Goal: Task Accomplishment & Management: Complete application form

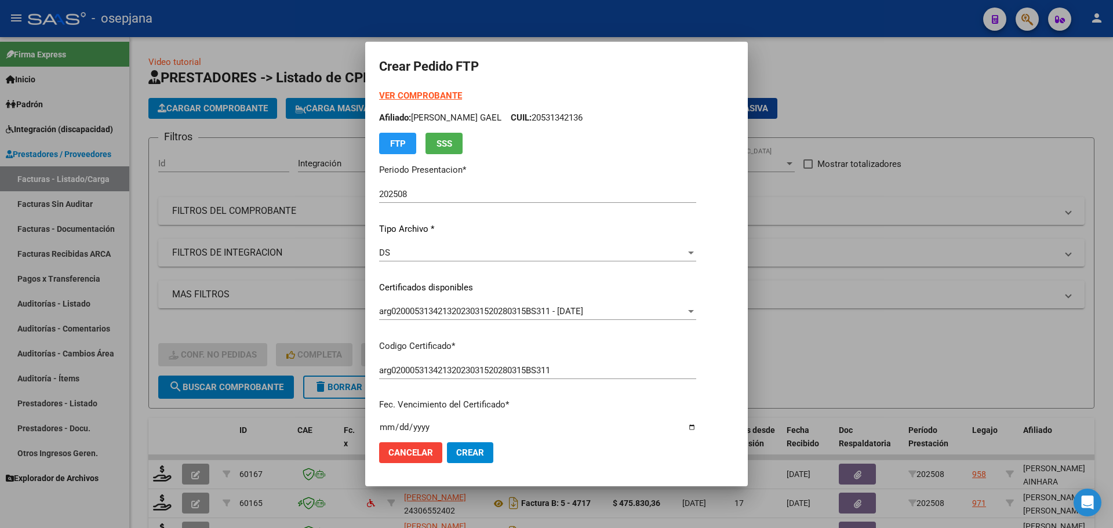
scroll to position [301, 0]
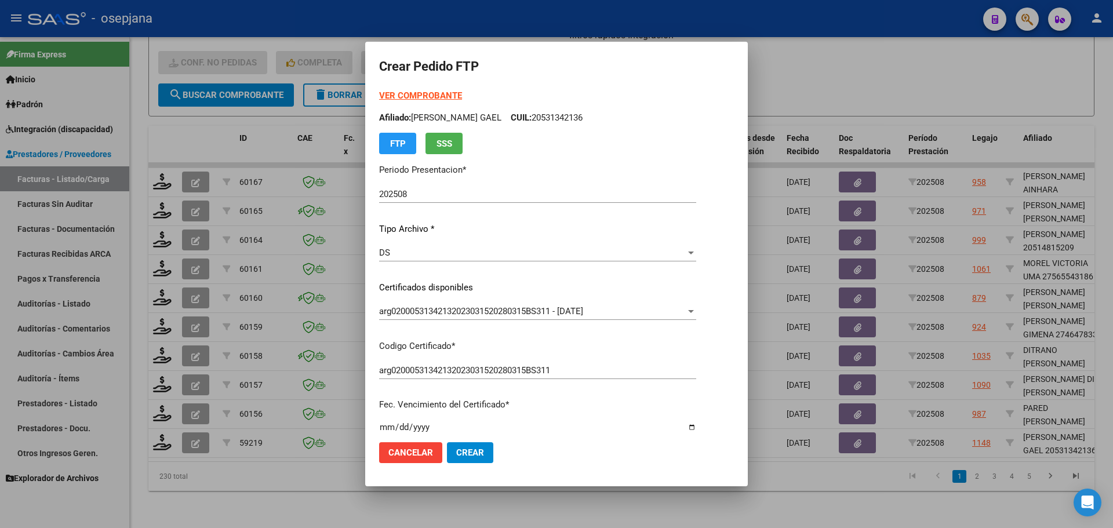
click at [414, 99] on strong "VER COMPROBANTE" at bounding box center [420, 95] width 83 height 10
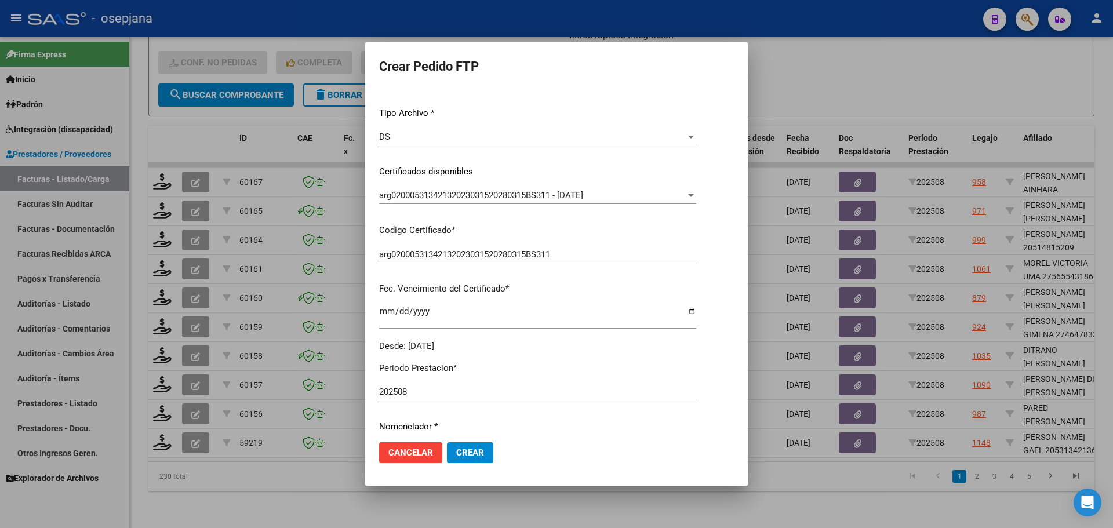
scroll to position [232, 0]
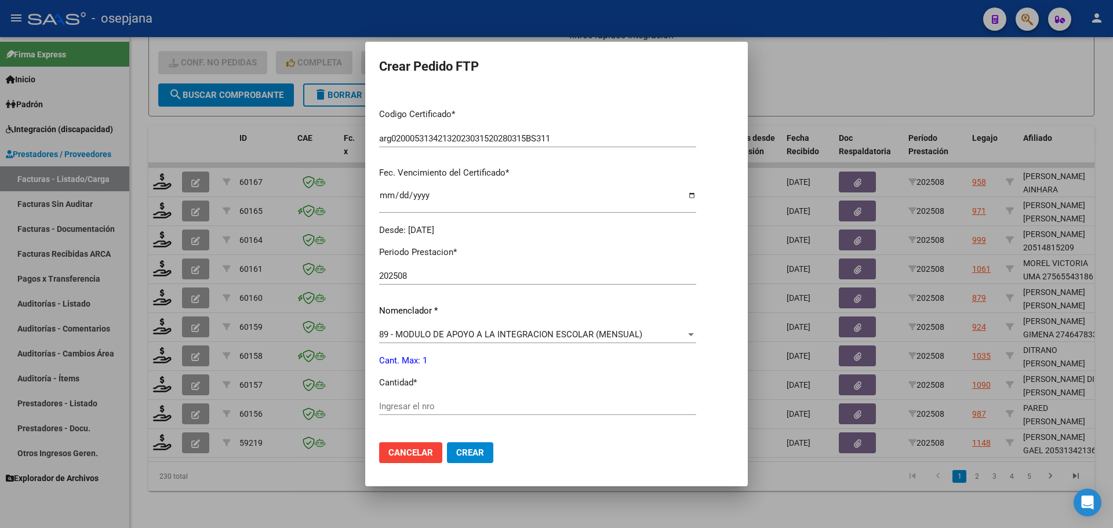
drag, startPoint x: 388, startPoint y: 395, endPoint x: 390, endPoint y: 403, distance: 8.9
click at [390, 403] on div "Periodo Prestacion * 202508 Ingresar el Periodo Prestacion Nomenclador * 89 - M…" at bounding box center [537, 419] width 317 height 365
click at [390, 403] on input "Ingresar el nro" at bounding box center [537, 406] width 317 height 10
type input "1"
click at [477, 455] on span "Crear" at bounding box center [470, 453] width 28 height 10
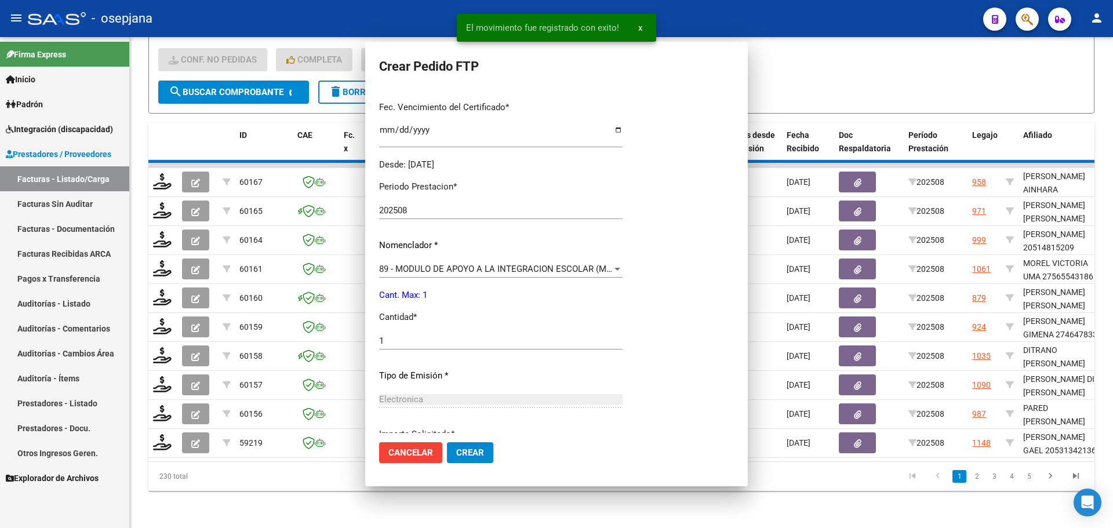
scroll to position [0, 0]
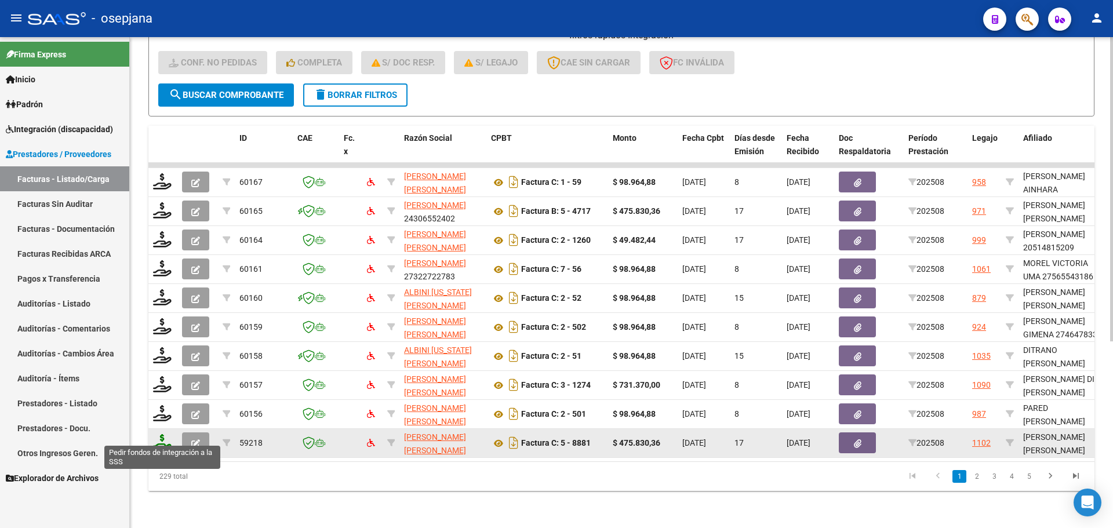
click at [159, 437] on icon at bounding box center [162, 442] width 19 height 16
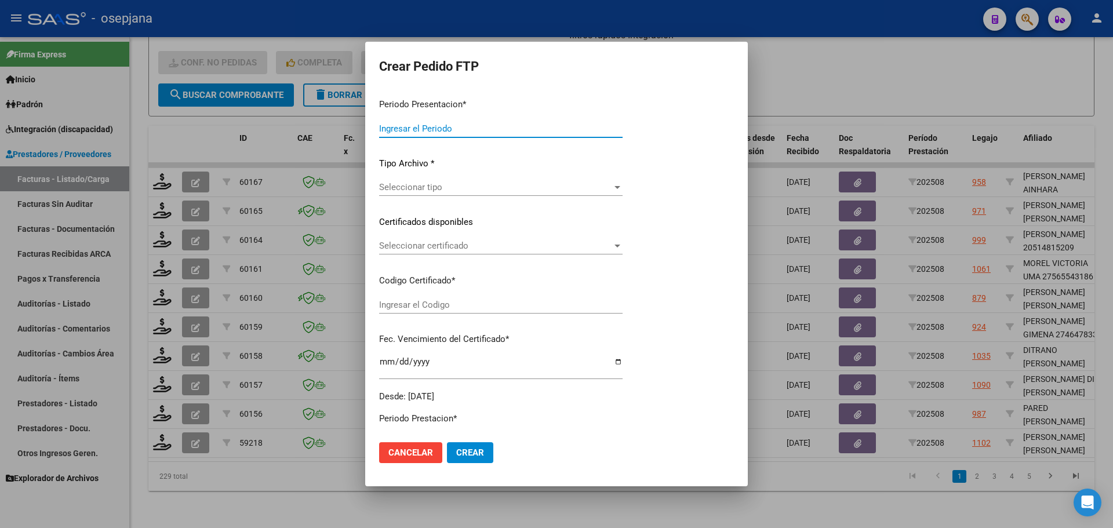
type input "202508"
type input "$ 475.830,36"
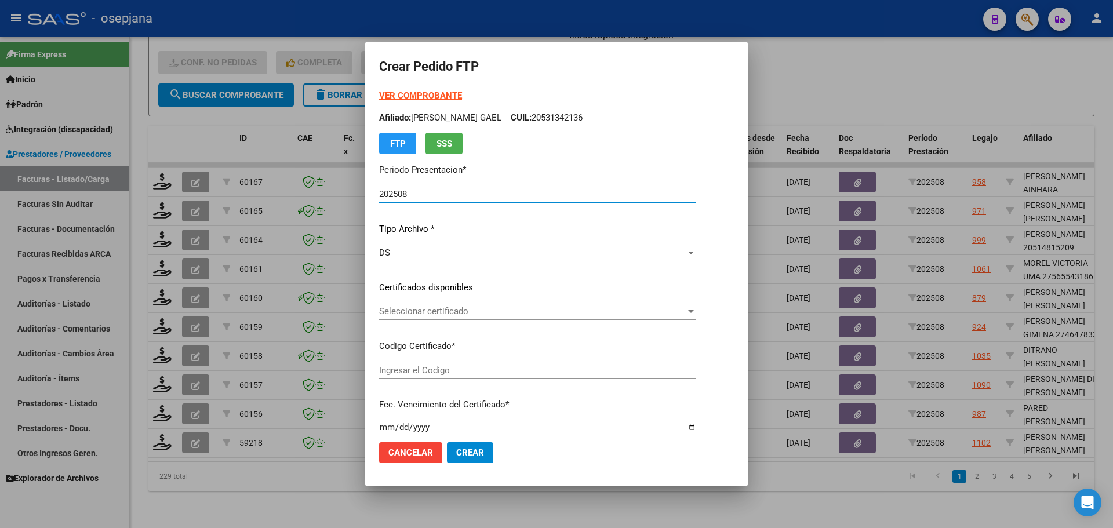
type input "ARG02000560761292025011520270115BSAS311"
type input "2027-01-15"
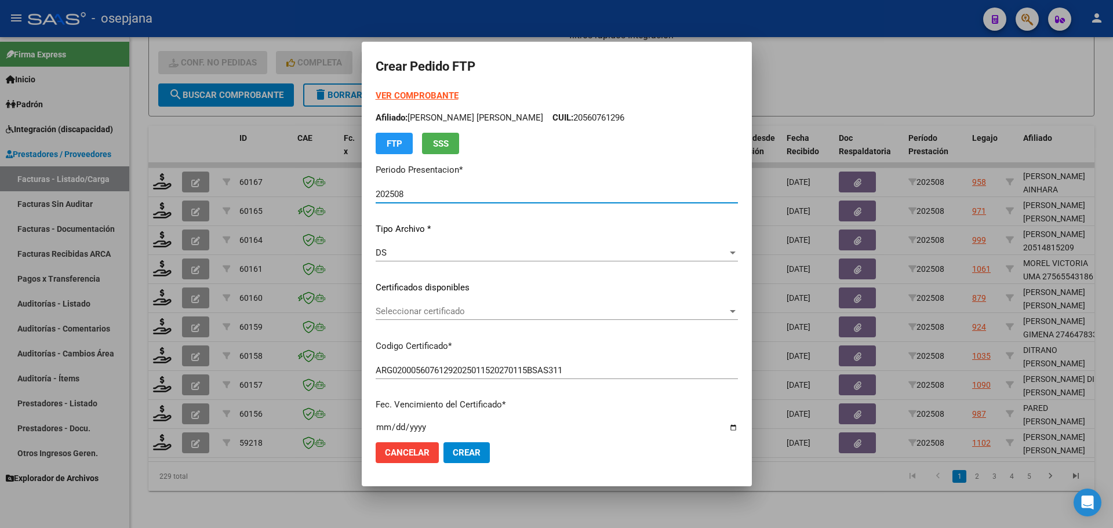
click at [470, 307] on span "Seleccionar certificado" at bounding box center [552, 311] width 352 height 10
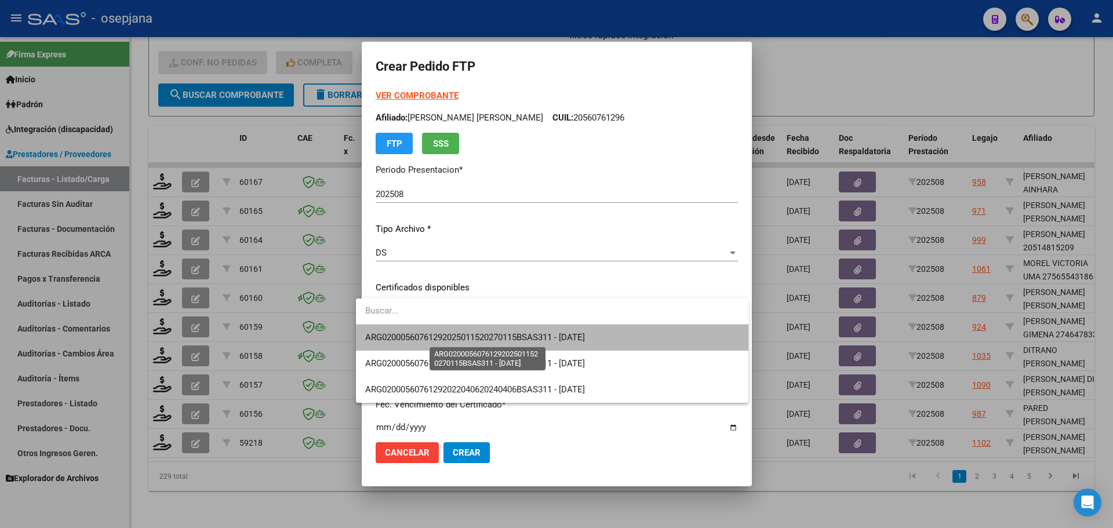
click at [481, 335] on span "ARG02000560761292025011520270115BSAS311 - 2027-01-15" at bounding box center [475, 337] width 220 height 10
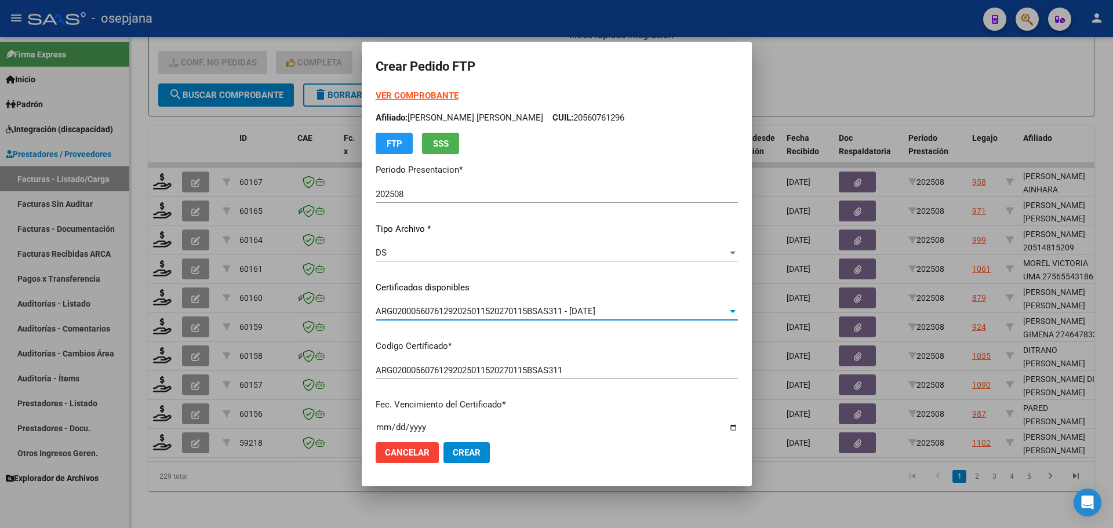
click at [415, 96] on strong "VER COMPROBANTE" at bounding box center [417, 95] width 83 height 10
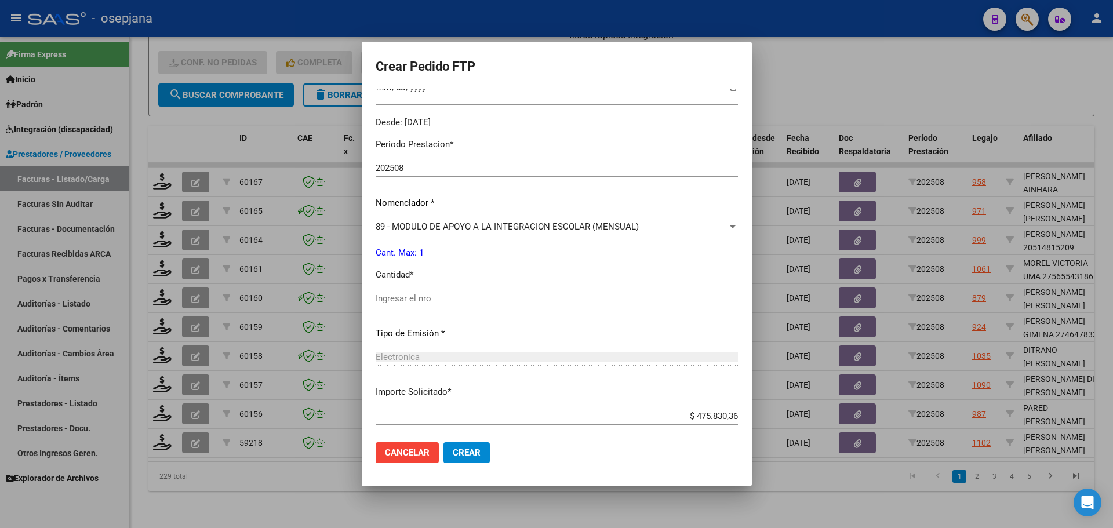
scroll to position [348, 0]
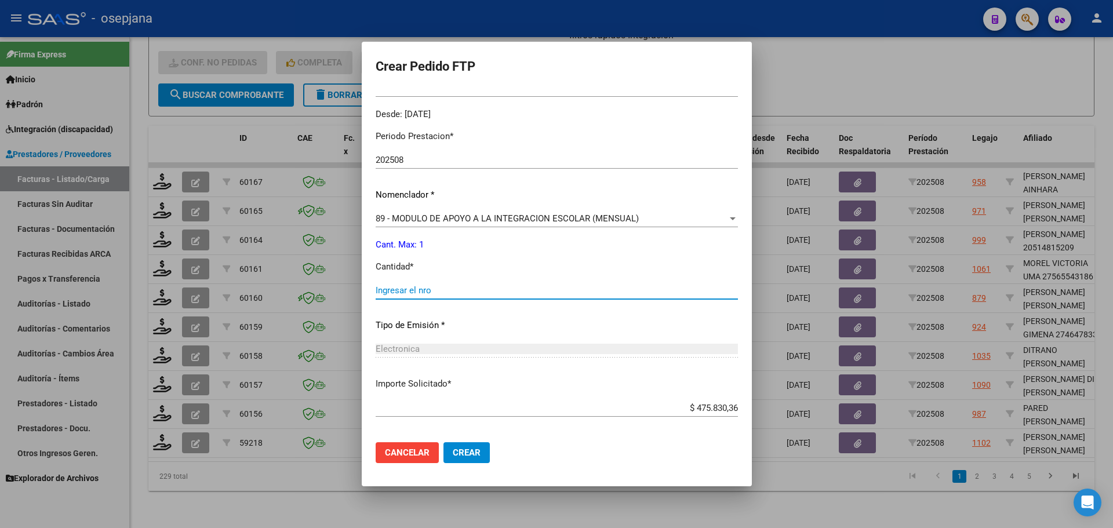
click at [417, 288] on input "Ingresar el nro" at bounding box center [557, 290] width 362 height 10
type input "1"
click at [450, 458] on button "Crear" at bounding box center [466, 452] width 46 height 21
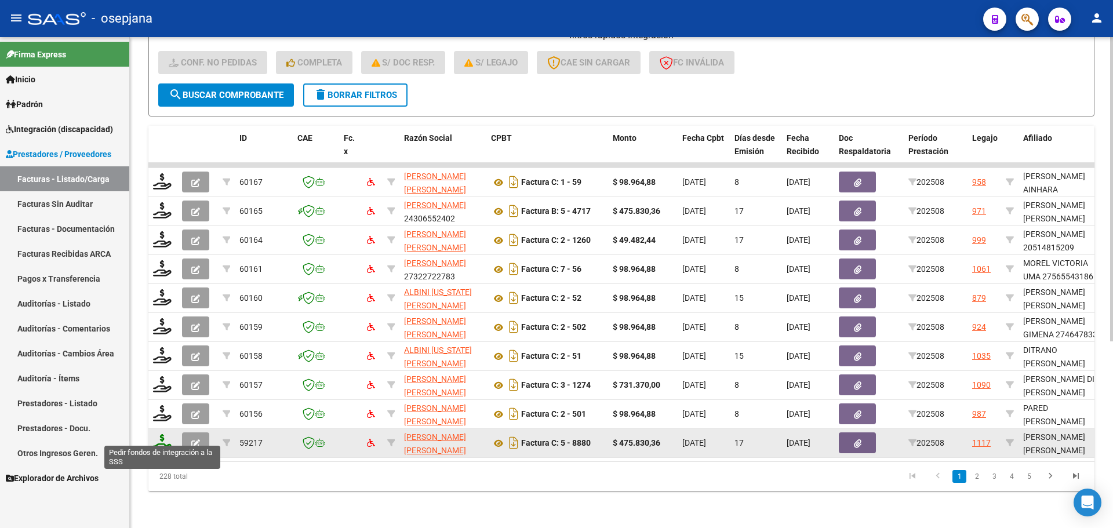
click at [155, 434] on icon at bounding box center [162, 442] width 19 height 16
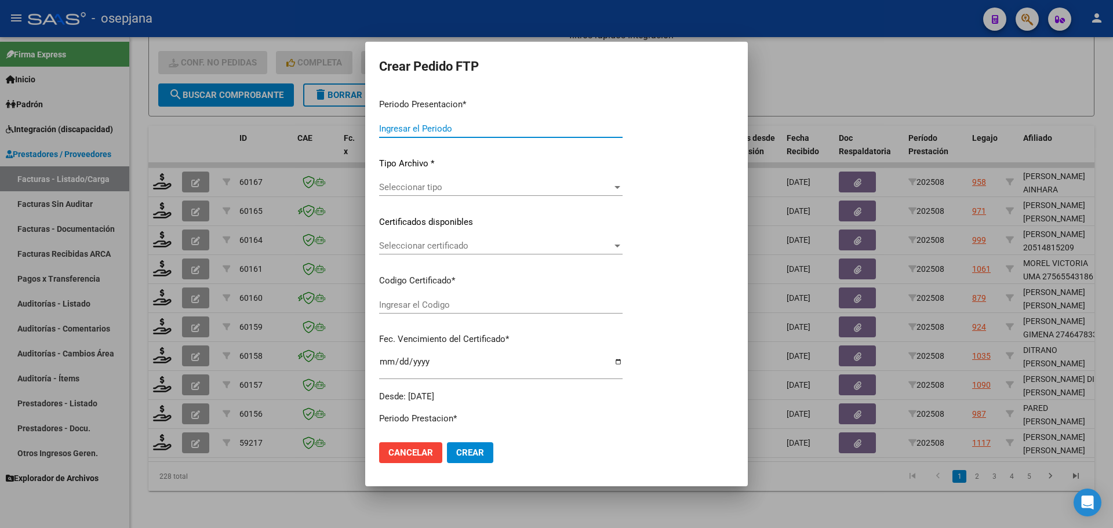
type input "202508"
type input "$ 475.830,36"
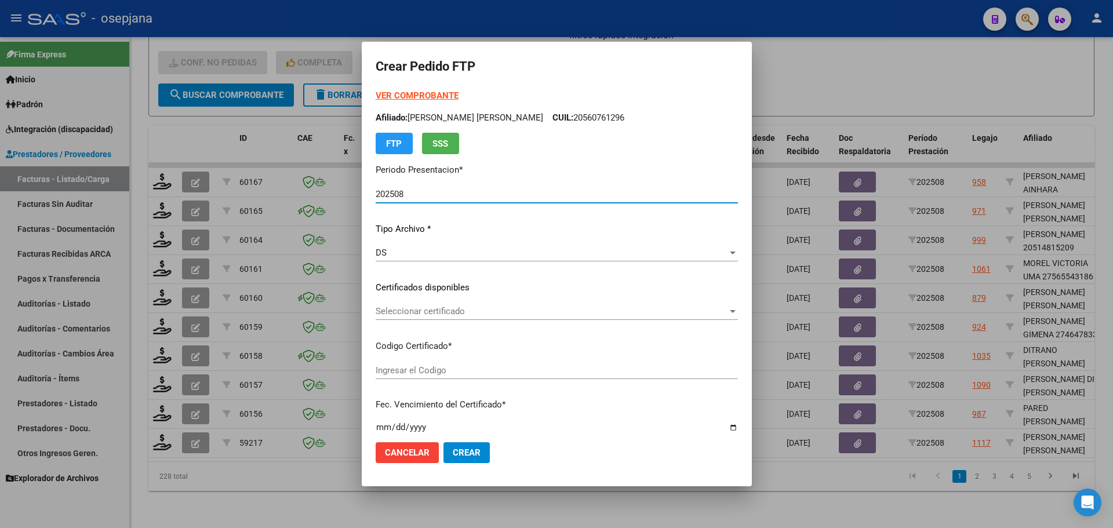
type input "ARG02000556867822025040820300408BSAS342"
type input "2030-04-08"
click at [480, 308] on span "Seleccionar certificado" at bounding box center [552, 311] width 352 height 10
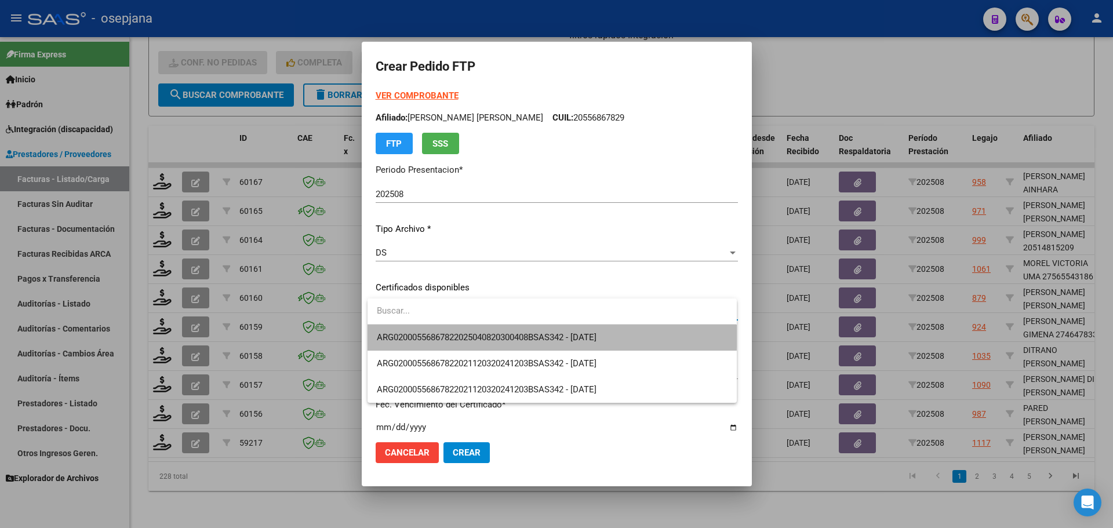
click at [486, 330] on span "ARG02000556867822025040820300408BSAS342 - 2030-04-08" at bounding box center [552, 338] width 350 height 26
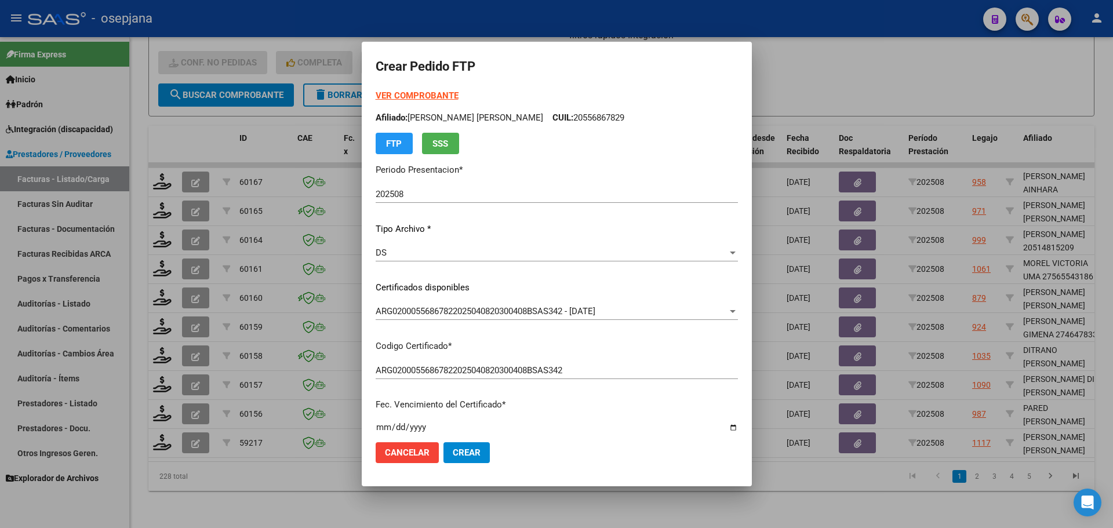
click at [437, 92] on strong "VER COMPROBANTE" at bounding box center [417, 95] width 83 height 10
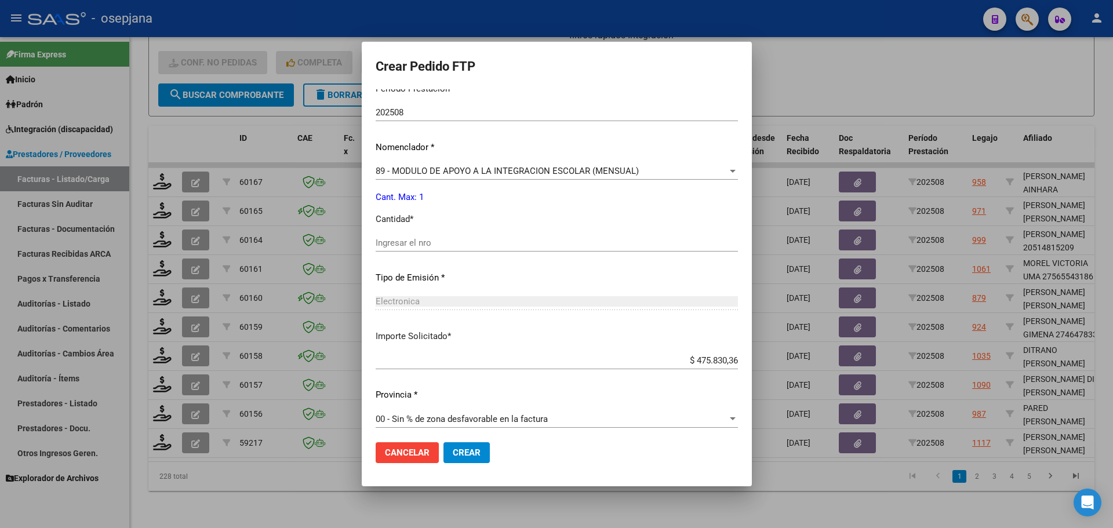
scroll to position [401, 0]
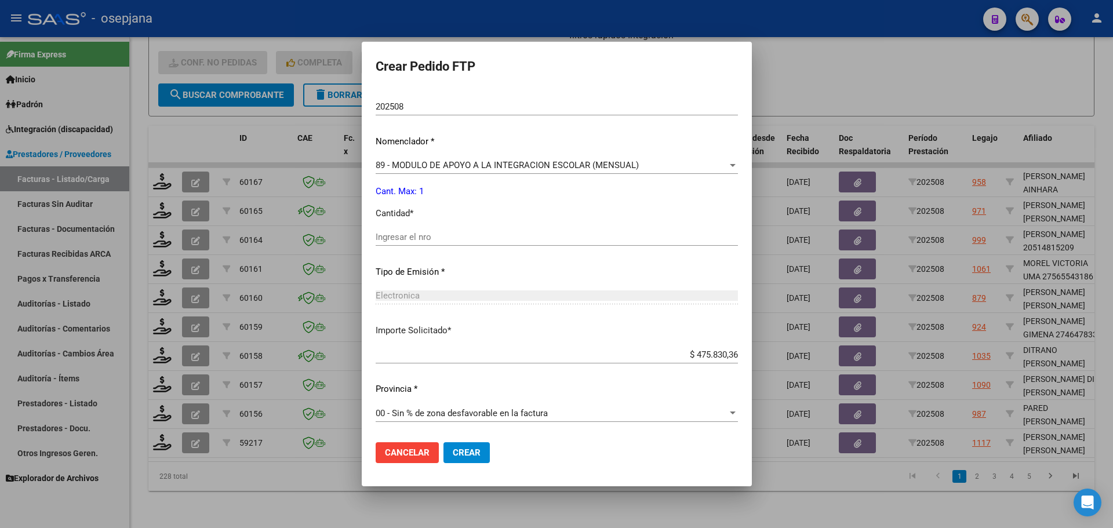
click at [424, 236] on input "Ingresar el nro" at bounding box center [557, 237] width 362 height 10
type input "1"
click at [467, 454] on span "Crear" at bounding box center [467, 453] width 28 height 10
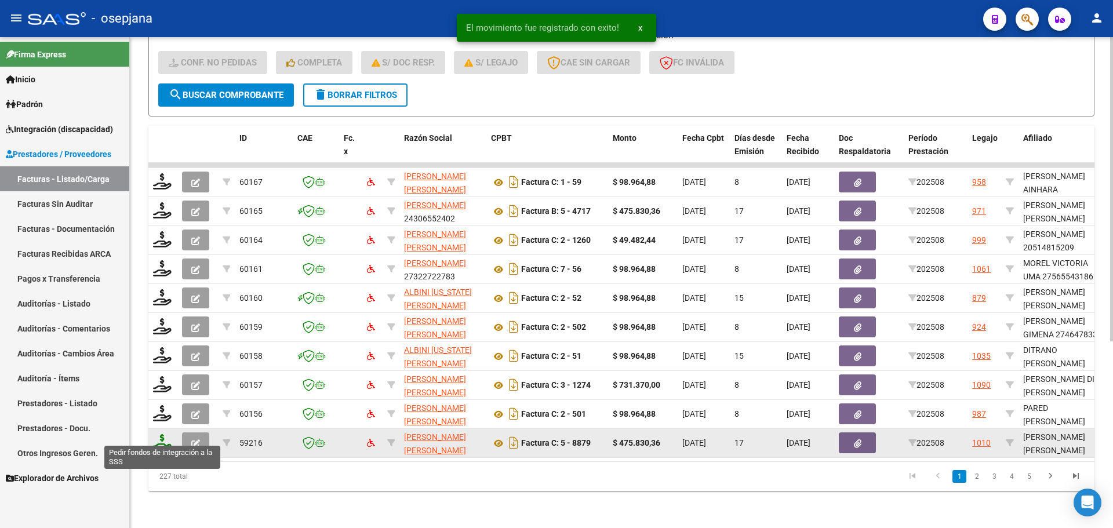
click at [159, 434] on icon at bounding box center [162, 442] width 19 height 16
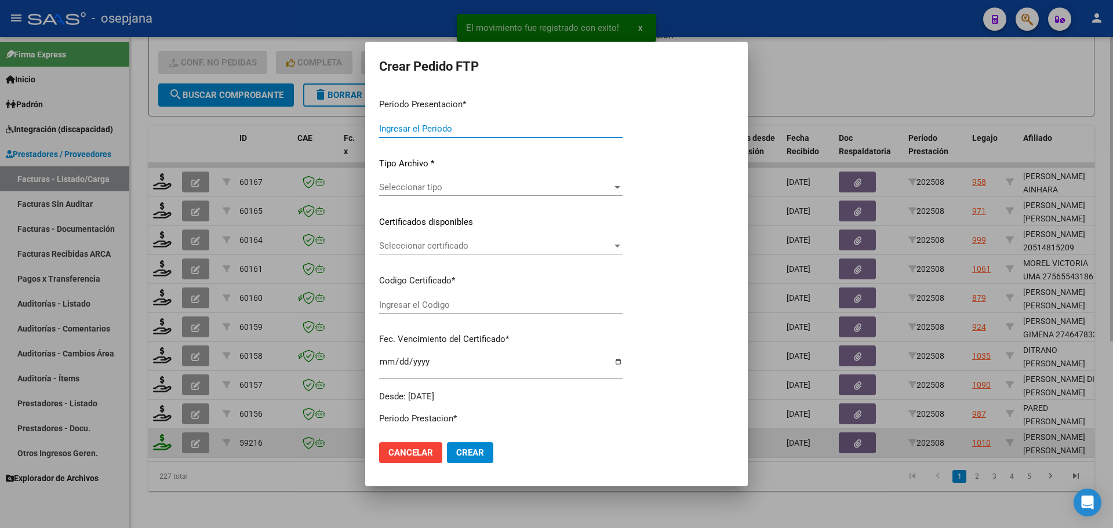
type input "202508"
type input "$ 475.830,36"
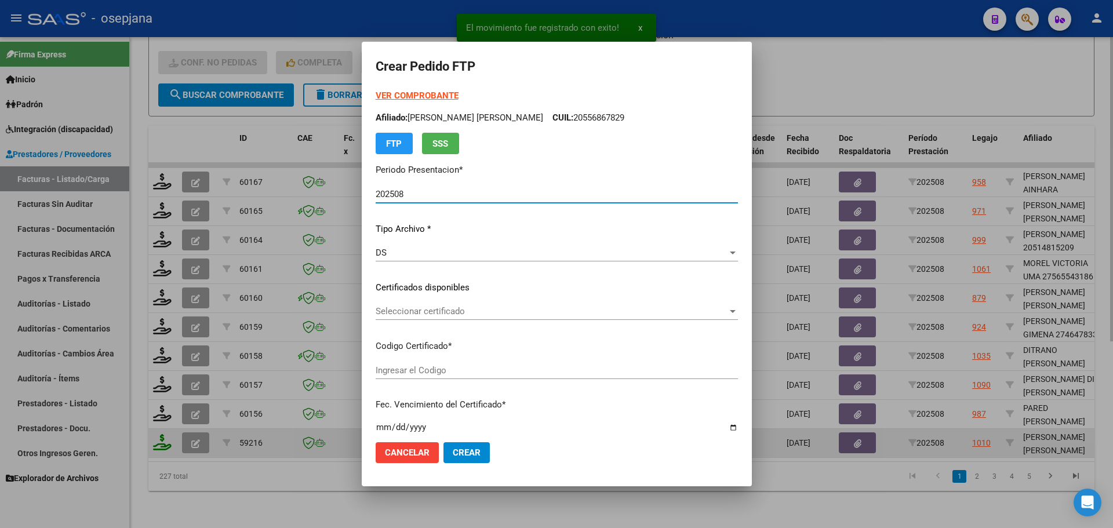
type input "ARG02000559635852024100420291004BUE342"
type input "2029-10-04"
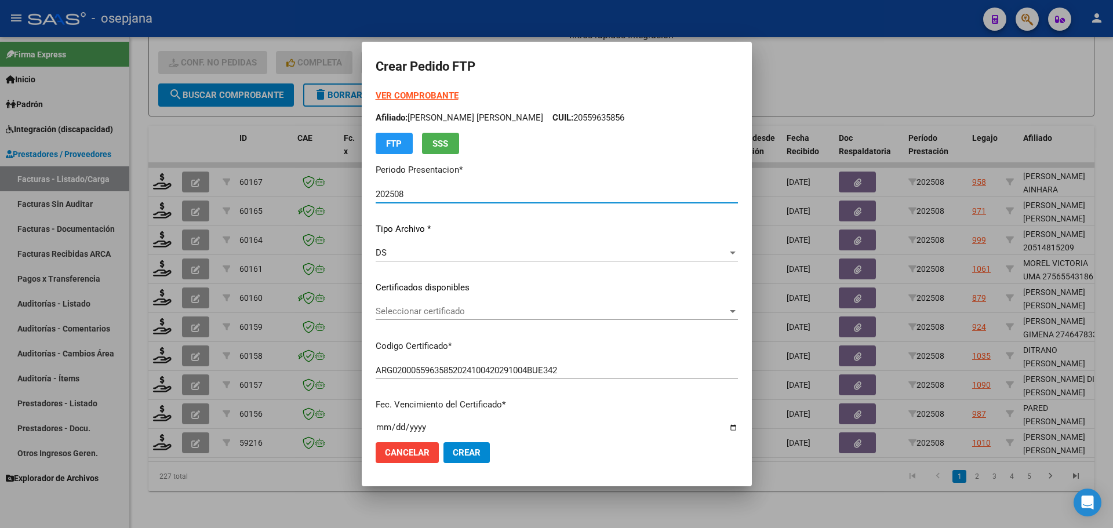
click at [496, 305] on div "Seleccionar certificado Seleccionar certificado" at bounding box center [557, 311] width 362 height 17
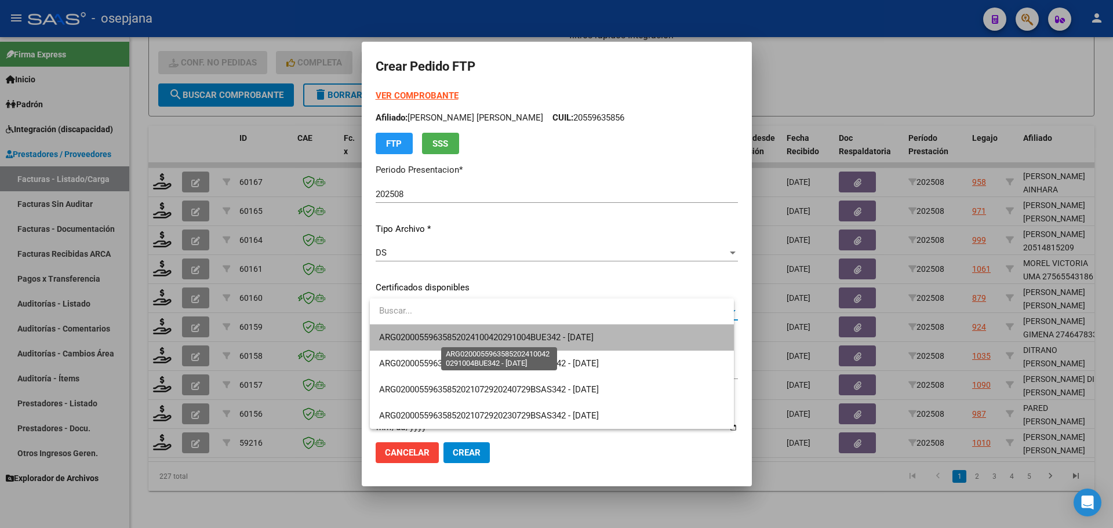
click at [501, 334] on span "ARG02000559635852024100420291004BUE342 - 2029-10-04" at bounding box center [486, 337] width 214 height 10
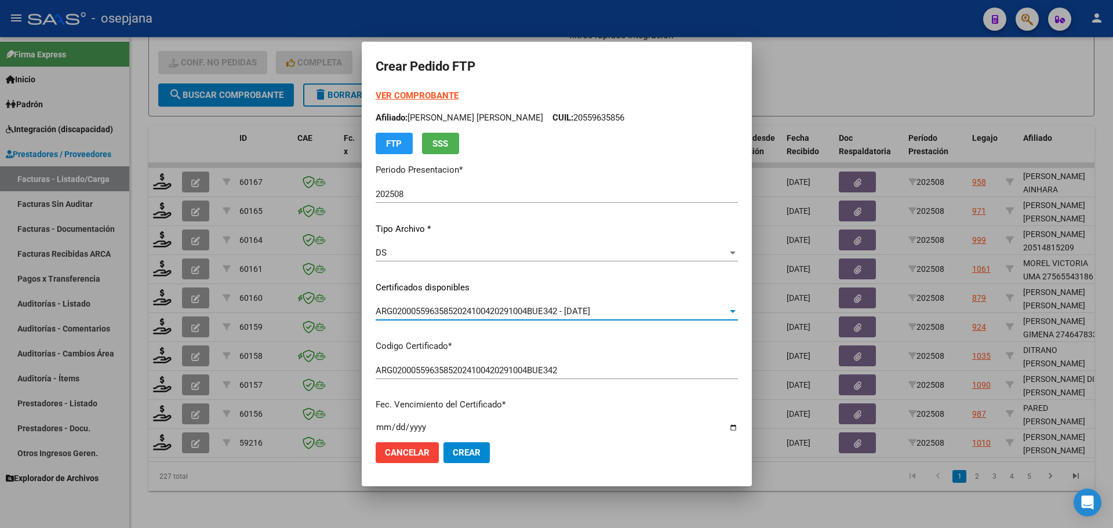
click at [438, 94] on strong "VER COMPROBANTE" at bounding box center [417, 95] width 83 height 10
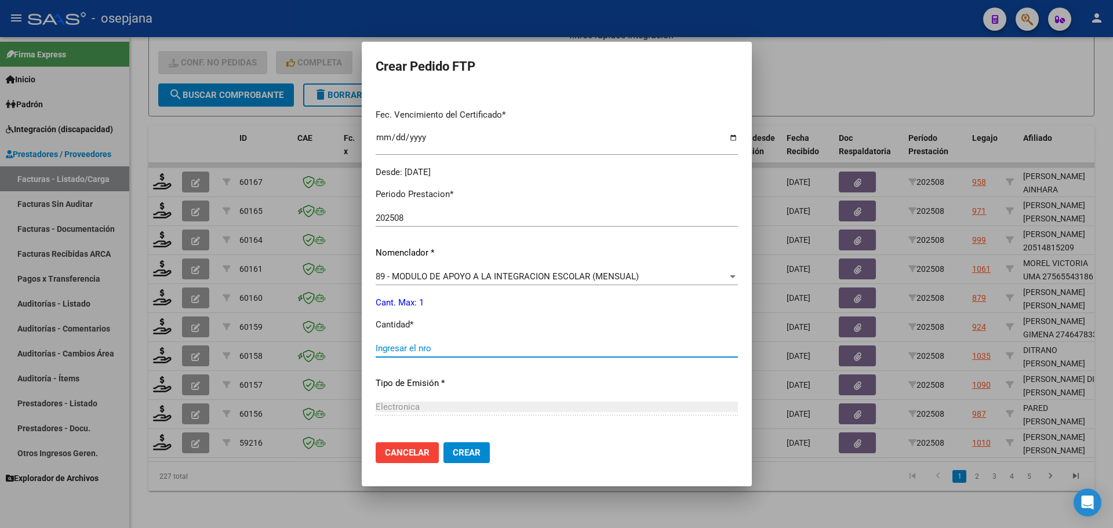
click at [395, 353] on input "Ingresar el nro" at bounding box center [557, 348] width 362 height 10
type input "1"
click at [466, 450] on span "Crear" at bounding box center [467, 453] width 28 height 10
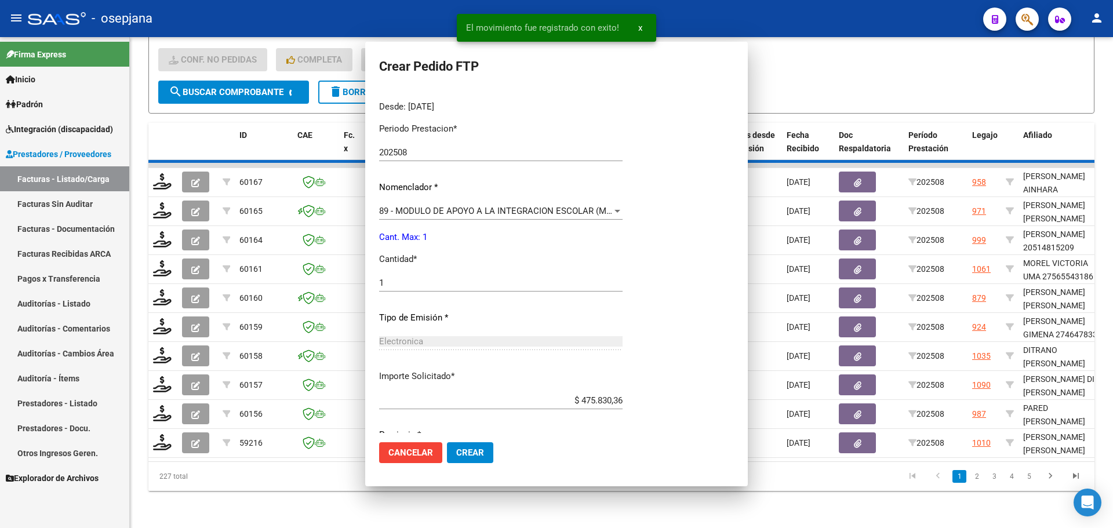
scroll to position [224, 0]
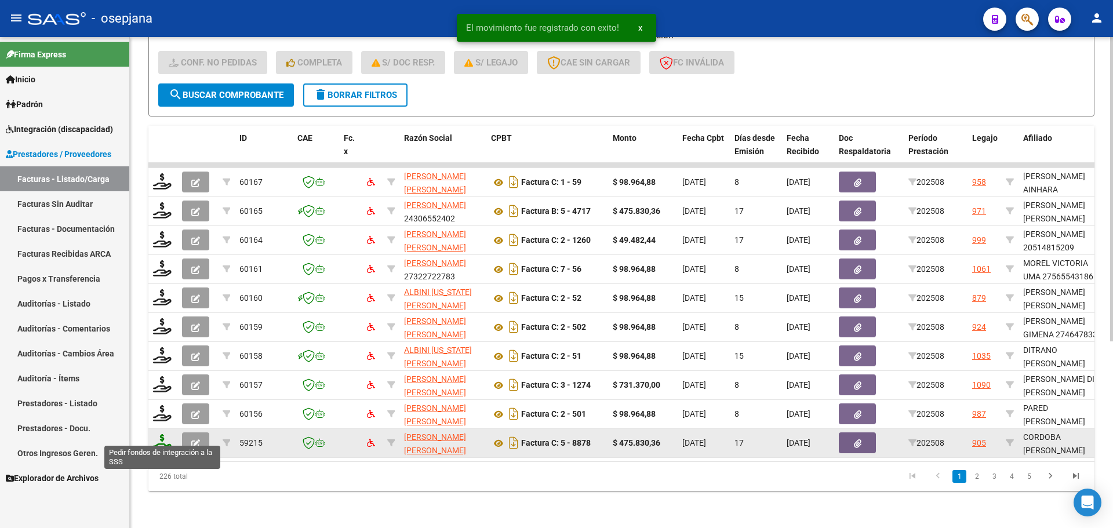
click at [159, 434] on icon at bounding box center [162, 442] width 19 height 16
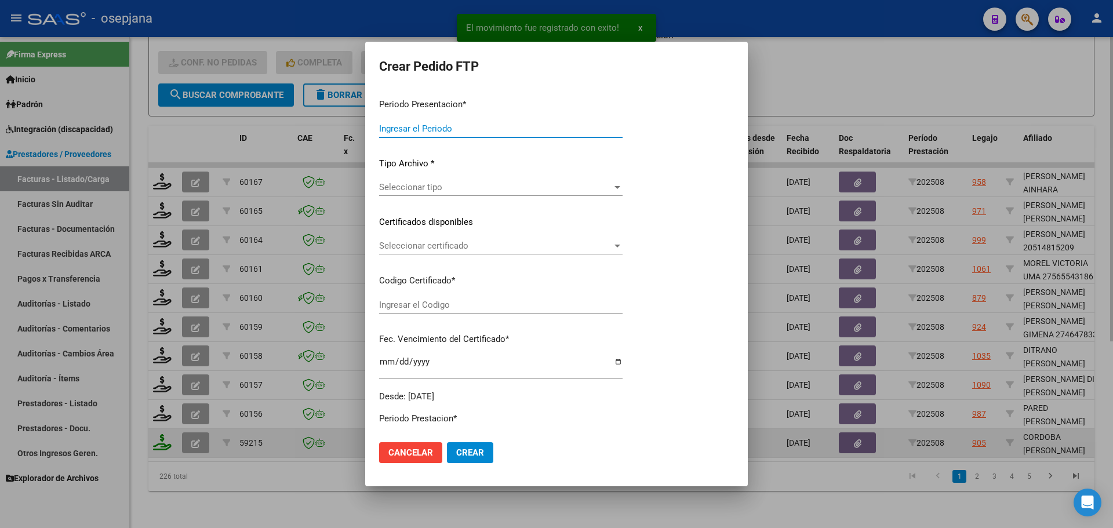
type input "202508"
type input "$ 475.830,36"
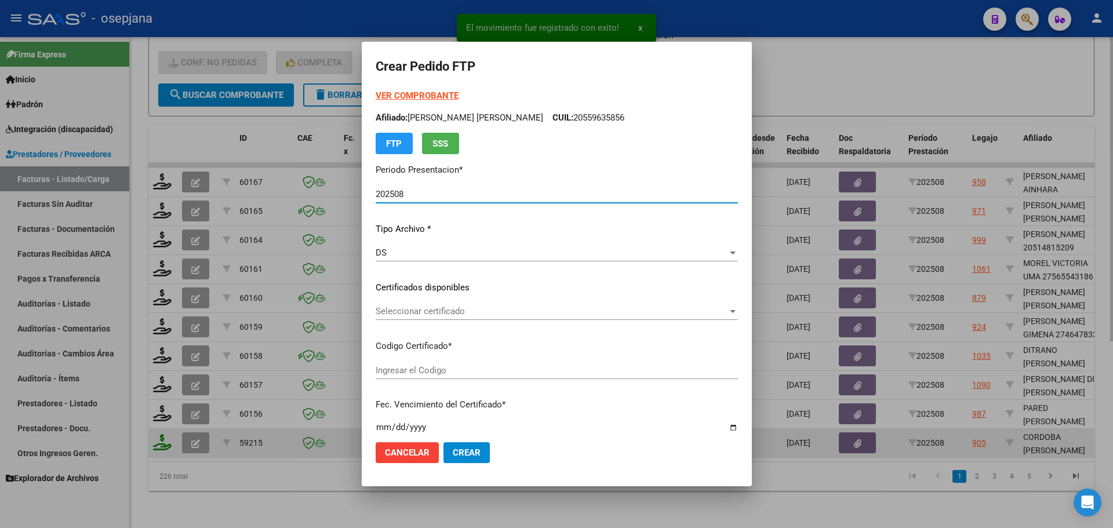
type input "ARG01000537416812025070720280707BSAS313"
type input "2028-07-07"
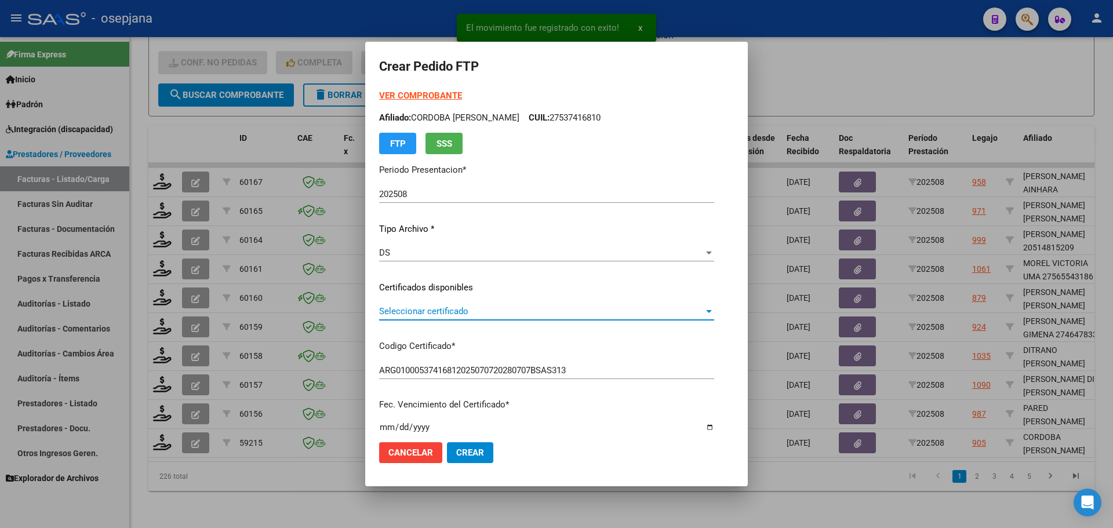
click at [443, 309] on span "Seleccionar certificado" at bounding box center [541, 311] width 325 height 10
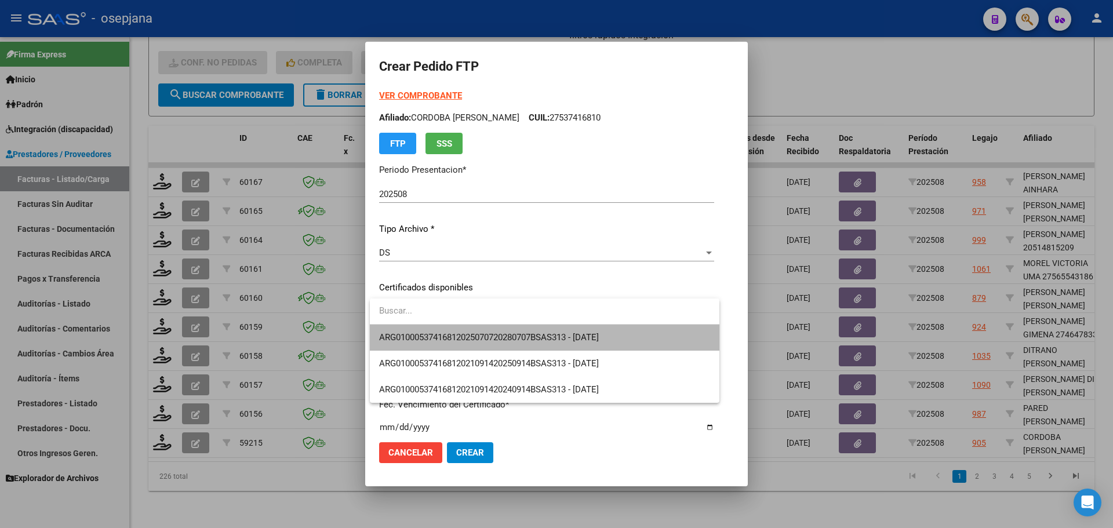
click at [447, 330] on span "ARG01000537416812025070720280707BSAS313 - 2028-07-07" at bounding box center [544, 338] width 331 height 26
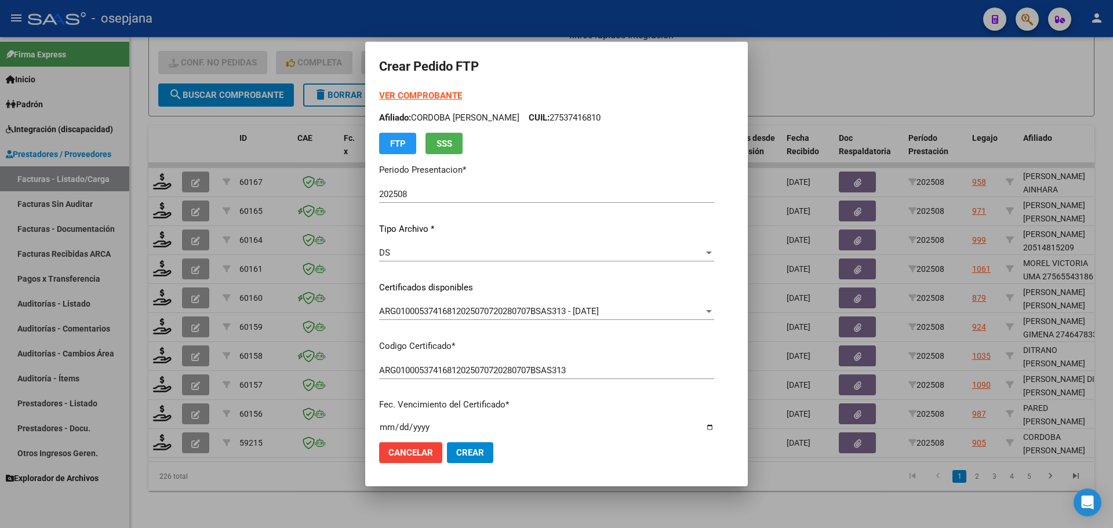
click at [429, 97] on strong "VER COMPROBANTE" at bounding box center [420, 95] width 83 height 10
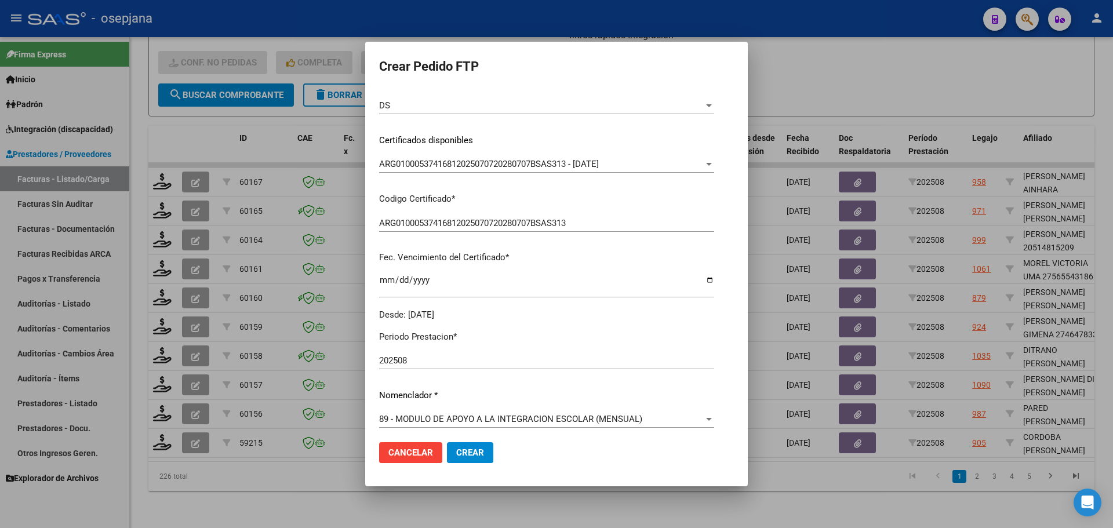
scroll to position [290, 0]
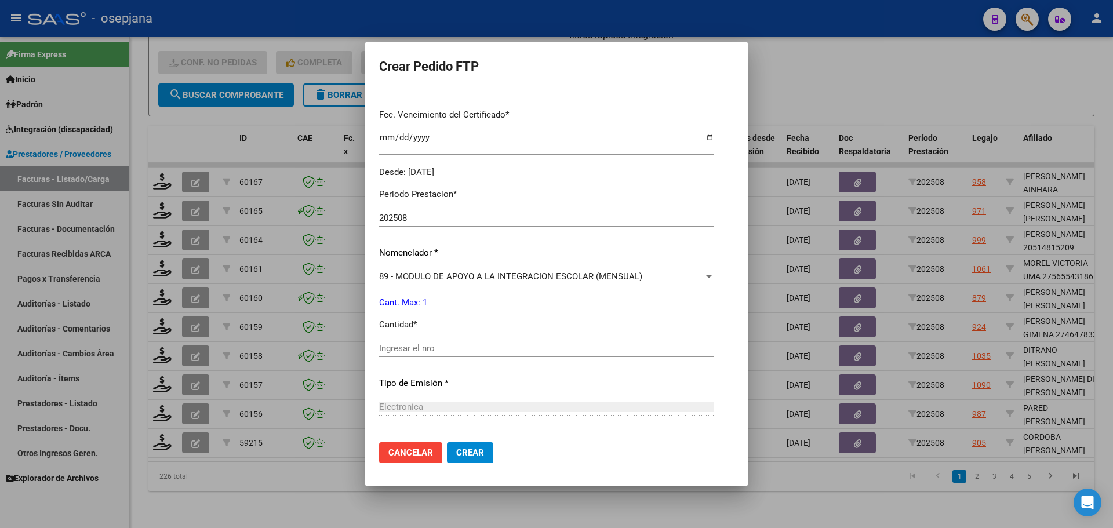
click at [409, 348] on input "Ingresar el nro" at bounding box center [546, 348] width 335 height 10
type input "1"
click at [478, 445] on button "Crear" at bounding box center [470, 452] width 46 height 21
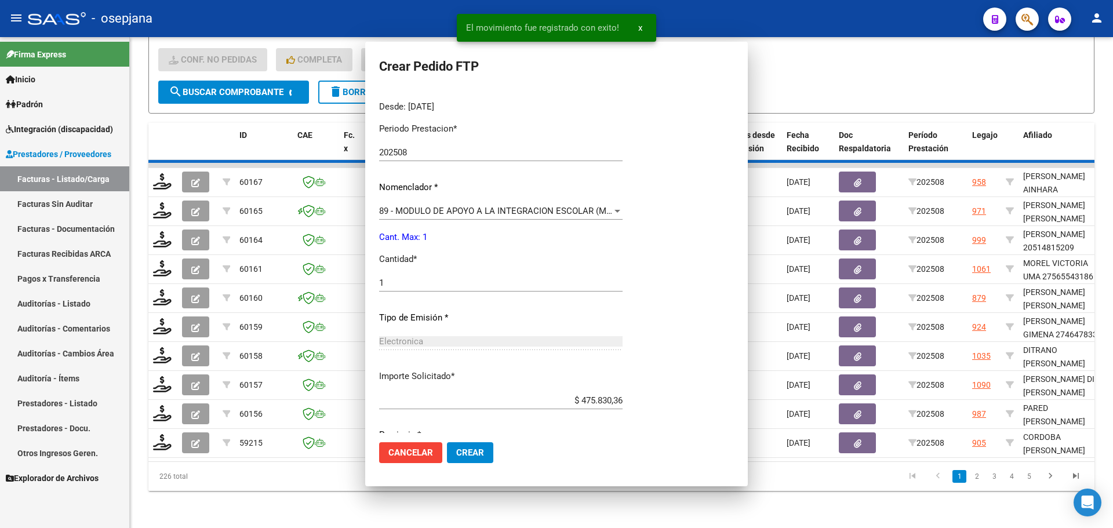
scroll to position [0, 0]
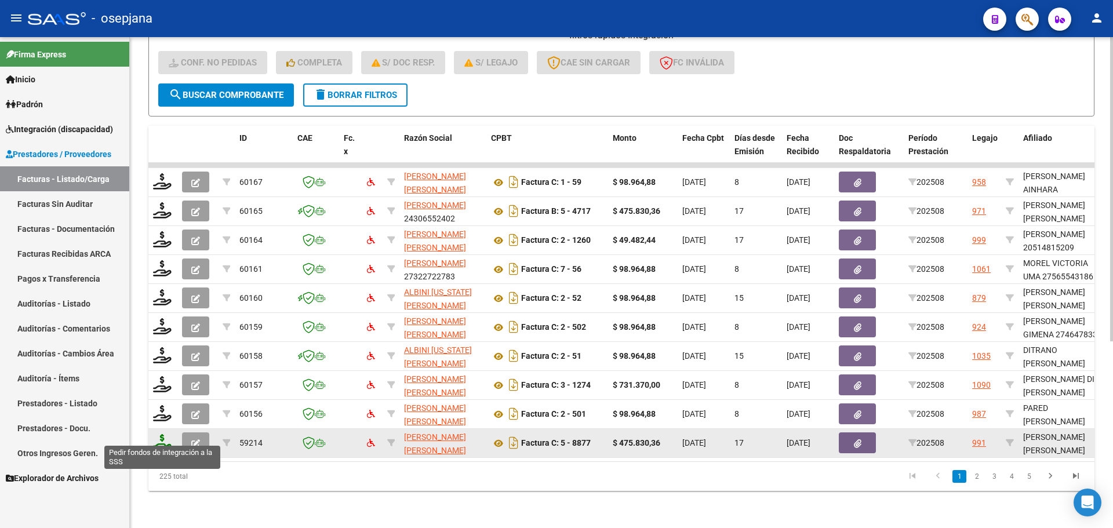
click at [160, 436] on icon at bounding box center [162, 442] width 19 height 16
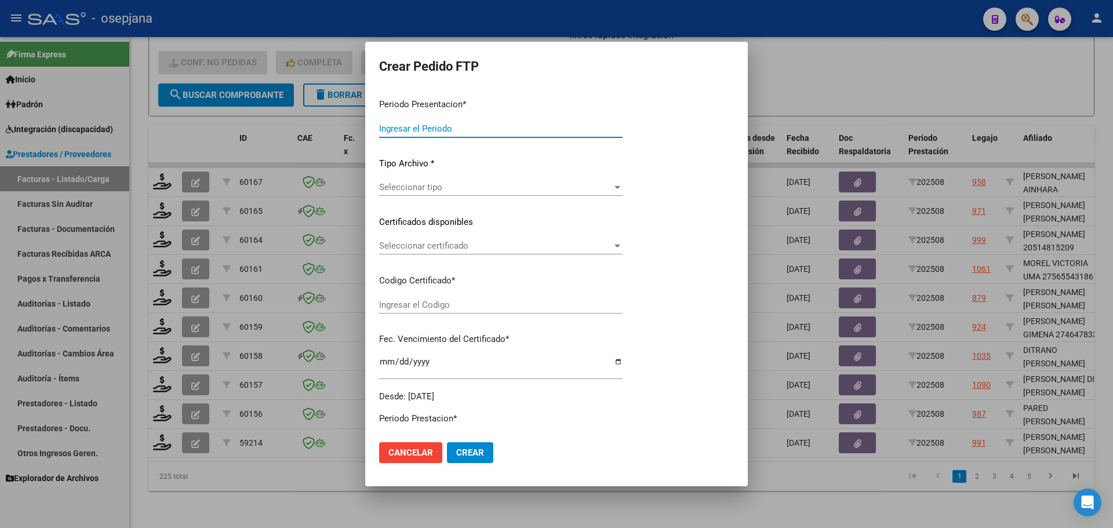
type input "202508"
type input "$ 475.830,36"
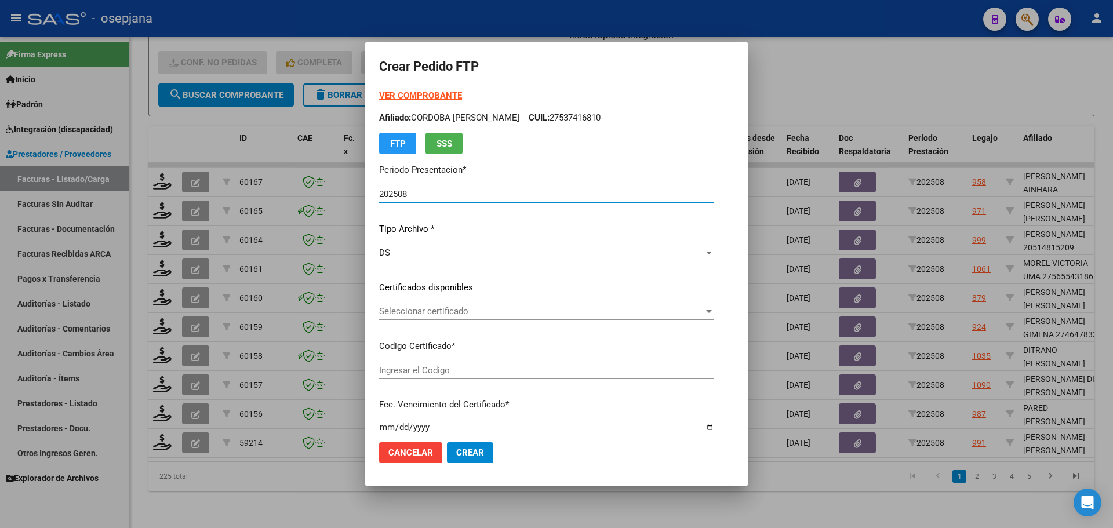
type input "ARG01000542786042022080220270802BSAS313"
type input "2027-08-02"
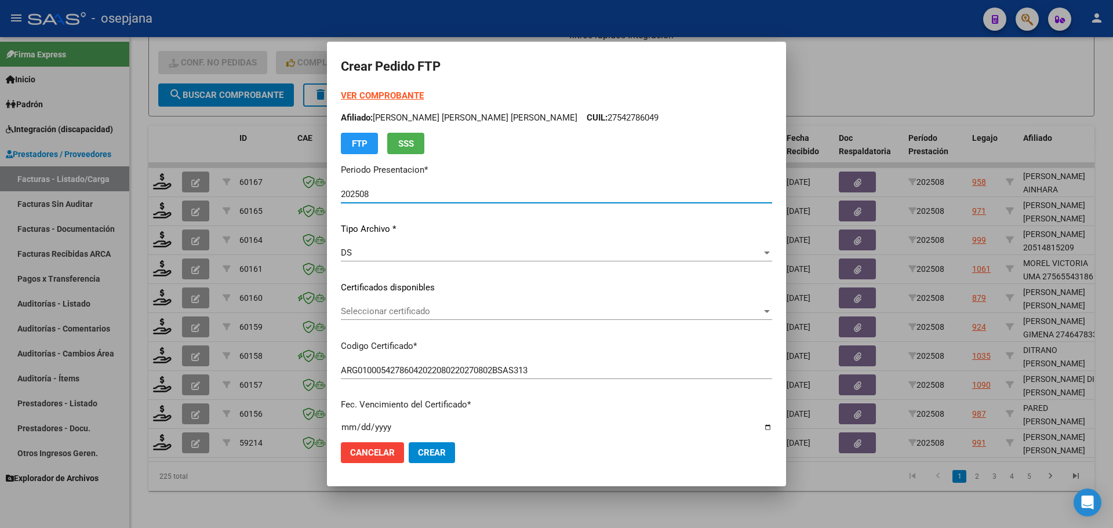
click at [489, 310] on span "Seleccionar certificado" at bounding box center [551, 311] width 421 height 10
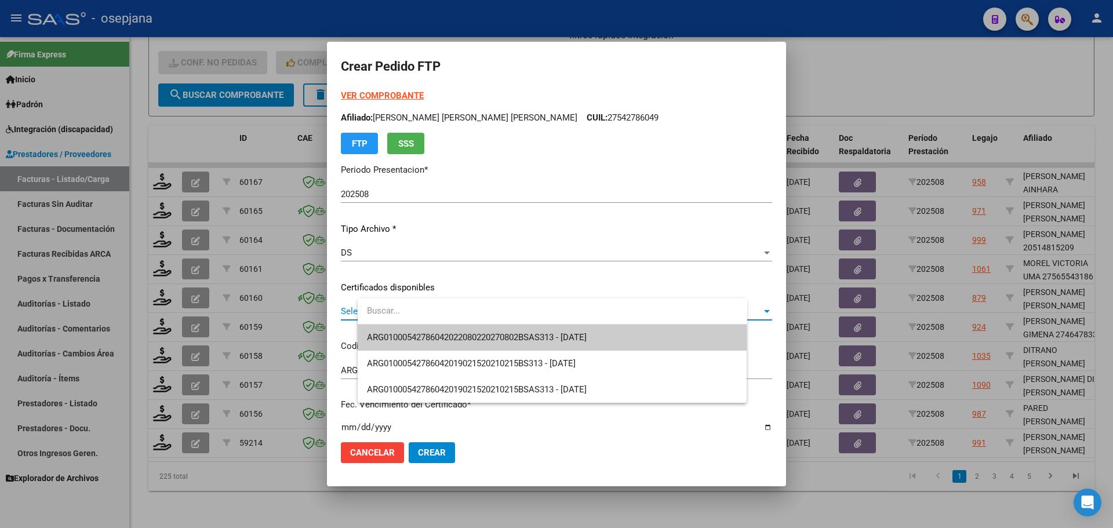
click at [489, 330] on span "ARG01000542786042022080220270802BSAS313 - 2027-08-02" at bounding box center [552, 338] width 371 height 26
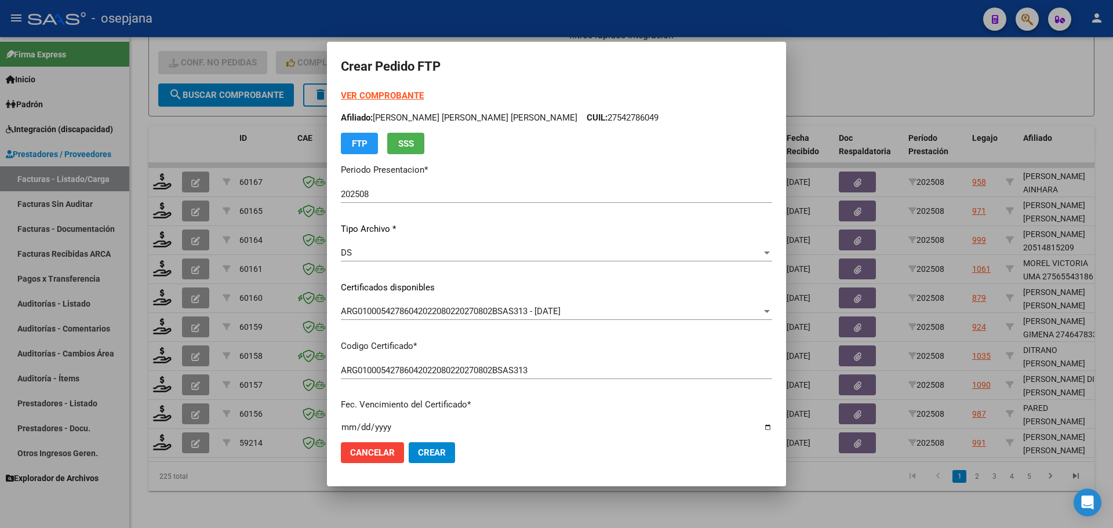
click at [416, 88] on form "Crear Pedido FTP VER COMPROBANTE ARCA Padrón Afiliado: AQUINO LUCCI ISABELLA AN…" at bounding box center [556, 264] width 431 height 416
click at [417, 97] on strong "VER COMPROBANTE" at bounding box center [382, 95] width 83 height 10
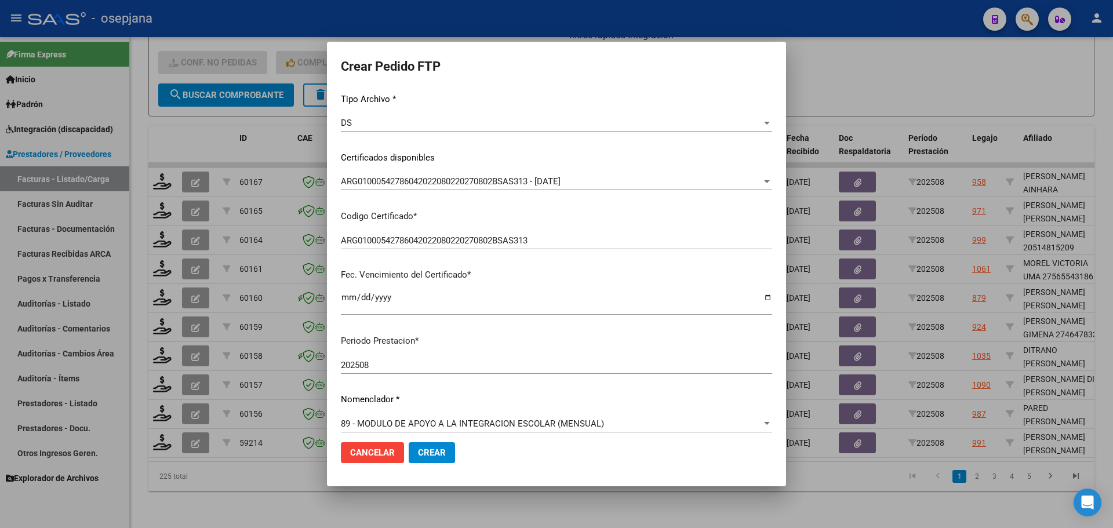
scroll to position [290, 0]
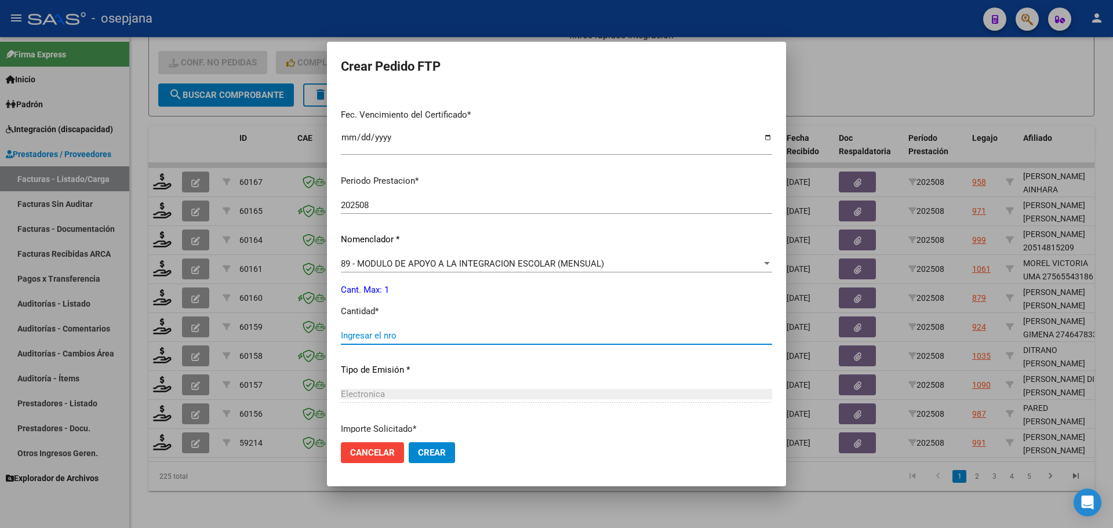
click at [398, 339] on input "Ingresar el nro" at bounding box center [556, 335] width 431 height 10
type input "1"
click at [446, 448] on span "Crear" at bounding box center [432, 453] width 28 height 10
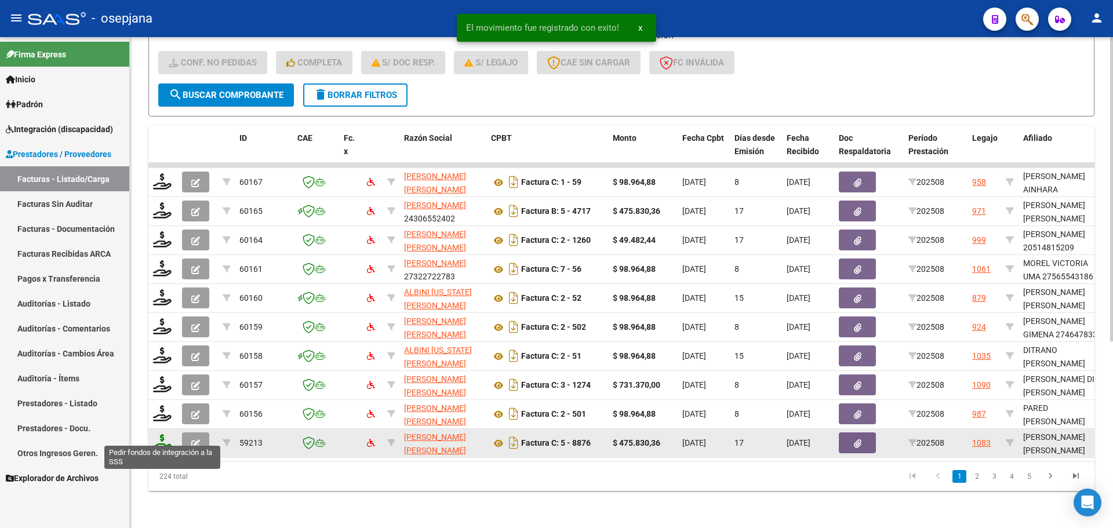
click at [164, 434] on icon at bounding box center [162, 442] width 19 height 16
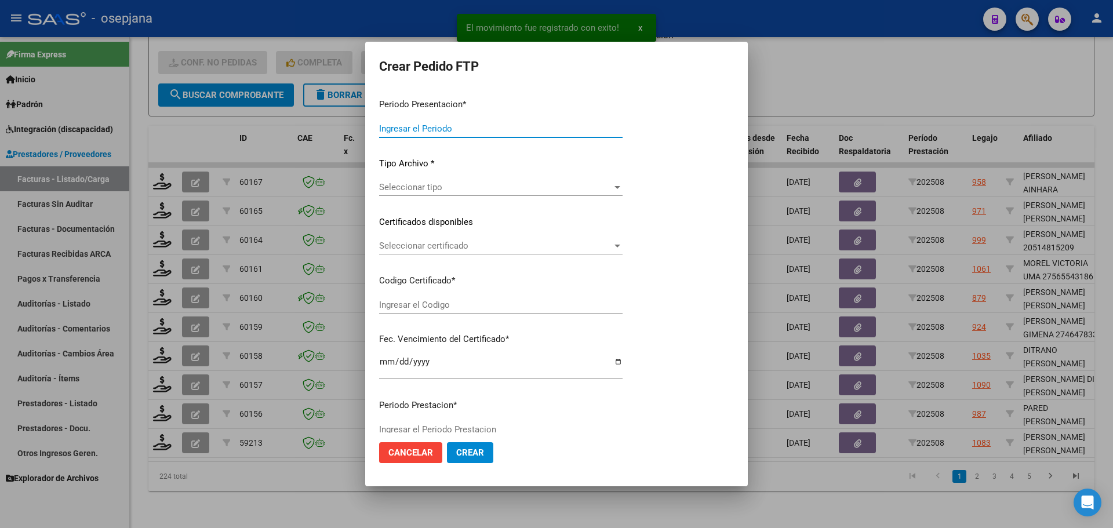
type input "202508"
type input "$ 475.830,36"
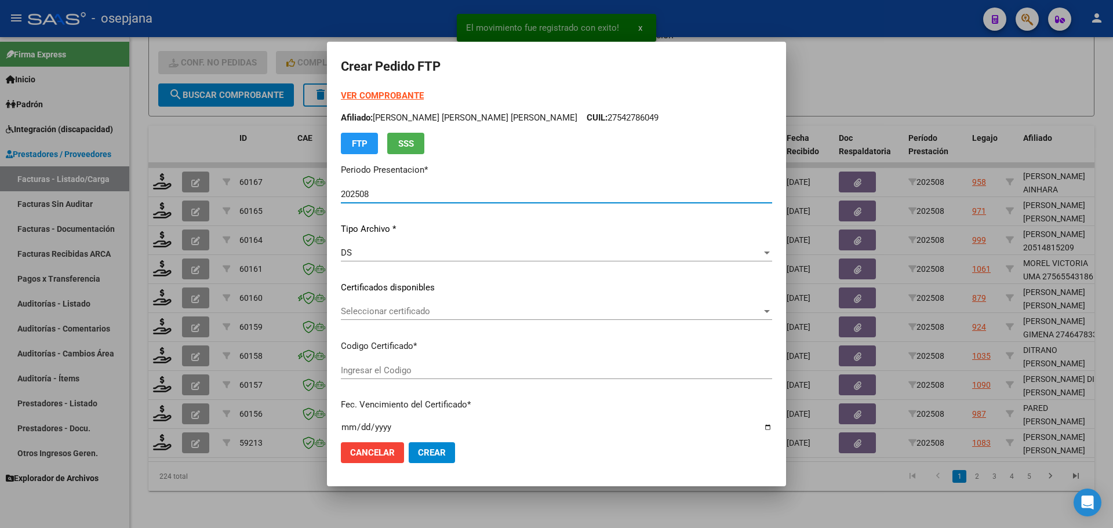
type input "ARG02000514852222024010320290103BS AS342"
type input "2029-01-03"
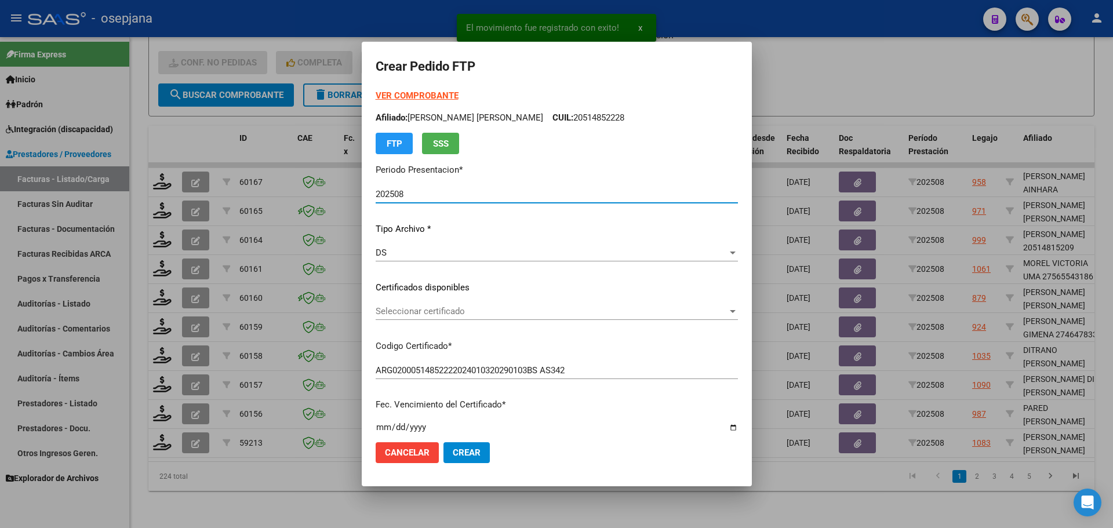
click at [497, 310] on span "Seleccionar certificado" at bounding box center [552, 311] width 352 height 10
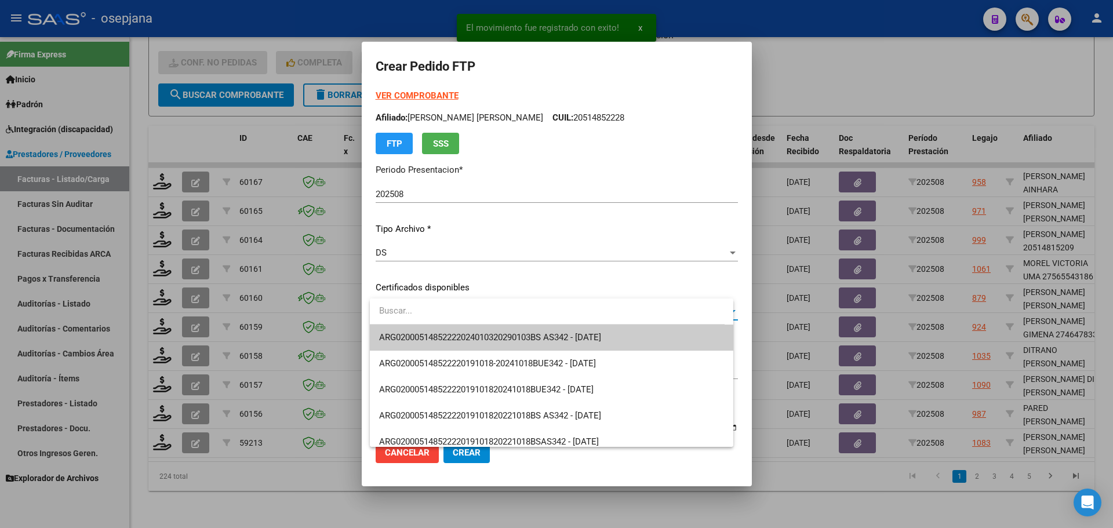
click at [503, 332] on span "ARG02000514852222024010320290103BS AS342 - 2029-01-03" at bounding box center [551, 338] width 345 height 26
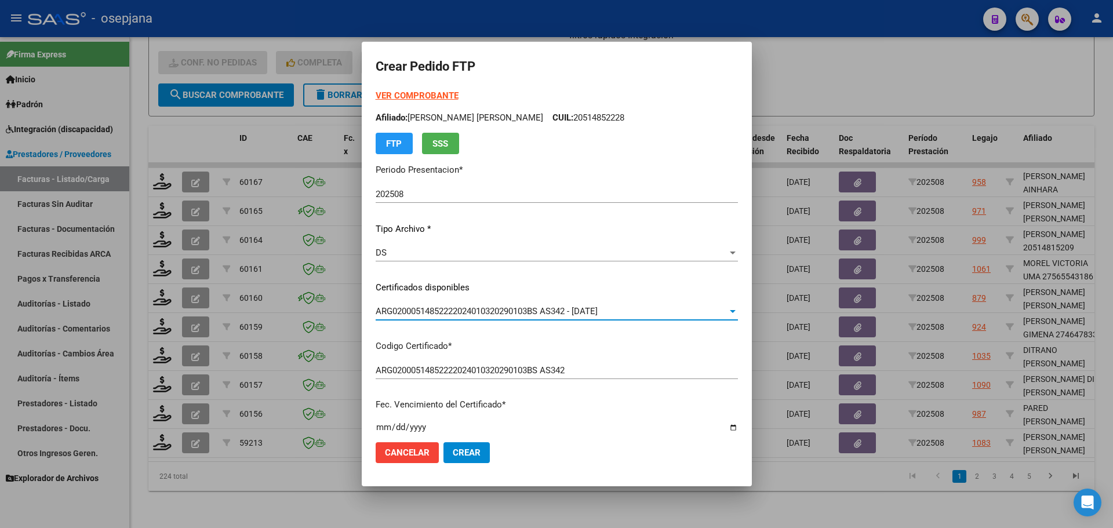
click at [431, 92] on strong "VER COMPROBANTE" at bounding box center [417, 95] width 83 height 10
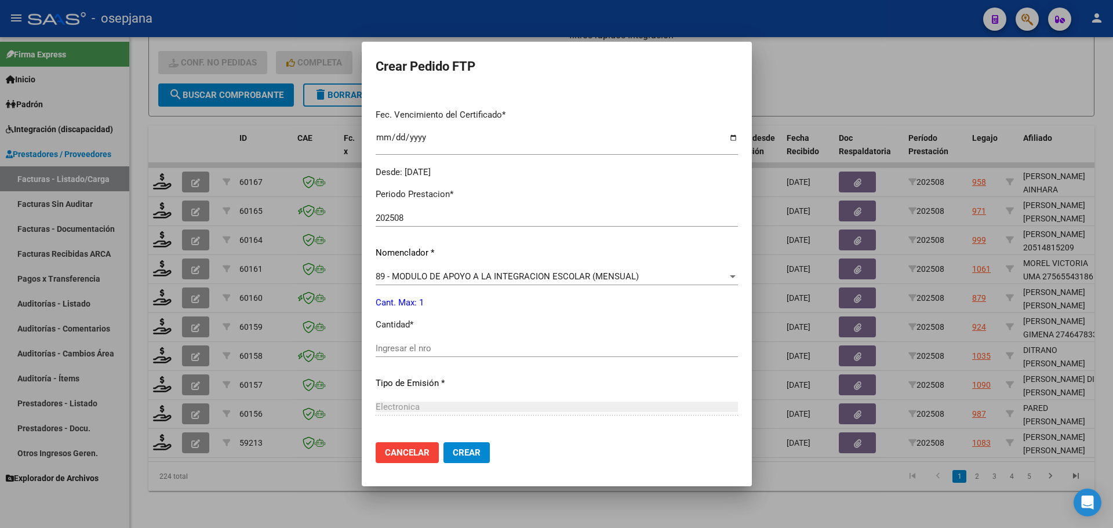
click at [423, 343] on div "Ingresar el nro" at bounding box center [557, 348] width 362 height 17
type input "1"
click at [480, 452] on span "Crear" at bounding box center [467, 453] width 28 height 10
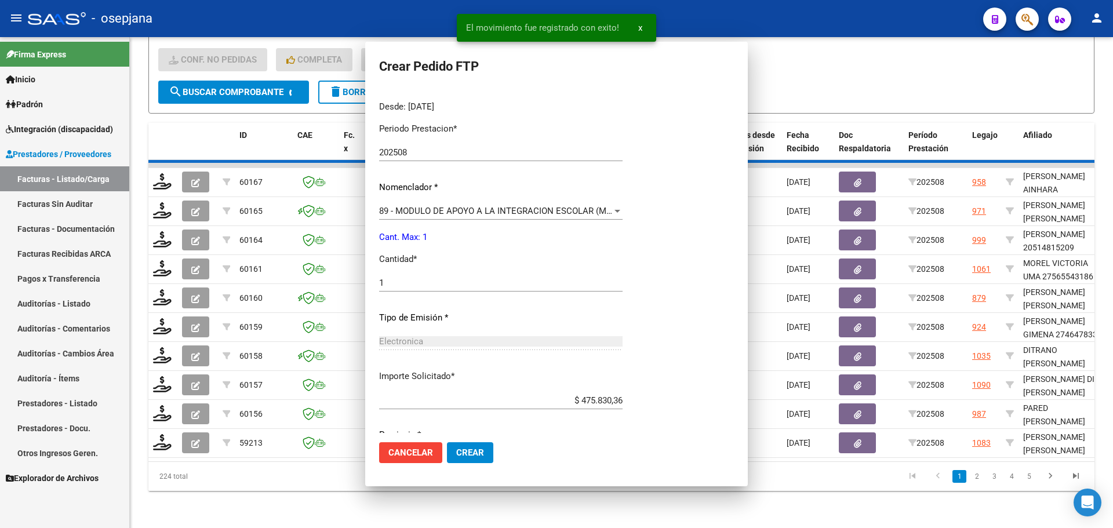
scroll to position [0, 0]
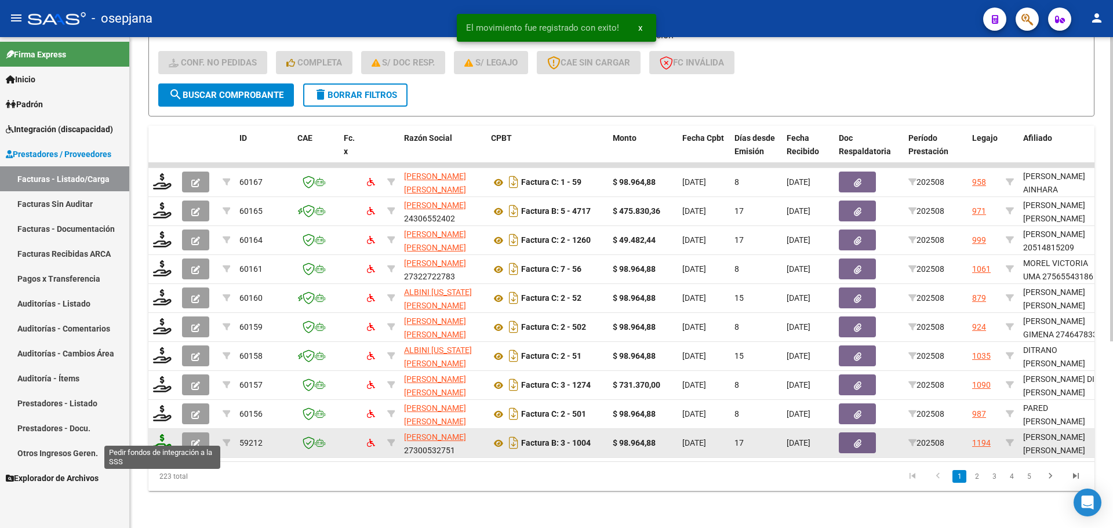
click at [153, 439] on icon at bounding box center [162, 442] width 19 height 16
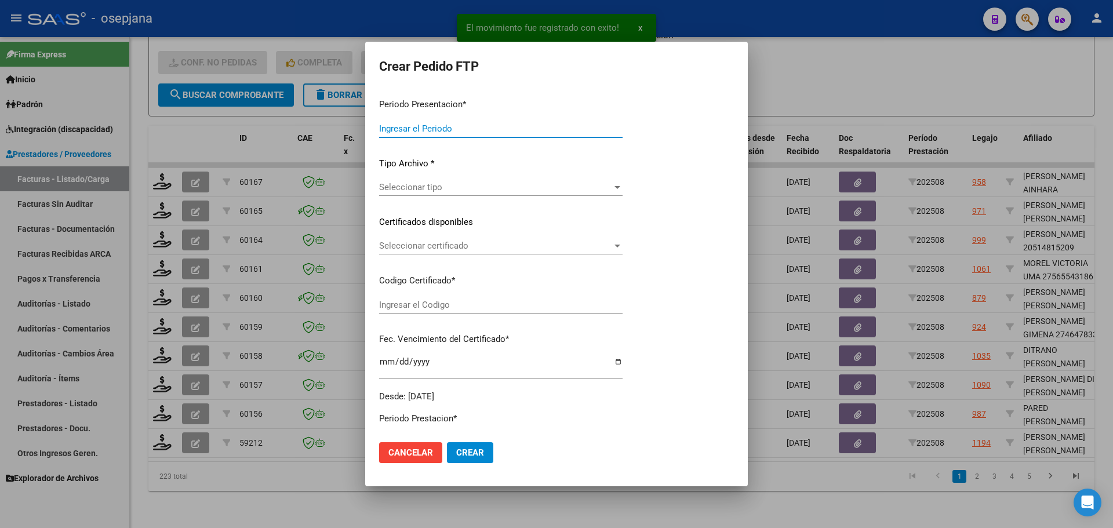
type input "202508"
type input "$ 98.964,88"
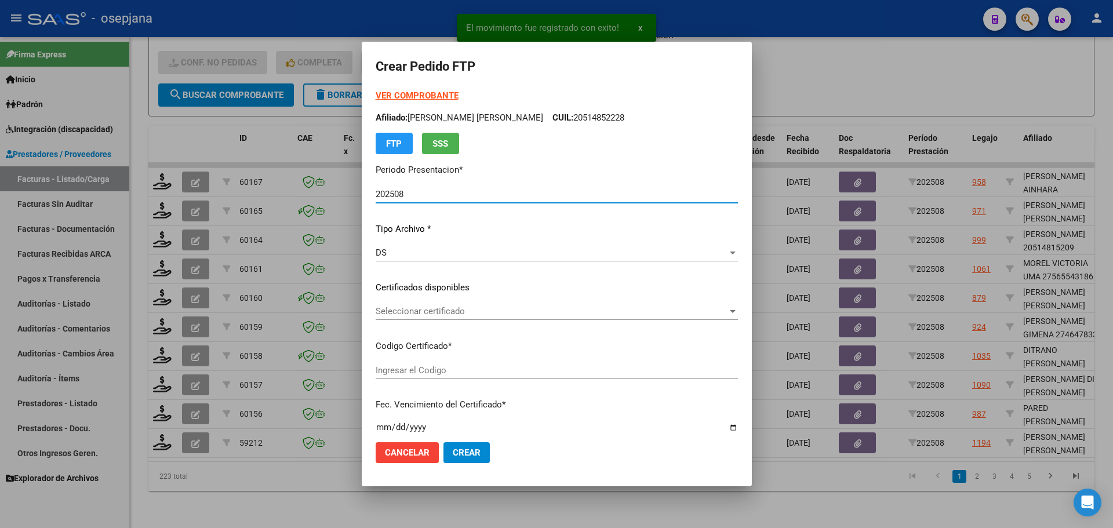
type input "ARG02000548095192025010620300106BUE10725"
type input "2030-01-06"
click at [442, 307] on span "Seleccionar certificado" at bounding box center [552, 311] width 352 height 10
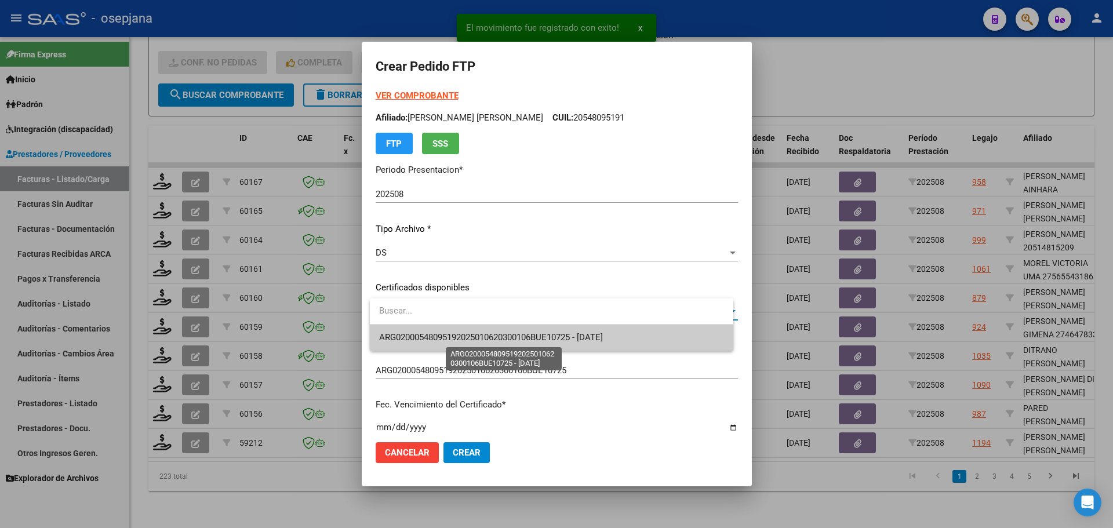
click at [457, 339] on span "ARG02000548095192025010620300106BUE10725 - 2030-01-06" at bounding box center [491, 337] width 224 height 10
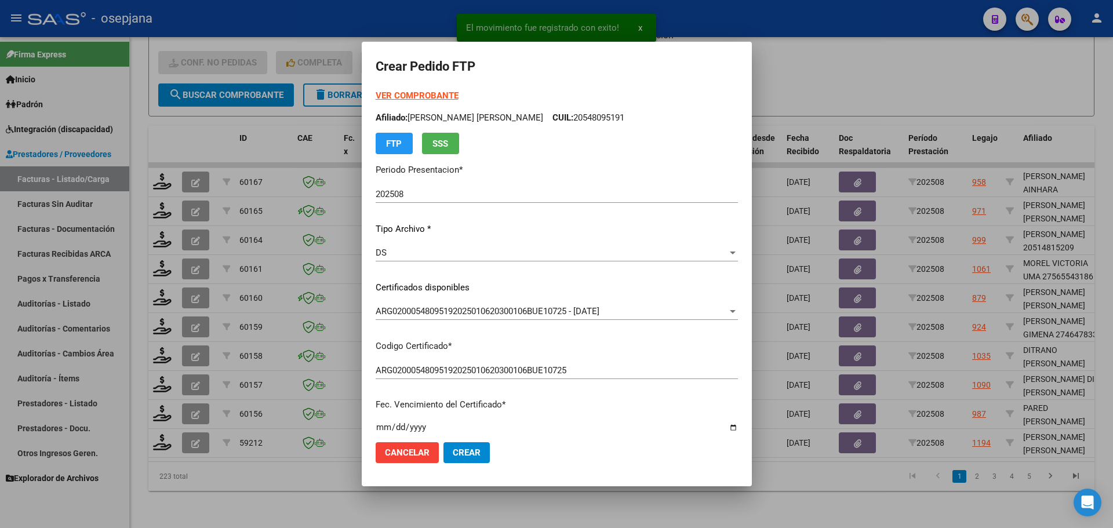
click at [439, 95] on strong "VER COMPROBANTE" at bounding box center [417, 95] width 83 height 10
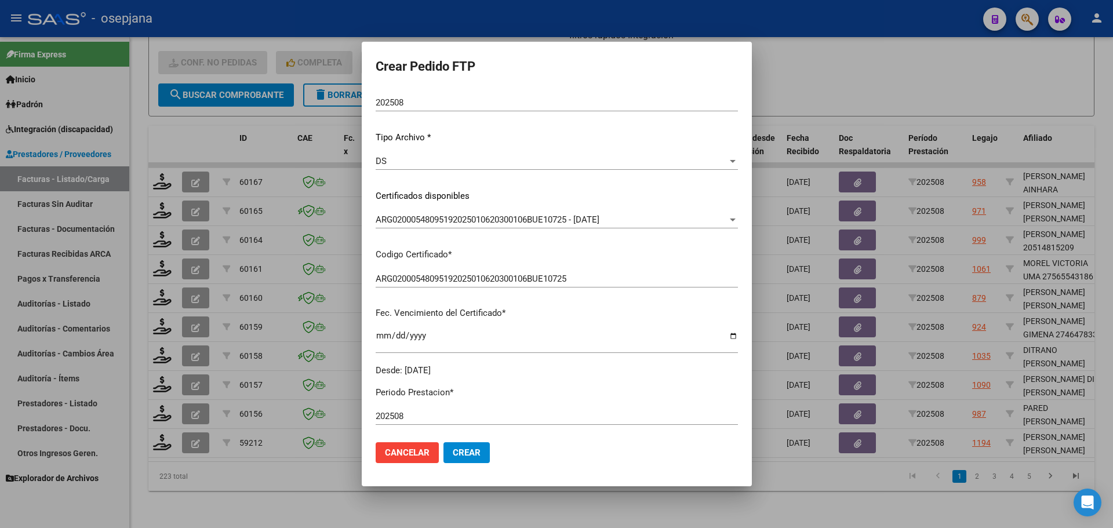
scroll to position [290, 0]
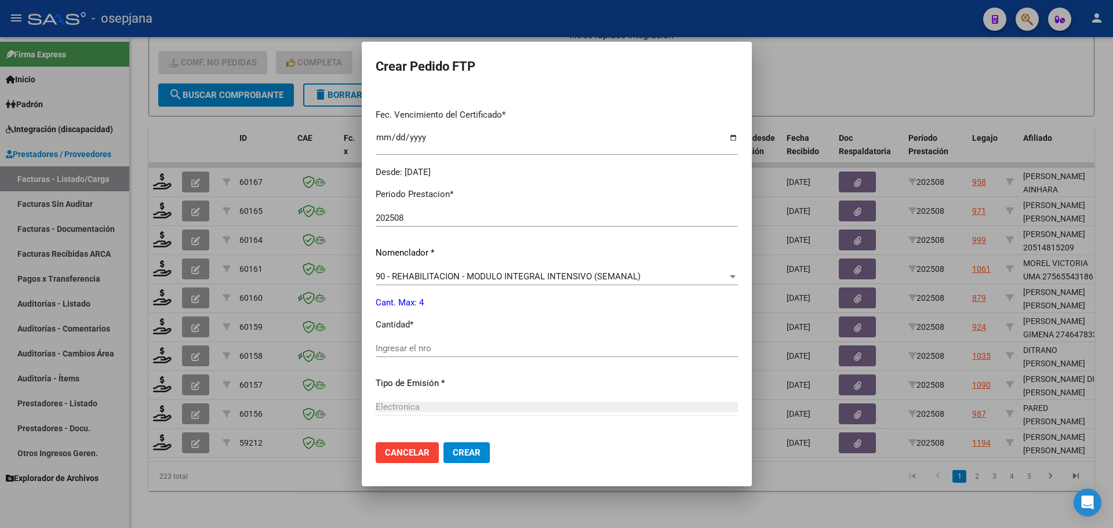
click at [422, 349] on input "Ingresar el nro" at bounding box center [557, 348] width 362 height 10
type input "4"
click at [474, 446] on button "Crear" at bounding box center [466, 452] width 46 height 21
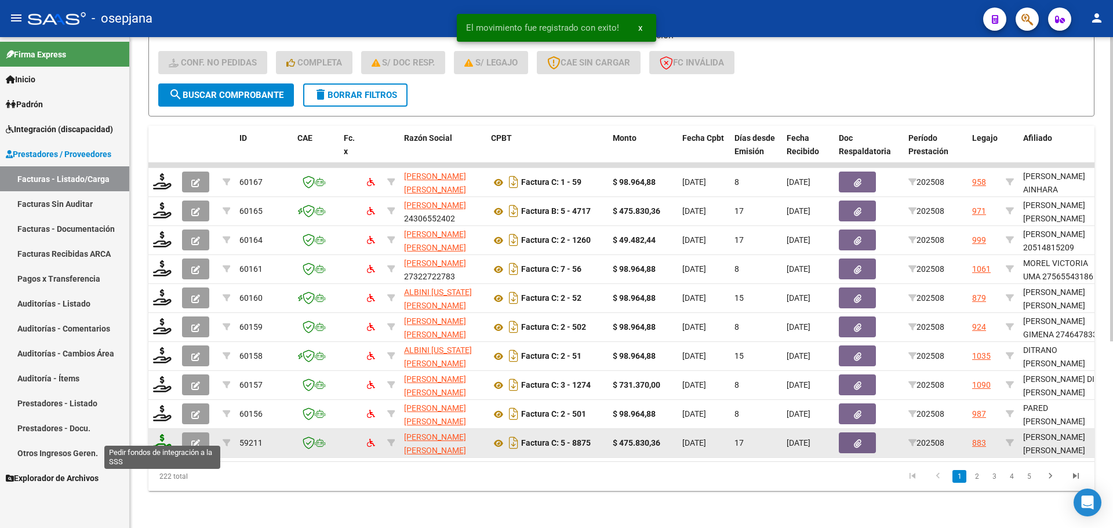
click at [163, 434] on icon at bounding box center [162, 442] width 19 height 16
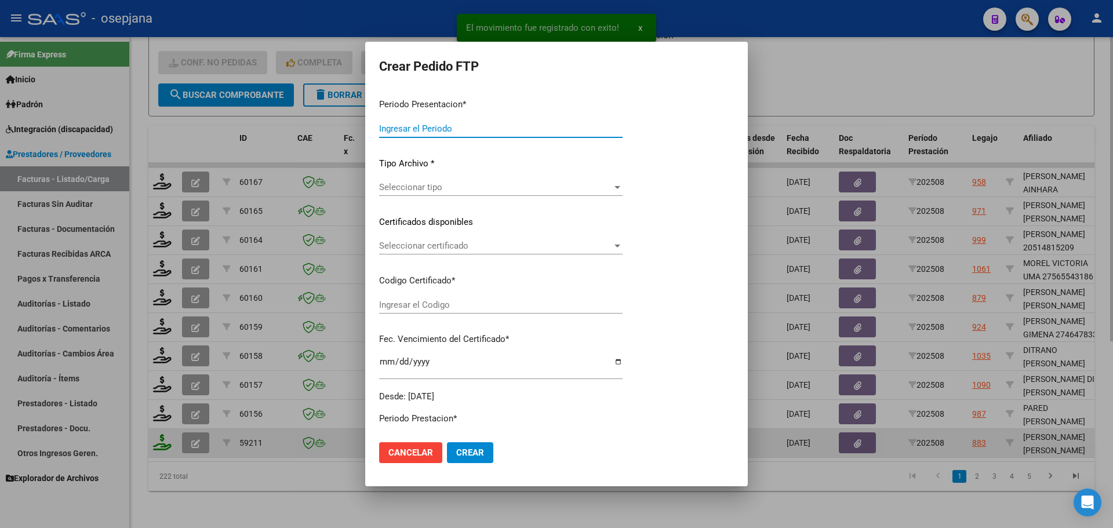
type input "202508"
type input "$ 475.830,36"
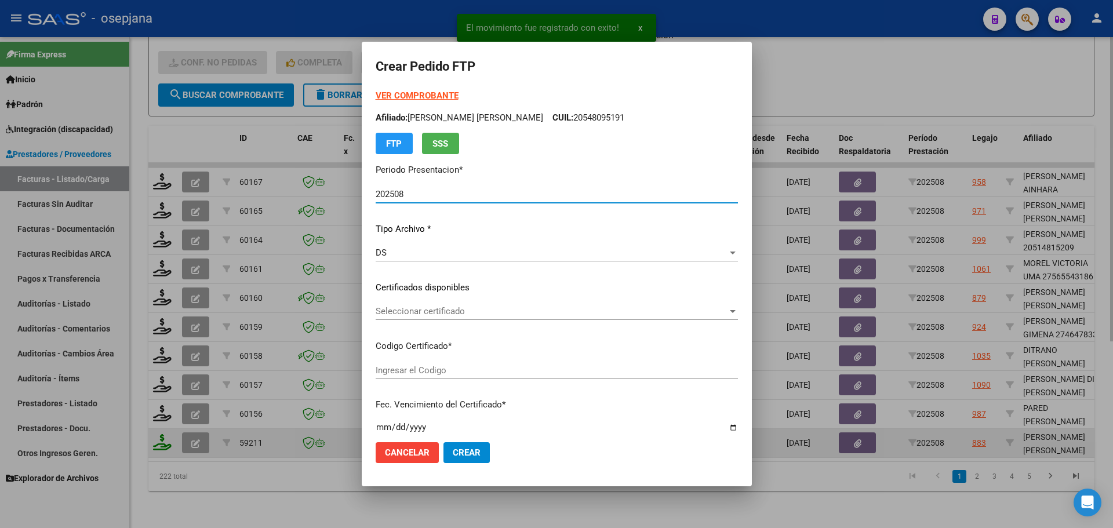
type input "ARG02000567119922022052320270523BSAS448"
type input "2027-05-23"
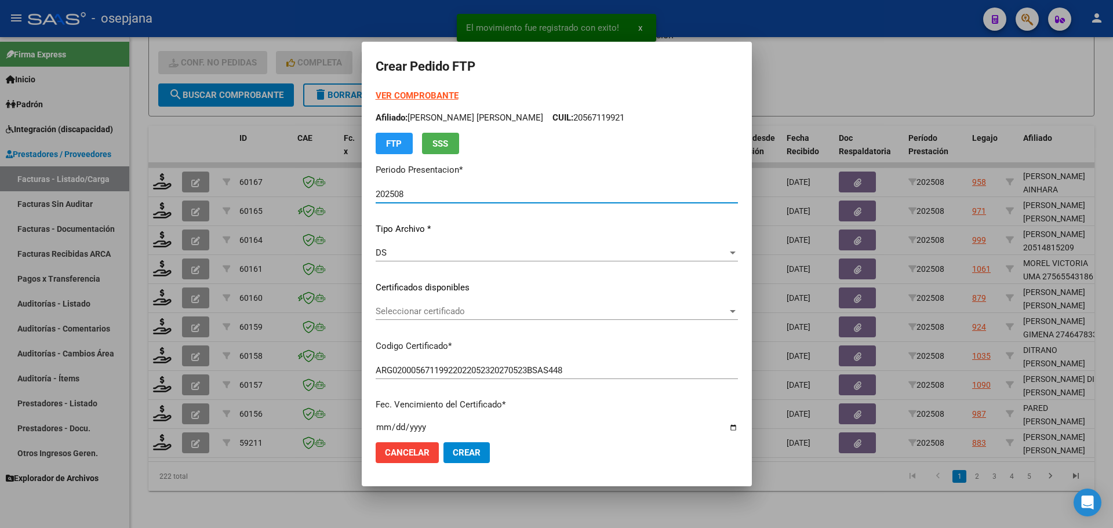
click at [445, 304] on div "Seleccionar certificado Seleccionar certificado" at bounding box center [557, 311] width 362 height 17
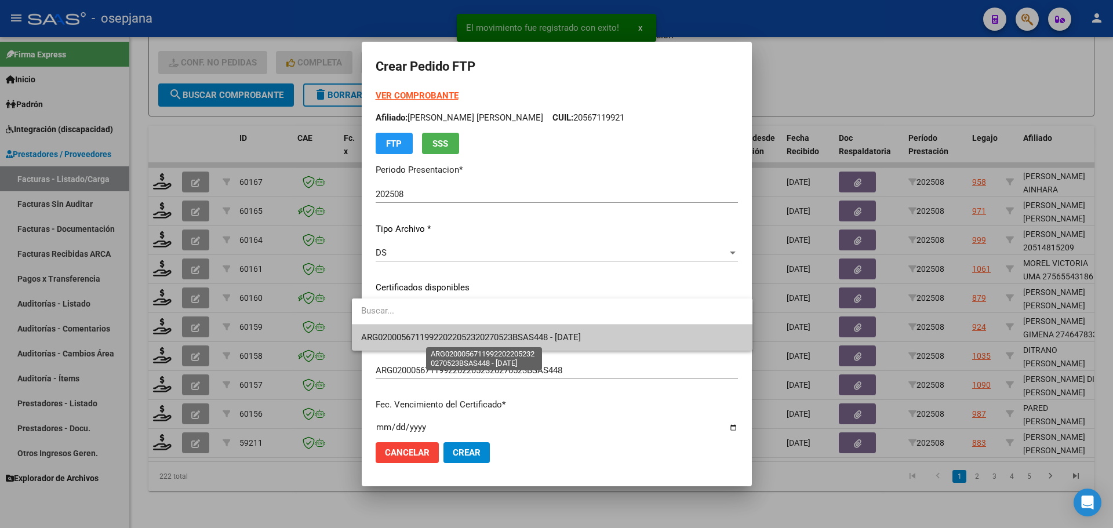
click at [446, 335] on span "ARG02000567119922022052320270523BSAS448 - 2027-05-23" at bounding box center [471, 337] width 220 height 10
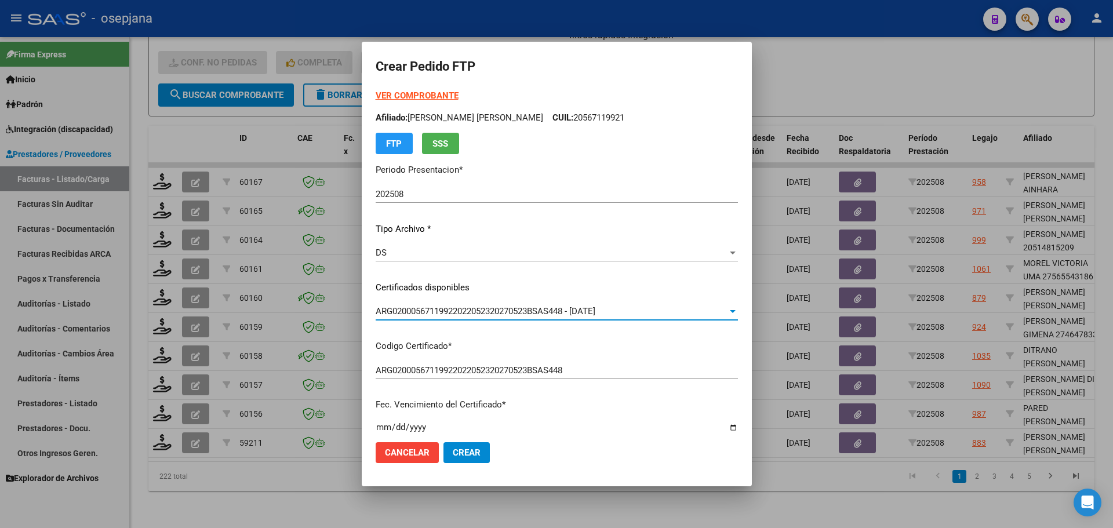
click at [411, 97] on strong "VER COMPROBANTE" at bounding box center [417, 95] width 83 height 10
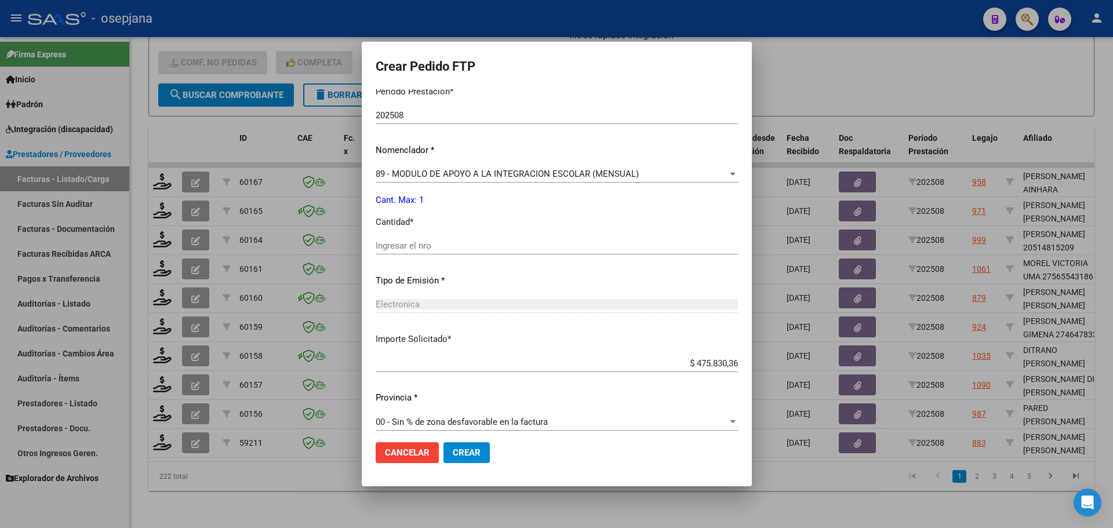
scroll to position [401, 0]
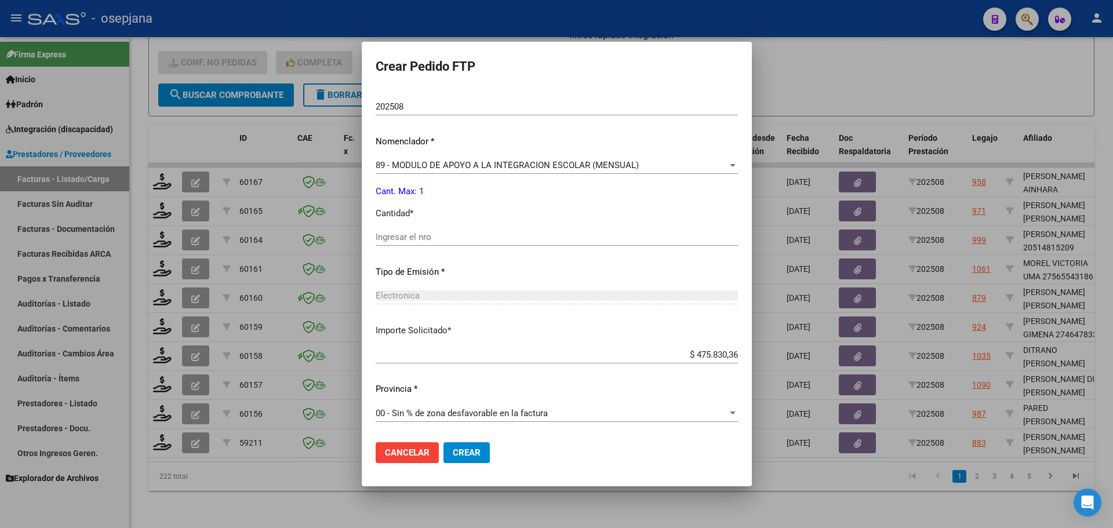
click at [388, 241] on input "Ingresar el nro" at bounding box center [557, 237] width 362 height 10
type input "1"
click at [458, 449] on span "Crear" at bounding box center [467, 453] width 28 height 10
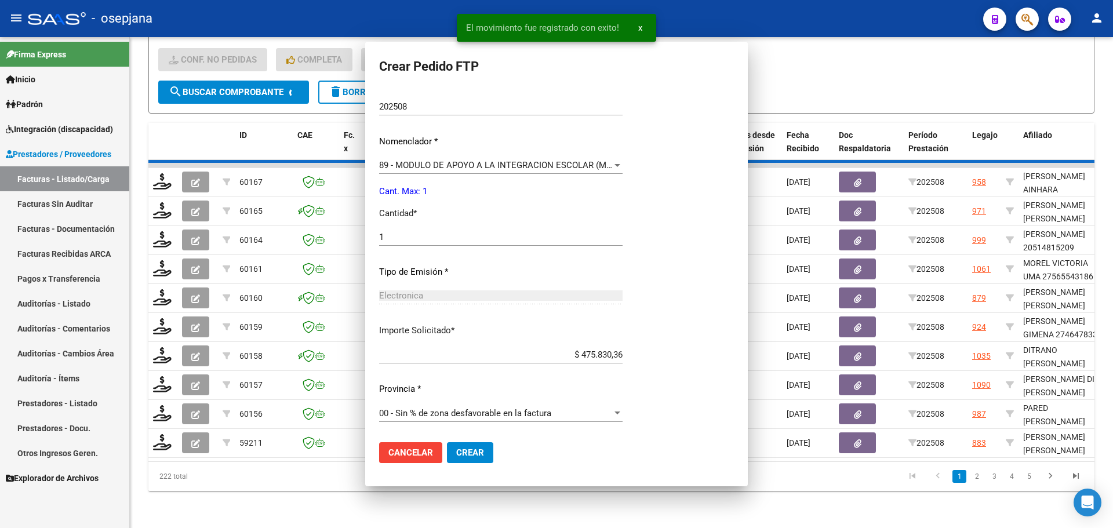
scroll to position [0, 0]
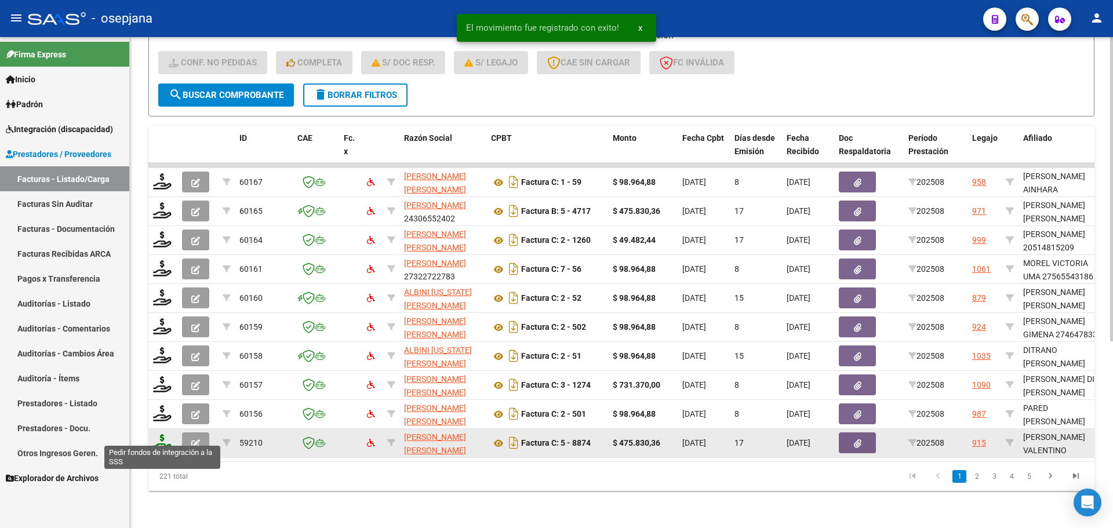
click at [165, 434] on icon at bounding box center [162, 442] width 19 height 16
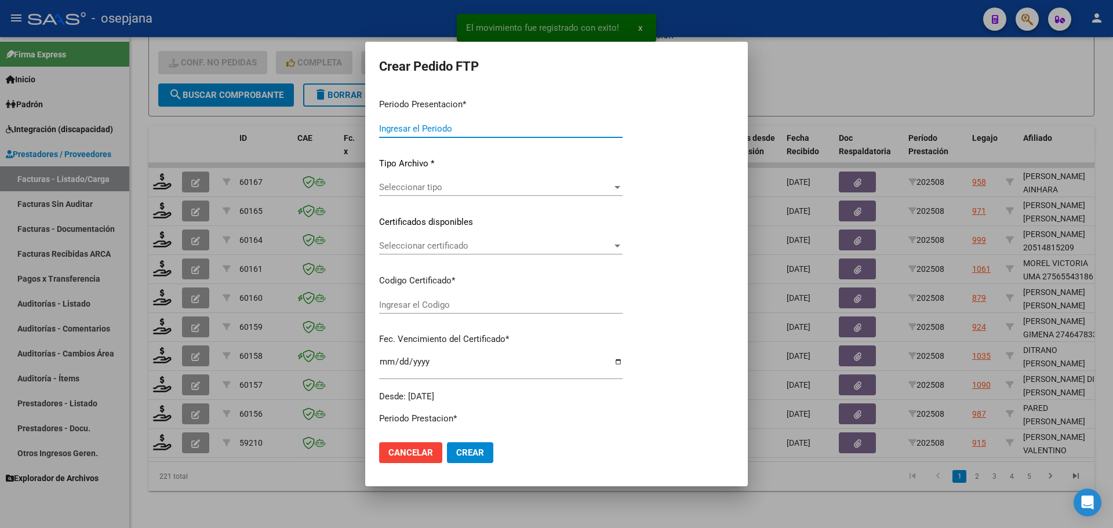
type input "202508"
type input "$ 475.830,36"
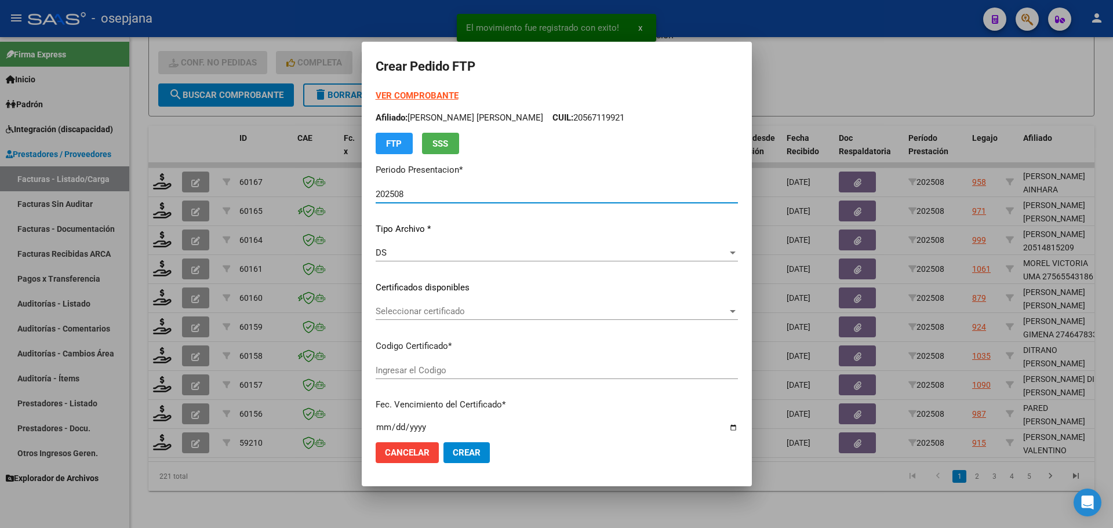
type input "ARG02000569324342022070620260706BSAS313"
type input "2026-07-06"
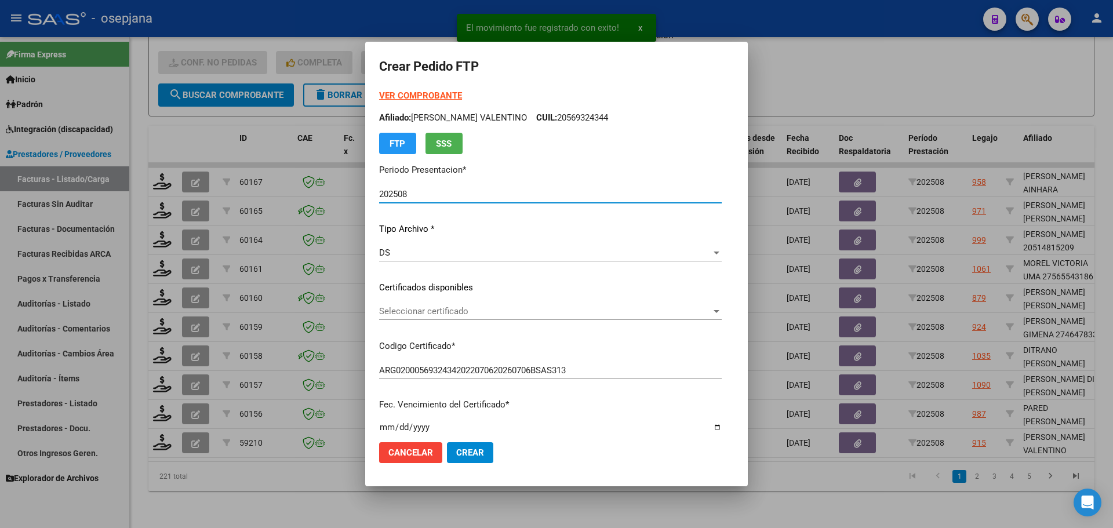
click at [508, 307] on span "Seleccionar certificado" at bounding box center [545, 311] width 332 height 10
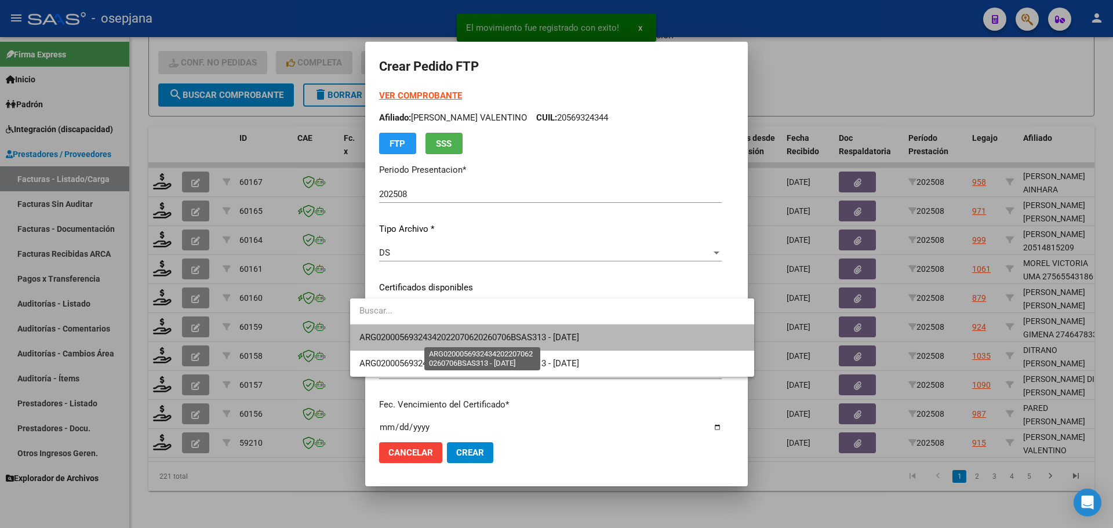
click at [511, 335] on span "ARG02000569324342022070620260706BSAS313 - 2026-07-06" at bounding box center [469, 337] width 220 height 10
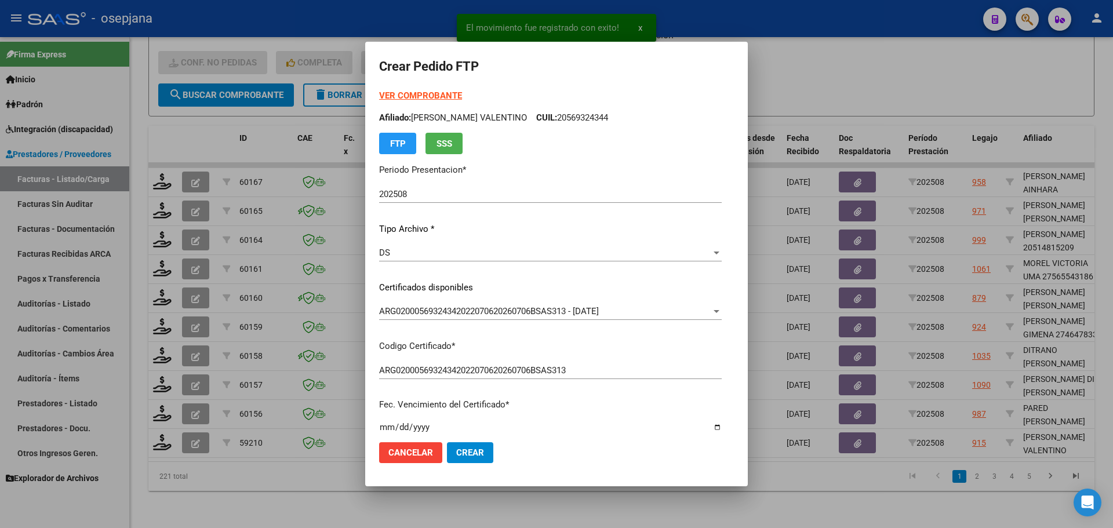
click at [413, 92] on strong "VER COMPROBANTE" at bounding box center [420, 95] width 83 height 10
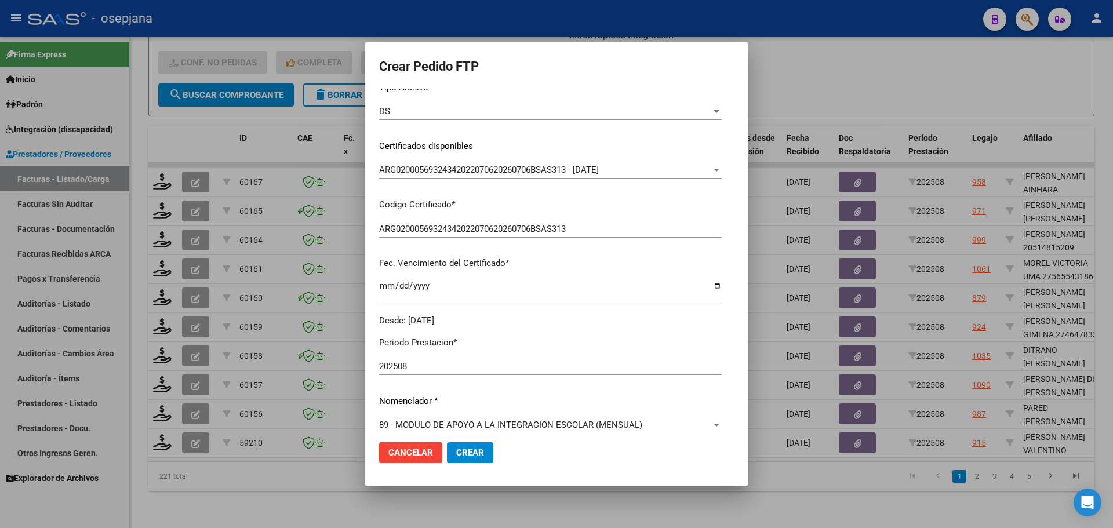
scroll to position [348, 0]
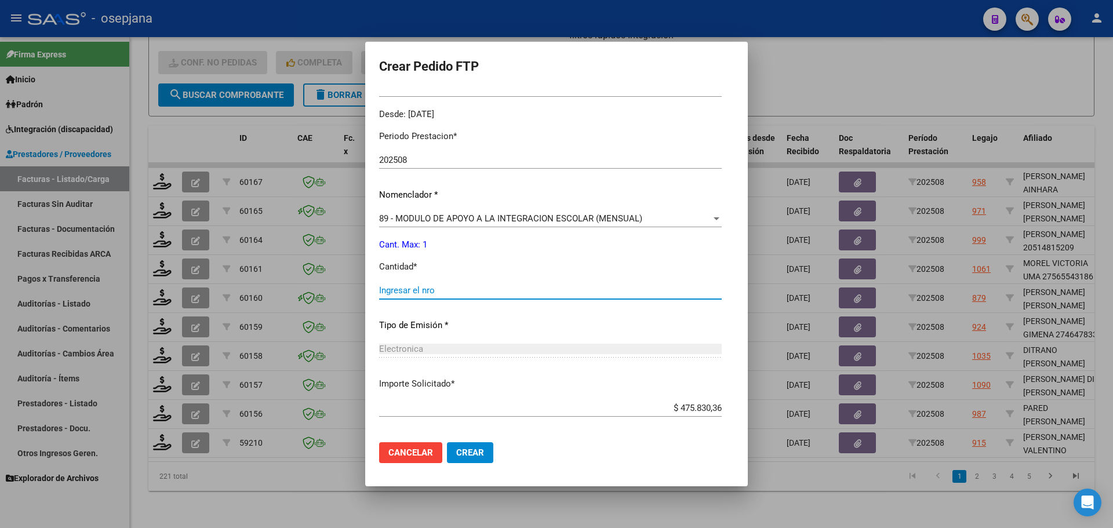
click at [421, 290] on input "Ingresar el nro" at bounding box center [550, 290] width 343 height 10
type input "1"
click at [450, 460] on button "Crear" at bounding box center [470, 452] width 46 height 21
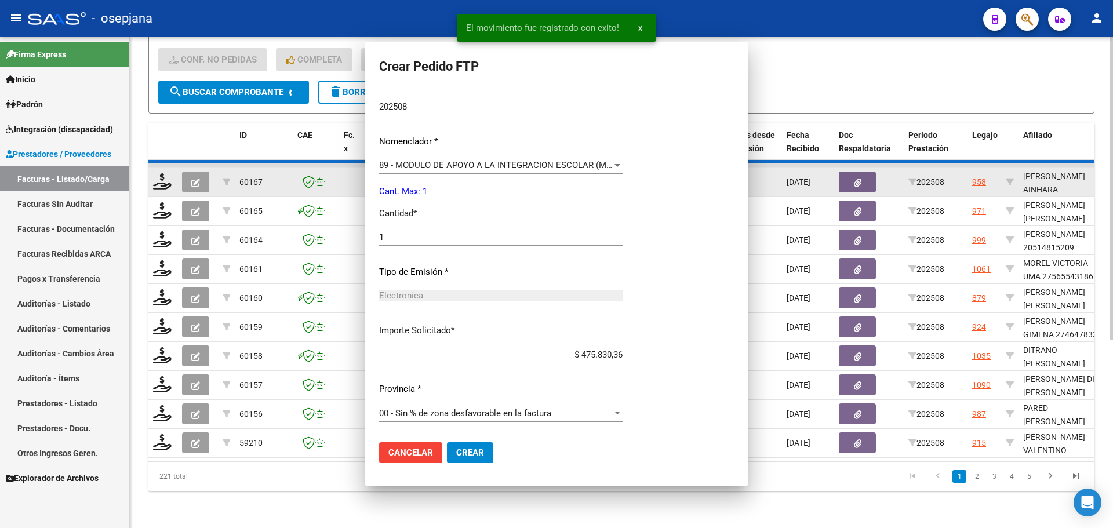
scroll to position [0, 0]
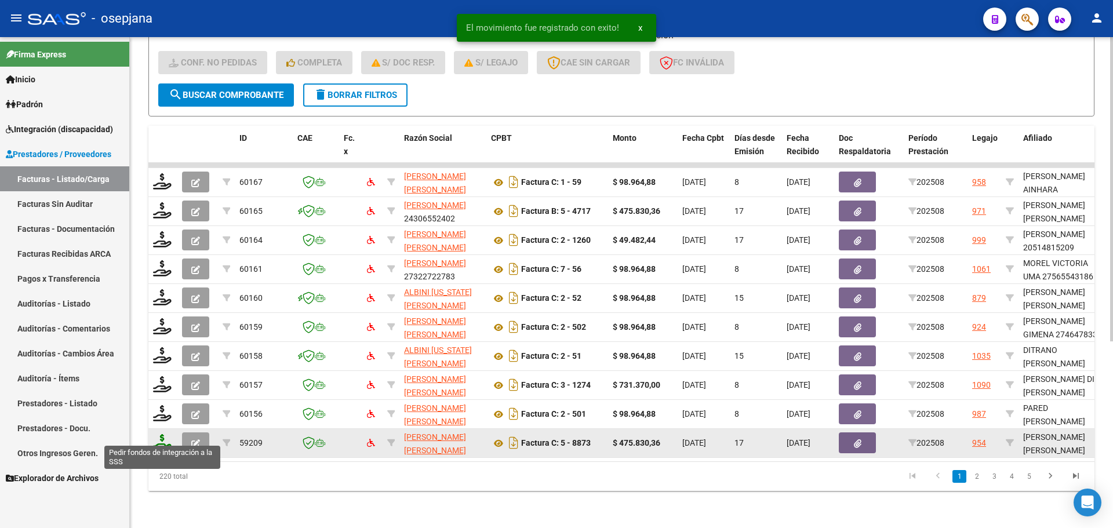
click at [166, 434] on icon at bounding box center [162, 442] width 19 height 16
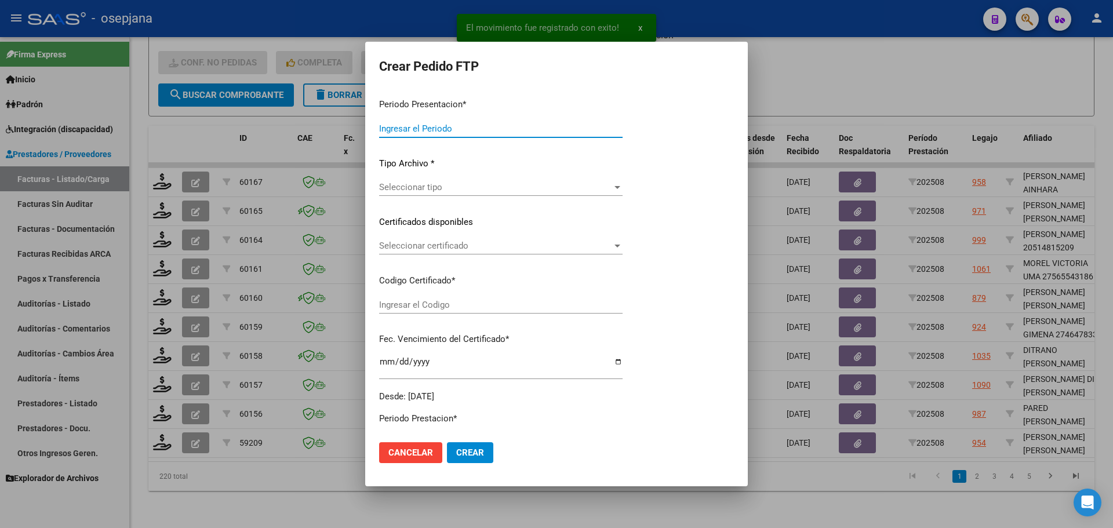
type input "202508"
type input "$ 475.830,36"
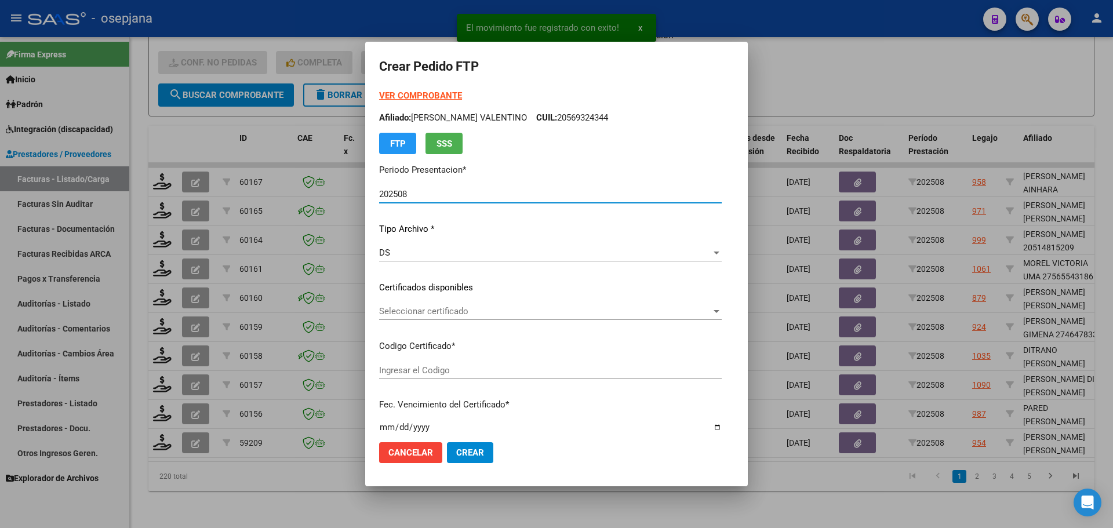
type input "ARG0200055512967-2022101820271028BS311"
type input "2027-10-28"
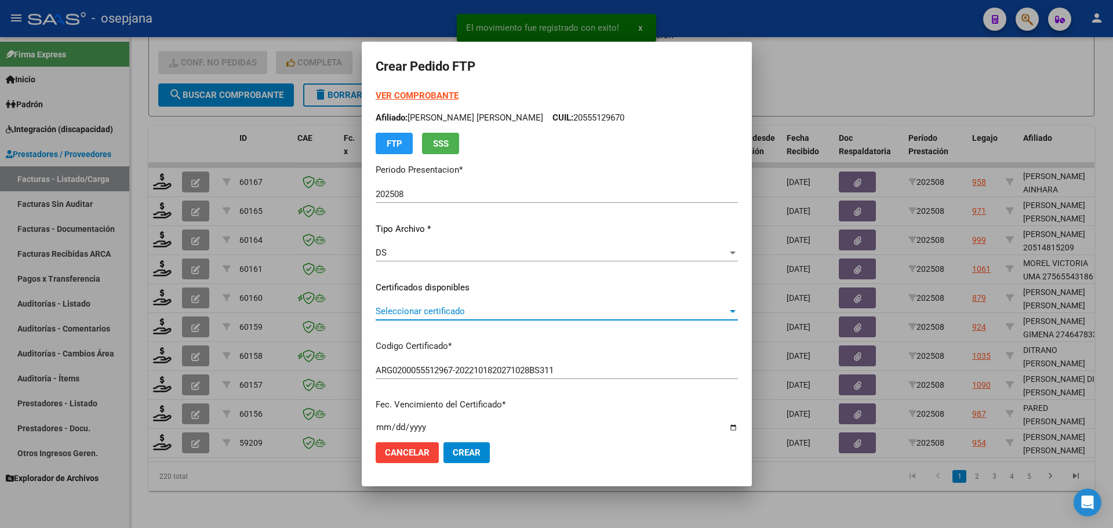
click at [512, 307] on span "Seleccionar certificado" at bounding box center [552, 311] width 352 height 10
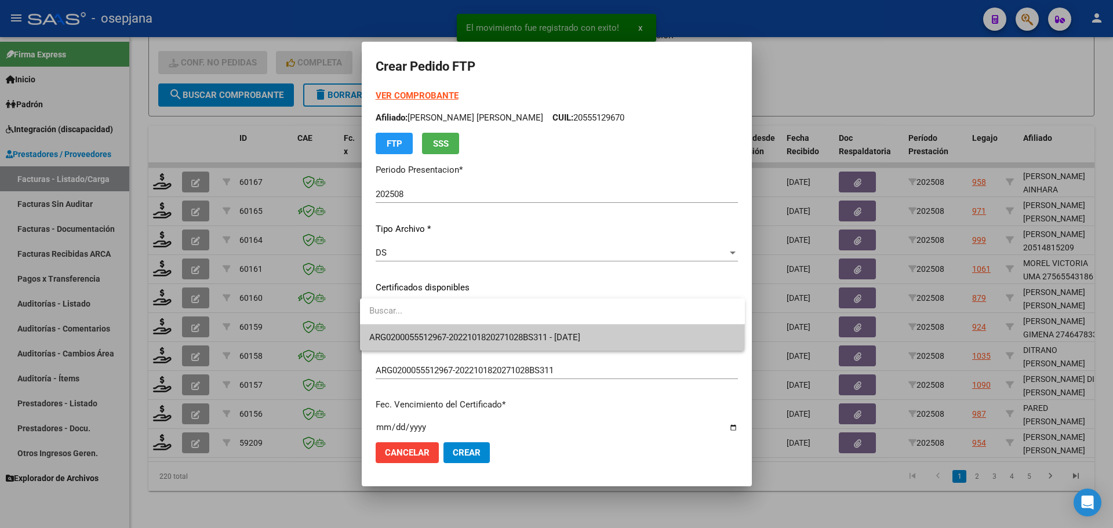
click at [517, 334] on span "ARG0200055512967-2022101820271028BS311 - 2027-10-28" at bounding box center [474, 337] width 211 height 10
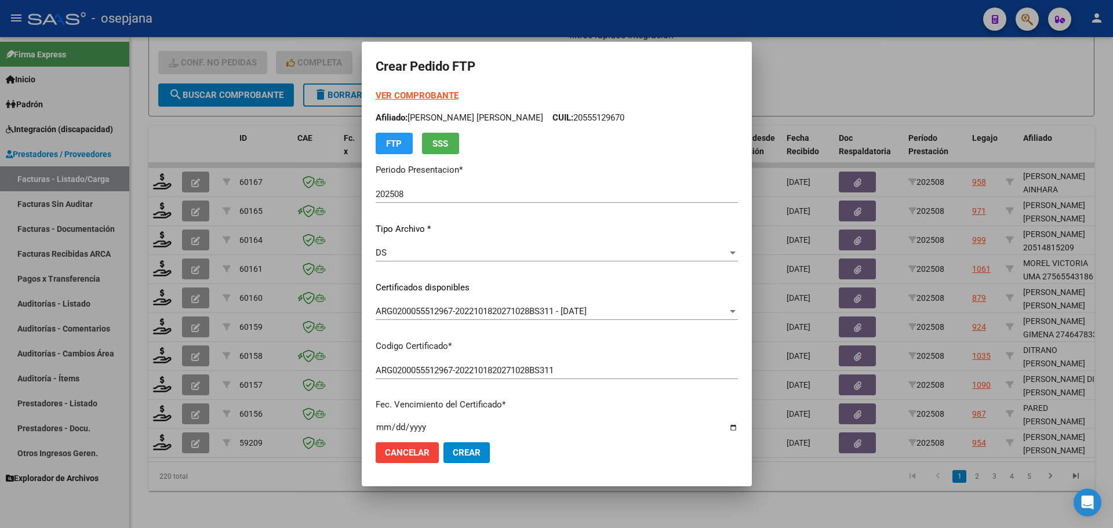
click at [441, 97] on strong "VER COMPROBANTE" at bounding box center [417, 95] width 83 height 10
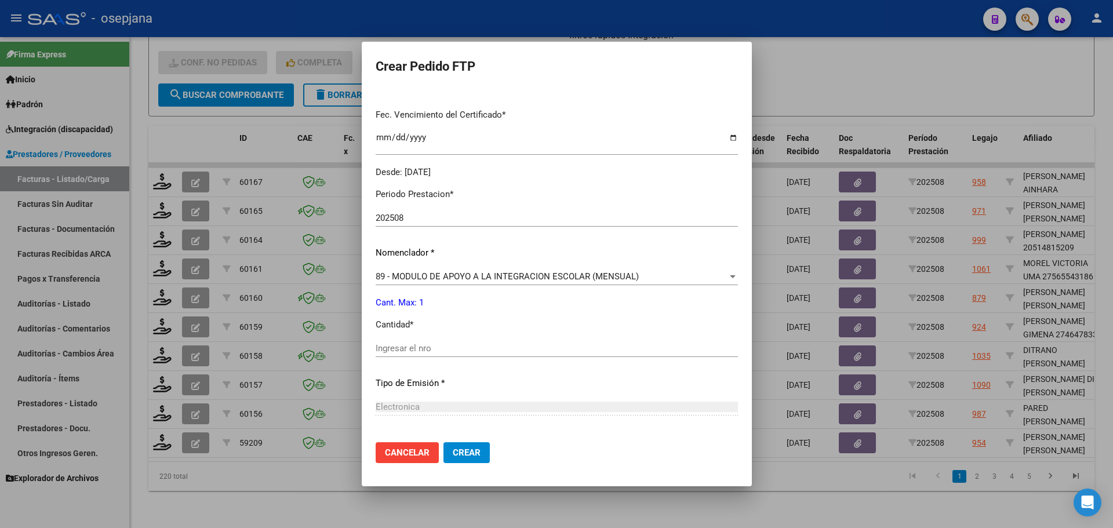
click at [432, 340] on div "Periodo Prestacion * 202508 Ingresar el Periodo Prestacion Nomenclador * 89 - M…" at bounding box center [557, 361] width 362 height 365
click at [429, 350] on input "Ingresar el nro" at bounding box center [557, 348] width 362 height 10
type input "1"
click at [461, 460] on button "Crear" at bounding box center [466, 452] width 46 height 21
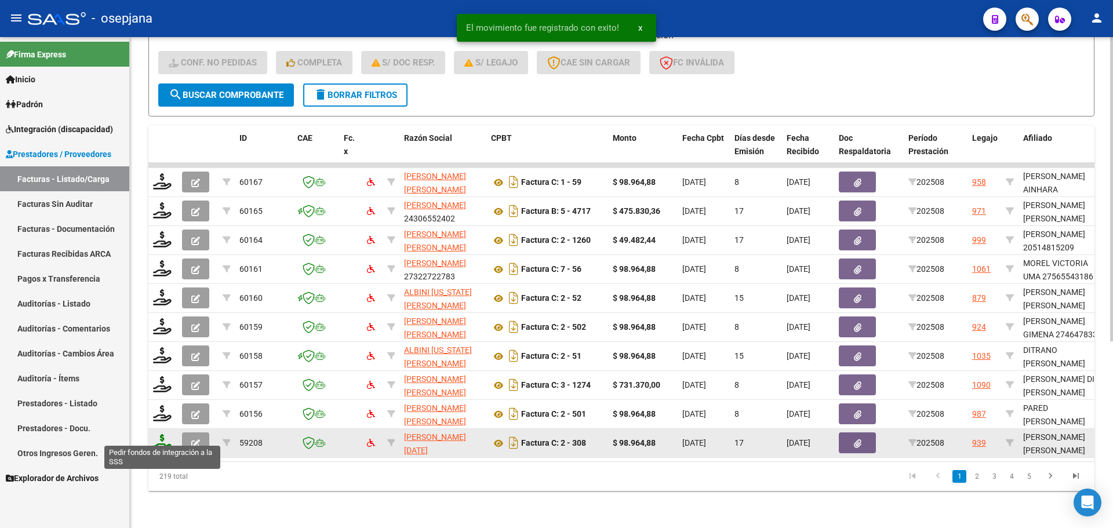
click at [163, 434] on icon at bounding box center [162, 442] width 19 height 16
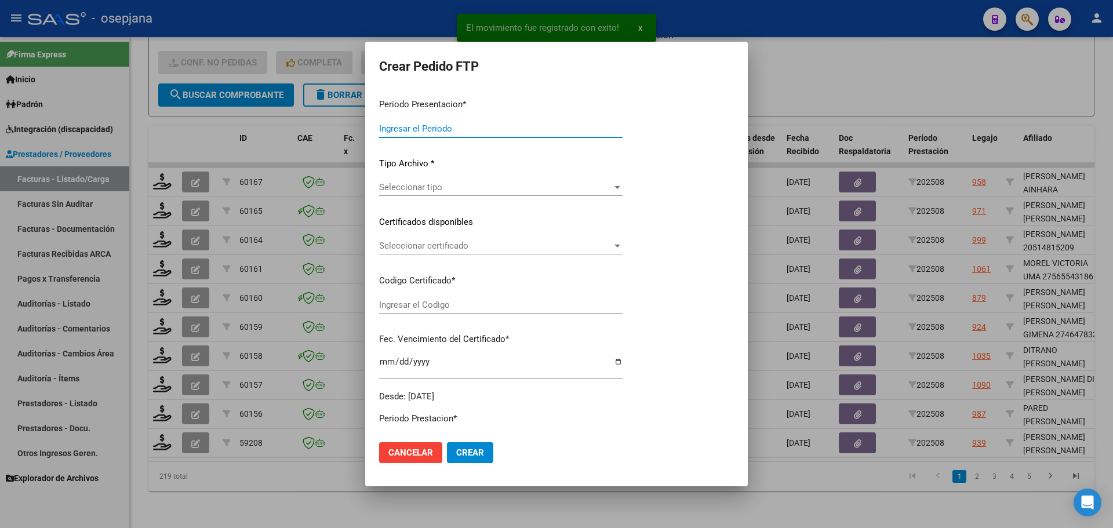
type input "202508"
type input "$ 98.964,88"
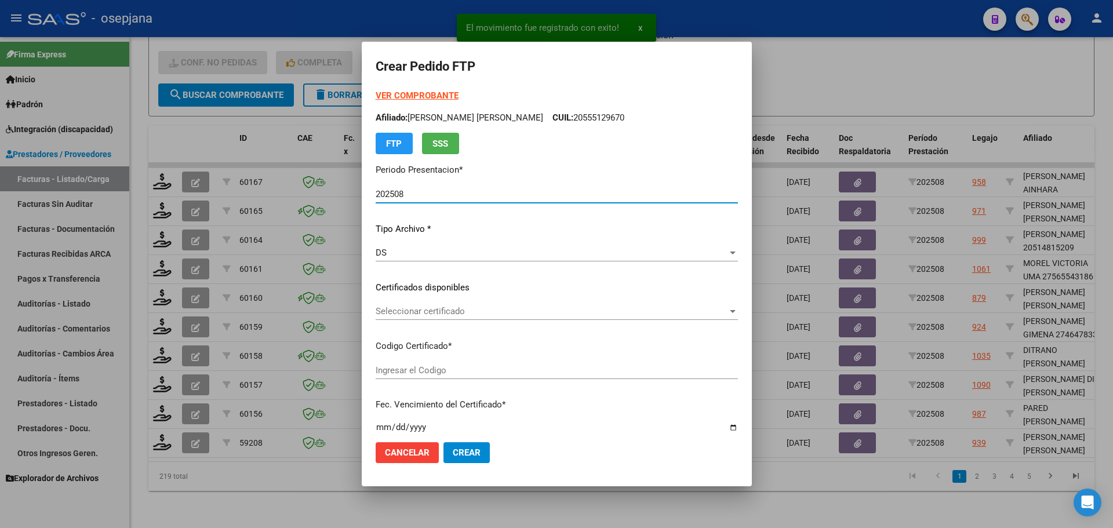
type input "ARG01000560319032024060520290605BSAS311"
type input "2029-06-30"
click at [514, 308] on span "Seleccionar certificado" at bounding box center [552, 311] width 352 height 10
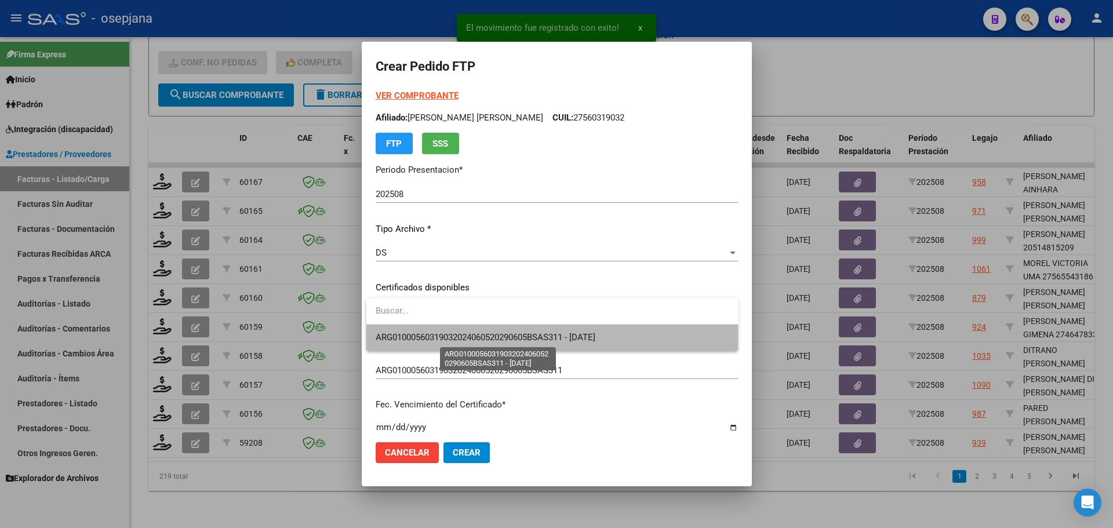
click at [512, 341] on span "ARG01000560319032024060520290605BSAS311 - 2029-06-30" at bounding box center [486, 337] width 220 height 10
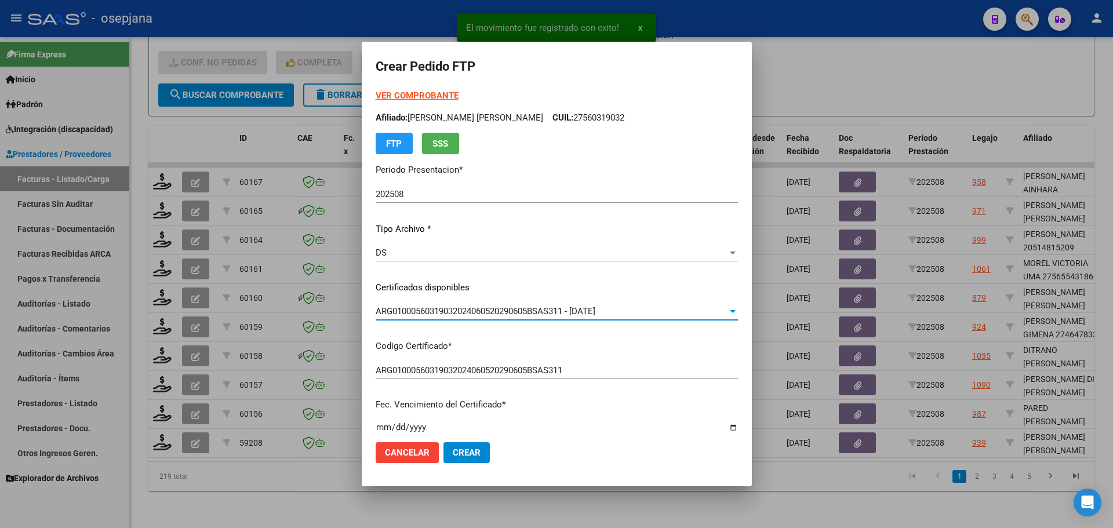
click at [438, 96] on strong "VER COMPROBANTE" at bounding box center [417, 95] width 83 height 10
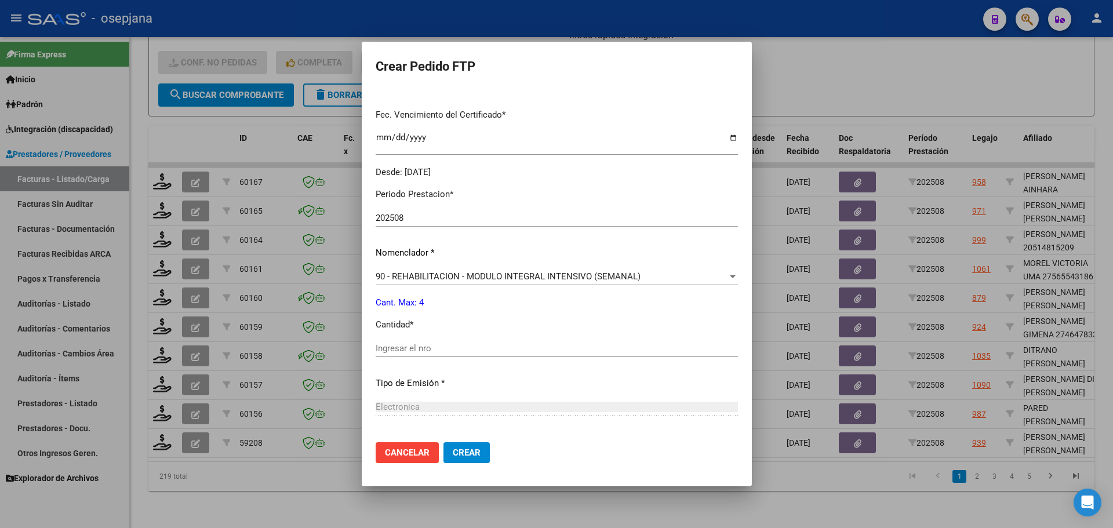
click at [394, 347] on input "Ingresar el nro" at bounding box center [557, 348] width 362 height 10
type input "4"
click at [447, 455] on button "Crear" at bounding box center [466, 452] width 46 height 21
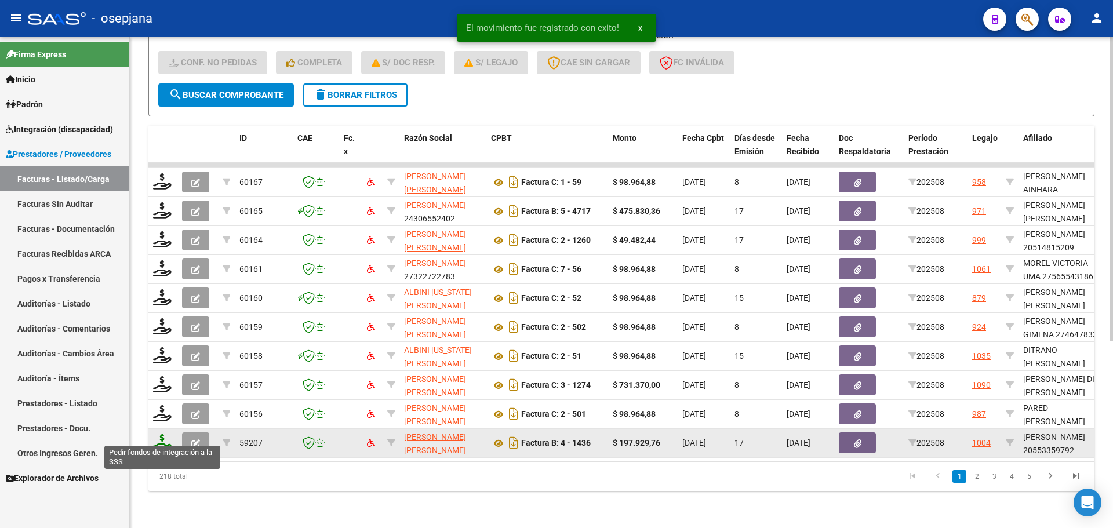
click at [169, 434] on icon at bounding box center [162, 442] width 19 height 16
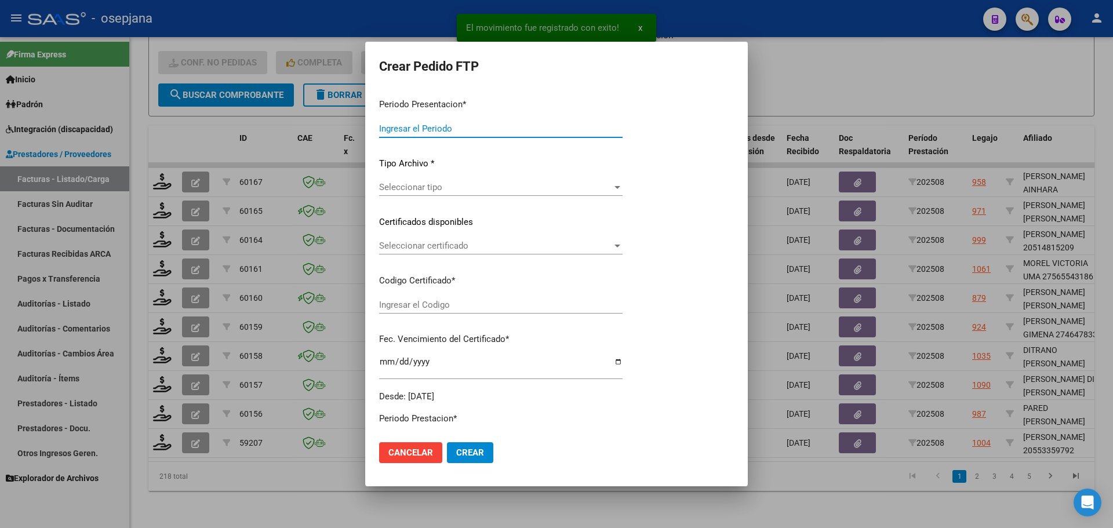
type input "202508"
type input "$ 197.929,76"
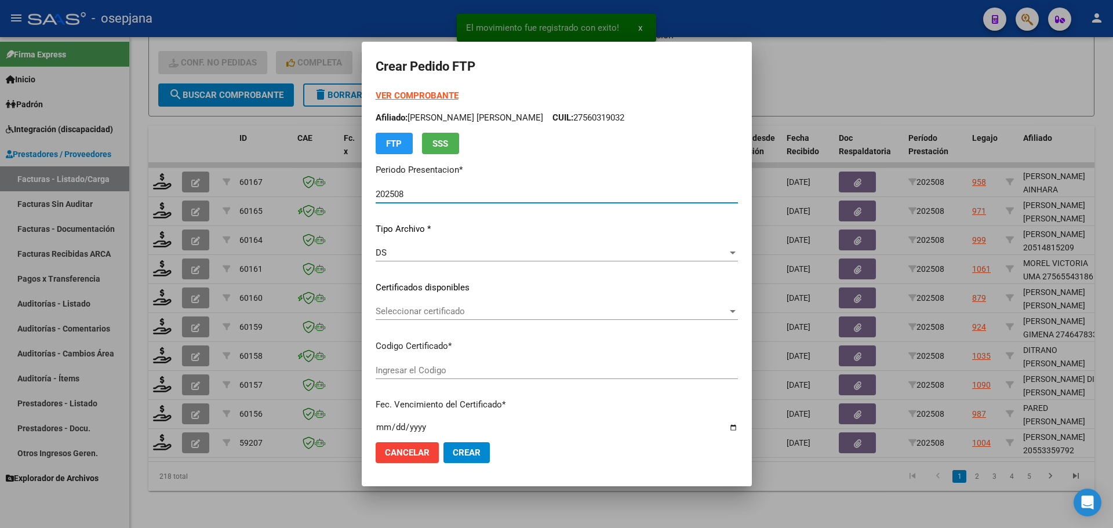
type input "ARG02000553359792024041520290415BSAS376"
type input "2029-04-15"
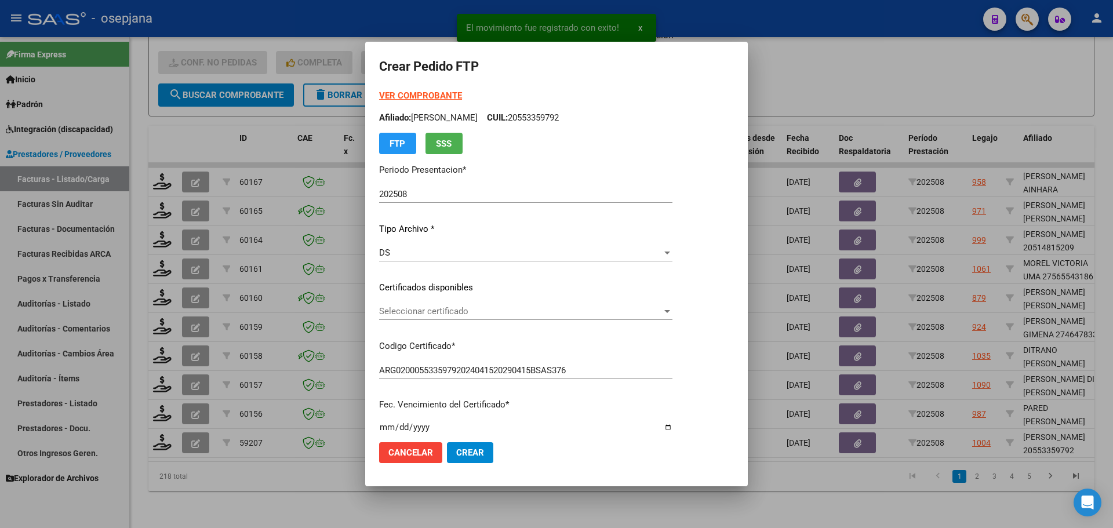
click at [421, 301] on div "VER COMPROBANTE ARCA Padrón Afiliado: MAIDANA SANTINO BENJAMIN CUIL: 2055335979…" at bounding box center [525, 278] width 293 height 379
click at [428, 314] on span "Seleccionar certificado" at bounding box center [520, 311] width 283 height 10
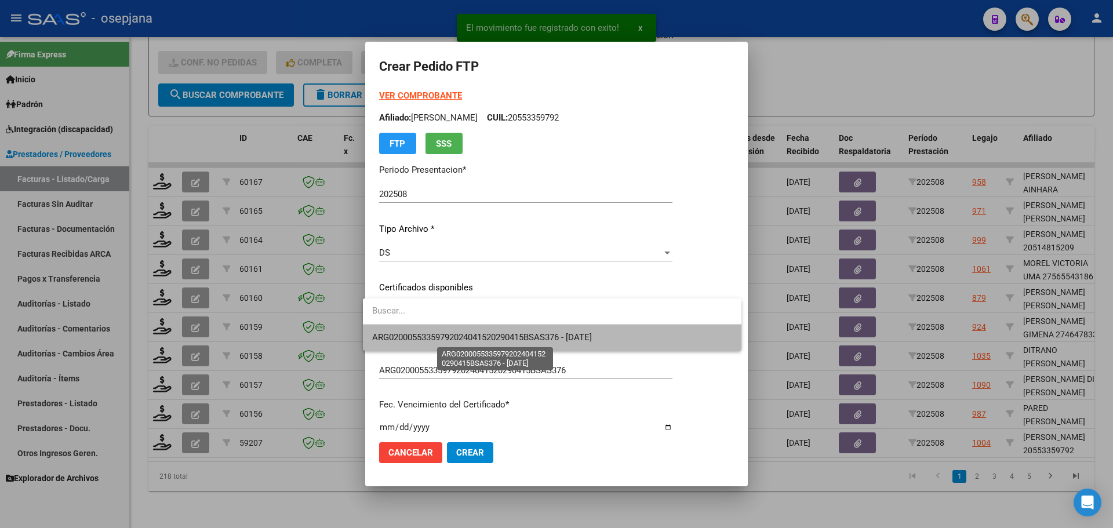
click at [431, 334] on span "ARG02000553359792024041520290415BSAS376 - 2029-04-15" at bounding box center [482, 337] width 220 height 10
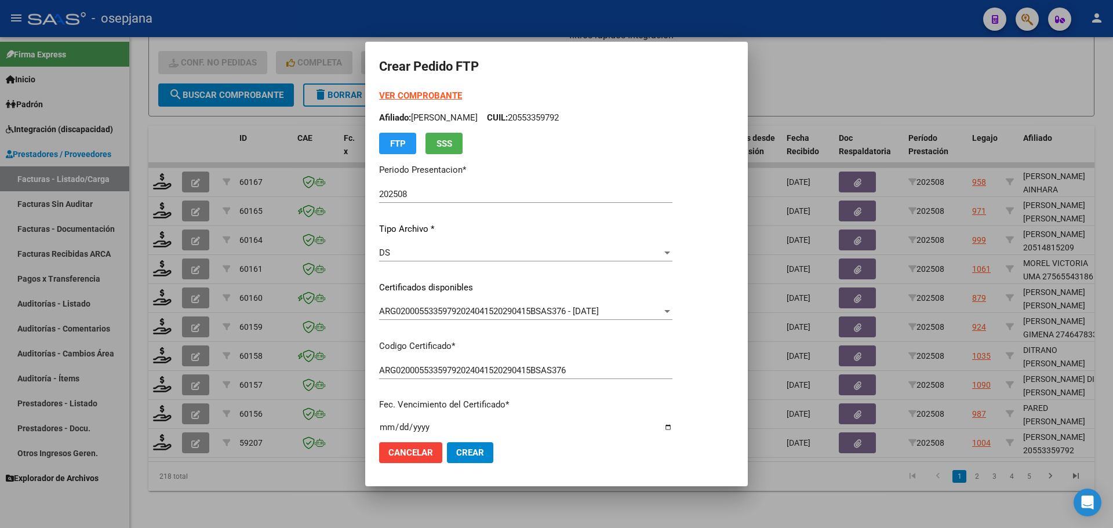
click at [424, 92] on strong "VER COMPROBANTE" at bounding box center [420, 95] width 83 height 10
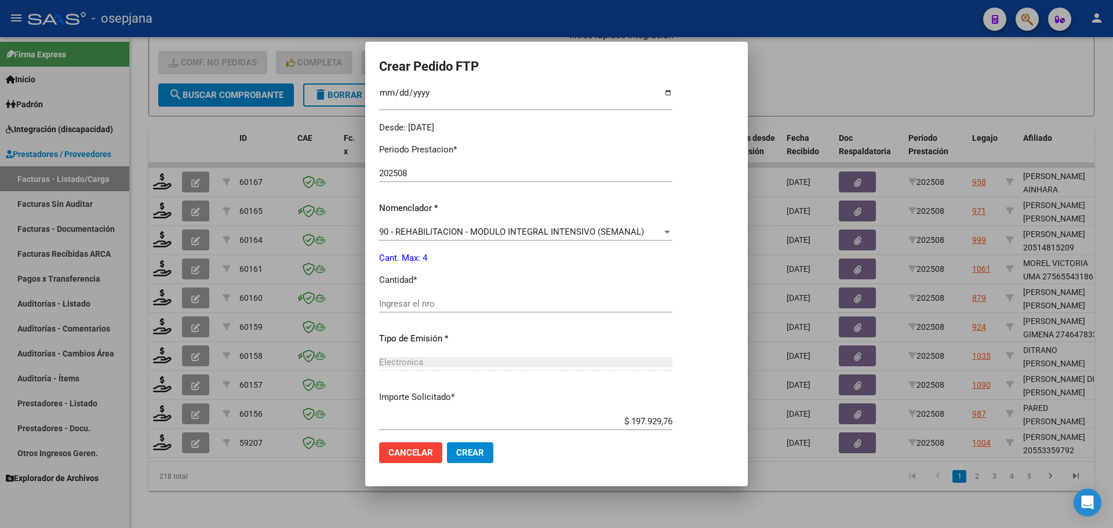
scroll to position [348, 0]
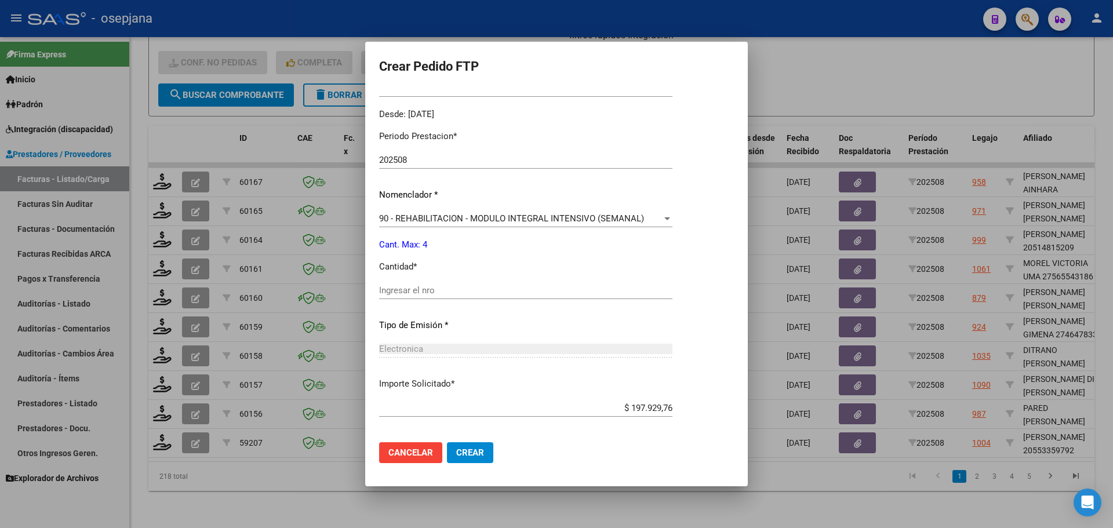
drag, startPoint x: 411, startPoint y: 281, endPoint x: 409, endPoint y: 294, distance: 12.9
click at [410, 293] on div "Periodo Prestacion * 202508 Ingresar el Periodo Prestacion Nomenclador * 90 - R…" at bounding box center [525, 303] width 293 height 365
click at [409, 294] on input "Ingresar el nro" at bounding box center [525, 290] width 293 height 10
type input "4"
click at [468, 455] on span "Crear" at bounding box center [470, 453] width 28 height 10
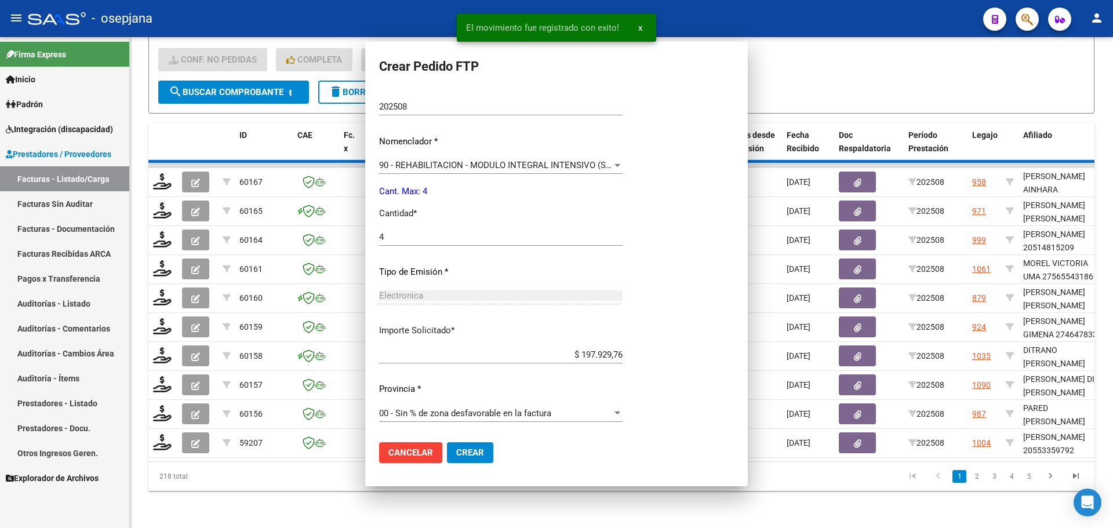
scroll to position [282, 0]
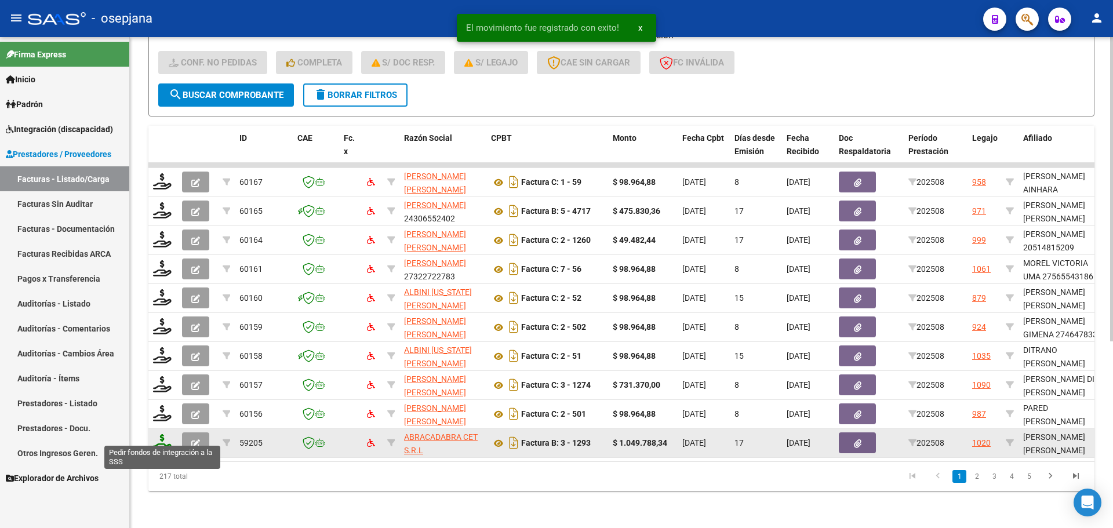
click at [165, 434] on icon at bounding box center [162, 442] width 19 height 16
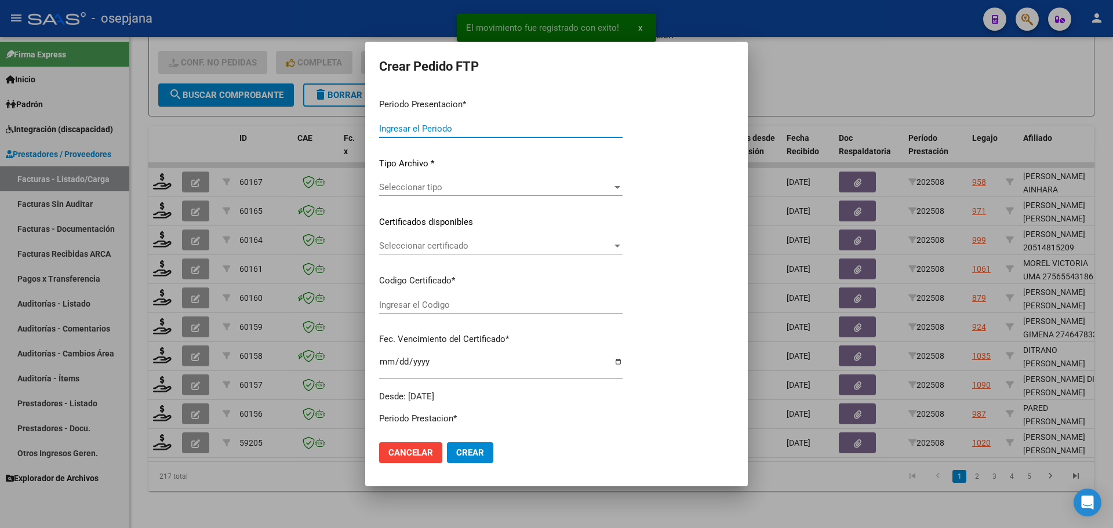
type input "202508"
type input "$ 1.049.788,34"
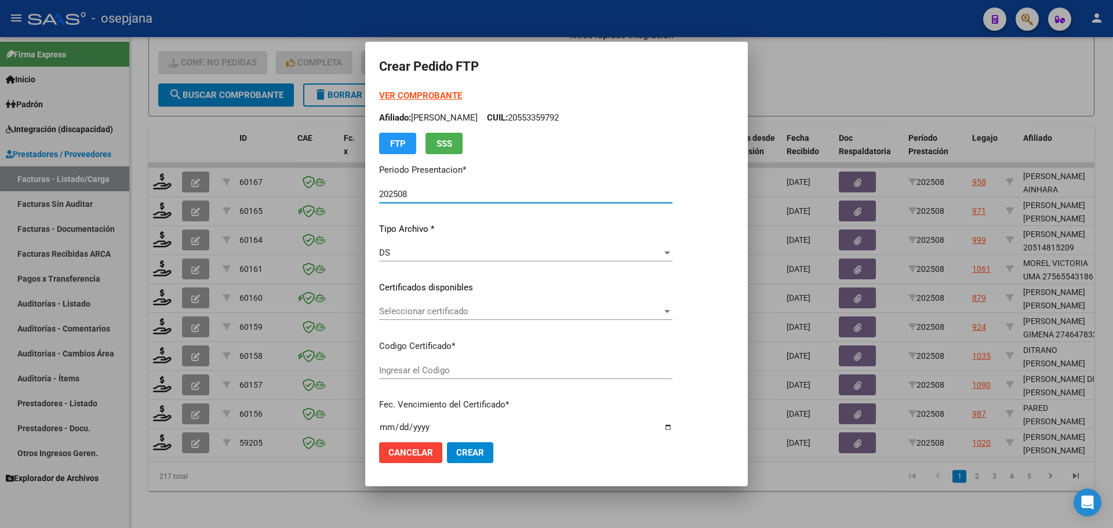
type input "ARG02000575555012023010420250104BSAS311"
type input "2026-01-04"
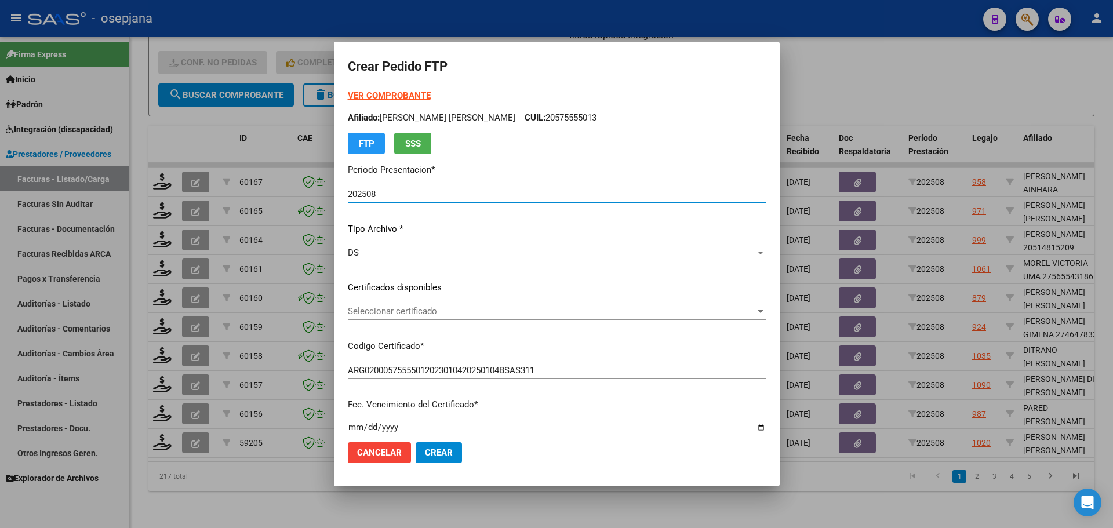
click at [424, 314] on span "Seleccionar certificado" at bounding box center [552, 311] width 408 height 10
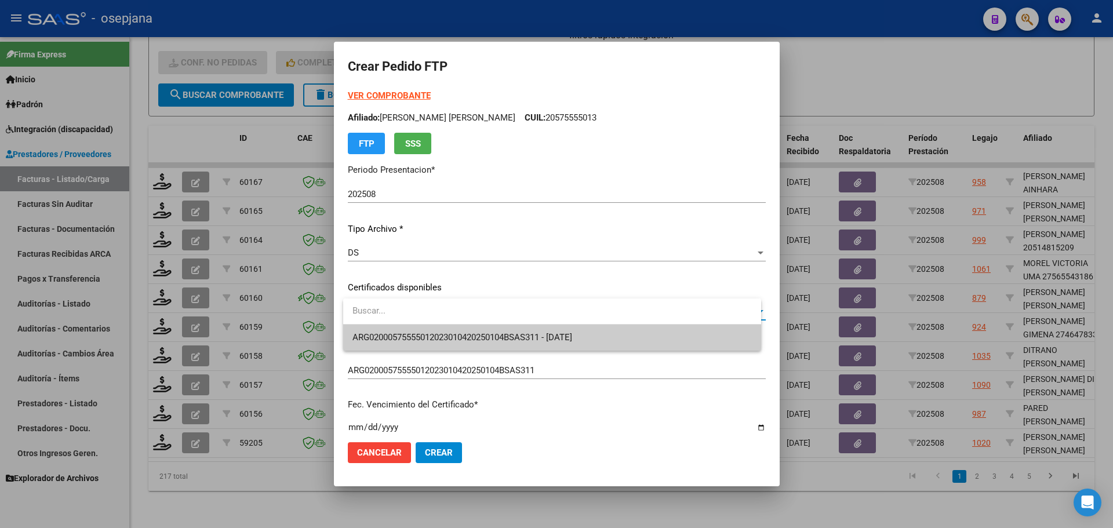
click at [427, 331] on span "ARG02000575555012023010420250104BSAS311 - 2026-01-04" at bounding box center [551, 338] width 399 height 26
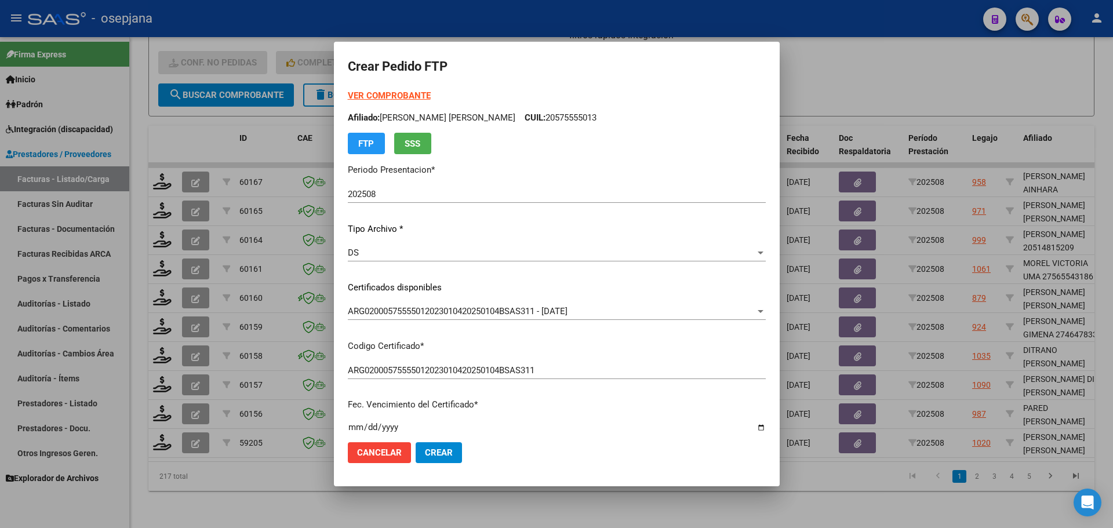
click at [405, 97] on strong "VER COMPROBANTE" at bounding box center [389, 95] width 83 height 10
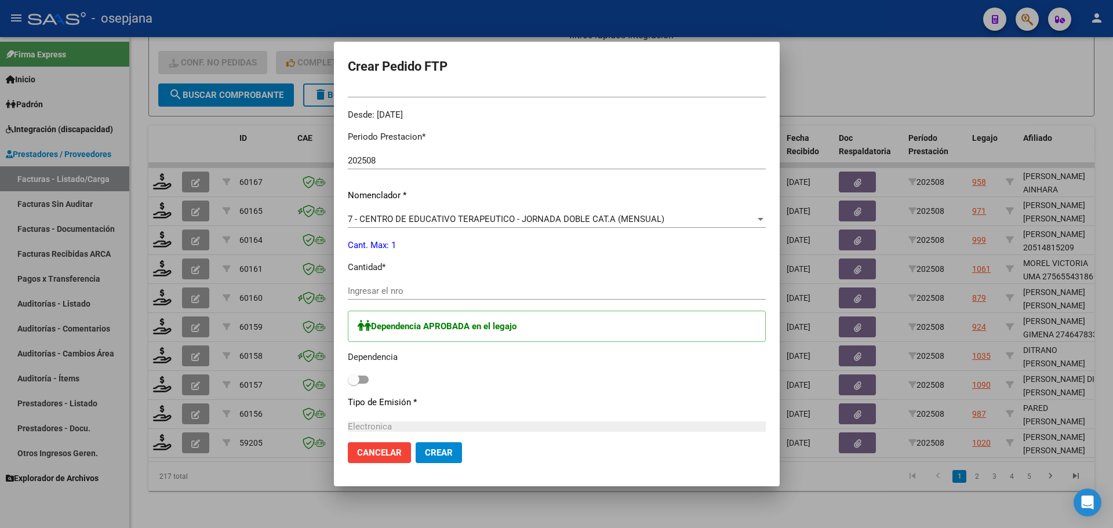
scroll to position [348, 0]
click at [426, 286] on input "Ingresar el nro" at bounding box center [557, 290] width 418 height 10
type input "1"
click at [359, 373] on span at bounding box center [354, 379] width 12 height 12
click at [354, 383] on input "checkbox" at bounding box center [353, 383] width 1 height 1
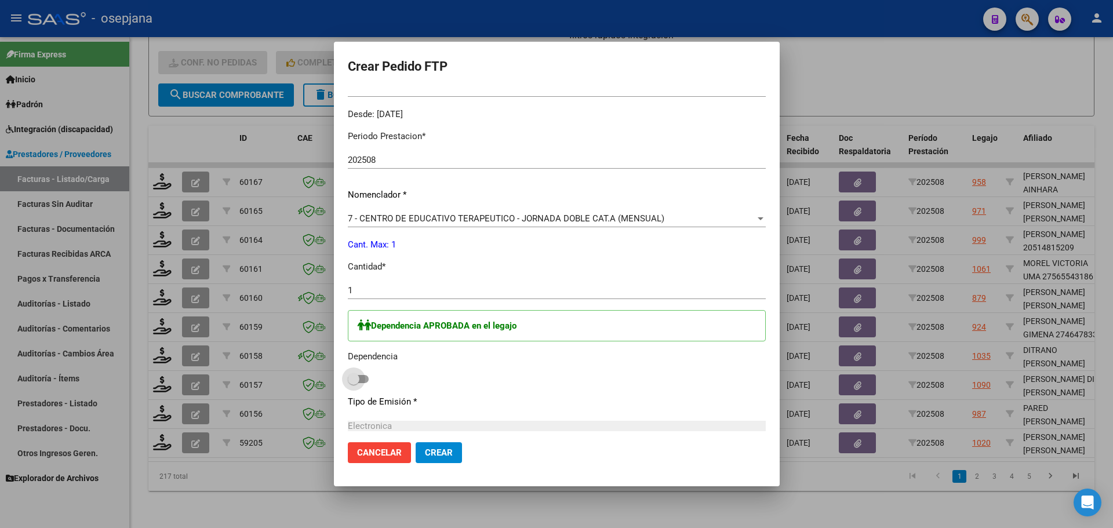
checkbox input "true"
click at [462, 443] on button "Crear" at bounding box center [439, 452] width 46 height 21
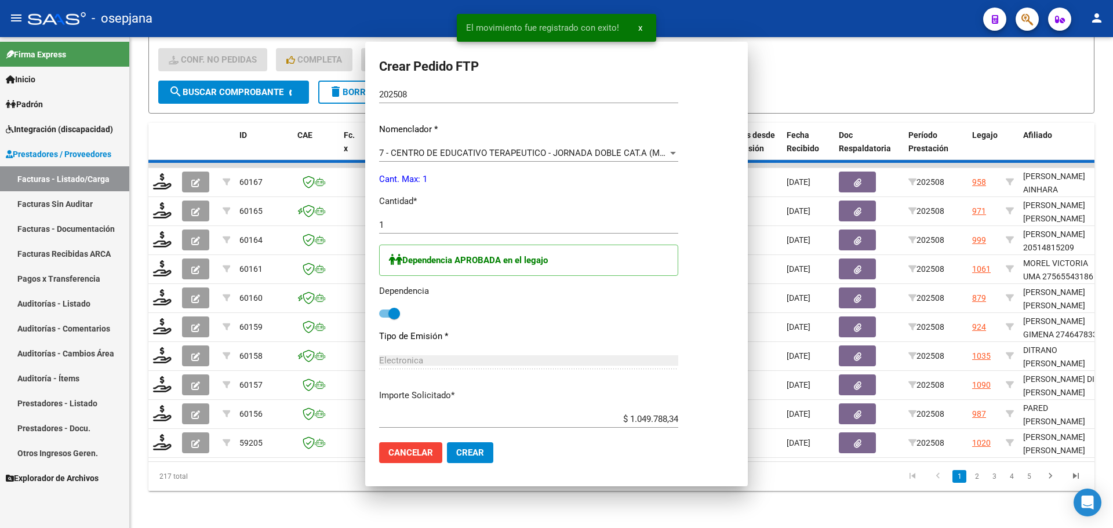
scroll to position [0, 0]
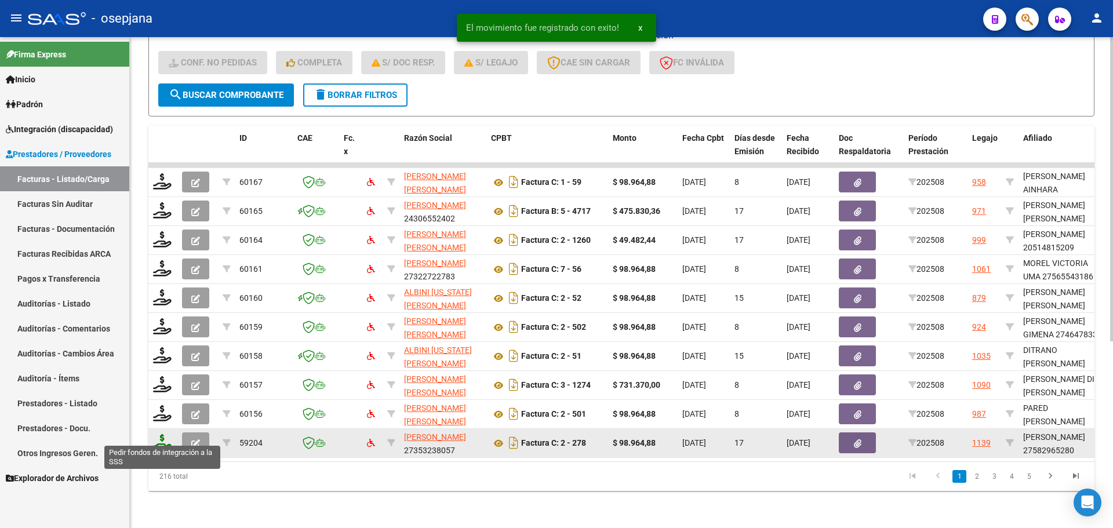
click at [162, 434] on icon at bounding box center [162, 442] width 19 height 16
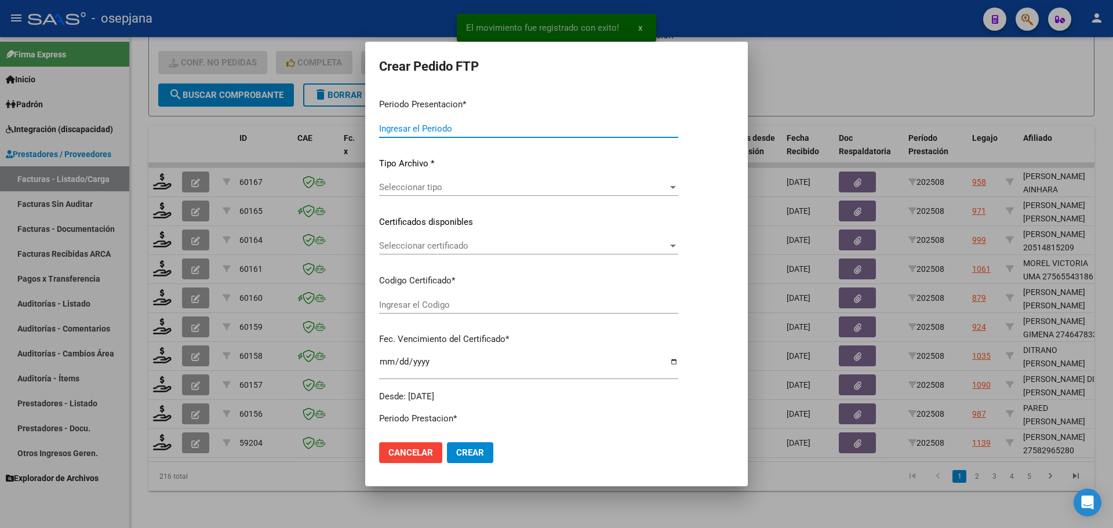
type input "202508"
type input "$ 98.964,88"
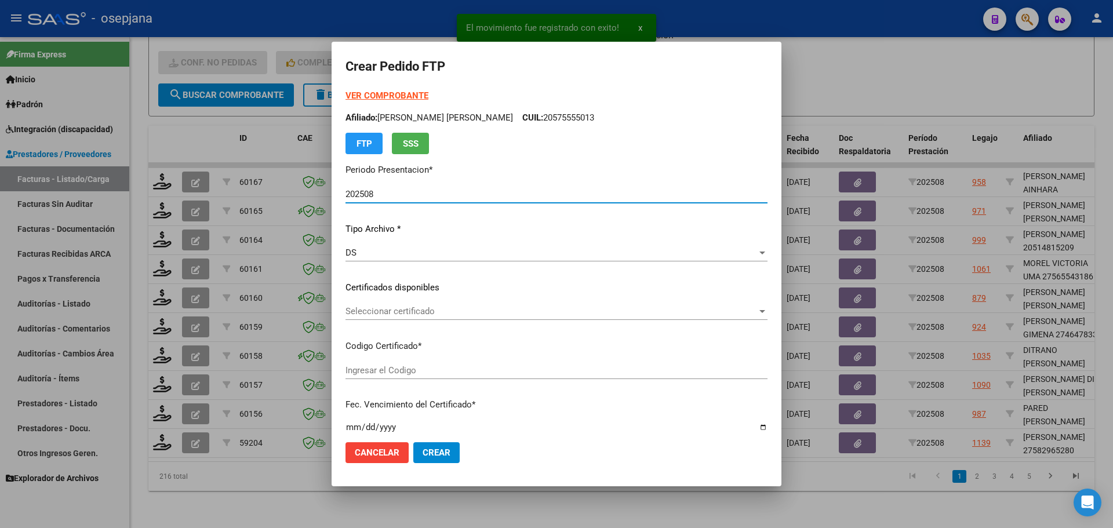
type input "ARG01000582965282023060620260606BUE10725"
type input "2026-06-06"
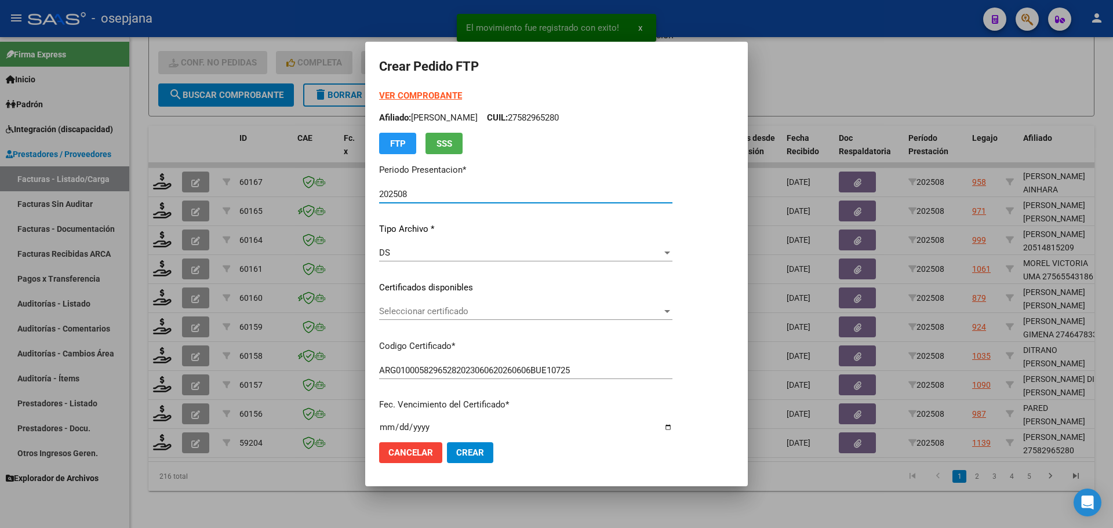
click at [453, 303] on div "Seleccionar certificado Seleccionar certificado" at bounding box center [525, 311] width 293 height 17
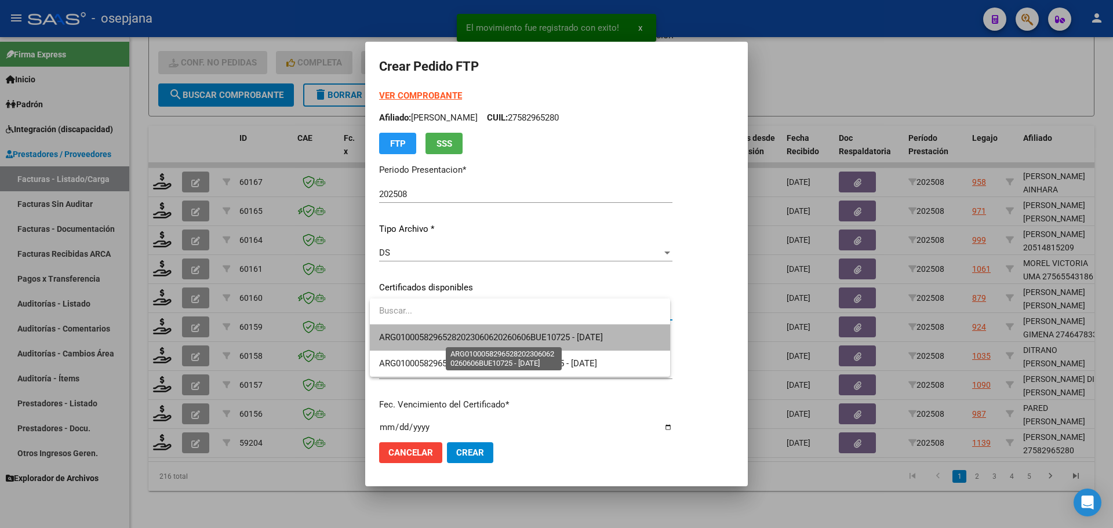
click at [466, 336] on span "ARG01000582965282023060620260606BUE10725 - 2026-06-06" at bounding box center [491, 337] width 224 height 10
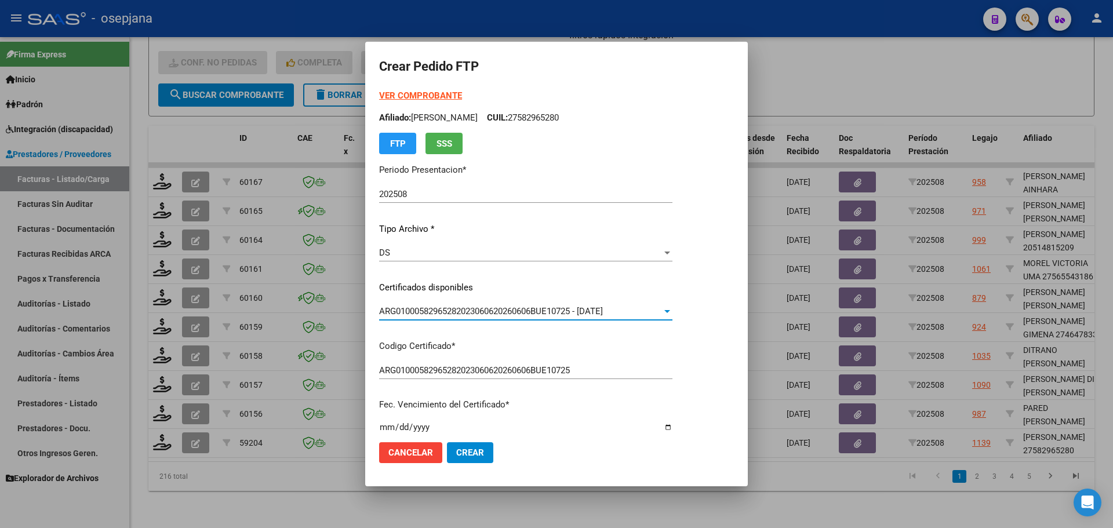
click at [432, 93] on strong "VER COMPROBANTE" at bounding box center [420, 95] width 83 height 10
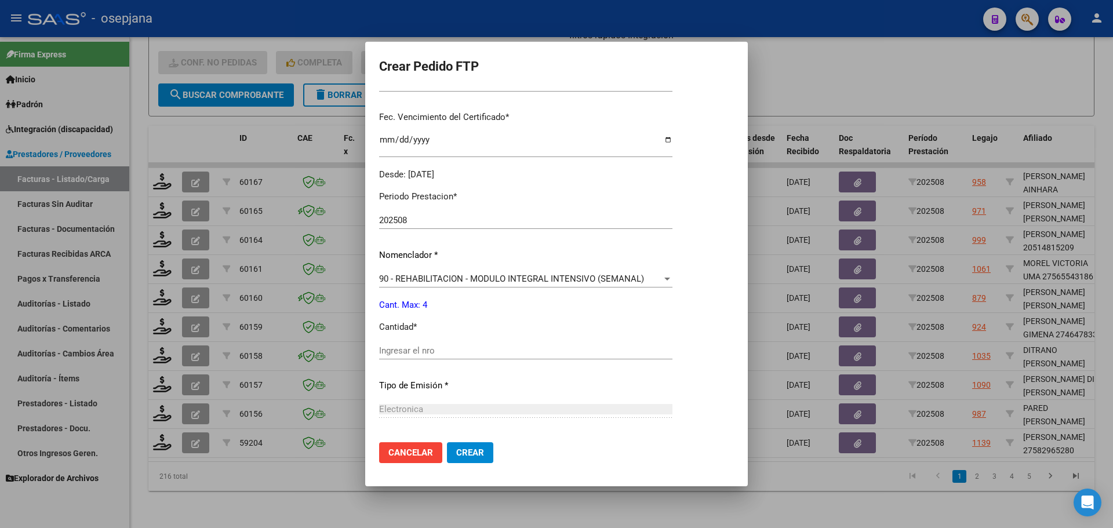
scroll to position [290, 0]
click at [409, 345] on input "Ingresar el nro" at bounding box center [525, 348] width 293 height 10
type input "4"
click at [483, 446] on button "Crear" at bounding box center [470, 452] width 46 height 21
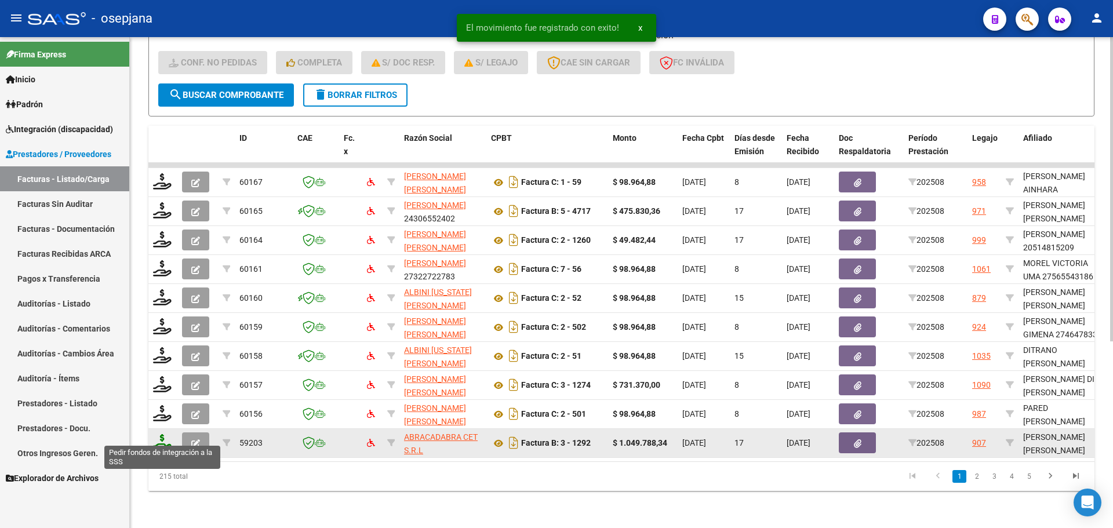
click at [169, 438] on icon at bounding box center [162, 442] width 19 height 16
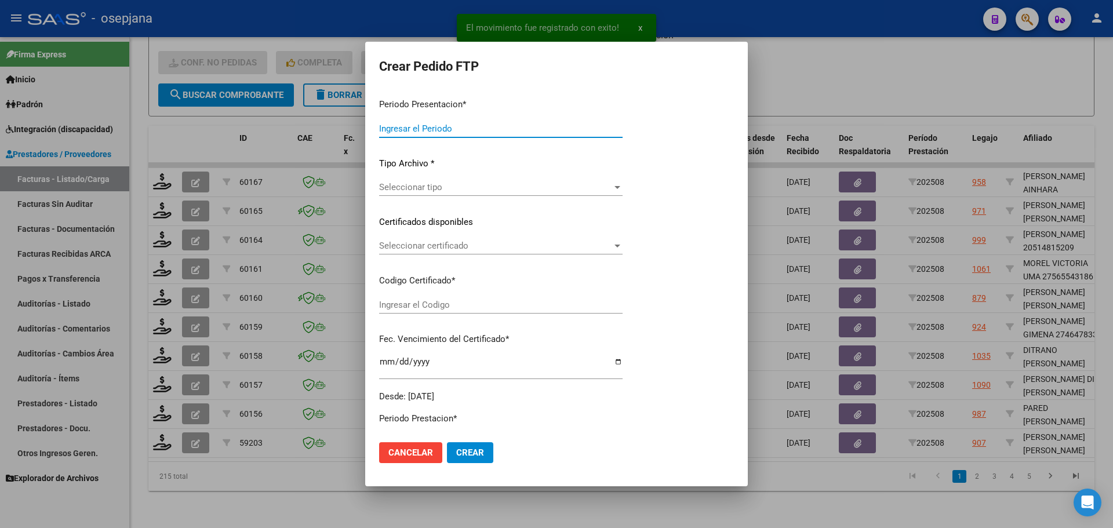
type input "202508"
type input "$ 1.049.788,34"
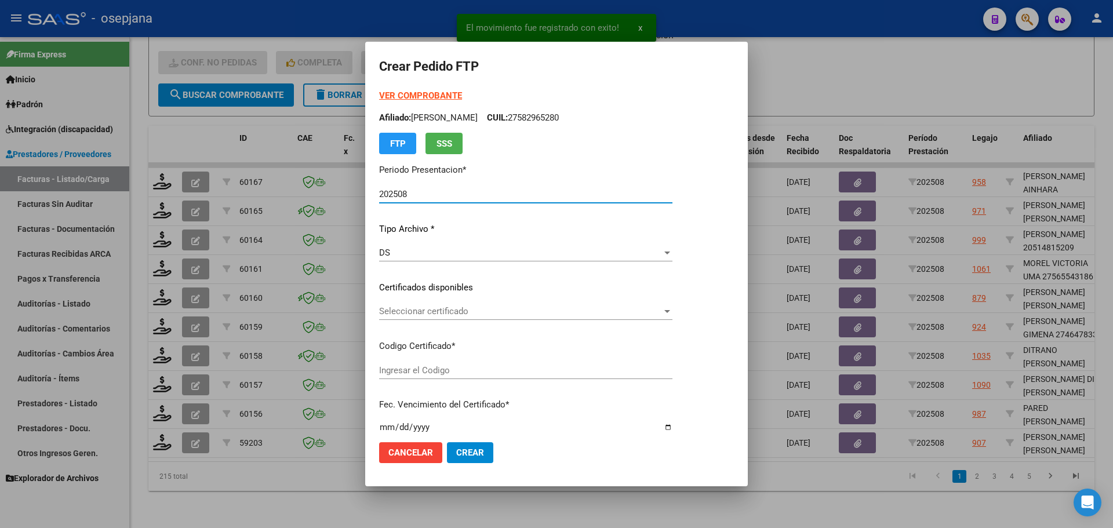
type input "ARG02000540571992021040720260407BSAS311"
type input "2026-04-07"
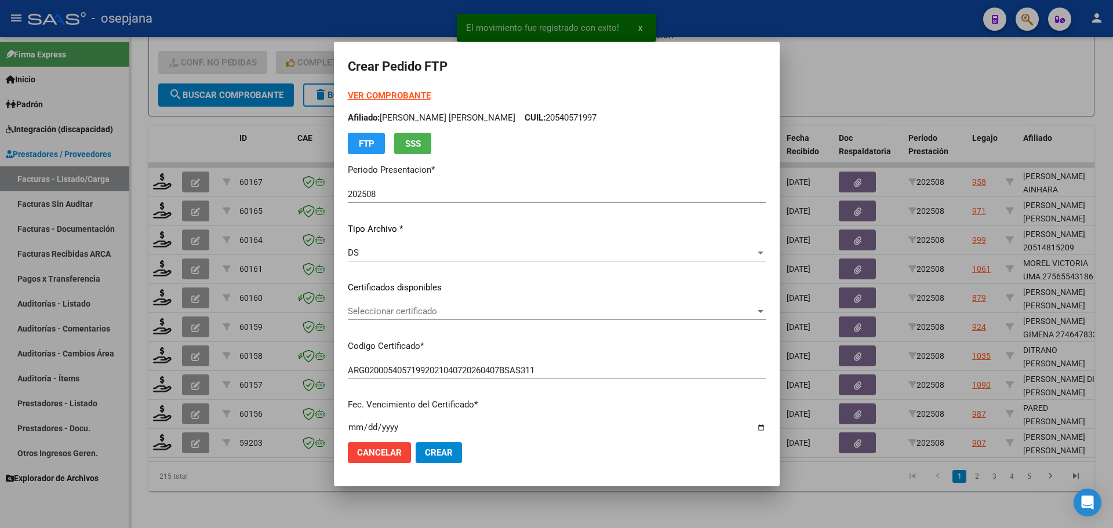
click at [423, 305] on div "Seleccionar certificado Seleccionar certificado" at bounding box center [557, 311] width 418 height 17
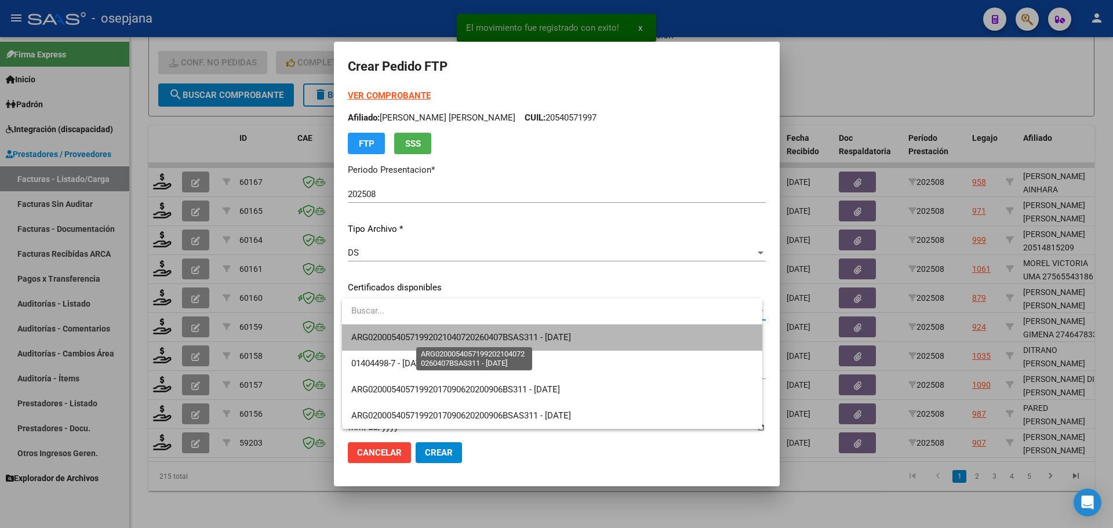
click at [428, 336] on span "ARG02000540571992021040720260407BSAS311 - 2026-04-07" at bounding box center [461, 337] width 220 height 10
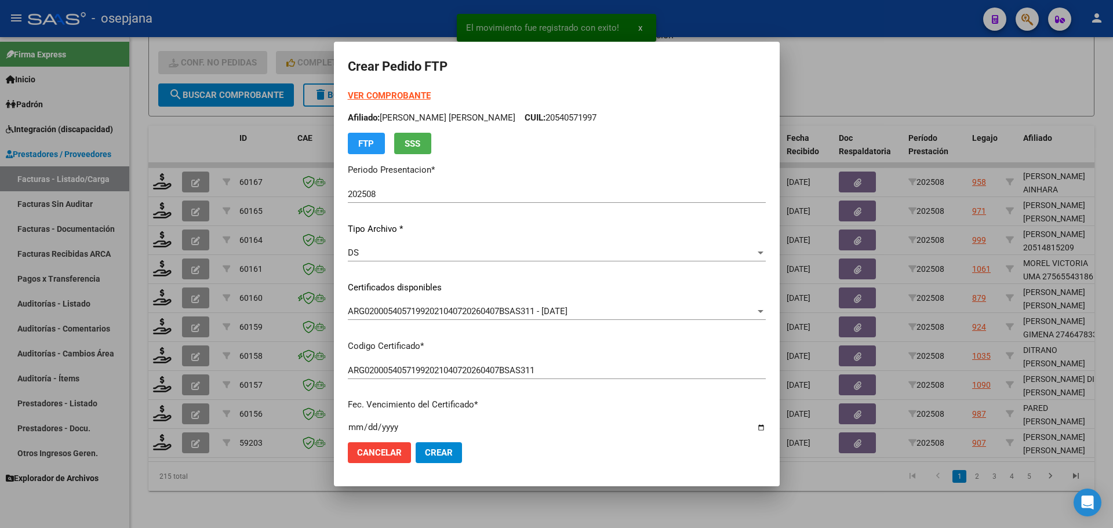
click at [413, 97] on strong "VER COMPROBANTE" at bounding box center [389, 95] width 83 height 10
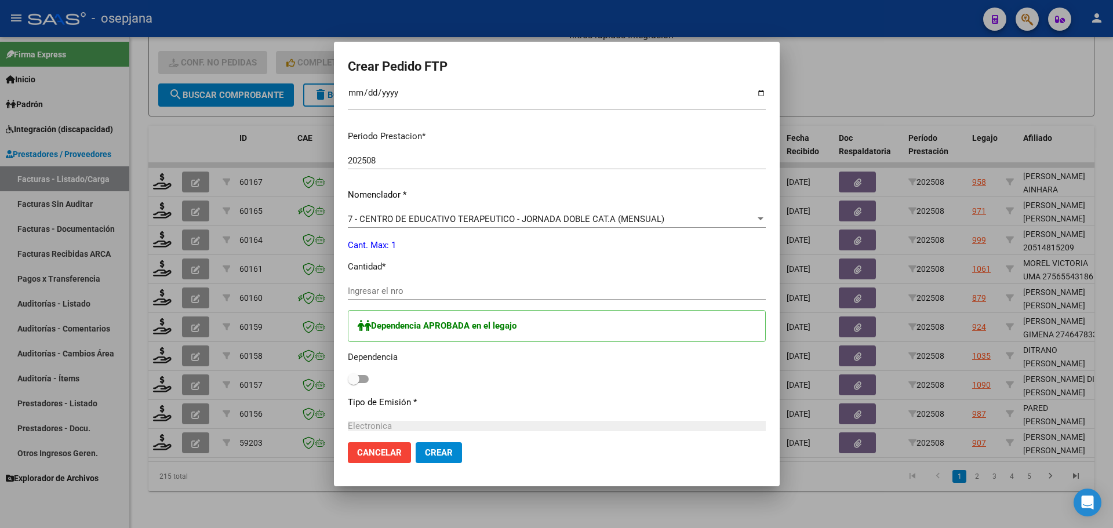
scroll to position [406, 0]
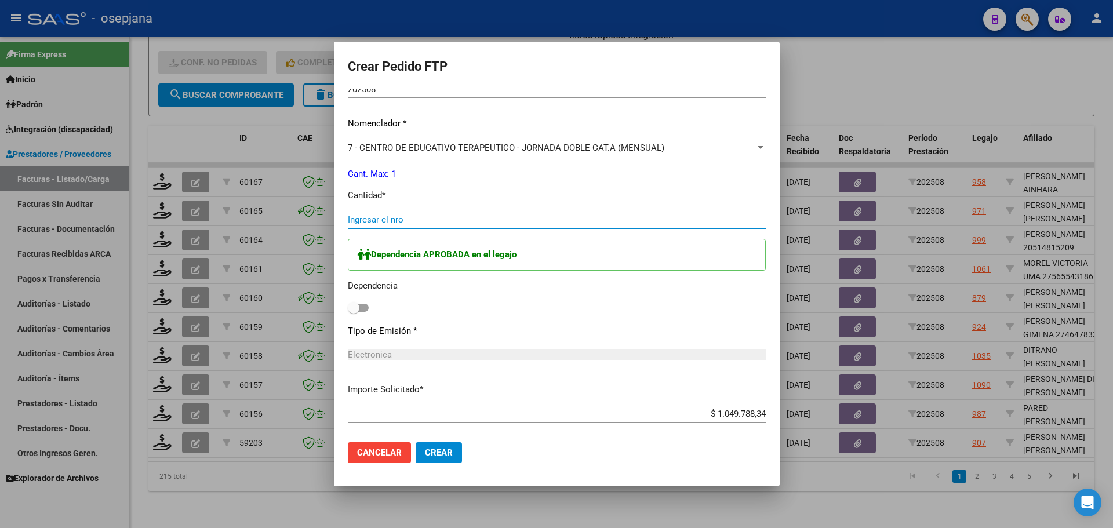
click at [377, 221] on input "Ingresar el nro" at bounding box center [557, 219] width 418 height 10
type input "1"
click at [359, 314] on span at bounding box center [354, 308] width 12 height 12
click at [354, 312] on input "checkbox" at bounding box center [353, 312] width 1 height 1
checkbox input "true"
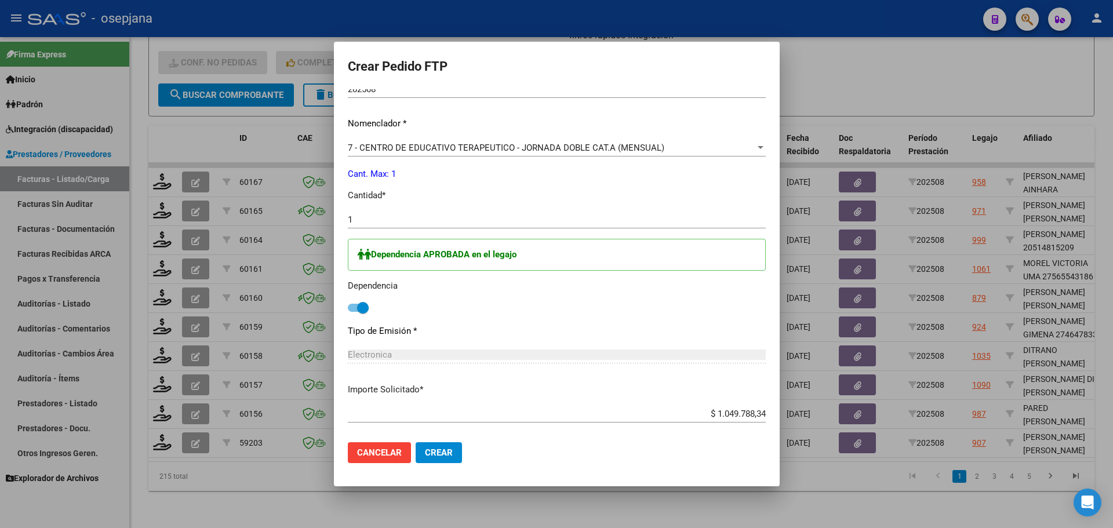
click at [446, 452] on span "Crear" at bounding box center [439, 453] width 28 height 10
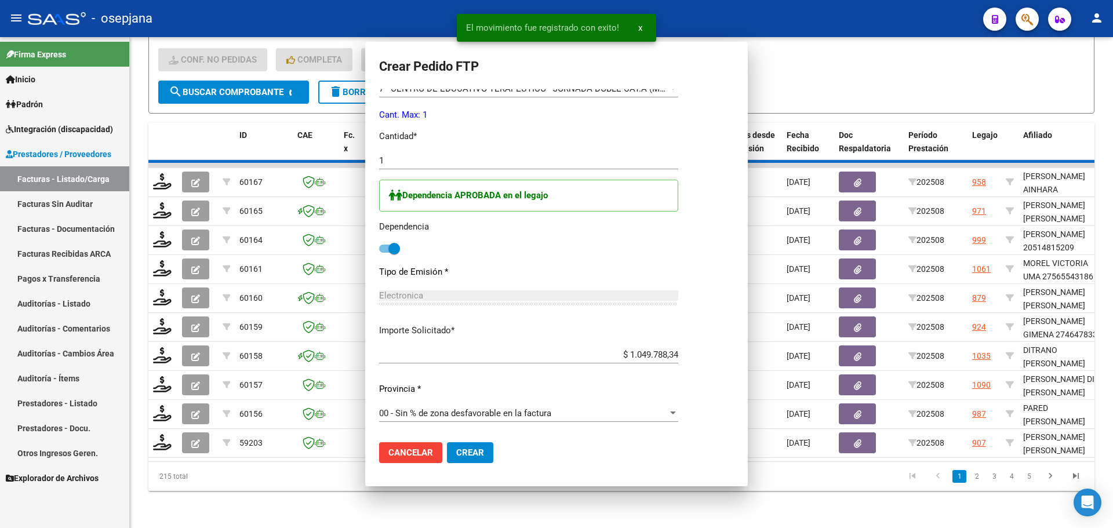
scroll to position [0, 0]
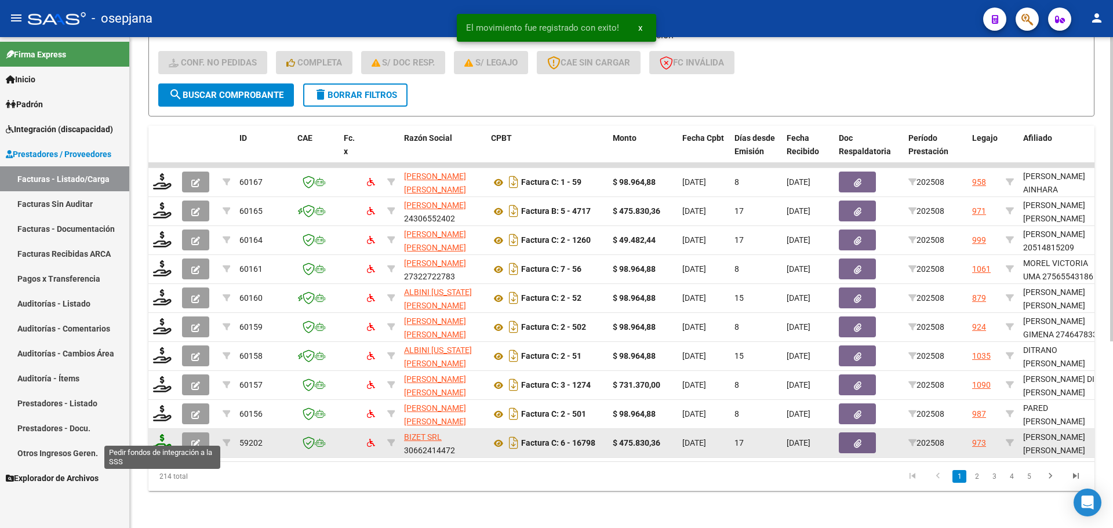
click at [155, 434] on icon at bounding box center [162, 442] width 19 height 16
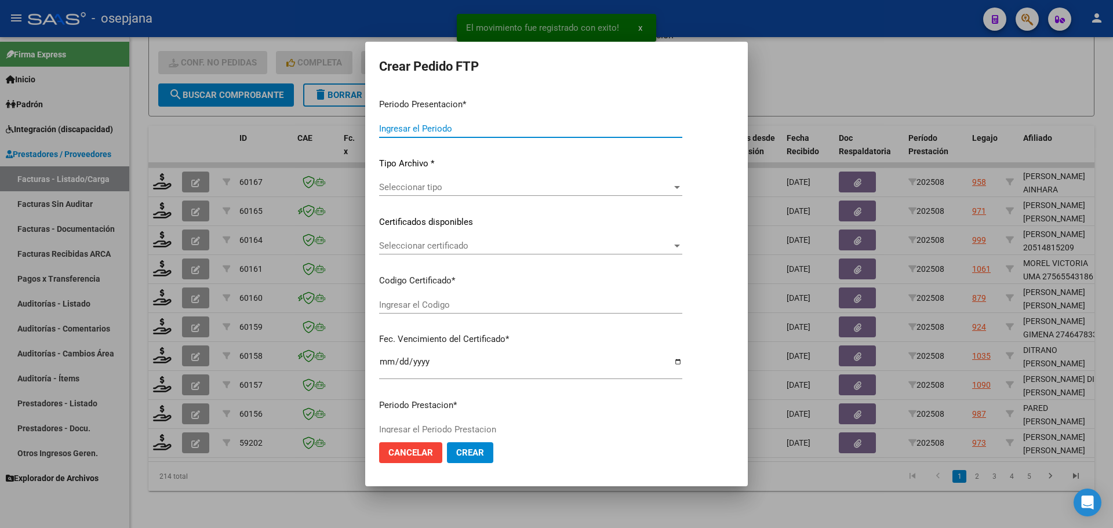
type input "202508"
type input "$ 475.830,36"
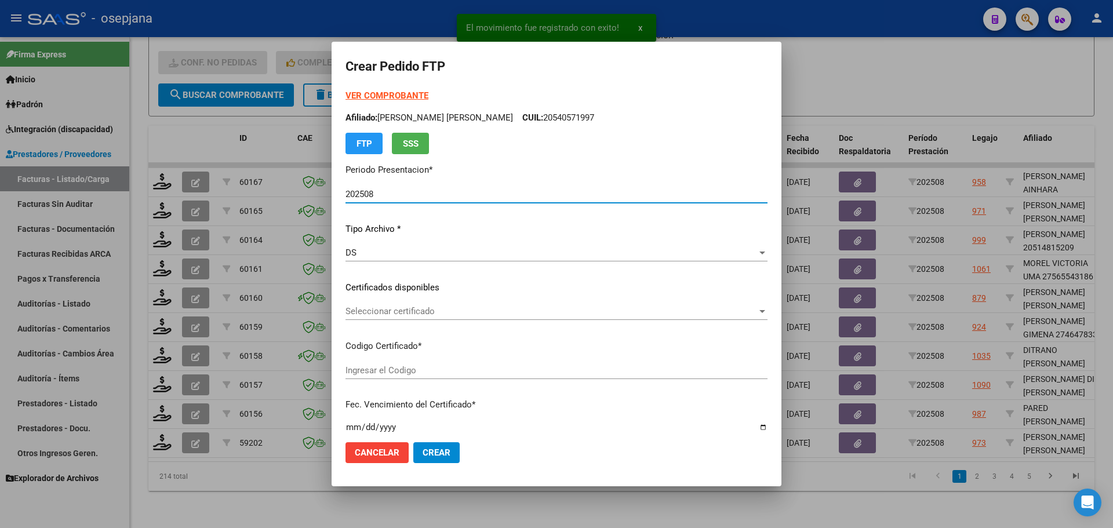
type input "ARG01000582965482023090620260906BS311"
type input "2026-09-13"
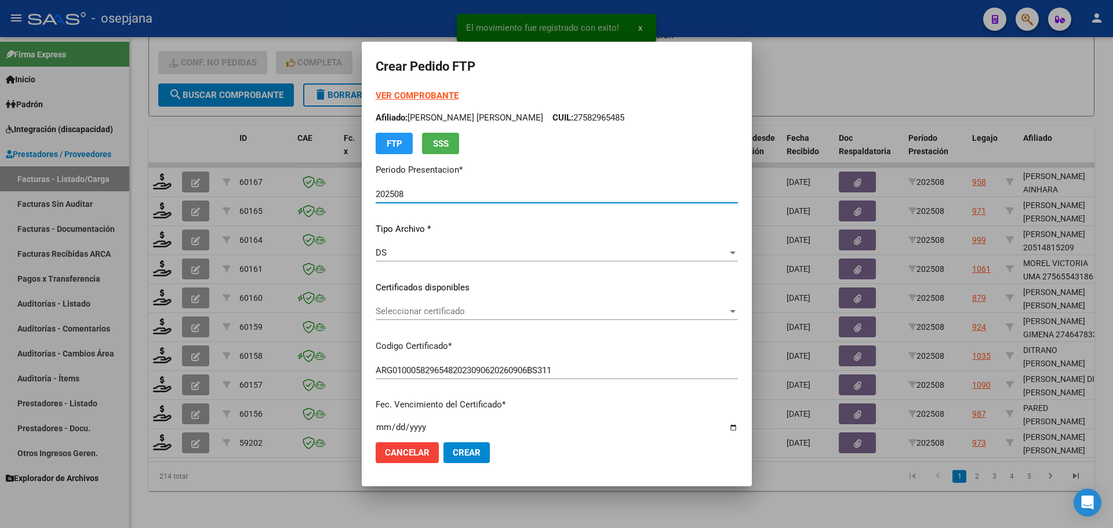
click at [435, 303] on div "Seleccionar certificado Seleccionar certificado" at bounding box center [557, 311] width 362 height 17
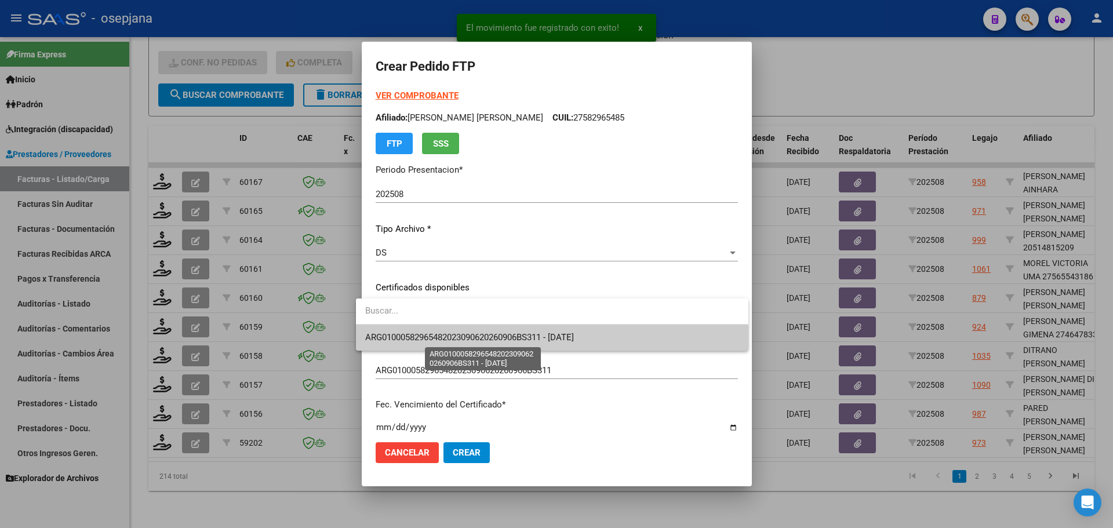
click at [442, 337] on span "ARG01000582965482023090620260906BS311 - 2026-09-13" at bounding box center [469, 337] width 209 height 10
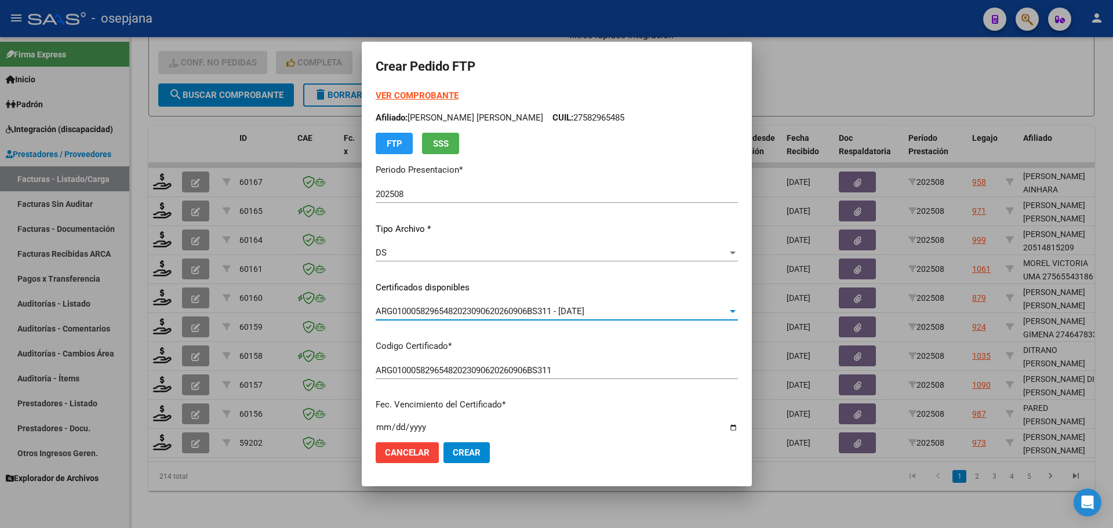
click at [413, 96] on strong "VER COMPROBANTE" at bounding box center [417, 95] width 83 height 10
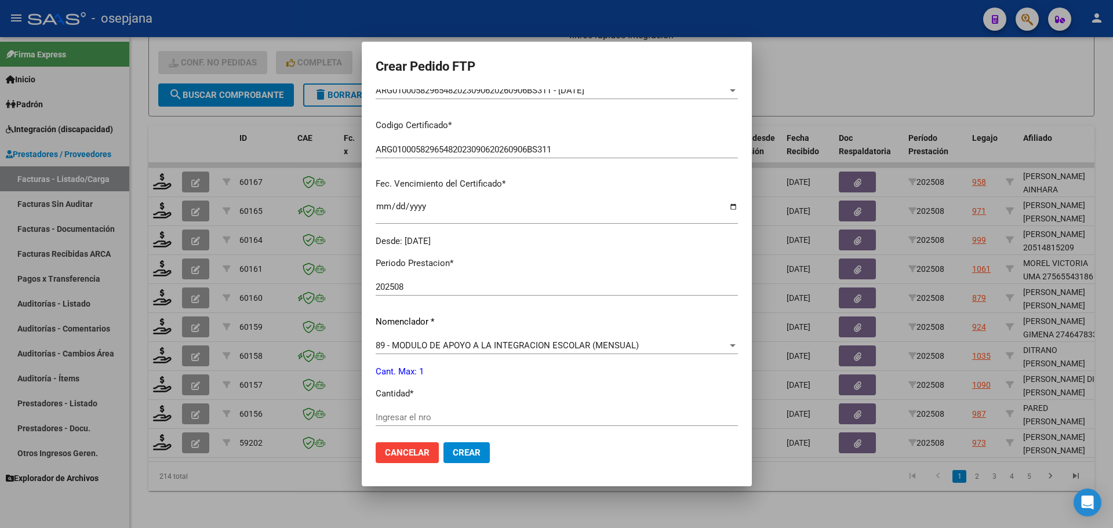
scroll to position [232, 0]
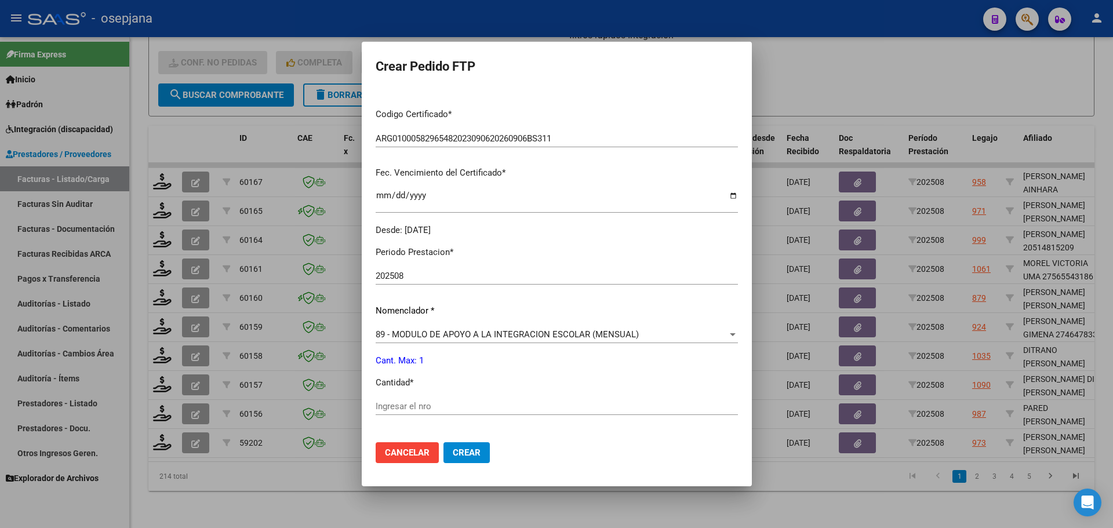
click at [384, 397] on div "Periodo Prestacion * 202508 Ingresar el Periodo Prestacion Nomenclador * 89 - M…" at bounding box center [557, 419] width 362 height 365
click at [384, 403] on input "Ingresar el nro" at bounding box center [557, 406] width 362 height 10
type input "1"
click at [454, 442] on button "Crear" at bounding box center [466, 452] width 46 height 21
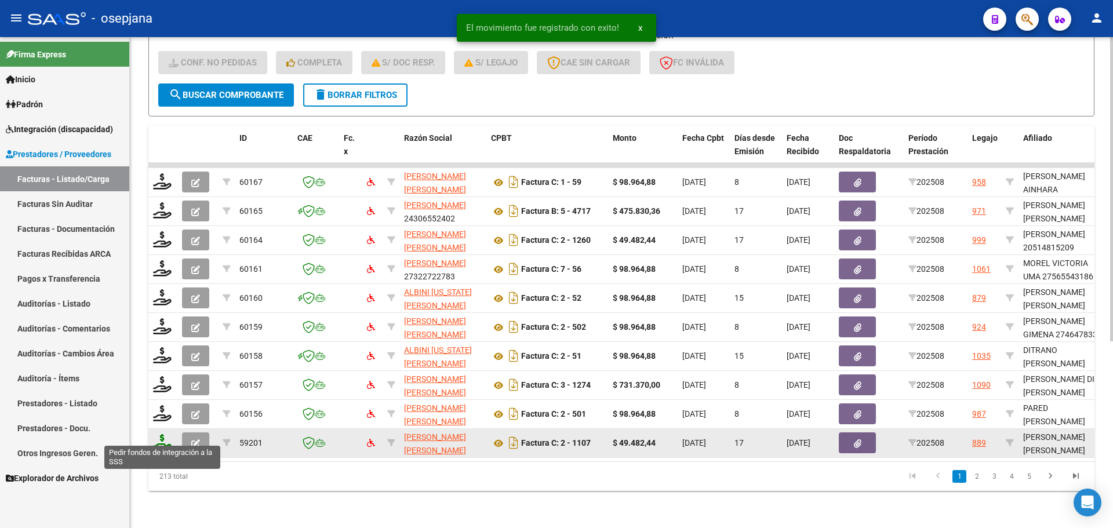
click at [169, 434] on icon at bounding box center [162, 442] width 19 height 16
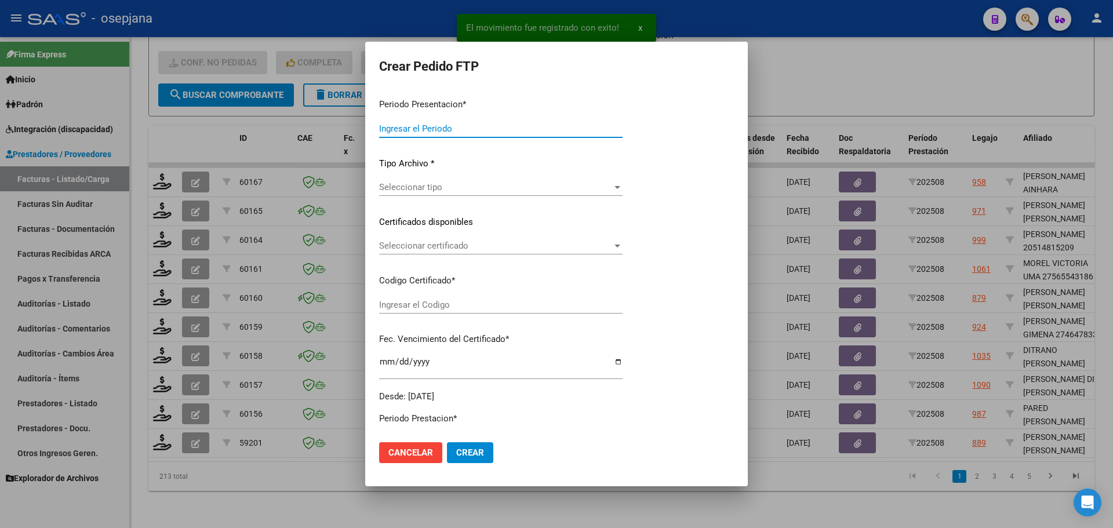
type input "202508"
type input "$ 49.482,44"
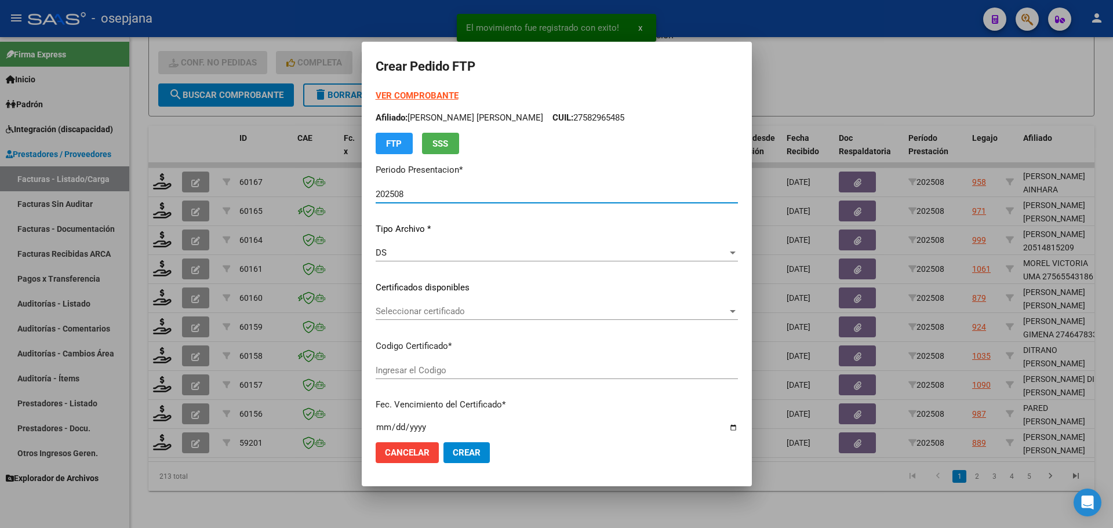
type input "VEN02000960405912024013020290130BUE313"
type input "[DATE]"
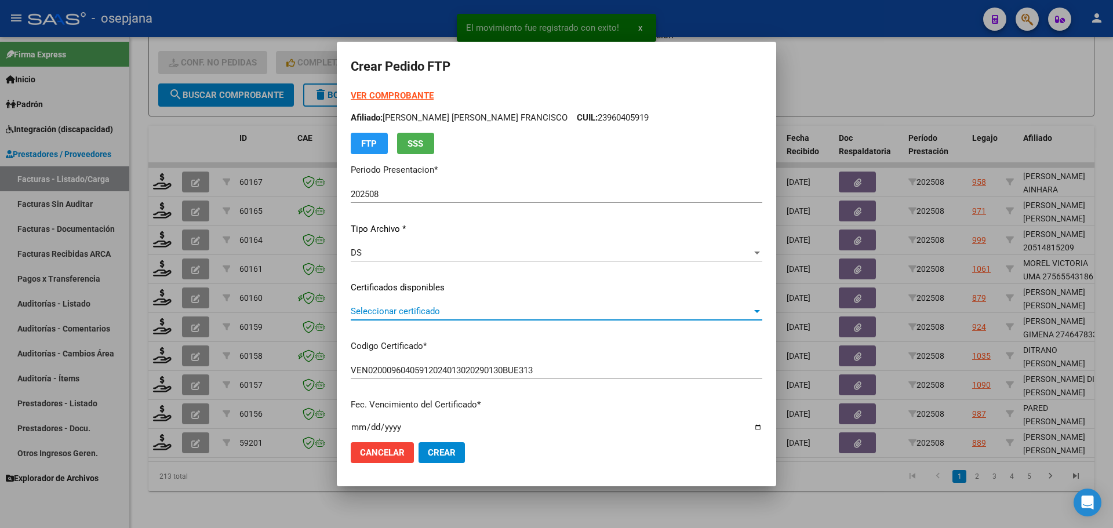
click at [460, 311] on span "Seleccionar certificado" at bounding box center [551, 311] width 401 height 10
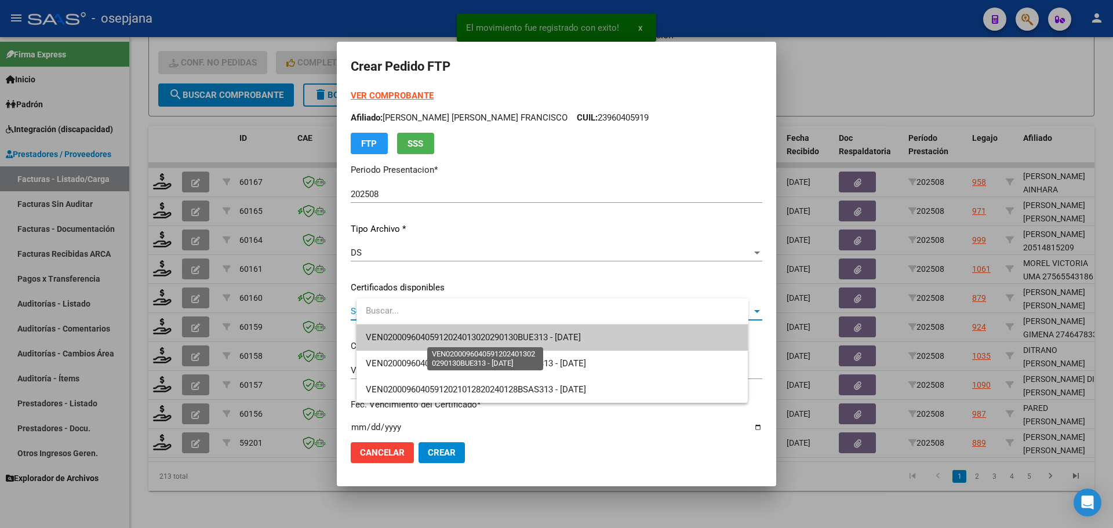
click at [464, 342] on span "VEN02000960405912024013020290130BUE313 - [DATE]" at bounding box center [473, 337] width 215 height 10
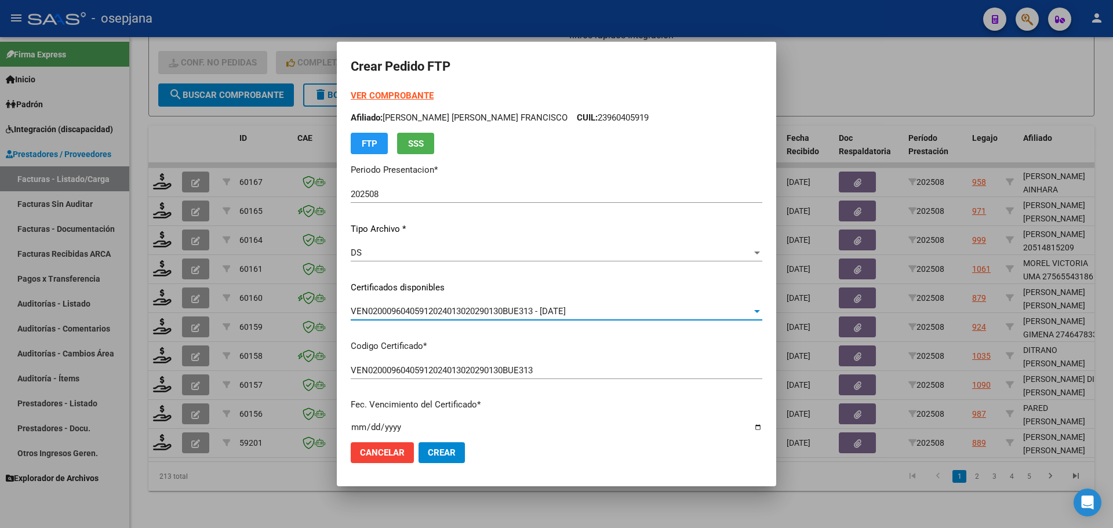
click at [412, 94] on strong "VER COMPROBANTE" at bounding box center [392, 95] width 83 height 10
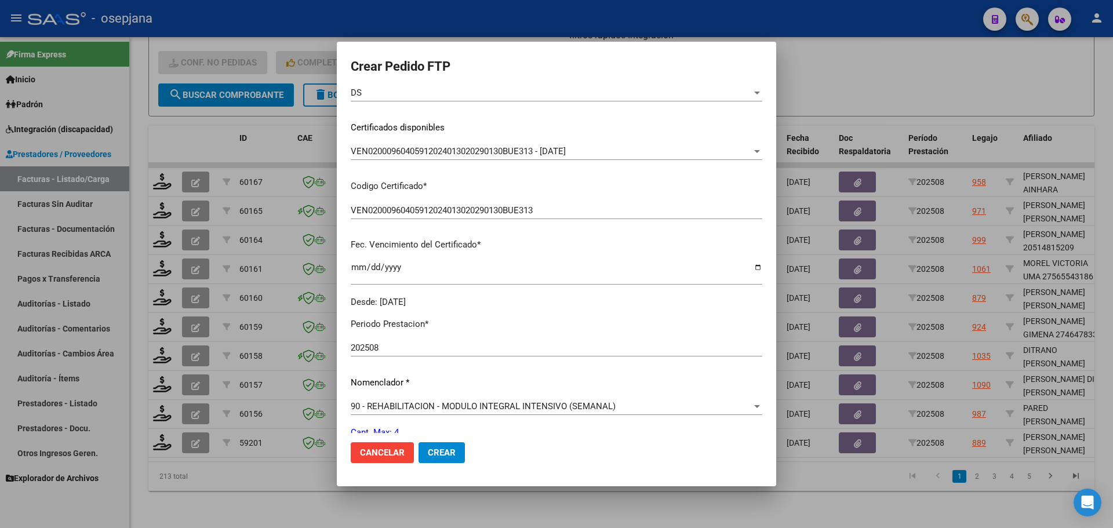
scroll to position [348, 0]
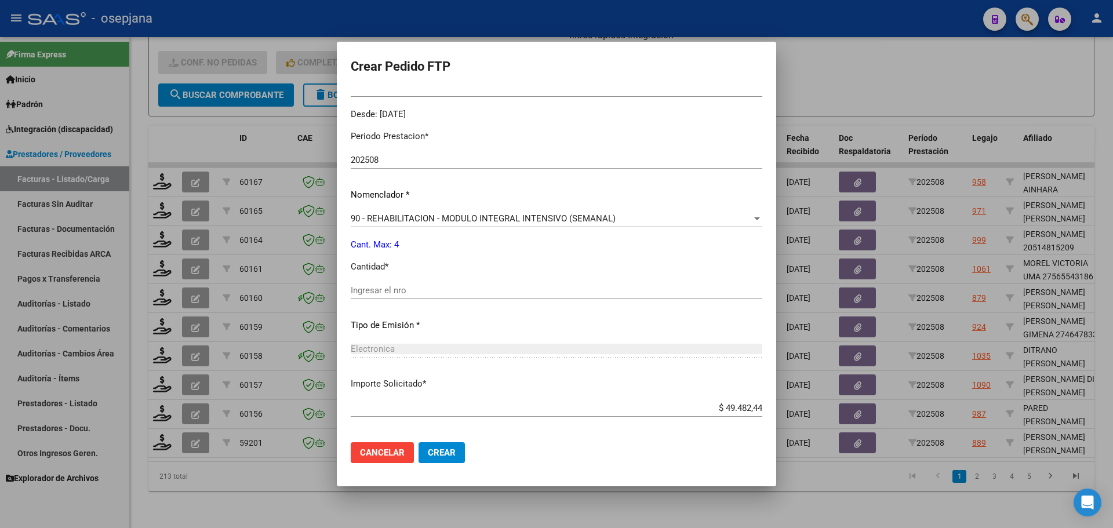
click at [401, 290] on input "Ingresar el nro" at bounding box center [557, 290] width 412 height 10
type input "4"
click at [456, 448] on span "Crear" at bounding box center [442, 453] width 28 height 10
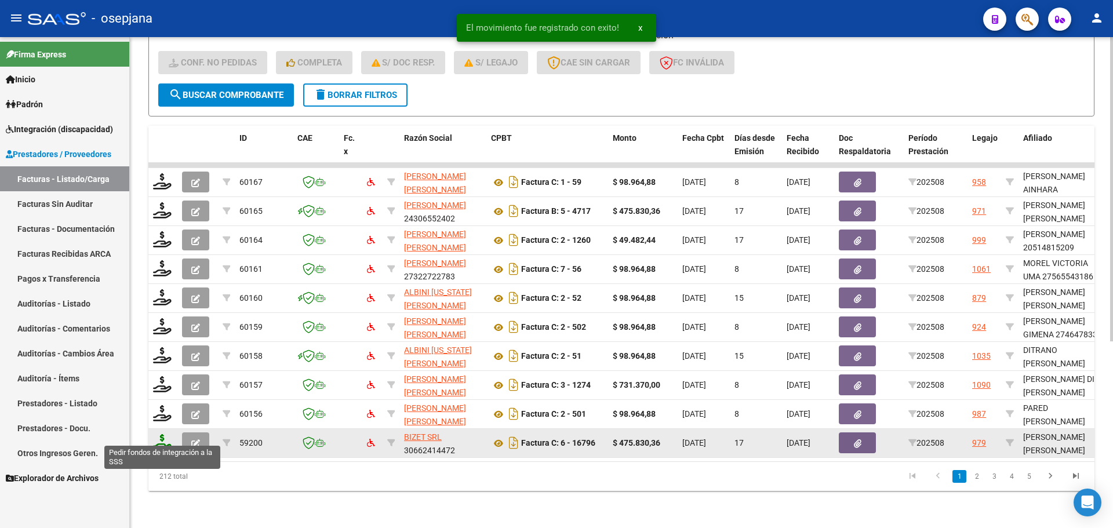
click at [158, 438] on icon at bounding box center [162, 442] width 19 height 16
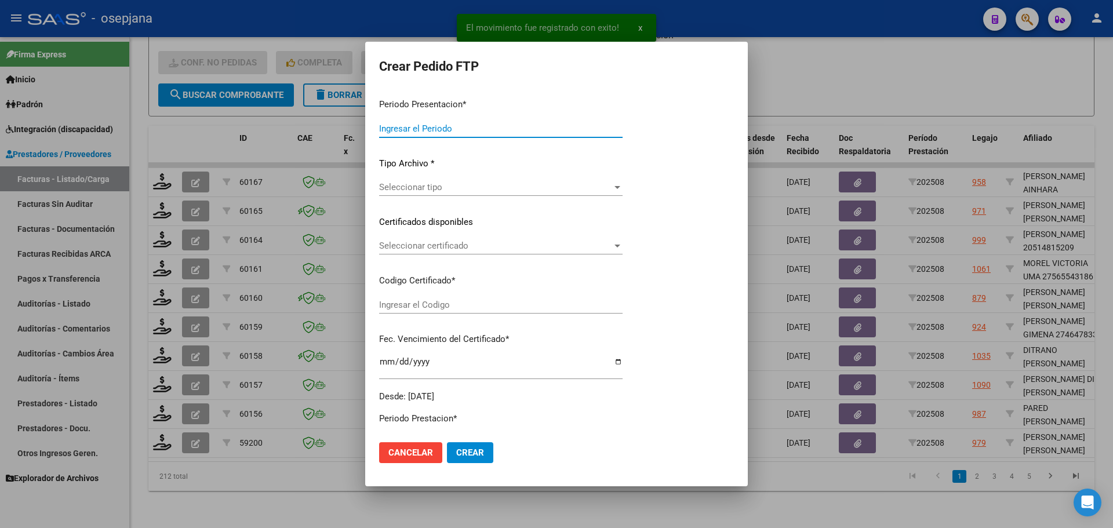
type input "202508"
type input "$ 475.830,36"
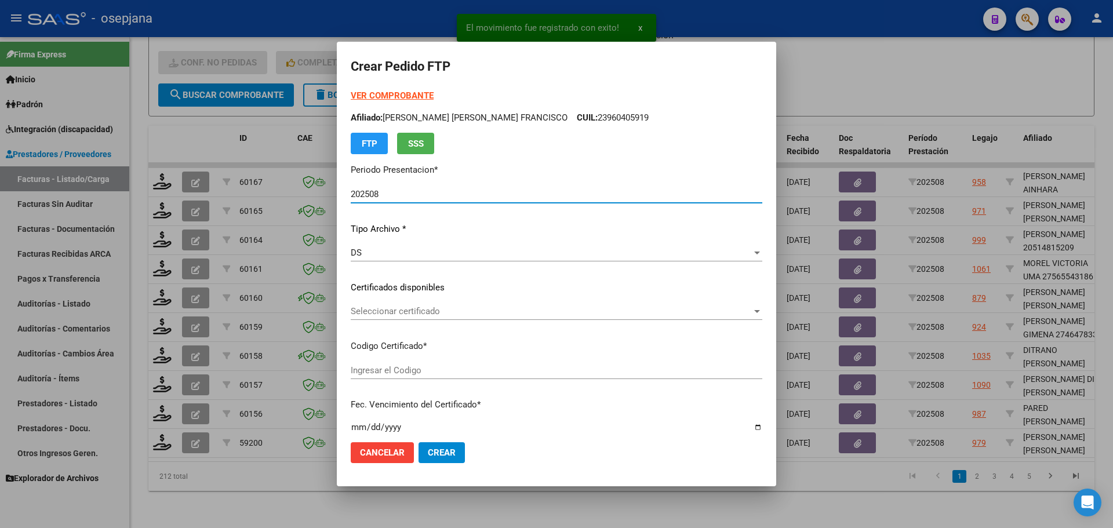
type input "ARG02000574731842023121820281218BUE311"
type input "2028-12-23"
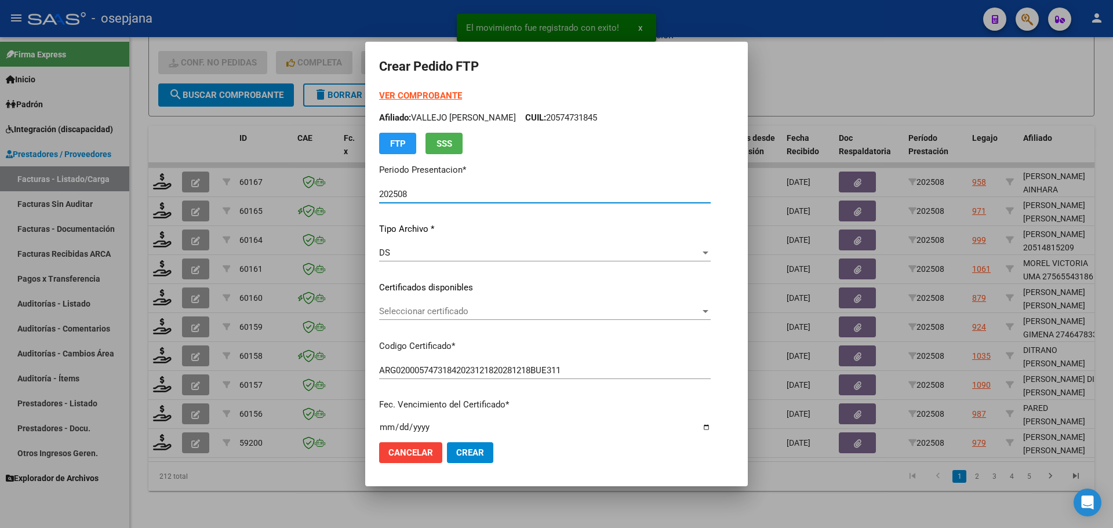
click at [439, 309] on span "Seleccionar certificado" at bounding box center [539, 311] width 321 height 10
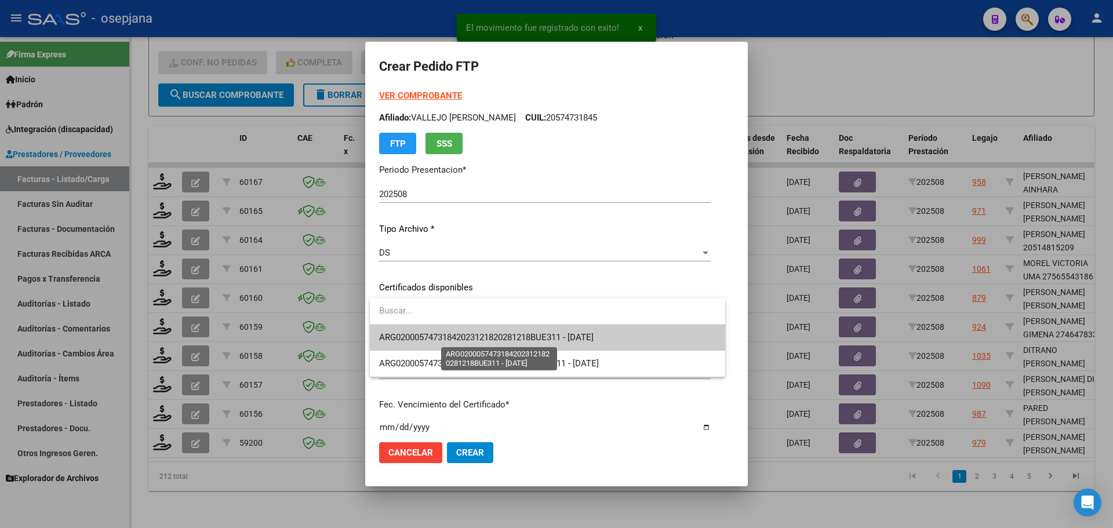
click at [449, 333] on span "ARG02000574731842023121820281218BUE311 - 2028-12-23" at bounding box center [486, 337] width 214 height 10
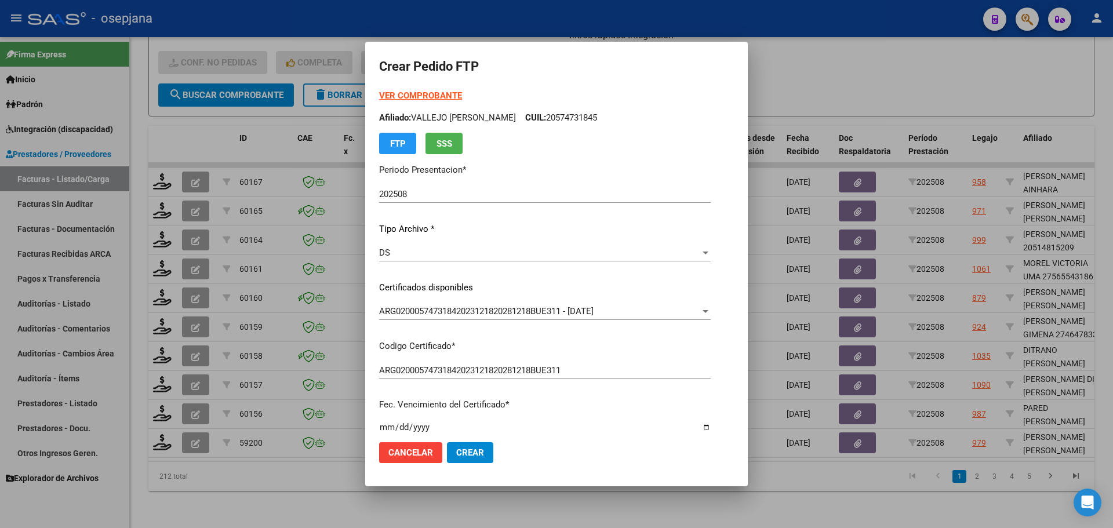
click at [436, 86] on form "Crear Pedido FTP VER COMPROBANTE ARCA Padrón Afiliado: VALLEJO MILO DONATTO CUI…" at bounding box center [556, 264] width 355 height 416
click at [433, 98] on strong "VER COMPROBANTE" at bounding box center [420, 95] width 83 height 10
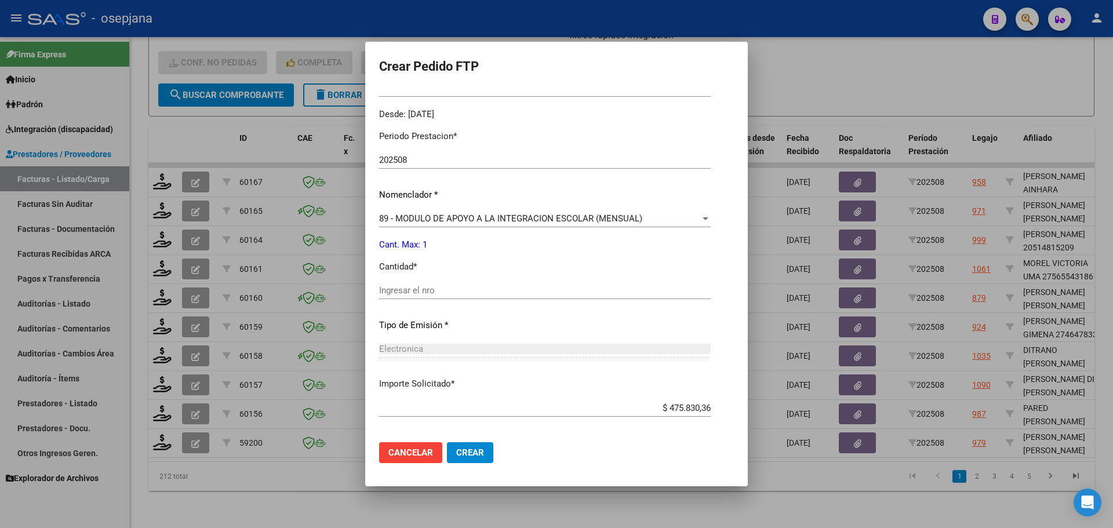
click at [405, 292] on input "Ingresar el nro" at bounding box center [545, 290] width 332 height 10
type input "1"
click at [470, 454] on span "Crear" at bounding box center [470, 453] width 28 height 10
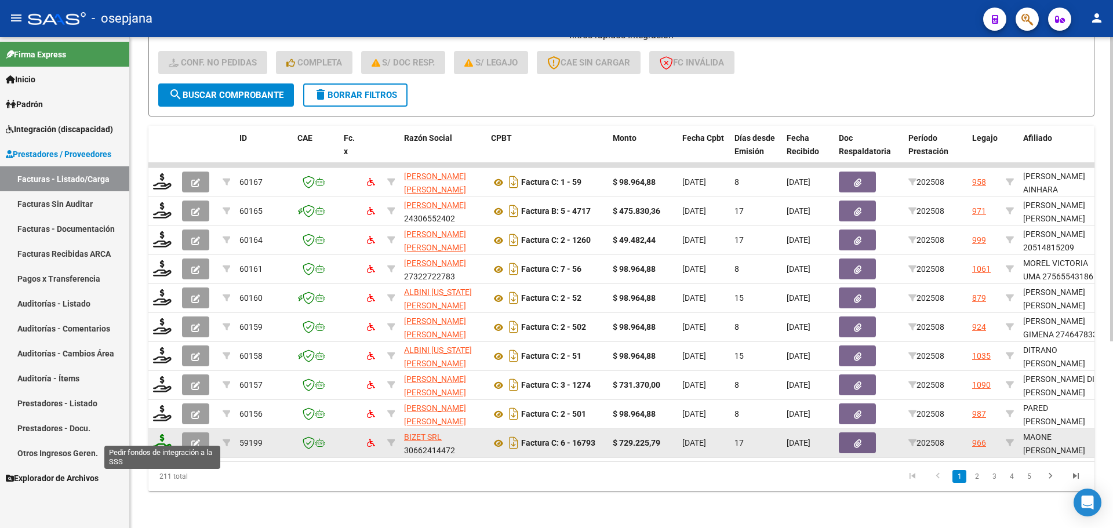
click at [159, 434] on icon at bounding box center [162, 442] width 19 height 16
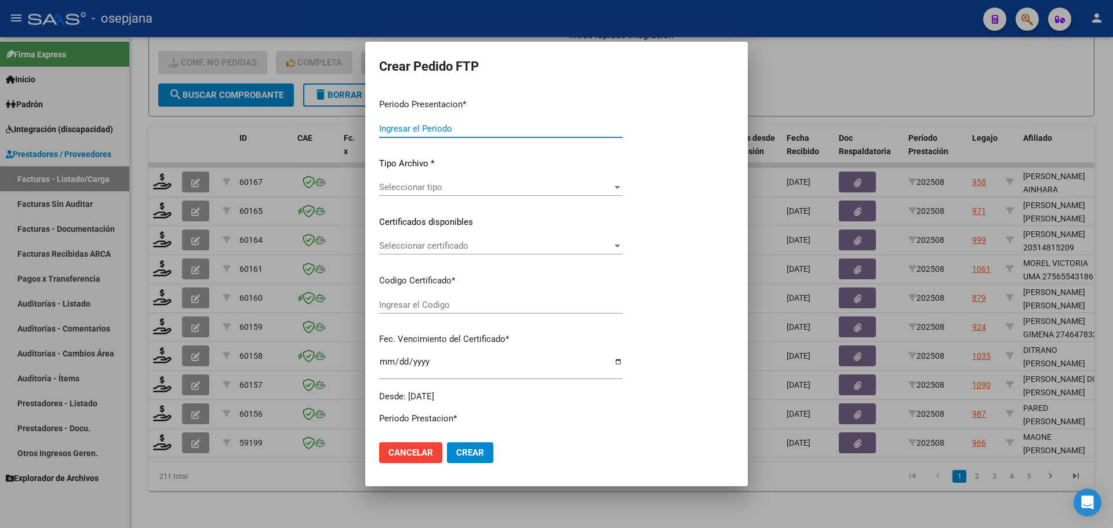
type input "202508"
type input "$ 729.225,79"
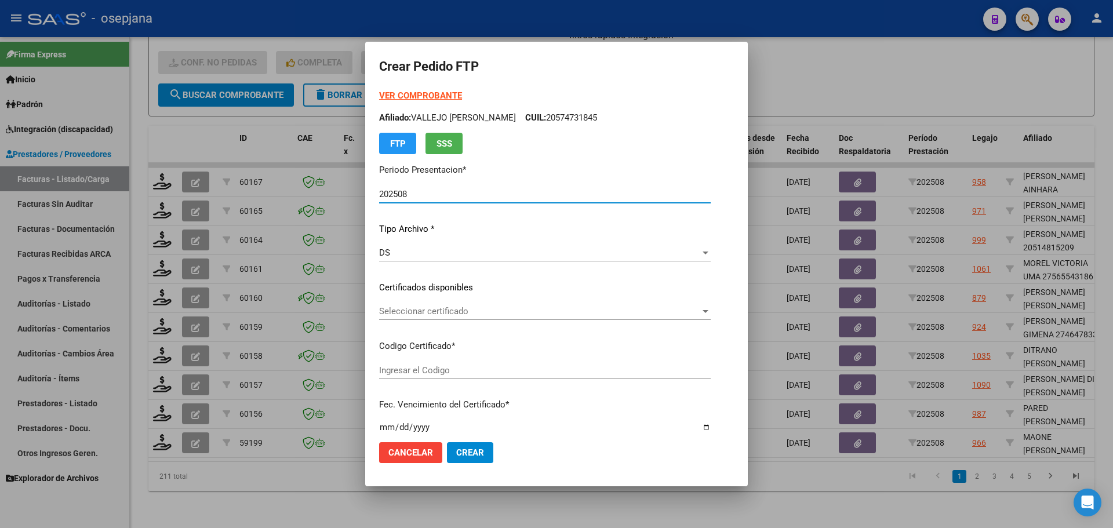
type input "ARG02000505386722022110920271109BSAS311"
type input "2027-11-09"
click at [471, 314] on span "Seleccionar certificado" at bounding box center [537, 311] width 316 height 10
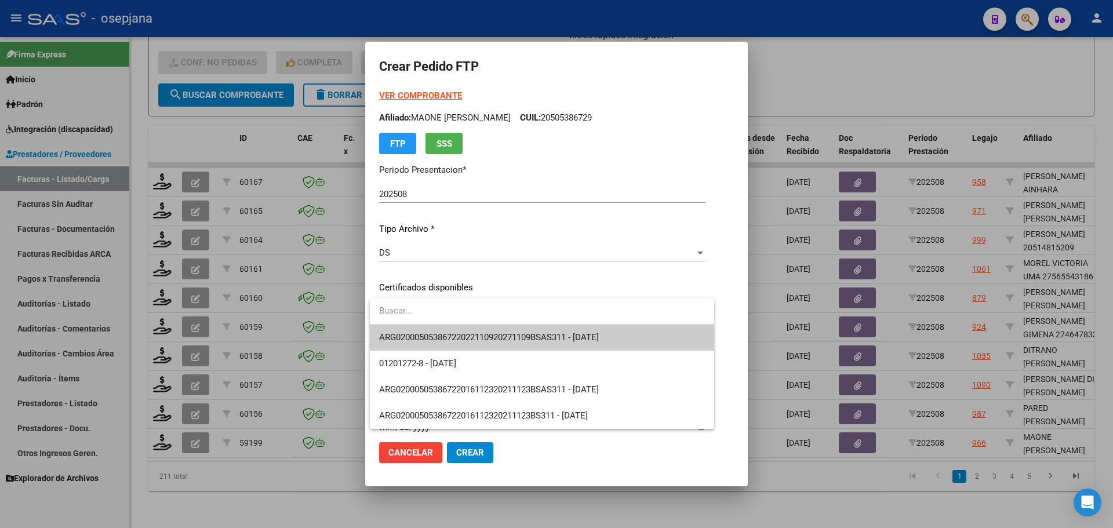
click at [471, 331] on span "ARG02000505386722022110920271109BSAS311 - 2027-11-09" at bounding box center [542, 338] width 326 height 26
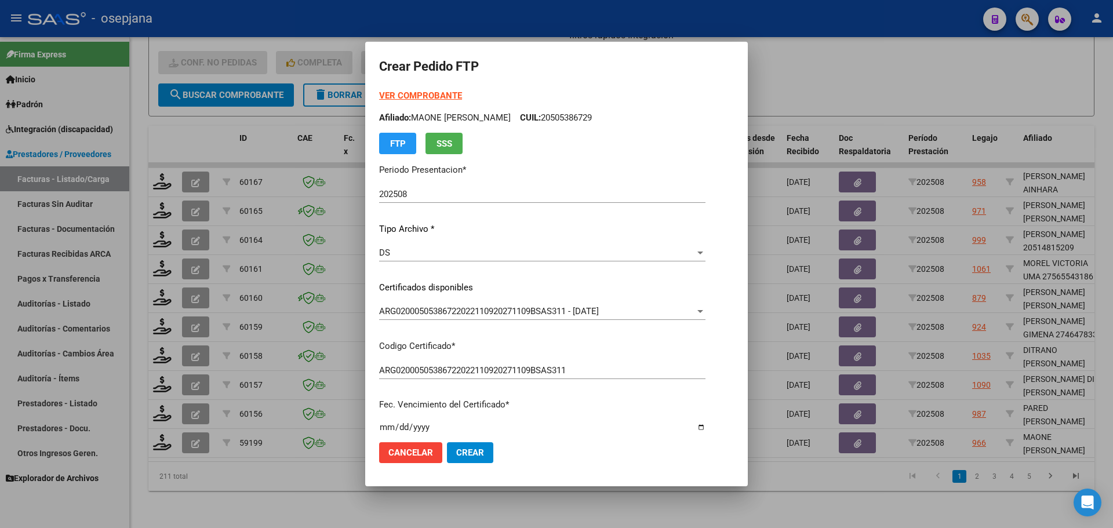
click at [428, 91] on strong "VER COMPROBANTE" at bounding box center [420, 95] width 83 height 10
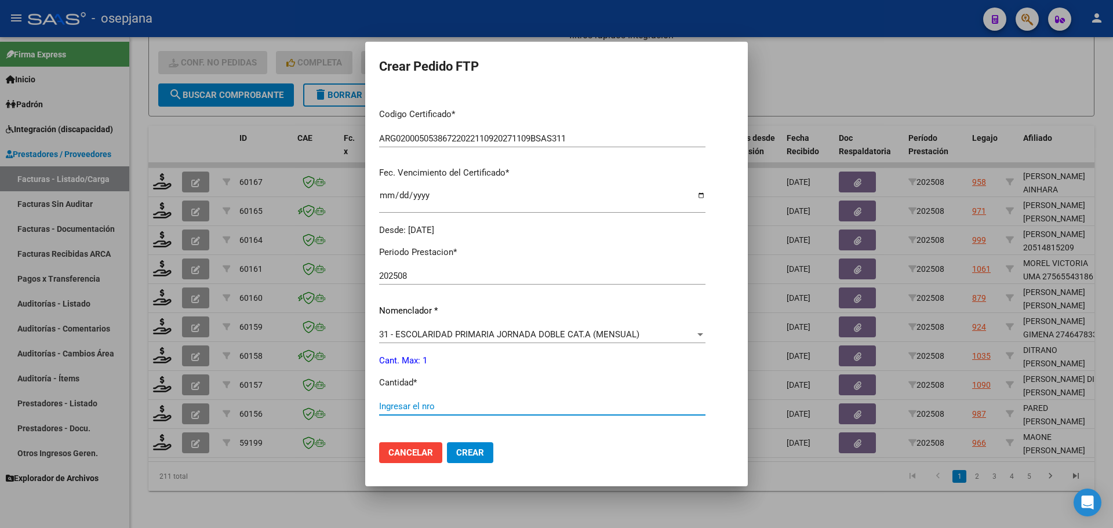
click at [397, 407] on input "Ingresar el nro" at bounding box center [542, 406] width 326 height 10
type input "1"
drag, startPoint x: 469, startPoint y: 450, endPoint x: 461, endPoint y: 423, distance: 28.3
click at [469, 450] on span "Crear" at bounding box center [470, 453] width 28 height 10
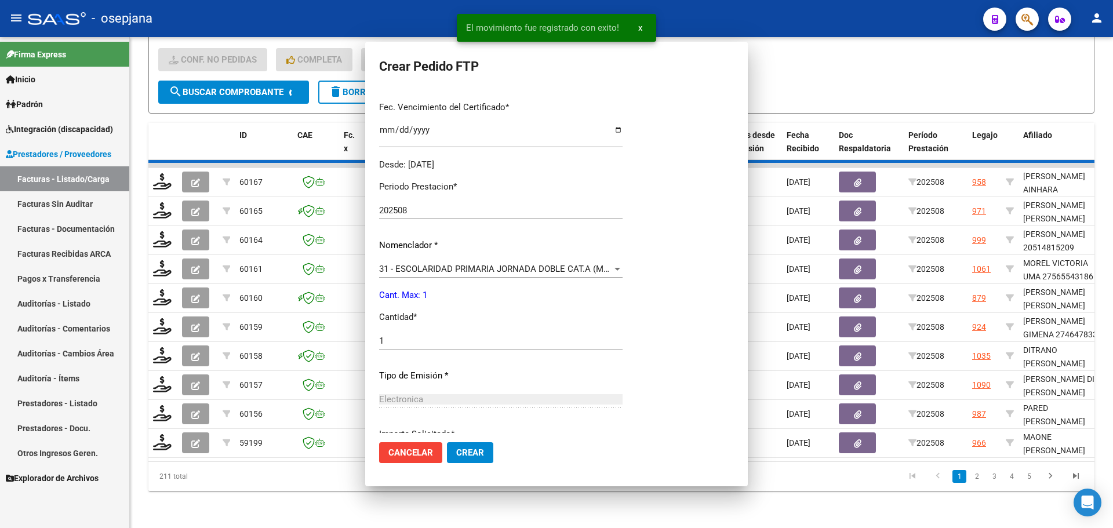
scroll to position [0, 0]
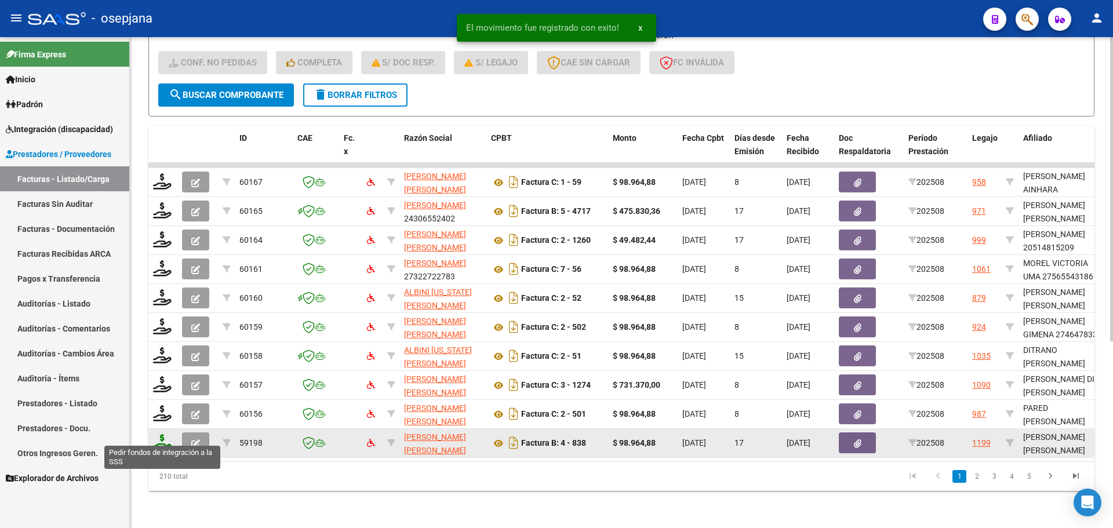
click at [161, 434] on icon at bounding box center [162, 442] width 19 height 16
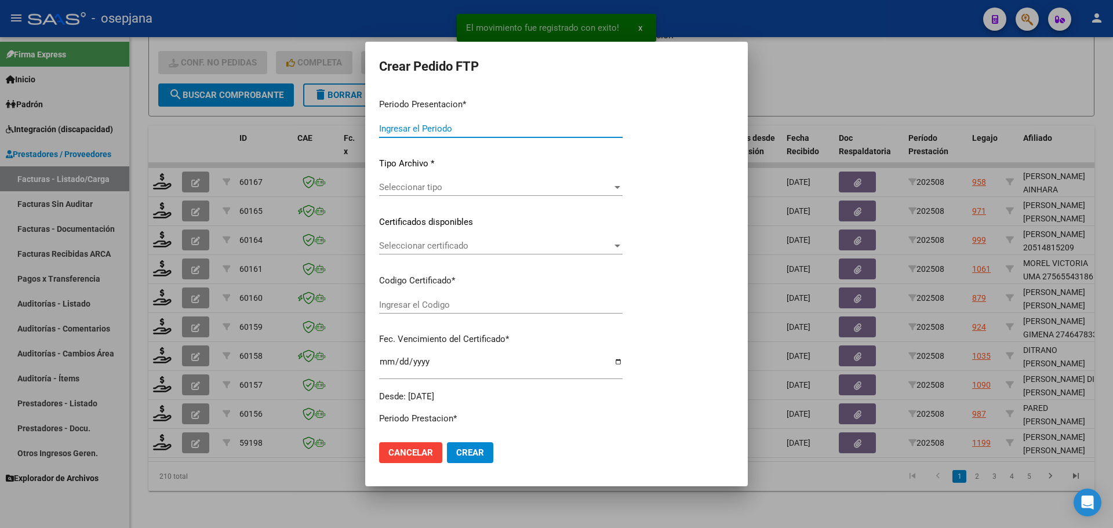
type input "202508"
type input "$ 98.964,88"
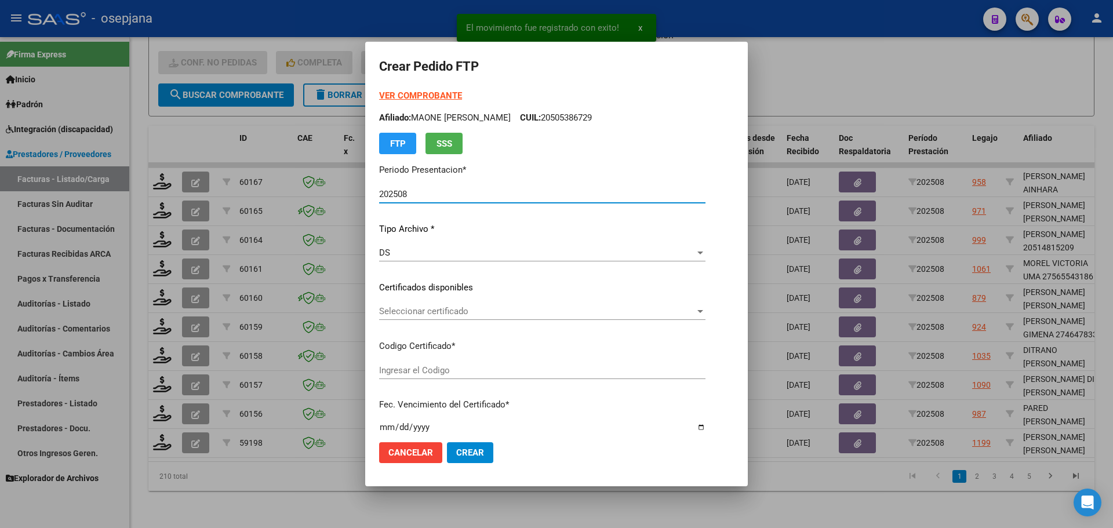
type input "ARG02000535273832023082820280828BS10725"
type input "2028-08-28"
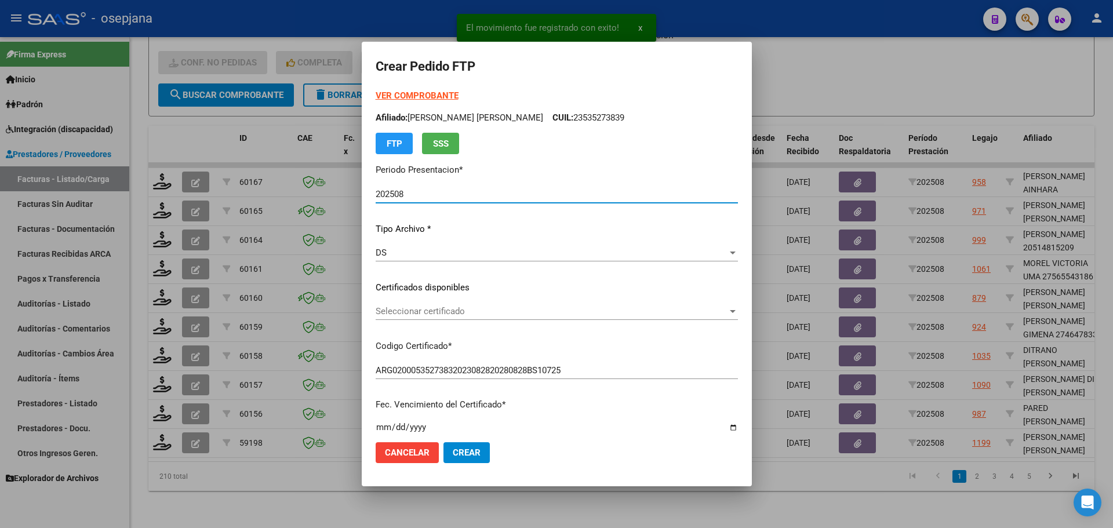
click at [456, 304] on div "Seleccionar certificado Seleccionar certificado" at bounding box center [557, 311] width 362 height 17
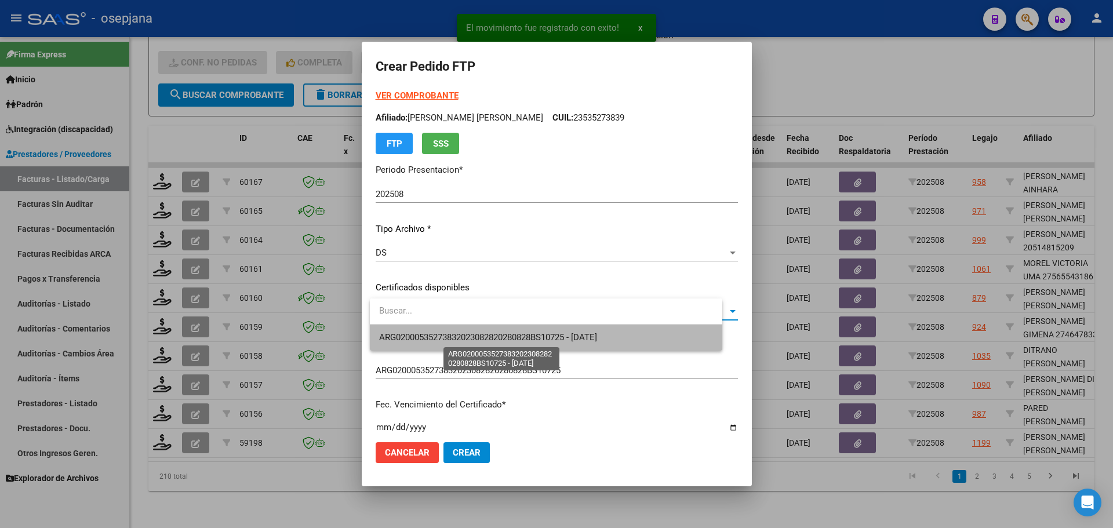
click at [471, 336] on span "ARG02000535273832023082820280828BS10725 - 2028-08-28" at bounding box center [488, 337] width 218 height 10
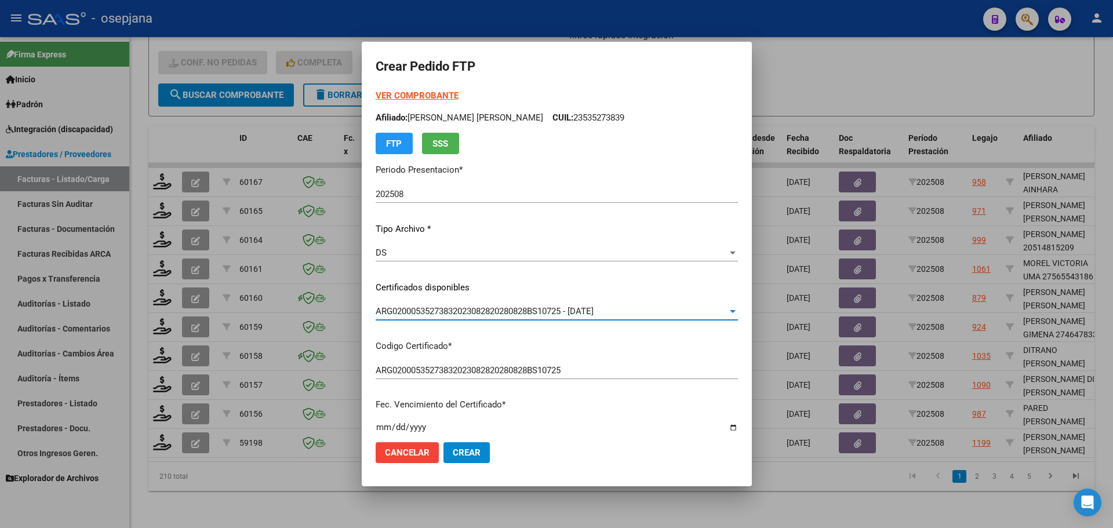
click at [445, 92] on strong "VER COMPROBANTE" at bounding box center [417, 95] width 83 height 10
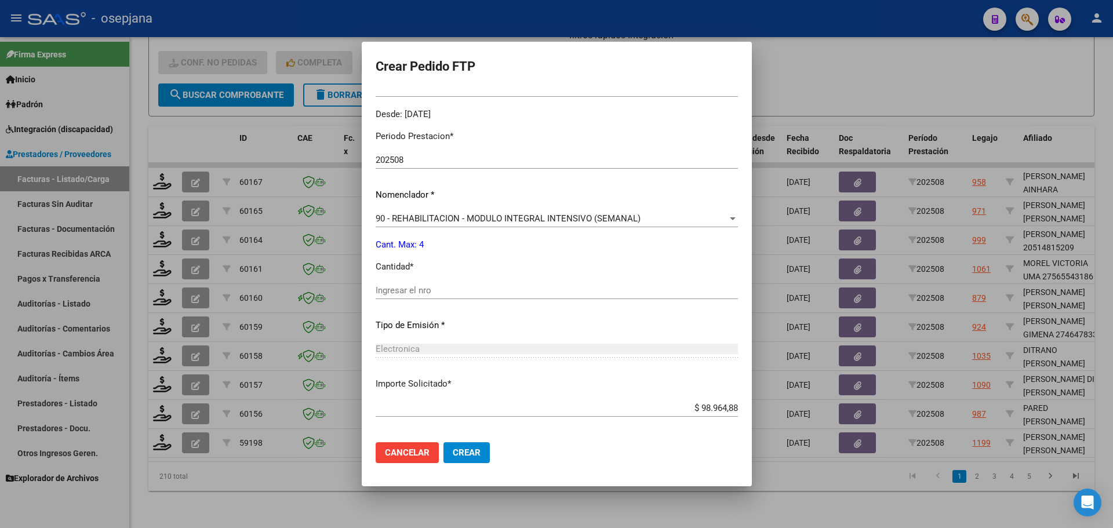
drag, startPoint x: 395, startPoint y: 281, endPoint x: 394, endPoint y: 288, distance: 6.5
click at [395, 285] on div "Periodo Prestacion * 202508 Ingresar el Periodo Prestacion Nomenclador * 90 - R…" at bounding box center [557, 303] width 362 height 365
click at [397, 304] on div "Ingresar el nro" at bounding box center [557, 296] width 362 height 28
click at [425, 296] on div "Ingresar el nro" at bounding box center [557, 290] width 362 height 17
type input "4"
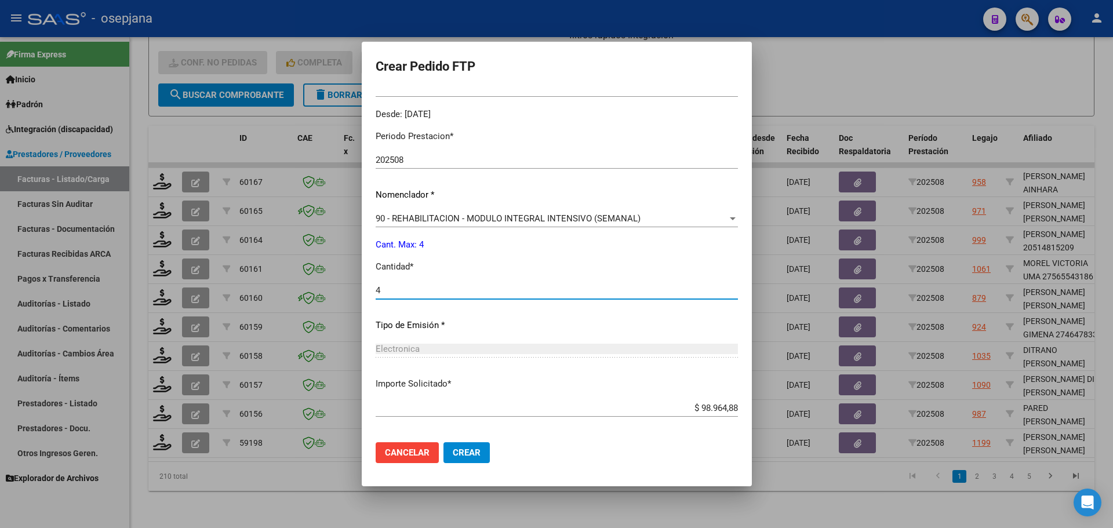
click at [485, 453] on button "Crear" at bounding box center [466, 452] width 46 height 21
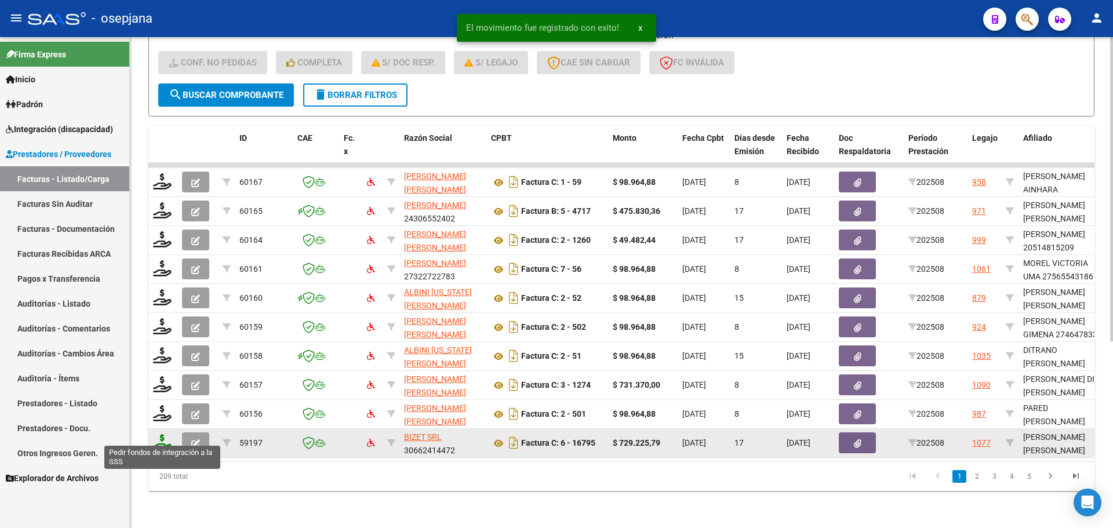
click at [163, 434] on icon at bounding box center [162, 442] width 19 height 16
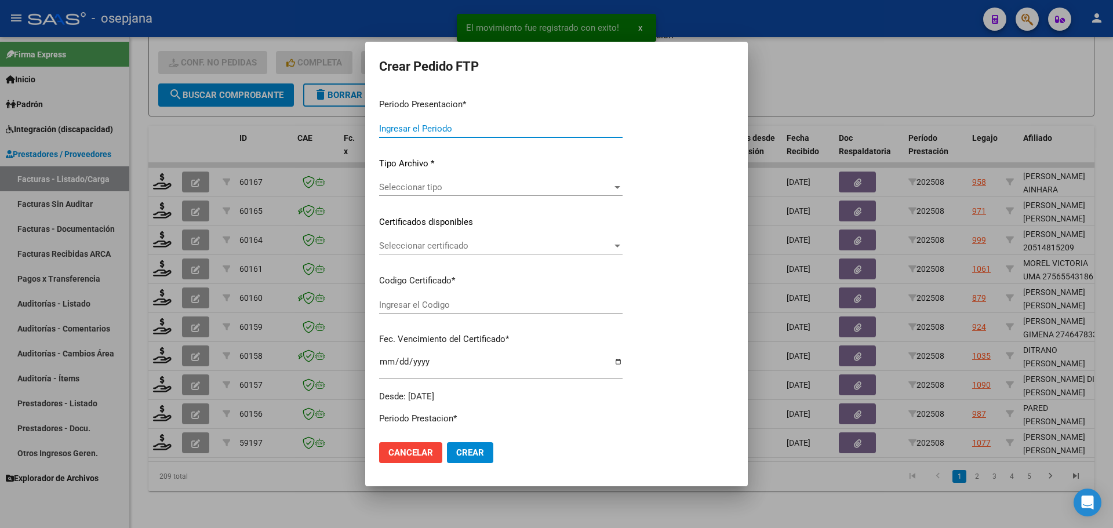
type input "202508"
type input "$ 729.225,79"
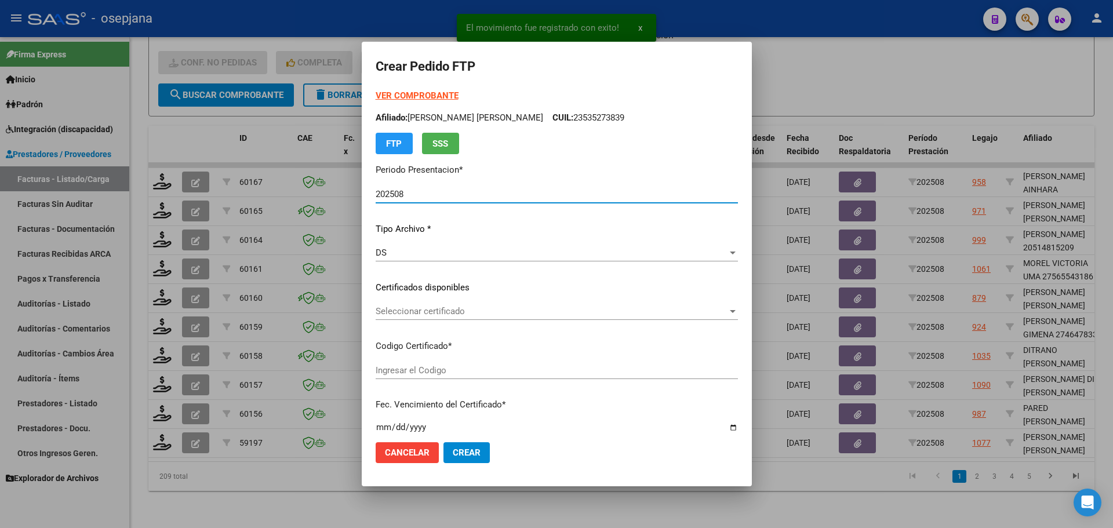
type input "ARG02000556807332024050820290508BSAS311"
type input "2029-05-18"
click at [449, 314] on span "Seleccionar certificado" at bounding box center [552, 311] width 352 height 10
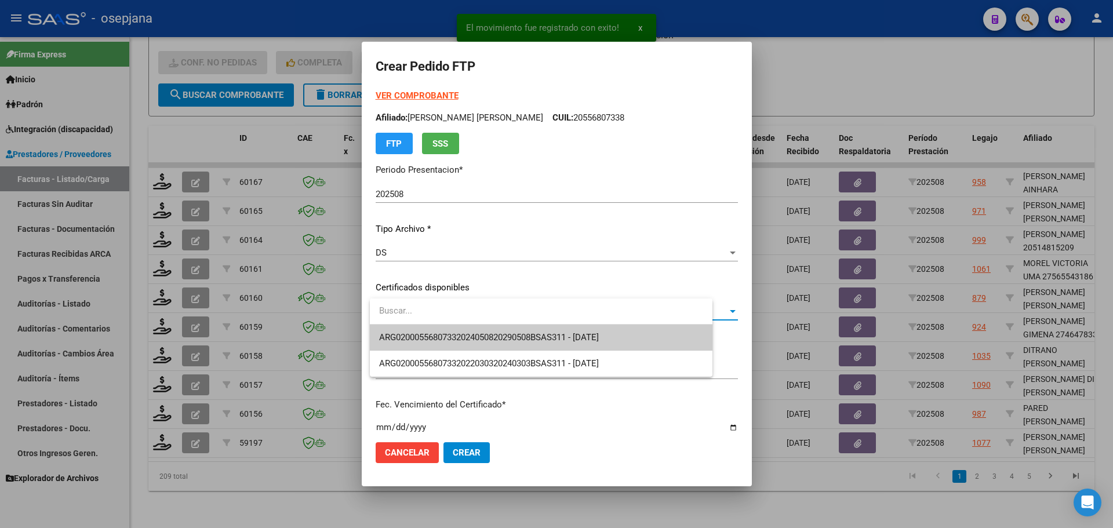
click at [456, 330] on span "ARG02000556807332024050820290508BSAS311 - 2029-05-18" at bounding box center [541, 338] width 324 height 26
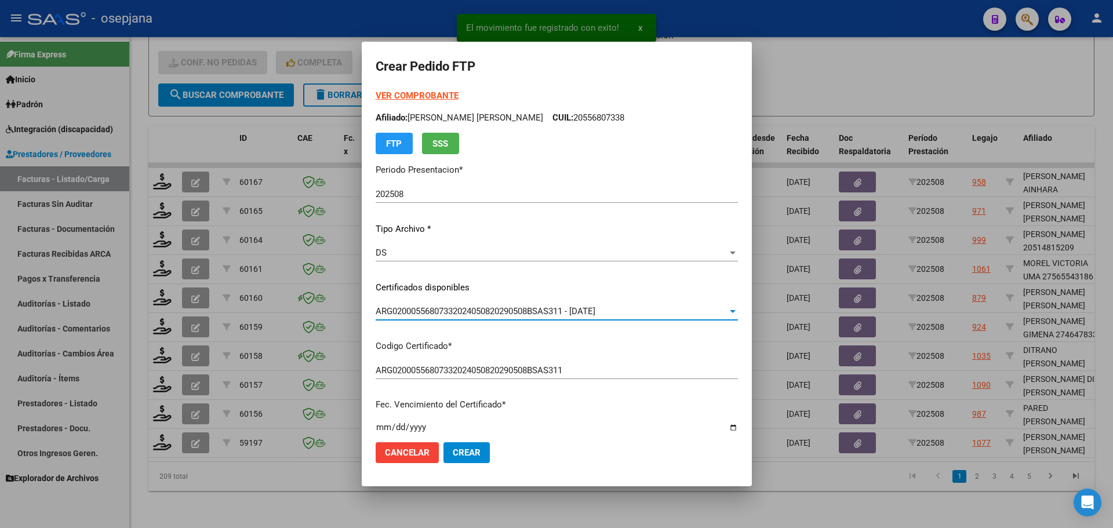
click at [424, 94] on strong "VER COMPROBANTE" at bounding box center [417, 95] width 83 height 10
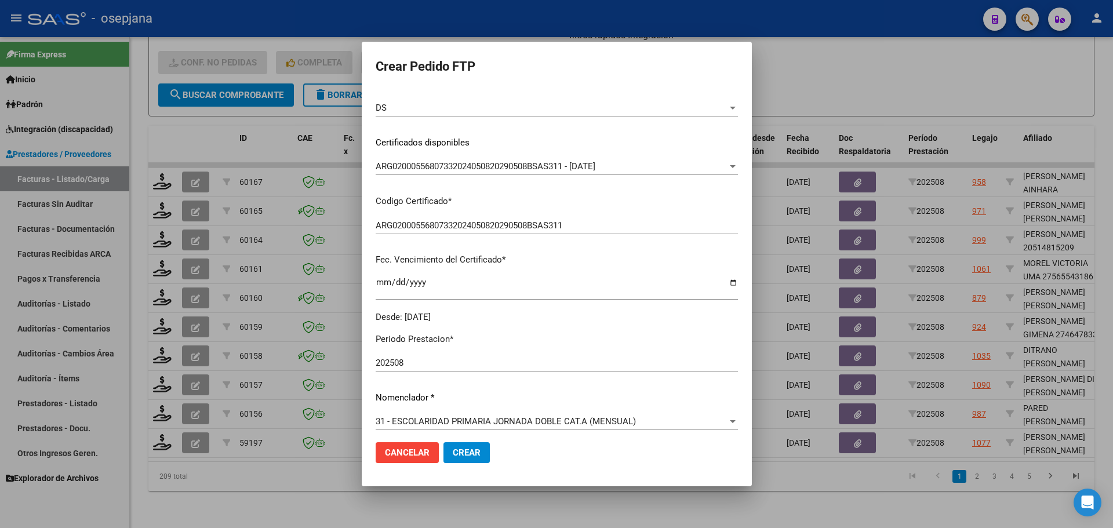
scroll to position [348, 0]
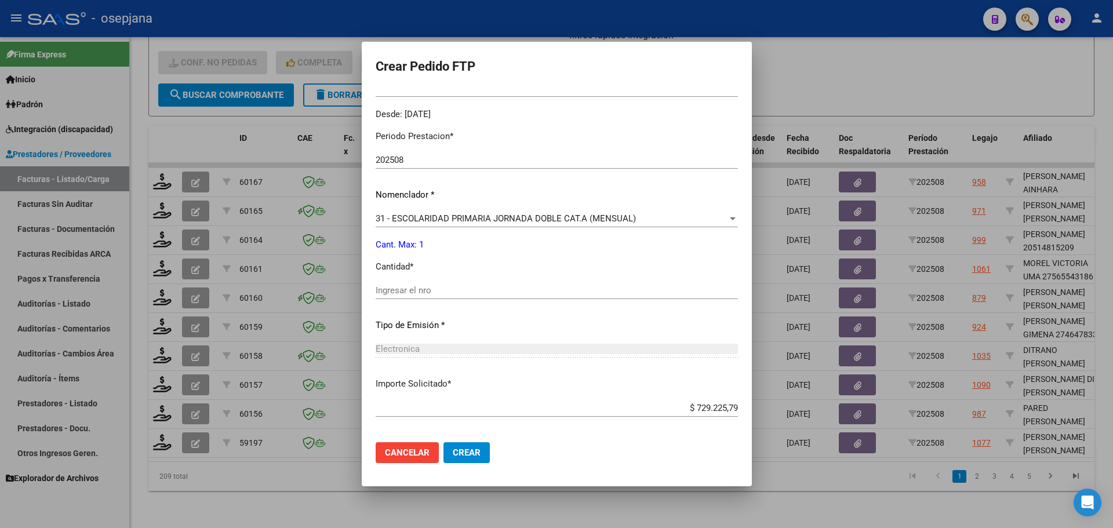
click at [418, 299] on div "Ingresar el nro" at bounding box center [557, 290] width 362 height 17
type input "1"
click at [476, 453] on span "Crear" at bounding box center [467, 453] width 28 height 10
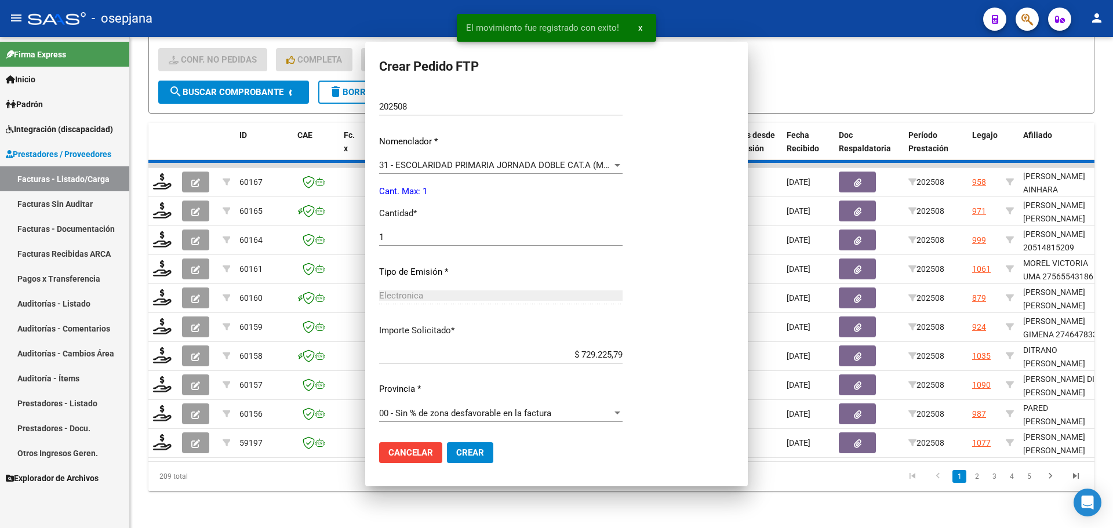
scroll to position [0, 0]
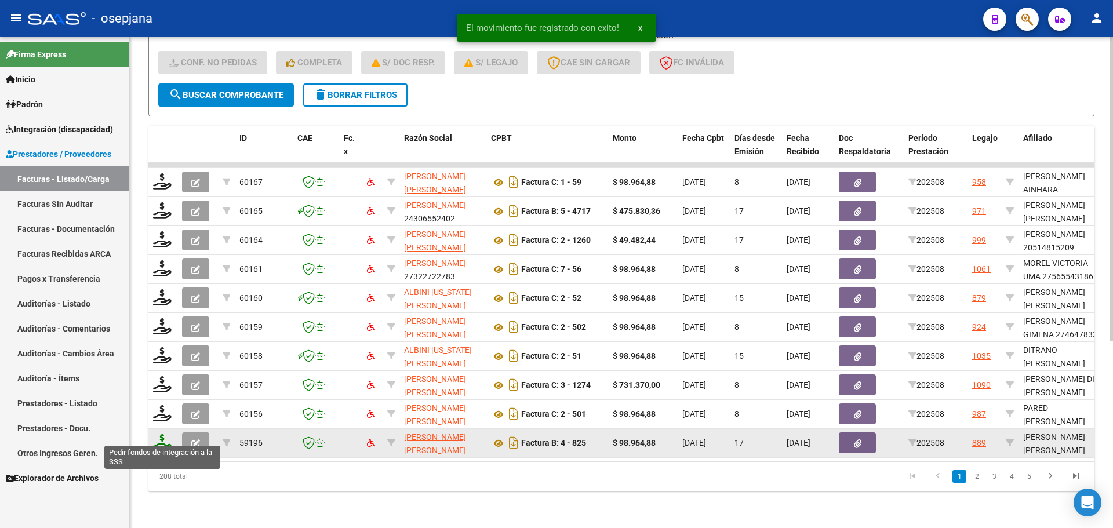
click at [157, 435] on icon at bounding box center [162, 442] width 19 height 16
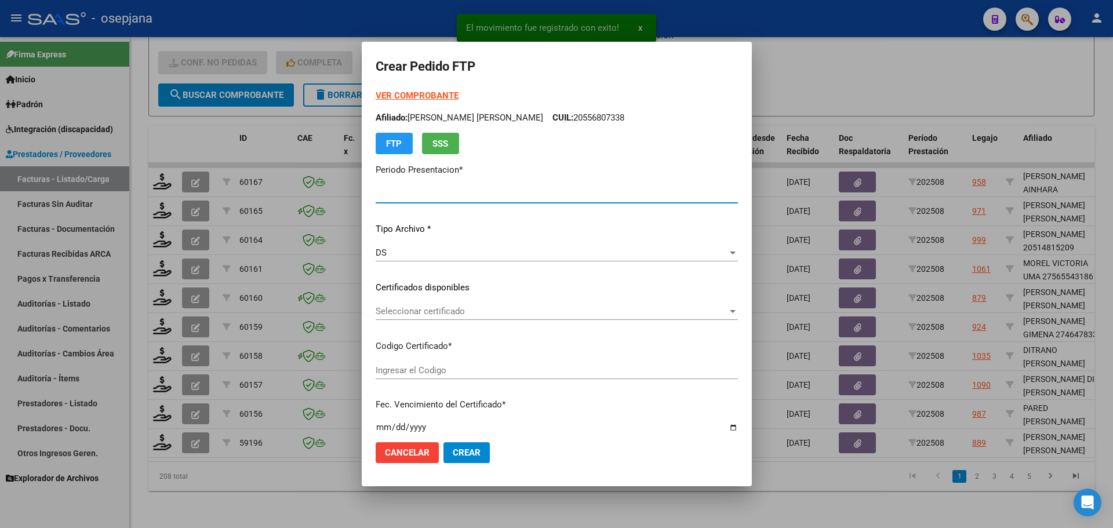
type input "202508"
type input "$ 98.964,88"
type input "VEN02000960405912024013020290130BUE313"
type input "[DATE]"
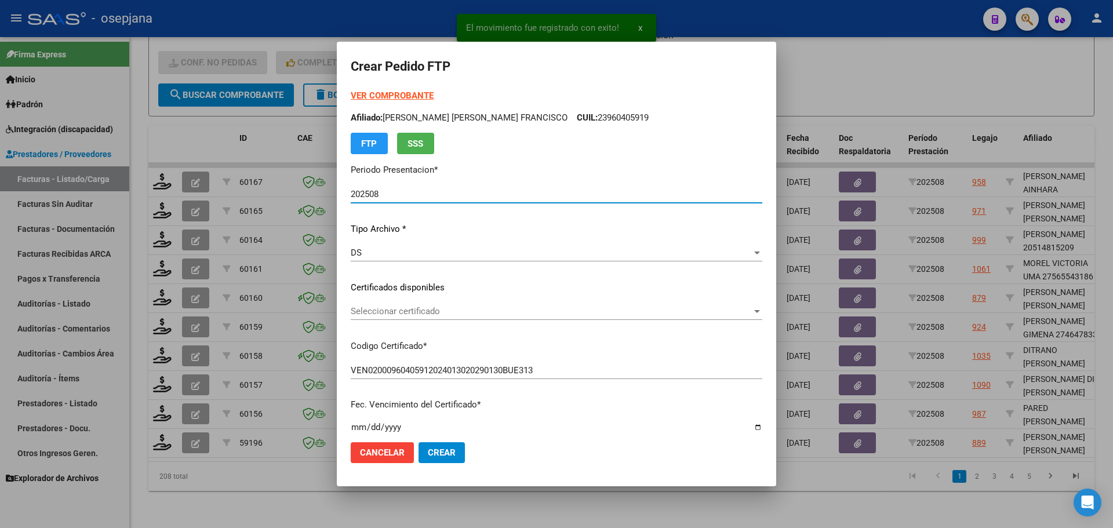
click at [467, 315] on span "Seleccionar certificado" at bounding box center [551, 311] width 401 height 10
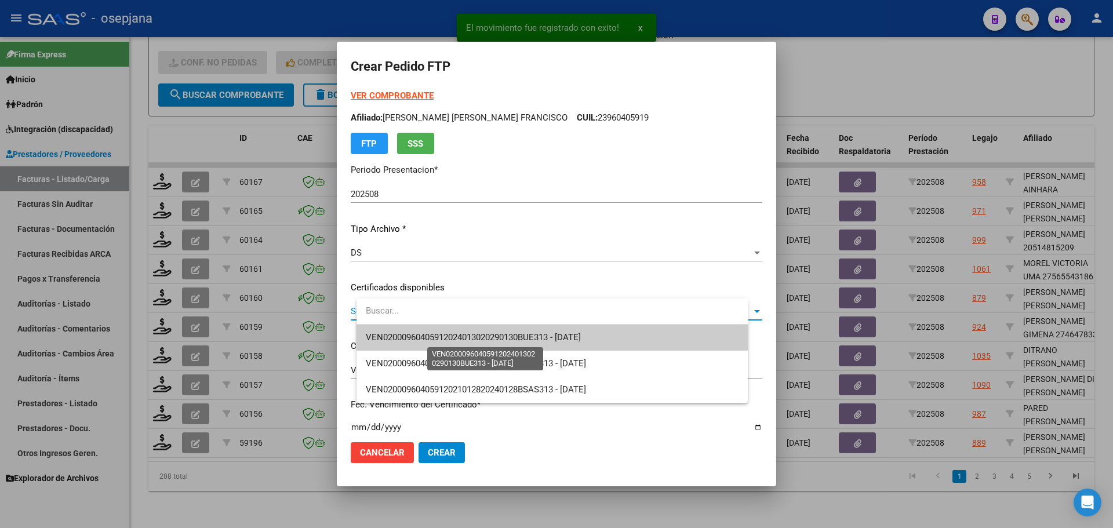
click at [477, 337] on span "VEN02000960405912024013020290130BUE313 - [DATE]" at bounding box center [473, 337] width 215 height 10
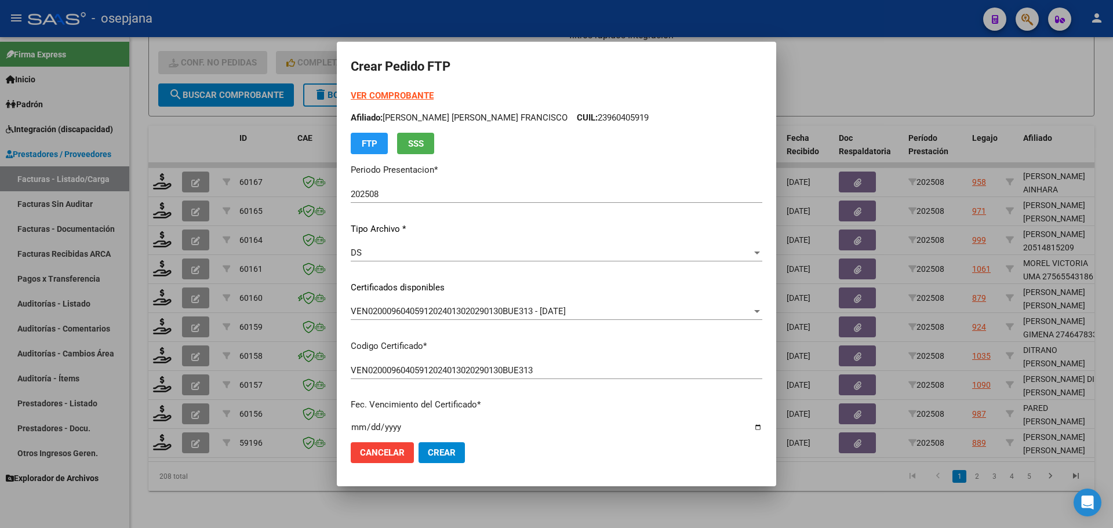
click at [385, 96] on strong "VER COMPROBANTE" at bounding box center [392, 95] width 83 height 10
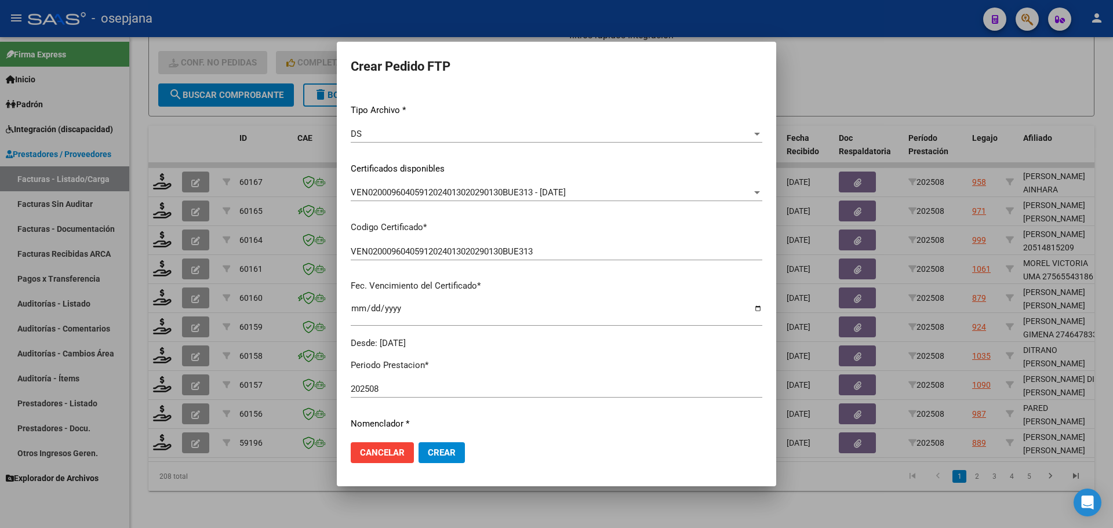
scroll to position [290, 0]
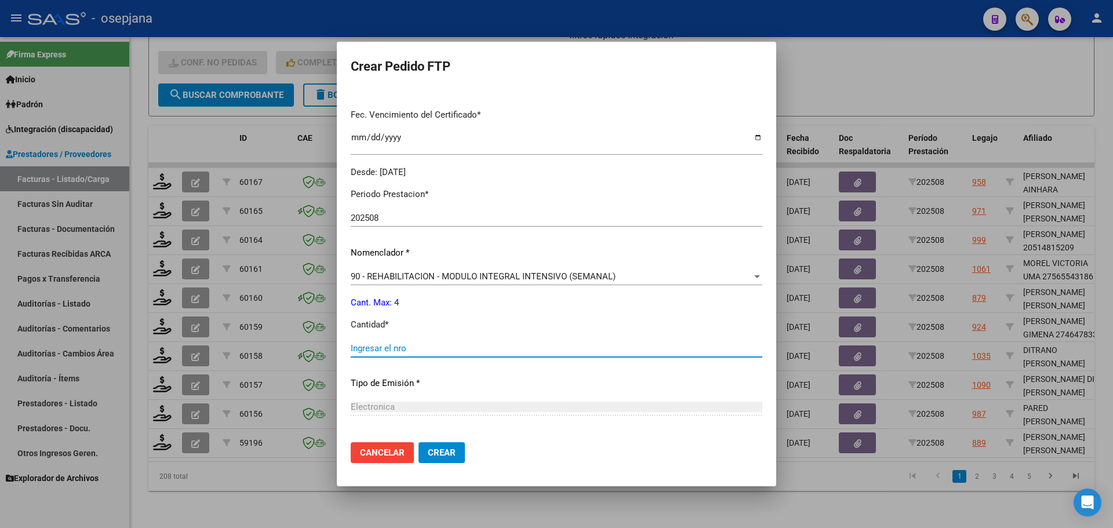
click at [394, 348] on input "Ingresar el nro" at bounding box center [557, 348] width 412 height 10
type input "4"
click at [465, 458] on button "Crear" at bounding box center [442, 452] width 46 height 21
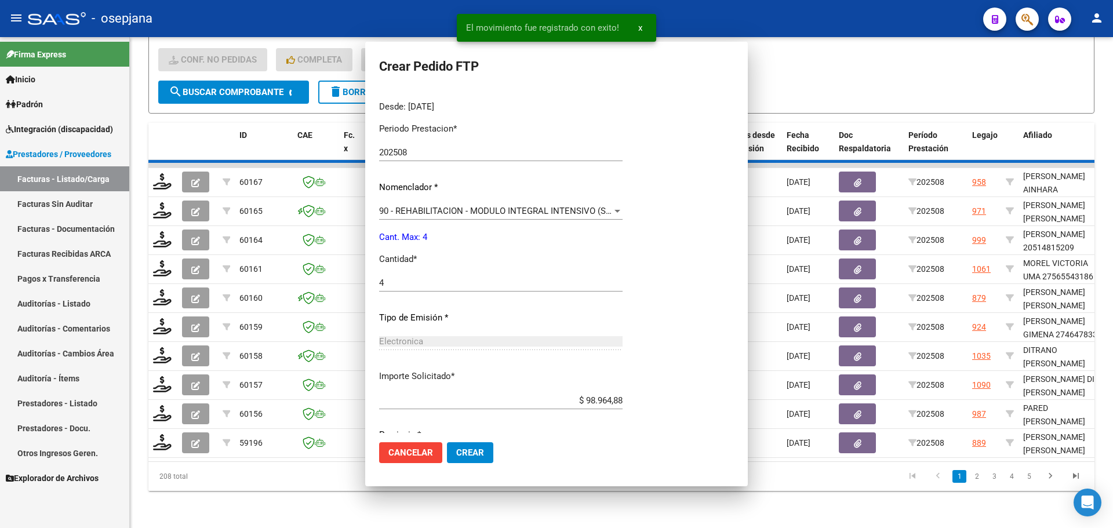
scroll to position [224, 0]
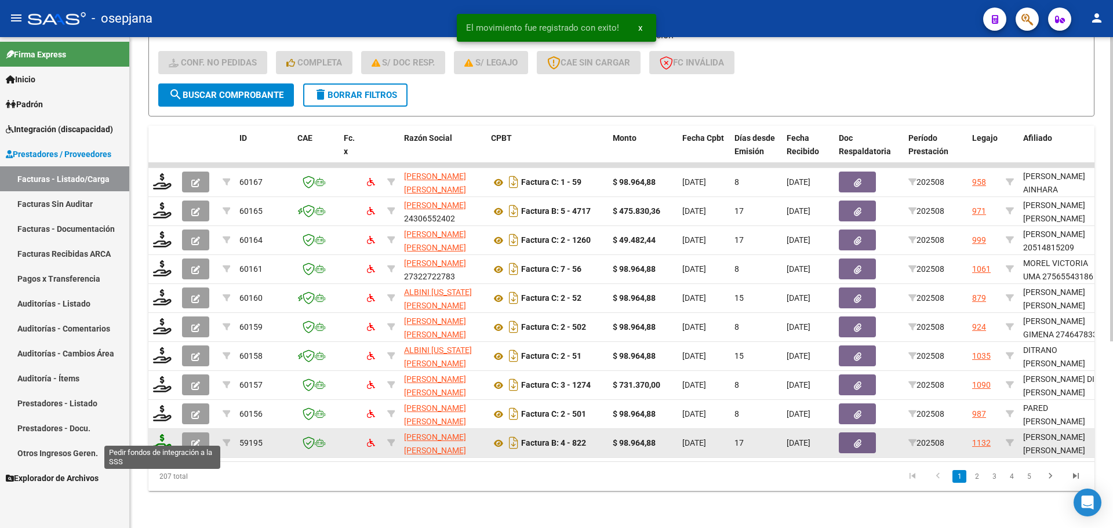
click at [165, 434] on icon at bounding box center [162, 442] width 19 height 16
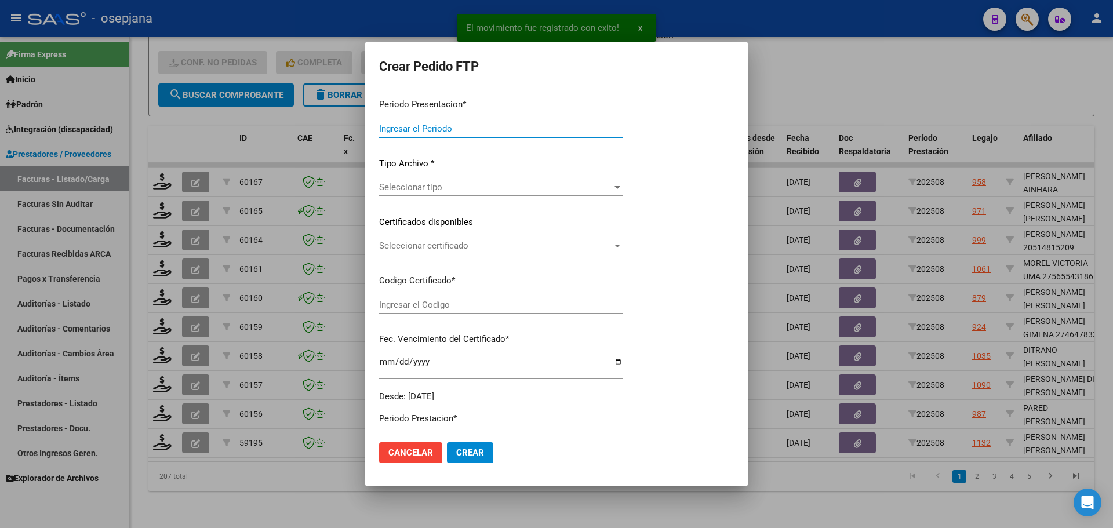
type input "202508"
type input "$ 98.964,88"
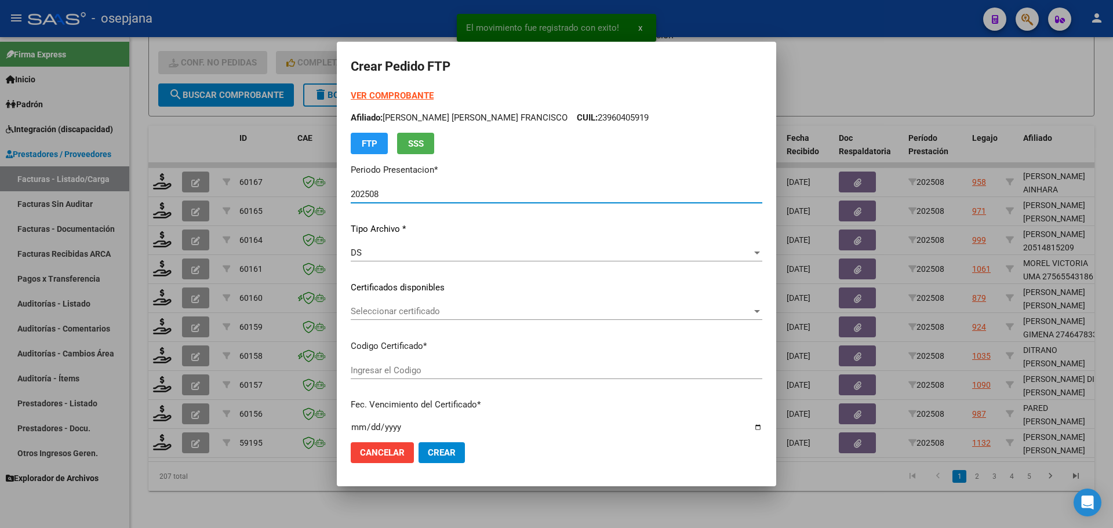
type input "ARG02000549588262021012920260129BSAS313"
type input "2026-01-29"
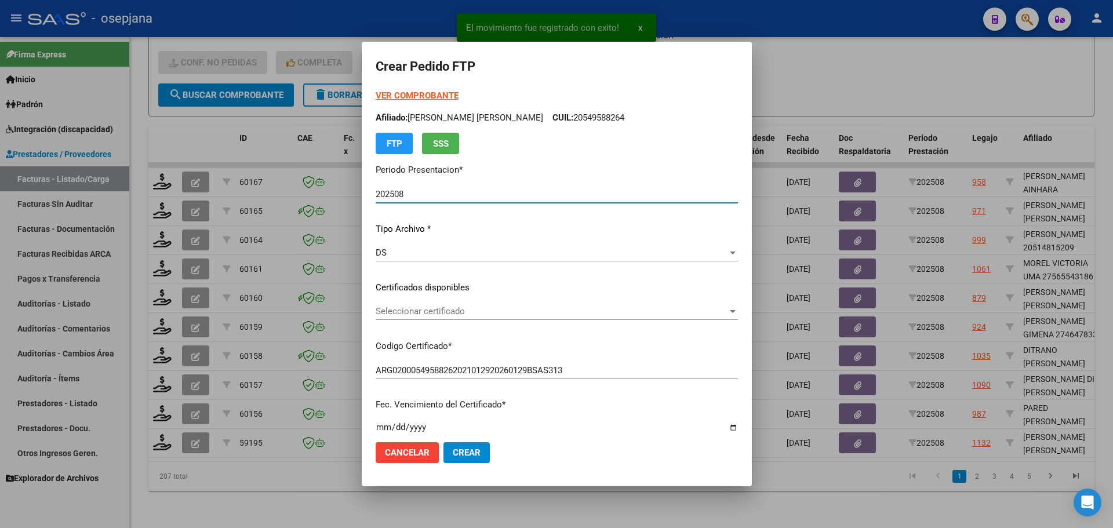
click at [463, 308] on span "Seleccionar certificado" at bounding box center [552, 311] width 352 height 10
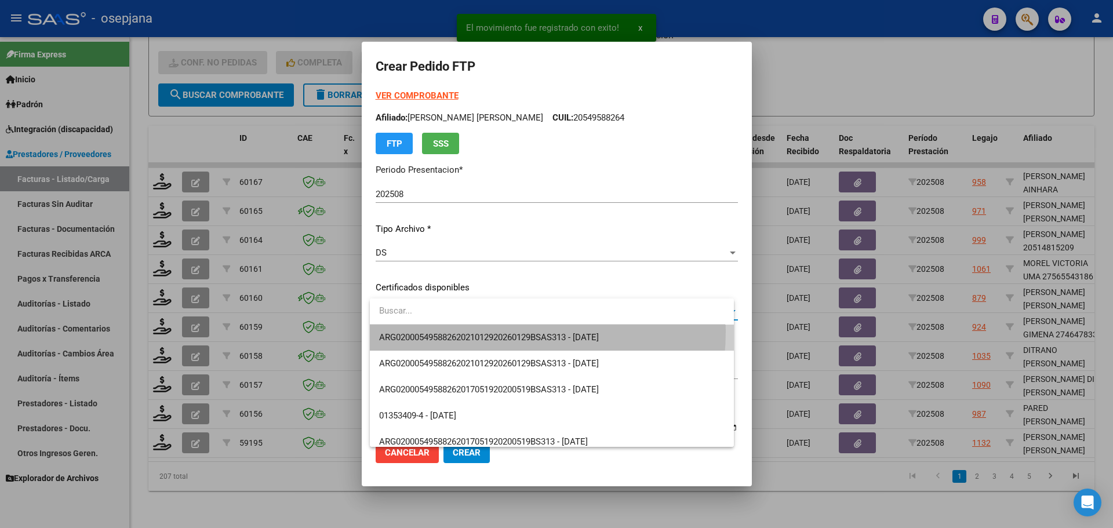
click at [468, 331] on span "ARG02000549588262021012920260129BSAS313 - 2026-01-29" at bounding box center [552, 338] width 346 height 26
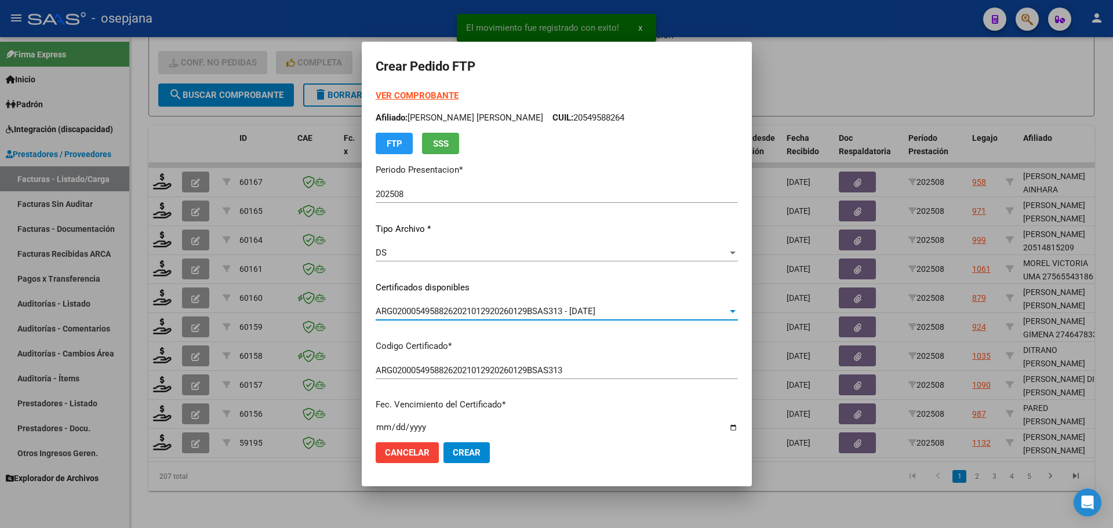
click at [423, 96] on strong "VER COMPROBANTE" at bounding box center [417, 95] width 83 height 10
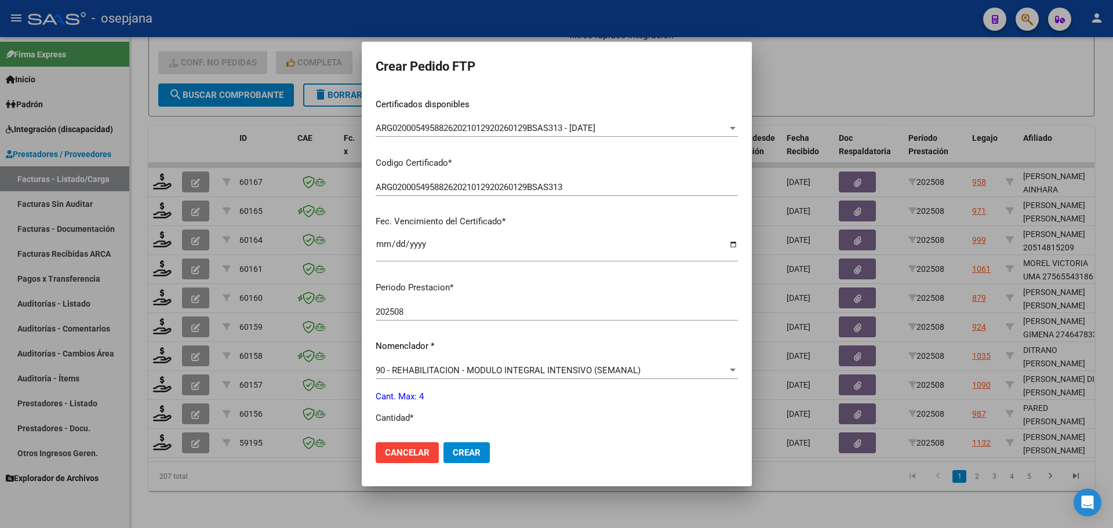
scroll to position [290, 0]
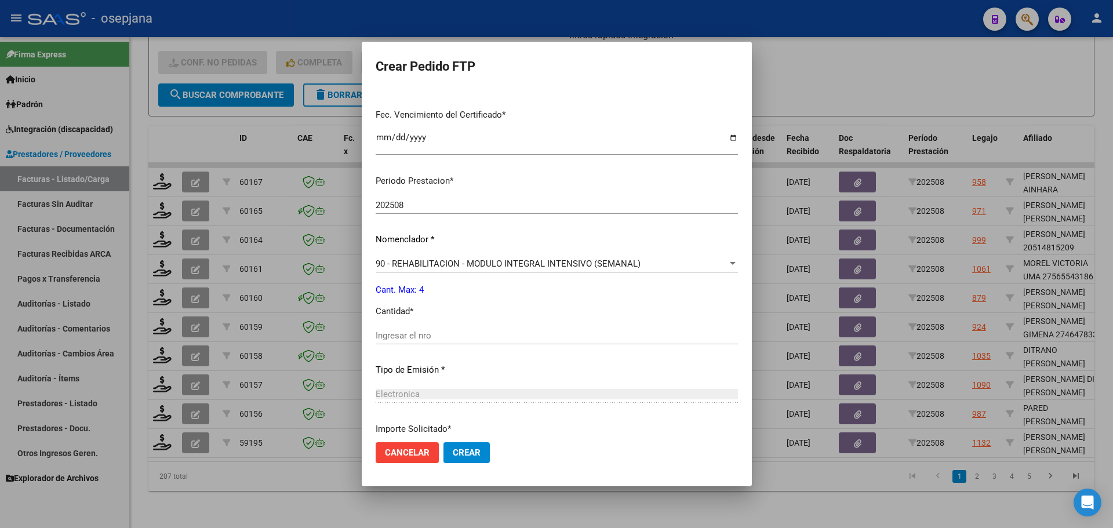
click at [401, 337] on input "Ingresar el nro" at bounding box center [557, 335] width 362 height 10
type input "4"
click at [475, 457] on span "Crear" at bounding box center [467, 453] width 28 height 10
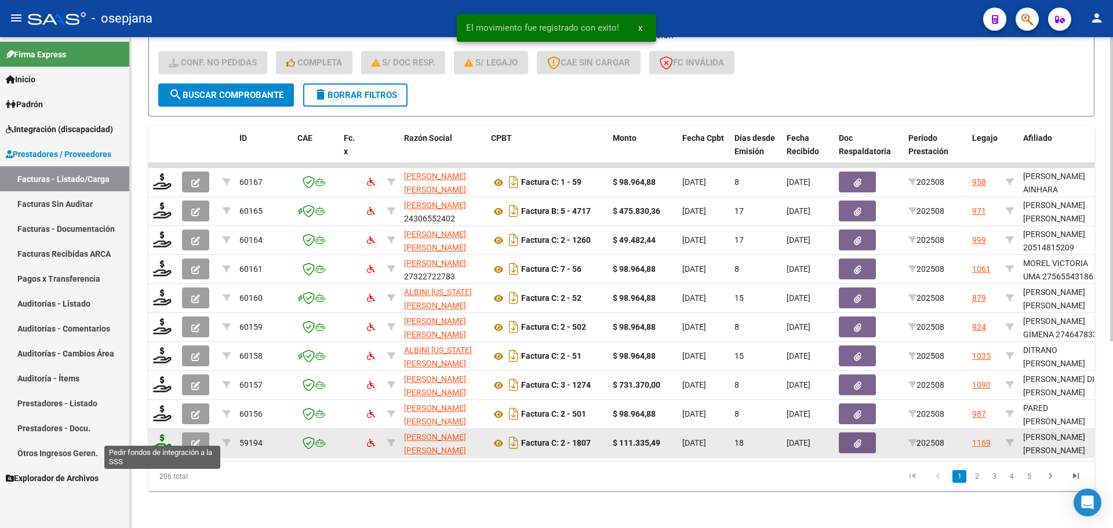
click at [169, 435] on icon at bounding box center [162, 442] width 19 height 16
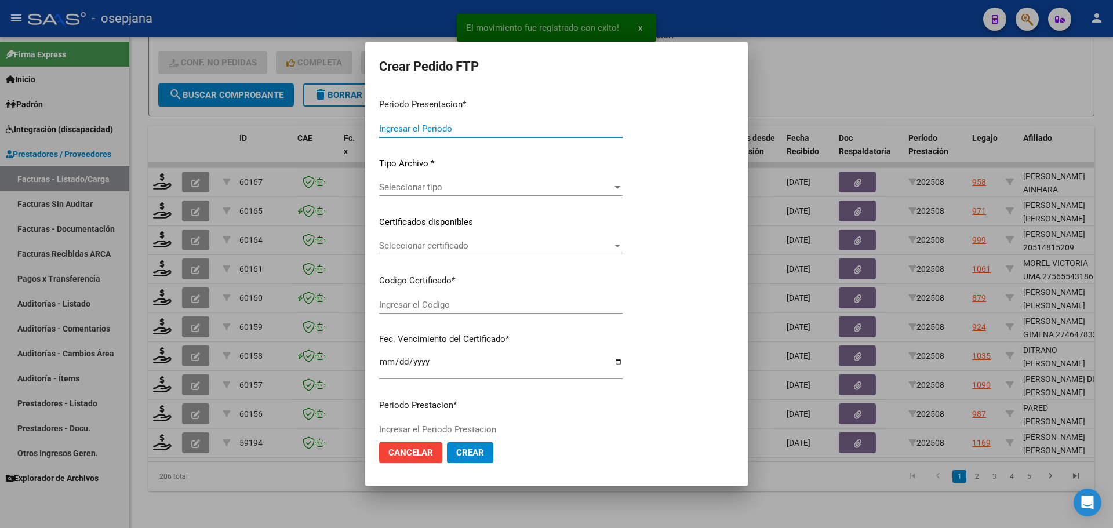
type input "202508"
type input "$ 111.335,49"
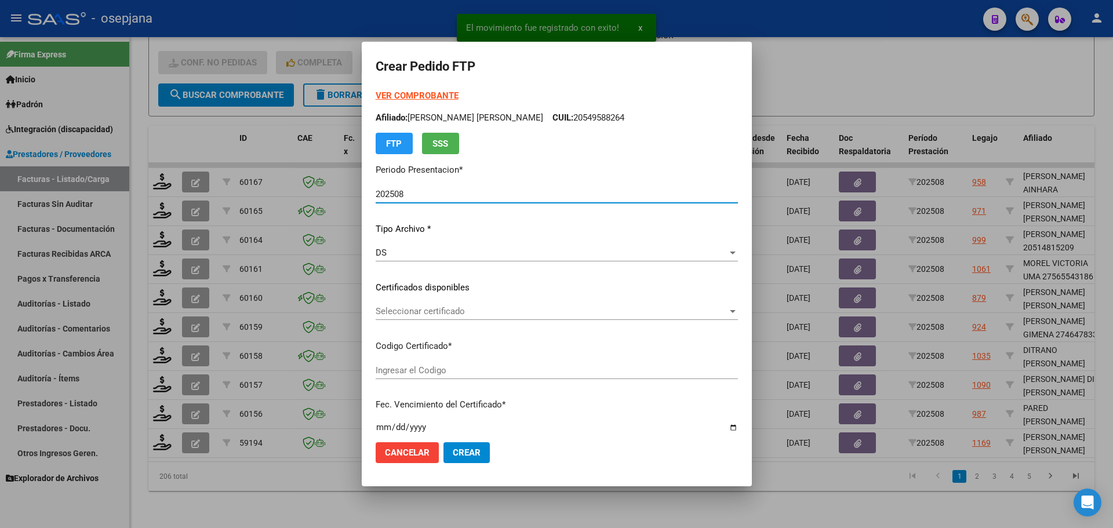
type input "ARG02000233551972019091820250918BSAS385"
type input "2025-09-18"
click at [452, 315] on span "Seleccionar certificado" at bounding box center [552, 311] width 352 height 10
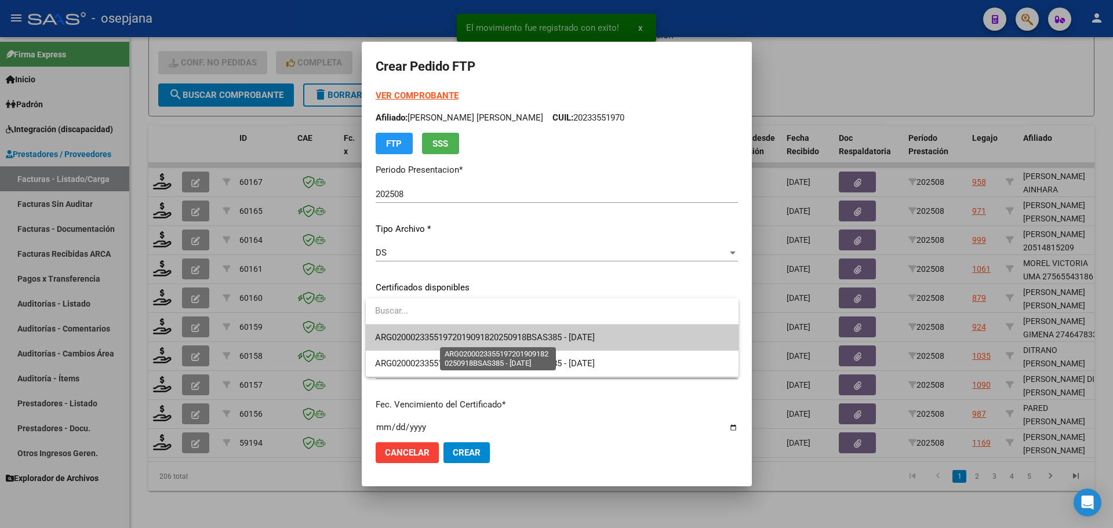
click at [466, 336] on span "ARG02000233551972019091820250918BSAS385 - 2025-09-18" at bounding box center [485, 337] width 220 height 10
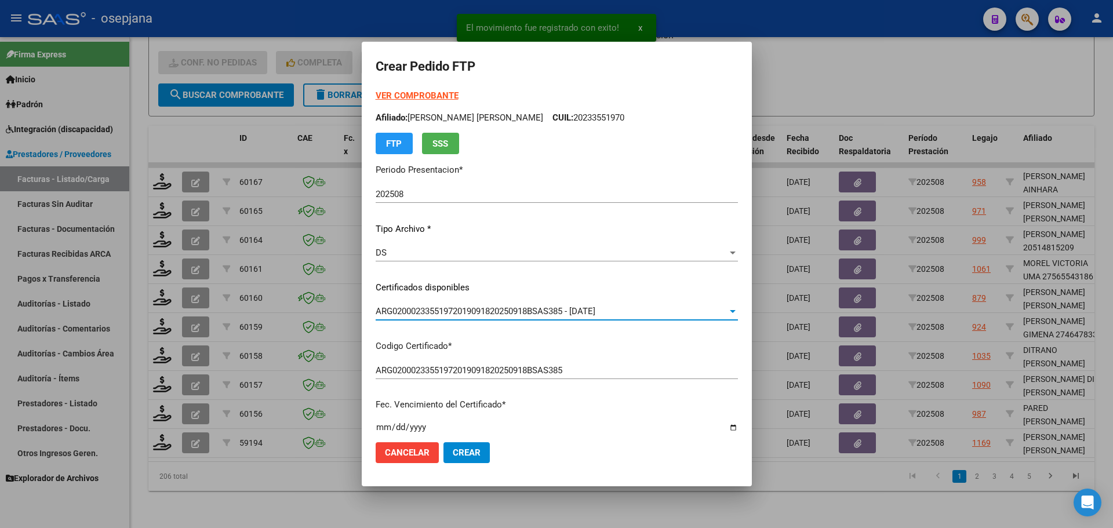
click at [426, 93] on strong "VER COMPROBANTE" at bounding box center [417, 95] width 83 height 10
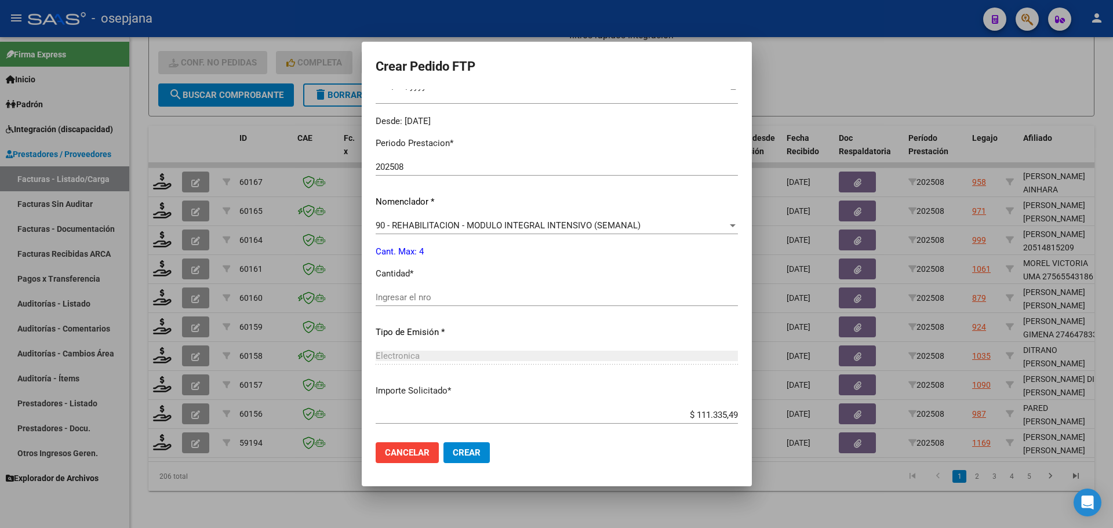
scroll to position [348, 0]
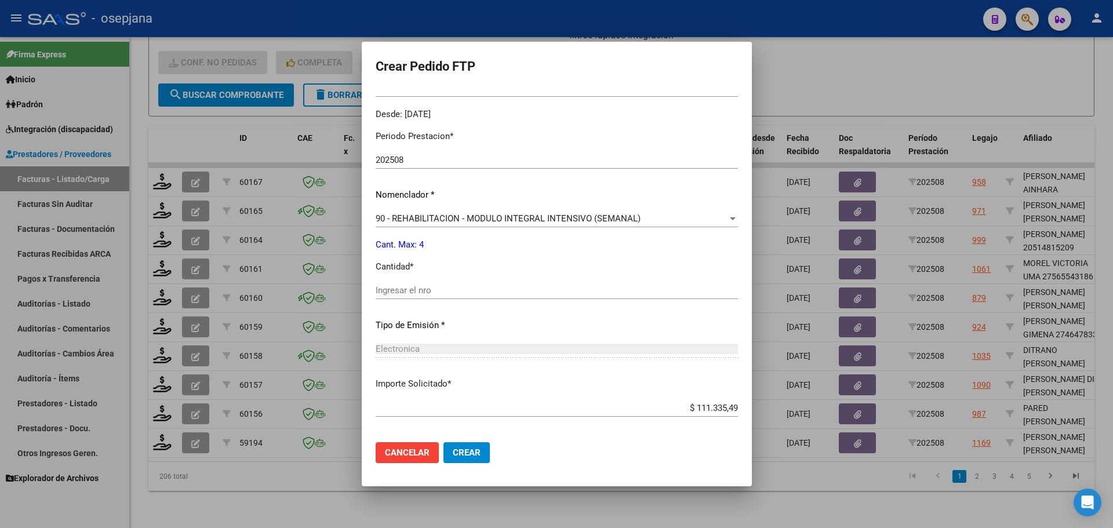
click at [417, 290] on input "Ingresar el nro" at bounding box center [557, 290] width 362 height 10
type input "4"
click at [467, 454] on span "Crear" at bounding box center [467, 453] width 28 height 10
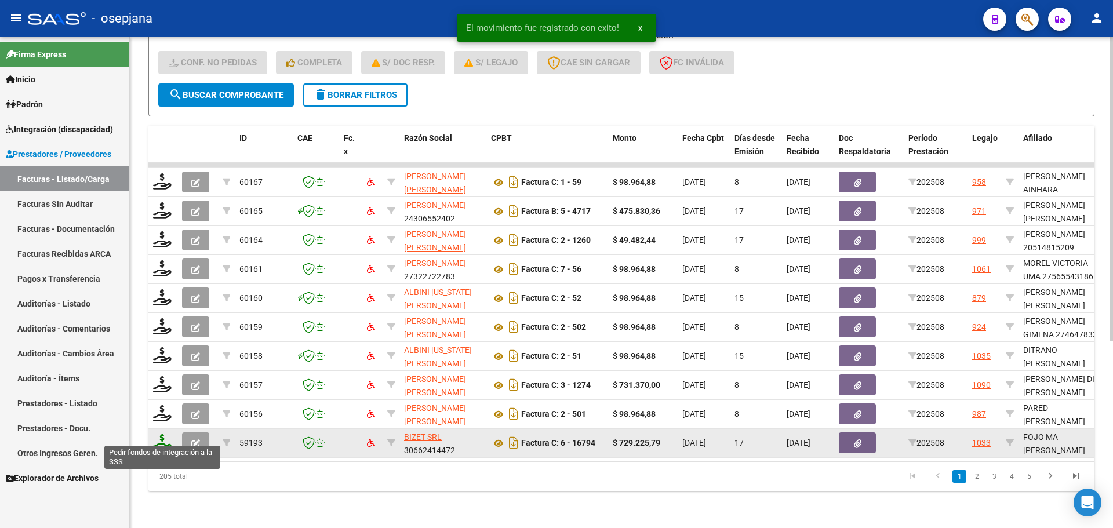
click at [166, 437] on icon at bounding box center [162, 442] width 19 height 16
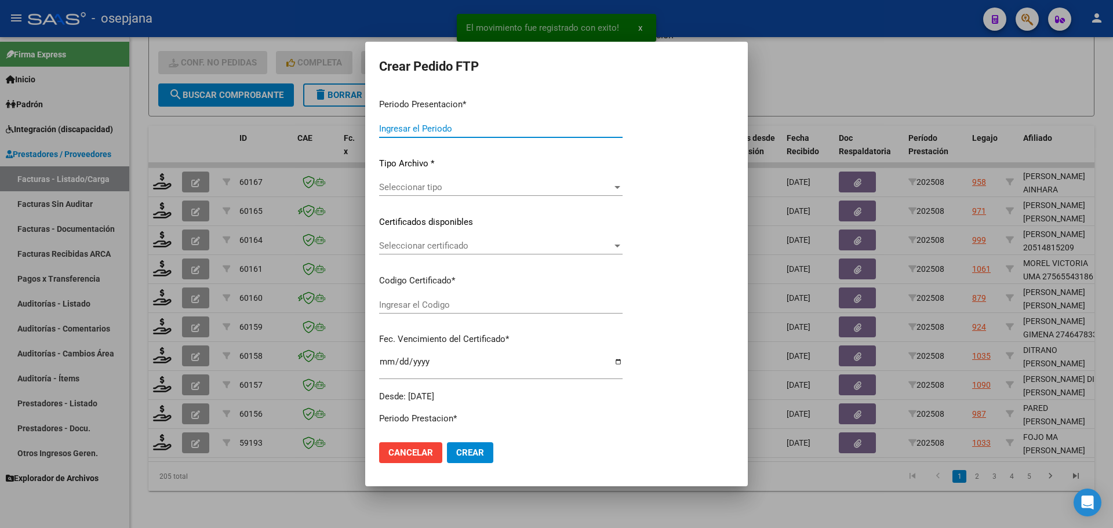
type input "202508"
type input "$ 729.225,79"
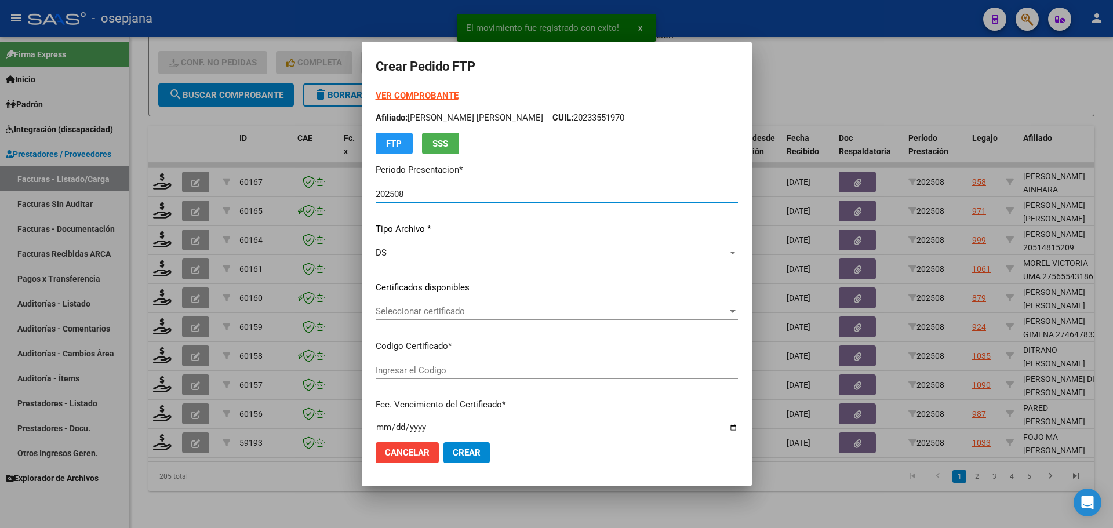
type input "ARG01000506864602022072220320722BSAS311"
type input "2032-07-22"
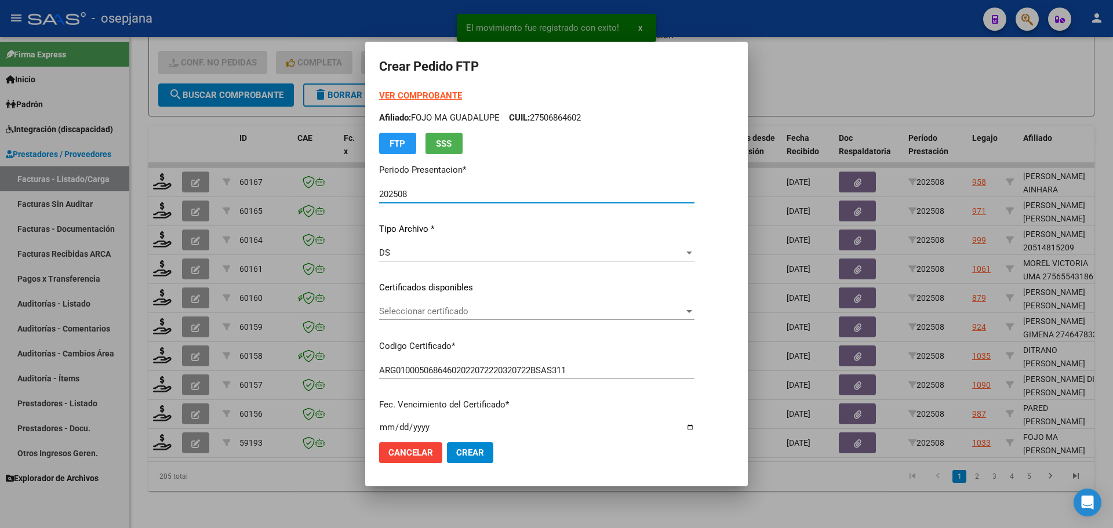
click at [417, 306] on div "Seleccionar certificado Seleccionar certificado" at bounding box center [536, 311] width 315 height 17
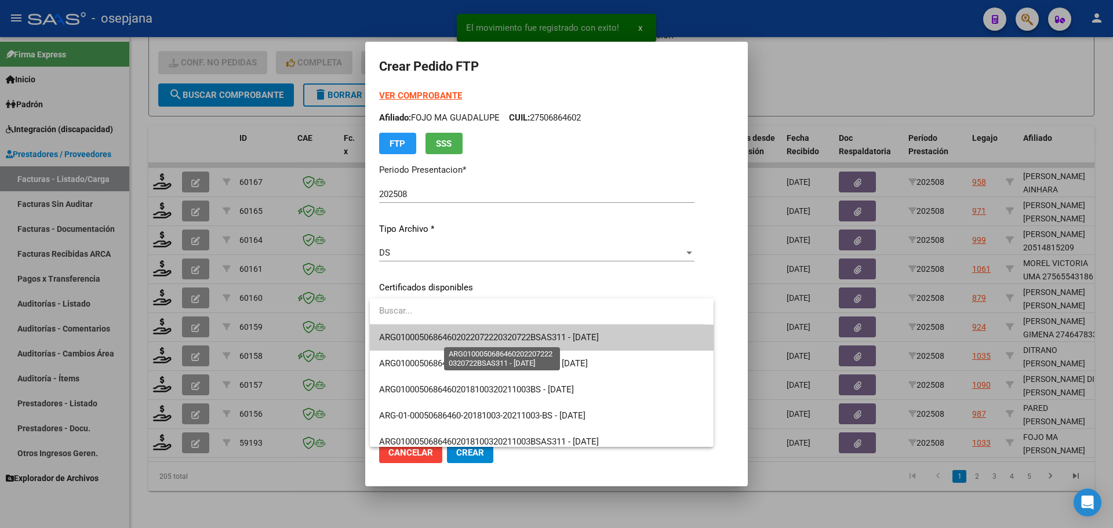
click at [434, 333] on span "ARG01000506864602022072220320722BSAS311 - 2032-07-22" at bounding box center [489, 337] width 220 height 10
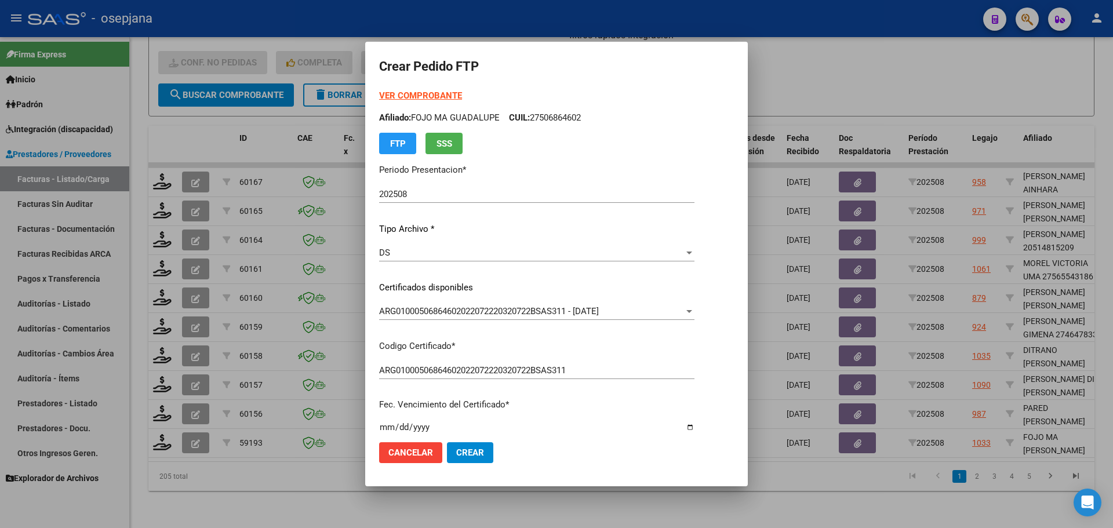
click at [421, 95] on strong "VER COMPROBANTE" at bounding box center [420, 95] width 83 height 10
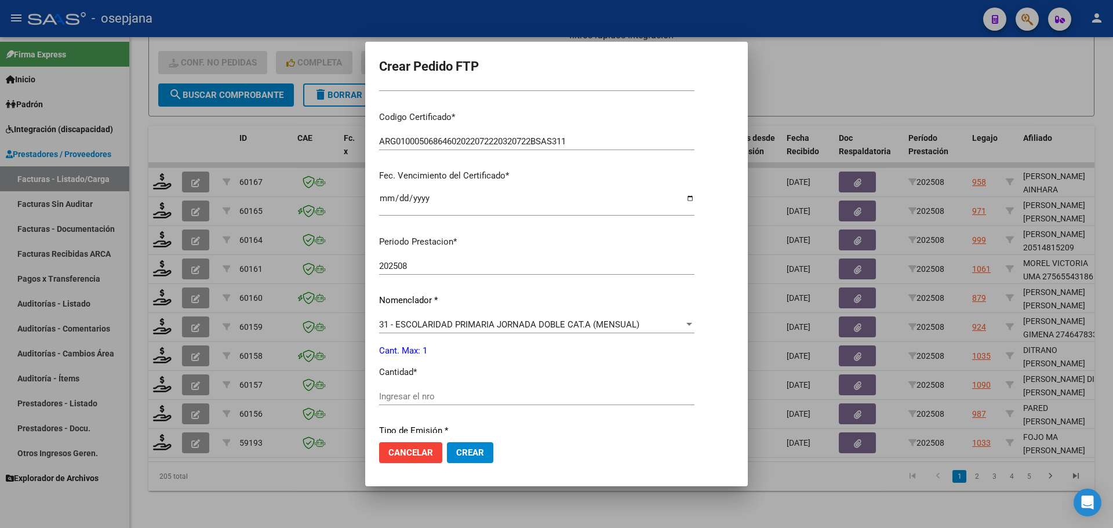
scroll to position [232, 0]
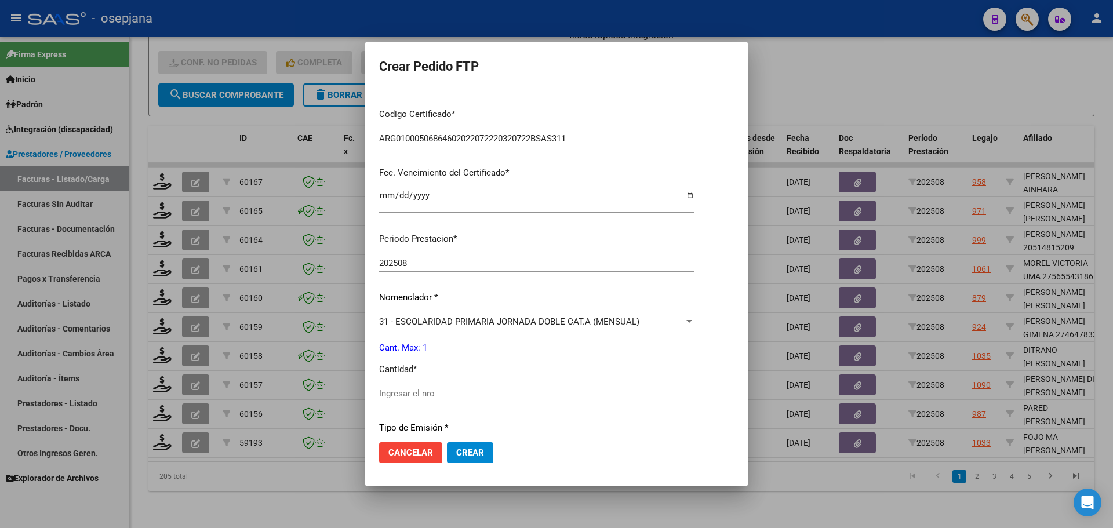
click at [398, 395] on input "Ingresar el nro" at bounding box center [536, 393] width 315 height 10
type input "1"
click at [463, 453] on span "Crear" at bounding box center [470, 453] width 28 height 10
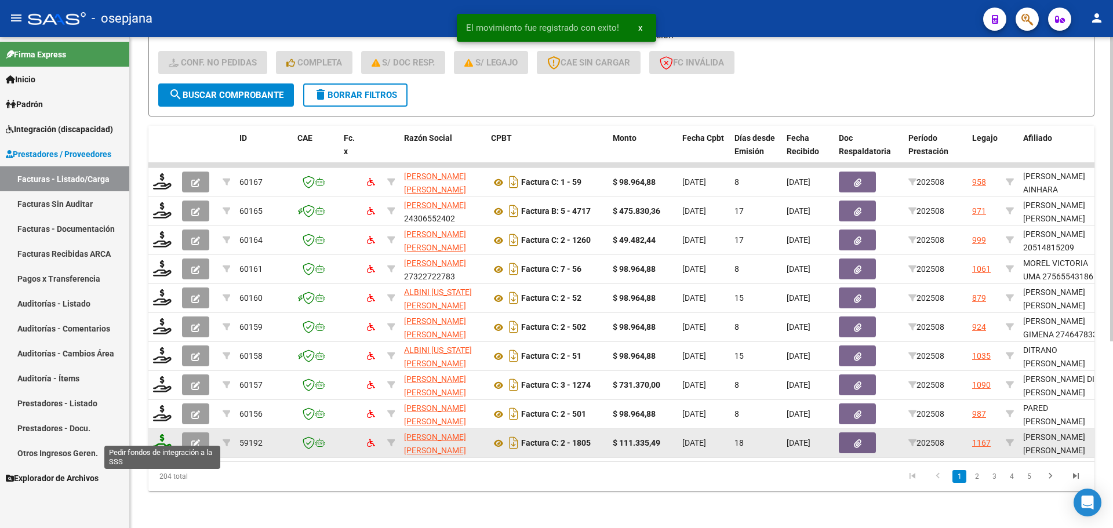
click at [163, 434] on icon at bounding box center [162, 442] width 19 height 16
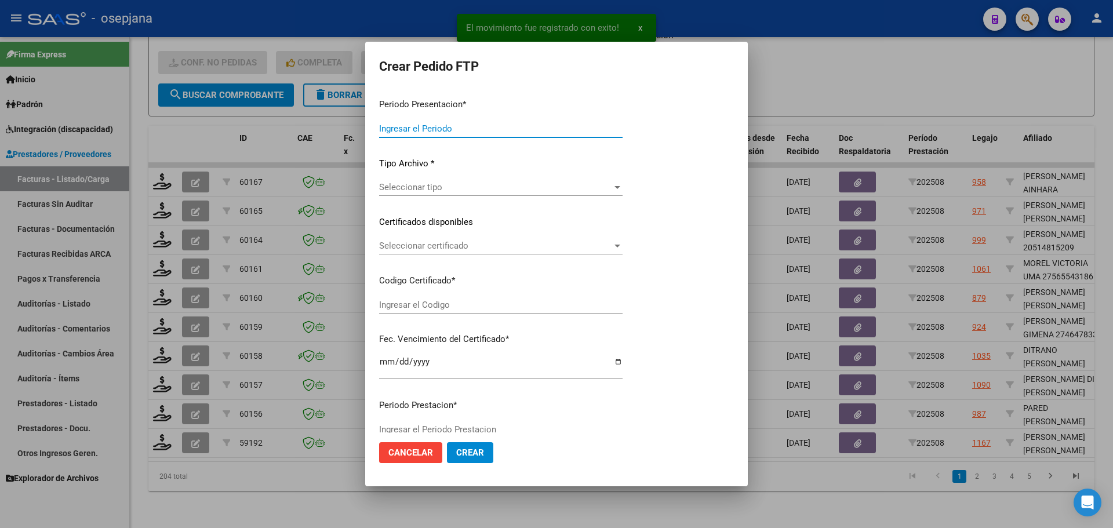
type input "202508"
type input "$ 111.335,49"
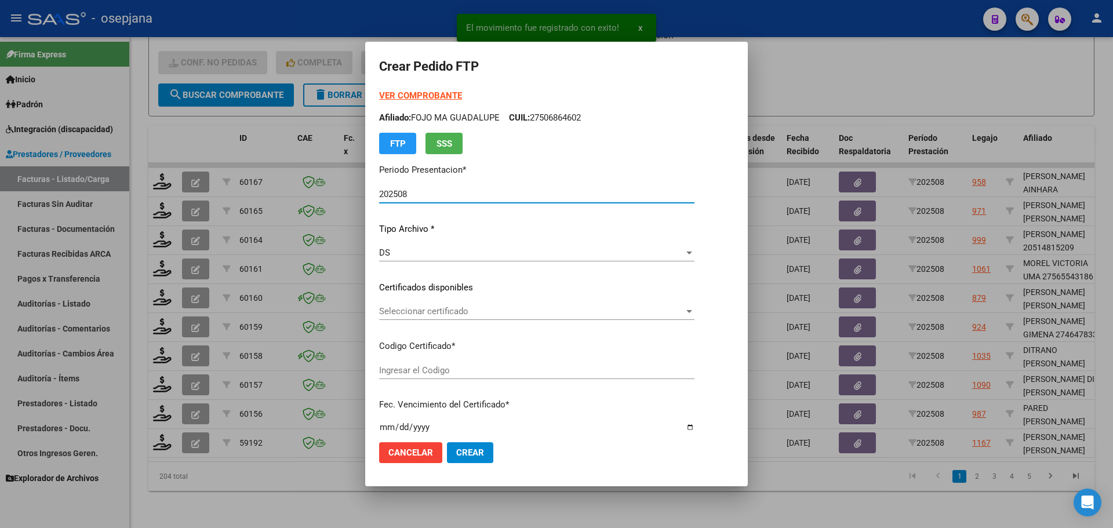
type input "ARG01000214546862022040520270405BSAS342"
type input "2027-04-05"
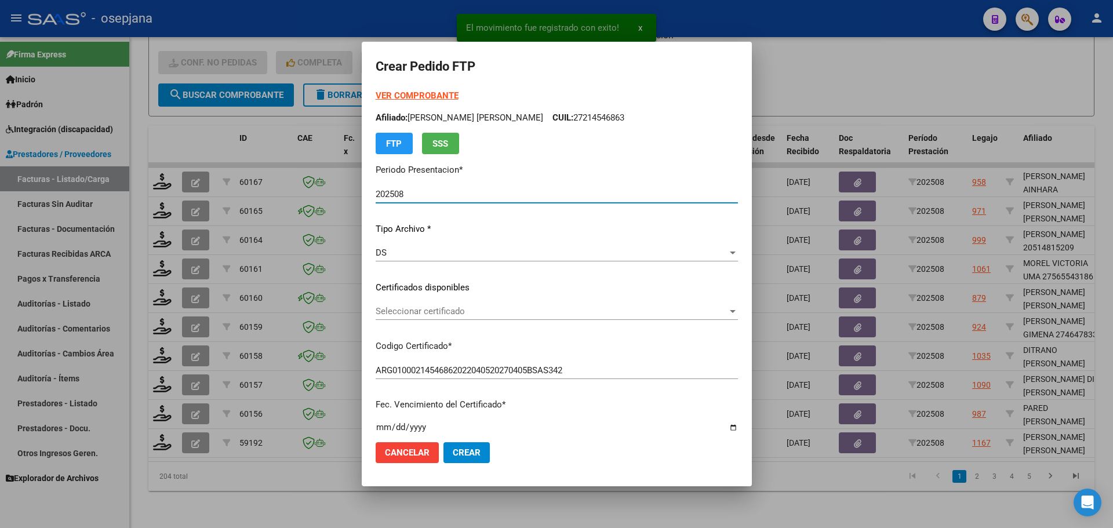
click at [439, 306] on div "Seleccionar certificado Seleccionar certificado" at bounding box center [557, 311] width 362 height 17
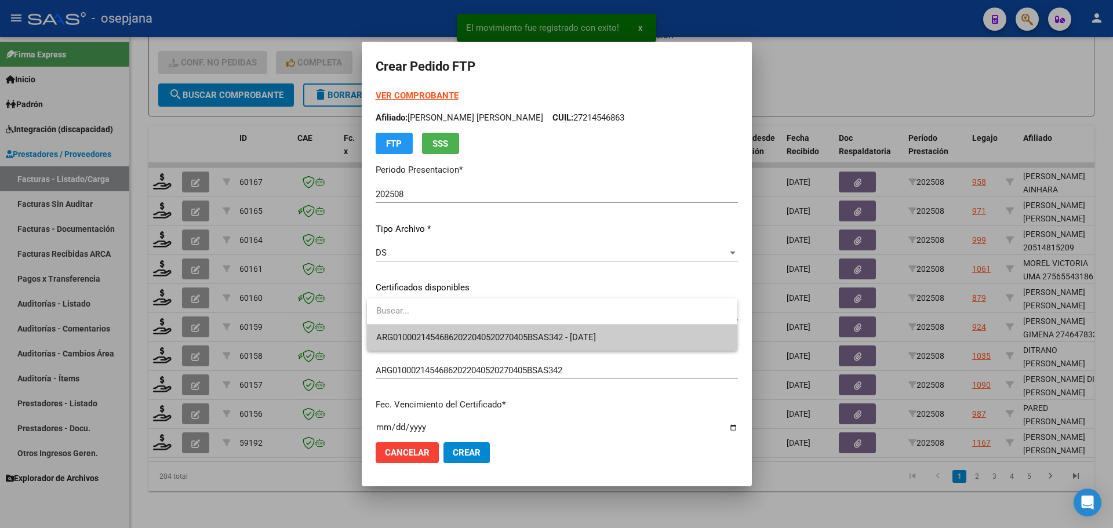
click at [450, 330] on span "ARG01000214546862022040520270405BSAS342 - 2027-04-05" at bounding box center [552, 338] width 352 height 26
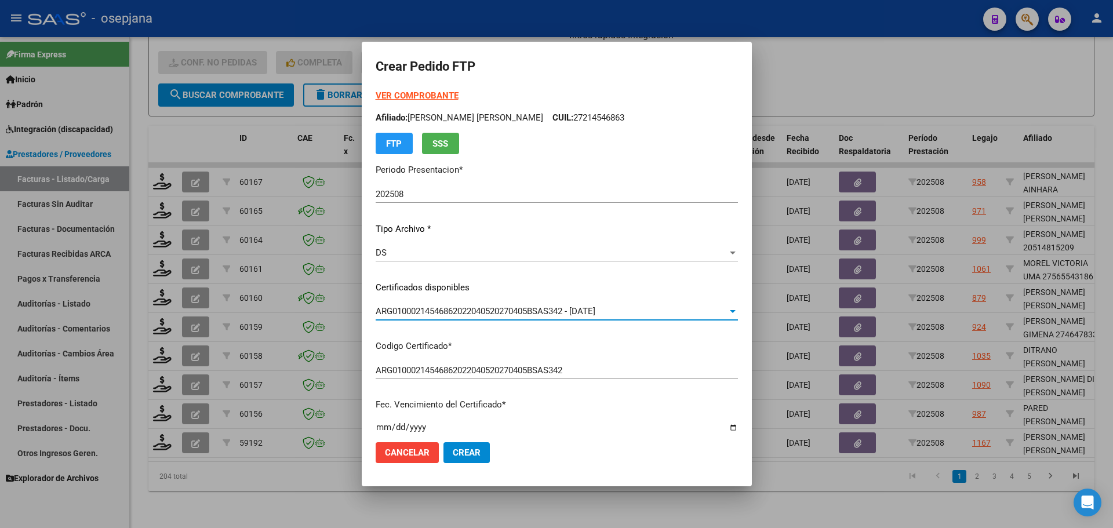
click at [427, 94] on strong "VER COMPROBANTE" at bounding box center [417, 95] width 83 height 10
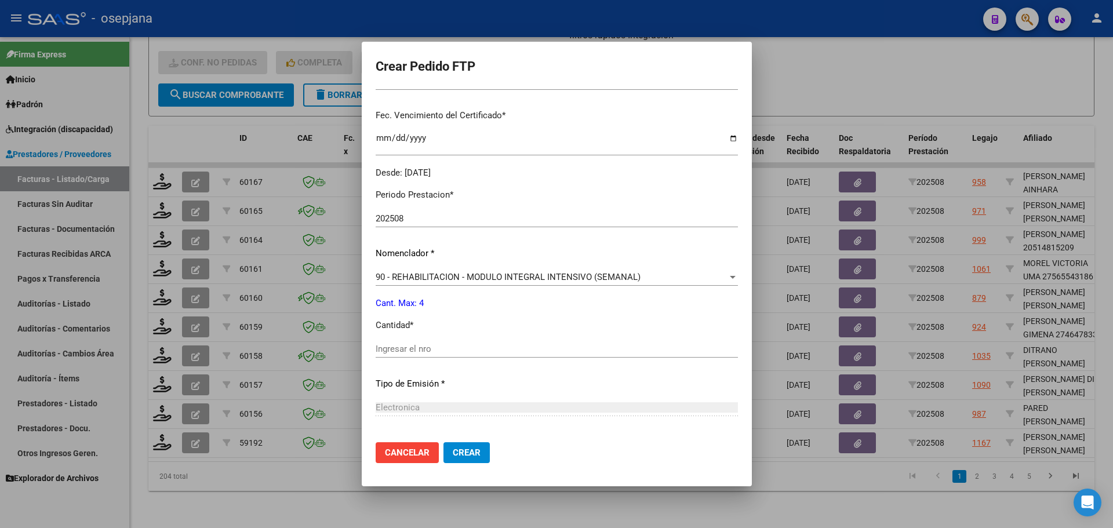
scroll to position [290, 0]
click at [406, 349] on input "Ingresar el nro" at bounding box center [557, 348] width 362 height 10
type input "4"
click at [485, 444] on button "Crear" at bounding box center [466, 452] width 46 height 21
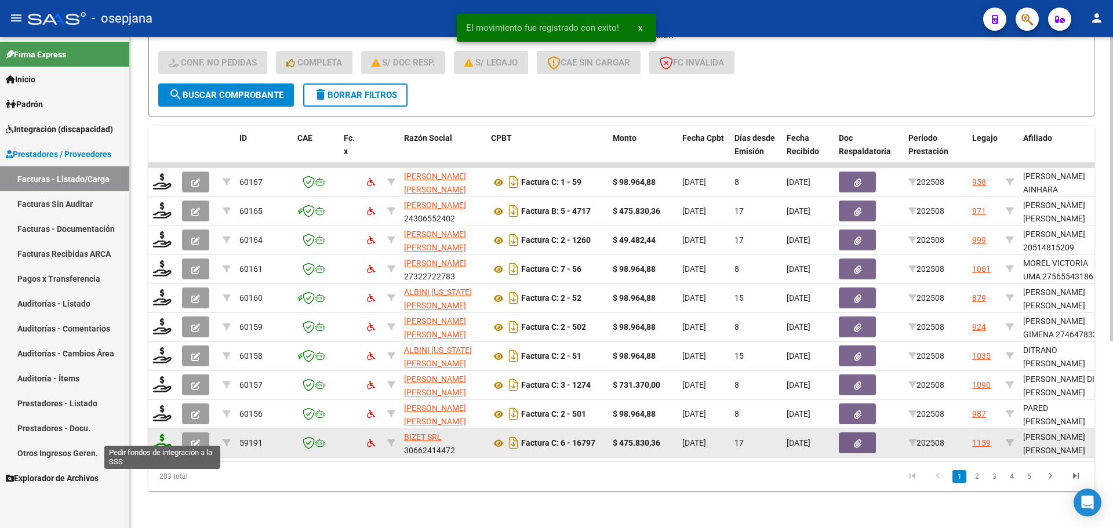
click at [155, 434] on icon at bounding box center [162, 442] width 19 height 16
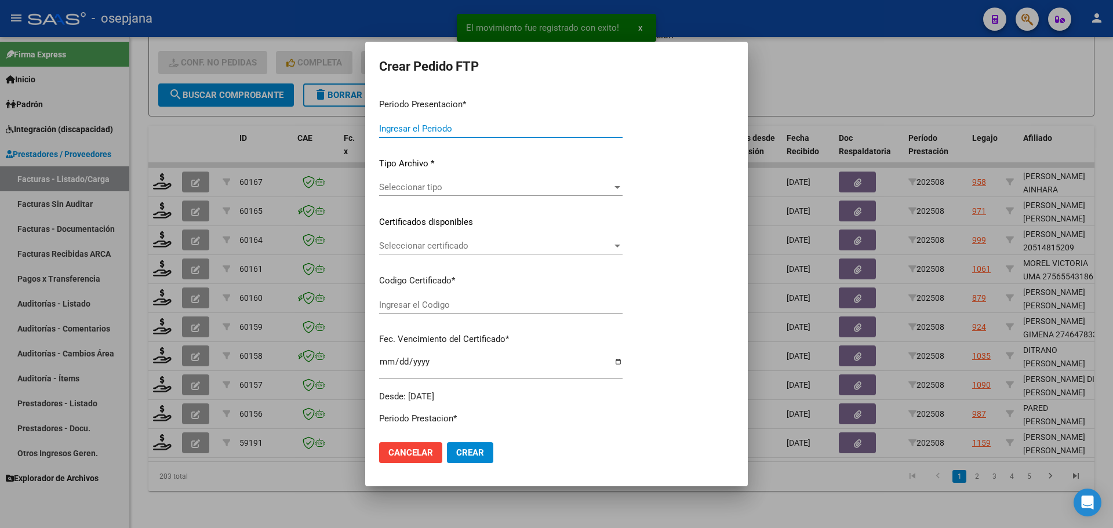
type input "202508"
type input "$ 475.830,36"
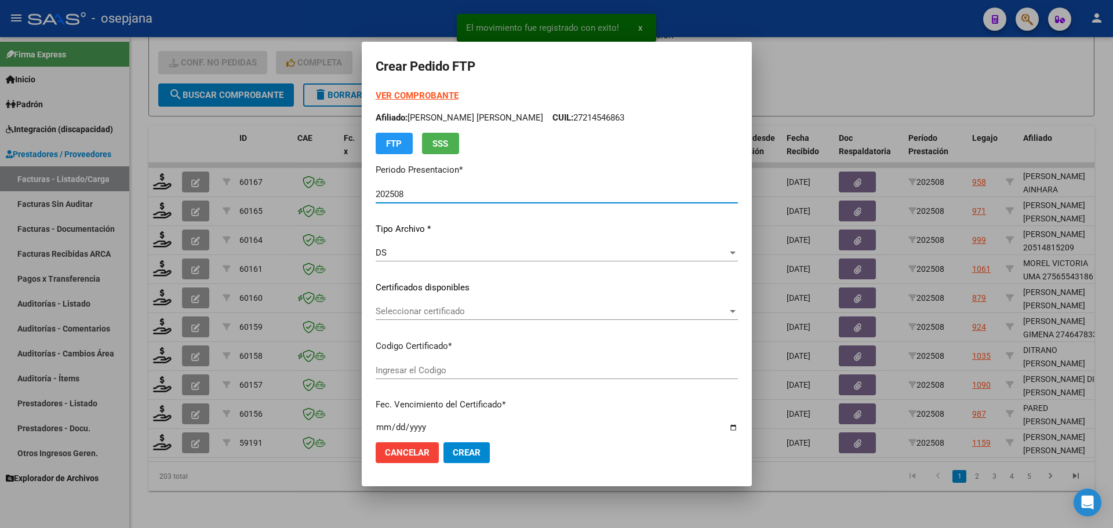
type input "ARG02000529091072024020220290202BSAS311"
type input "[DATE]"
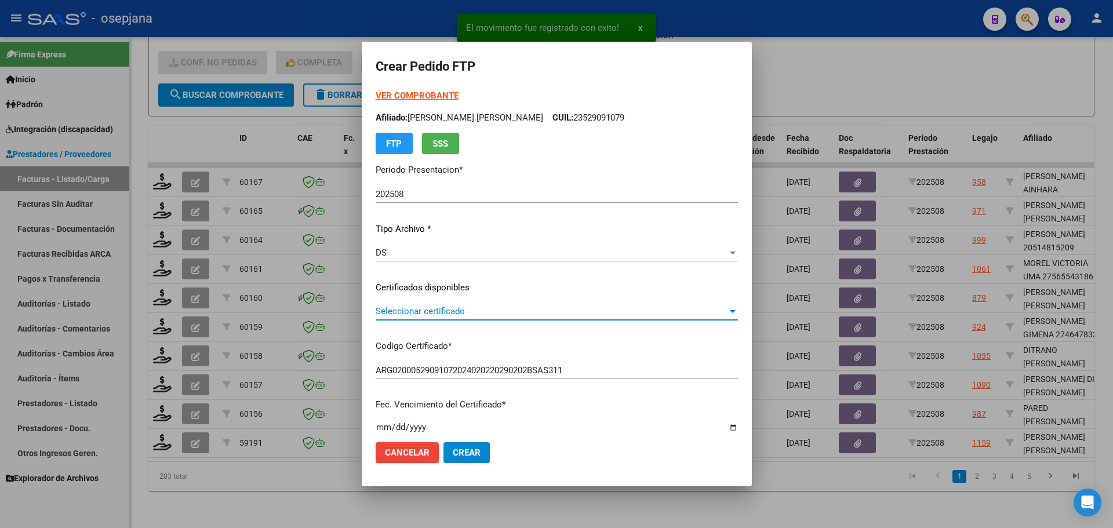
click at [430, 310] on span "Seleccionar certificado" at bounding box center [552, 311] width 352 height 10
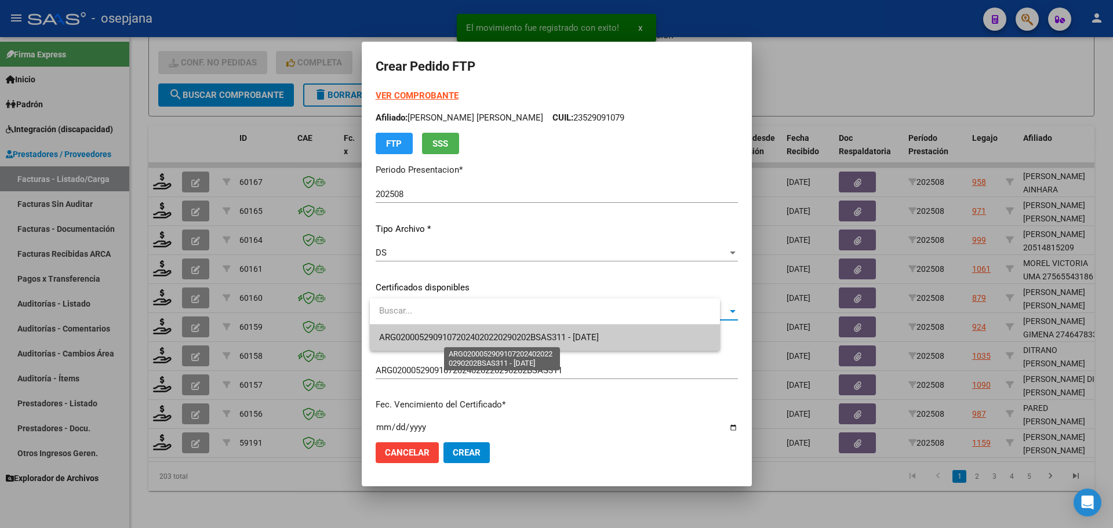
click at [434, 337] on span "ARG02000529091072024020220290202BSAS311 - 2029-02-02" at bounding box center [489, 337] width 220 height 10
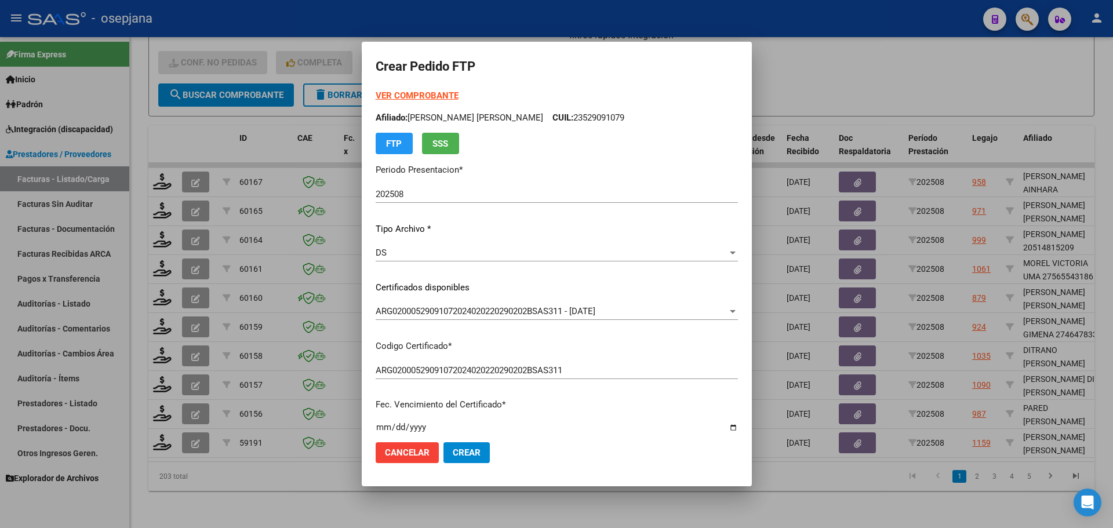
click at [414, 94] on strong "VER COMPROBANTE" at bounding box center [417, 95] width 83 height 10
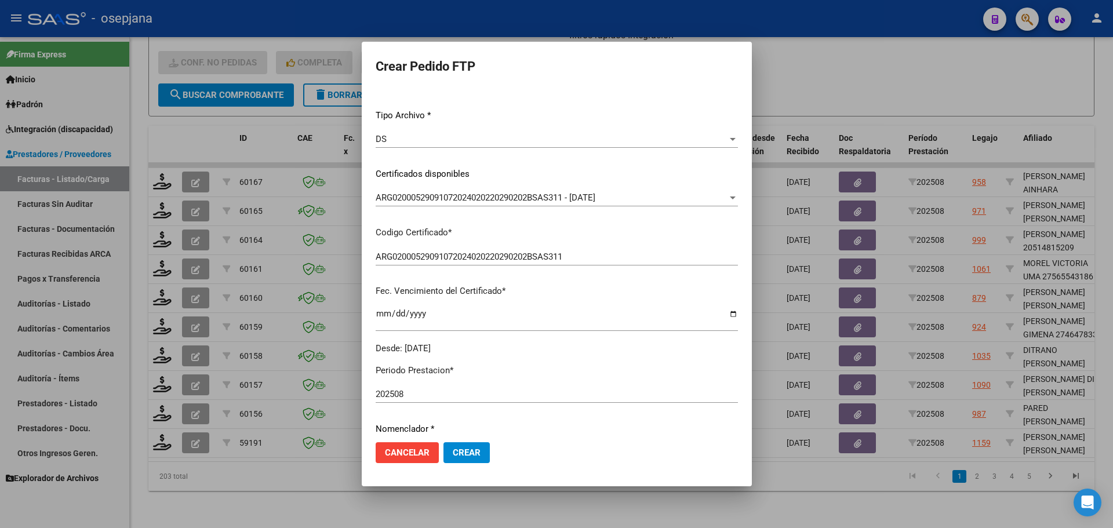
scroll to position [290, 0]
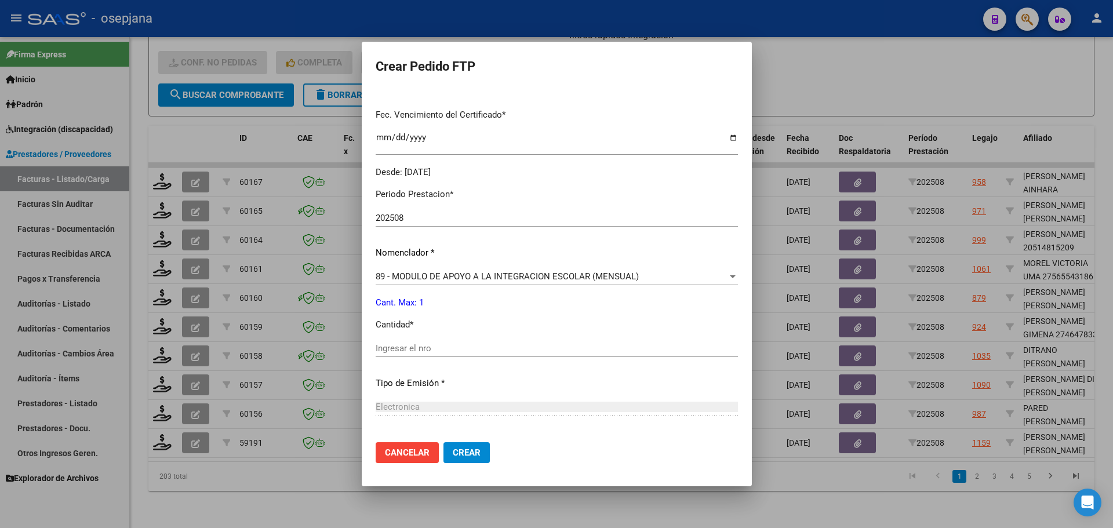
click at [401, 360] on div "Ingresar el nro" at bounding box center [557, 354] width 362 height 28
click at [401, 352] on input "Ingresar el nro" at bounding box center [557, 348] width 362 height 10
type input "1"
click at [474, 453] on span "Crear" at bounding box center [467, 453] width 28 height 10
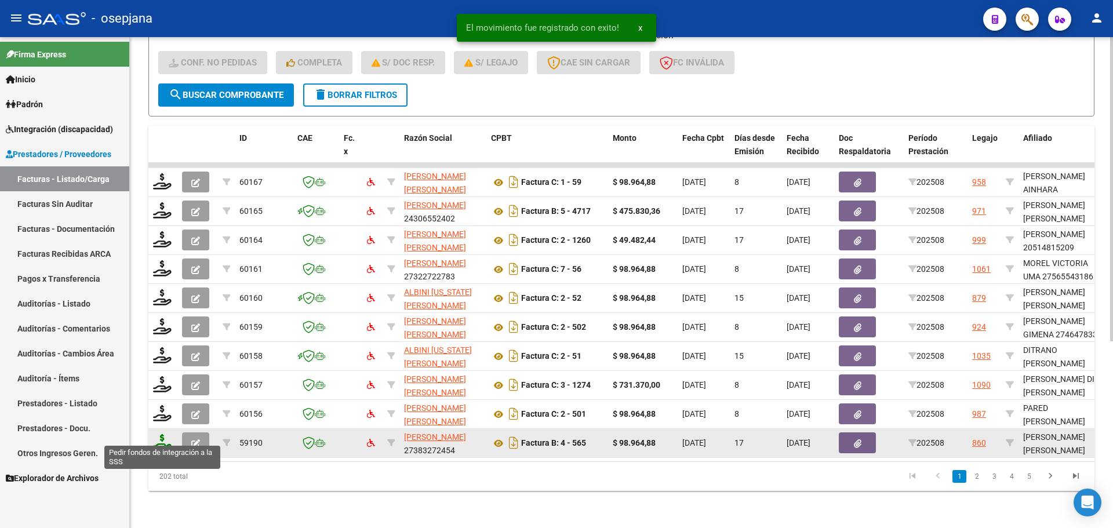
click at [169, 435] on icon at bounding box center [162, 442] width 19 height 16
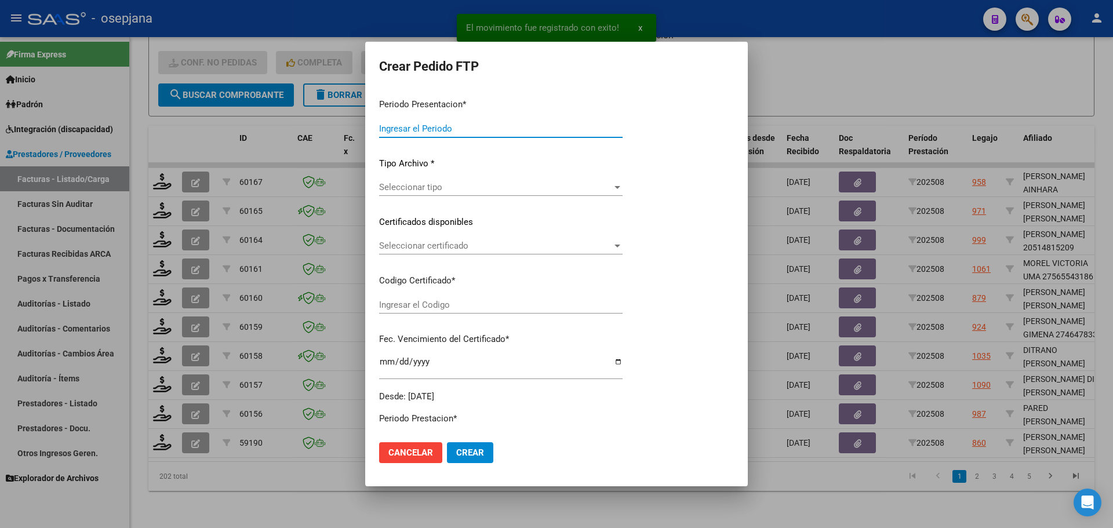
type input "202508"
type input "$ 98.964,88"
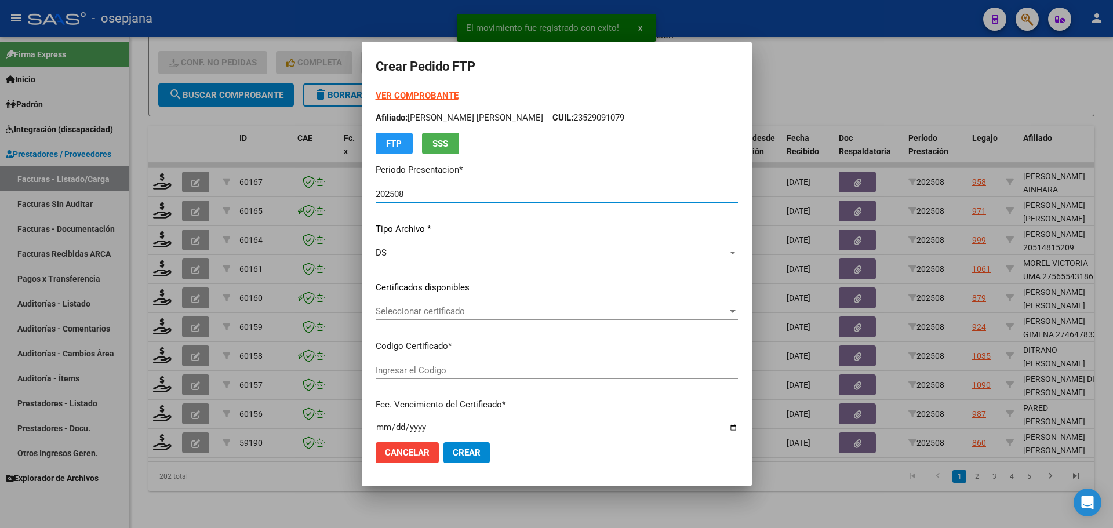
type input "ARG01000529918882024011720290117BSAS313"
type input "2029-01-17"
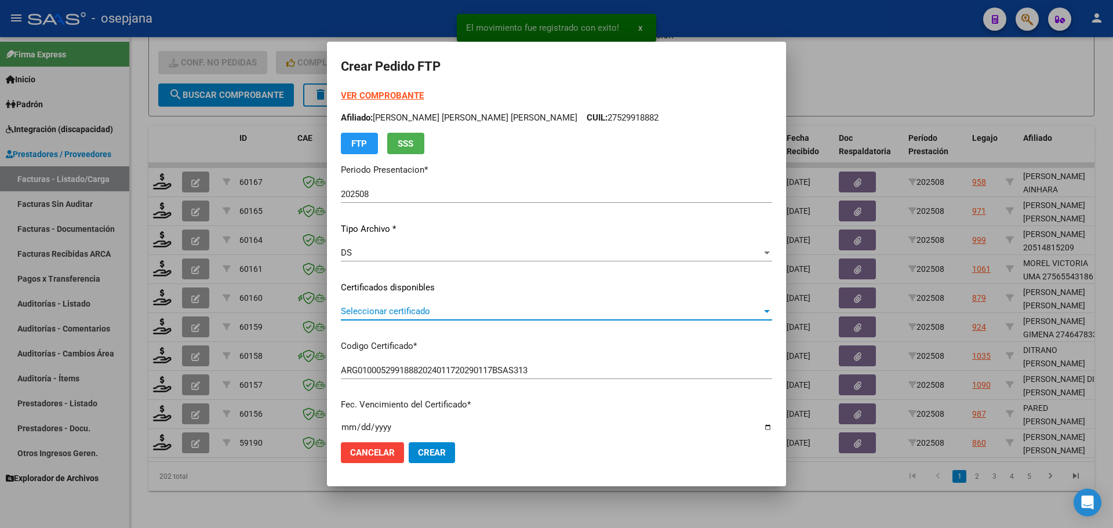
click at [468, 307] on span "Seleccionar certificado" at bounding box center [551, 311] width 421 height 10
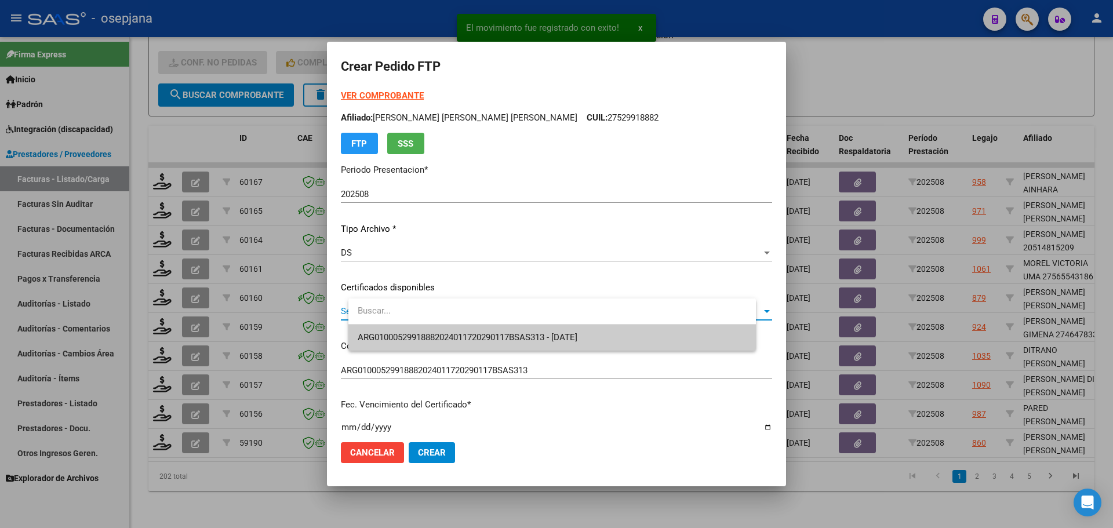
click at [467, 334] on span "ARG01000529918882024011720290117BSAS313 - 2029-01-17" at bounding box center [468, 337] width 220 height 10
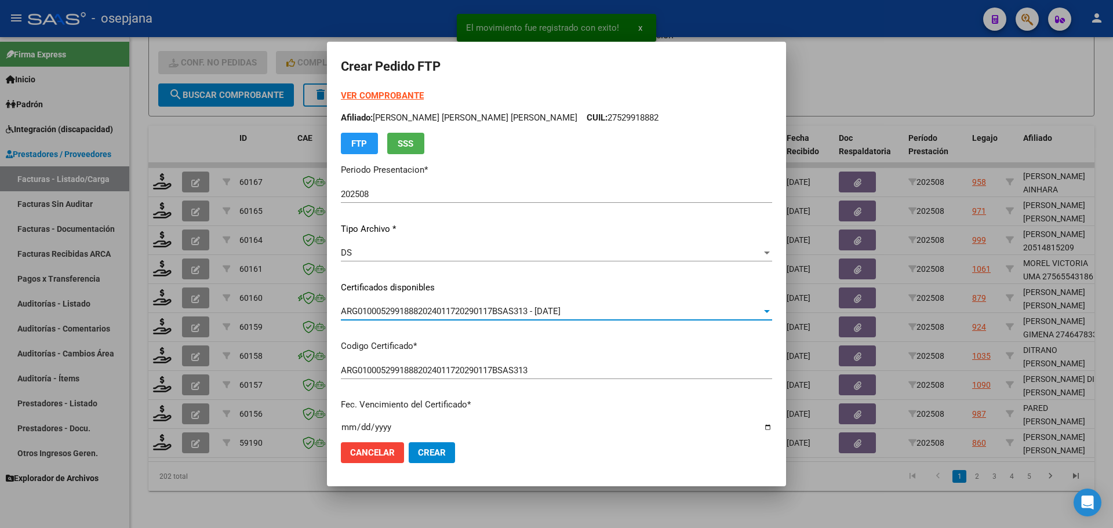
click at [424, 93] on strong "VER COMPROBANTE" at bounding box center [382, 95] width 83 height 10
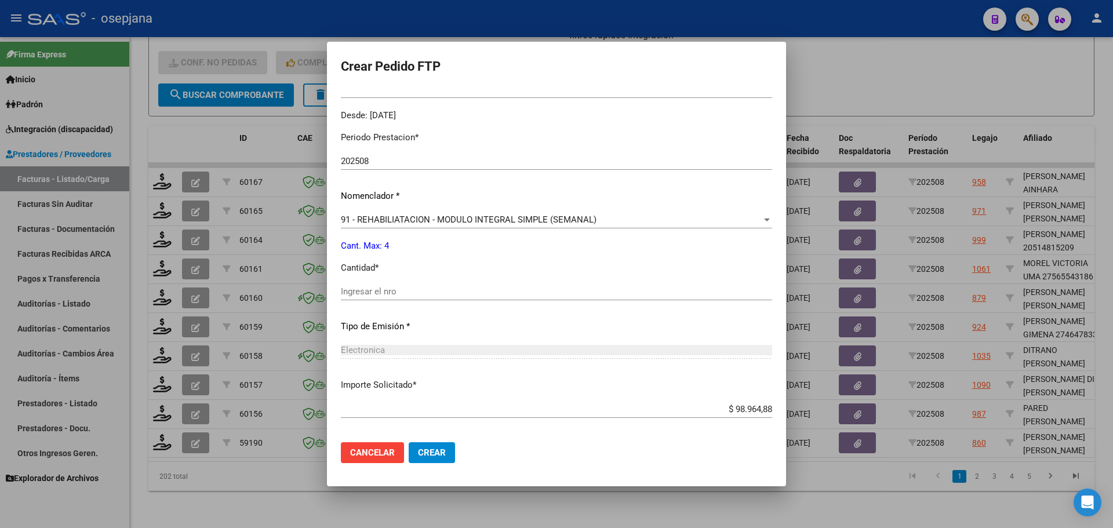
scroll to position [348, 0]
click at [380, 291] on input "Ingresar el nro" at bounding box center [556, 290] width 431 height 10
type input "4"
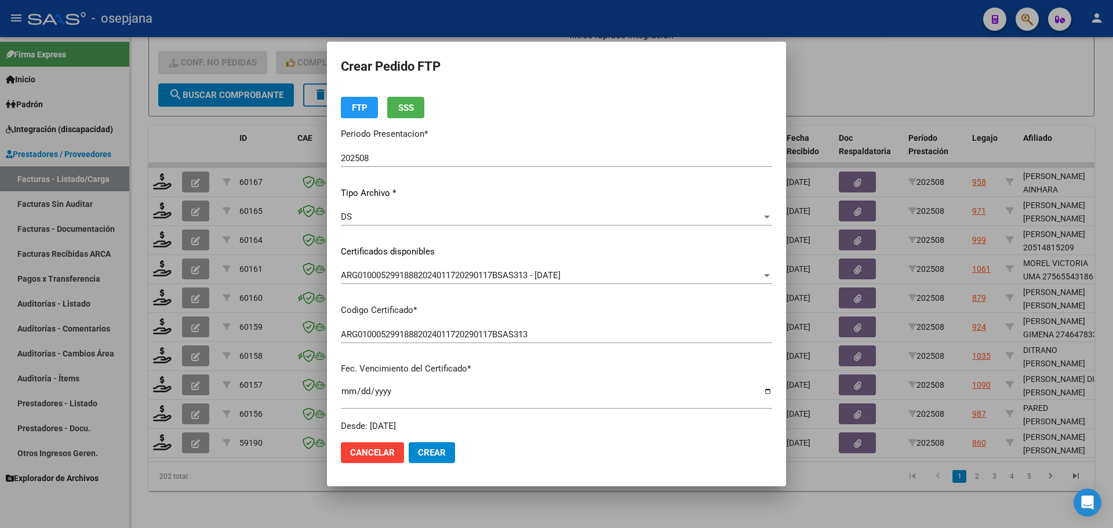
scroll to position [290, 0]
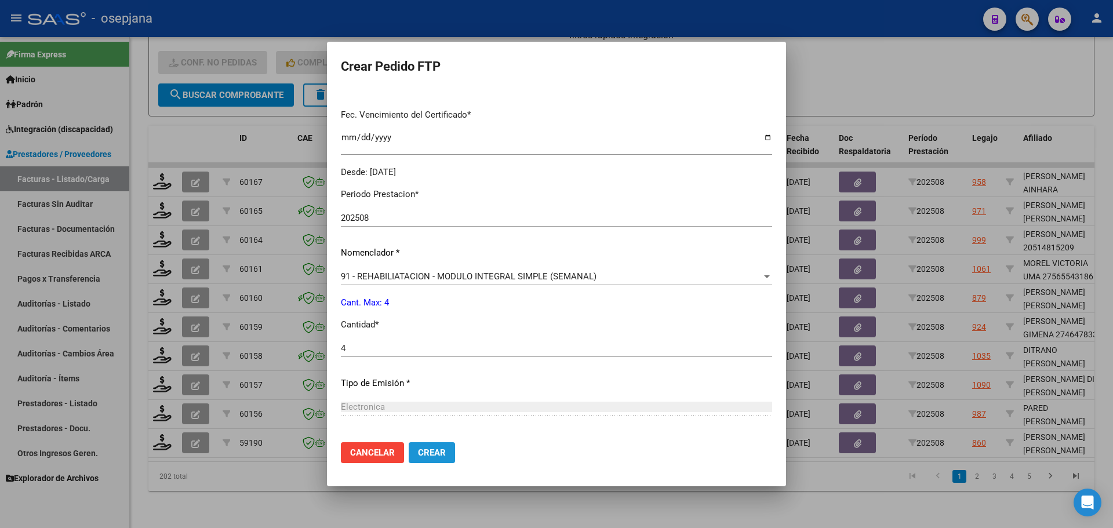
click at [446, 450] on span "Crear" at bounding box center [432, 453] width 28 height 10
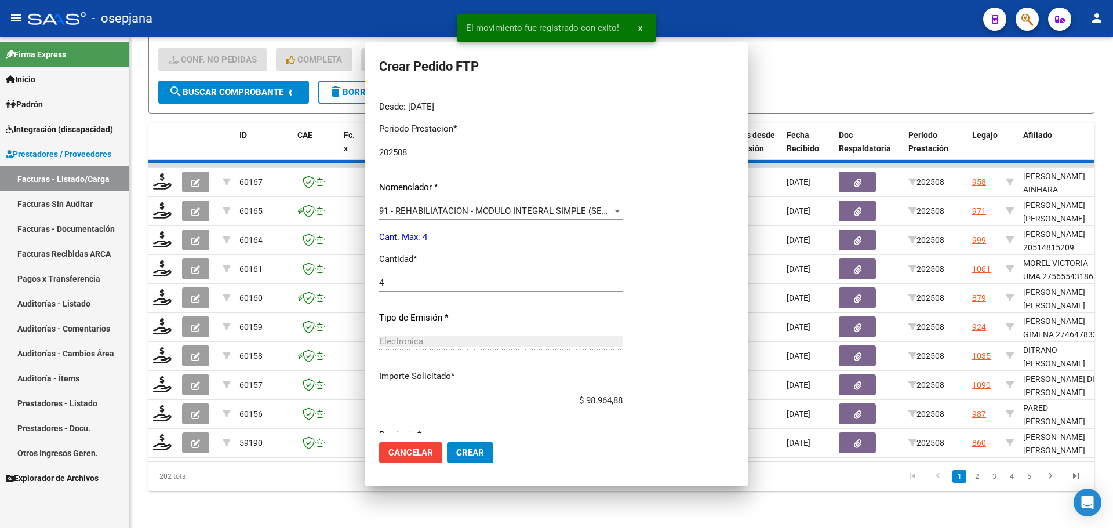
scroll to position [0, 0]
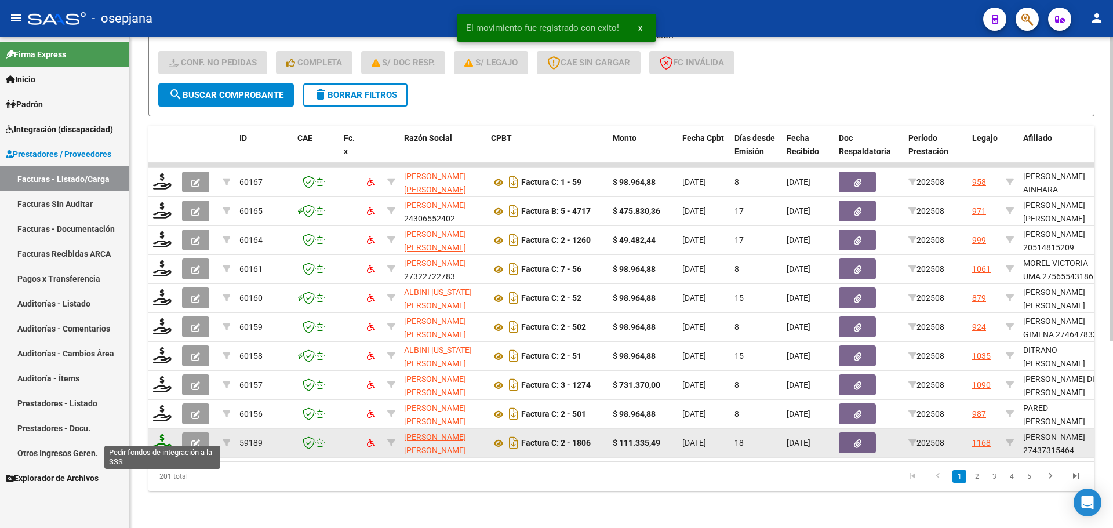
click at [166, 434] on icon at bounding box center [162, 442] width 19 height 16
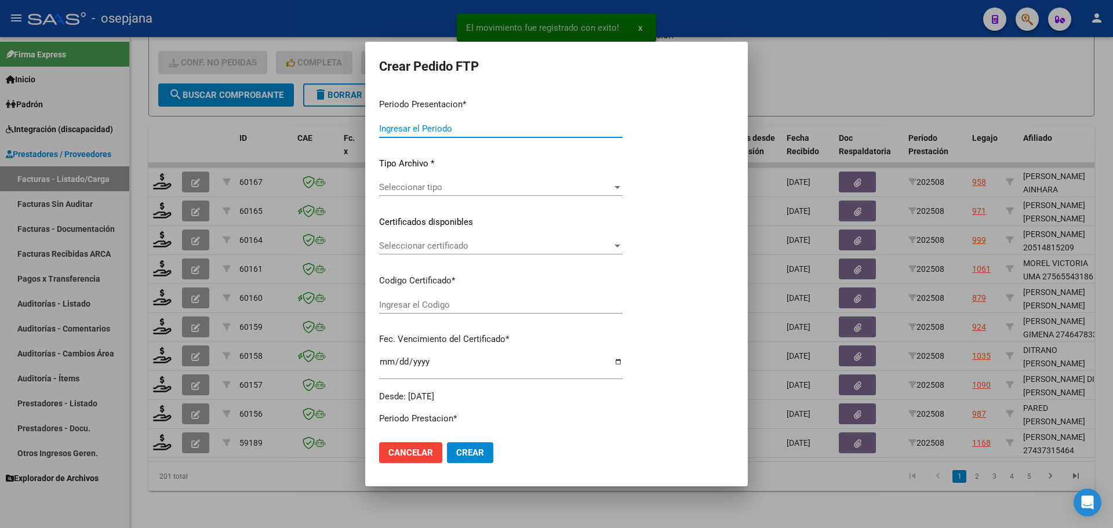
type input "202508"
type input "$ 111.335,49"
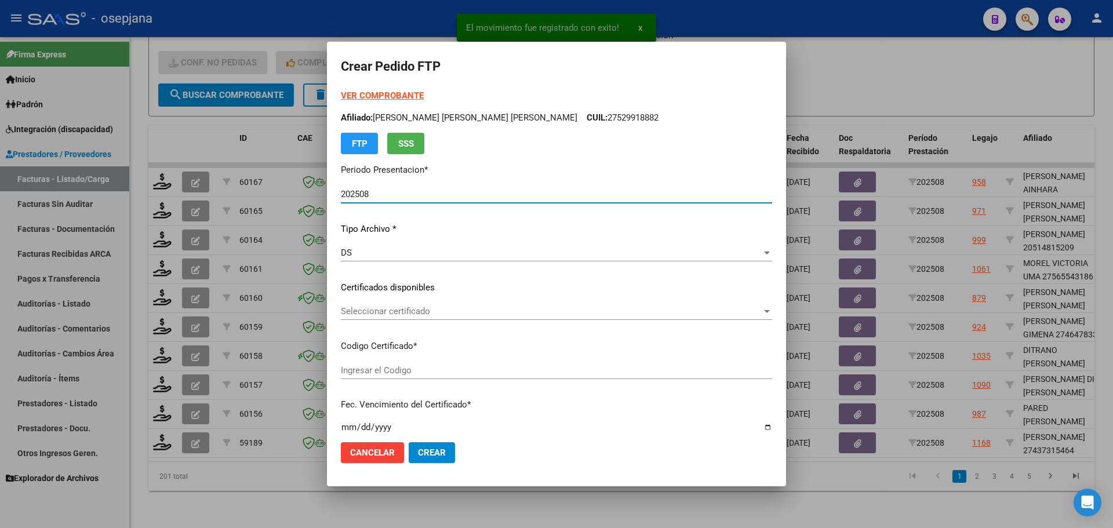
type input "ARG01000437315462022020420320204BSAS311"
type input "2032-02-04"
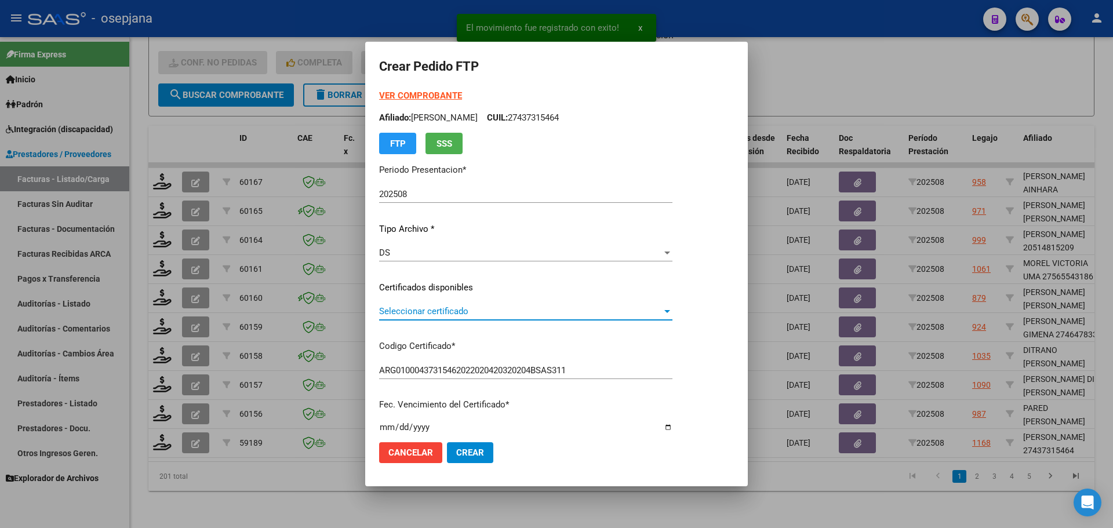
click at [426, 308] on span "Seleccionar certificado" at bounding box center [520, 311] width 283 height 10
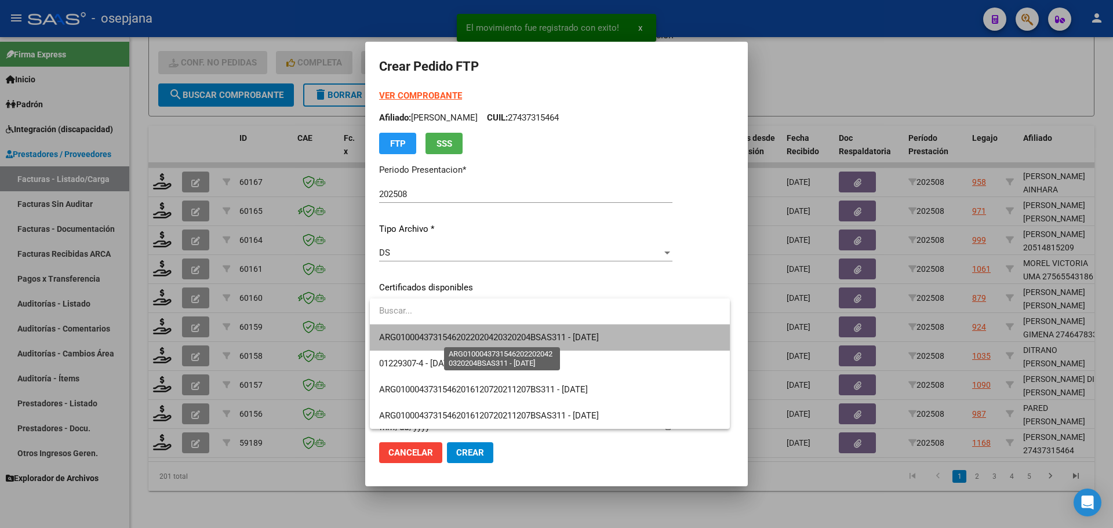
click at [428, 332] on span "ARG01000437315462022020420320204BSAS311 - 2032-02-04" at bounding box center [489, 337] width 220 height 10
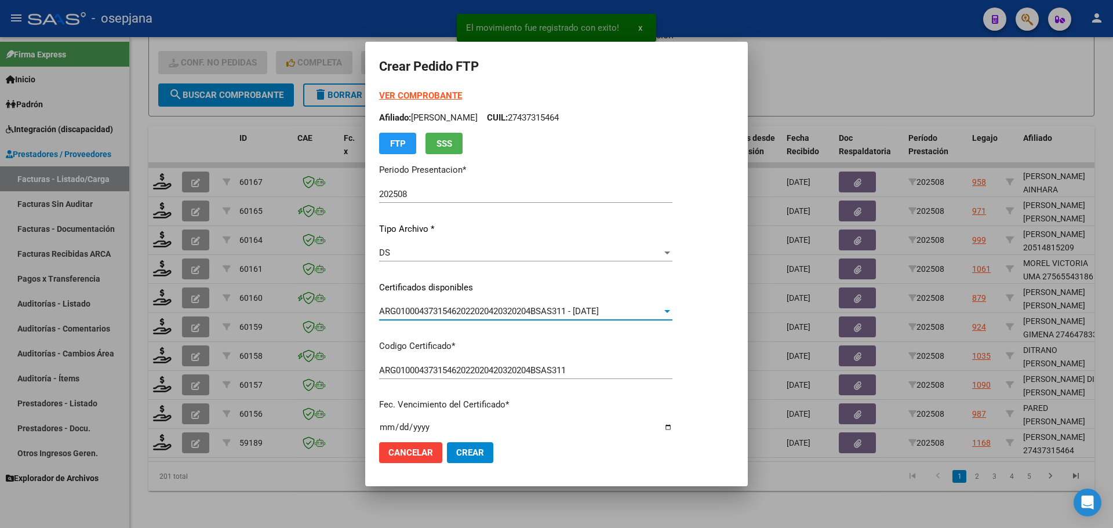
click at [410, 92] on strong "VER COMPROBANTE" at bounding box center [420, 95] width 83 height 10
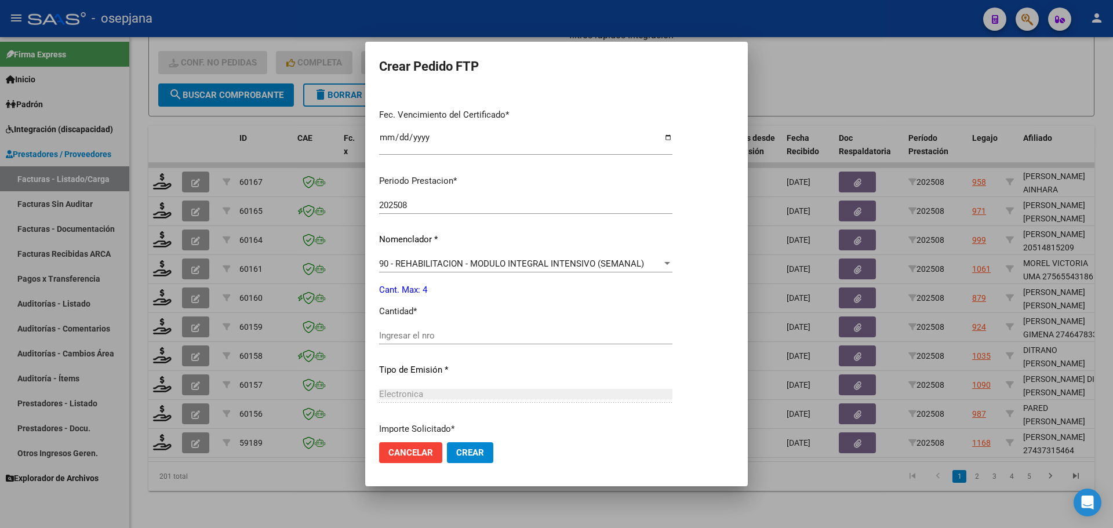
scroll to position [348, 0]
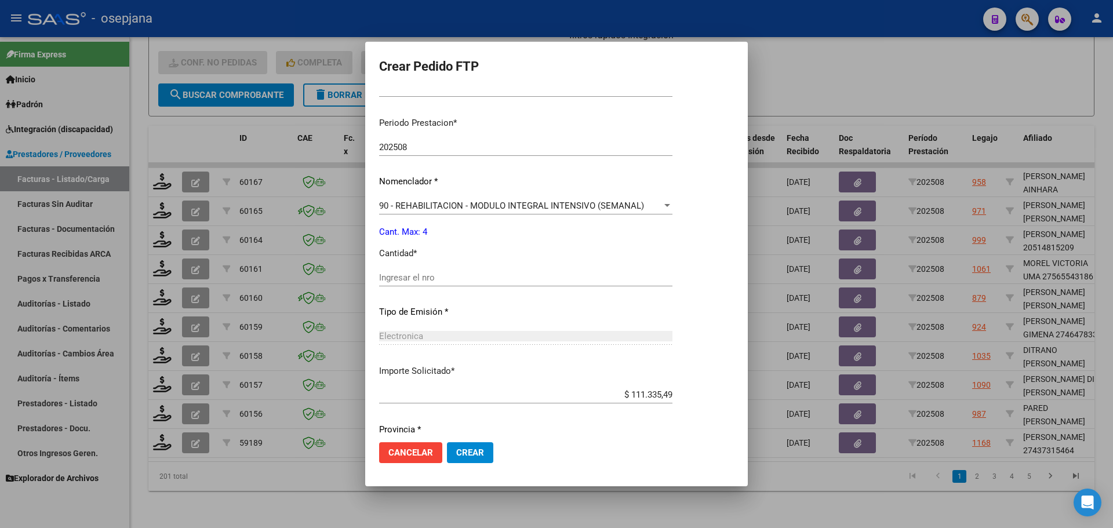
click at [424, 279] on input "Ingresar el nro" at bounding box center [525, 277] width 293 height 10
type input "4"
click at [479, 452] on span "Crear" at bounding box center [470, 453] width 28 height 10
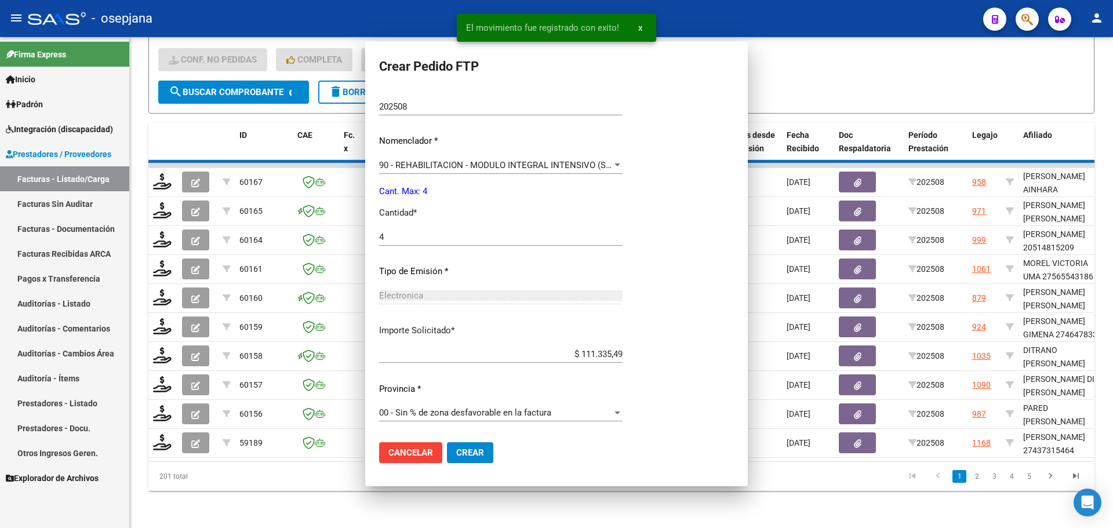
scroll to position [0, 0]
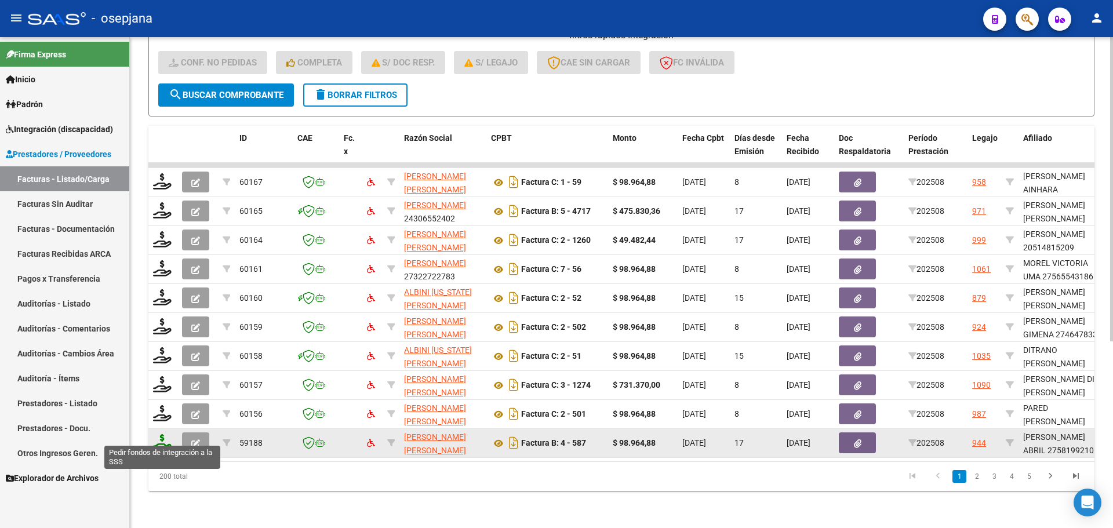
click at [166, 435] on icon at bounding box center [162, 442] width 19 height 16
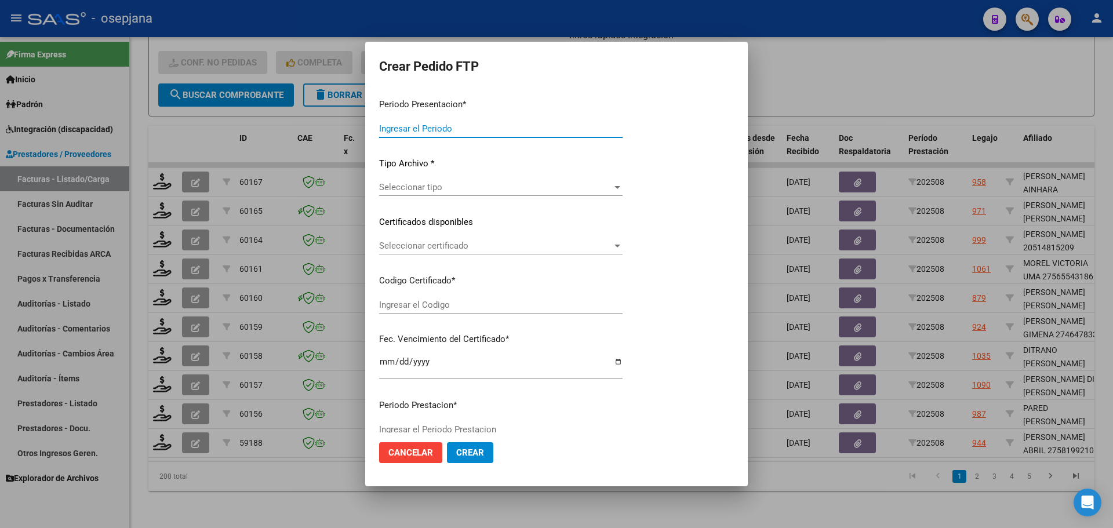
type input "202508"
type input "$ 98.964,88"
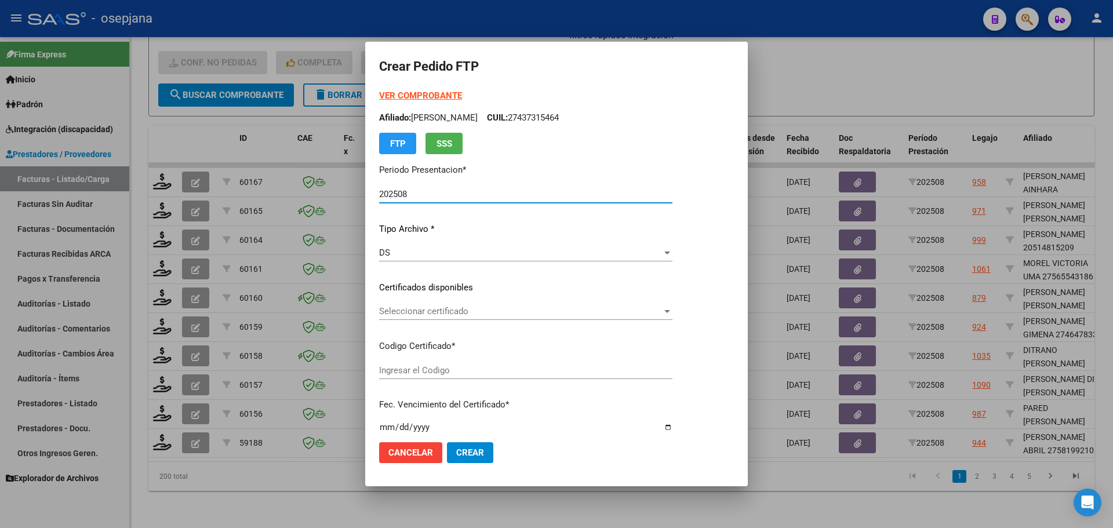
type input "ARG01000581992102024012920290129BSAS311"
type input "2029-01-29"
click at [479, 303] on div "Seleccionar certificado Seleccionar certificado" at bounding box center [538, 311] width 319 height 17
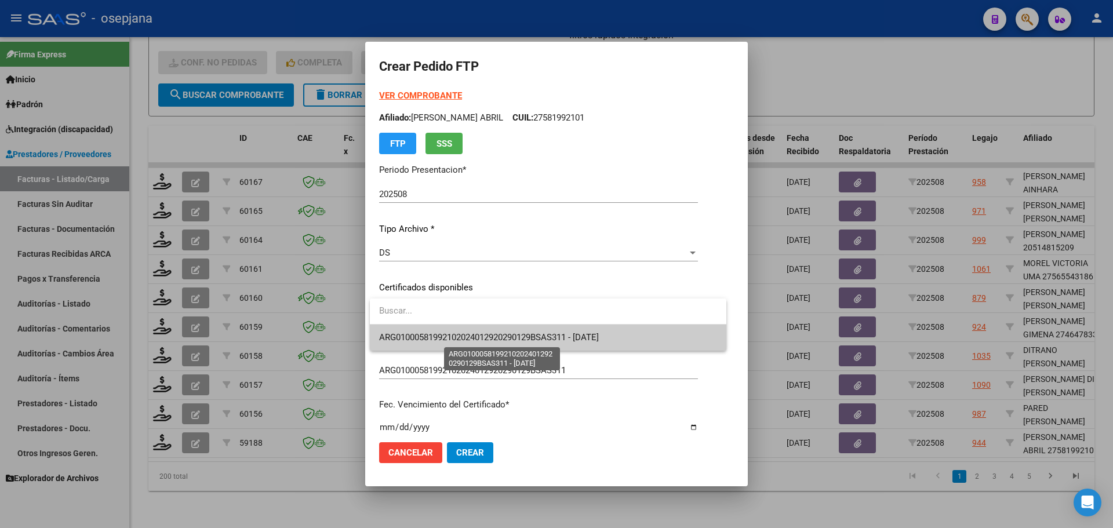
click at [440, 334] on span "ARG01000581992102024012920290129BSAS311 - 2029-01-29" at bounding box center [489, 337] width 220 height 10
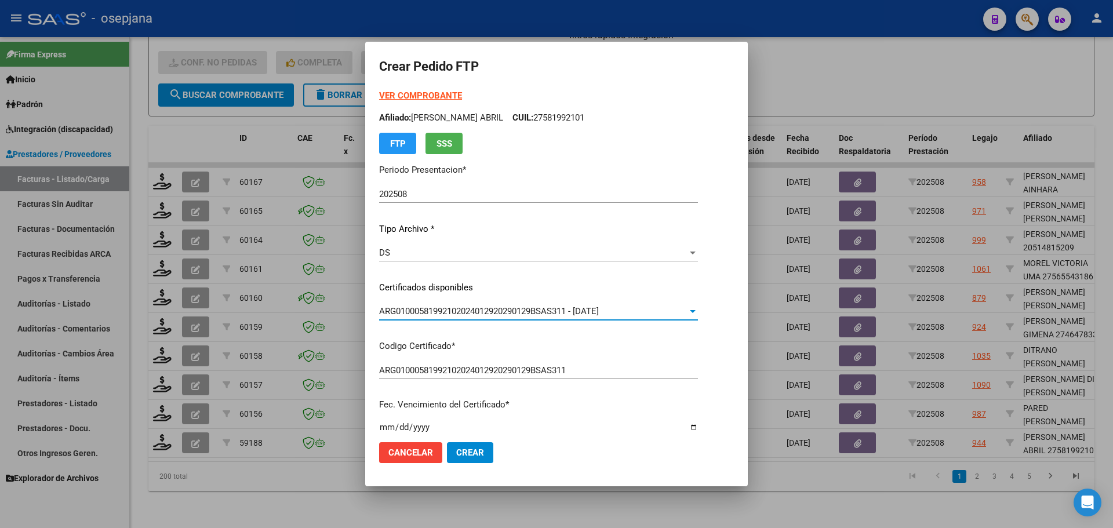
click at [399, 97] on strong "VER COMPROBANTE" at bounding box center [420, 95] width 83 height 10
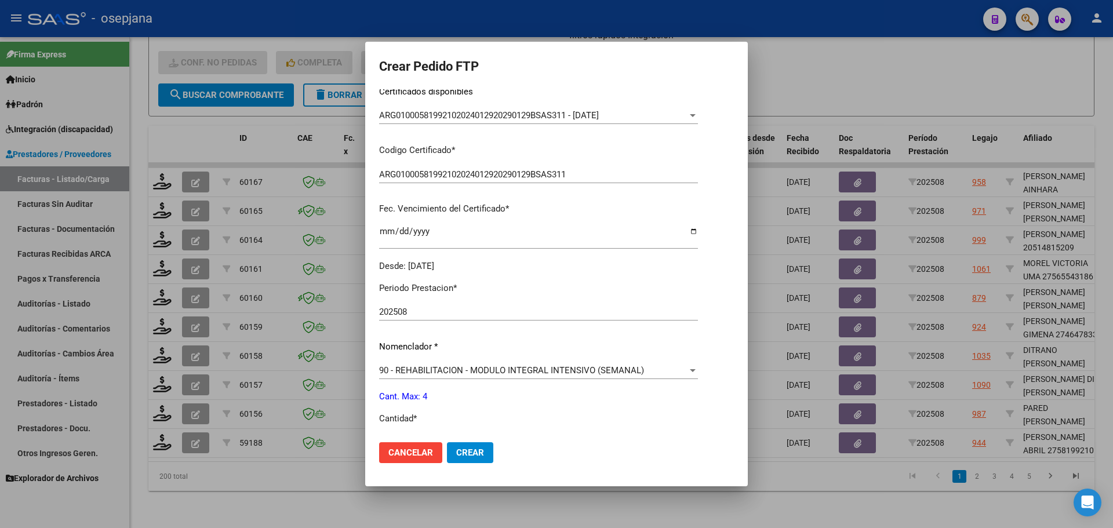
scroll to position [232, 0]
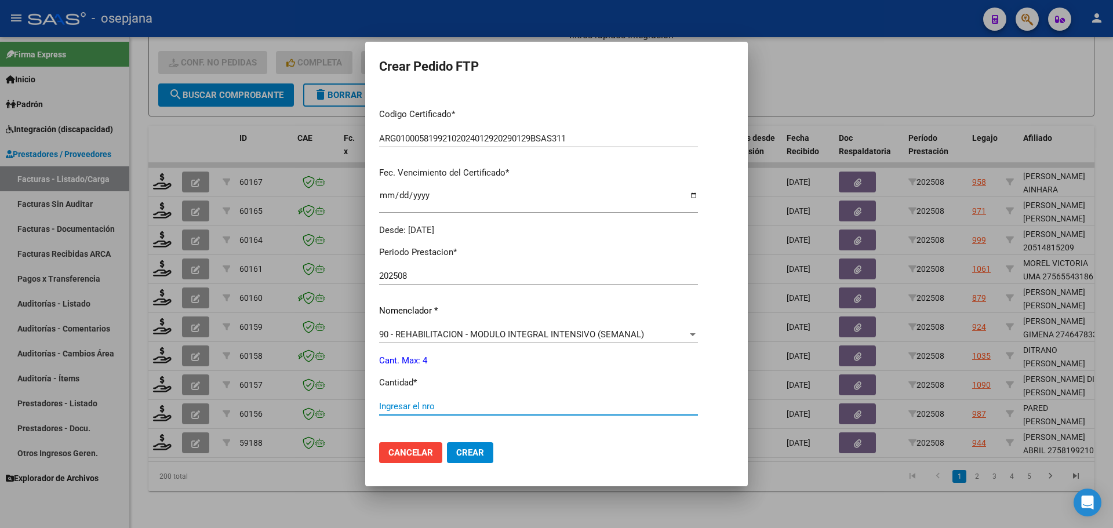
click at [417, 402] on input "Ingresar el nro" at bounding box center [538, 406] width 319 height 10
type input "4"
click at [479, 446] on button "Crear" at bounding box center [470, 452] width 46 height 21
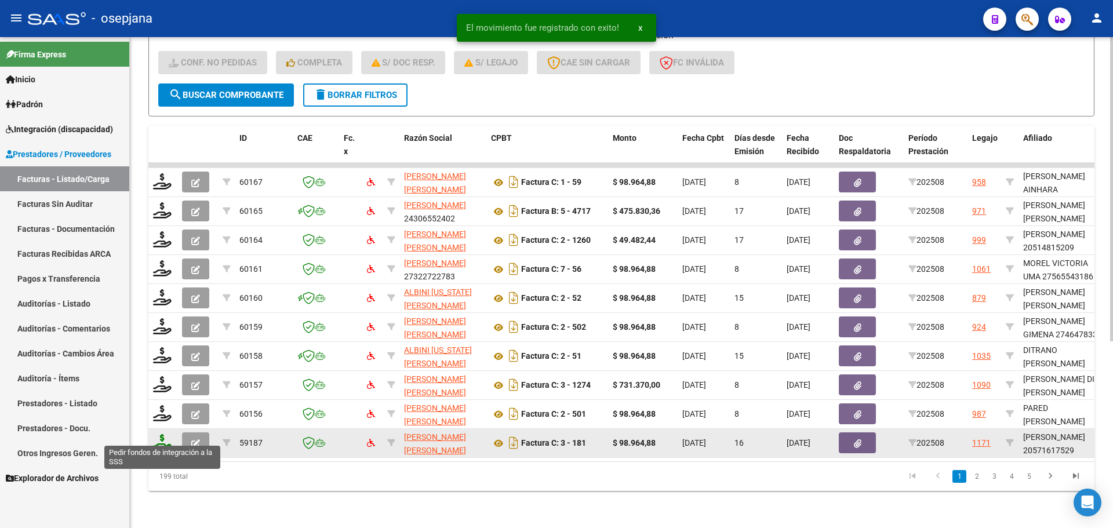
click at [160, 436] on icon at bounding box center [162, 442] width 19 height 16
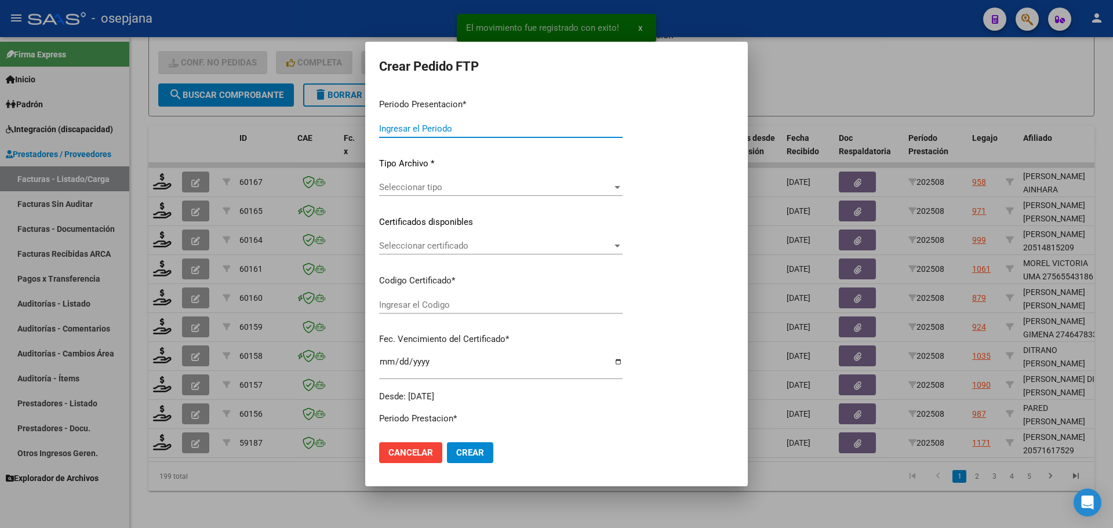
type input "202508"
type input "$ 98.964,88"
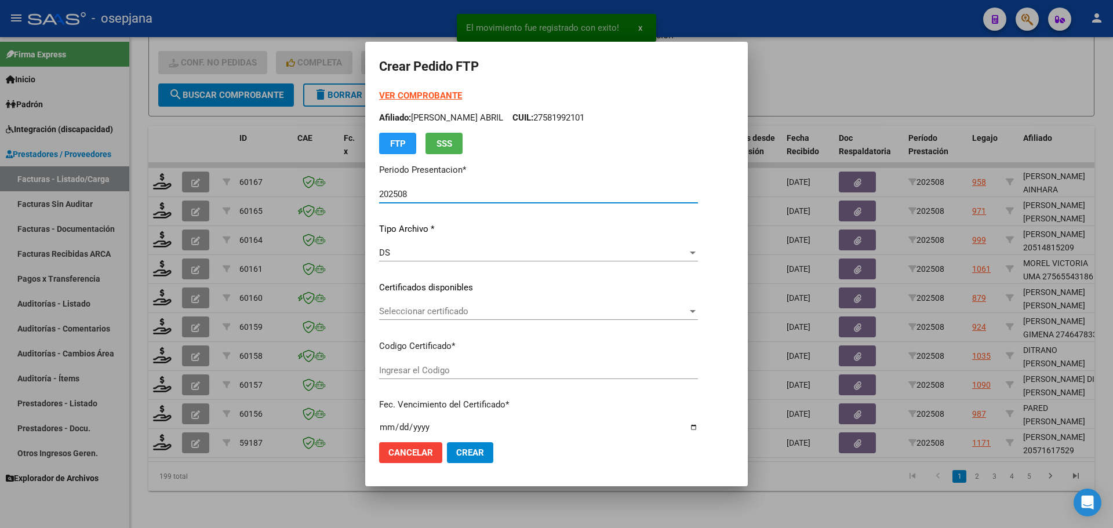
type input "ARG02000571617522024061320290613BSAS436"
type input "2029-06-13"
click at [495, 309] on span "Seleccionar certificado" at bounding box center [520, 311] width 283 height 10
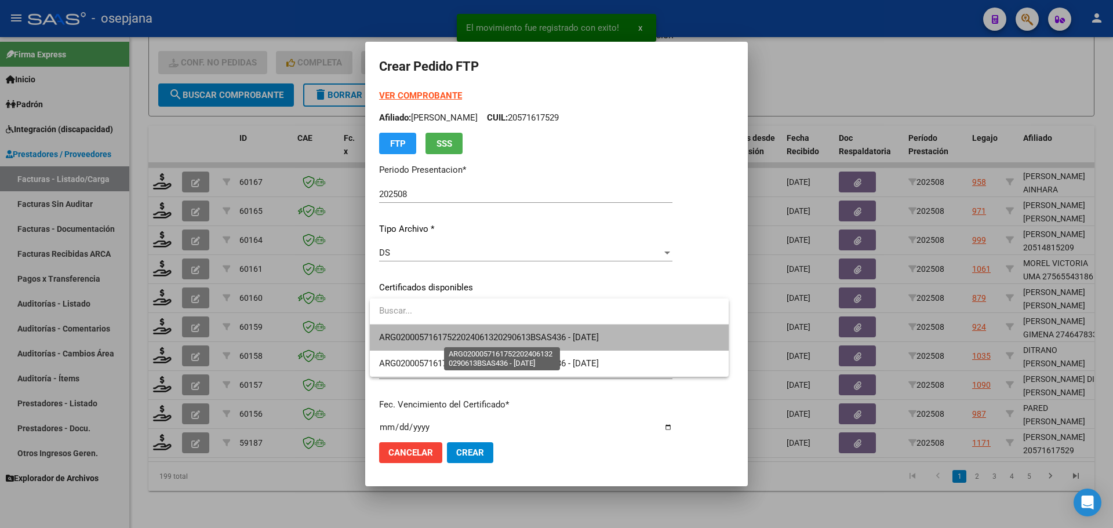
click at [503, 333] on span "ARG02000571617522024061320290613BSAS436 - 2029-06-13" at bounding box center [489, 337] width 220 height 10
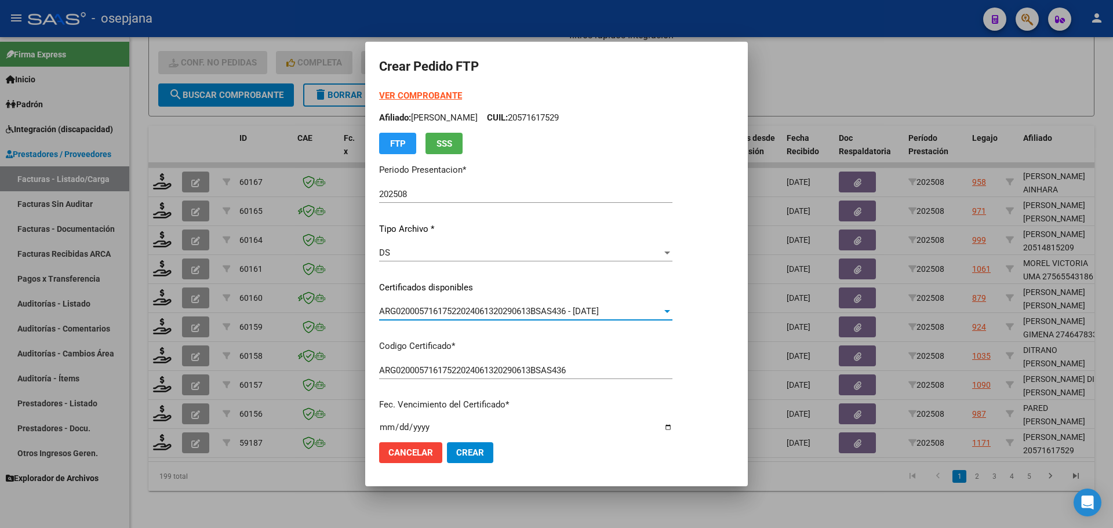
click at [419, 91] on strong "VER COMPROBANTE" at bounding box center [420, 95] width 83 height 10
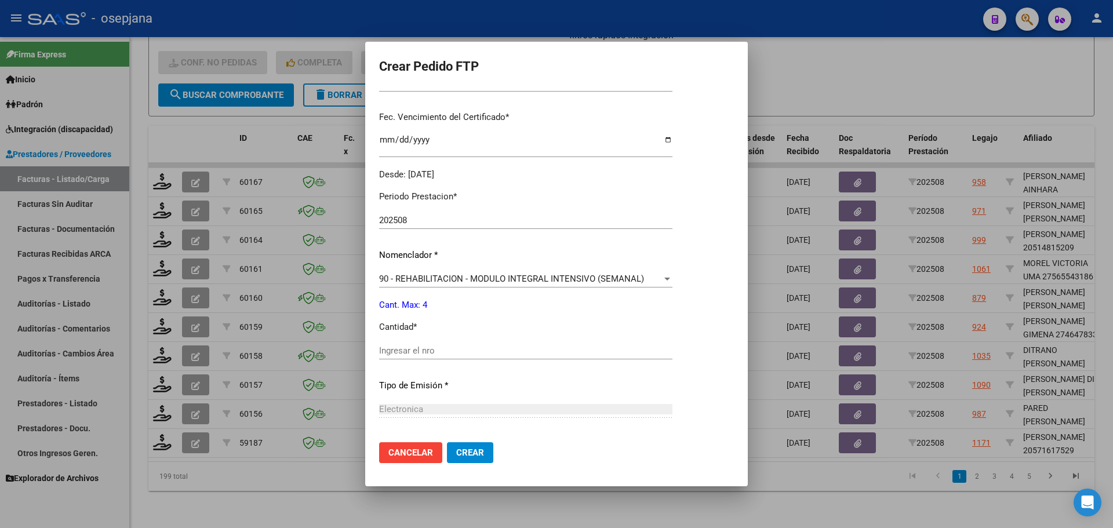
scroll to position [290, 0]
click at [406, 346] on input "Ingresar el nro" at bounding box center [525, 348] width 293 height 10
type input "4"
click at [475, 452] on span "Crear" at bounding box center [470, 453] width 28 height 10
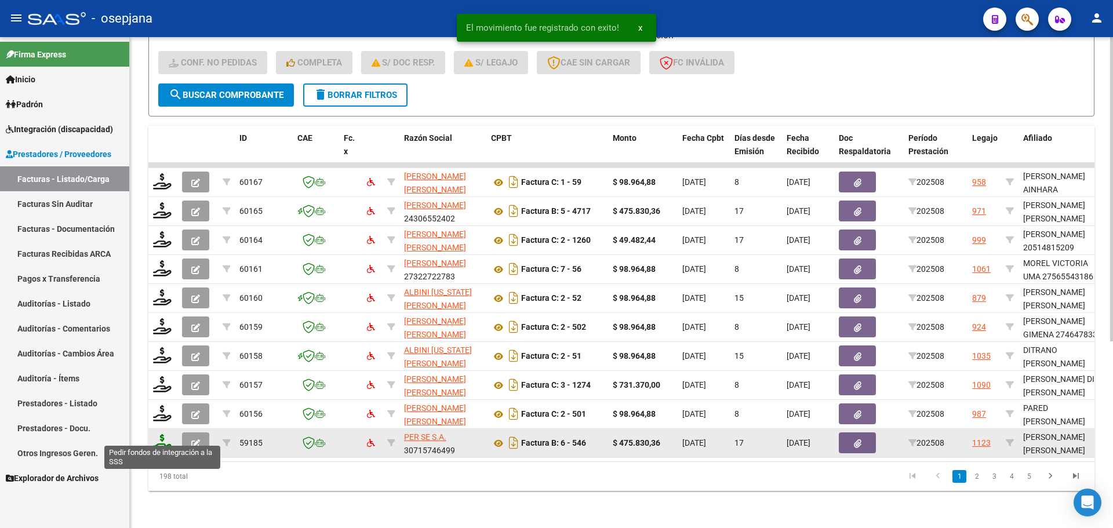
click at [159, 434] on icon at bounding box center [162, 442] width 19 height 16
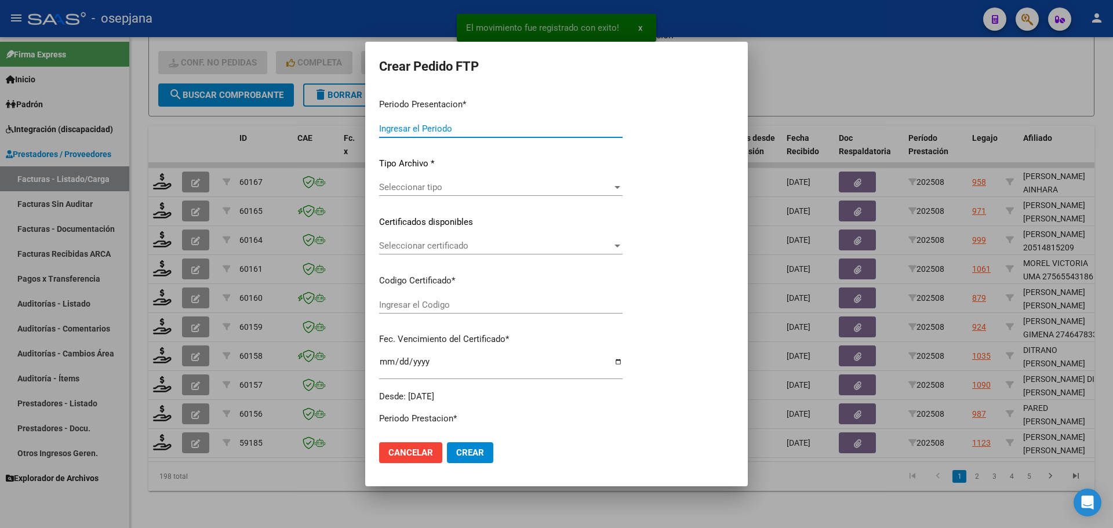
type input "202508"
type input "$ 475.830,36"
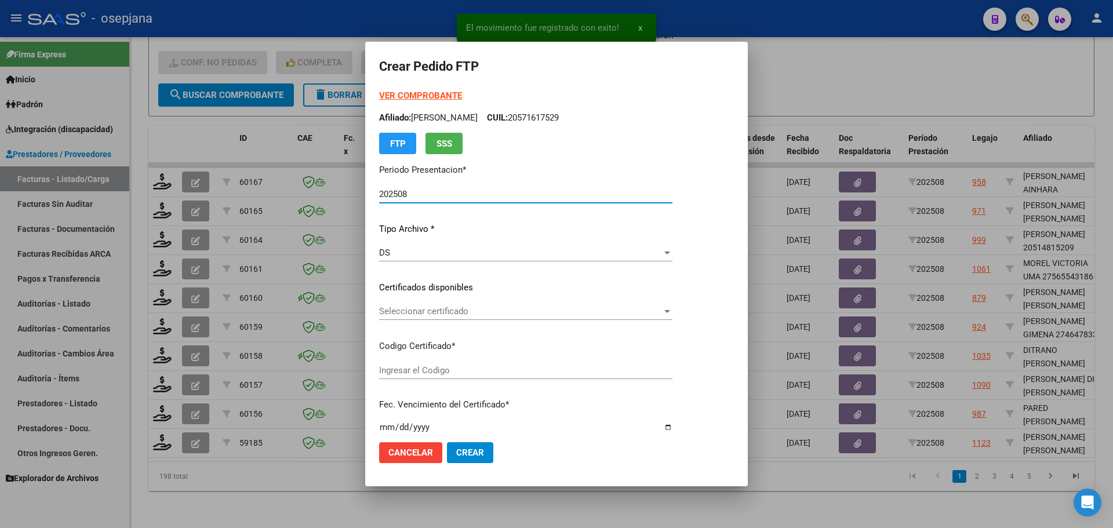
type input "ARG02000551988452022100620321006BSAS309"
type input "2032-10-06"
click at [515, 310] on span "Seleccionar certificado" at bounding box center [520, 311] width 283 height 10
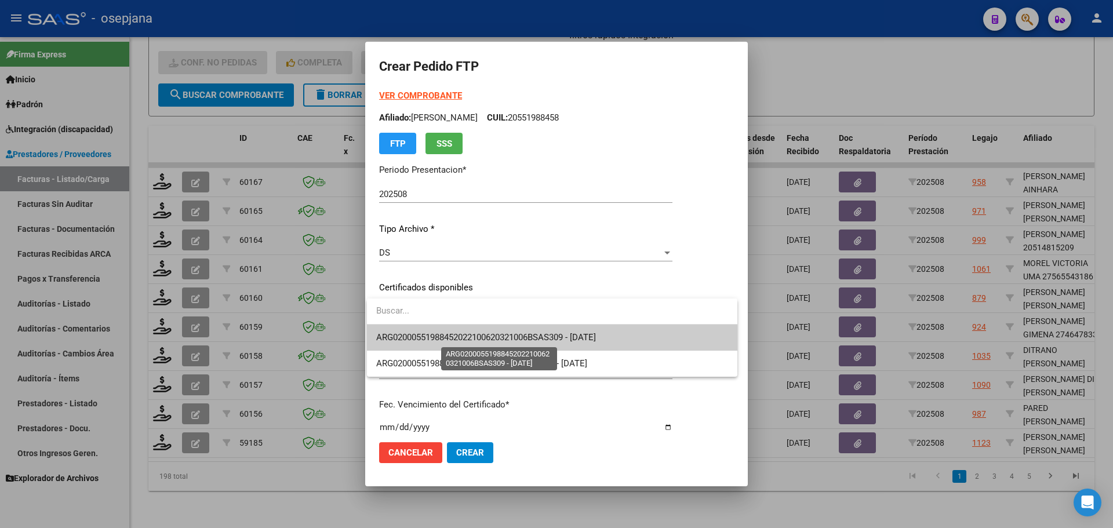
click at [515, 336] on span "ARG02000551988452022100620321006BSAS309 - 2032-10-06" at bounding box center [486, 337] width 220 height 10
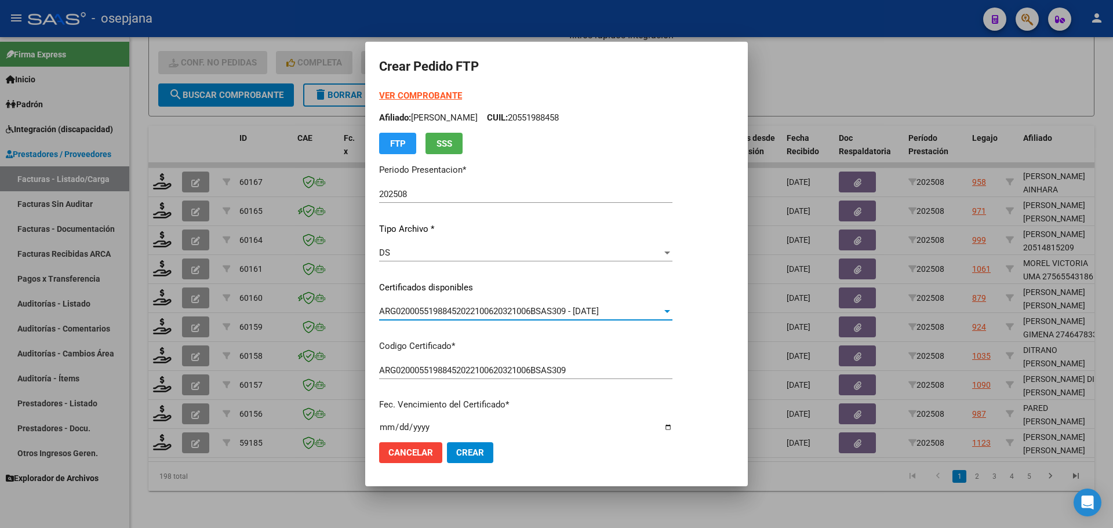
click at [426, 86] on form "Crear Pedido FTP VER COMPROBANTE ARCA Padrón Afiliado: ROMERO RODRIGUEZ JOHAN C…" at bounding box center [556, 264] width 355 height 416
click at [426, 92] on strong "VER COMPROBANTE" at bounding box center [420, 95] width 83 height 10
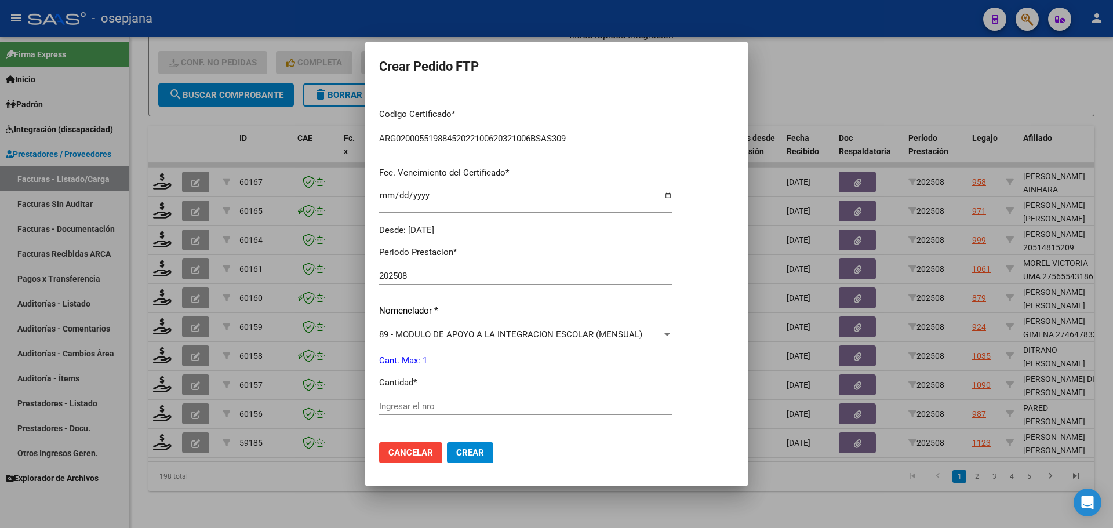
click at [404, 402] on input "Ingresar el nro" at bounding box center [525, 406] width 293 height 10
type input "1"
click at [464, 449] on span "Crear" at bounding box center [470, 453] width 28 height 10
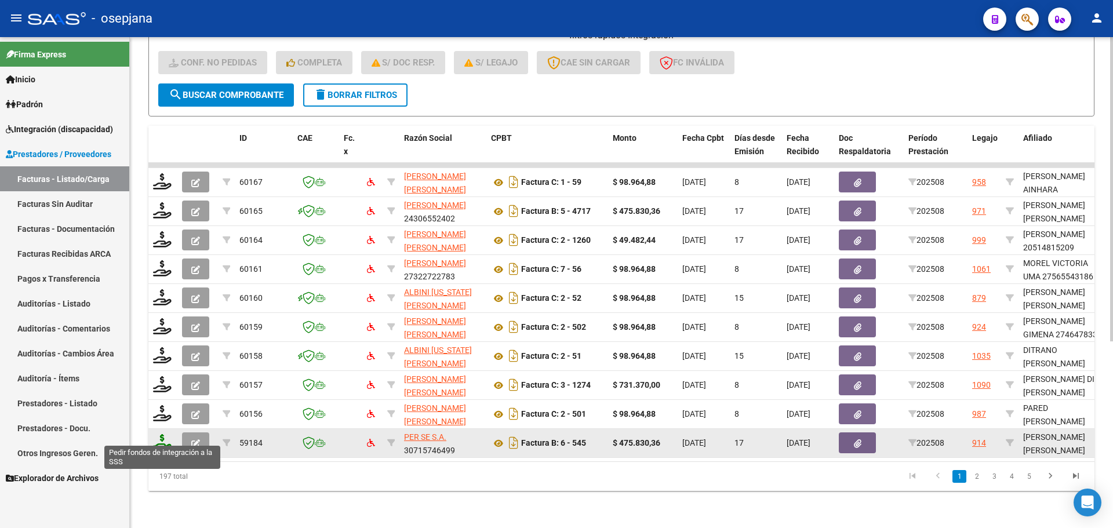
click at [163, 435] on icon at bounding box center [162, 442] width 19 height 16
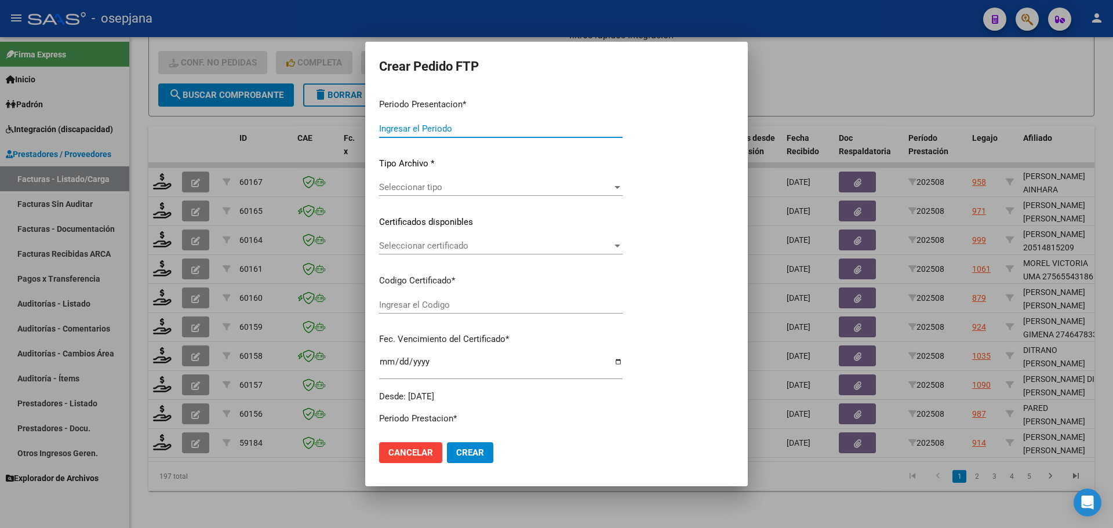
type input "202508"
type input "$ 475.830,36"
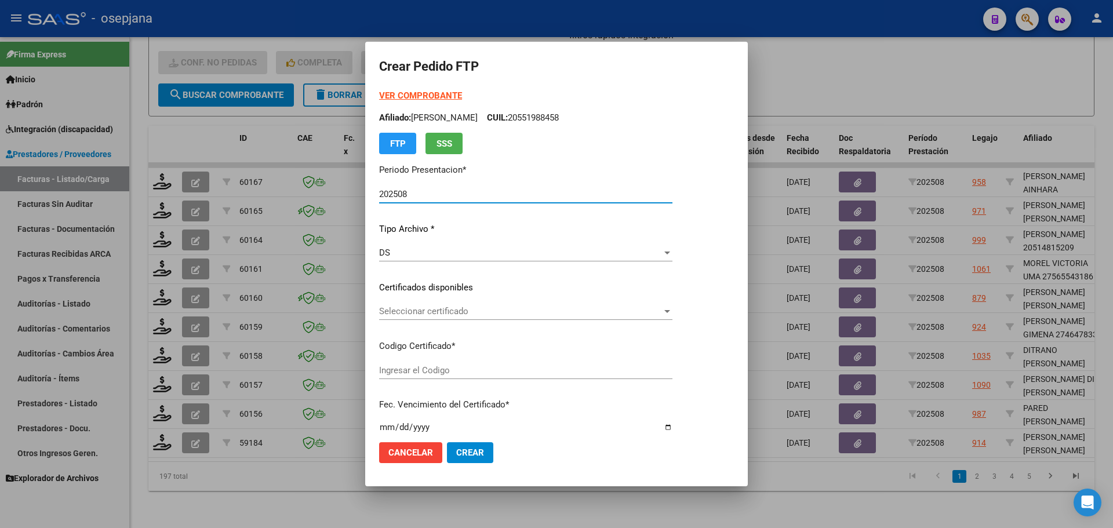
type input "ARG02000564134652024013020290130BS436"
type input "2029-01-30"
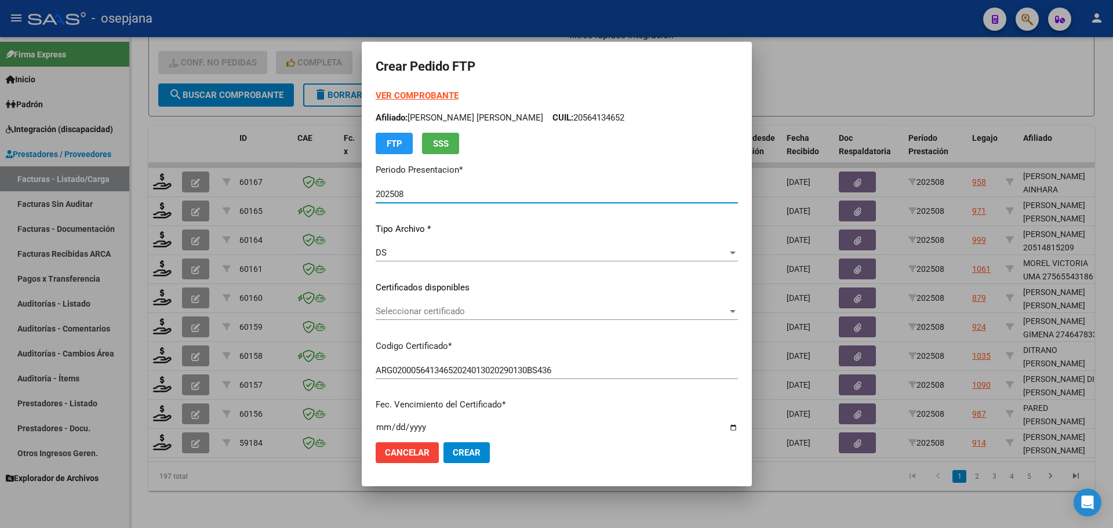
click at [493, 308] on span "Seleccionar certificado" at bounding box center [552, 311] width 352 height 10
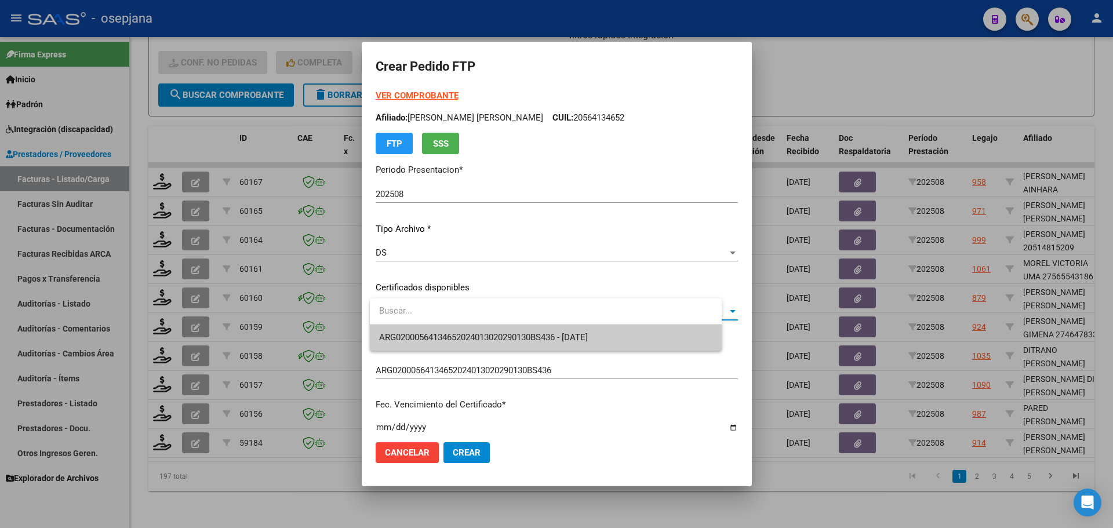
click at [496, 329] on span "ARG02000564134652024013020290130BS436 - 2029-01-30" at bounding box center [545, 338] width 333 height 26
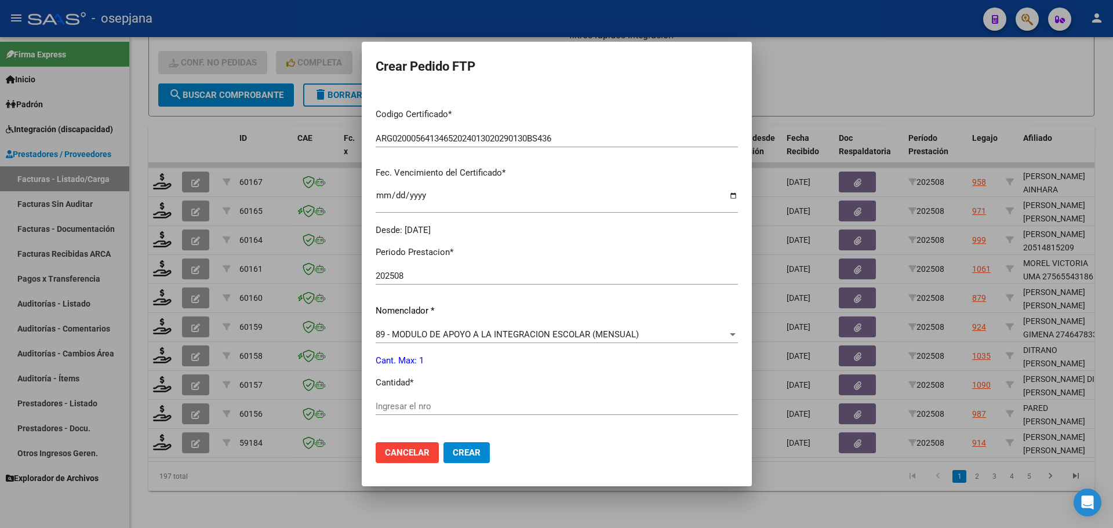
scroll to position [0, 0]
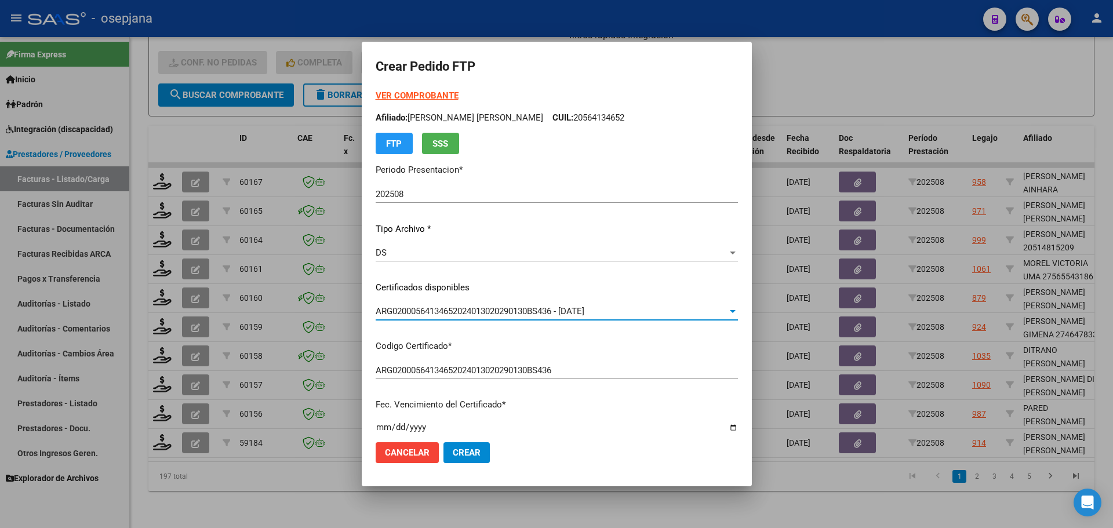
click at [437, 94] on strong "VER COMPROBANTE" at bounding box center [417, 95] width 83 height 10
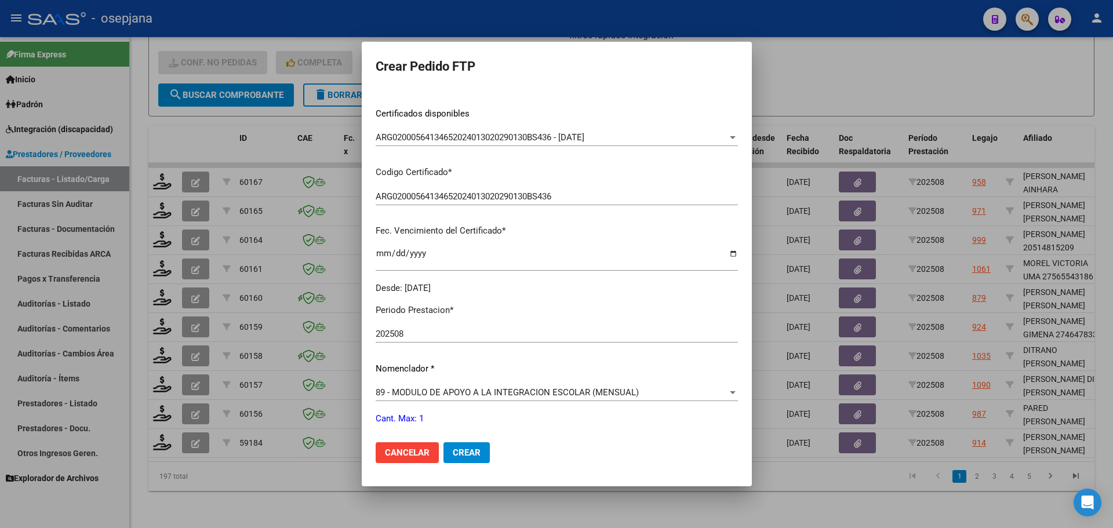
scroll to position [232, 0]
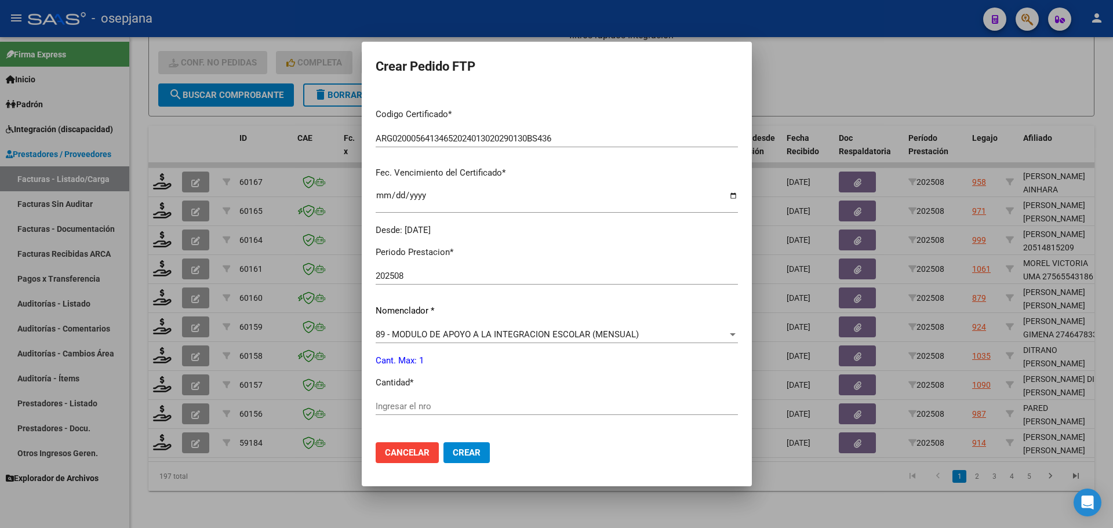
click at [427, 400] on div "Ingresar el nro" at bounding box center [557, 406] width 362 height 17
click at [464, 460] on button "Crear" at bounding box center [466, 452] width 46 height 21
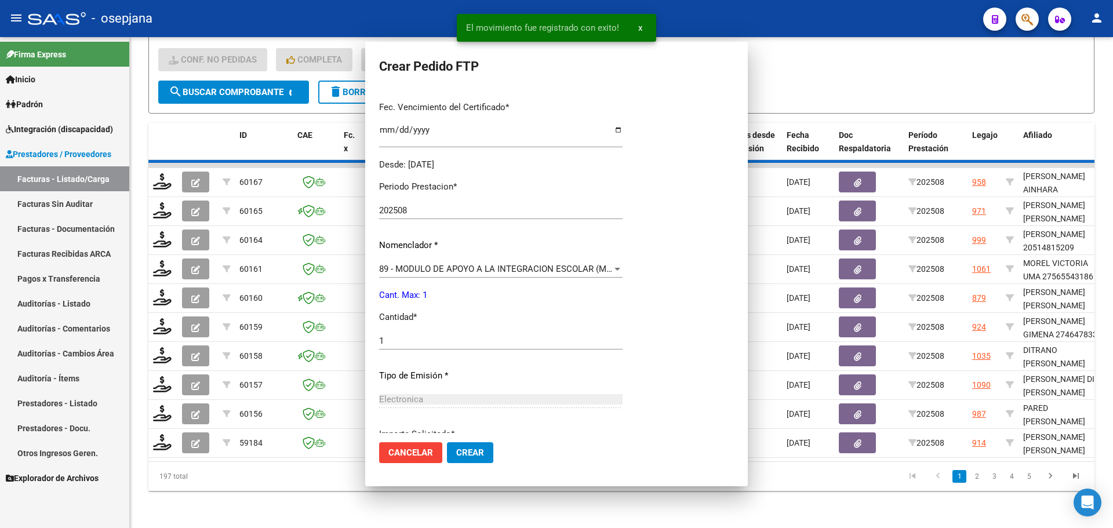
scroll to position [166, 0]
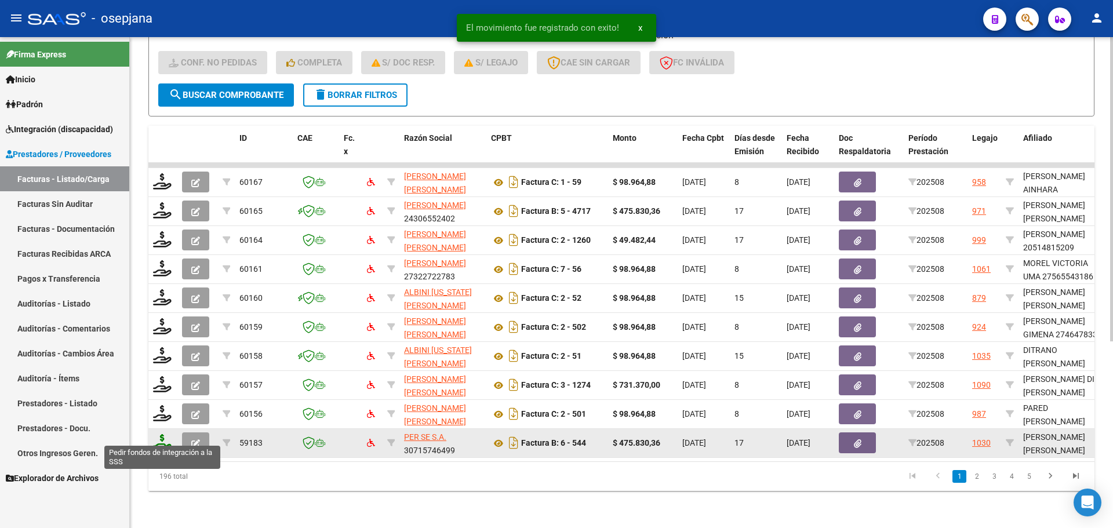
click at [160, 434] on icon at bounding box center [162, 442] width 19 height 16
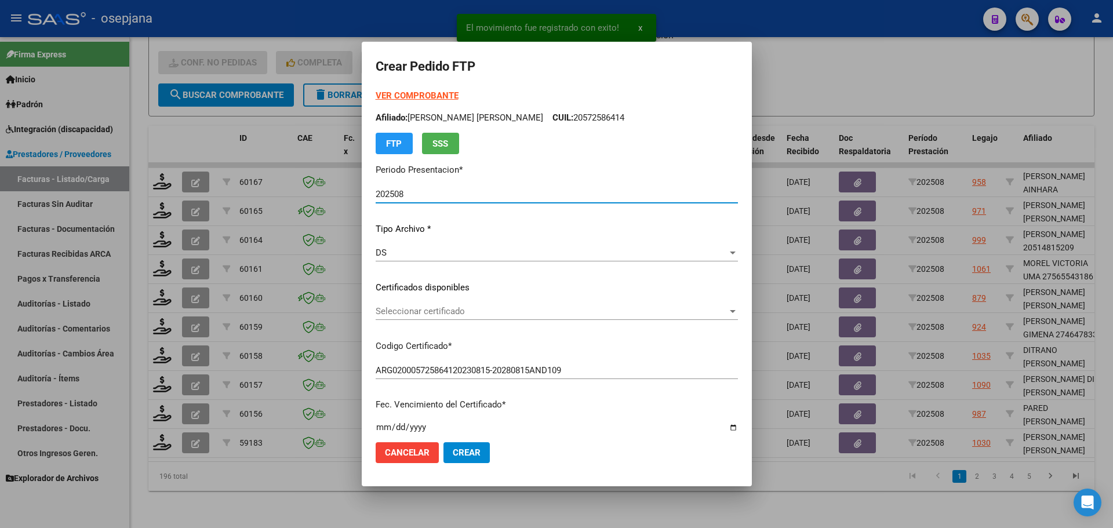
click at [463, 315] on span "Seleccionar certificado" at bounding box center [552, 311] width 352 height 10
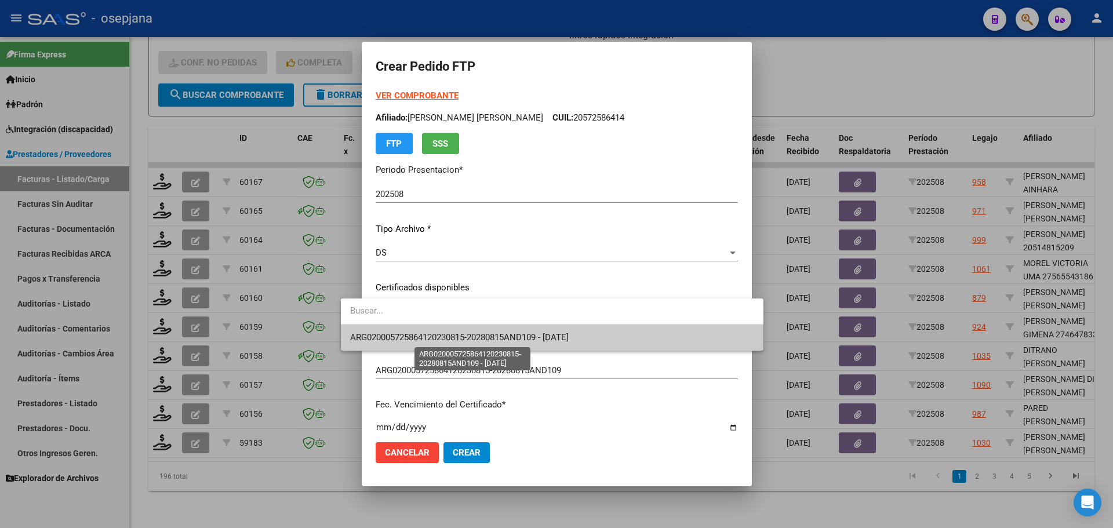
click at [467, 338] on span "ARG020005725864120230815-20280815AND109 - 2028-08-15" at bounding box center [459, 337] width 219 height 10
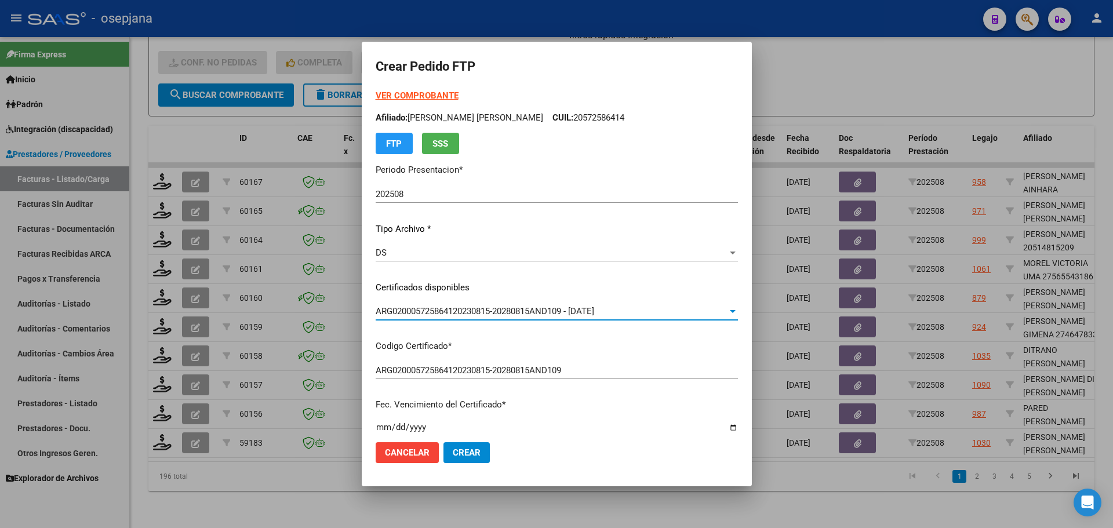
click at [380, 90] on strong "VER COMPROBANTE" at bounding box center [417, 95] width 83 height 10
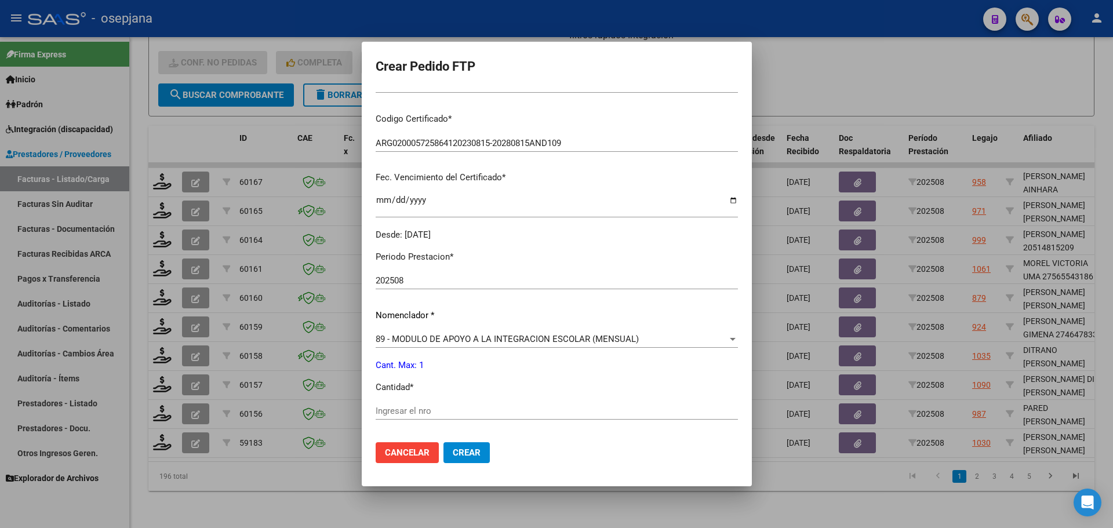
scroll to position [232, 0]
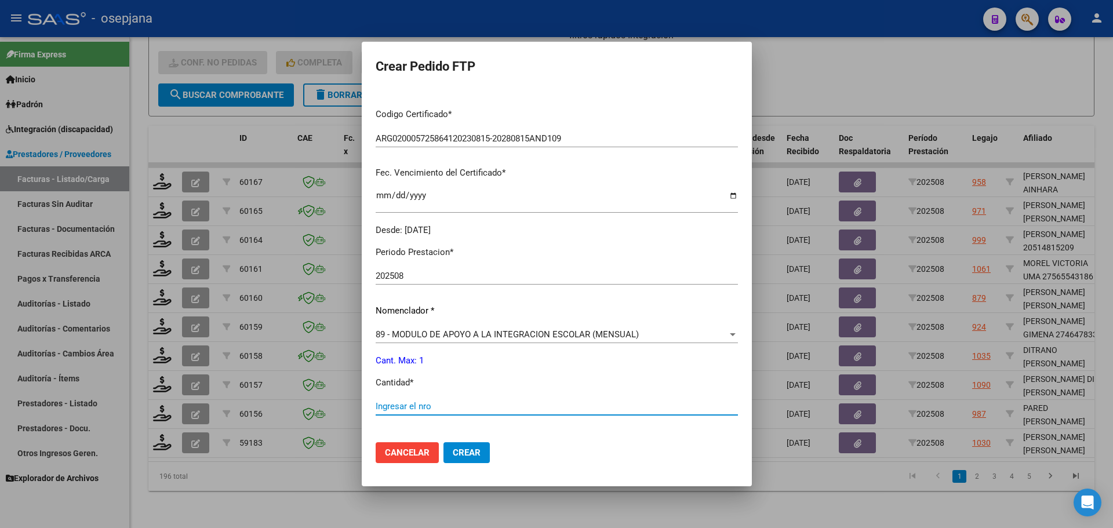
click at [397, 409] on input "Ingresar el nro" at bounding box center [557, 406] width 362 height 10
click at [453, 457] on span "Crear" at bounding box center [467, 453] width 28 height 10
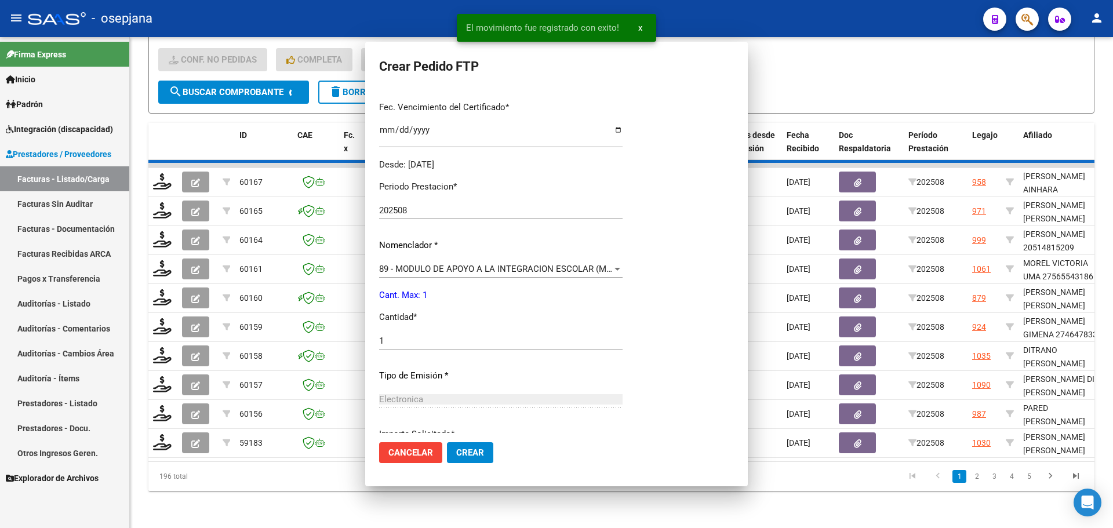
scroll to position [0, 0]
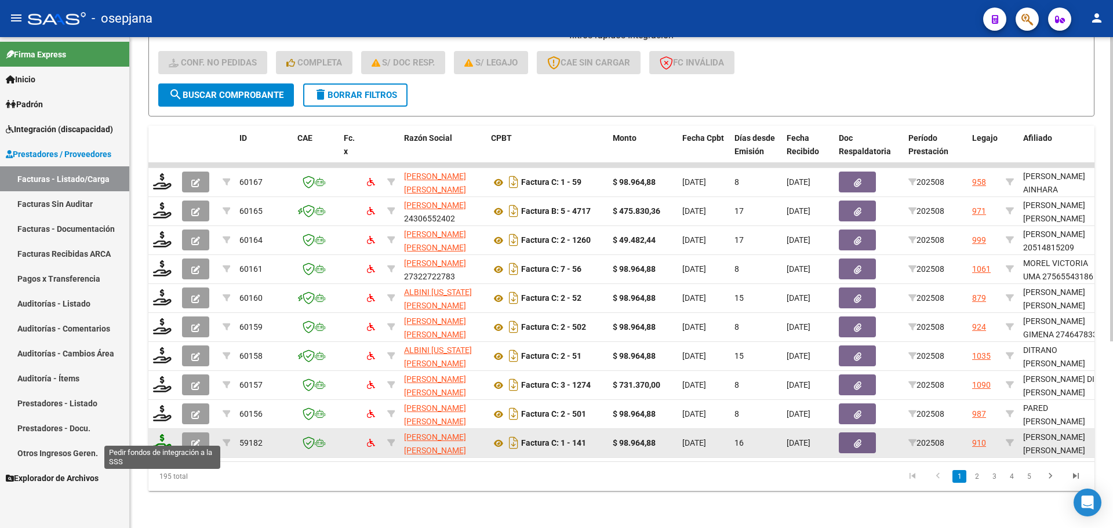
click at [169, 434] on icon at bounding box center [162, 442] width 19 height 16
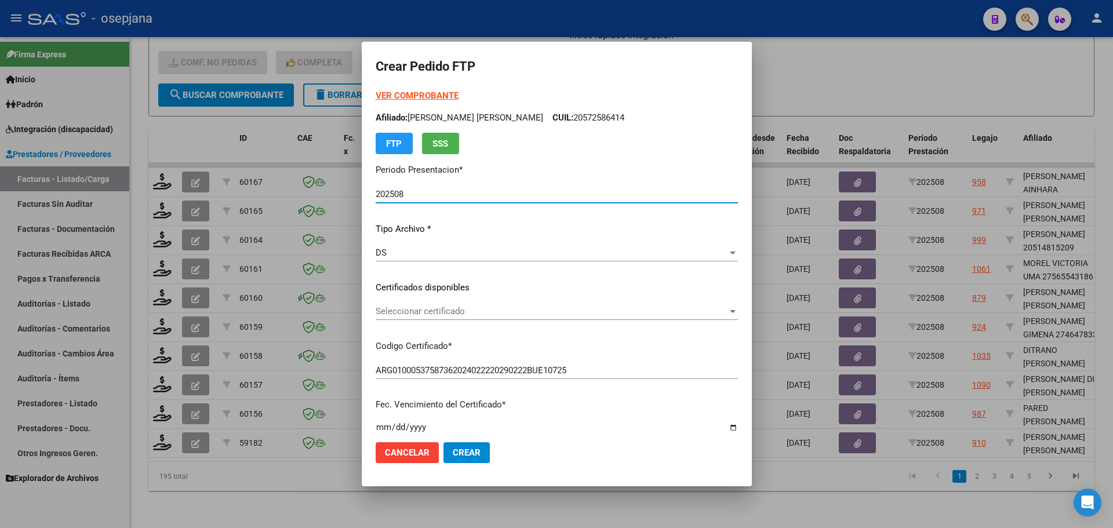
click at [489, 313] on span "Seleccionar certificado" at bounding box center [552, 311] width 352 height 10
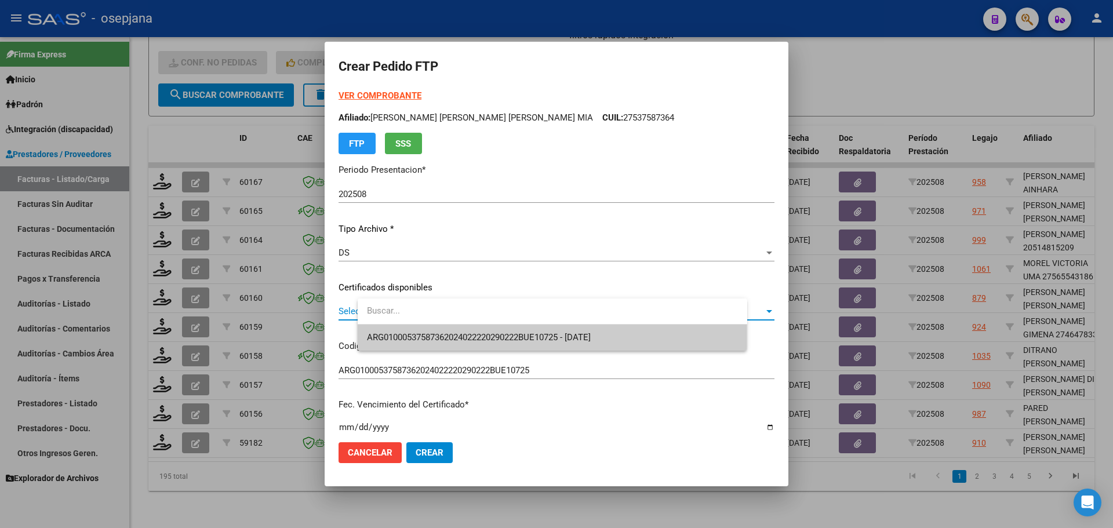
click at [494, 331] on span "ARG01000537587362024022220290222BUE10725 - 2029-02-22" at bounding box center [552, 338] width 371 height 26
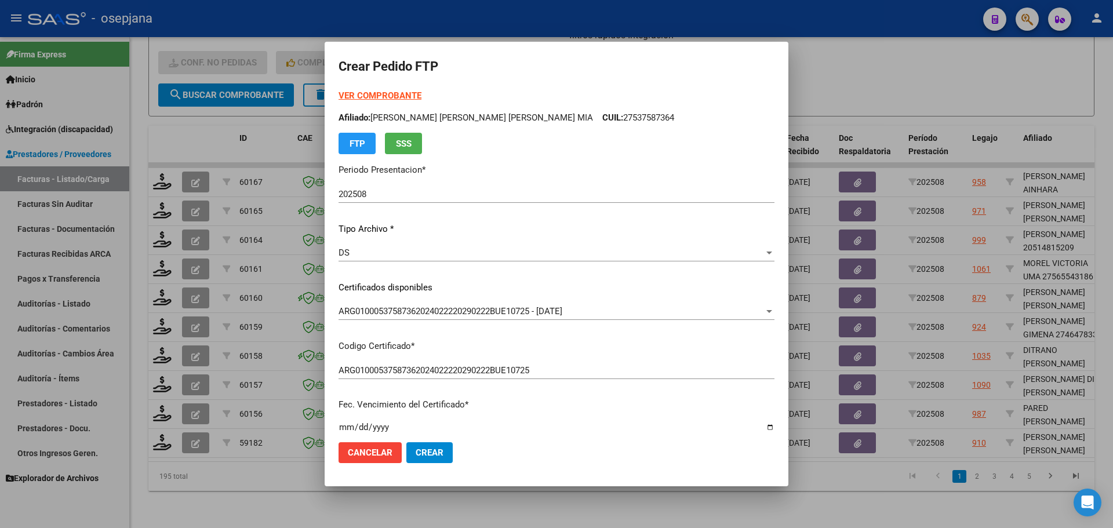
click at [421, 95] on strong "VER COMPROBANTE" at bounding box center [380, 95] width 83 height 10
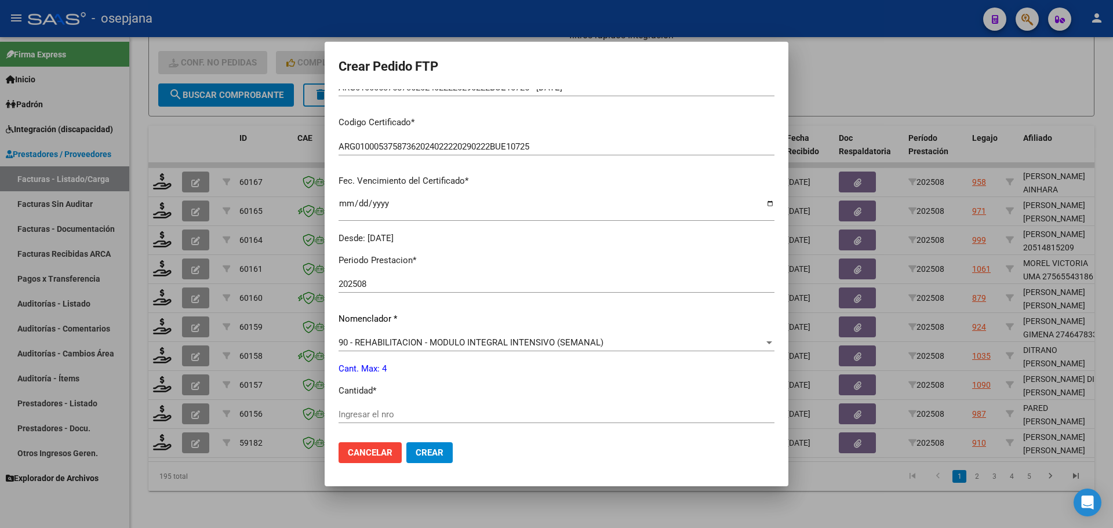
scroll to position [232, 0]
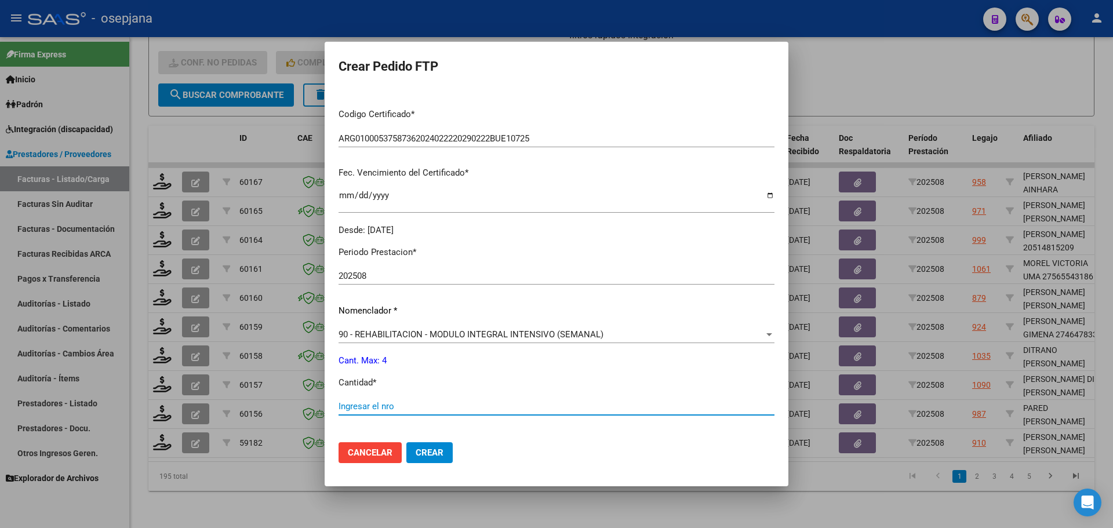
click at [410, 408] on input "Ingresar el nro" at bounding box center [557, 406] width 436 height 10
click at [443, 448] on span "Crear" at bounding box center [430, 453] width 28 height 10
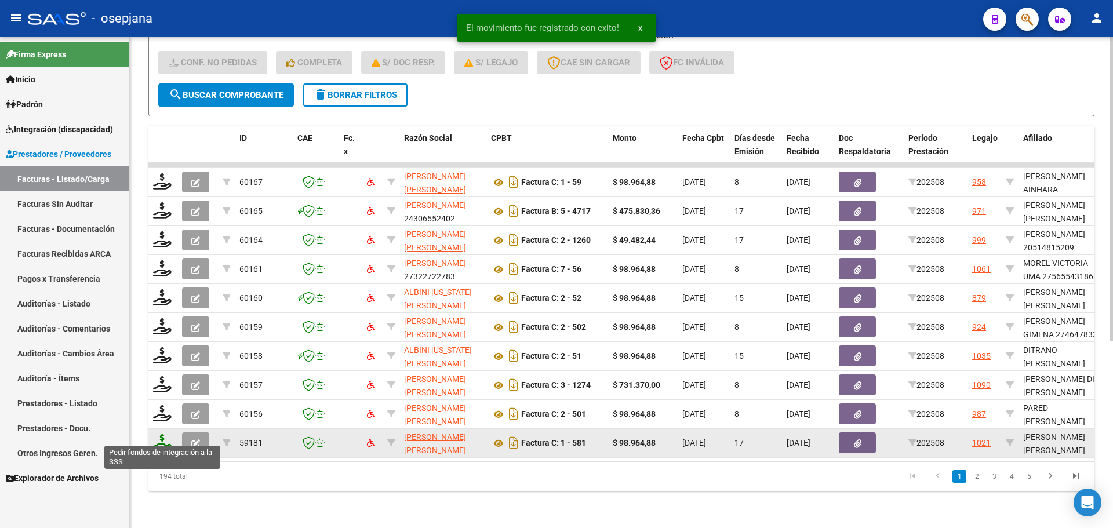
click at [165, 434] on icon at bounding box center [162, 442] width 19 height 16
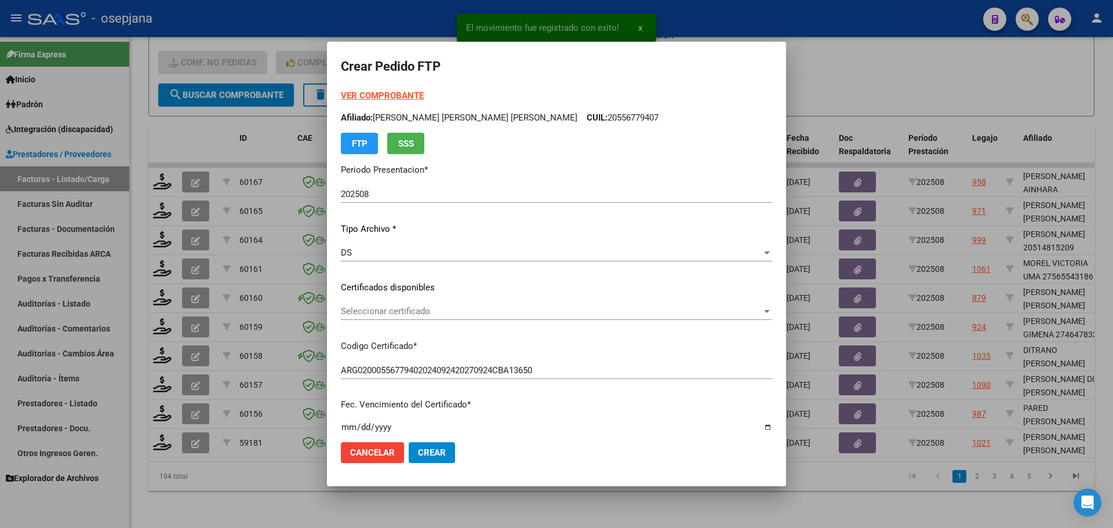
click at [464, 304] on div "Seleccionar certificado Seleccionar certificado" at bounding box center [556, 311] width 431 height 17
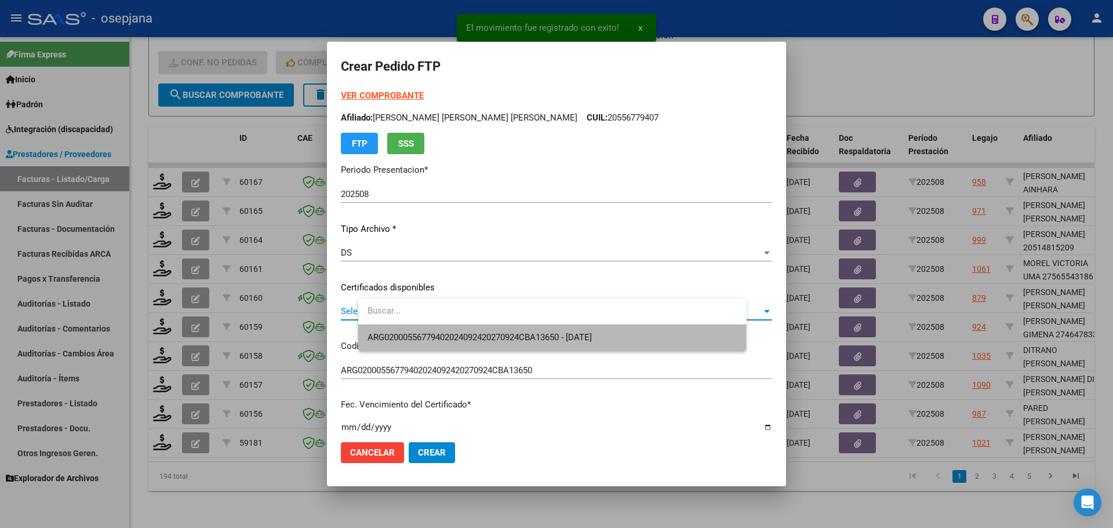
click at [474, 329] on span "ARG02000556779402024092420270924CBA13650 - 2027-09-24" at bounding box center [553, 338] width 370 height 26
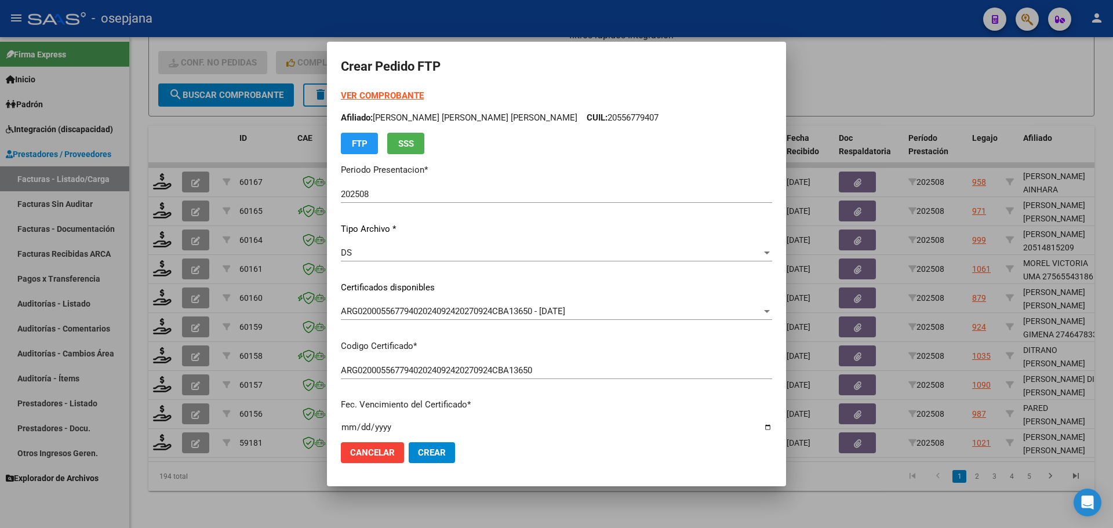
click at [416, 93] on strong "VER COMPROBANTE" at bounding box center [382, 95] width 83 height 10
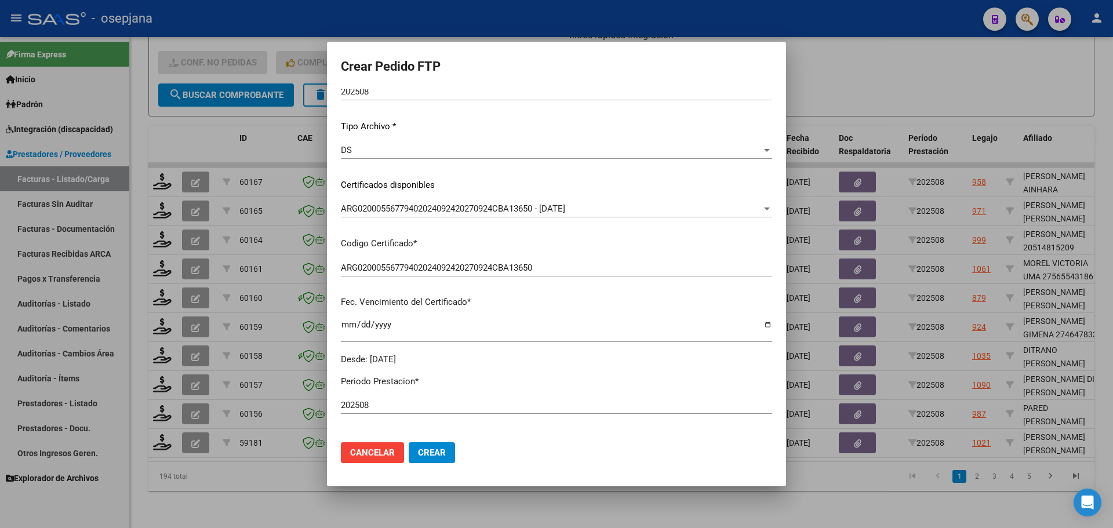
scroll to position [290, 0]
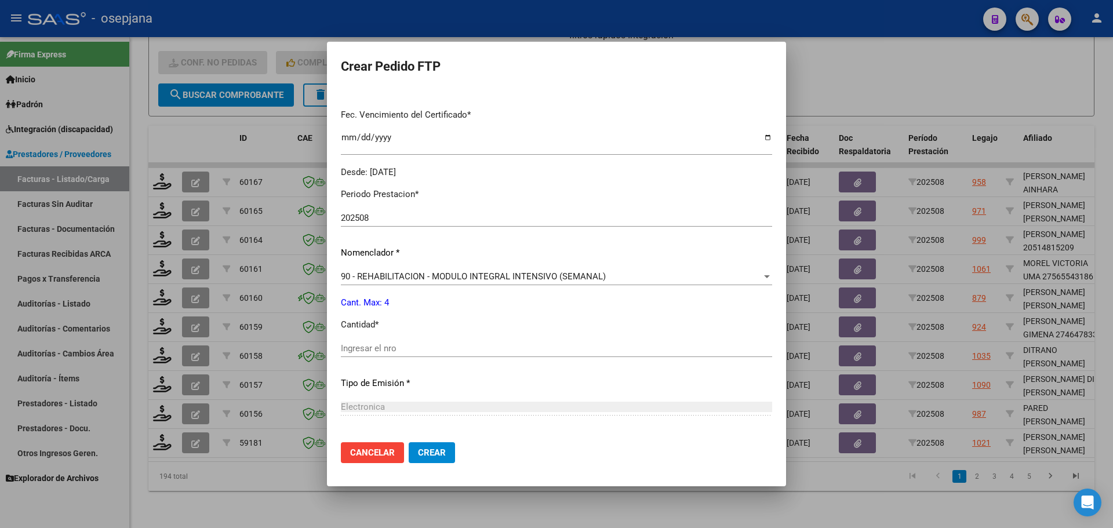
click at [397, 352] on input "Ingresar el nro" at bounding box center [556, 348] width 431 height 10
click at [446, 454] on span "Crear" at bounding box center [432, 453] width 28 height 10
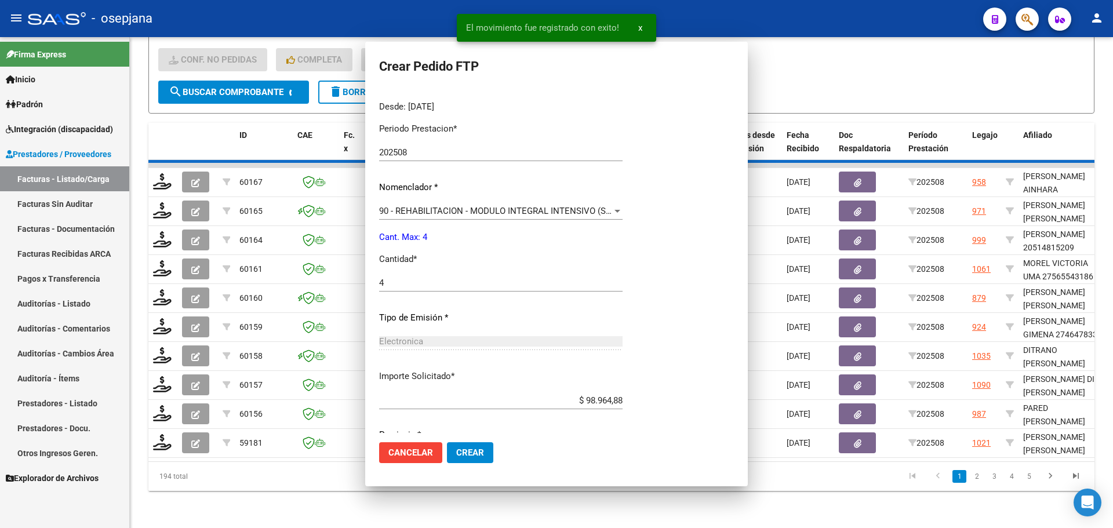
scroll to position [0, 0]
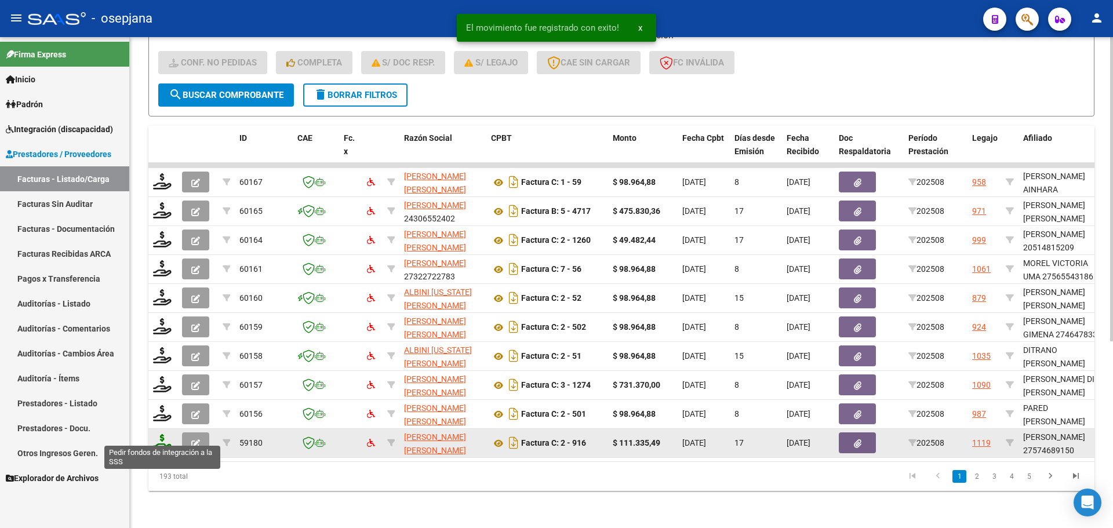
click at [159, 434] on icon at bounding box center [162, 442] width 19 height 16
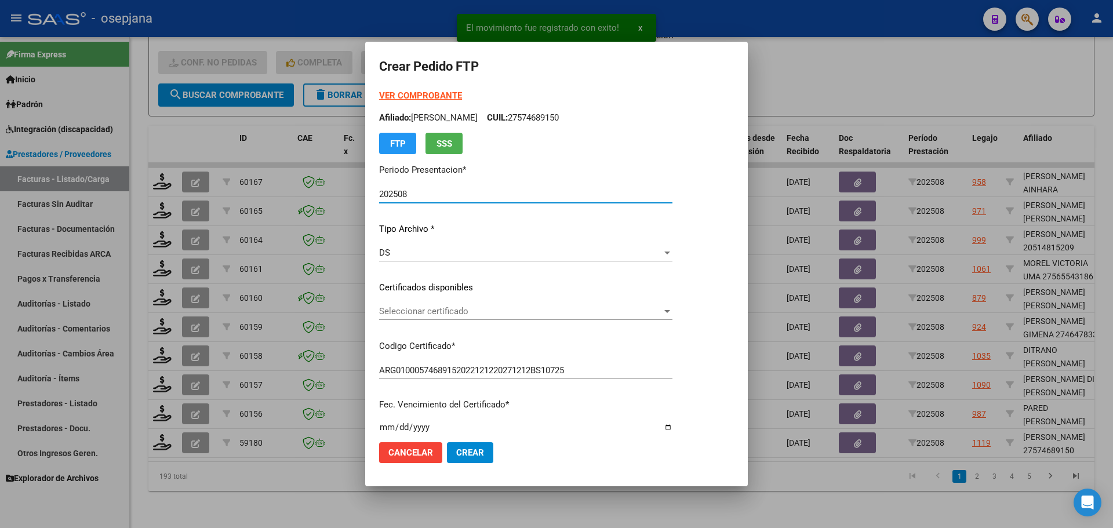
click at [452, 307] on span "Seleccionar certificado" at bounding box center [520, 311] width 283 height 10
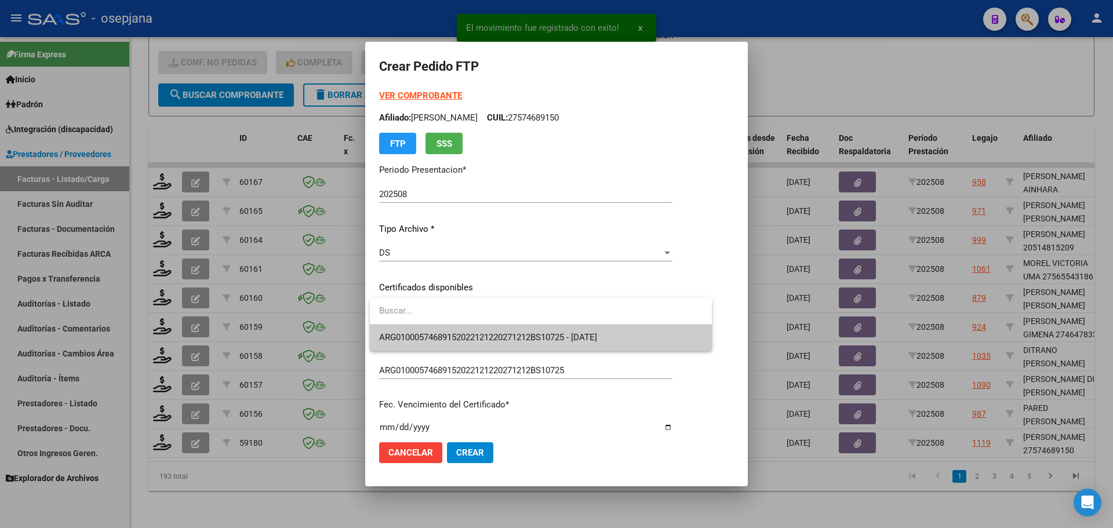
click at [463, 333] on span "ARG01000574689152022121220271212BS10725 - 2027-12-12" at bounding box center [488, 337] width 218 height 10
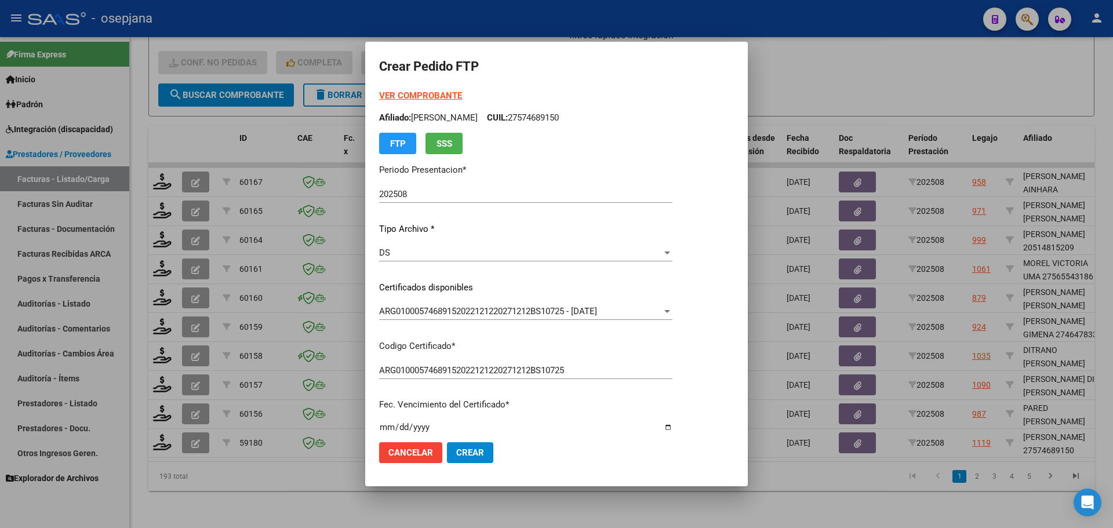
click at [419, 91] on strong "VER COMPROBANTE" at bounding box center [420, 95] width 83 height 10
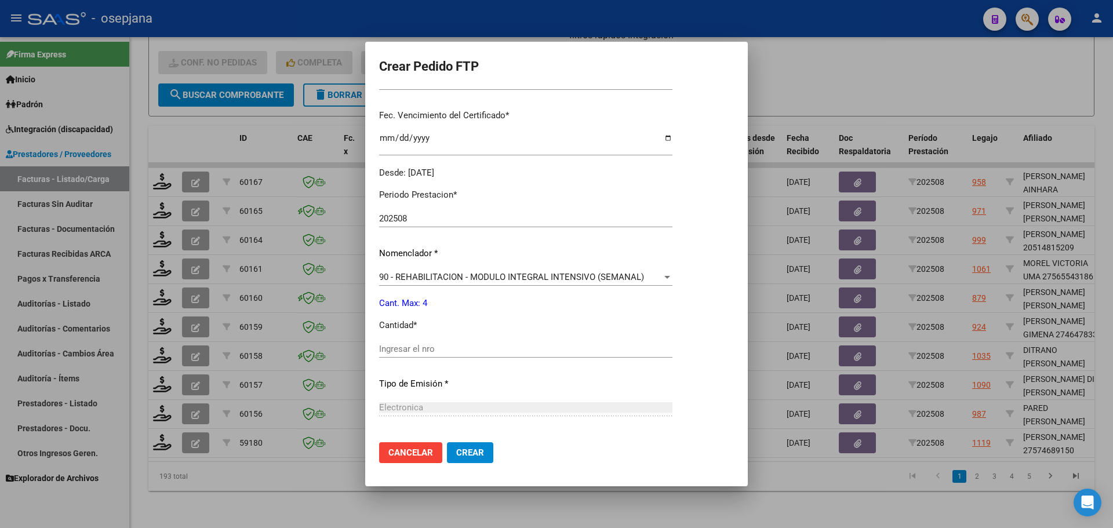
scroll to position [290, 0]
click at [431, 347] on input "Ingresar el nro" at bounding box center [525, 348] width 293 height 10
click at [475, 457] on span "Crear" at bounding box center [470, 453] width 28 height 10
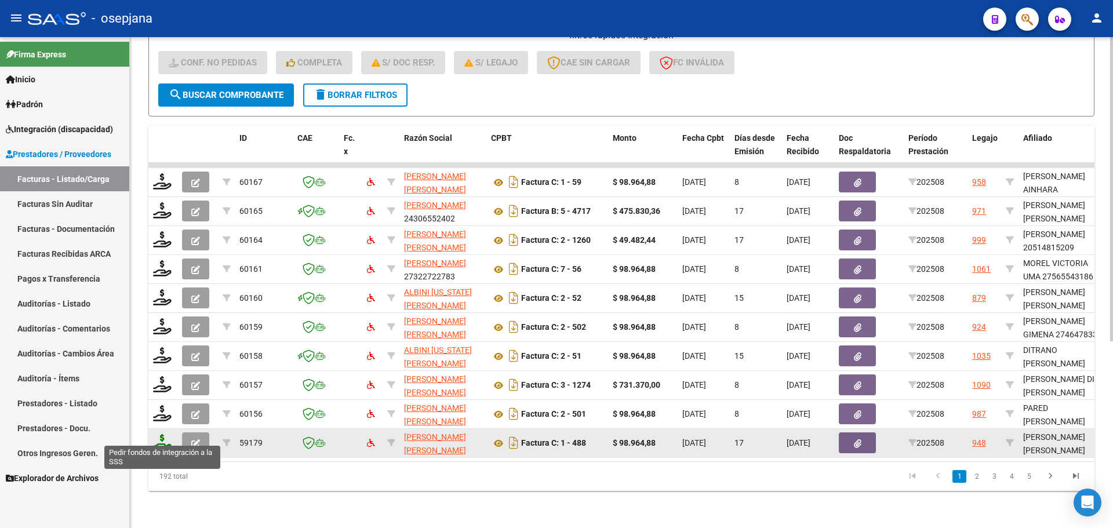
click at [158, 434] on icon at bounding box center [162, 442] width 19 height 16
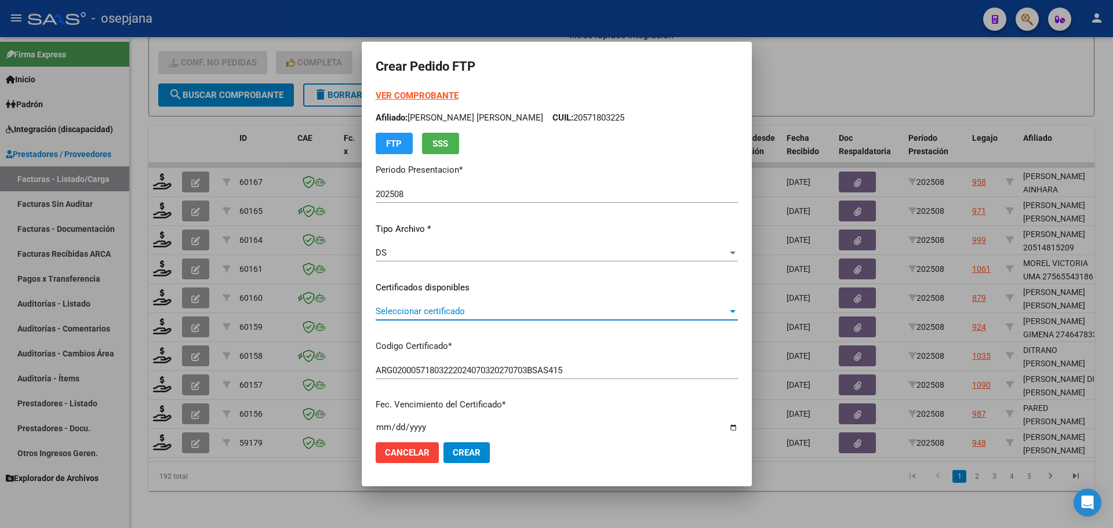
click at [516, 314] on span "Seleccionar certificado" at bounding box center [552, 311] width 352 height 10
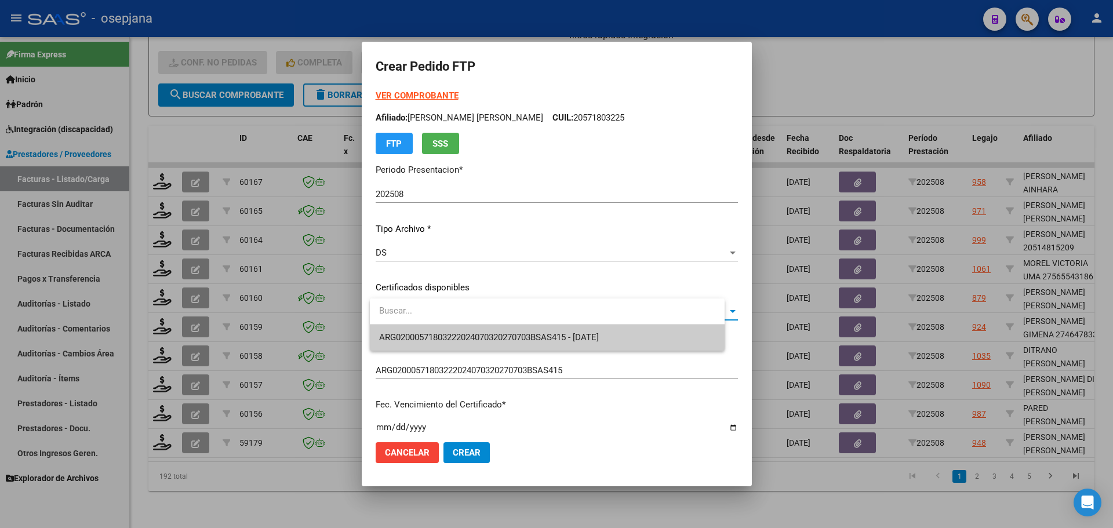
click at [517, 331] on span "ARG02000571803222024070320270703BSAS415 - 2027-07-03" at bounding box center [547, 338] width 336 height 26
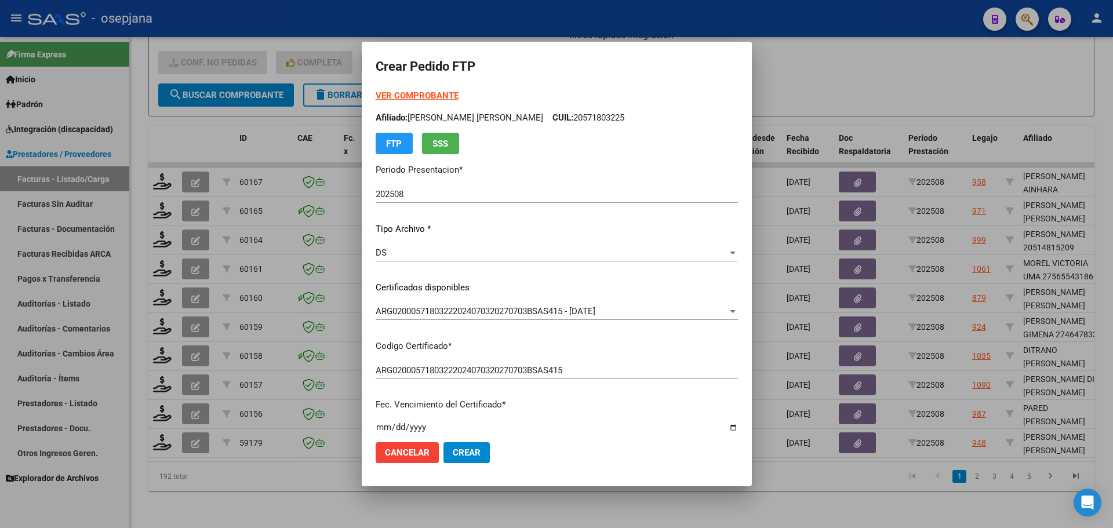
click at [421, 89] on form "Crear Pedido FTP VER COMPROBANTE ARCA Padrón Afiliado: AQUINO IAN ALEJANDRO CUI…" at bounding box center [557, 264] width 362 height 416
click at [421, 95] on strong "VER COMPROBANTE" at bounding box center [417, 95] width 83 height 10
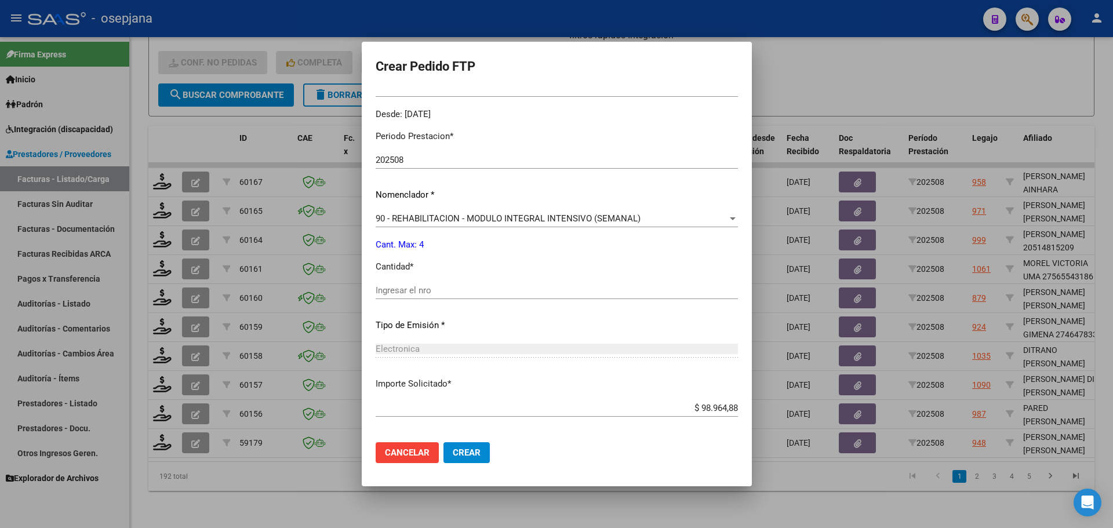
click at [402, 291] on input "Ingresar el nro" at bounding box center [557, 290] width 362 height 10
click at [481, 449] on span "Crear" at bounding box center [467, 453] width 28 height 10
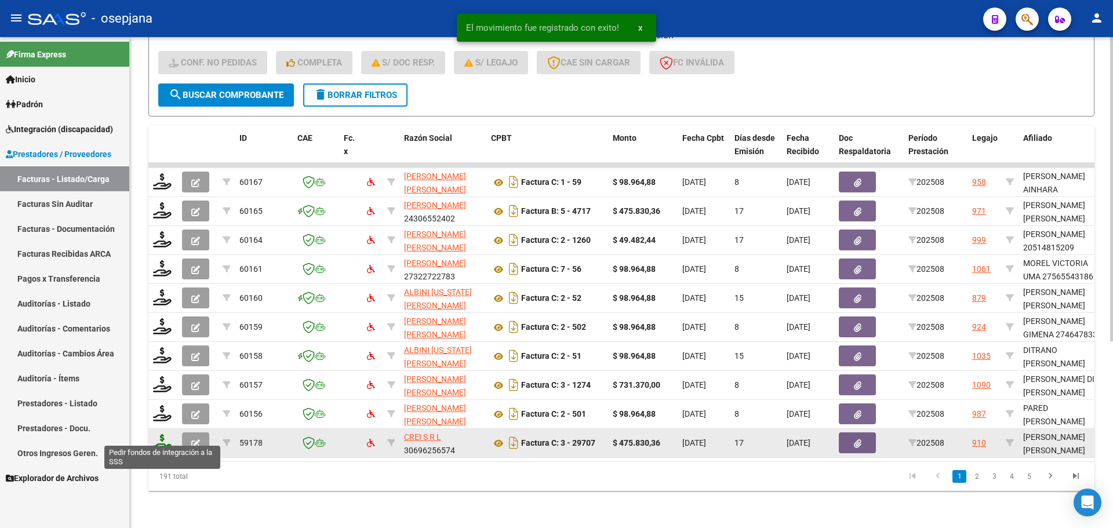
click at [157, 438] on icon at bounding box center [162, 442] width 19 height 16
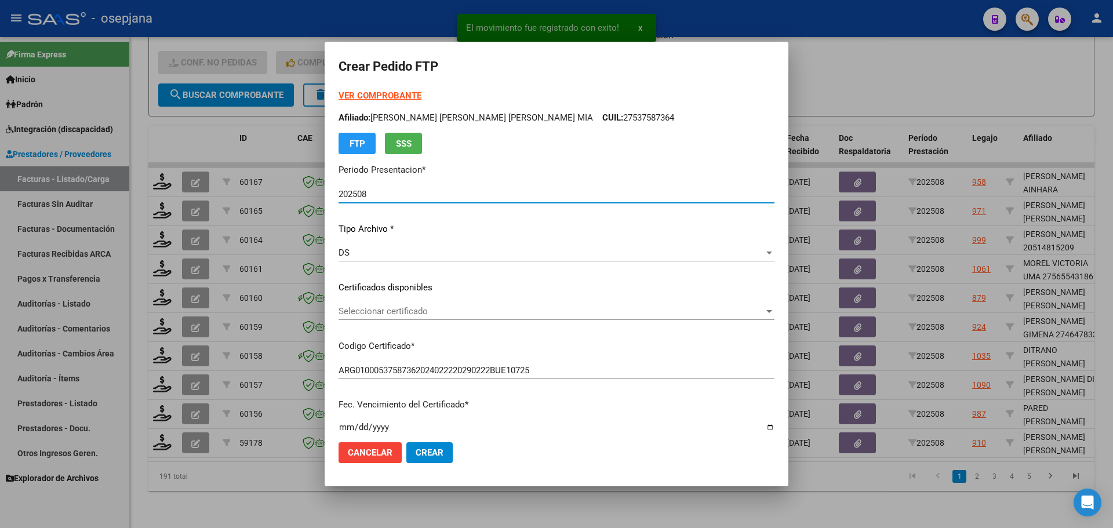
click at [449, 308] on span "Seleccionar certificado" at bounding box center [552, 311] width 426 height 10
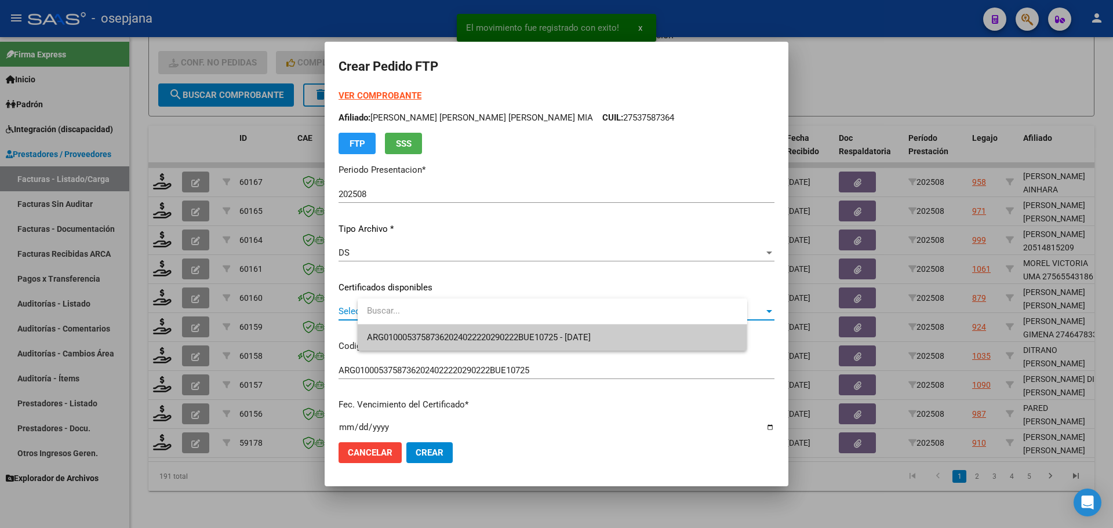
click at [453, 329] on span "ARG01000537587362024022220290222BUE10725 - 2029-02-22" at bounding box center [552, 338] width 371 height 26
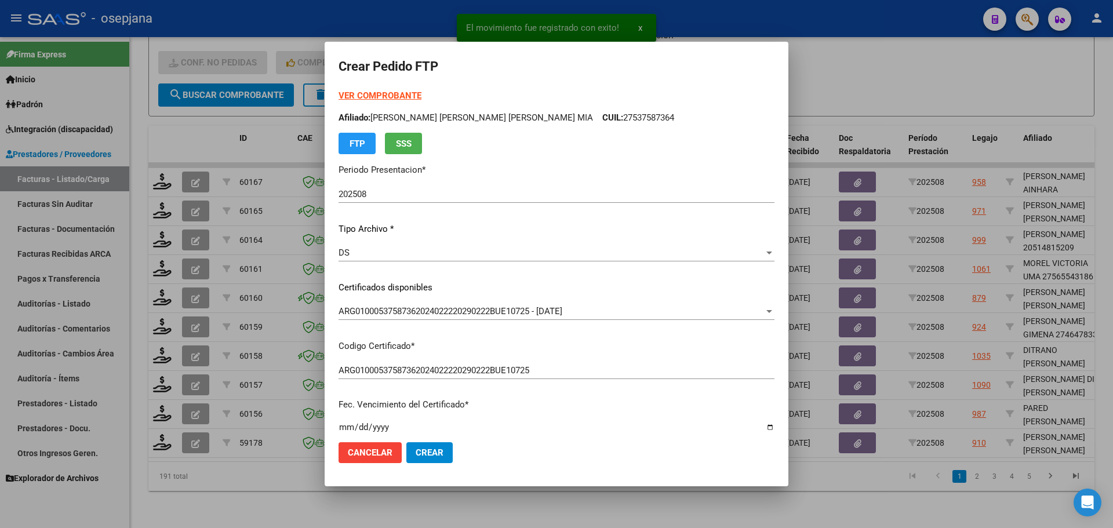
click at [421, 96] on strong "VER COMPROBANTE" at bounding box center [380, 95] width 83 height 10
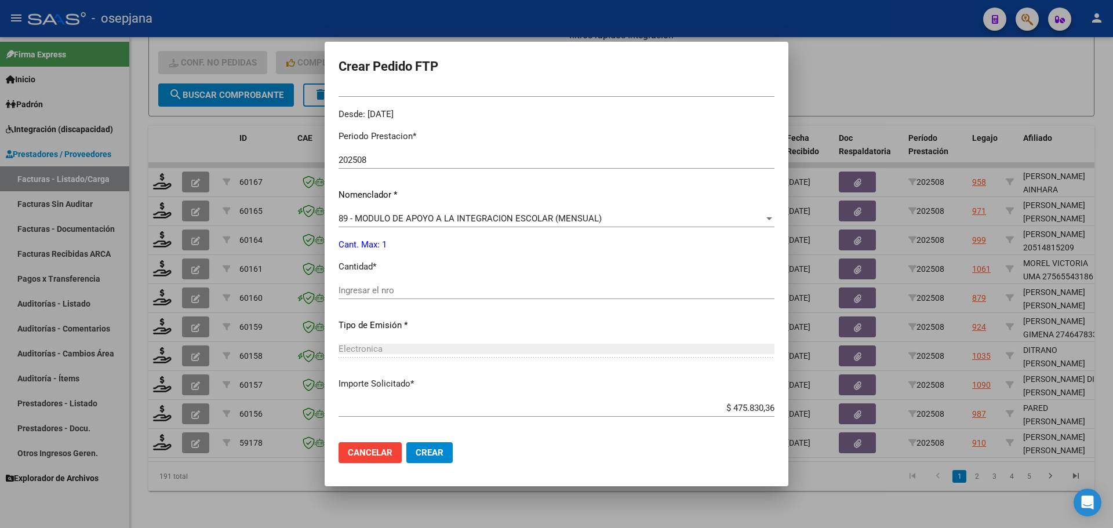
click at [416, 289] on input "Ingresar el nro" at bounding box center [557, 290] width 436 height 10
click at [471, 440] on mat-dialog-actions "Cancelar Crear" at bounding box center [557, 452] width 436 height 39
click at [453, 444] on button "Crear" at bounding box center [429, 452] width 46 height 21
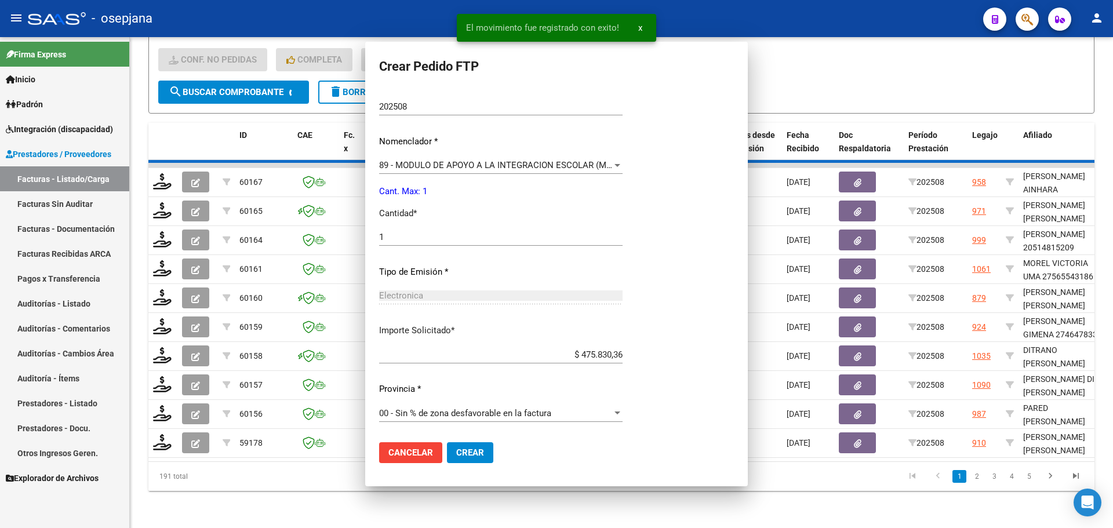
scroll to position [0, 0]
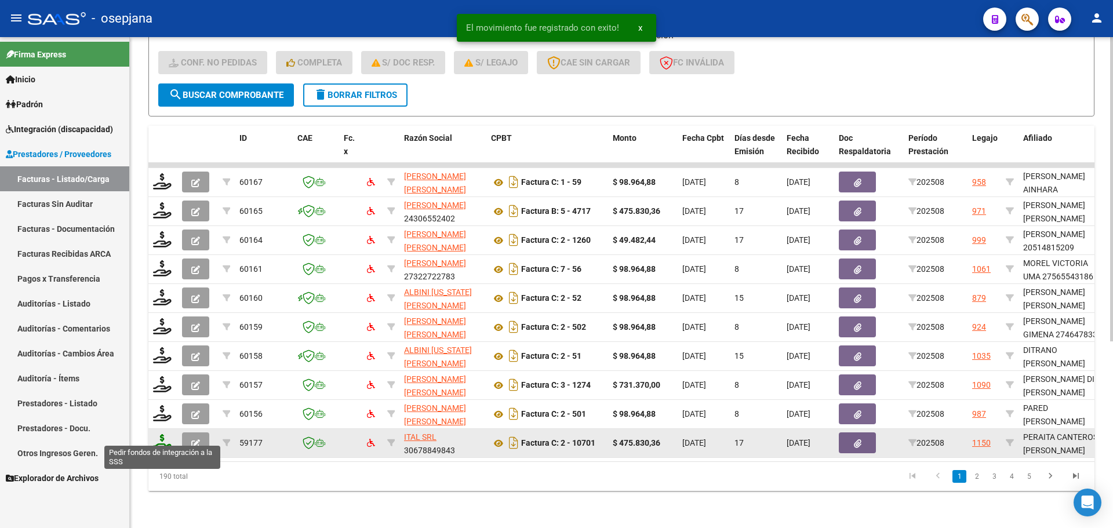
click at [163, 438] on icon at bounding box center [162, 442] width 19 height 16
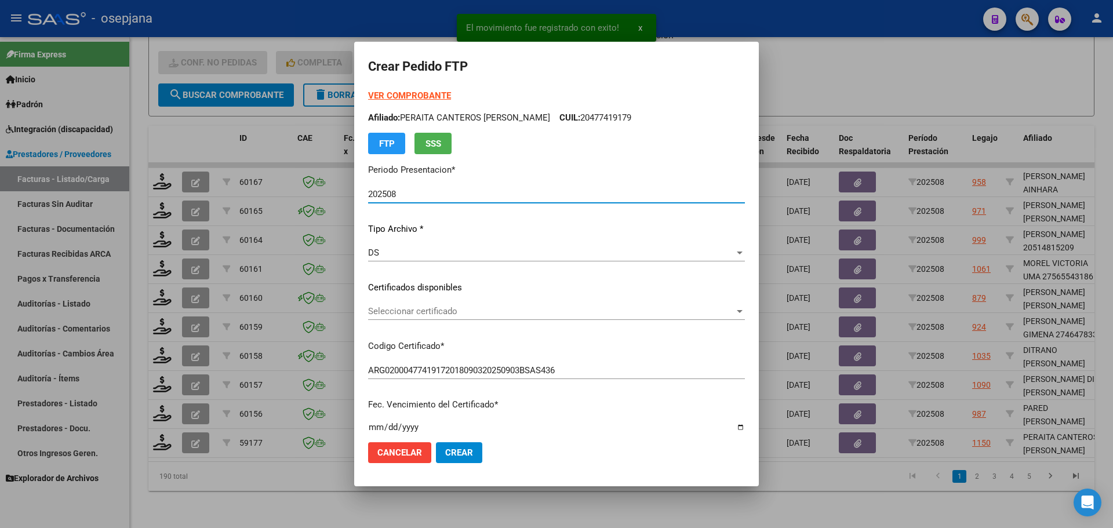
click at [496, 310] on span "Seleccionar certificado" at bounding box center [551, 311] width 366 height 10
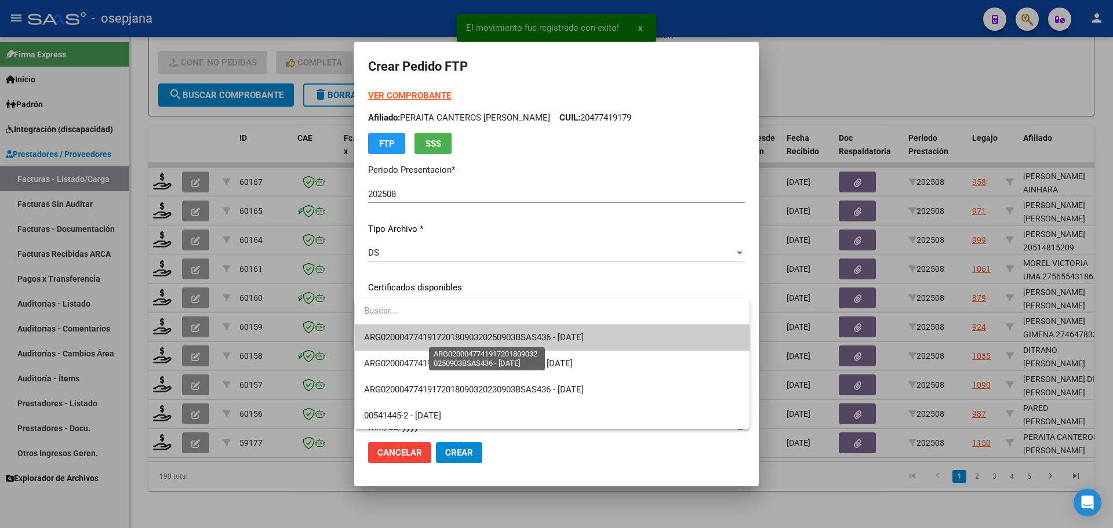
click at [503, 333] on span "ARG02000477419172018090320250903BSAS436 - 2025-09-03" at bounding box center [474, 337] width 220 height 10
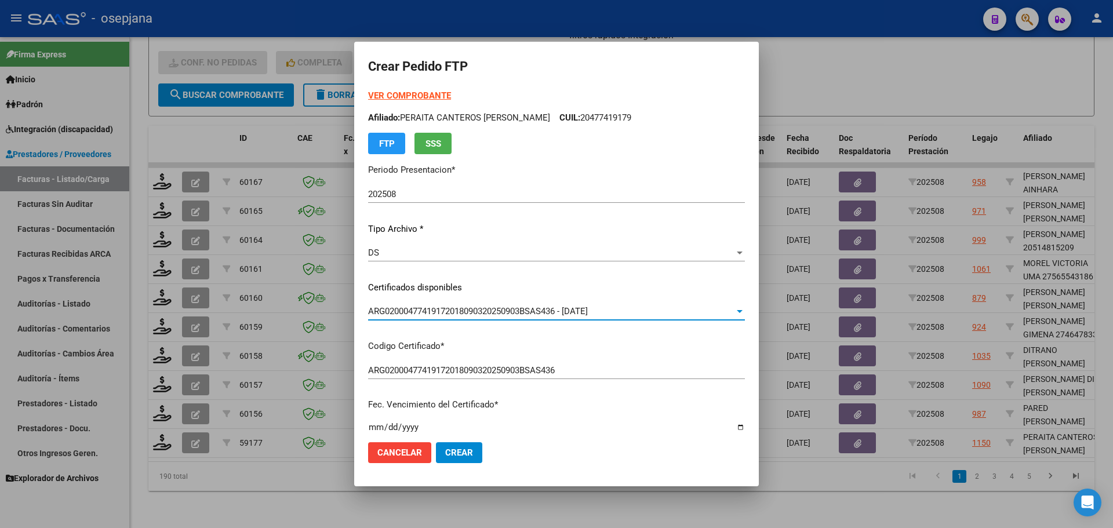
click at [432, 94] on strong "VER COMPROBANTE" at bounding box center [409, 95] width 83 height 10
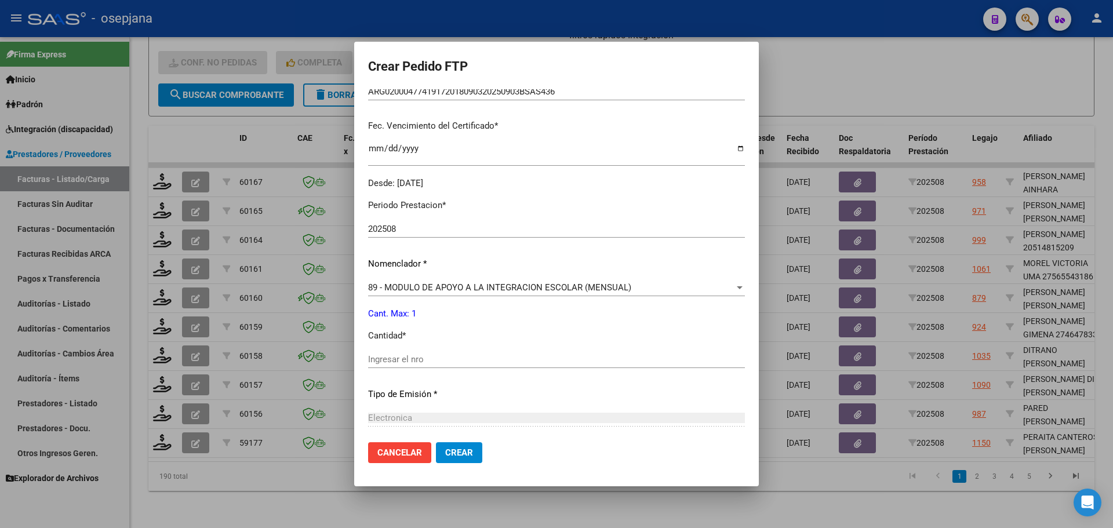
scroll to position [290, 0]
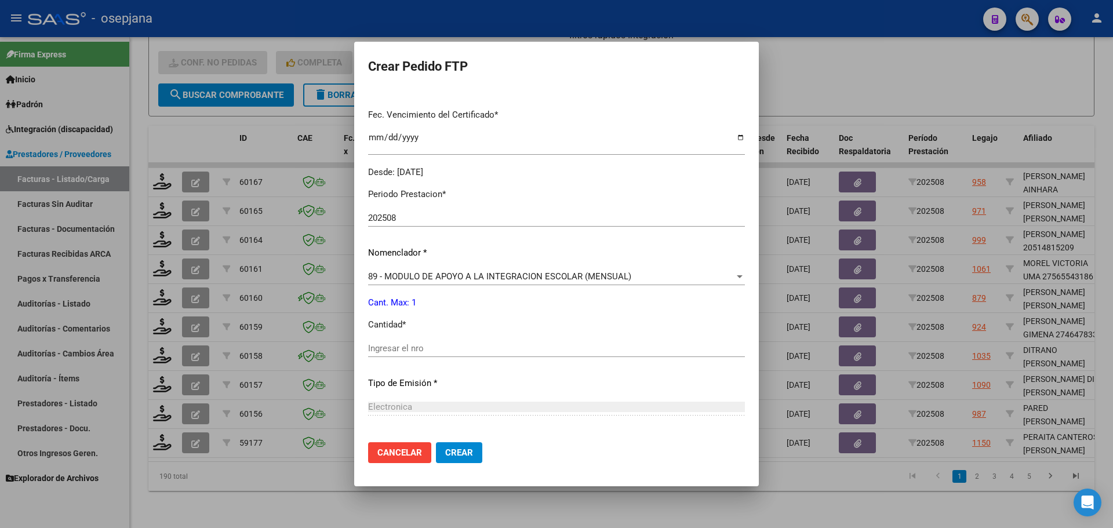
click at [402, 355] on div "Ingresar el nro" at bounding box center [556, 348] width 377 height 17
click at [462, 460] on button "Crear" at bounding box center [459, 452] width 46 height 21
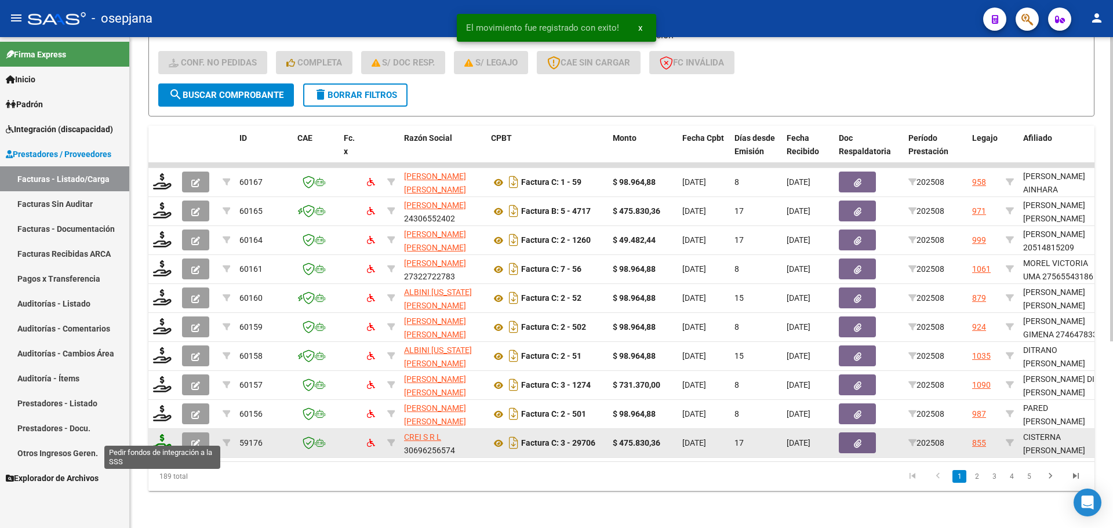
click at [162, 434] on icon at bounding box center [162, 442] width 19 height 16
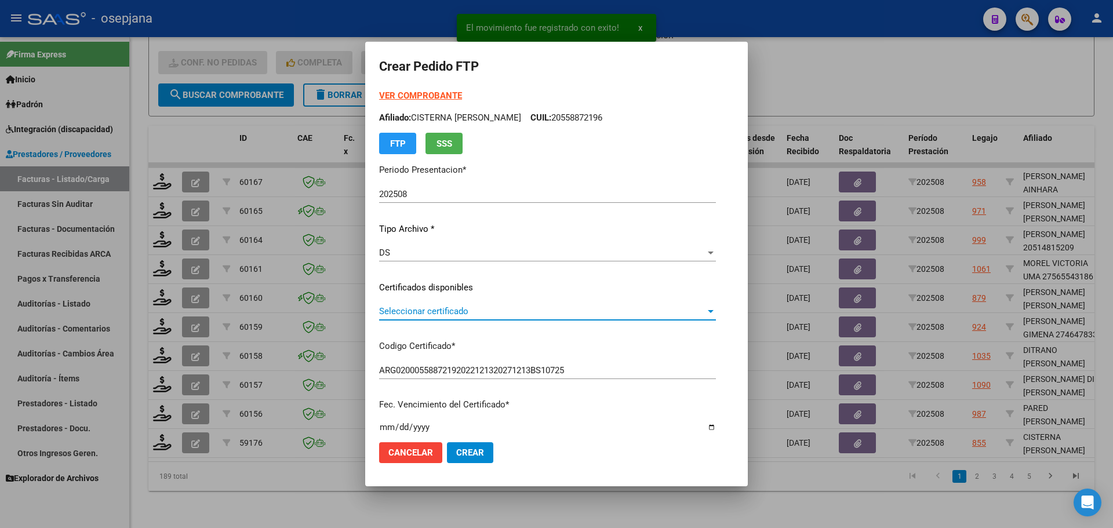
click at [454, 308] on span "Seleccionar certificado" at bounding box center [542, 311] width 326 height 10
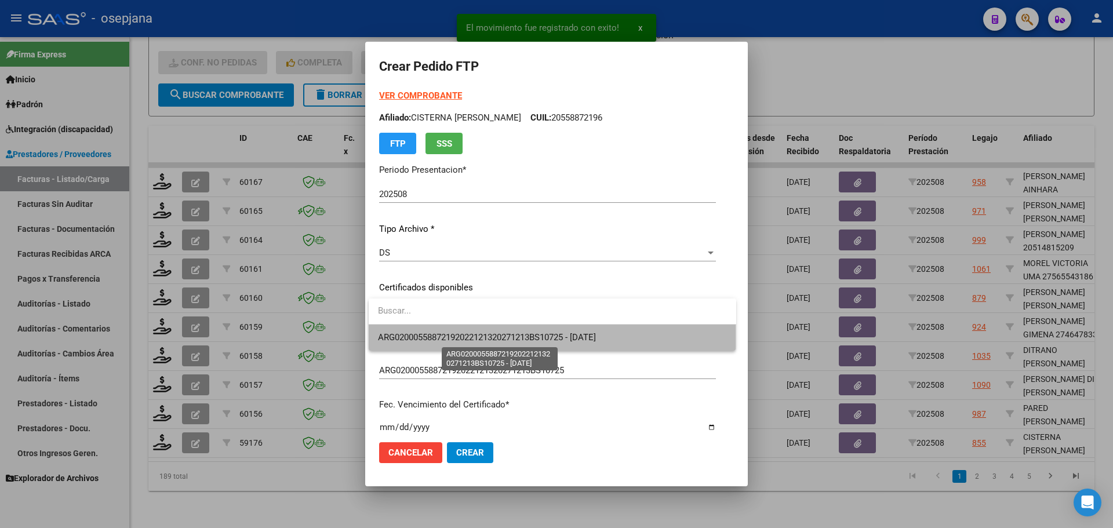
click at [463, 336] on span "ARG02000558872192022121320271213BS10725 - 2027-12-13" at bounding box center [487, 337] width 218 height 10
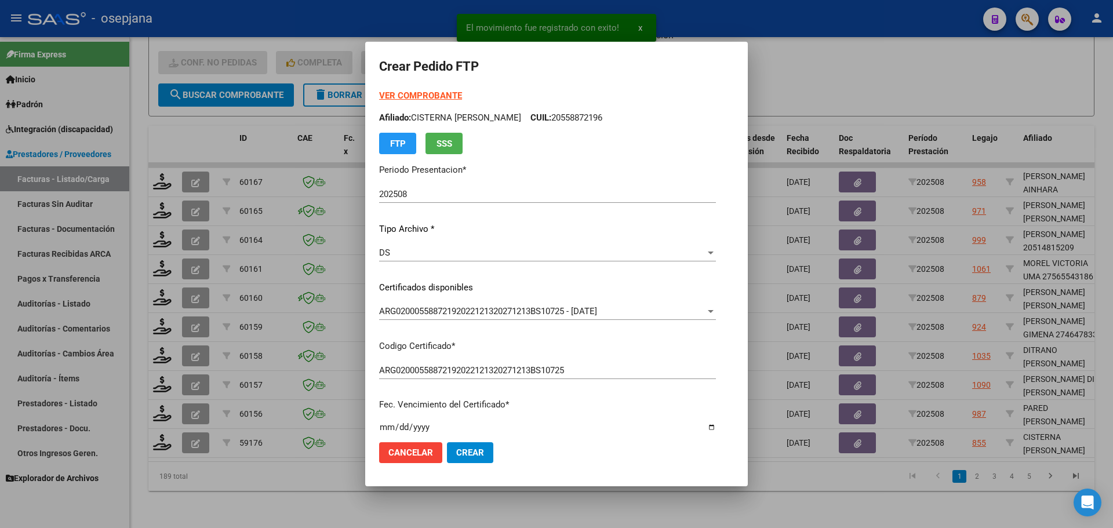
click at [432, 93] on strong "VER COMPROBANTE" at bounding box center [420, 95] width 83 height 10
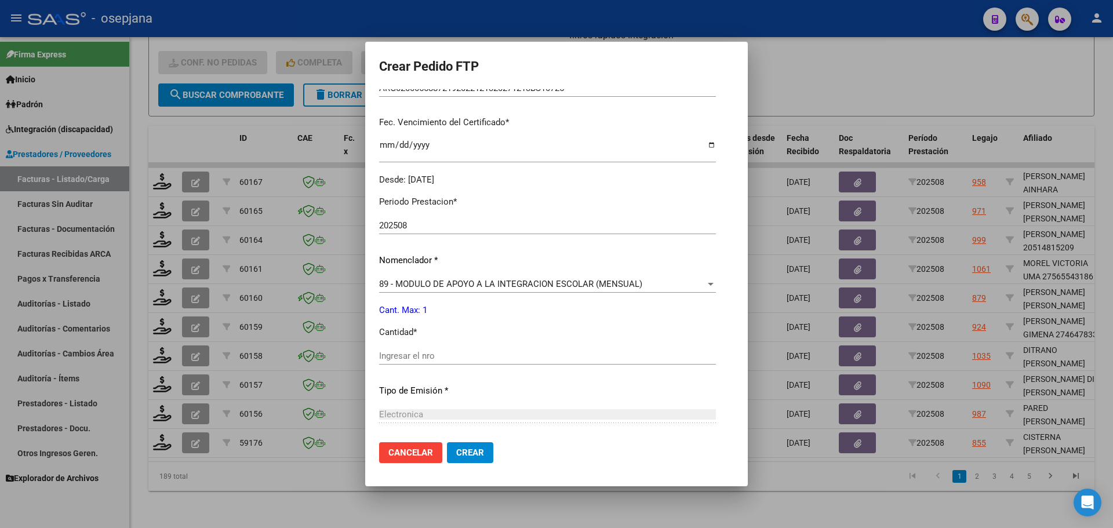
scroll to position [290, 0]
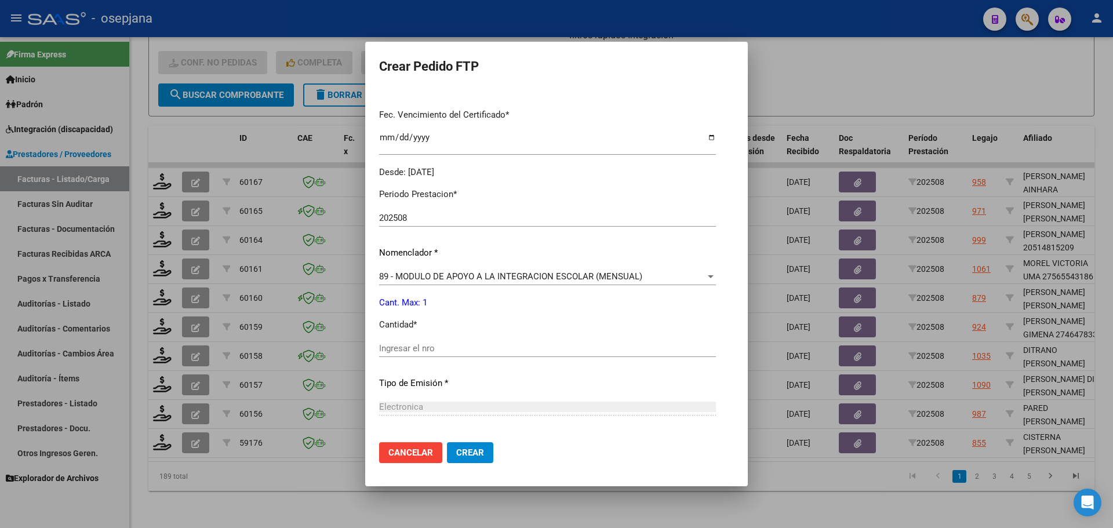
click at [413, 347] on input "Ingresar el nro" at bounding box center [547, 348] width 337 height 10
click at [468, 452] on span "Crear" at bounding box center [470, 453] width 28 height 10
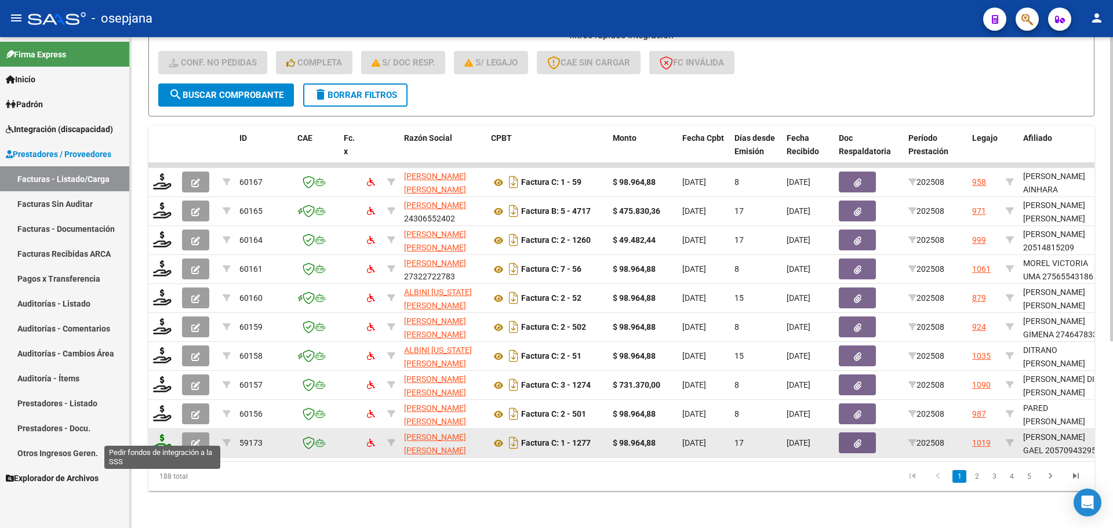
click at [163, 435] on icon at bounding box center [162, 442] width 19 height 16
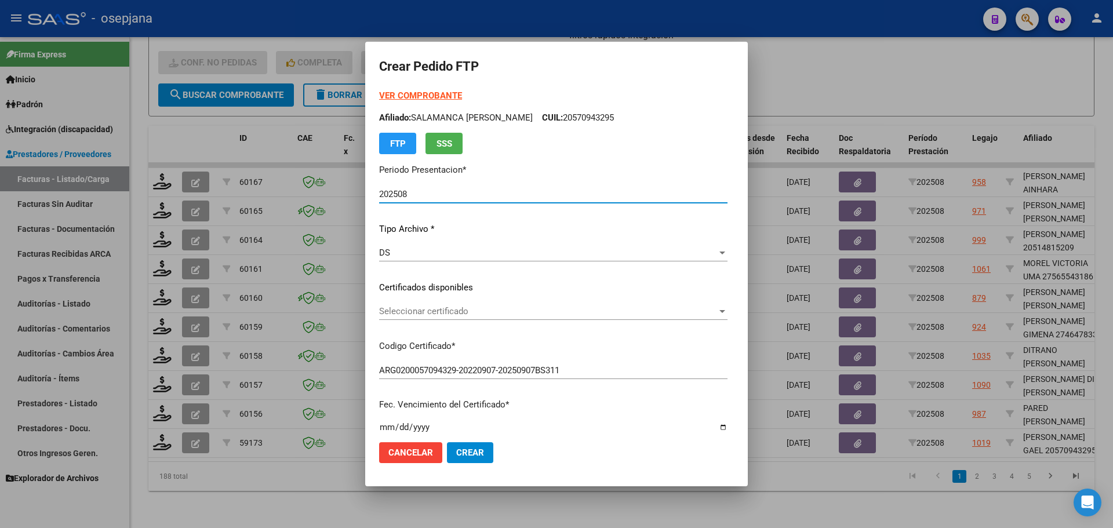
click at [485, 315] on span "Seleccionar certificado" at bounding box center [548, 311] width 338 height 10
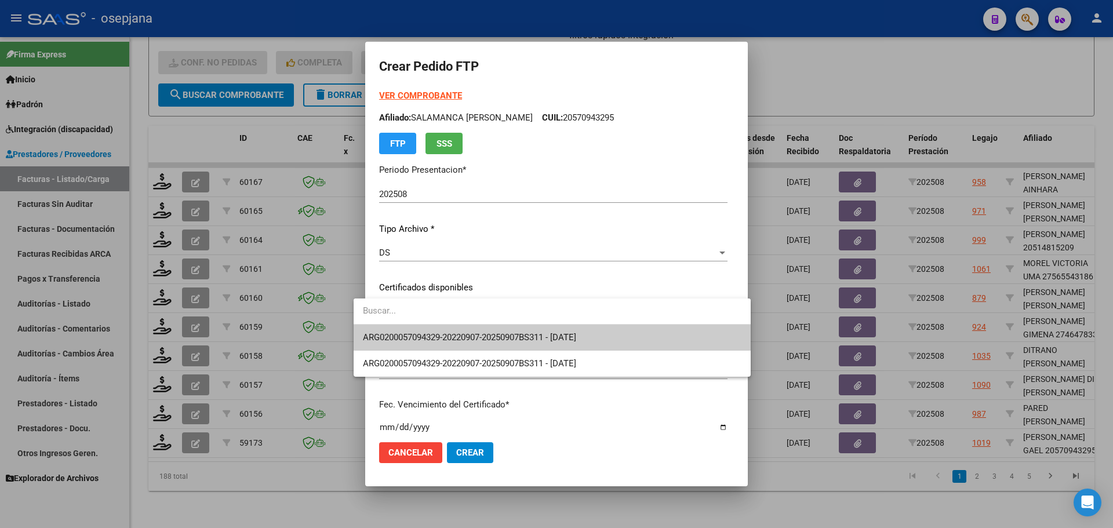
click at [488, 330] on span "ARG0200057094329-20220907-20250907BS311 - 2025-09-07" at bounding box center [552, 338] width 379 height 26
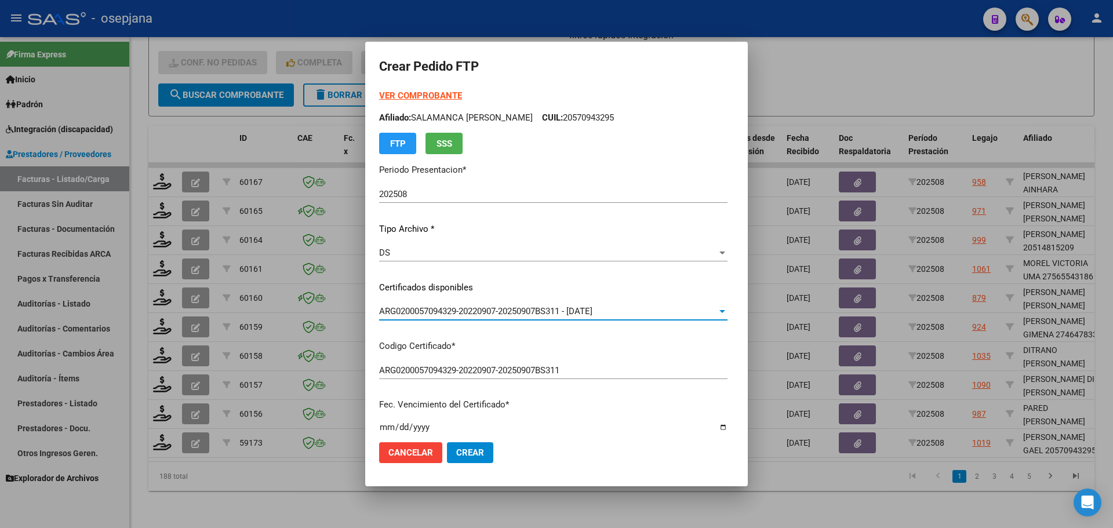
click at [416, 96] on strong "VER COMPROBANTE" at bounding box center [420, 95] width 83 height 10
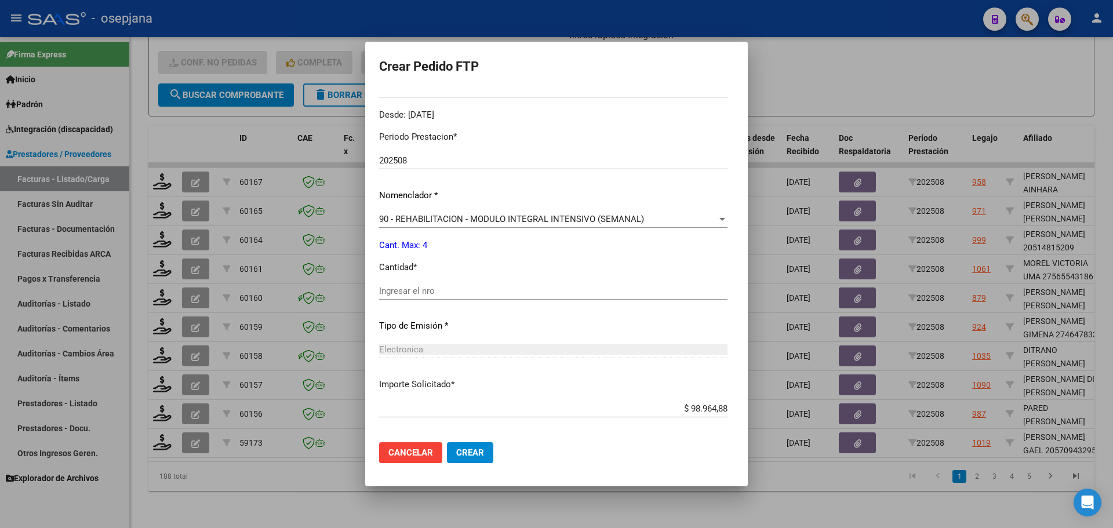
scroll to position [348, 0]
click at [398, 293] on input "Ingresar el nro" at bounding box center [553, 290] width 348 height 10
click at [461, 445] on button "Crear" at bounding box center [470, 452] width 46 height 21
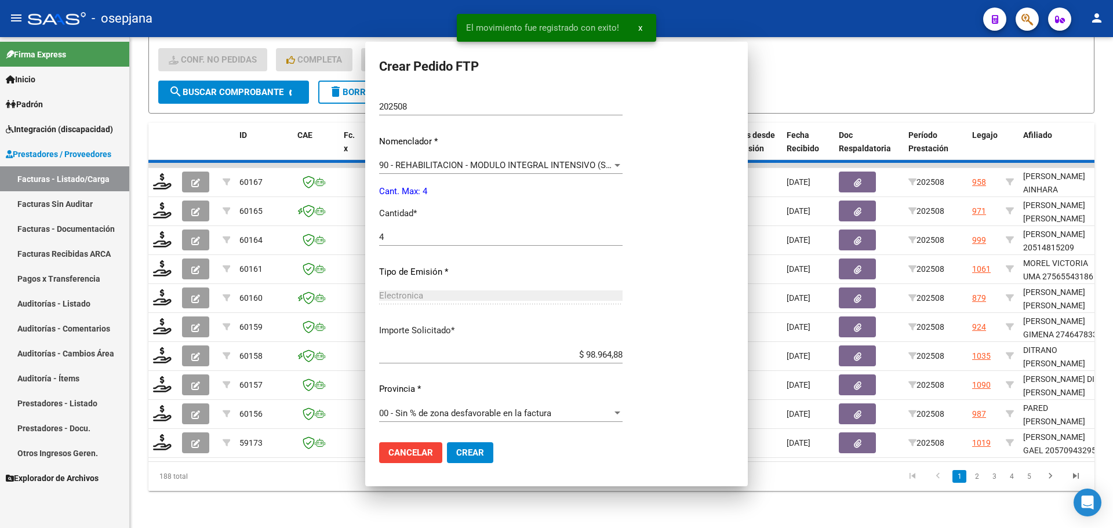
scroll to position [0, 0]
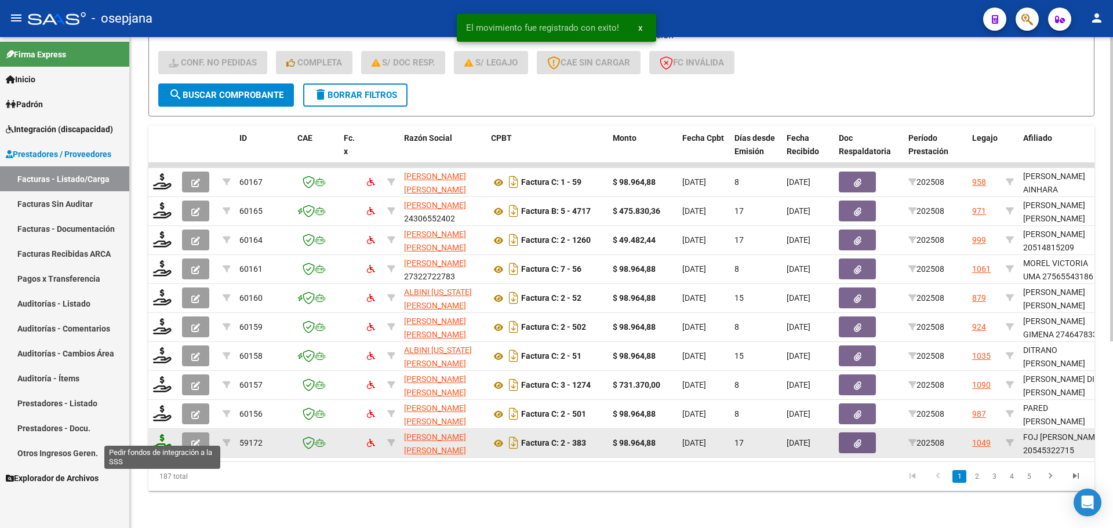
click at [162, 435] on icon at bounding box center [162, 442] width 19 height 16
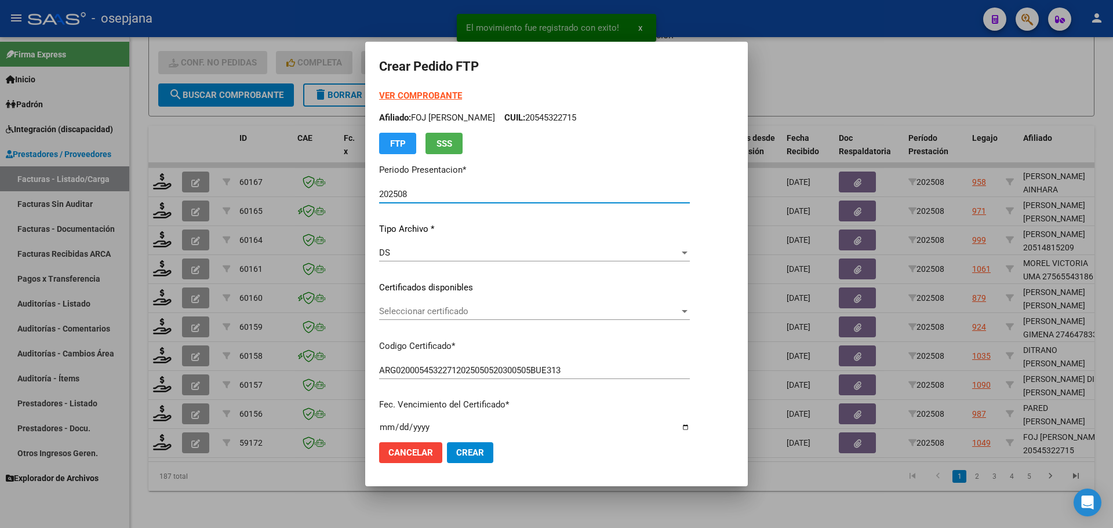
click at [441, 309] on span "Seleccionar certificado" at bounding box center [529, 311] width 300 height 10
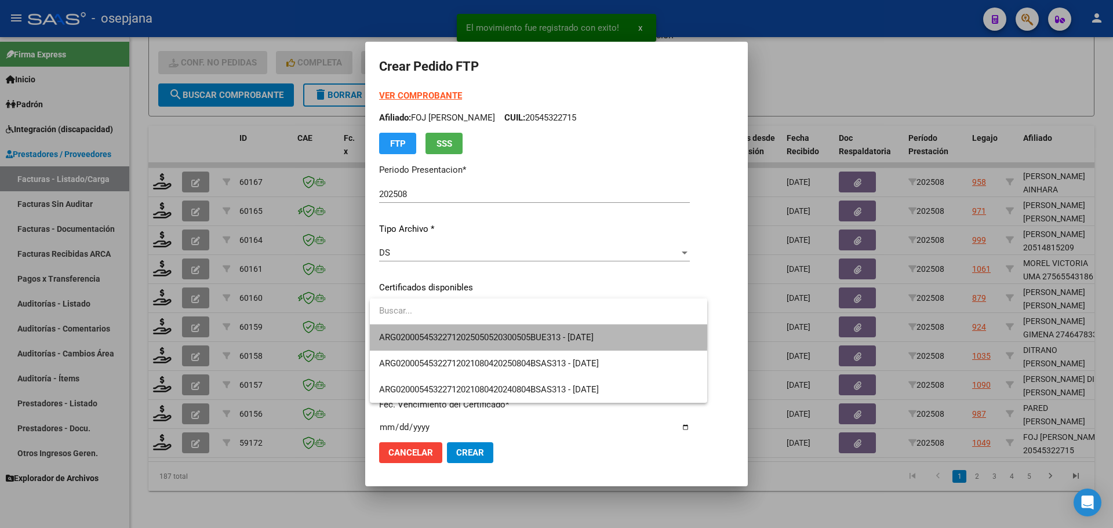
click at [446, 331] on span "ARG02000545322712025050520300505BUE313 - 2030-05-20" at bounding box center [538, 338] width 319 height 26
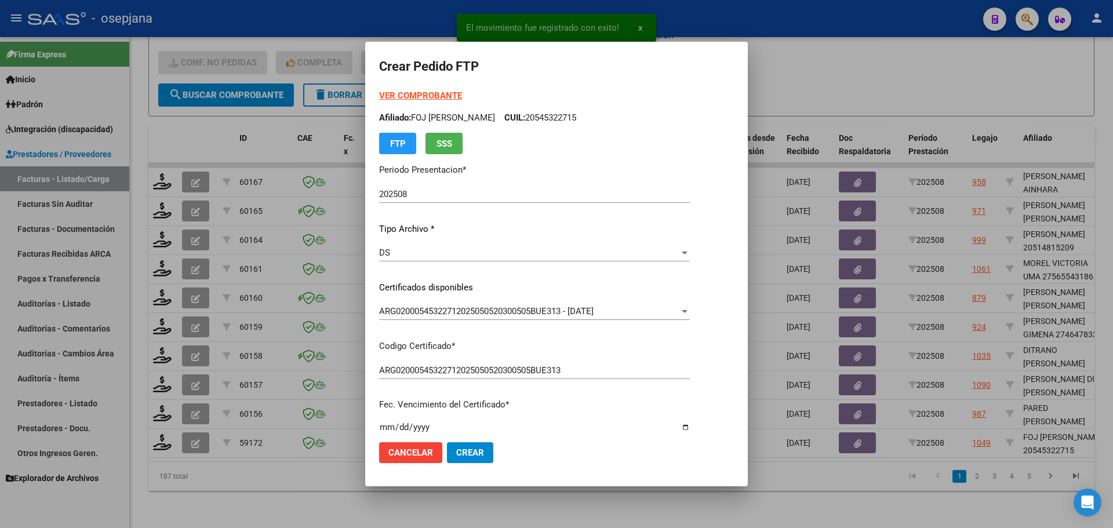
click at [448, 92] on strong "VER COMPROBANTE" at bounding box center [420, 95] width 83 height 10
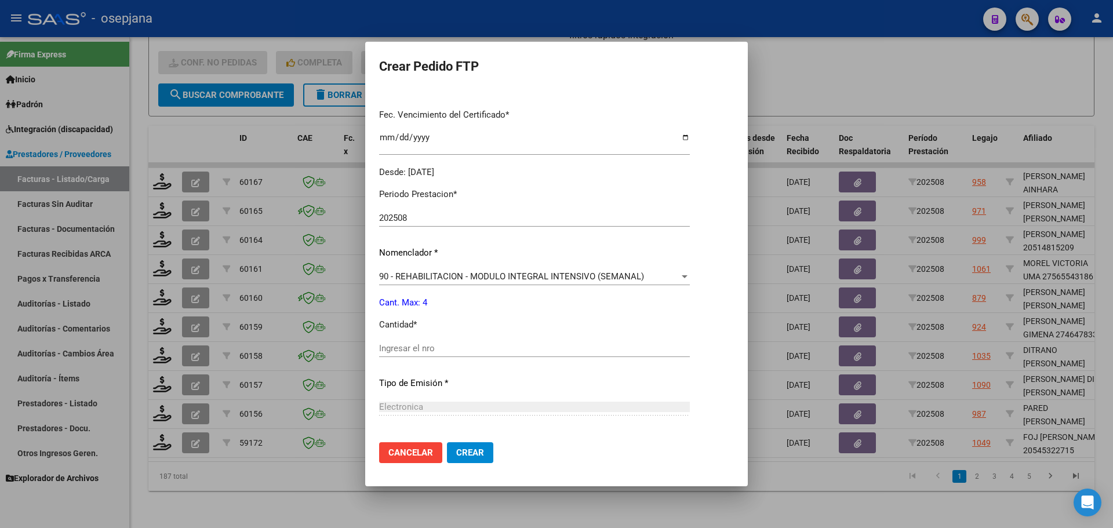
click at [394, 333] on div "Periodo Prestacion * 202508 Ingresar el Periodo Prestacion Nomenclador * 90 - R…" at bounding box center [534, 361] width 311 height 365
click at [393, 350] on input "Ingresar el nro" at bounding box center [534, 348] width 311 height 10
click at [457, 461] on button "Crear" at bounding box center [470, 452] width 46 height 21
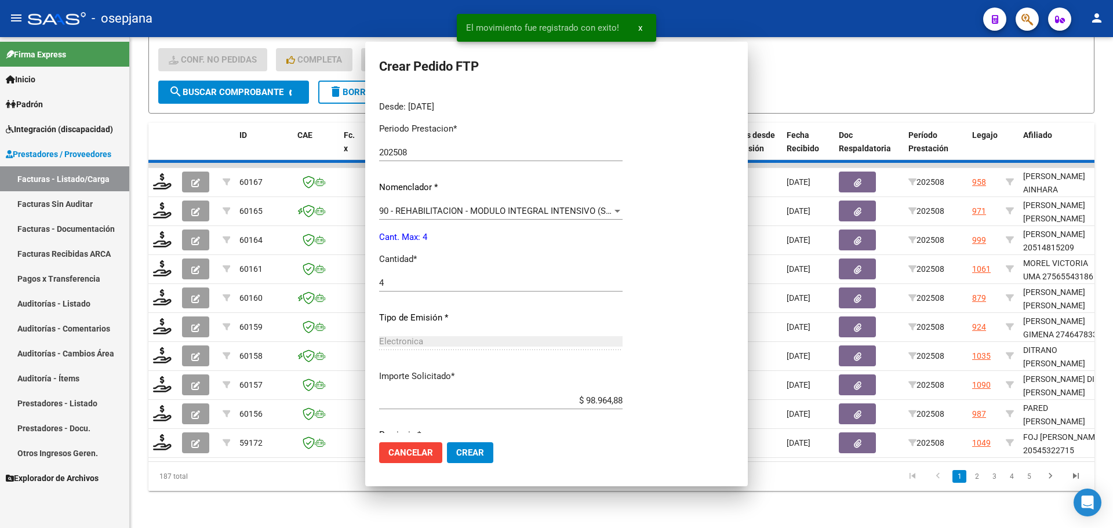
scroll to position [224, 0]
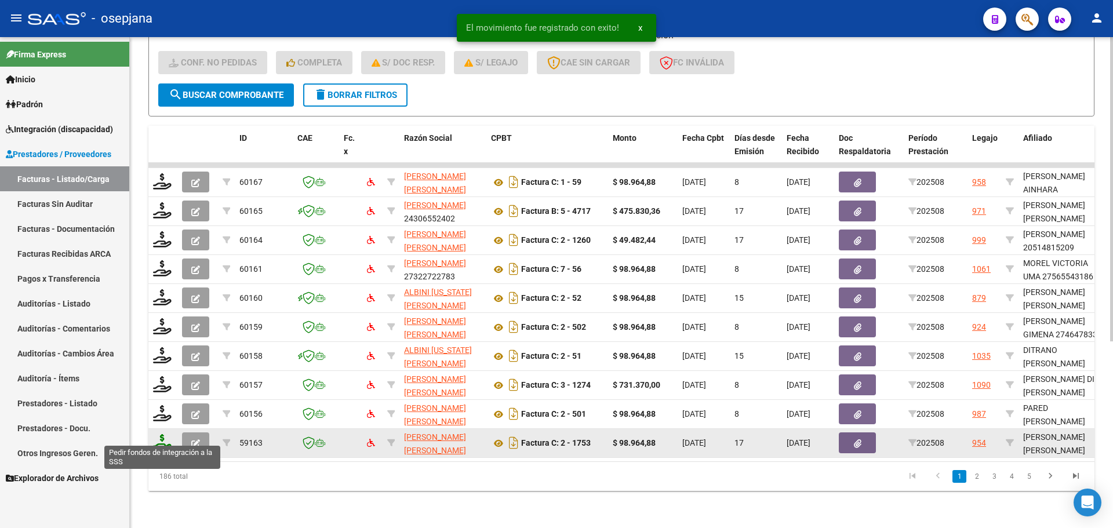
click at [163, 439] on icon at bounding box center [162, 442] width 19 height 16
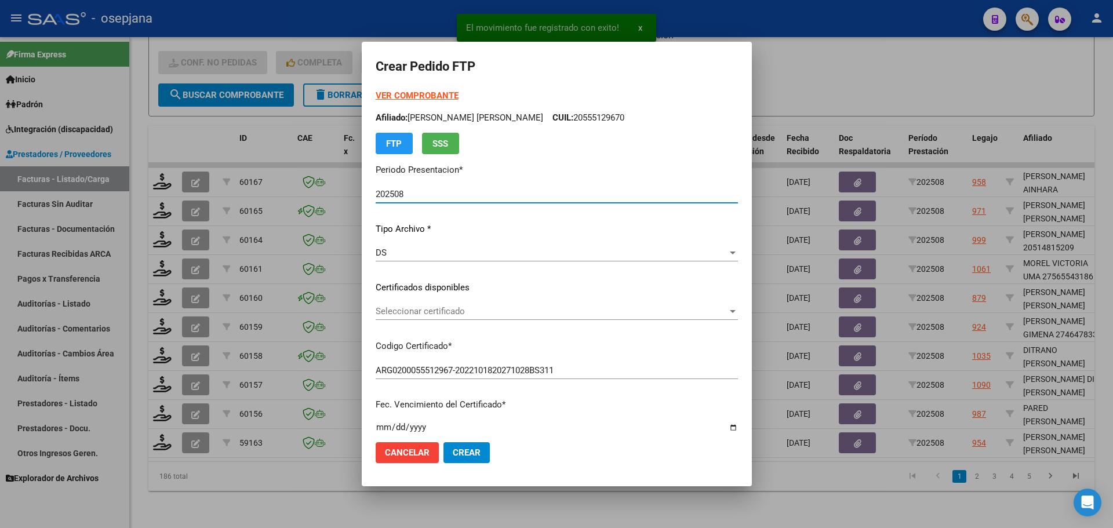
click at [463, 304] on div "Seleccionar certificado Seleccionar certificado" at bounding box center [557, 311] width 362 height 17
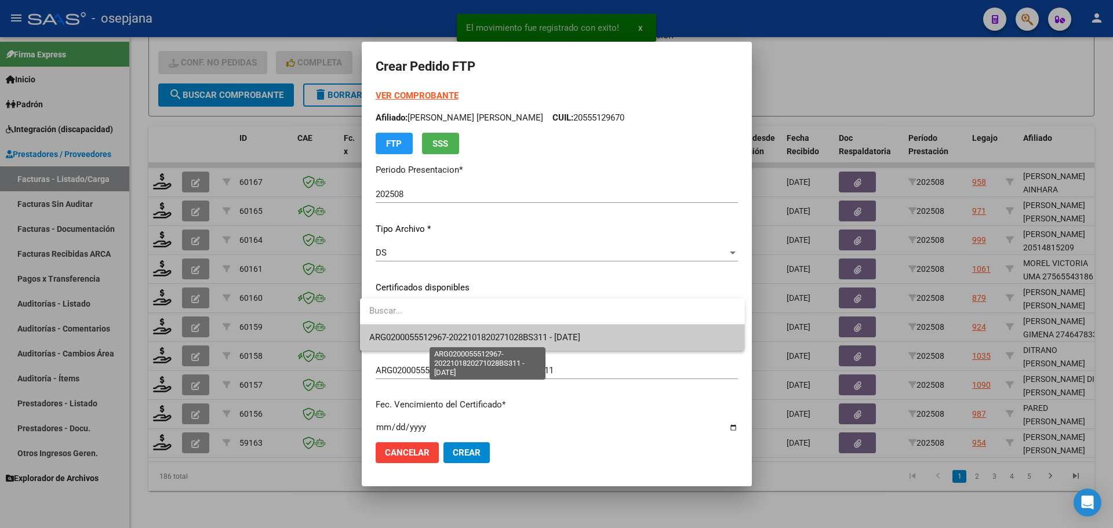
click at [462, 337] on span "ARG0200055512967-2022101820271028BS311 - 2027-10-28" at bounding box center [474, 337] width 211 height 10
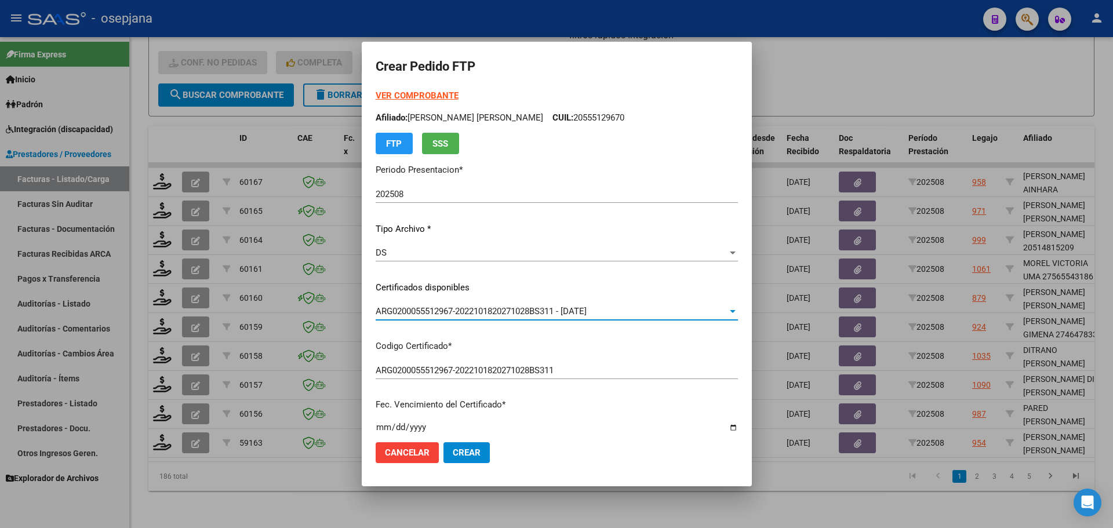
click at [439, 93] on strong "VER COMPROBANTE" at bounding box center [417, 95] width 83 height 10
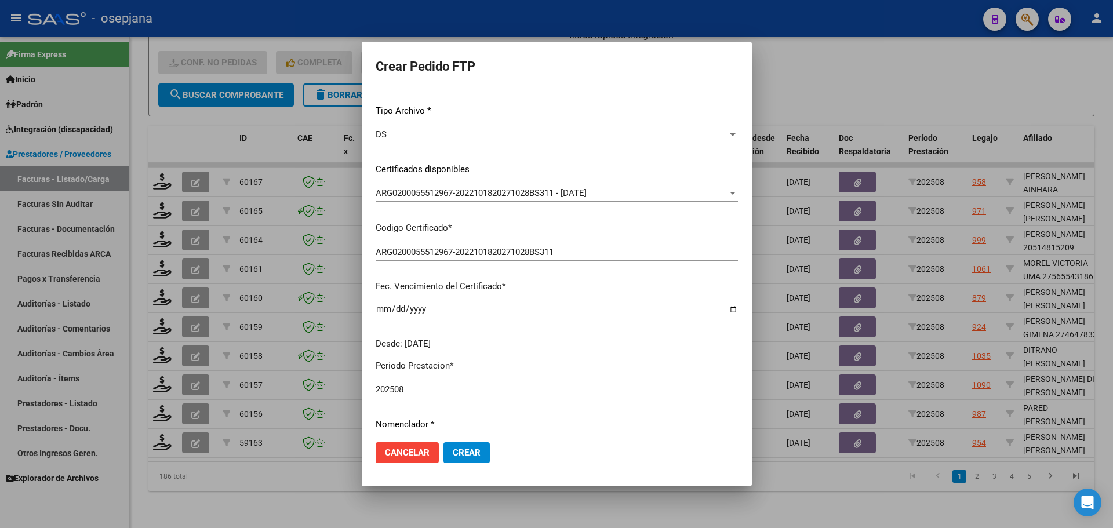
scroll to position [290, 0]
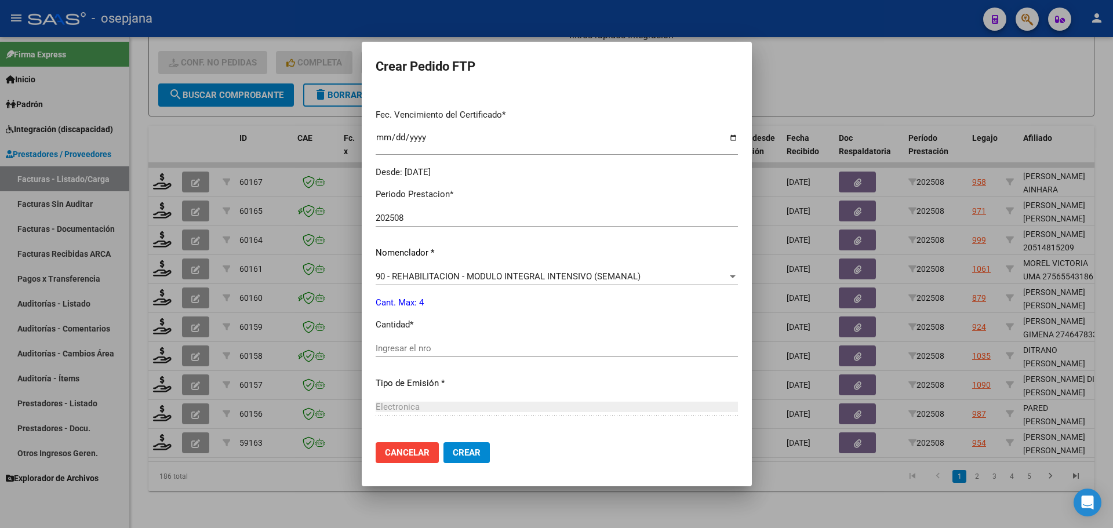
click at [388, 345] on input "Ingresar el nro" at bounding box center [557, 348] width 362 height 10
click at [457, 454] on span "Crear" at bounding box center [467, 453] width 28 height 10
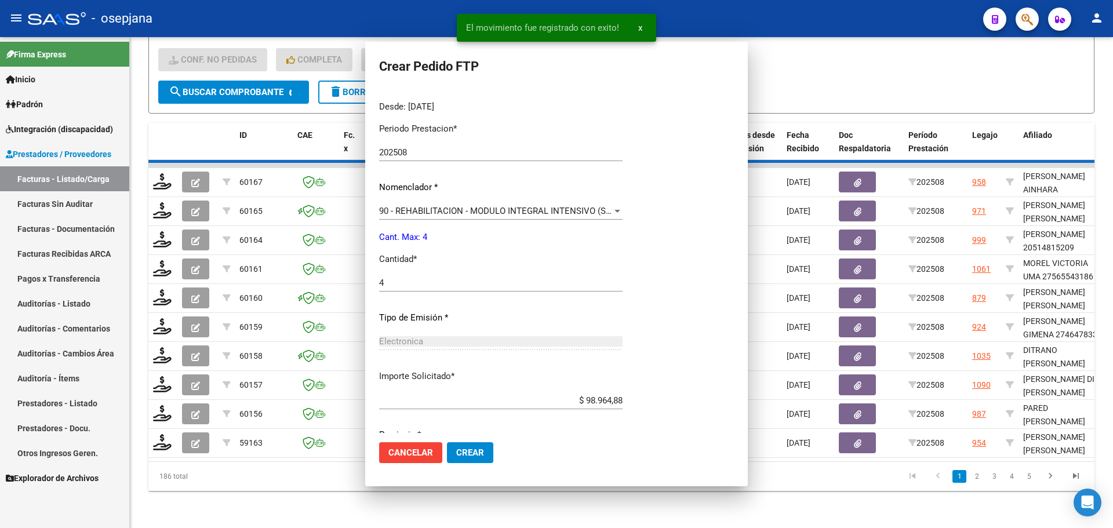
scroll to position [224, 0]
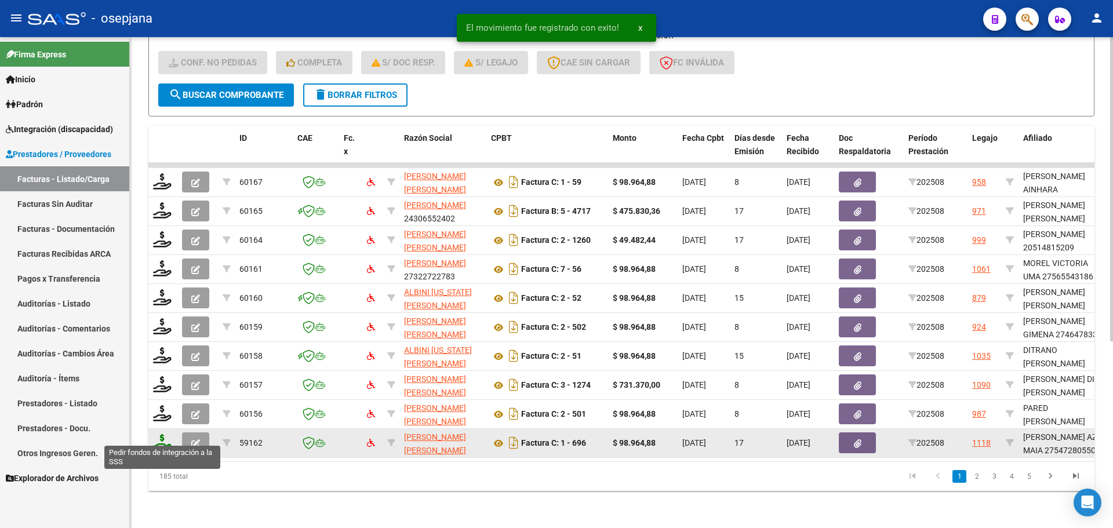
click at [164, 434] on icon at bounding box center [162, 442] width 19 height 16
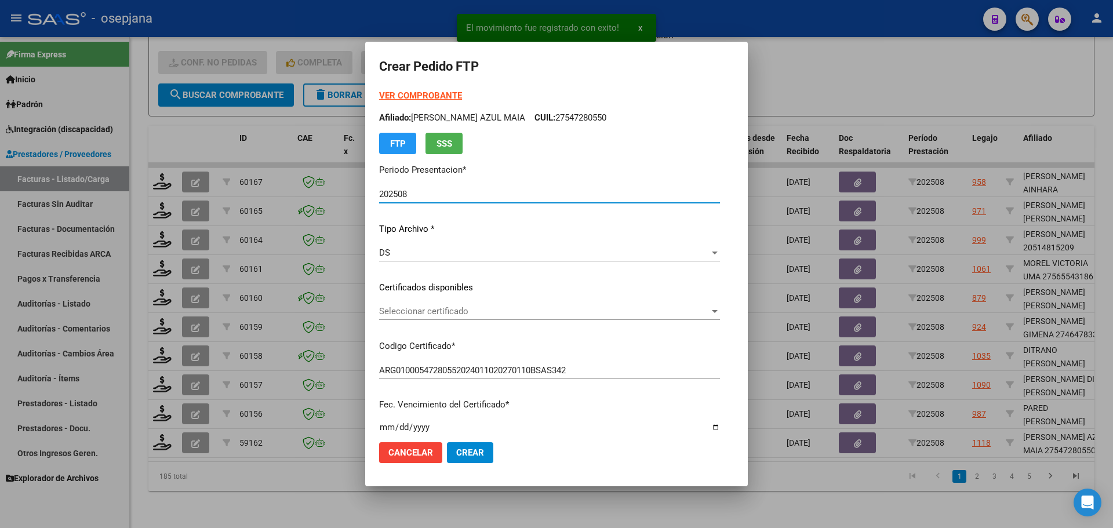
click at [426, 310] on span "Seleccionar certificado" at bounding box center [544, 311] width 330 height 10
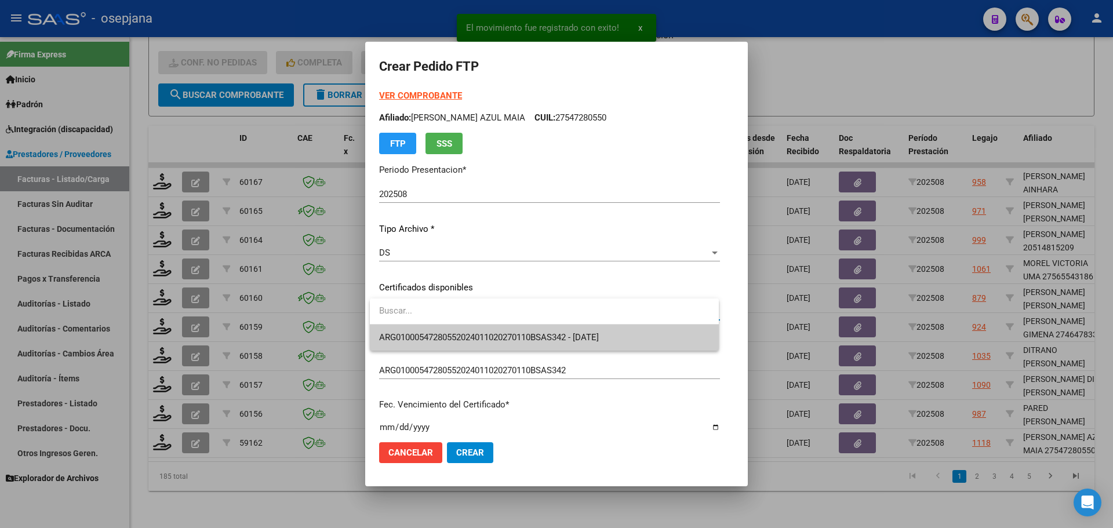
click at [430, 332] on span "ARG01000547280552024011020270110BSAS342 - 2027-01-10" at bounding box center [544, 338] width 330 height 26
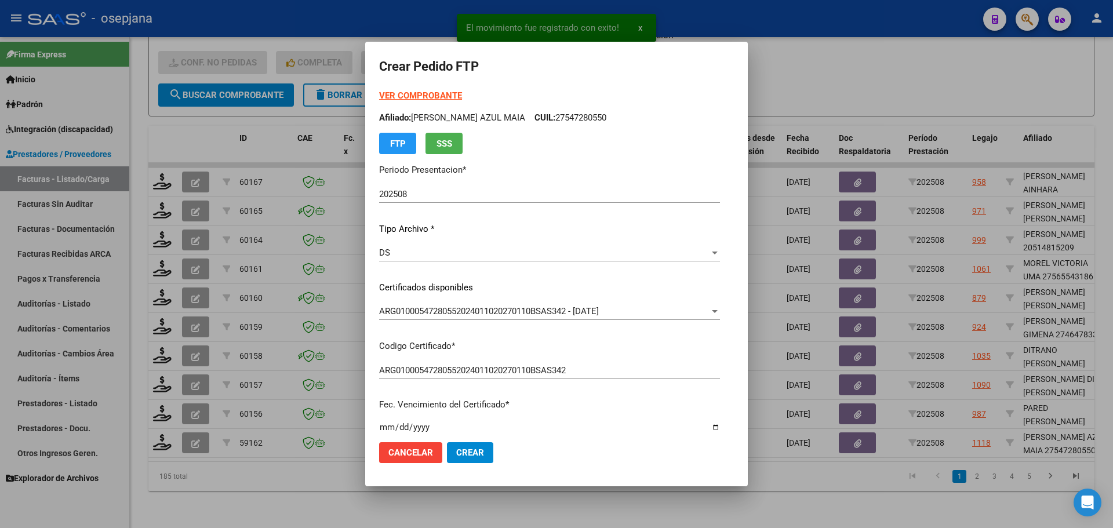
click at [435, 97] on strong "VER COMPROBANTE" at bounding box center [420, 95] width 83 height 10
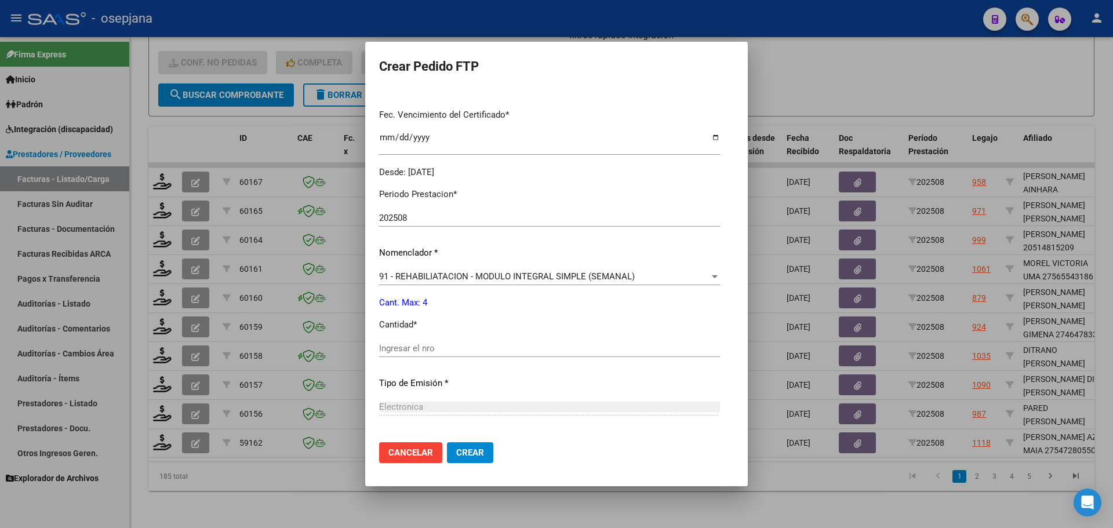
click at [405, 346] on input "Ingresar el nro" at bounding box center [549, 348] width 341 height 10
click at [476, 456] on span "Crear" at bounding box center [470, 453] width 28 height 10
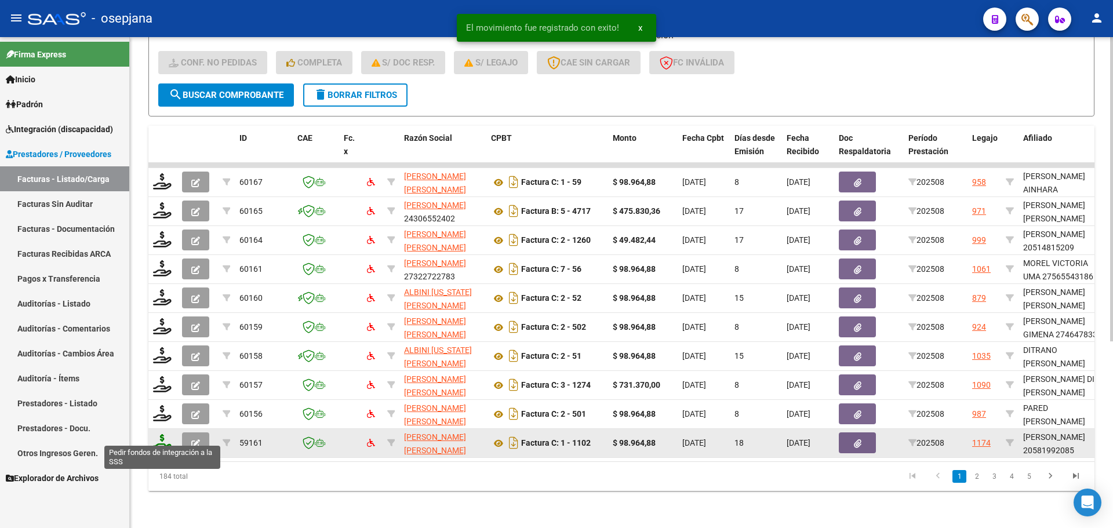
click at [166, 434] on icon at bounding box center [162, 442] width 19 height 16
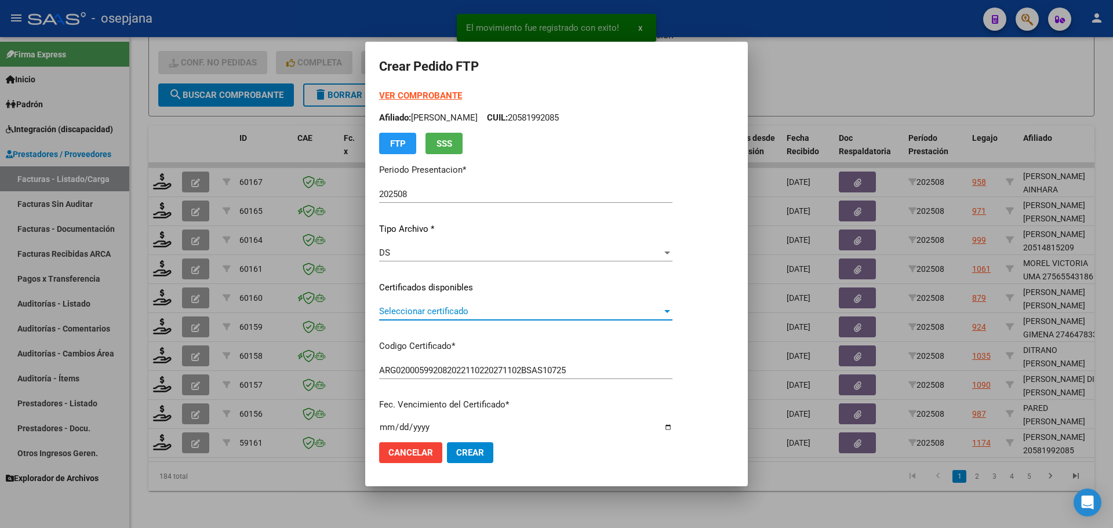
click at [437, 309] on span "Seleccionar certificado" at bounding box center [520, 311] width 283 height 10
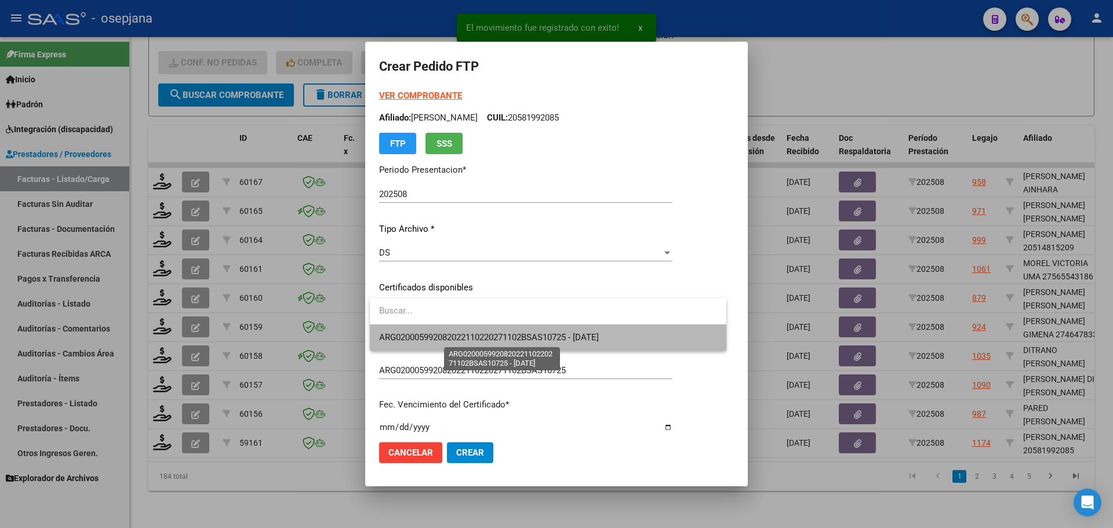
click at [448, 335] on span "ARG020005992082022110220271102BSAS10725 - 2027-11-02" at bounding box center [489, 337] width 220 height 10
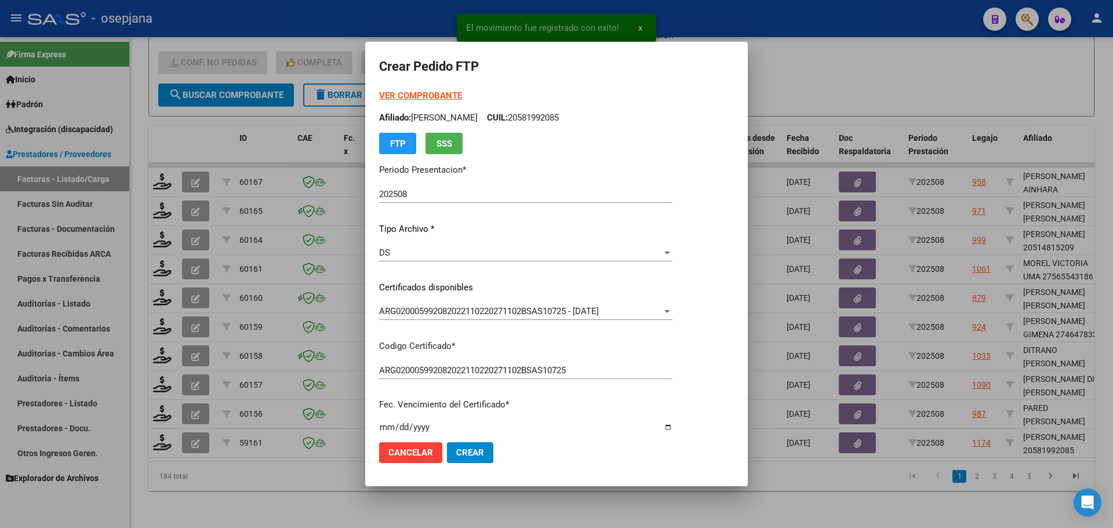
click at [438, 97] on strong "VER COMPROBANTE" at bounding box center [420, 95] width 83 height 10
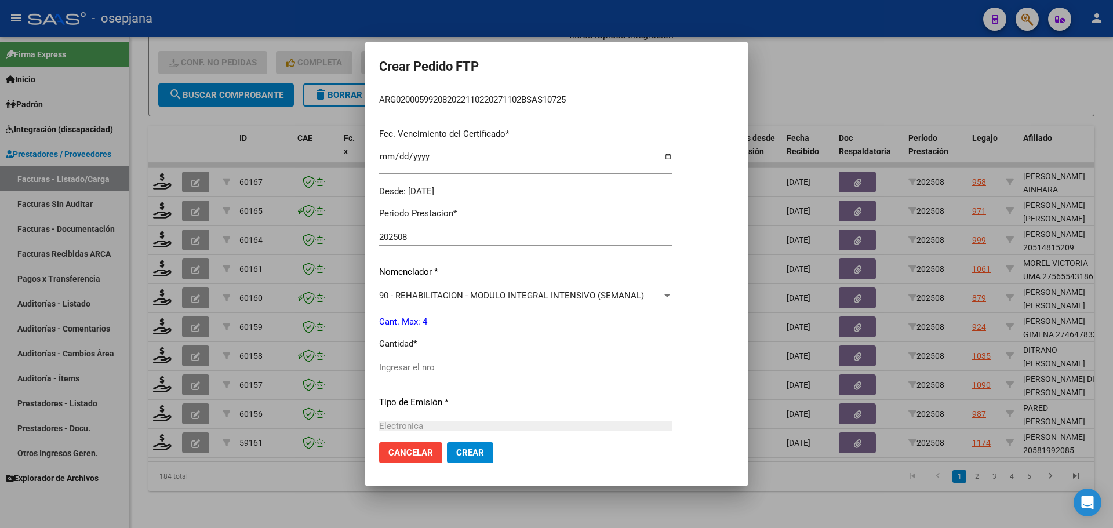
scroll to position [290, 0]
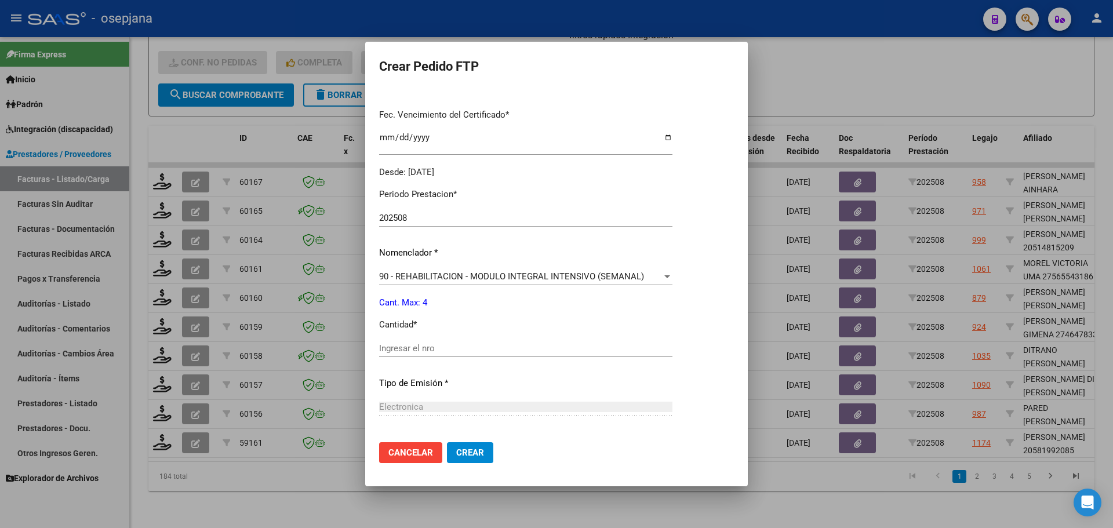
click at [397, 338] on div "Periodo Prestacion * 202508 Ingresar el Periodo Prestacion Nomenclador * 90 - R…" at bounding box center [525, 361] width 293 height 365
click at [397, 348] on input "Ingresar el nro" at bounding box center [525, 348] width 293 height 10
click at [463, 448] on span "Crear" at bounding box center [470, 453] width 28 height 10
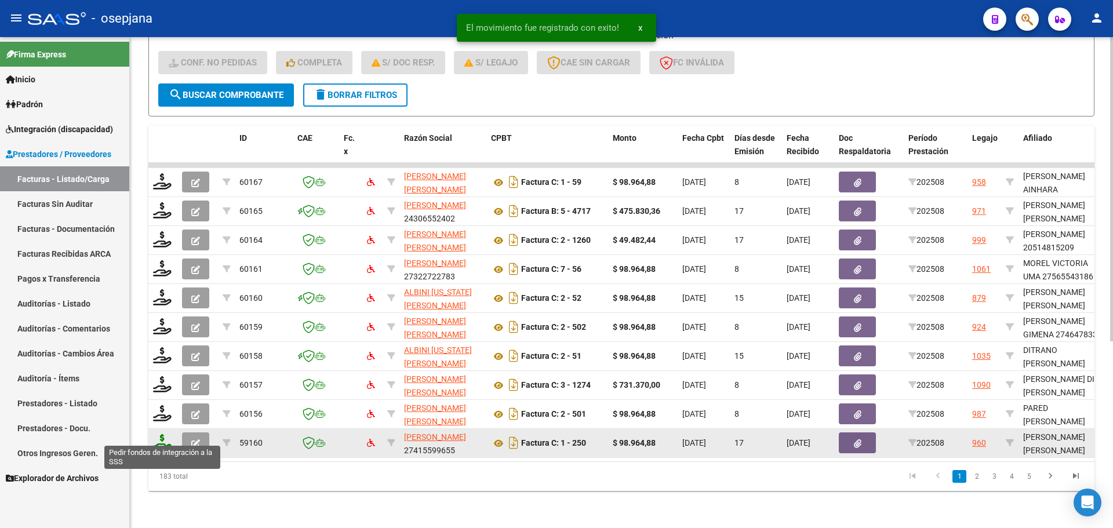
click at [165, 437] on icon at bounding box center [162, 442] width 19 height 16
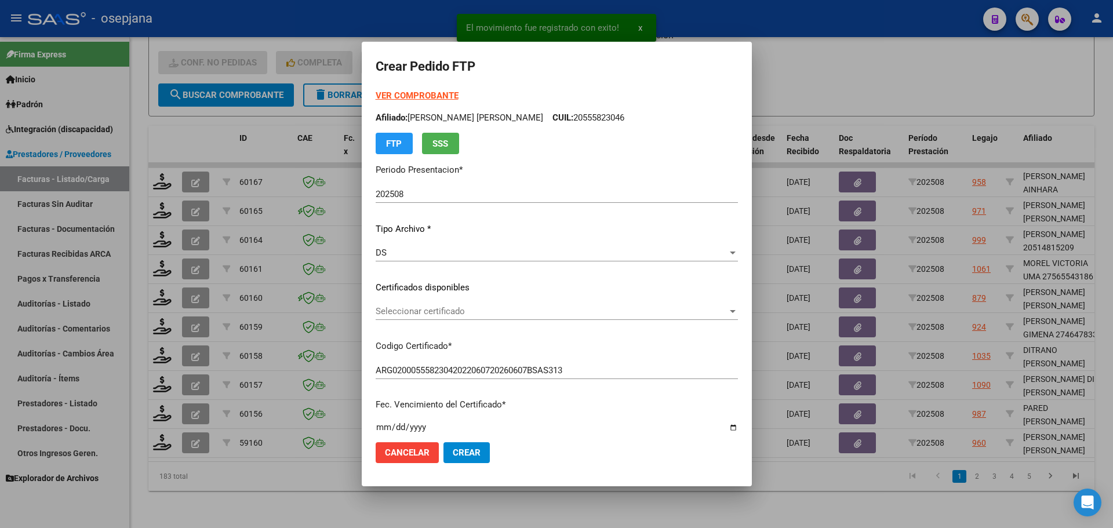
click at [479, 304] on div "Seleccionar certificado Seleccionar certificado" at bounding box center [557, 311] width 362 height 17
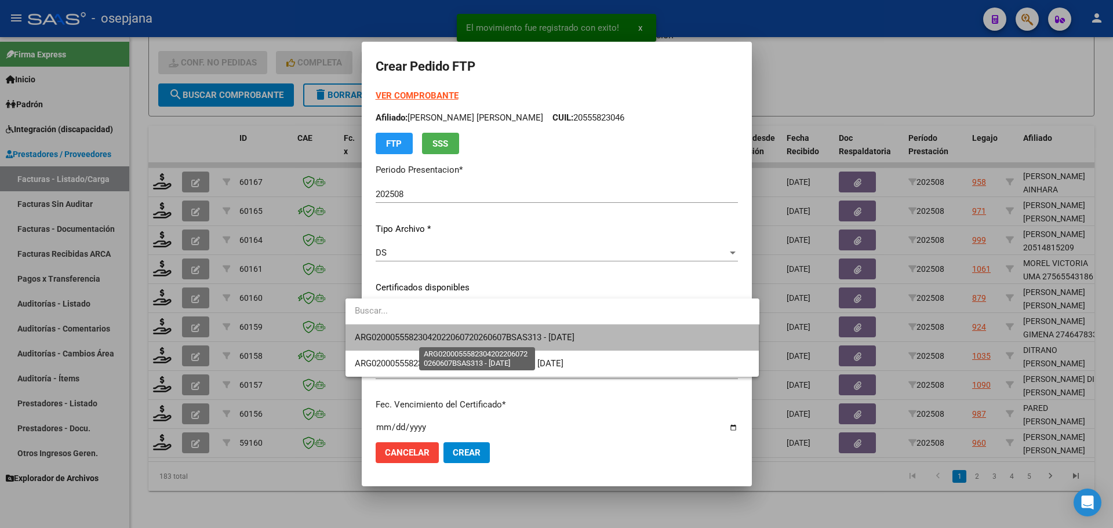
click at [486, 333] on span "ARG02000555823042022060720260607BSAS313 - [DATE]" at bounding box center [465, 337] width 220 height 10
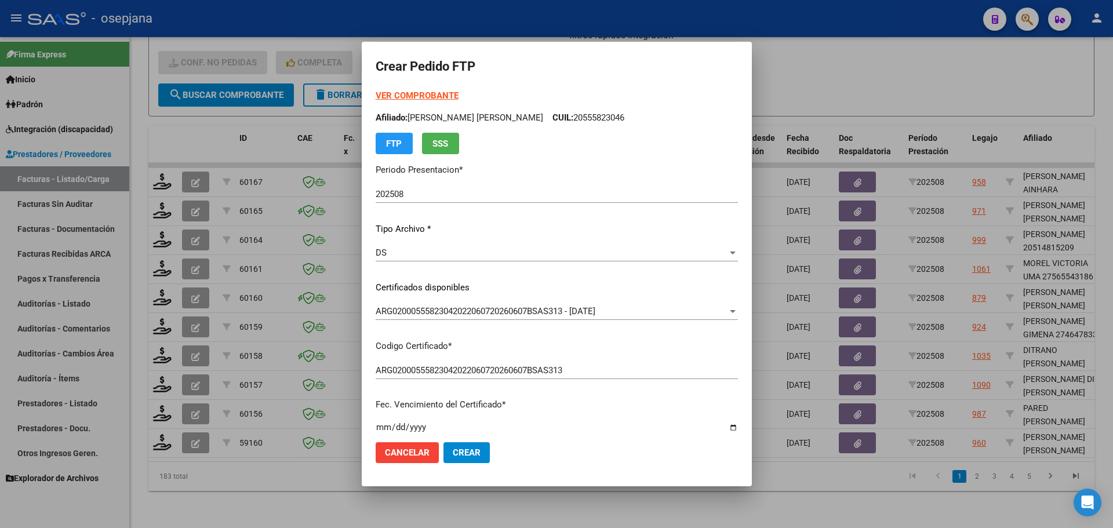
click at [417, 93] on strong "VER COMPROBANTE" at bounding box center [417, 95] width 83 height 10
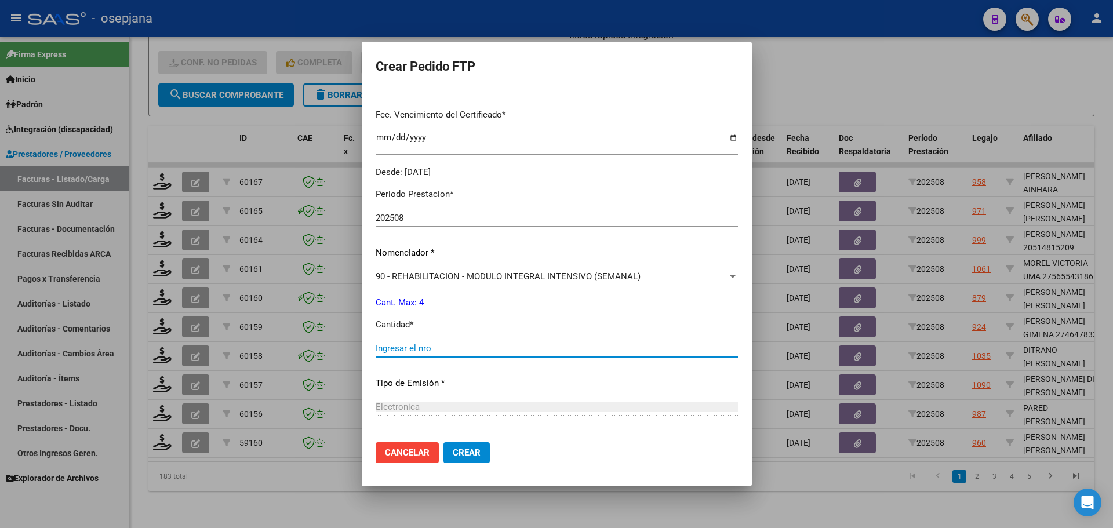
click at [403, 350] on input "Ingresar el nro" at bounding box center [557, 348] width 362 height 10
click at [454, 445] on button "Crear" at bounding box center [466, 452] width 46 height 21
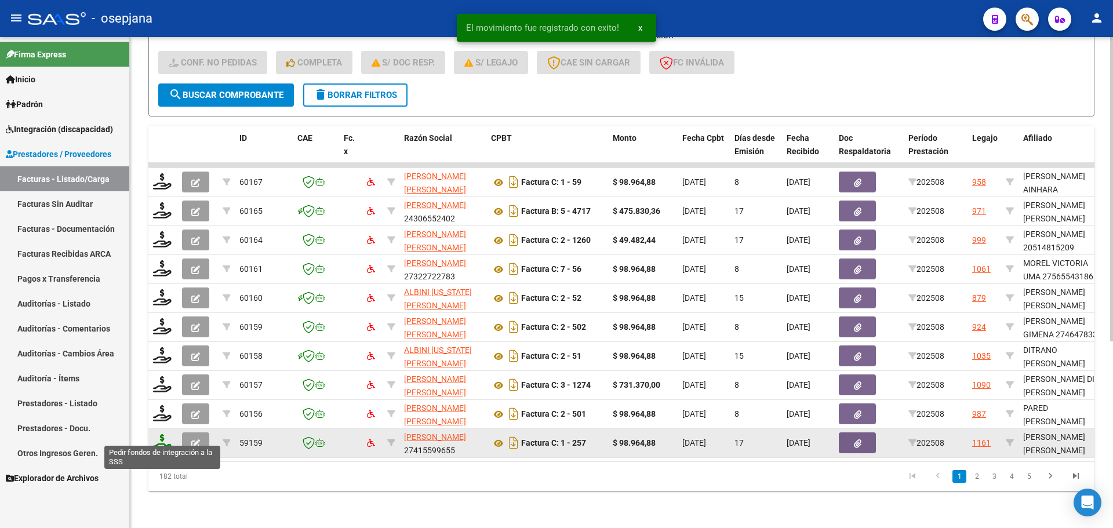
click at [163, 434] on icon at bounding box center [162, 442] width 19 height 16
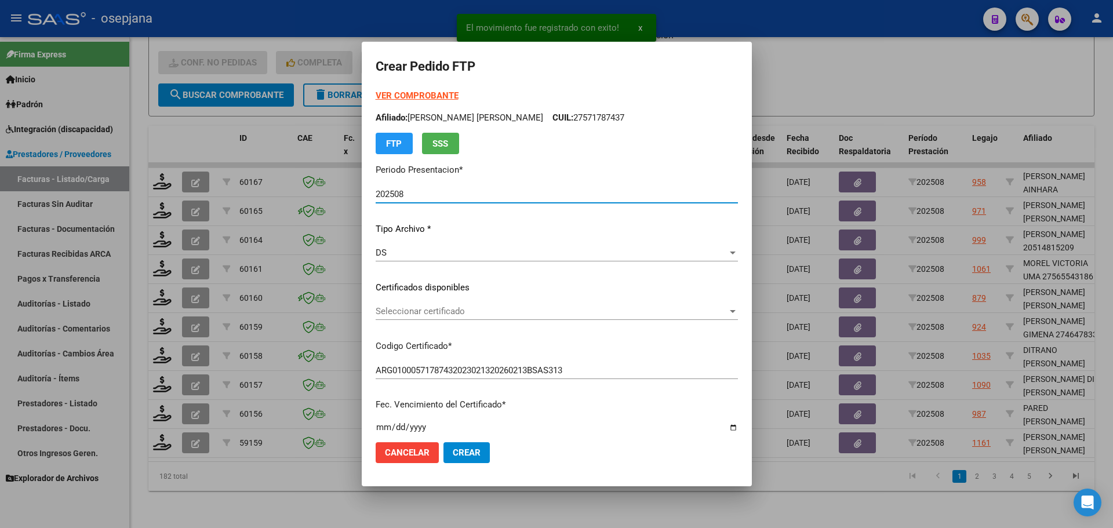
click at [466, 303] on div "Seleccionar certificado Seleccionar certificado" at bounding box center [557, 311] width 362 height 17
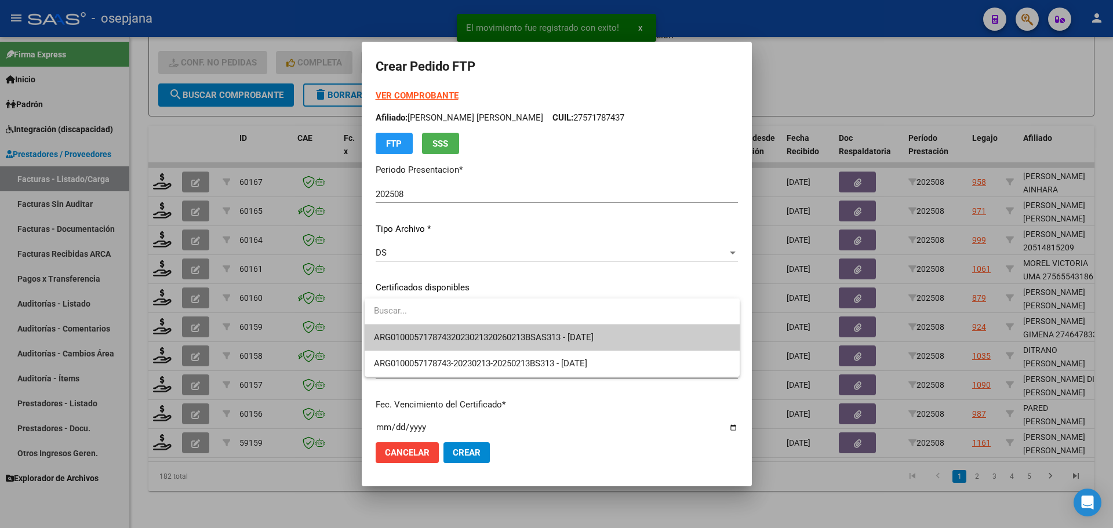
click at [478, 334] on span "ARG01000571787432023021320260213BSAS313 - 2026-02-13" at bounding box center [484, 337] width 220 height 10
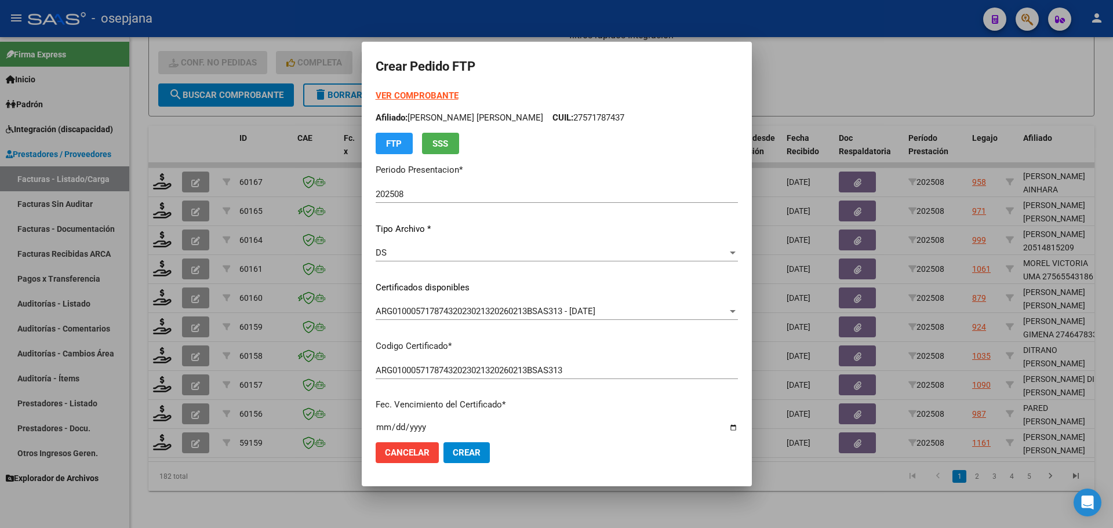
click at [420, 93] on strong "VER COMPROBANTE" at bounding box center [417, 95] width 83 height 10
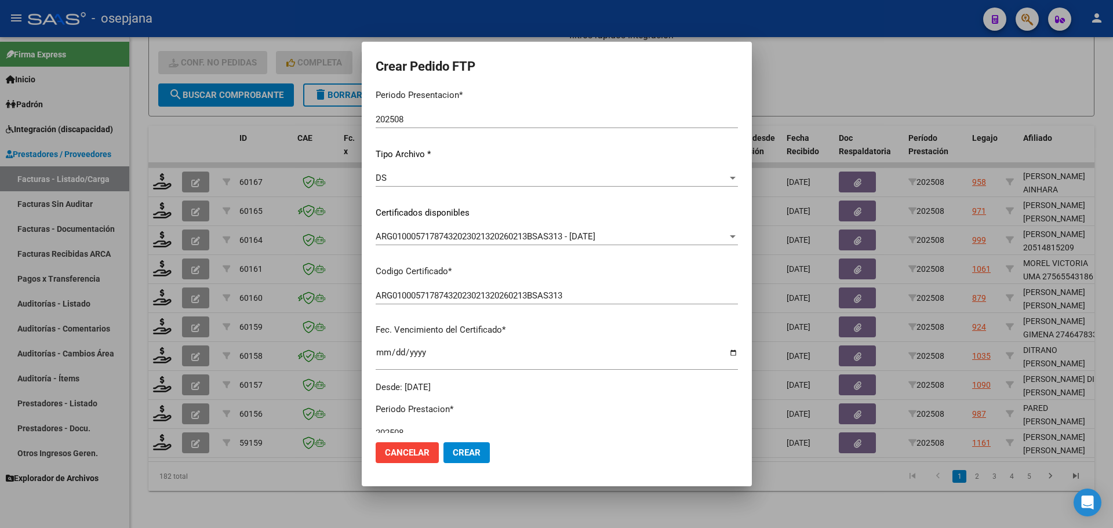
scroll to position [348, 0]
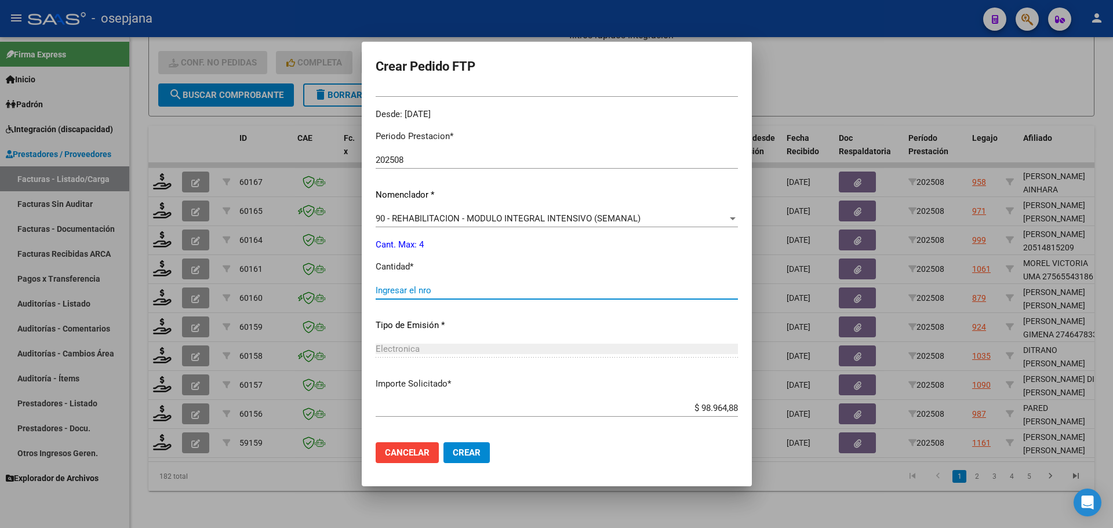
click at [401, 290] on input "Ingresar el nro" at bounding box center [557, 290] width 362 height 10
click at [482, 452] on button "Crear" at bounding box center [466, 452] width 46 height 21
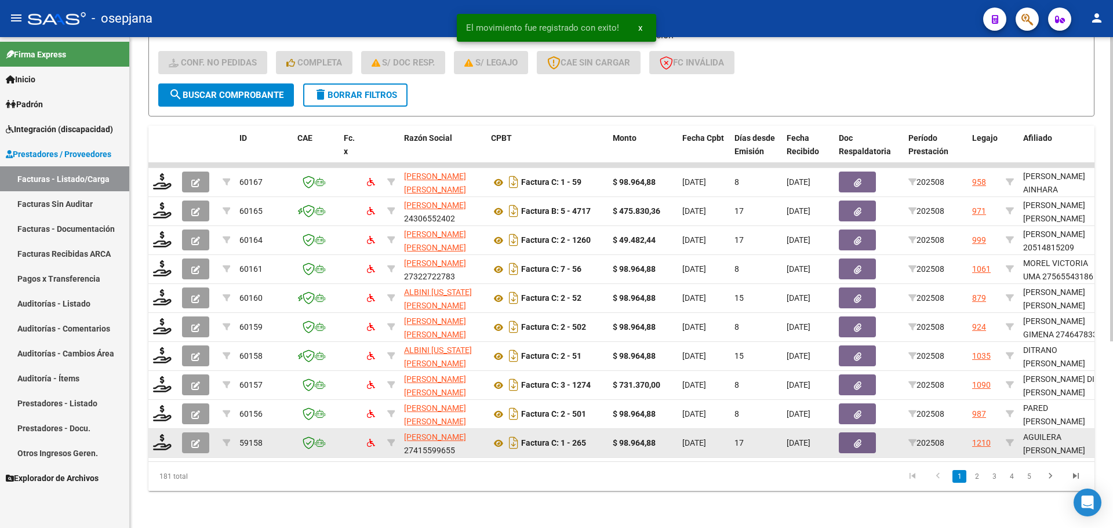
click at [160, 442] on div at bounding box center [163, 443] width 20 height 18
click at [163, 435] on icon at bounding box center [162, 442] width 19 height 16
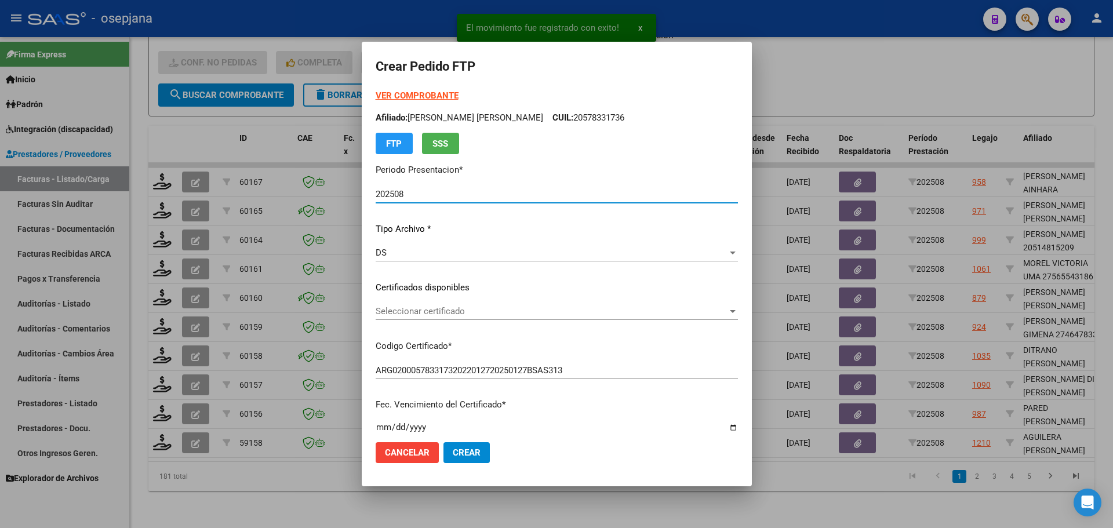
click at [480, 314] on span "Seleccionar certificado" at bounding box center [552, 311] width 352 height 10
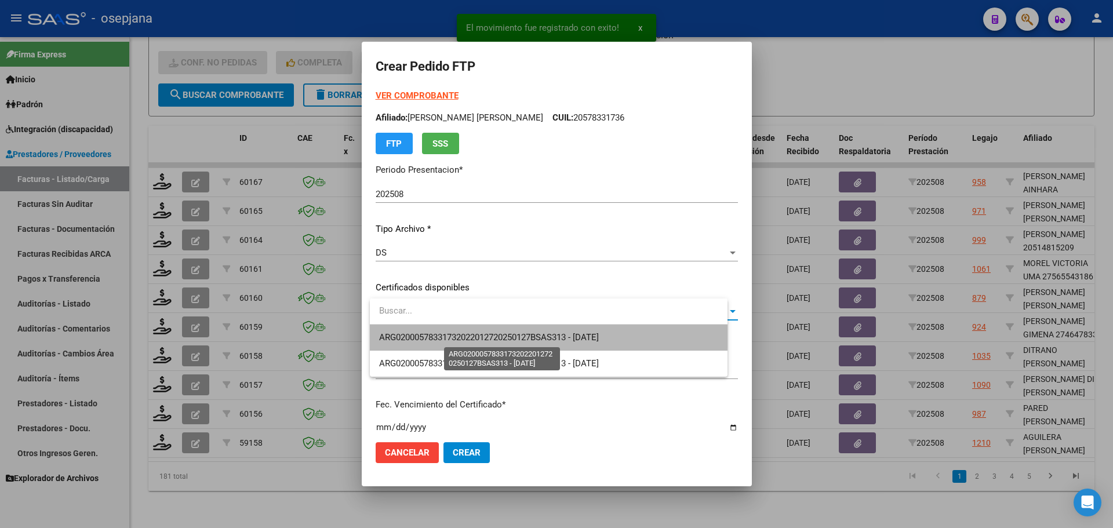
click at [485, 333] on span "ARG02000578331732022012720250127BSAS313 - 2025-01-27" at bounding box center [489, 337] width 220 height 10
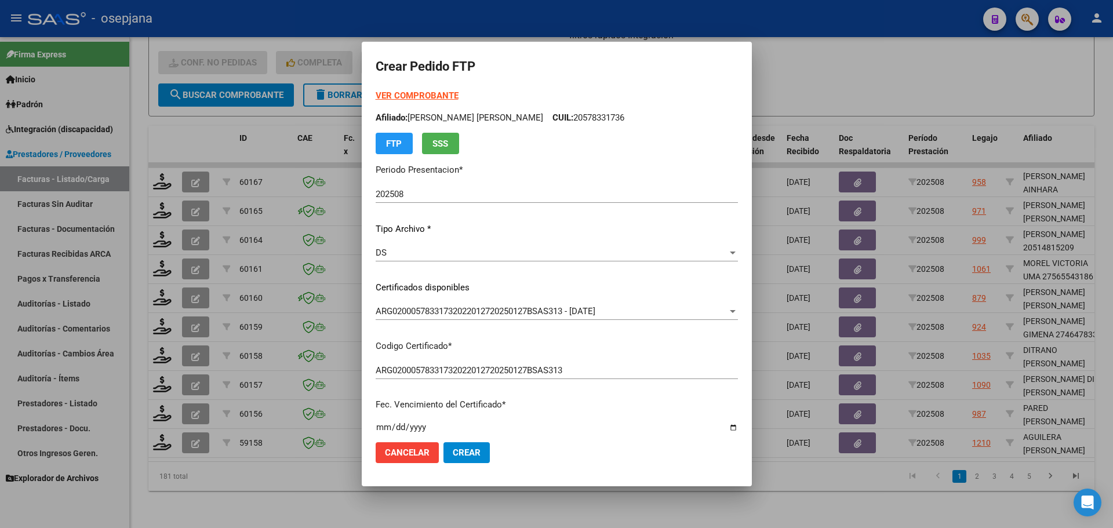
click at [443, 94] on strong "VER COMPROBANTE" at bounding box center [417, 95] width 83 height 10
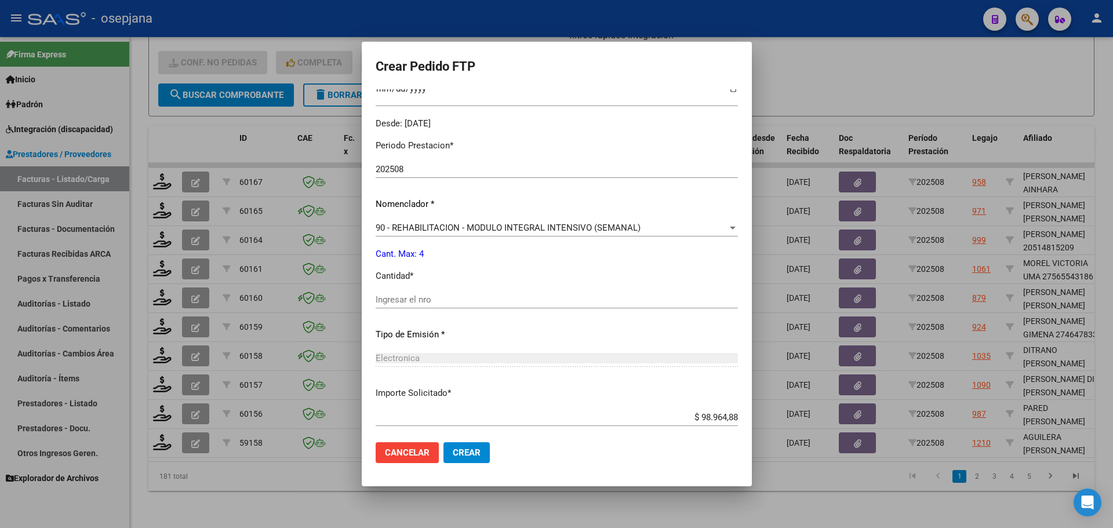
scroll to position [348, 0]
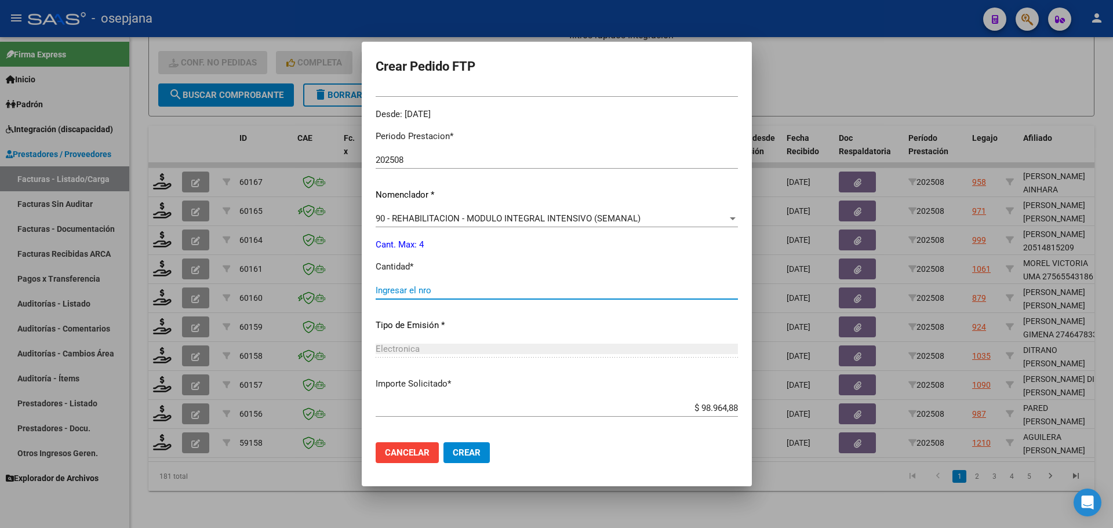
click at [423, 292] on input "Ingresar el nro" at bounding box center [557, 290] width 362 height 10
click at [470, 440] on mat-dialog-actions "Cancelar Crear" at bounding box center [557, 452] width 362 height 39
click at [469, 450] on span "Crear" at bounding box center [467, 453] width 28 height 10
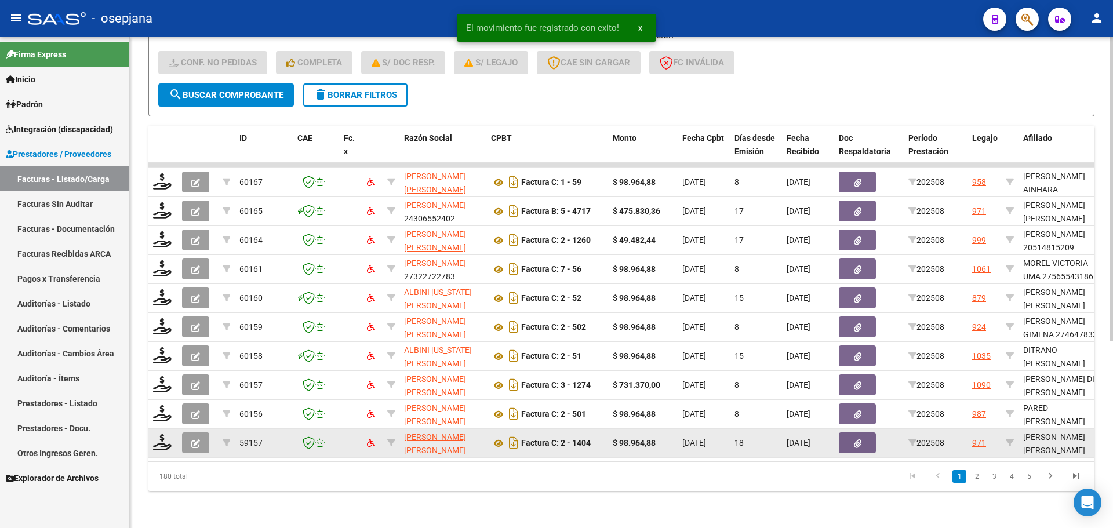
click at [173, 435] on datatable-body-cell at bounding box center [162, 443] width 29 height 28
click at [164, 434] on icon at bounding box center [162, 442] width 19 height 16
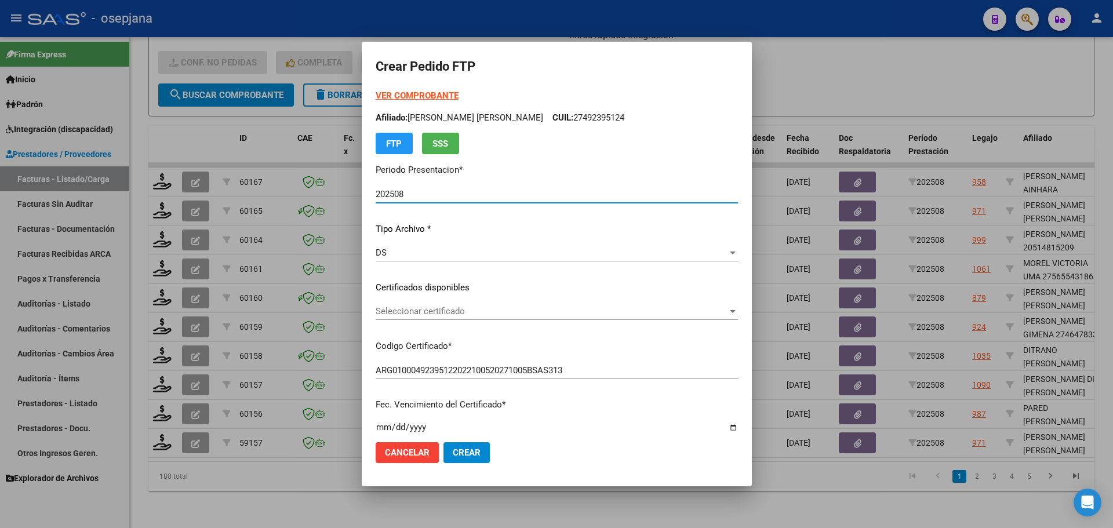
click at [463, 314] on span "Seleccionar certificado" at bounding box center [552, 311] width 352 height 10
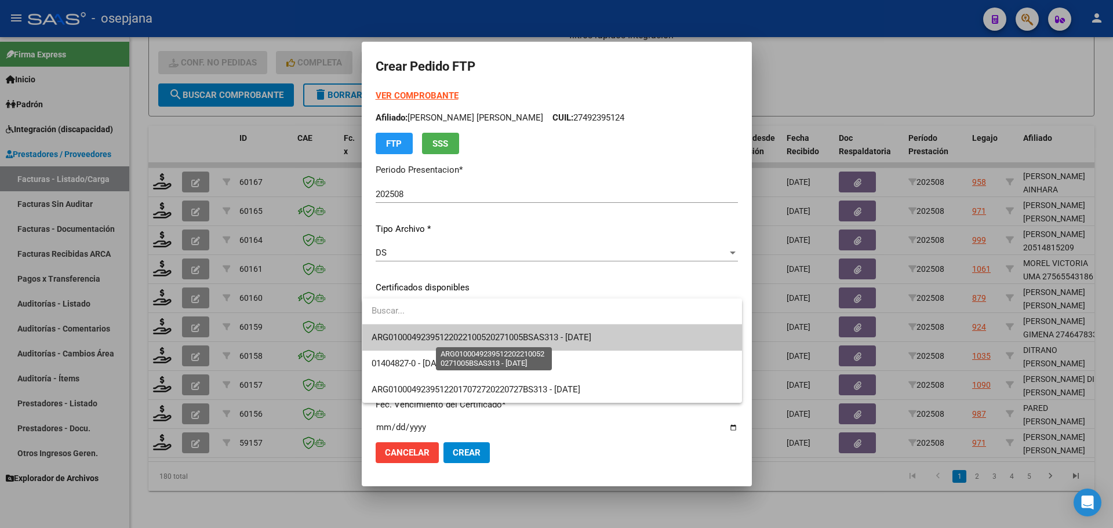
click at [465, 336] on span "ARG01000492395122022100520271005BSAS313 - 2027-10-05" at bounding box center [482, 337] width 220 height 10
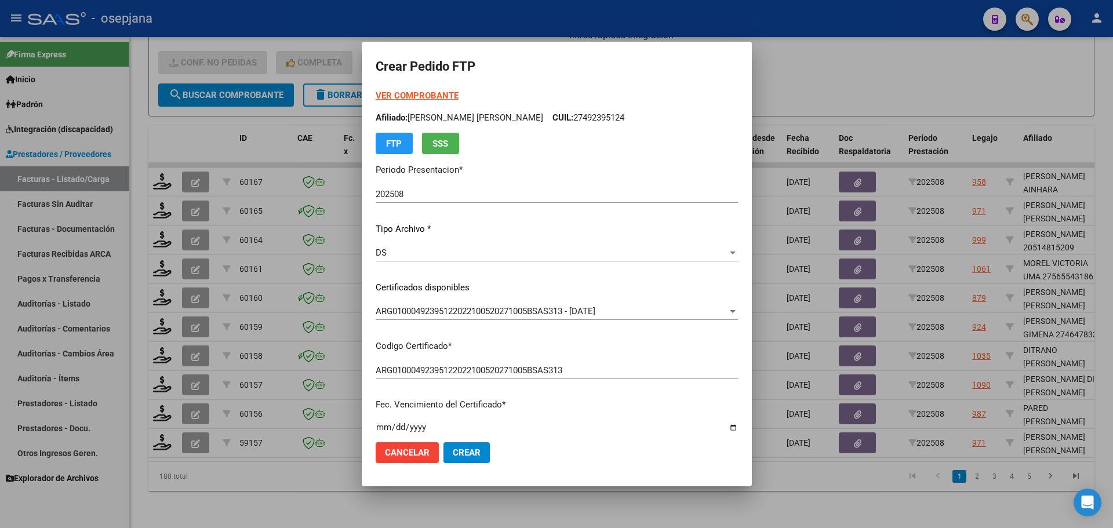
click at [416, 101] on strong "VER COMPROBANTE" at bounding box center [417, 95] width 83 height 10
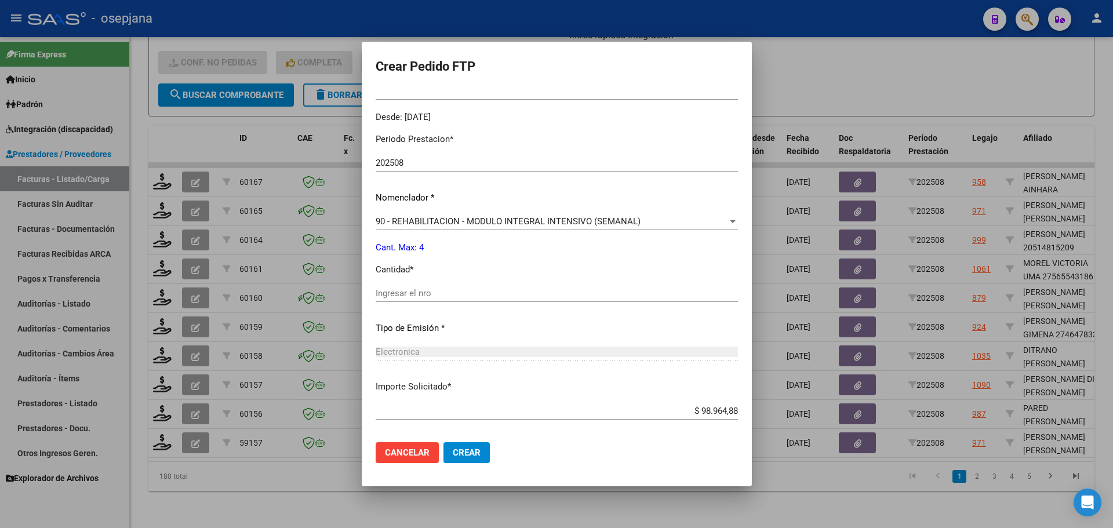
scroll to position [348, 0]
click at [412, 289] on input "Ingresar el nro" at bounding box center [557, 290] width 362 height 10
click at [459, 445] on button "Crear" at bounding box center [466, 452] width 46 height 21
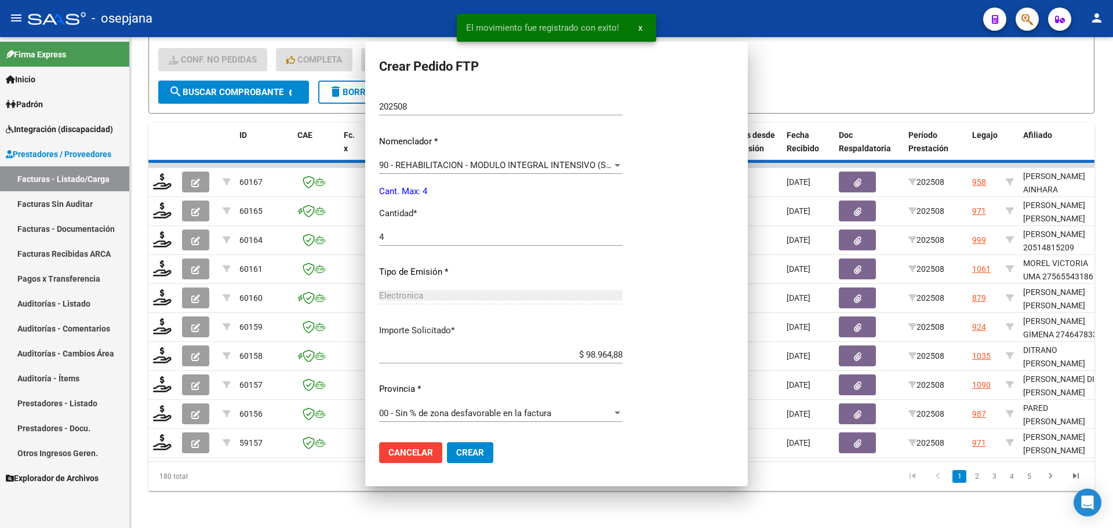
scroll to position [0, 0]
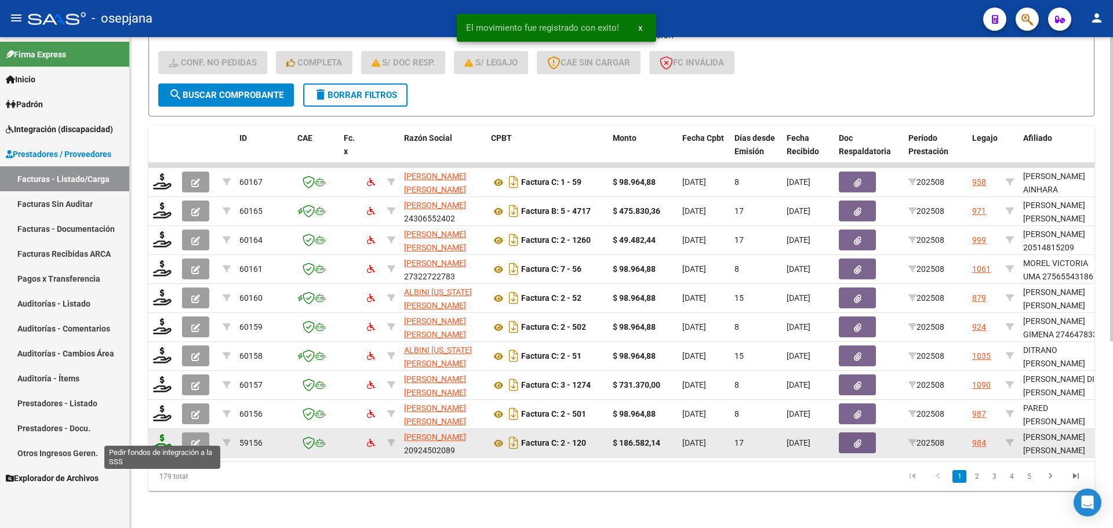
click at [166, 434] on icon at bounding box center [162, 442] width 19 height 16
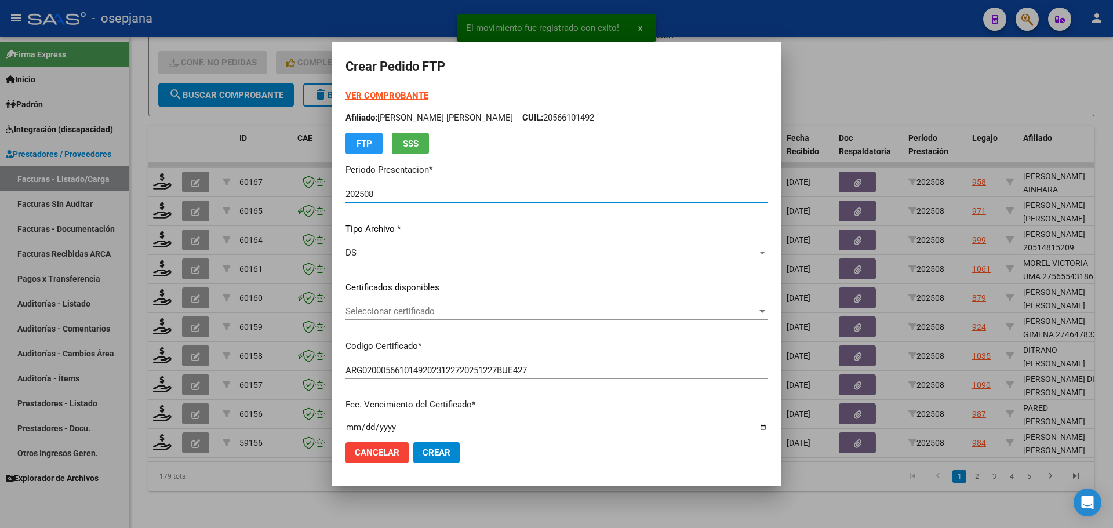
click at [456, 306] on span "Seleccionar certificado" at bounding box center [552, 311] width 412 height 10
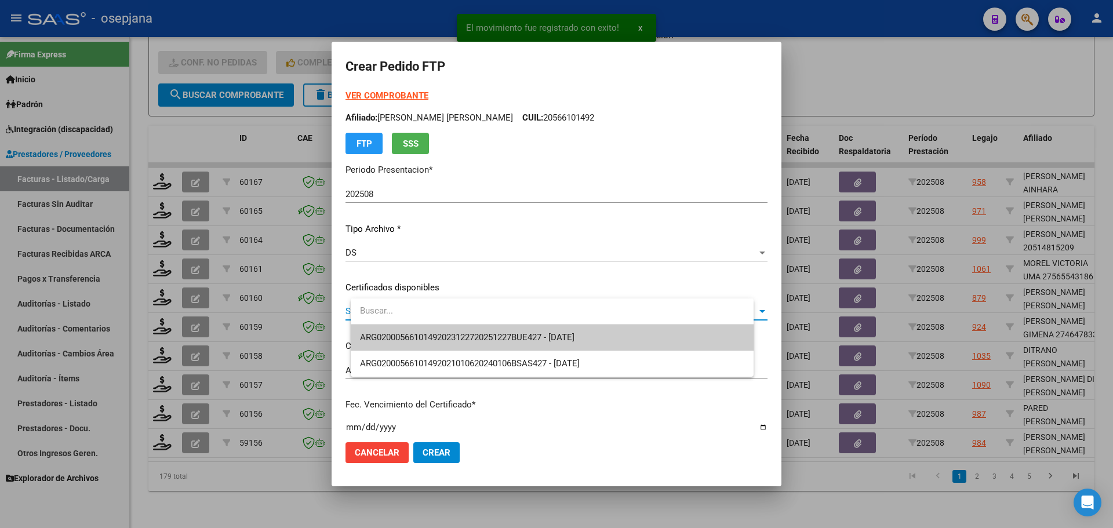
click at [462, 332] on span "ARG02000566101492023122720251227BUE427 - 2025-12-27" at bounding box center [467, 337] width 214 height 10
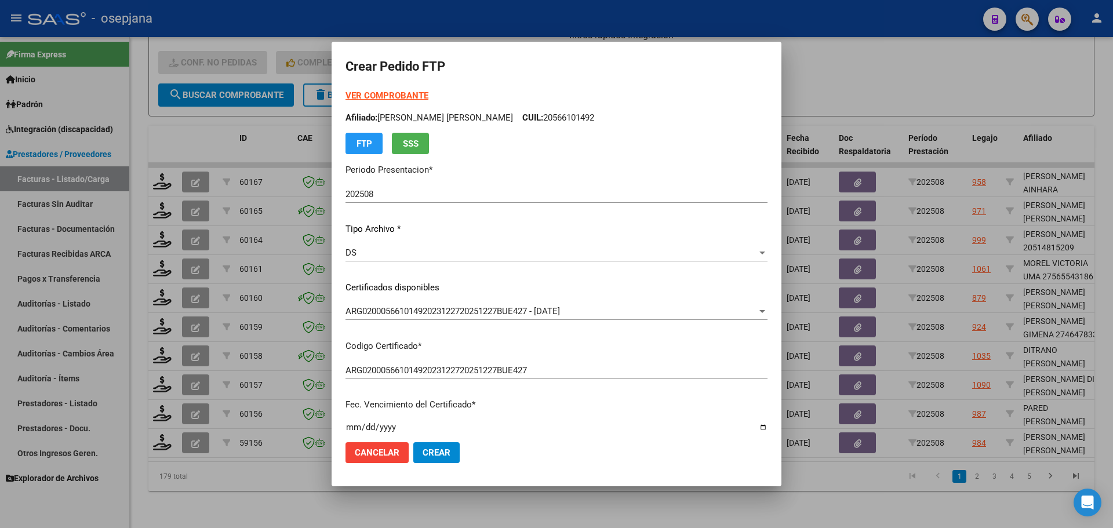
click at [411, 94] on strong "VER COMPROBANTE" at bounding box center [387, 95] width 83 height 10
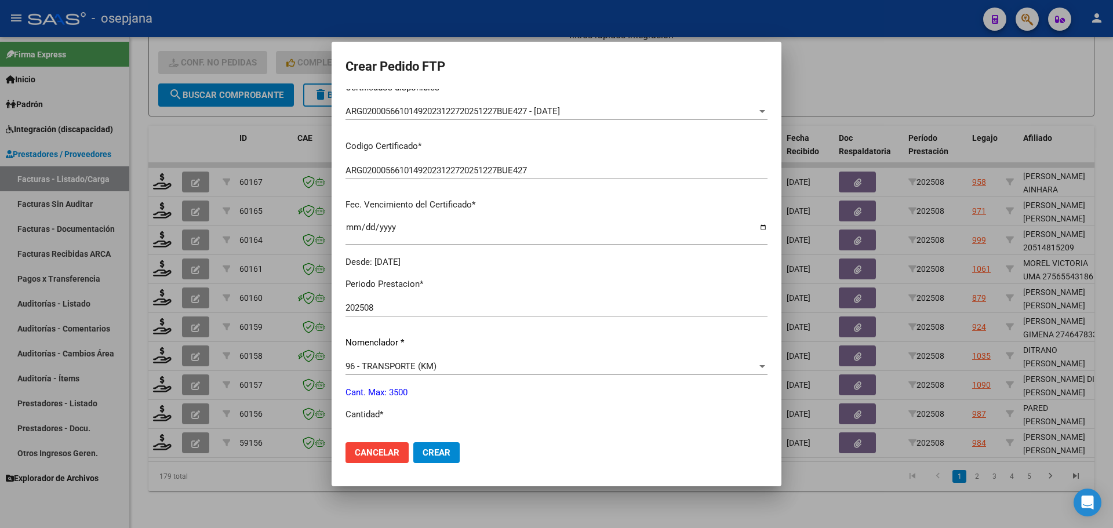
scroll to position [232, 0]
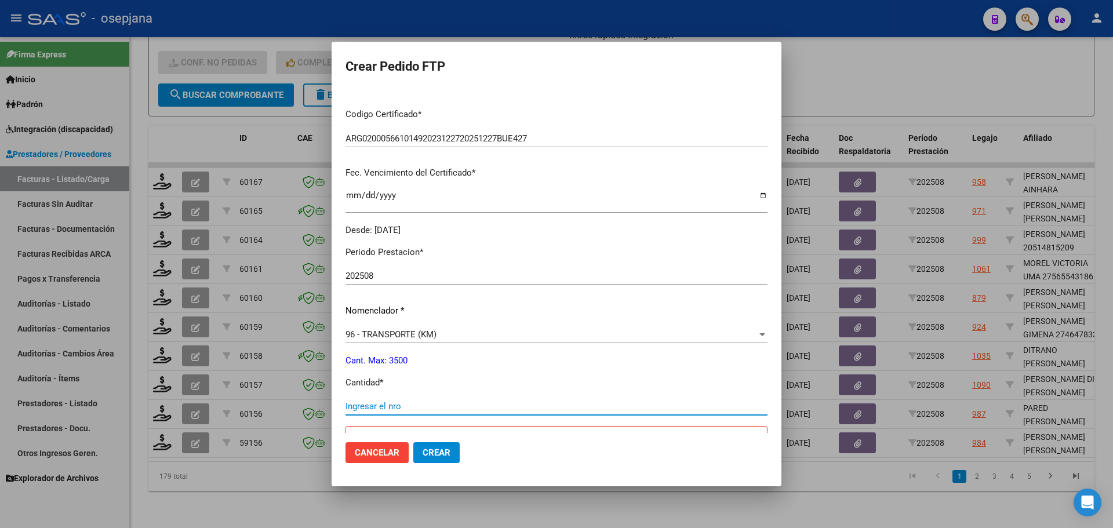
click at [405, 402] on input "Ingresar el nro" at bounding box center [557, 406] width 422 height 10
click at [449, 450] on span "Crear" at bounding box center [437, 453] width 28 height 10
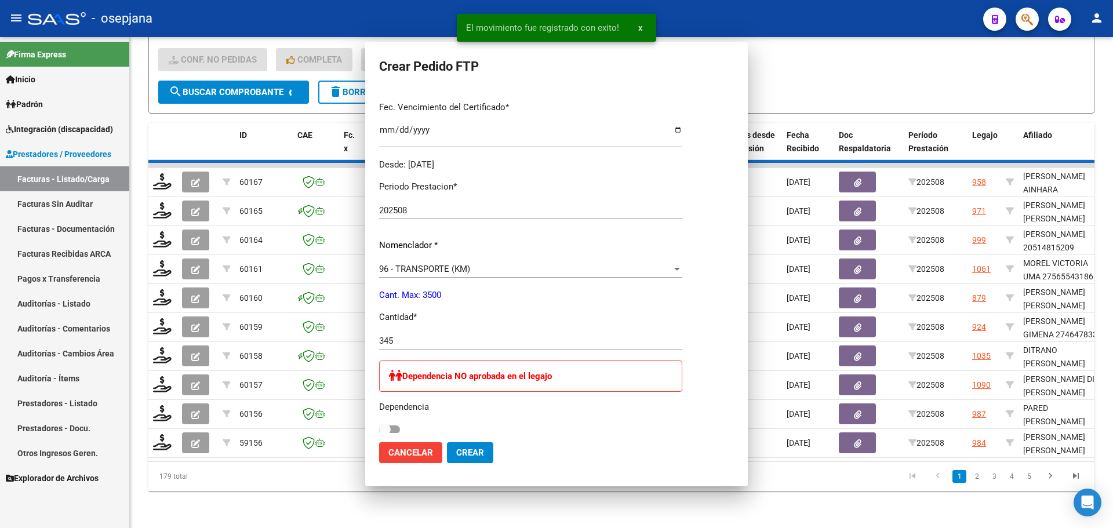
scroll to position [0, 0]
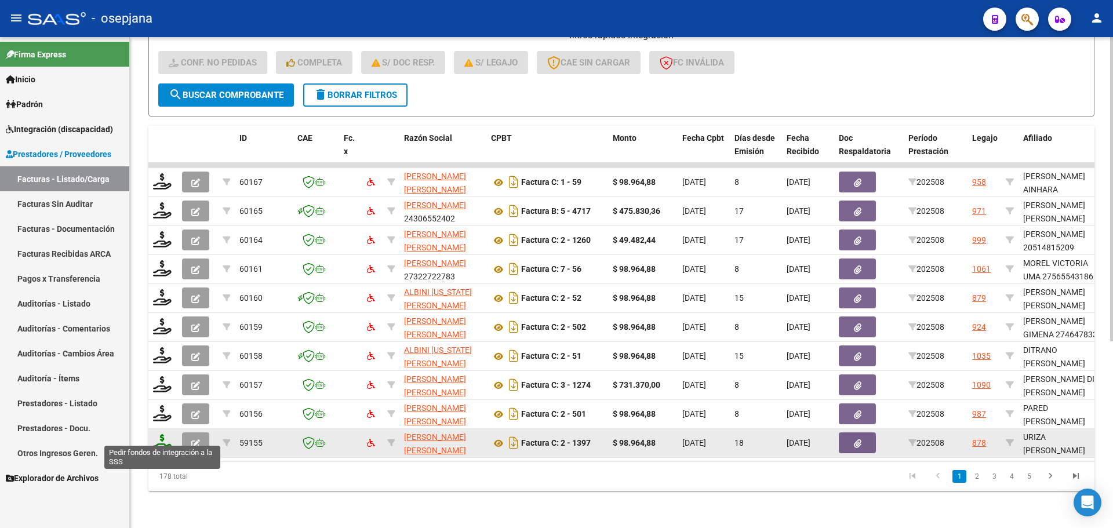
click at [169, 438] on icon at bounding box center [162, 442] width 19 height 16
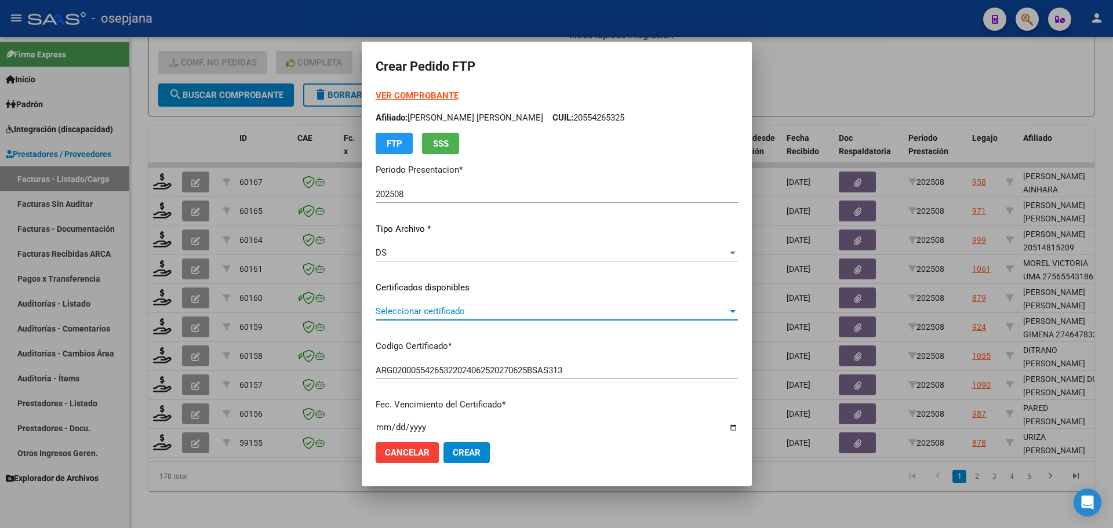
click at [486, 306] on span "Seleccionar certificado" at bounding box center [552, 311] width 352 height 10
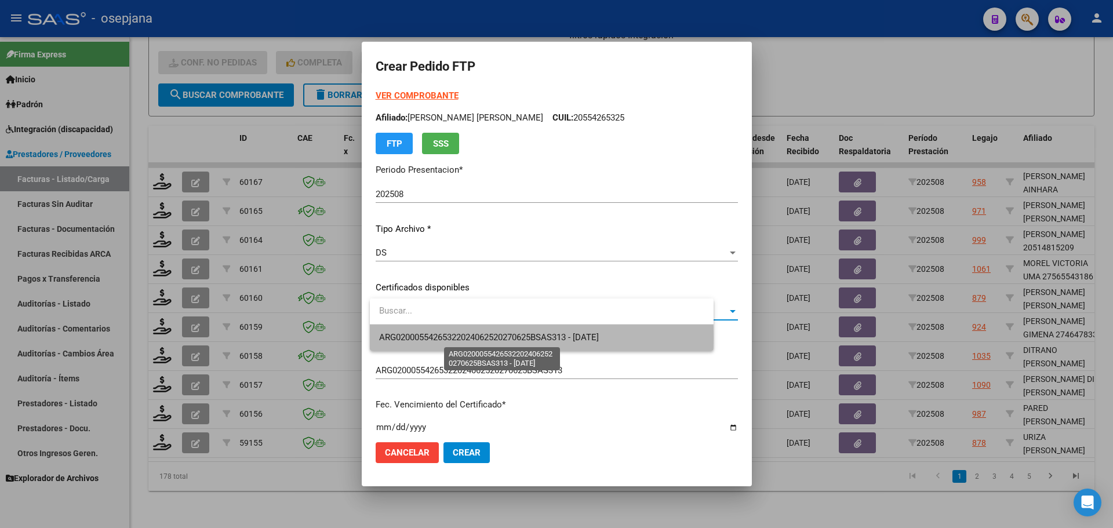
click at [486, 337] on span "ARG02000554265322024062520270625BSAS313 - [DATE]" at bounding box center [489, 337] width 220 height 10
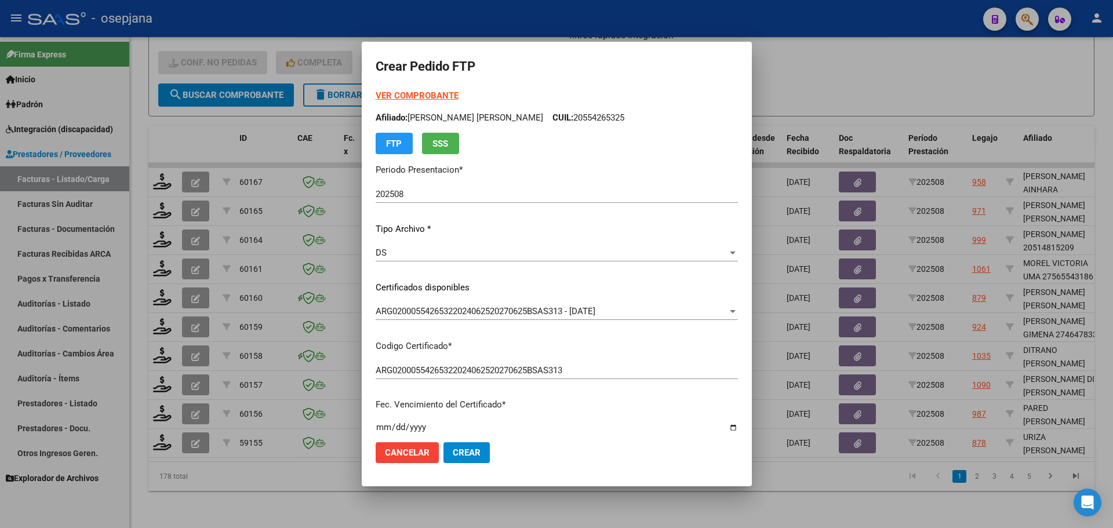
click at [436, 94] on strong "VER COMPROBANTE" at bounding box center [417, 95] width 83 height 10
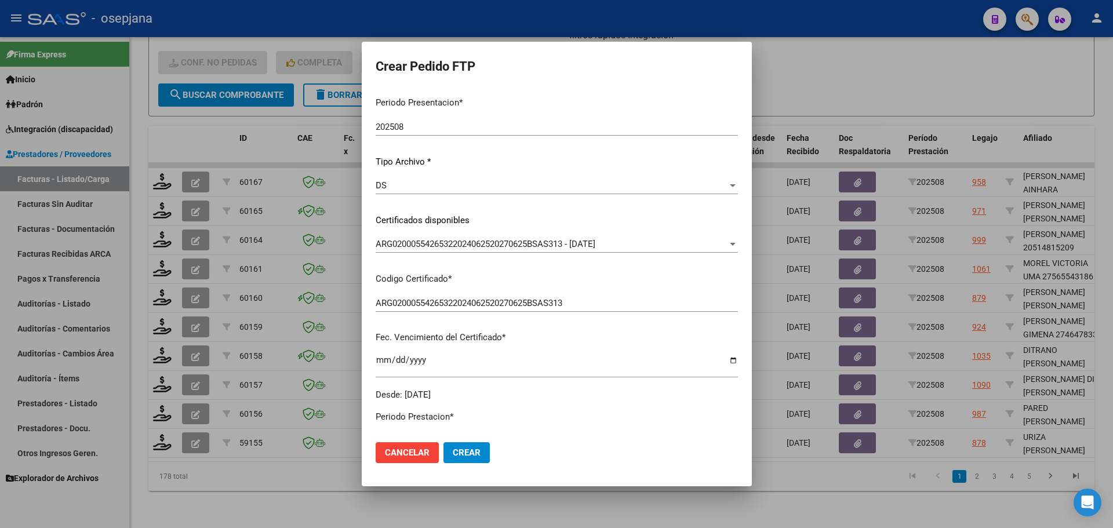
scroll to position [290, 0]
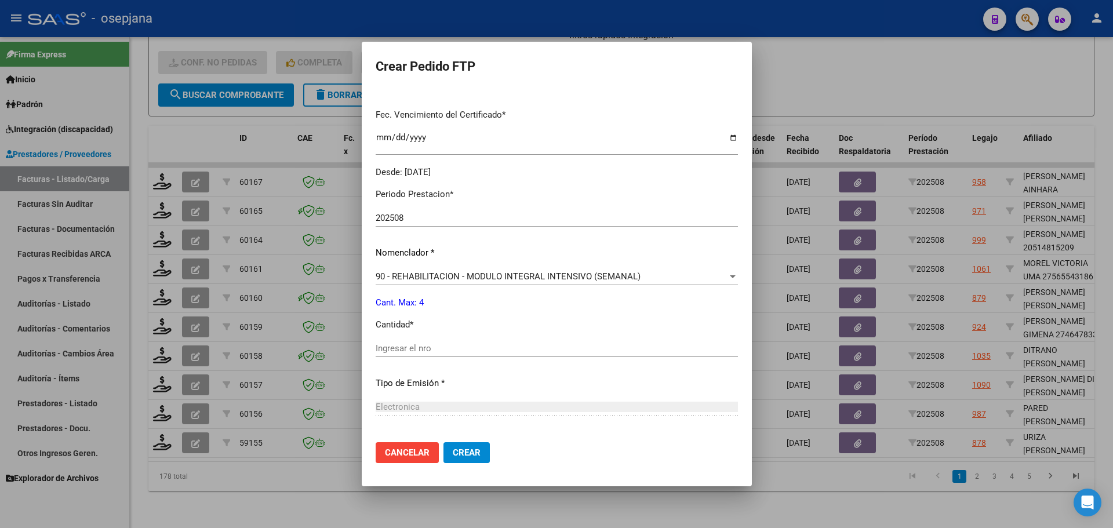
click at [409, 346] on input "Ingresar el nro" at bounding box center [557, 348] width 362 height 10
click at [489, 452] on button "Crear" at bounding box center [466, 452] width 46 height 21
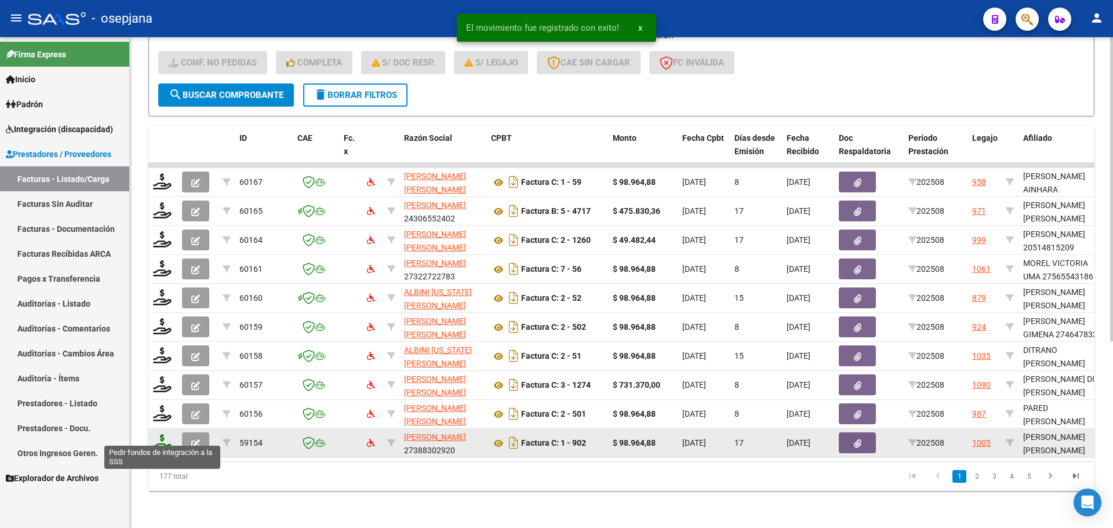
click at [157, 434] on icon at bounding box center [162, 442] width 19 height 16
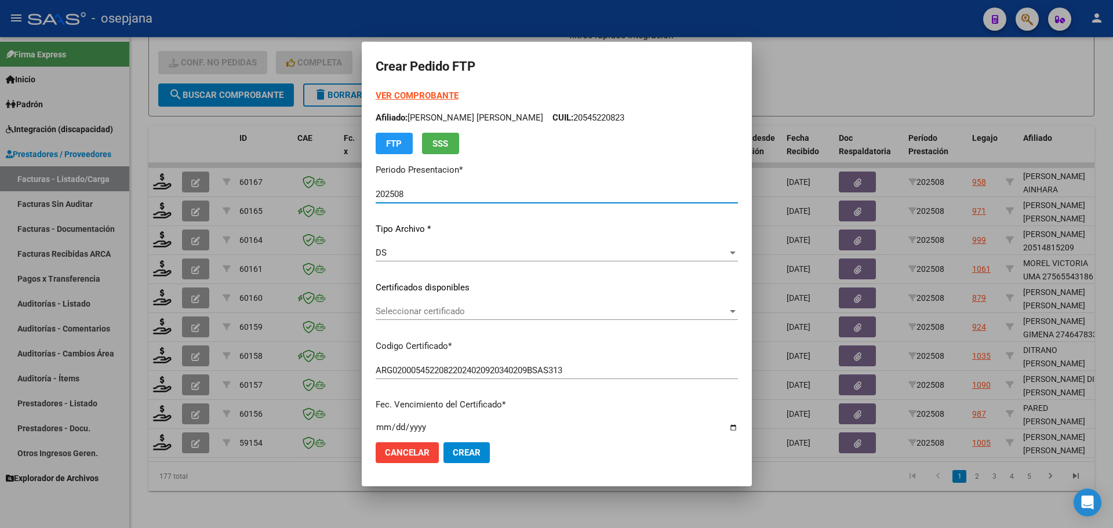
click at [541, 307] on span "Seleccionar certificado" at bounding box center [552, 311] width 352 height 10
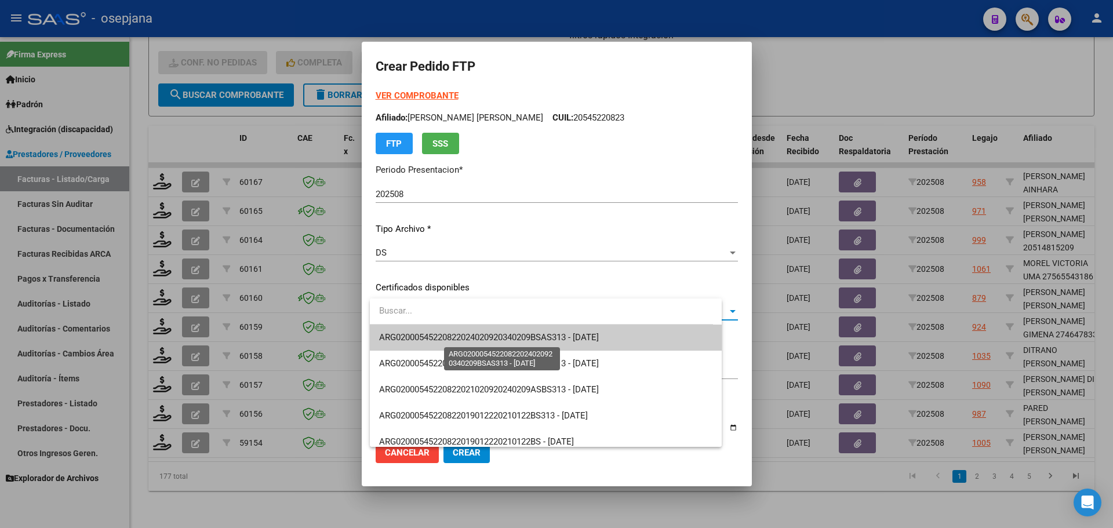
click at [532, 333] on span "ARG02000545220822024020920340209BSAS313 - 2034-02-15" at bounding box center [489, 337] width 220 height 10
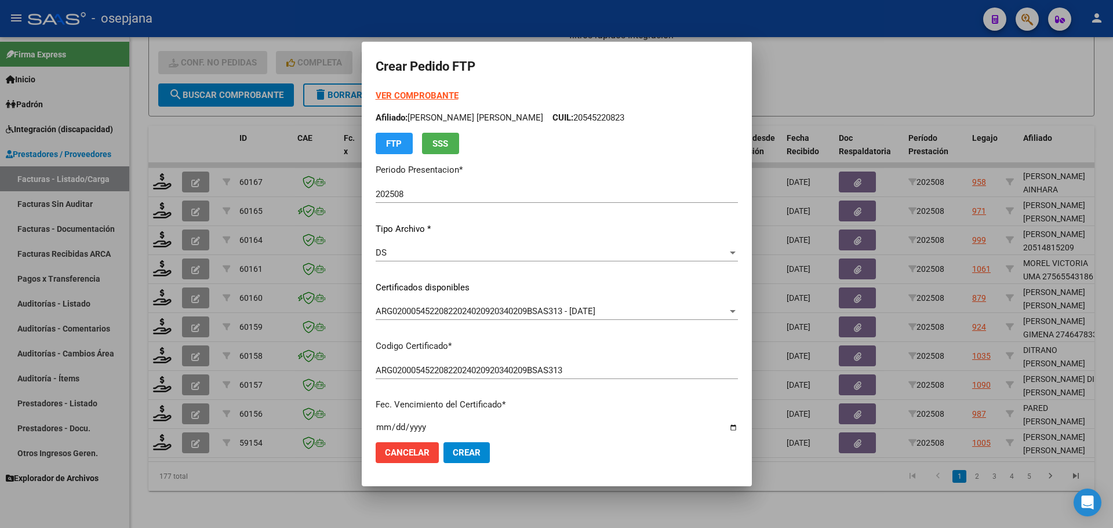
click at [417, 95] on strong "VER COMPROBANTE" at bounding box center [417, 95] width 83 height 10
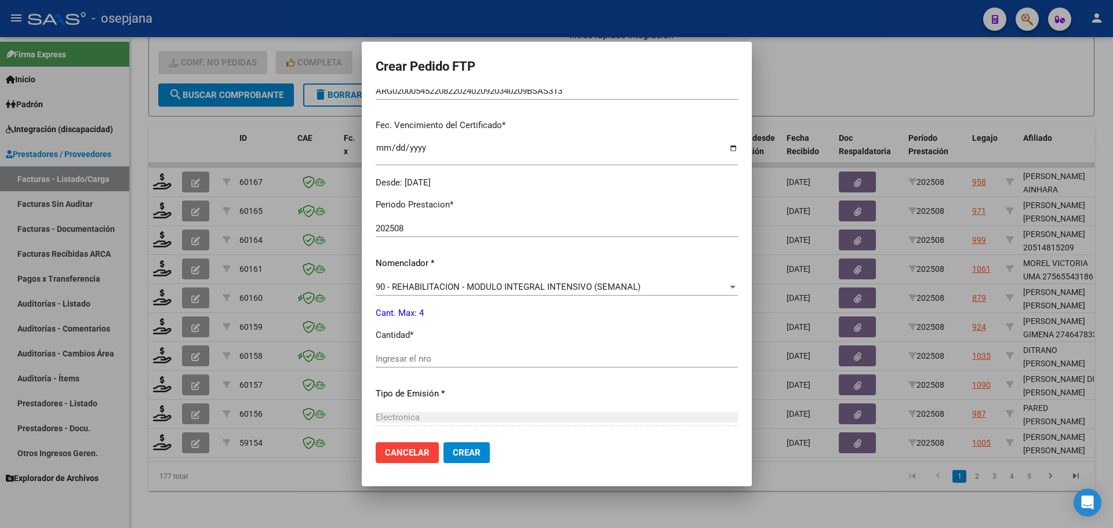
scroll to position [290, 0]
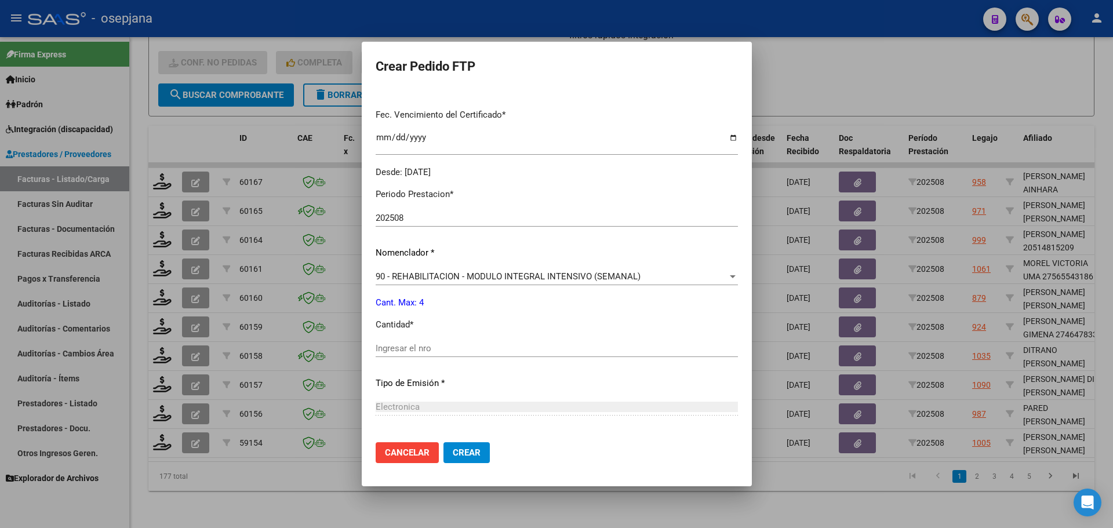
click at [405, 340] on div "Ingresar el nro" at bounding box center [557, 348] width 362 height 17
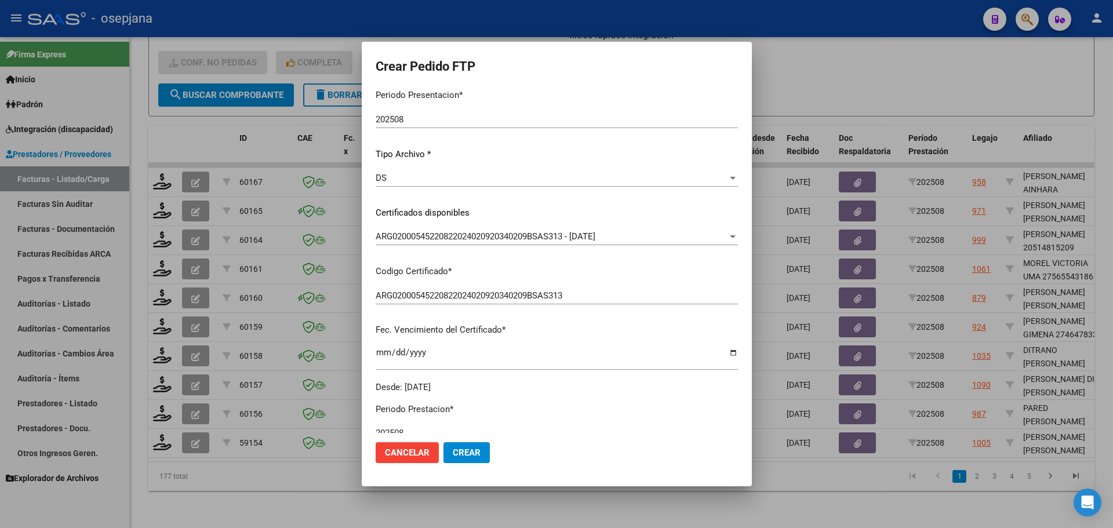
scroll to position [0, 0]
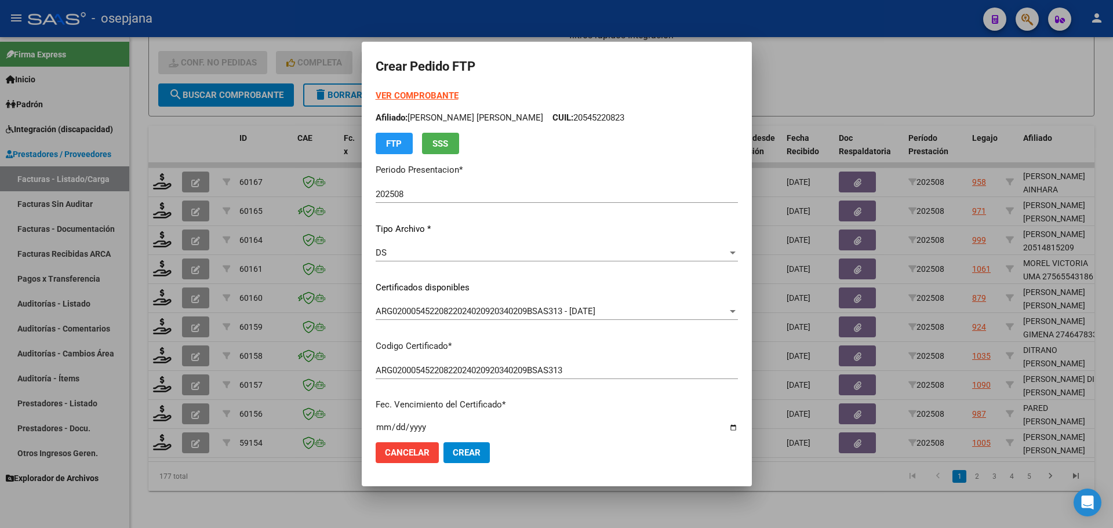
click at [474, 450] on span "Crear" at bounding box center [467, 453] width 28 height 10
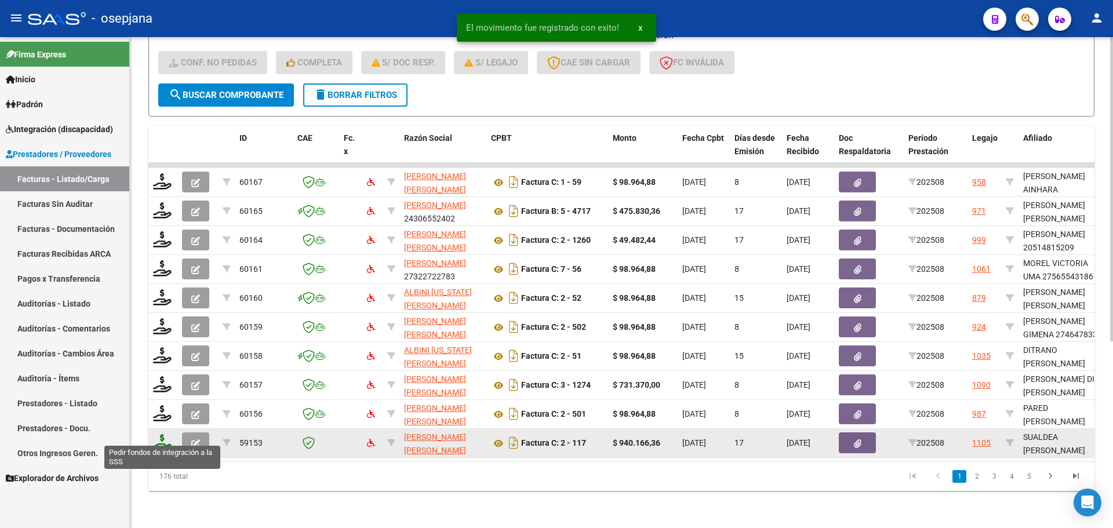
click at [163, 436] on icon at bounding box center [162, 442] width 19 height 16
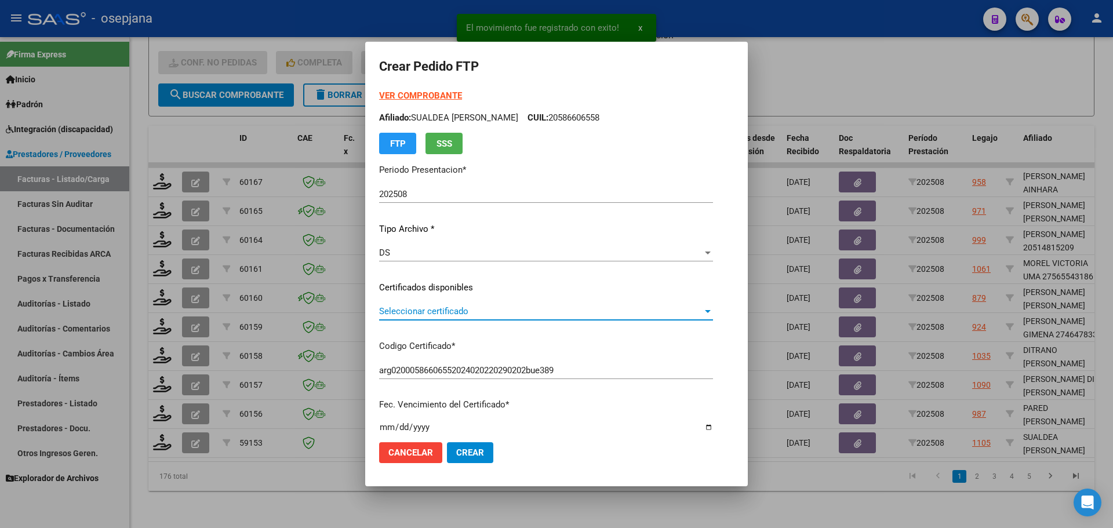
click at [488, 312] on span "Seleccionar certificado" at bounding box center [540, 311] width 323 height 10
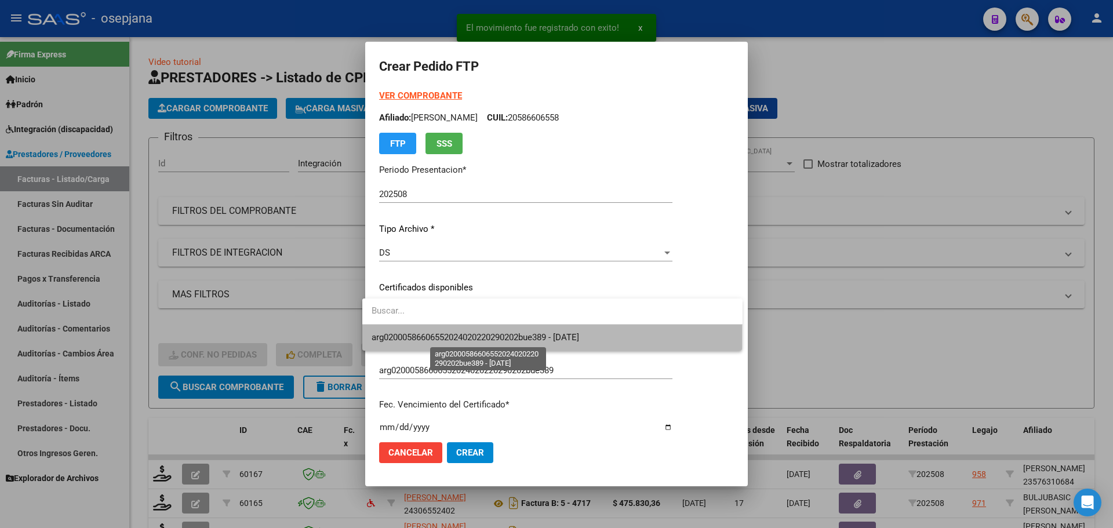
click at [488, 332] on span "arg02000586606552024020220290202bue389 - [DATE]" at bounding box center [476, 337] width 208 height 10
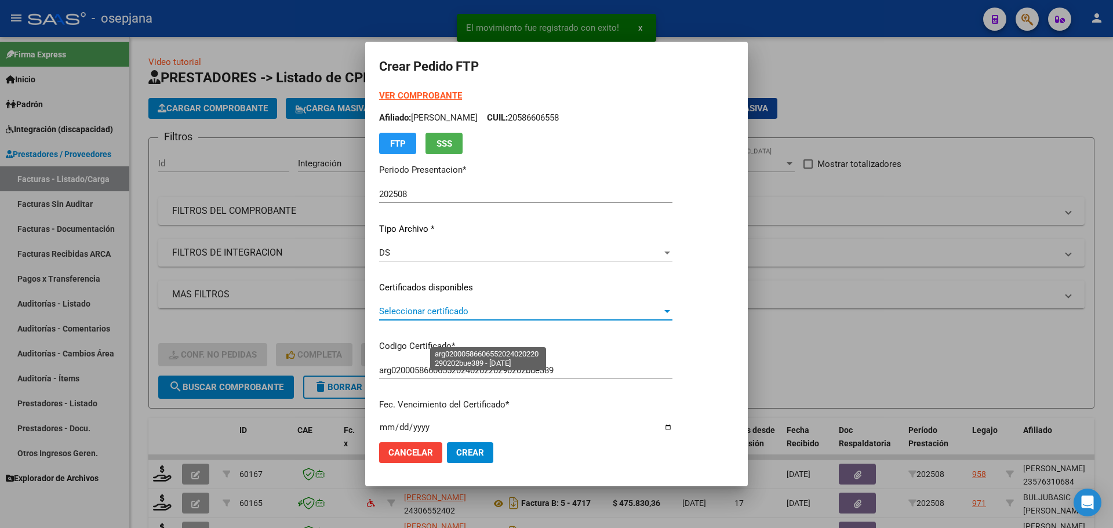
scroll to position [301, 0]
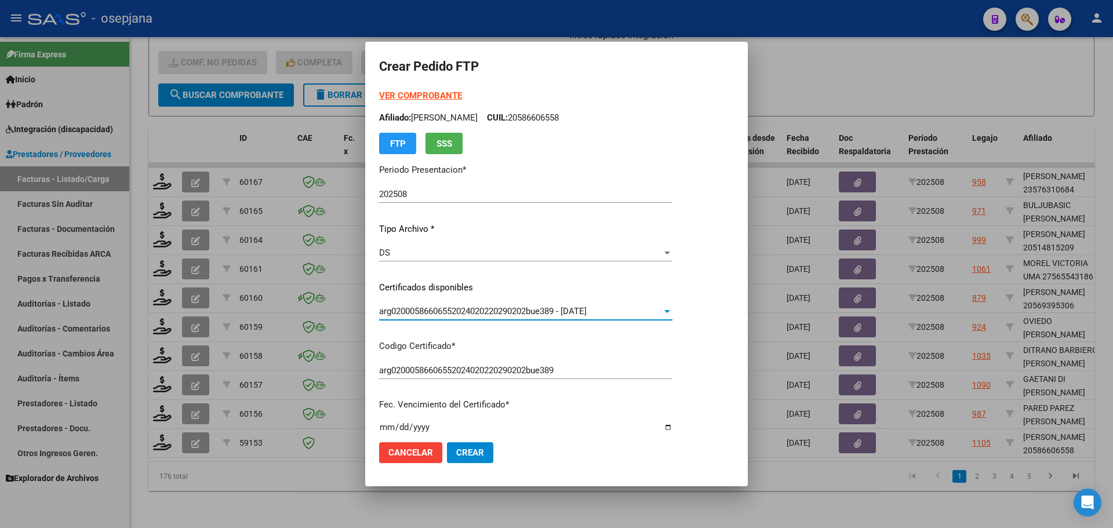
click at [408, 92] on strong "VER COMPROBANTE" at bounding box center [420, 95] width 83 height 10
click at [810, 70] on div at bounding box center [556, 264] width 1113 height 528
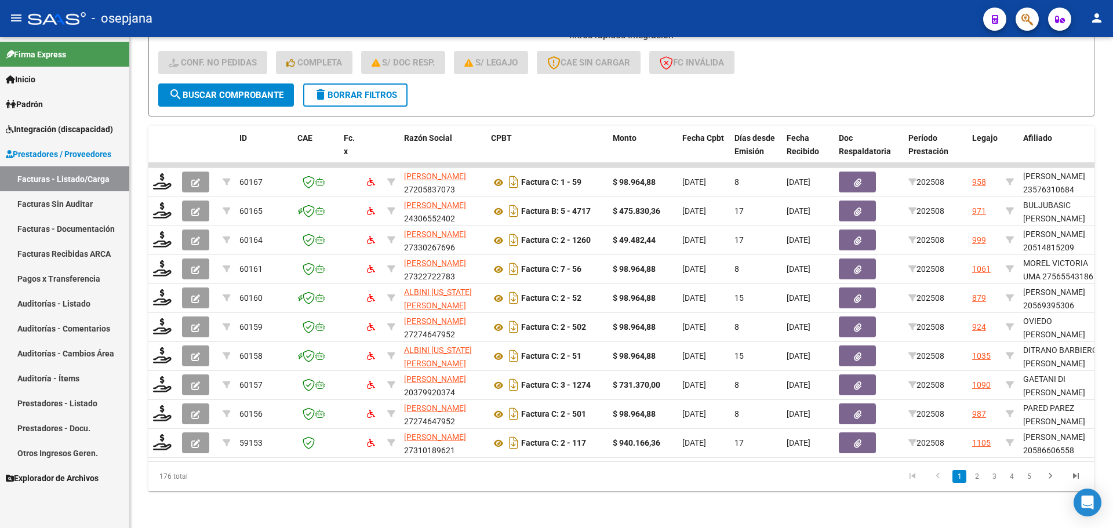
click at [35, 125] on span "Integración (discapacidad)" at bounding box center [59, 129] width 107 height 13
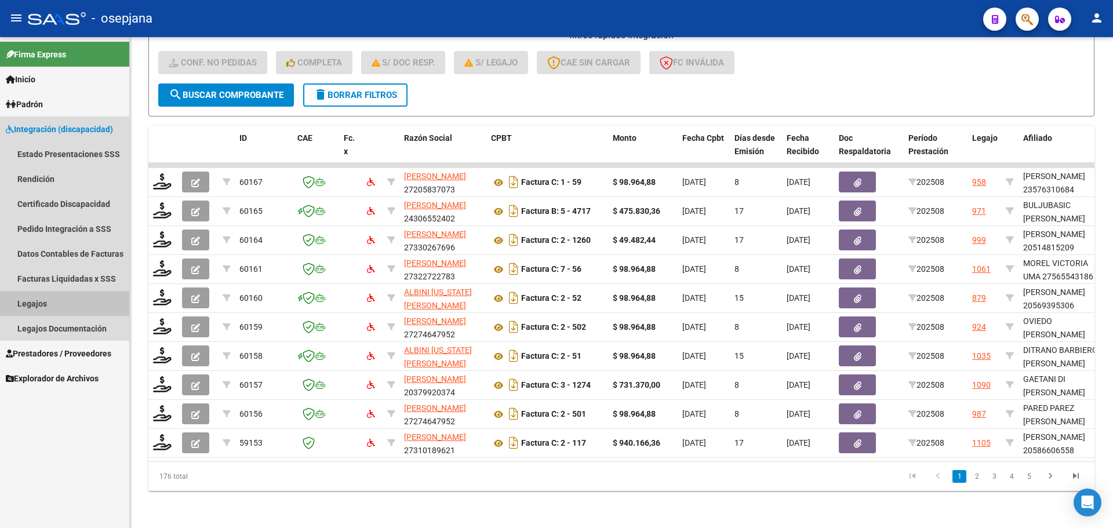
click at [39, 300] on link "Legajos" at bounding box center [64, 303] width 129 height 25
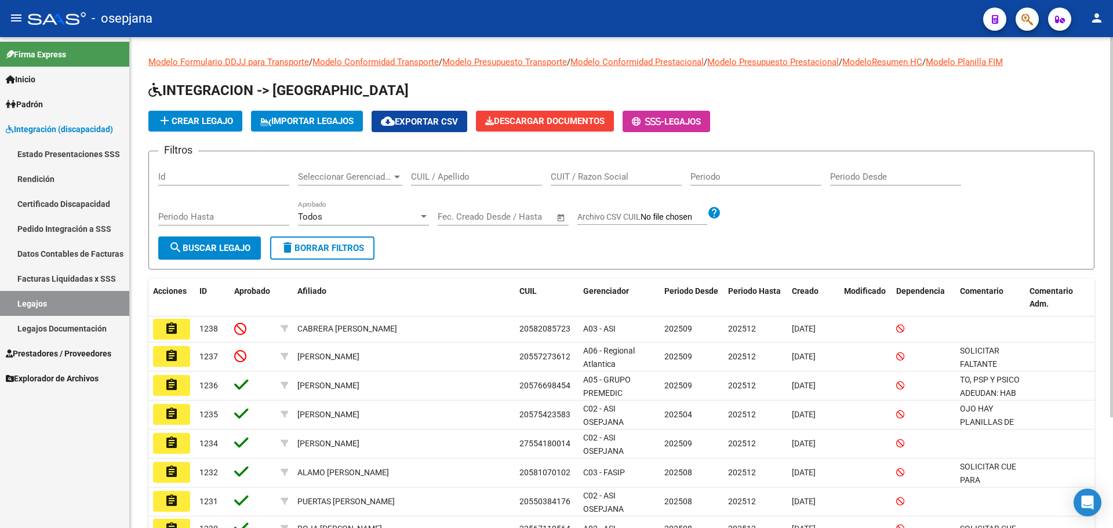
click at [490, 168] on div "CUIL / Apellido" at bounding box center [476, 173] width 131 height 25
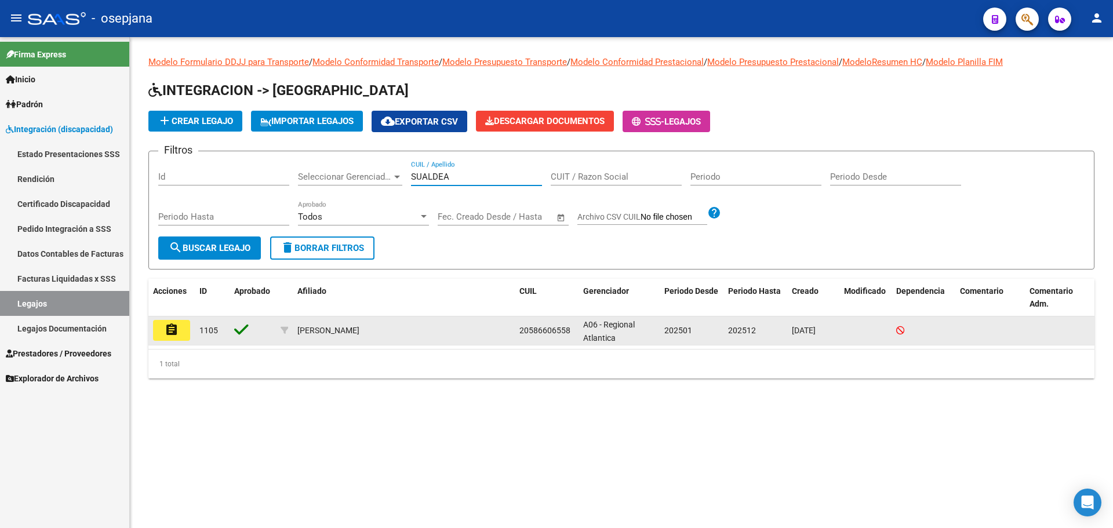
type input "SUALDEA"
click at [177, 332] on mat-icon "assignment" at bounding box center [172, 330] width 14 height 14
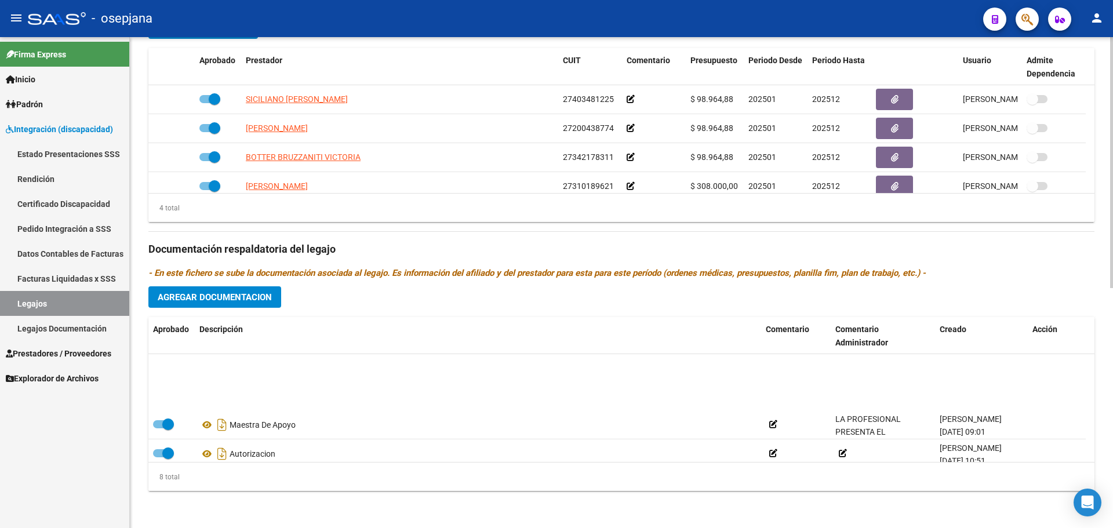
scroll to position [128, 0]
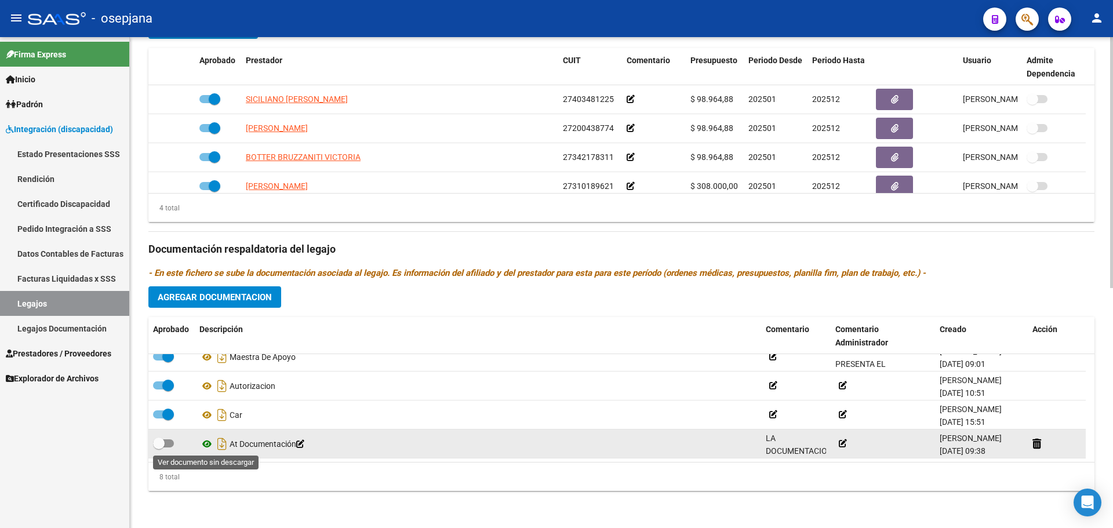
click at [205, 443] on icon at bounding box center [206, 444] width 15 height 14
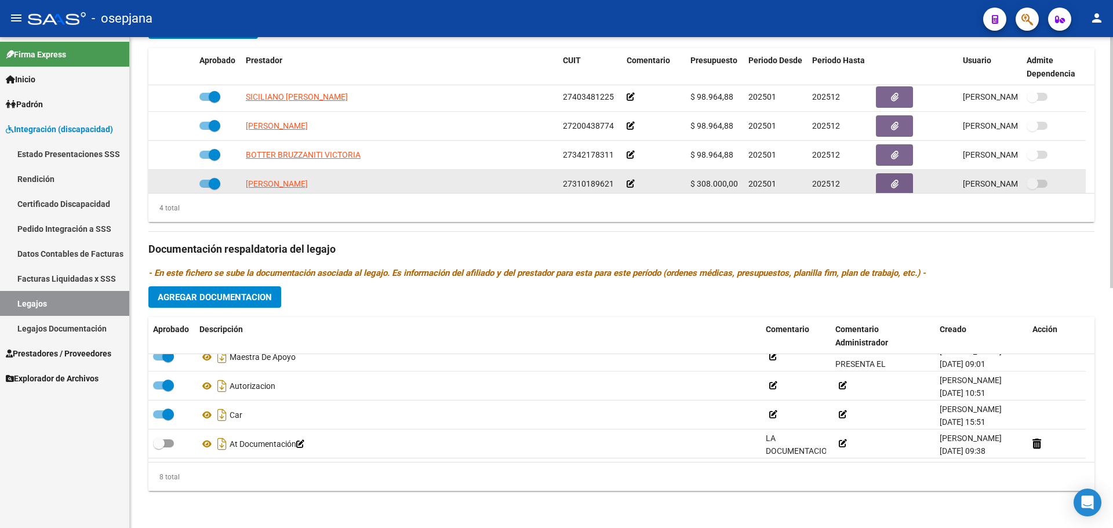
scroll to position [0, 0]
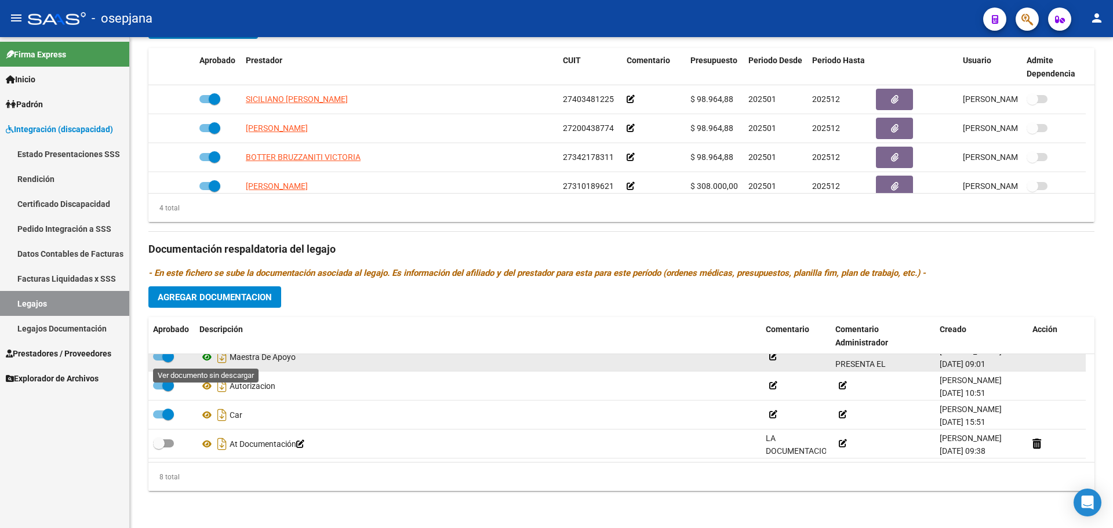
click at [205, 358] on icon at bounding box center [206, 357] width 15 height 14
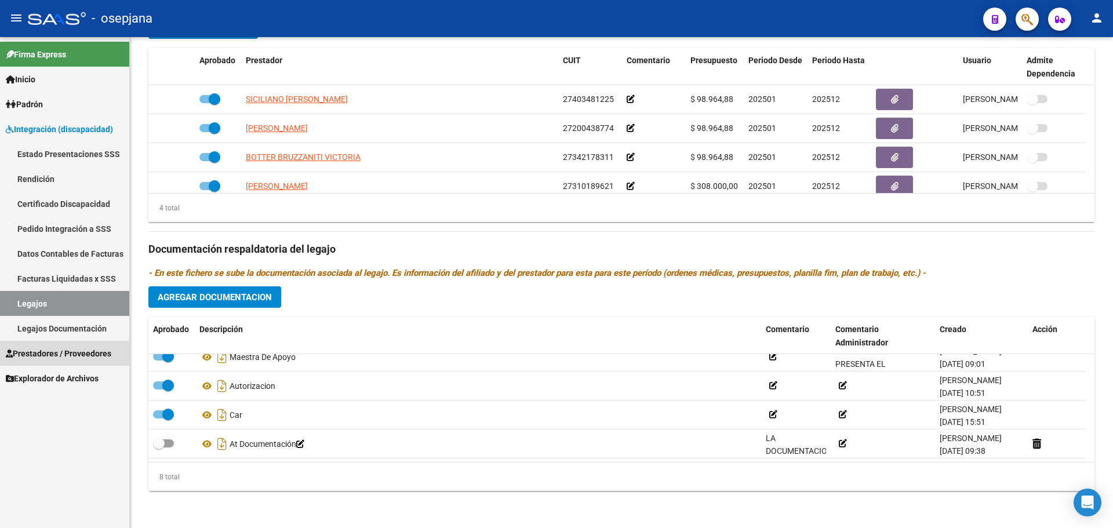
click at [53, 341] on link "Prestadores / Proveedores" at bounding box center [64, 353] width 129 height 25
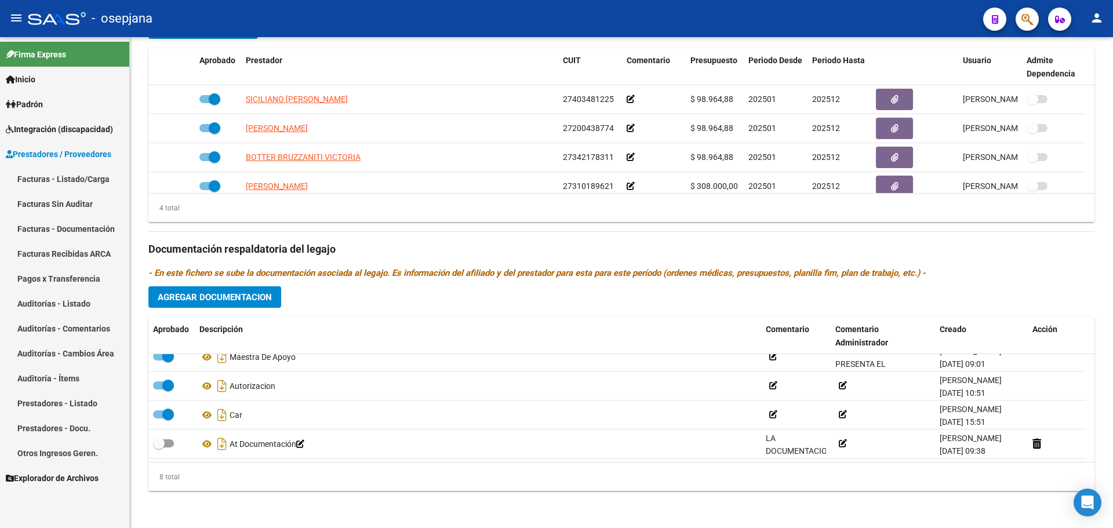
click at [77, 179] on link "Facturas - Listado/Carga" at bounding box center [64, 178] width 129 height 25
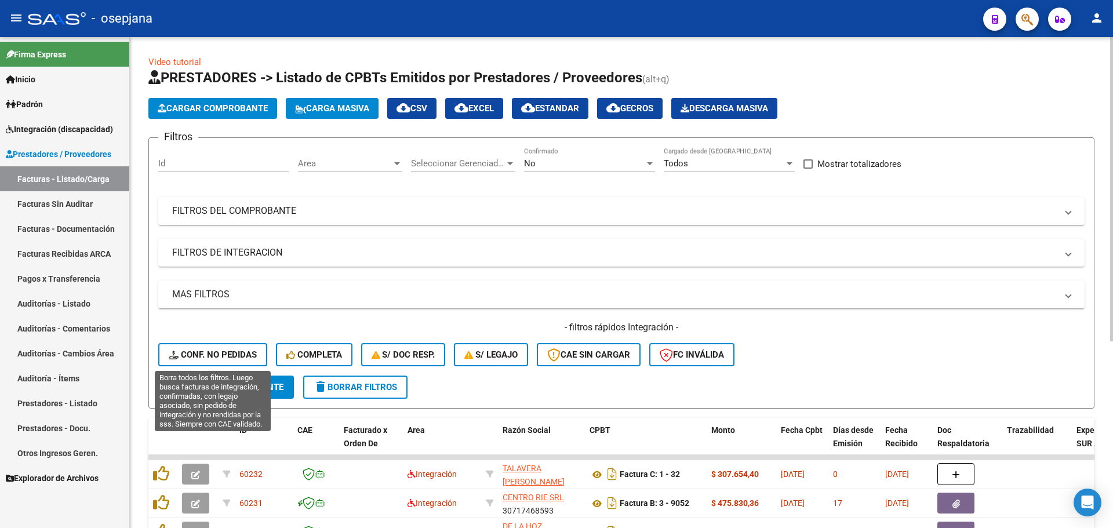
click at [238, 354] on span "Conf. no pedidas" at bounding box center [213, 355] width 88 height 10
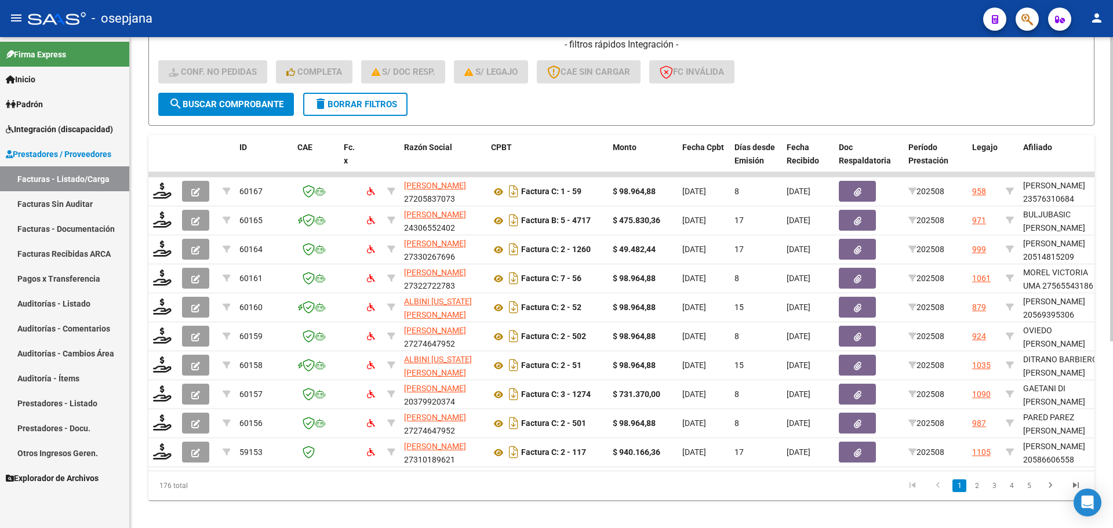
scroll to position [301, 0]
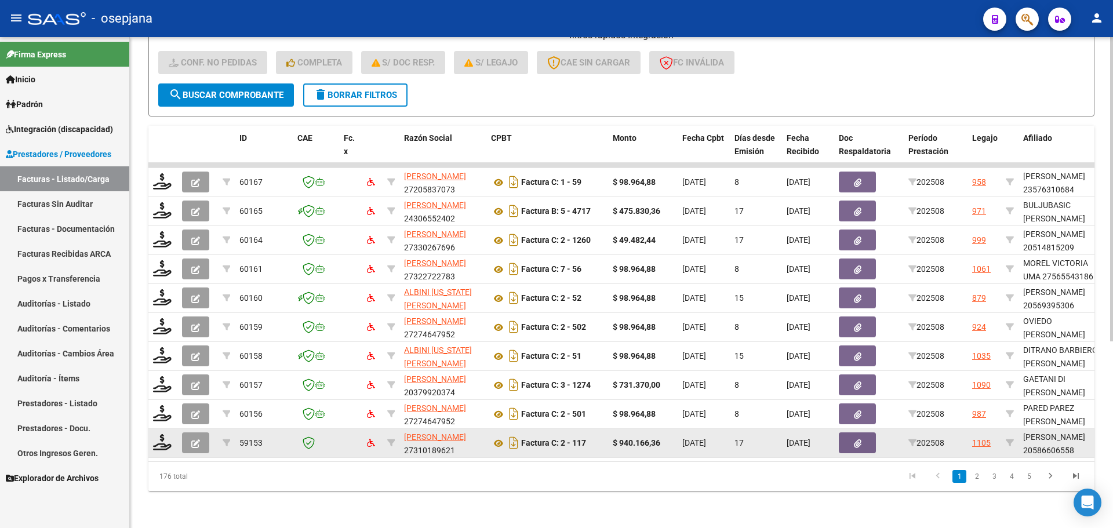
click at [190, 437] on button "button" at bounding box center [195, 442] width 27 height 21
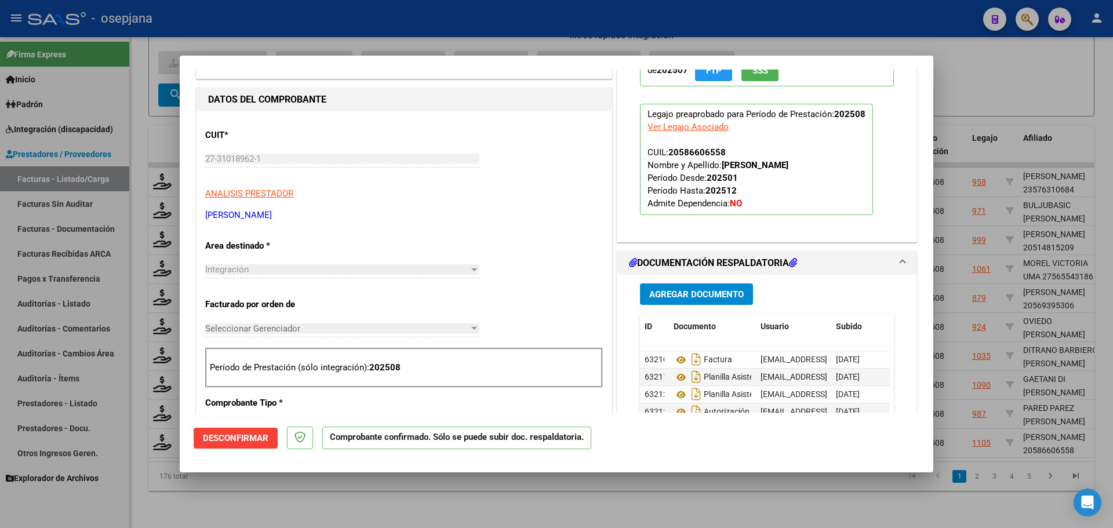
scroll to position [0, 0]
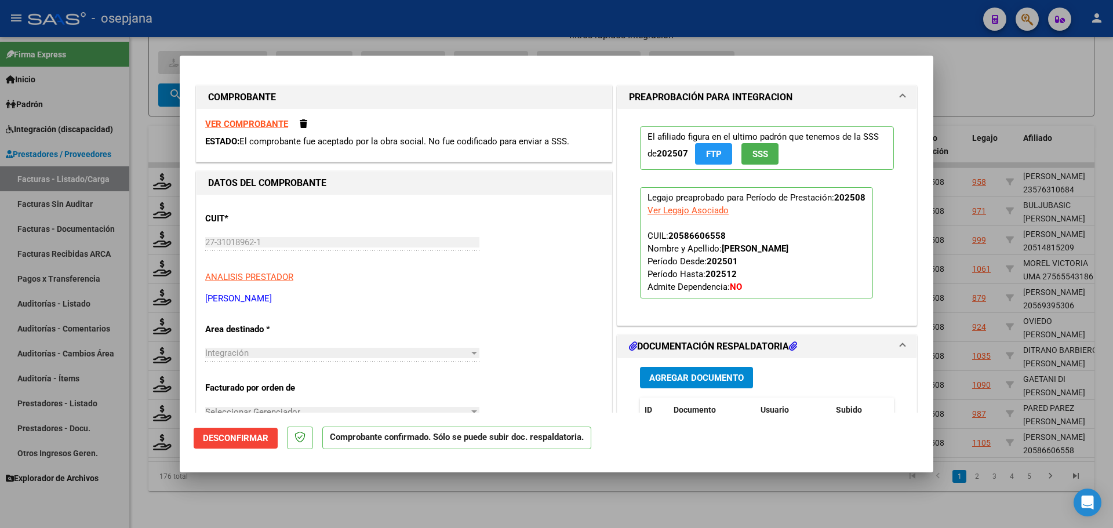
click at [231, 126] on strong "VER COMPROBANTE" at bounding box center [246, 124] width 83 height 10
click at [253, 126] on strong "VER COMPROBANTE" at bounding box center [246, 124] width 83 height 10
click at [250, 437] on span "Desconfirmar" at bounding box center [236, 438] width 66 height 10
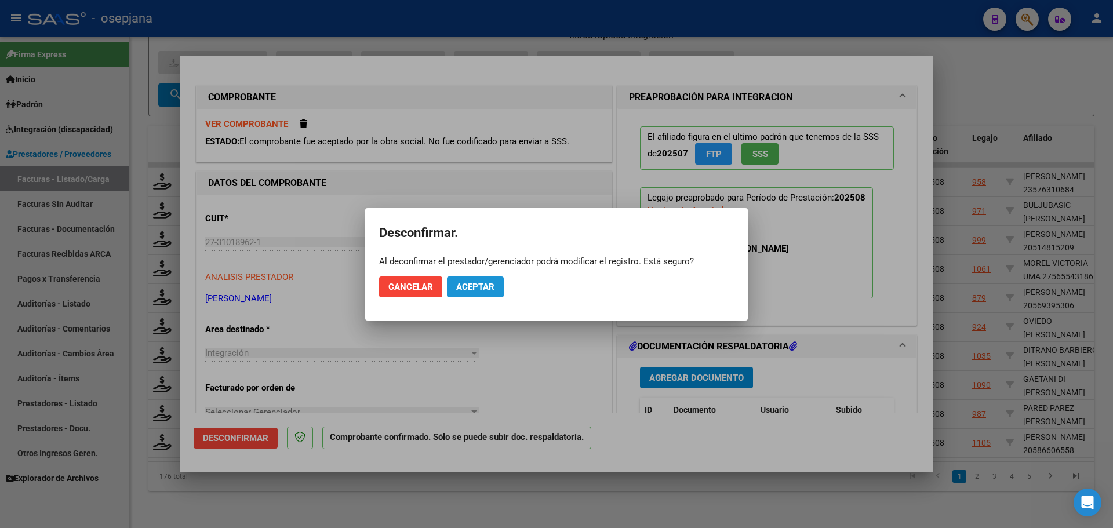
click at [478, 290] on span "Aceptar" at bounding box center [475, 287] width 38 height 10
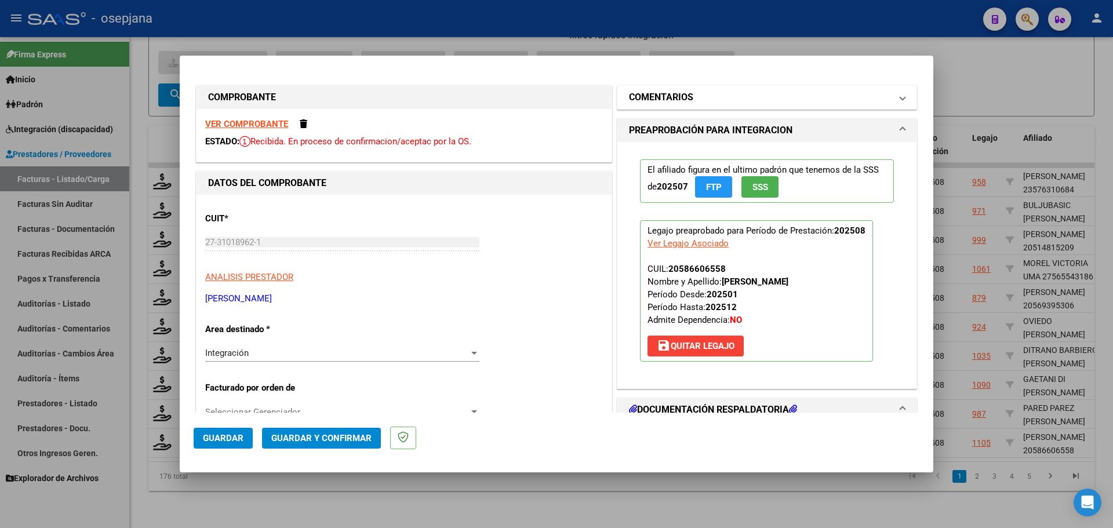
click at [638, 96] on h1 "COMENTARIOS" at bounding box center [661, 97] width 64 height 14
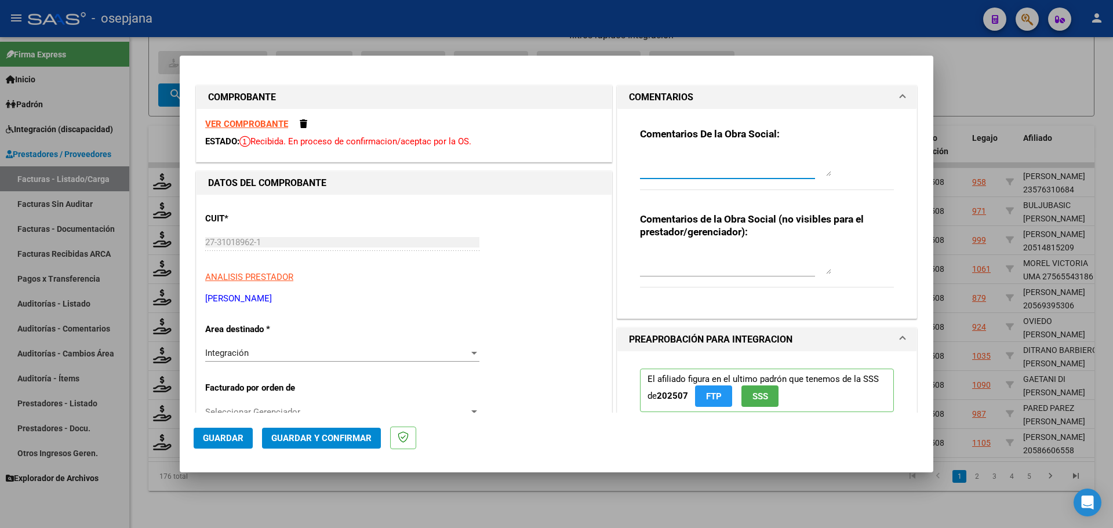
click at [670, 170] on textarea at bounding box center [735, 164] width 191 height 23
click at [704, 159] on textarea "LA FACTURA NOP CORRESPONDE ," at bounding box center [735, 164] width 191 height 23
click at [776, 157] on textarea "LA FACTURA NO CORRESPONDE ," at bounding box center [735, 164] width 191 height 23
type textarea "L"
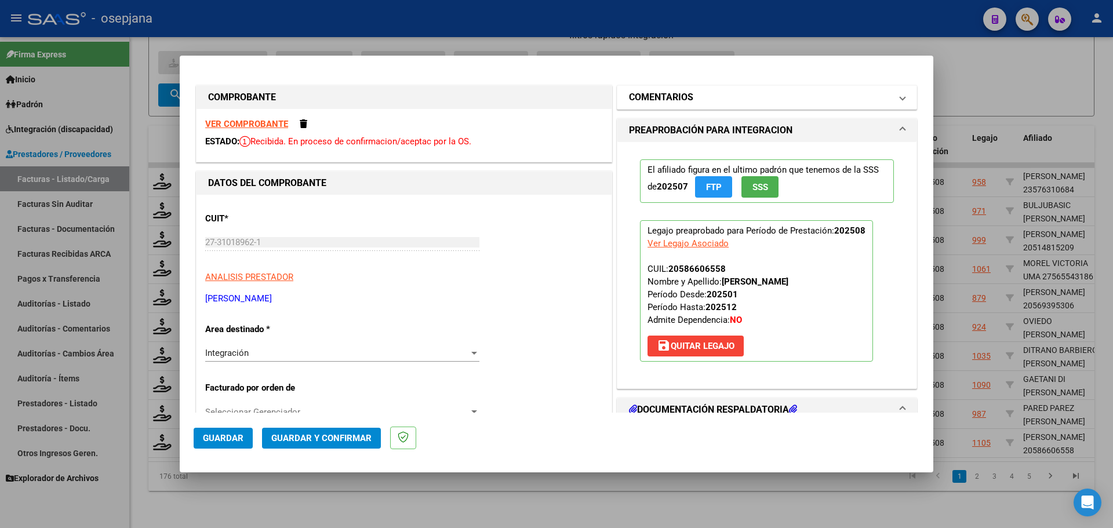
click at [743, 93] on mat-panel-title "COMENTARIOS" at bounding box center [760, 97] width 262 height 14
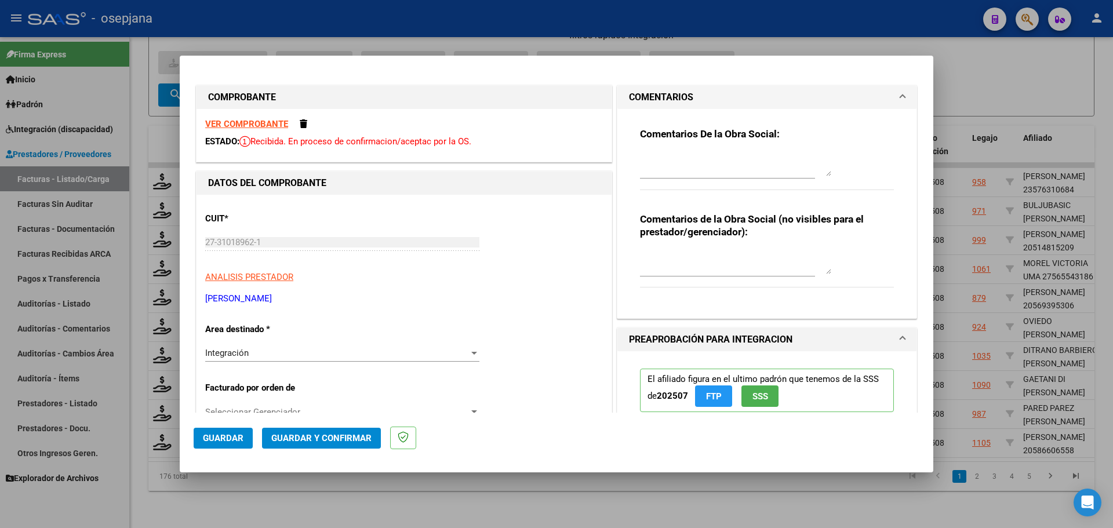
click at [705, 162] on textarea at bounding box center [735, 164] width 191 height 23
click at [697, 168] on textarea "LA PRESTACION INDICADA EN EL CUERPO DE LA FACTURA NP ESTA AUTORIZADA" at bounding box center [735, 164] width 191 height 23
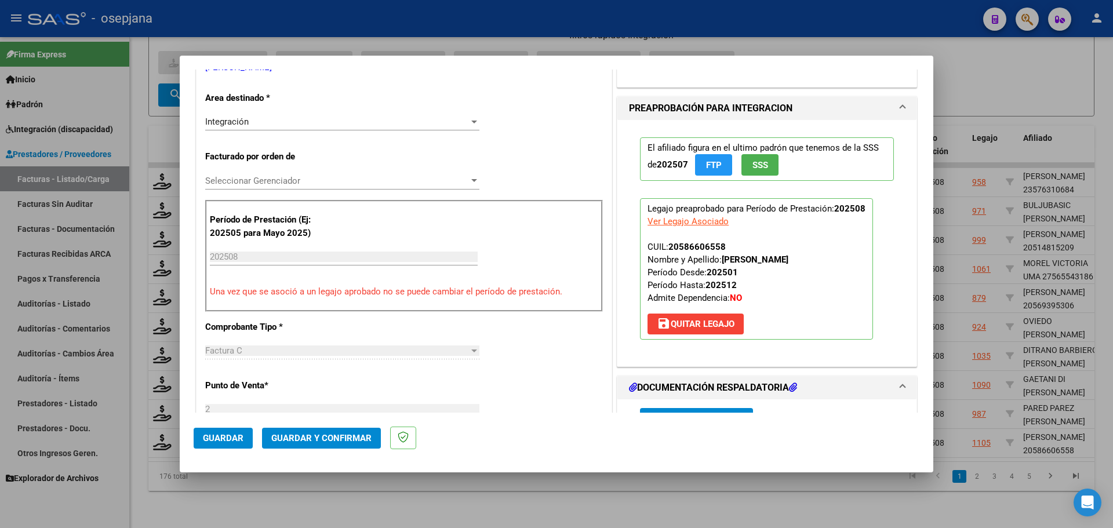
scroll to position [232, 0]
type textarea "LA PRESTACION INDICADA EN EL CUERPO DE LA FACTURA Y EL VALOR NO CORRESPONDEN. S…"
click at [201, 436] on button "Guardar" at bounding box center [223, 438] width 59 height 21
click at [972, 283] on div at bounding box center [556, 264] width 1113 height 528
type input "$ 0,00"
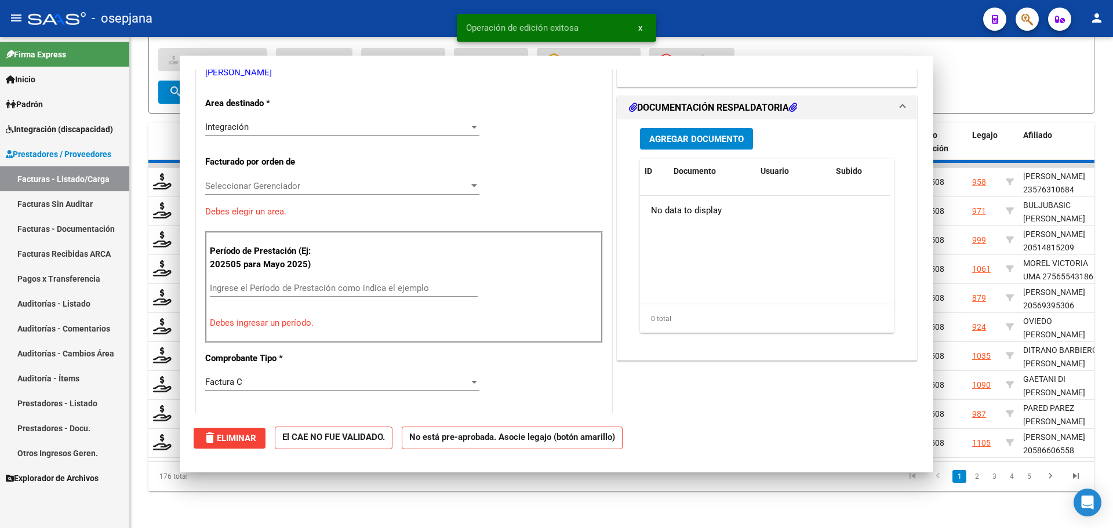
scroll to position [0, 0]
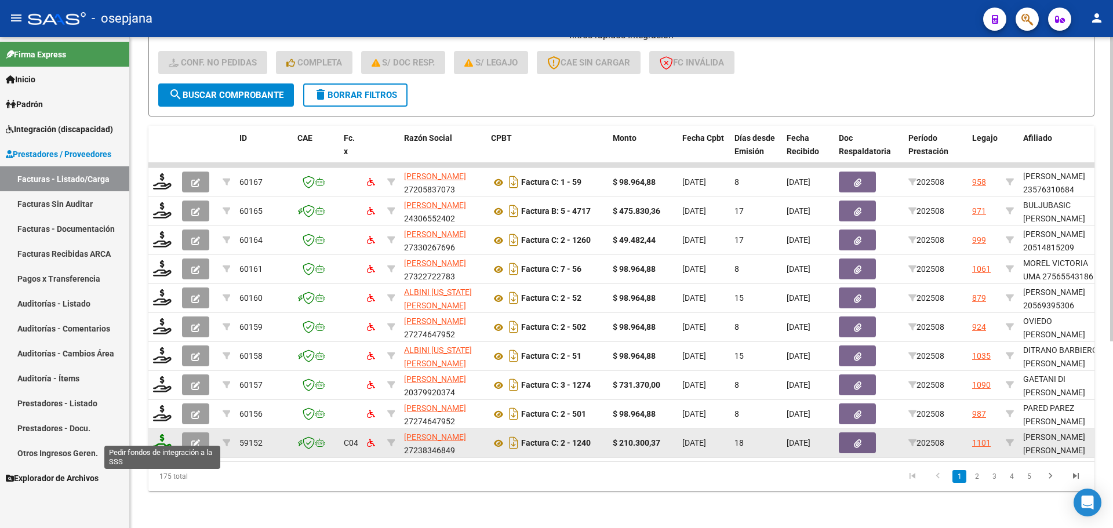
click at [165, 435] on icon at bounding box center [162, 442] width 19 height 16
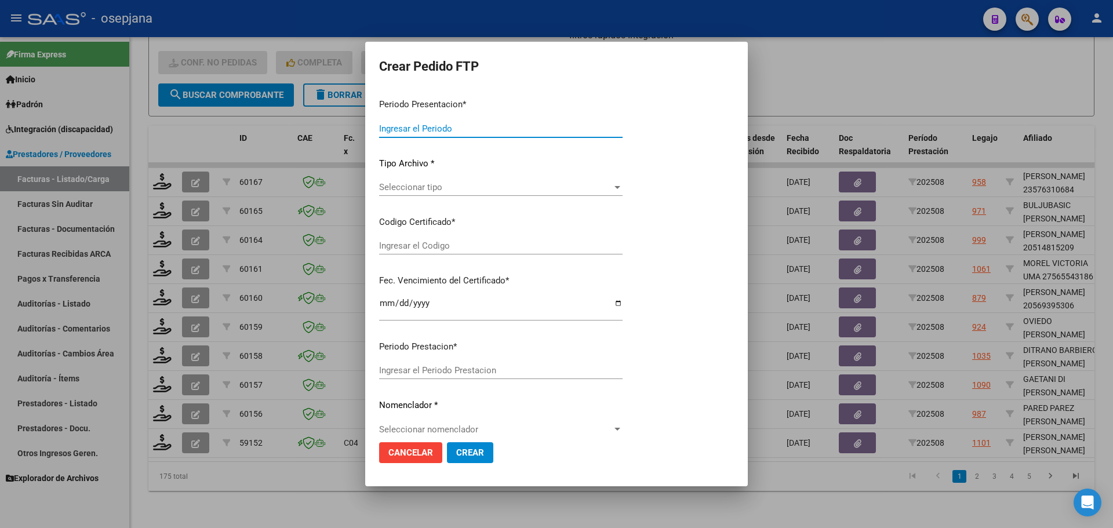
type input "202508"
type input "$ 210.300,37"
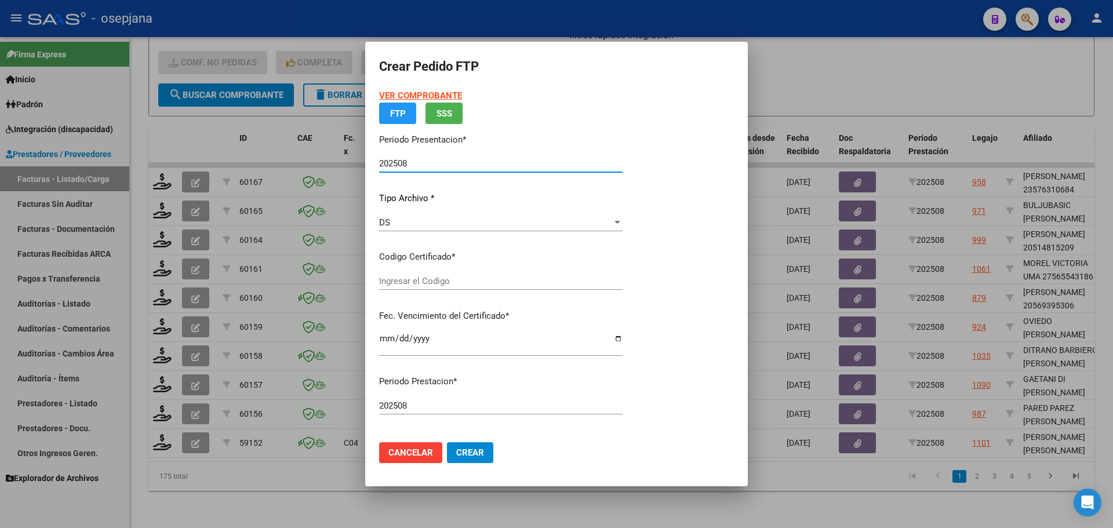
type input "ARG02000536747892018070220250702BSAS320"
type input "[DATE]"
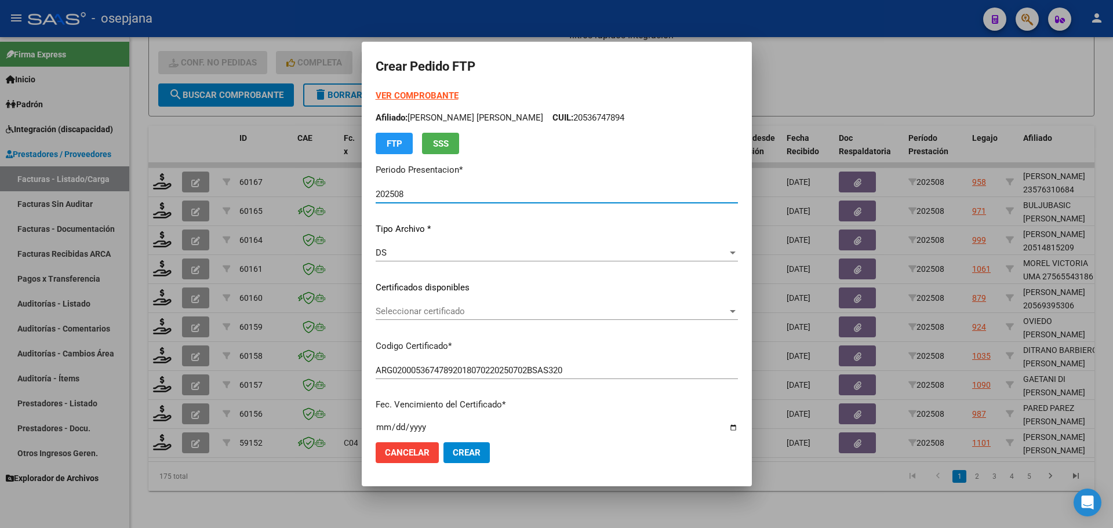
click at [494, 315] on span "Seleccionar certificado" at bounding box center [552, 311] width 352 height 10
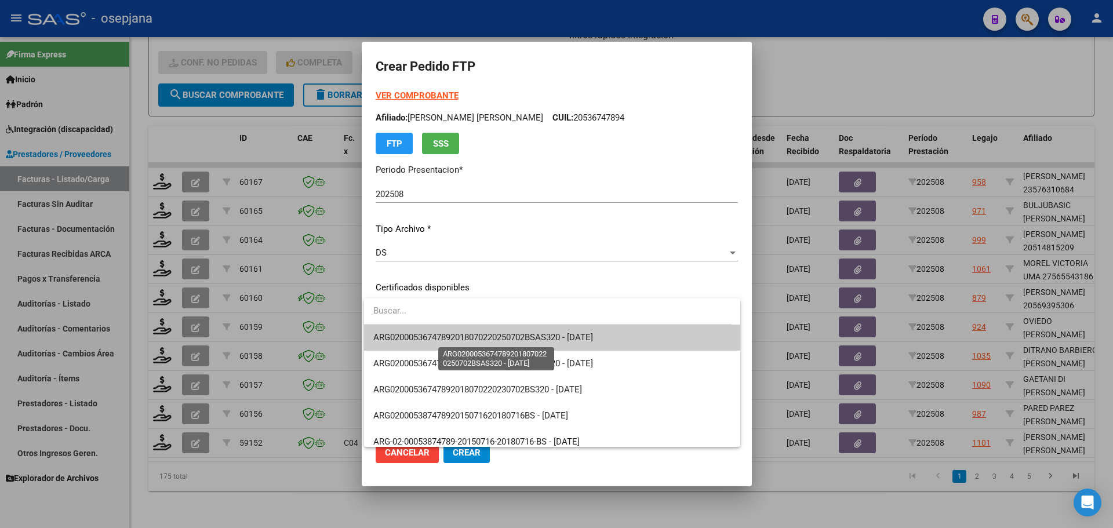
click at [501, 332] on span "ARG02000536747892018070220250702BSAS320 - [DATE]" at bounding box center [483, 337] width 220 height 10
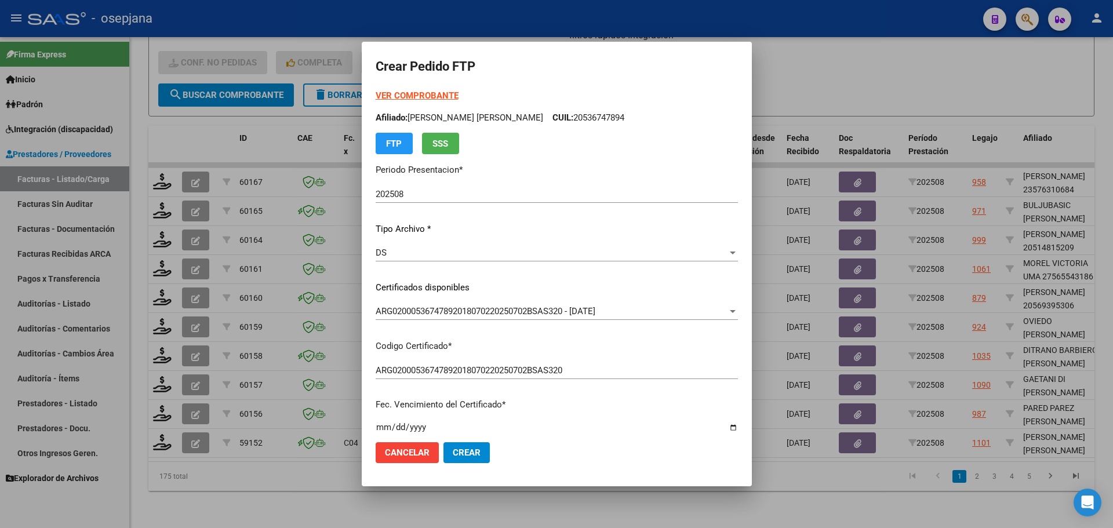
click at [432, 96] on strong "VER COMPROBANTE" at bounding box center [417, 95] width 83 height 10
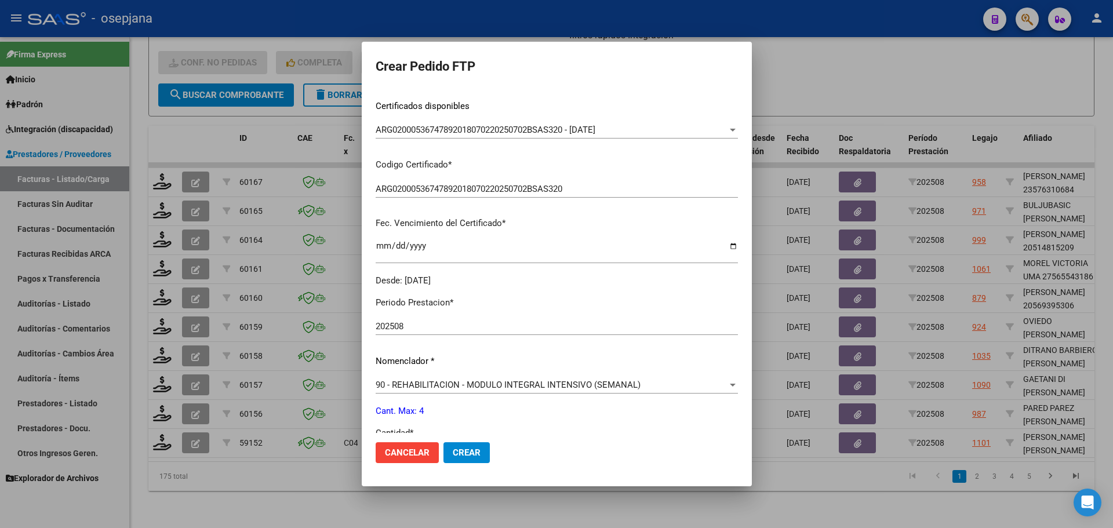
scroll to position [348, 0]
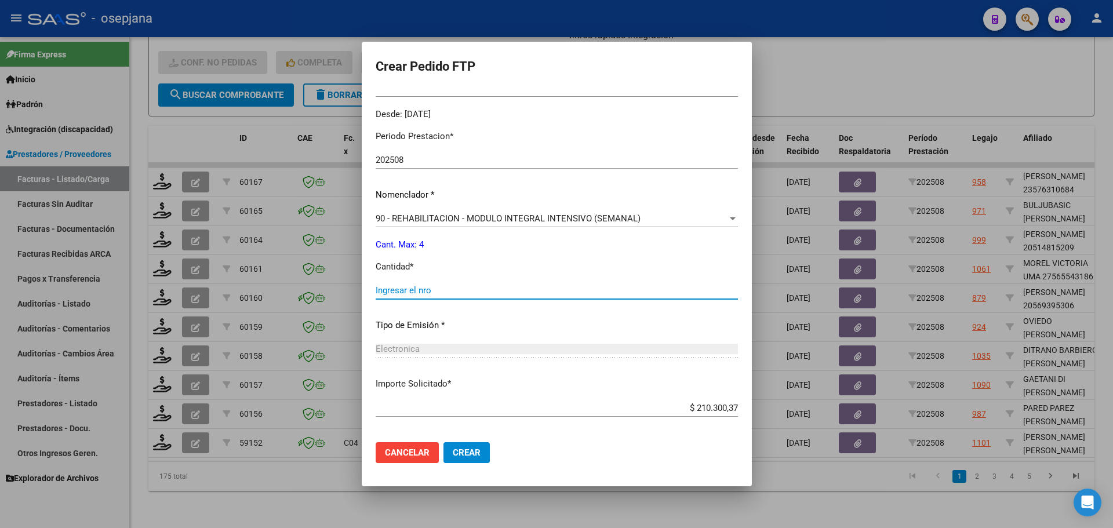
click at [406, 296] on input "Ingresar el nro" at bounding box center [557, 290] width 362 height 10
type input "4"
click at [474, 459] on button "Crear" at bounding box center [466, 452] width 46 height 21
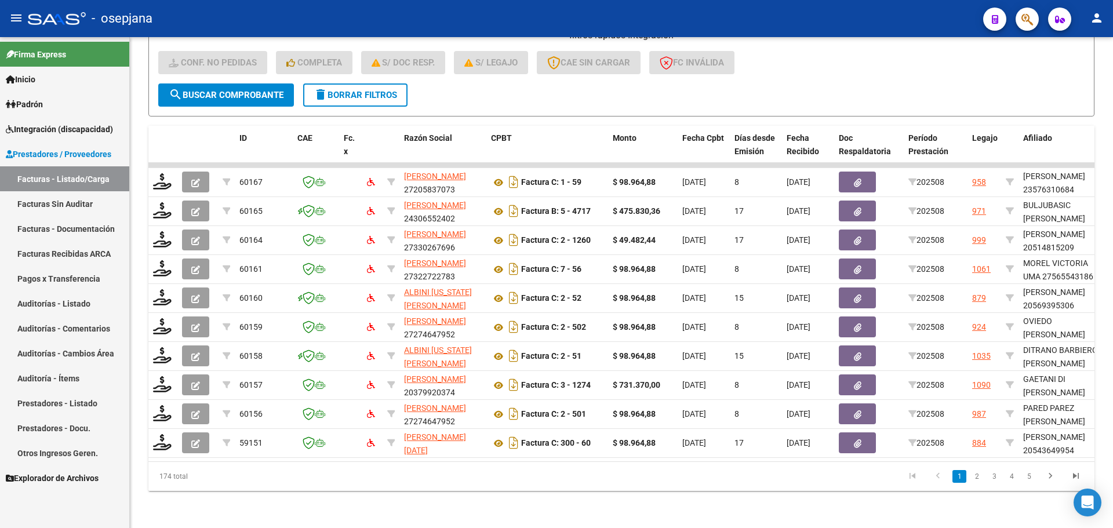
click at [76, 124] on span "Integración (discapacidad)" at bounding box center [59, 129] width 107 height 13
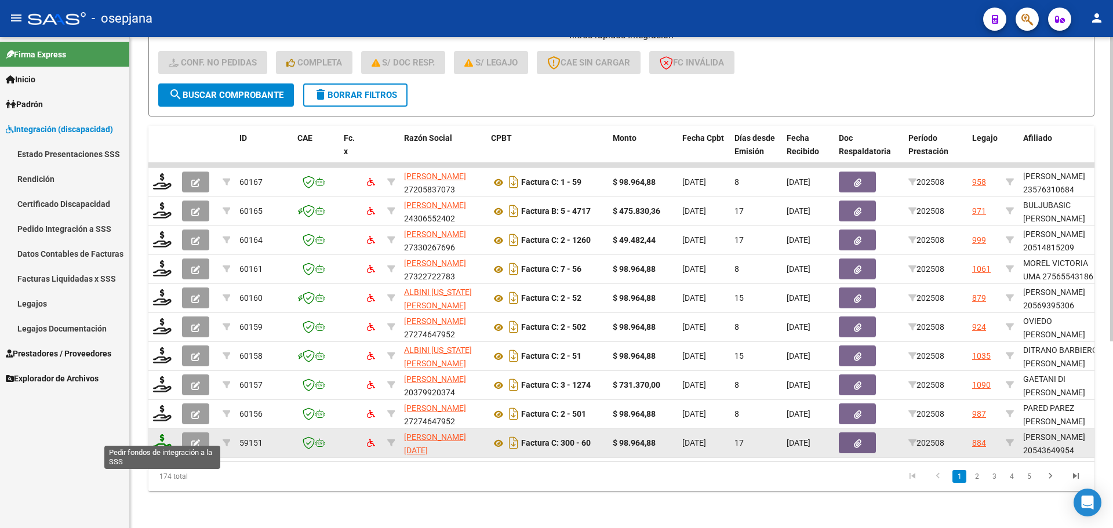
click at [161, 434] on icon at bounding box center [162, 442] width 19 height 16
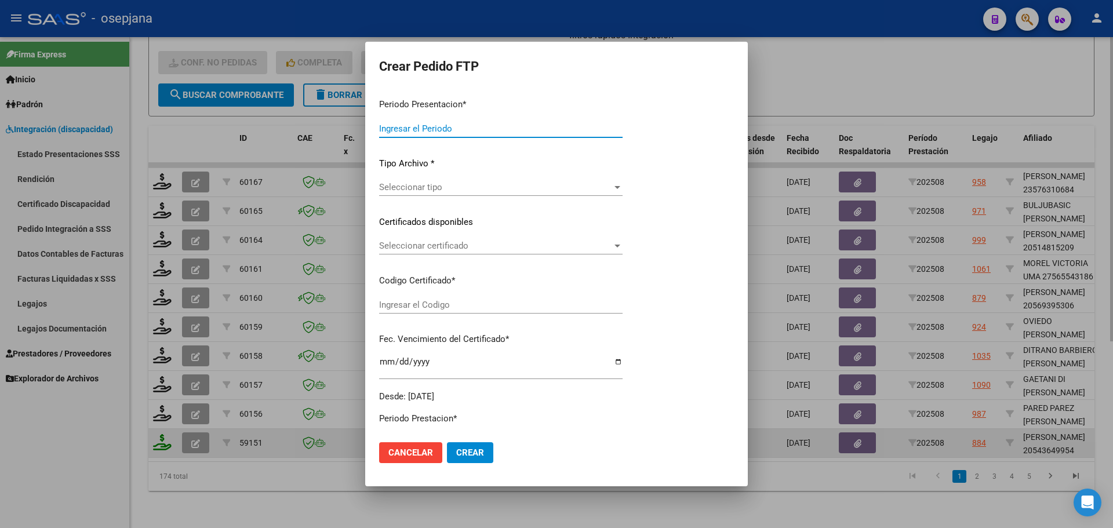
type input "202508"
type input "$ 98.964,88"
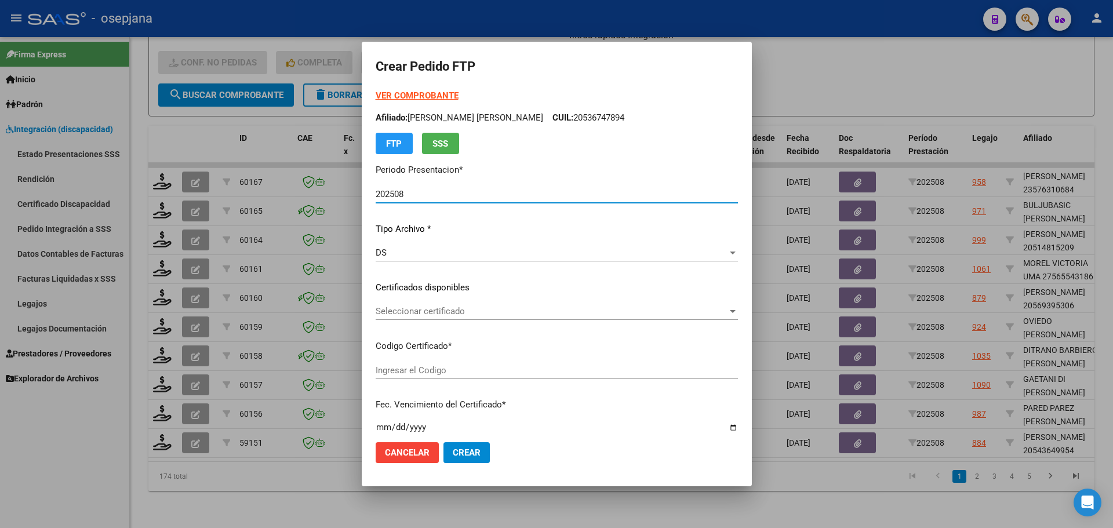
type input "ARG02000543649952024100320291003BSAS342"
type input "[DATE]"
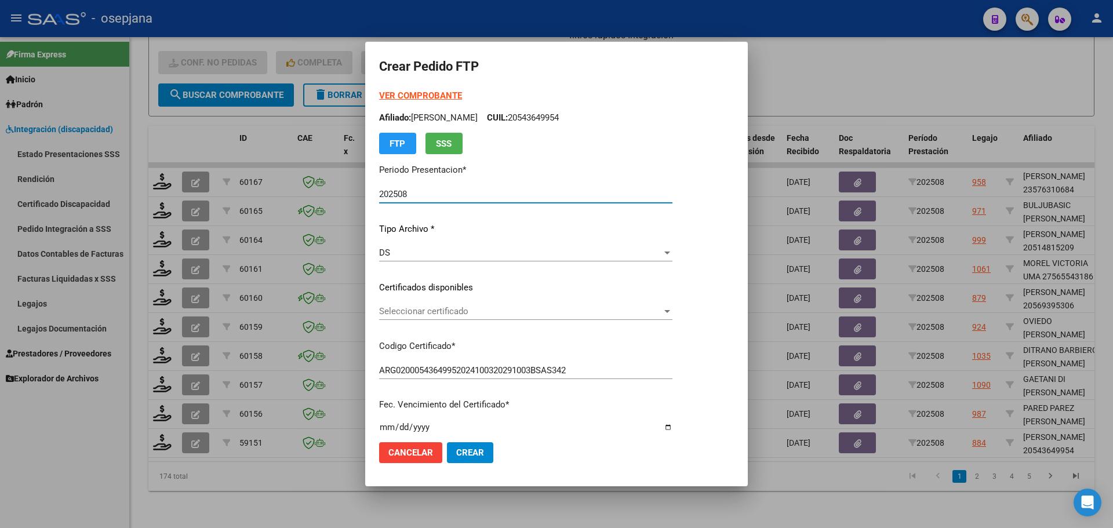
click at [515, 313] on span "Seleccionar certificado" at bounding box center [520, 311] width 283 height 10
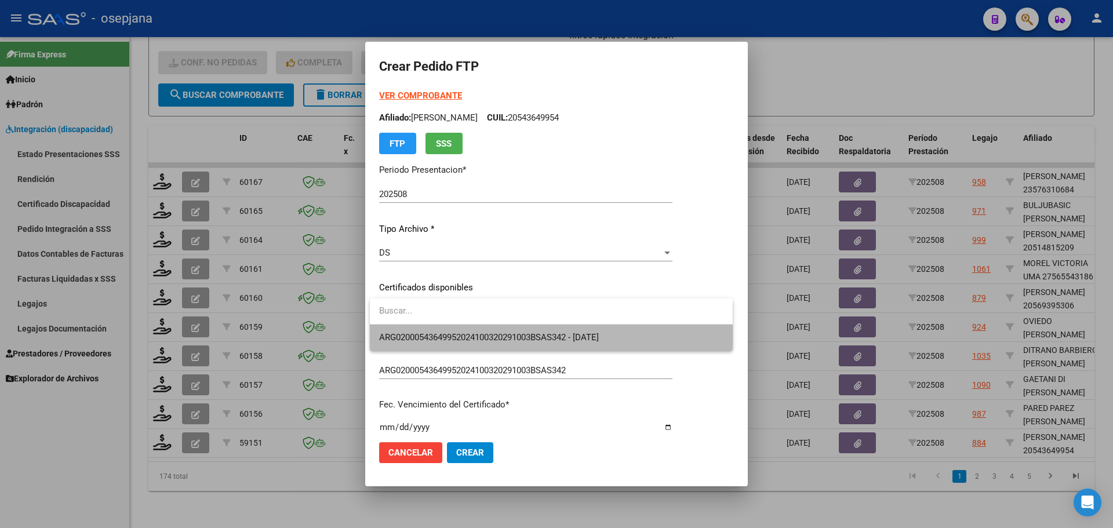
click at [518, 330] on span "ARG02000543649952024100320291003BSAS342 - [DATE]" at bounding box center [551, 338] width 344 height 26
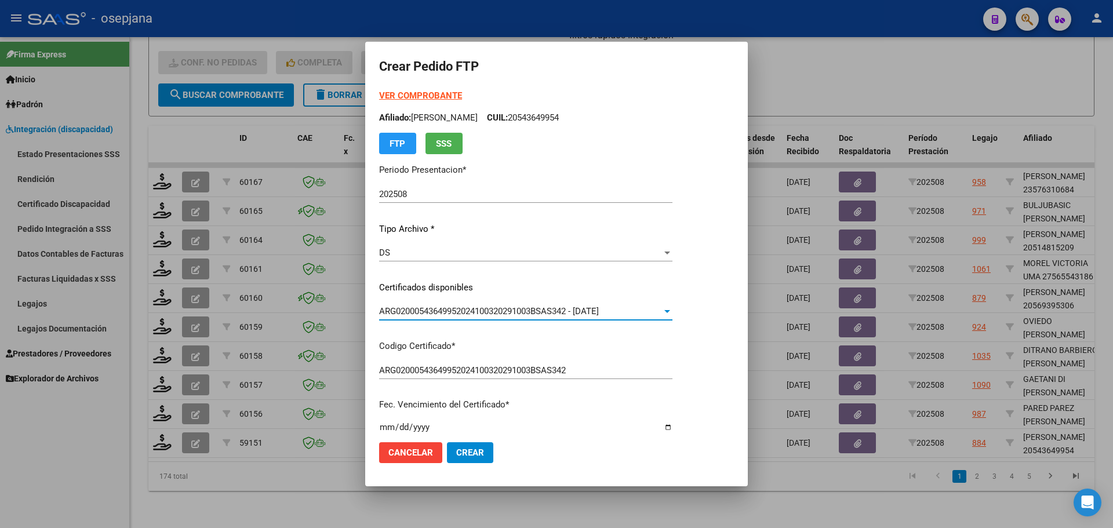
click at [459, 97] on strong "VER COMPROBANTE" at bounding box center [420, 95] width 83 height 10
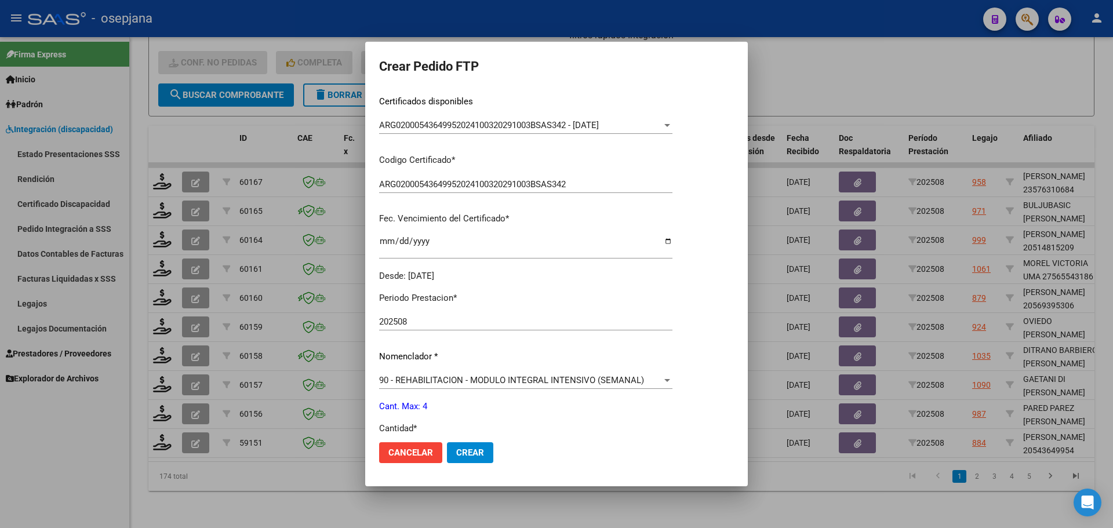
scroll to position [401, 0]
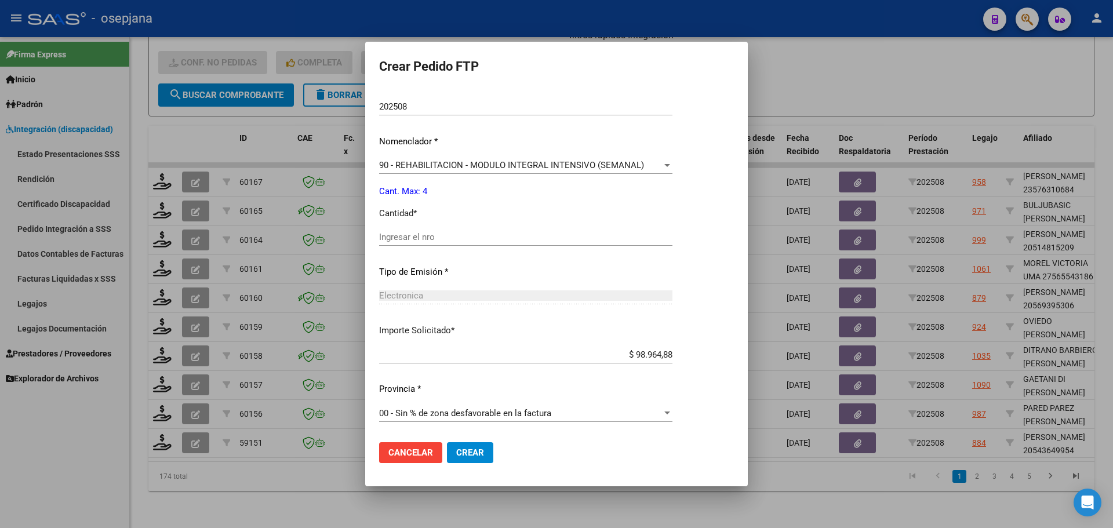
click at [433, 237] on input "Ingresar el nro" at bounding box center [525, 237] width 293 height 10
type input "4"
click at [480, 449] on span "Crear" at bounding box center [470, 453] width 28 height 10
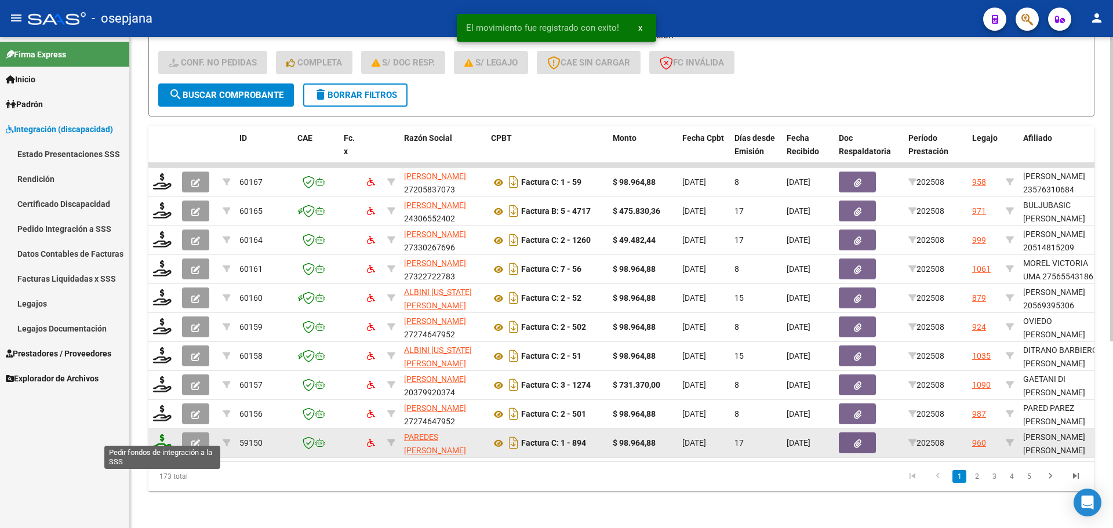
click at [158, 434] on icon at bounding box center [162, 442] width 19 height 16
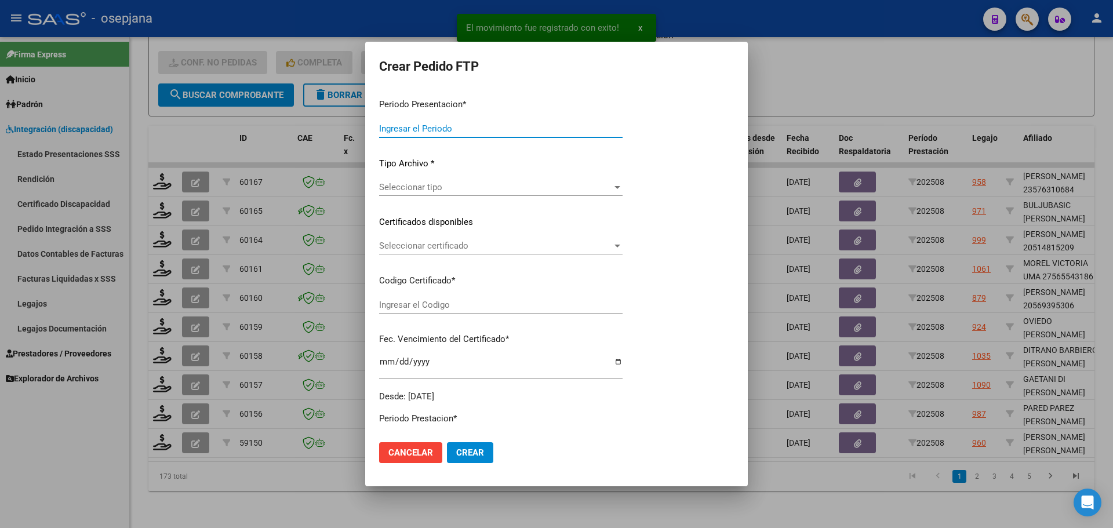
type input "202508"
type input "$ 98.964,88"
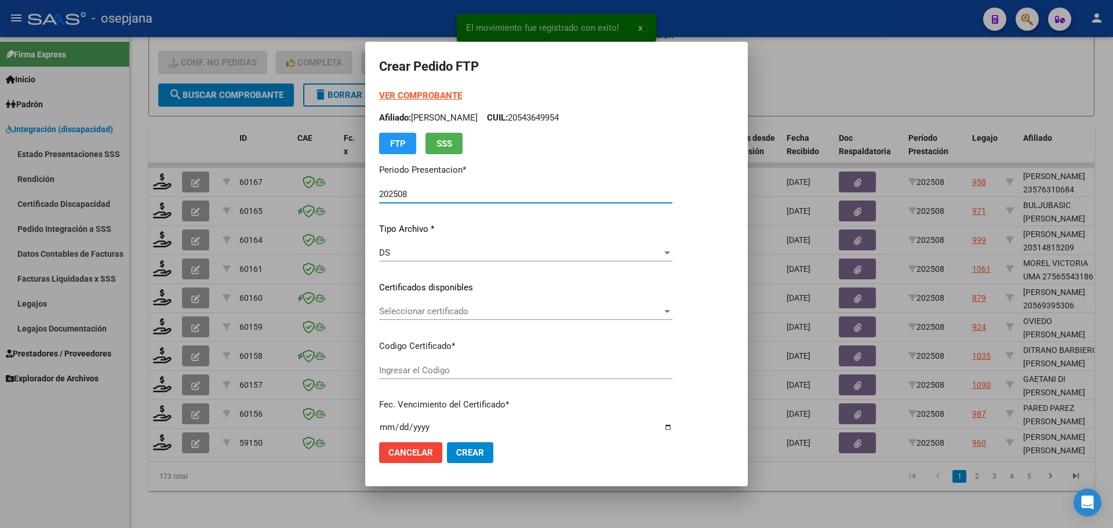
type input "ARG02000555823042022060720260607BSAS313"
type input "[DATE]"
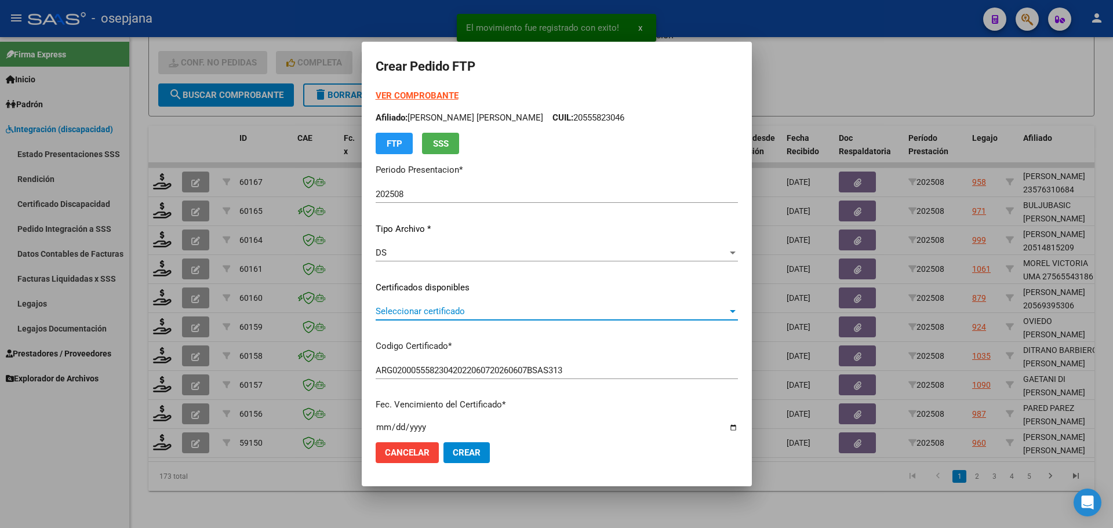
click at [446, 314] on span "Seleccionar certificado" at bounding box center [552, 311] width 352 height 10
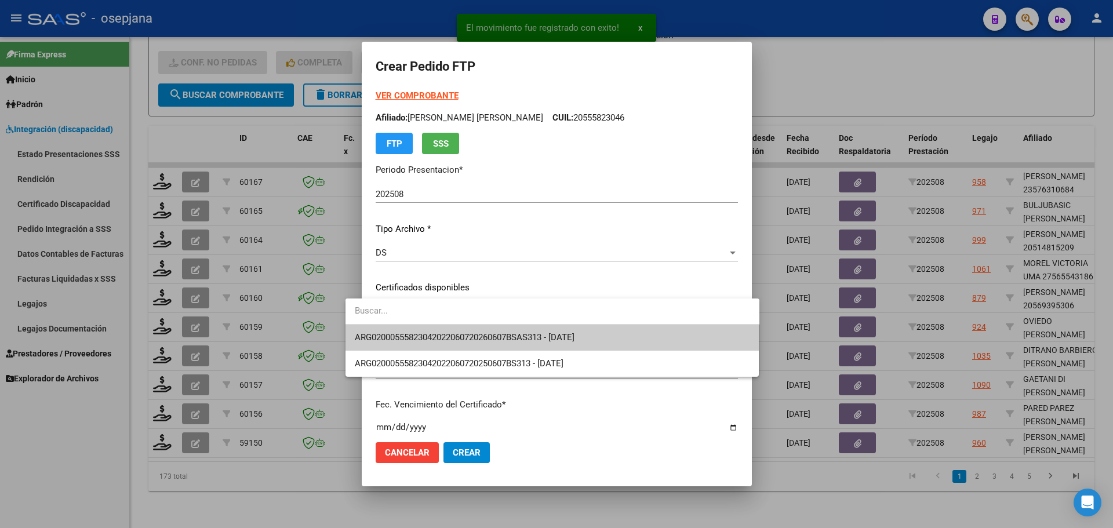
click at [449, 332] on span "ARG02000555823042022060720260607BSAS313 - [DATE]" at bounding box center [552, 338] width 395 height 26
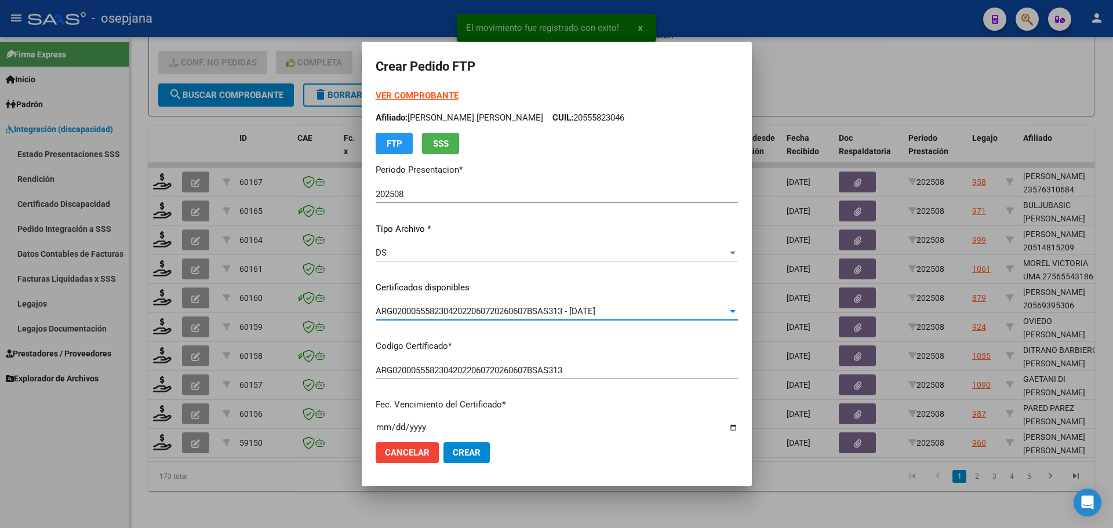
click at [427, 94] on strong "VER COMPROBANTE" at bounding box center [417, 95] width 83 height 10
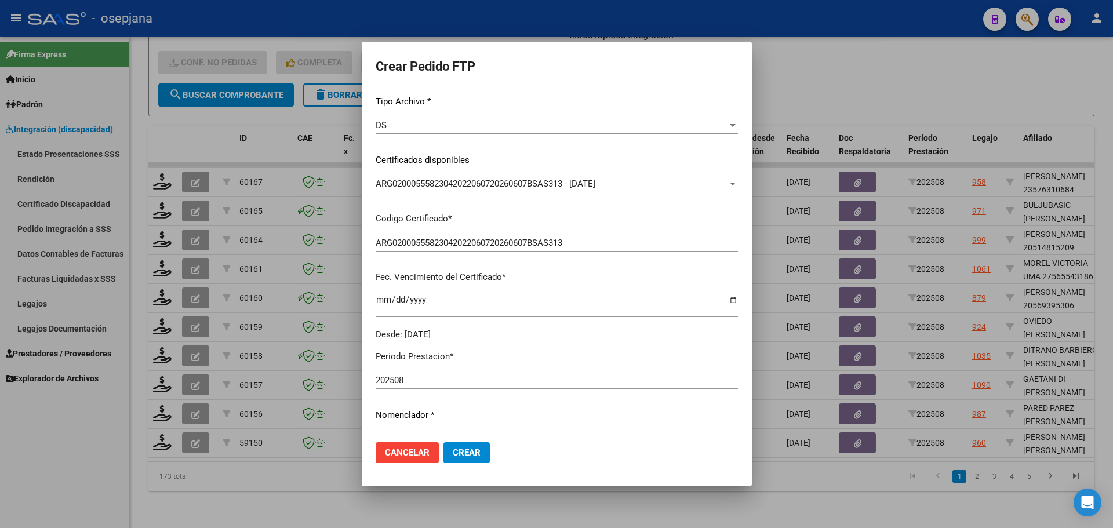
scroll to position [232, 0]
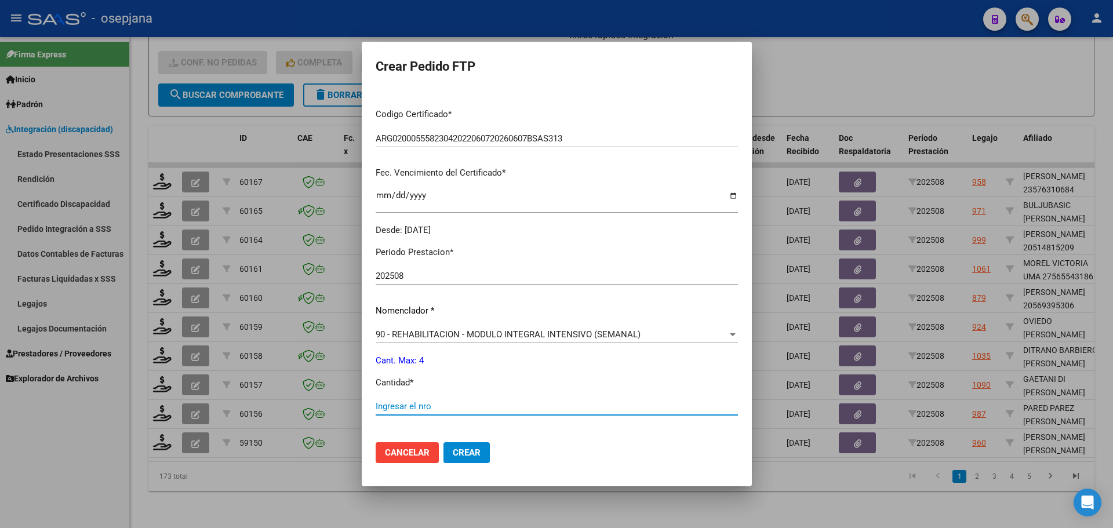
click at [406, 402] on input "Ingresar el nro" at bounding box center [557, 406] width 362 height 10
type input "4"
click at [454, 448] on span "Crear" at bounding box center [467, 453] width 28 height 10
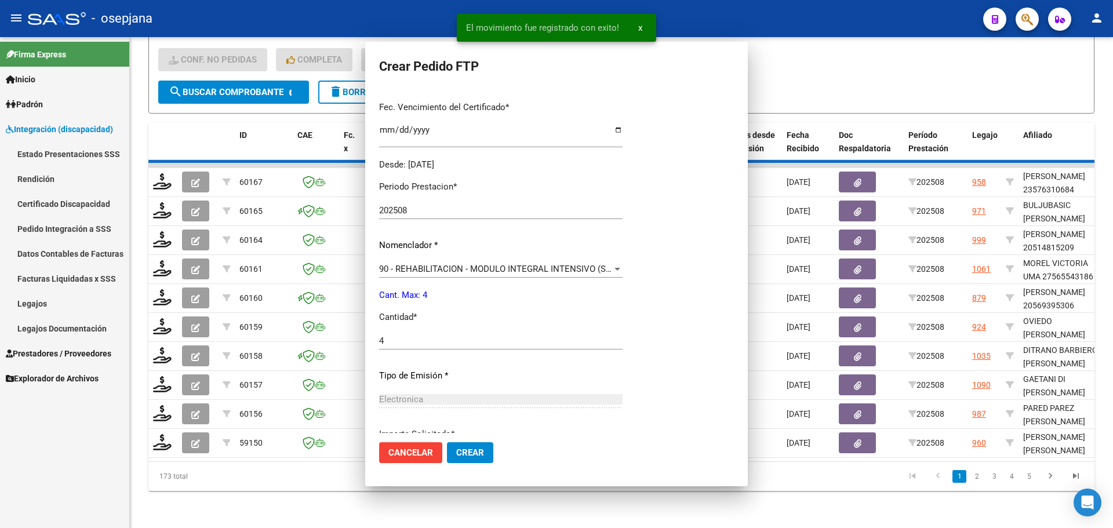
scroll to position [0, 0]
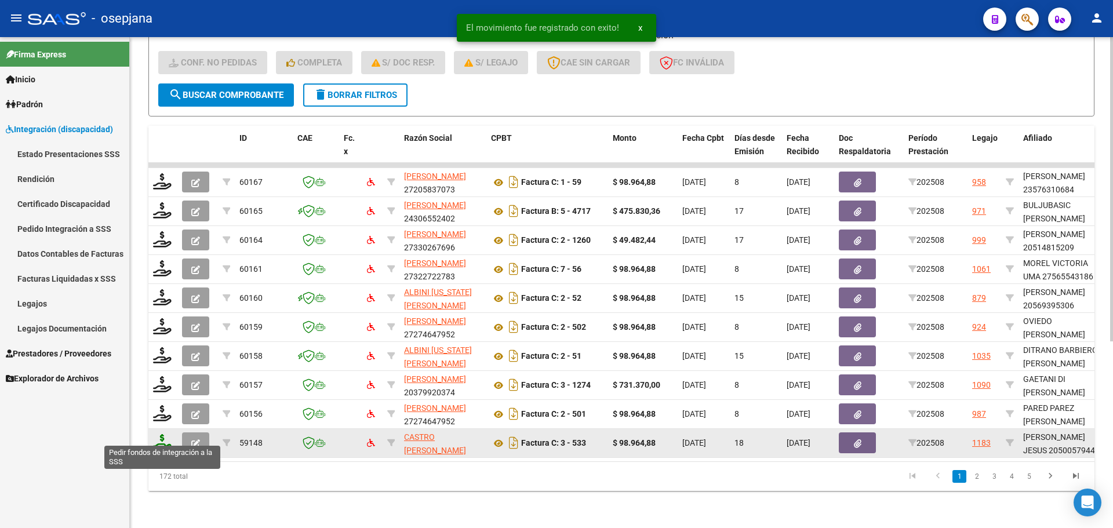
click at [161, 434] on icon at bounding box center [162, 442] width 19 height 16
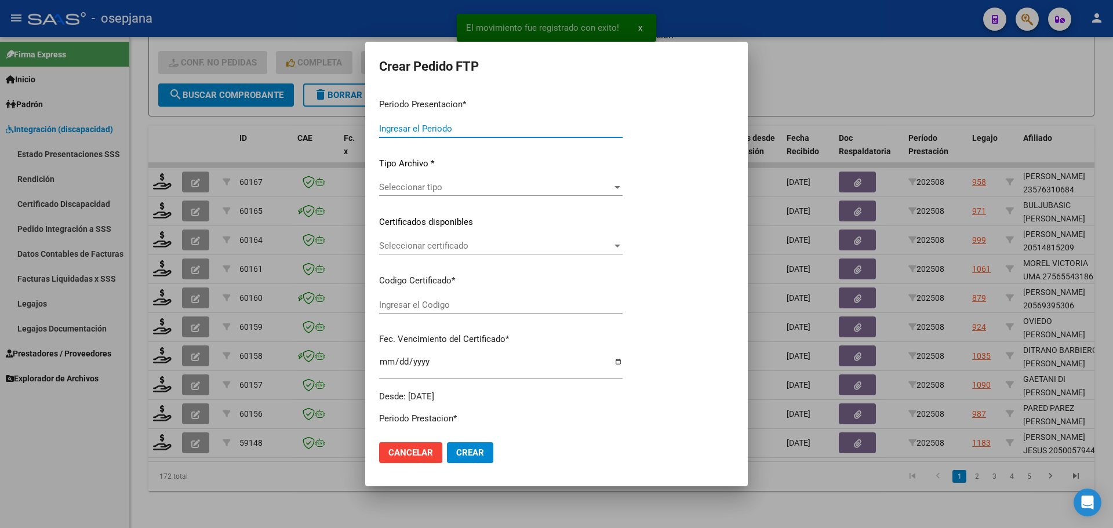
type input "202508"
type input "$ 98.964,88"
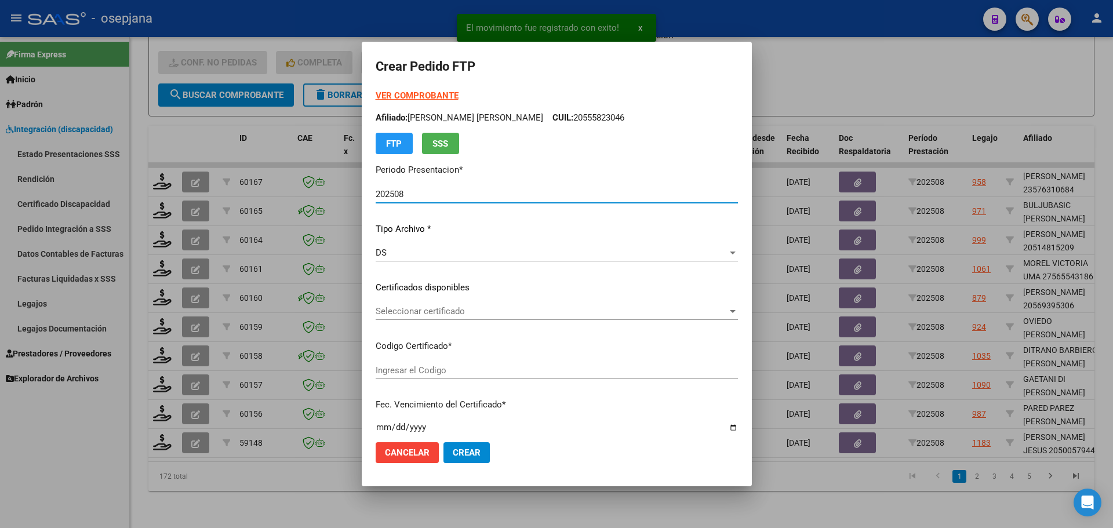
type input "ARG02000500579442023022320260223BS376"
type input "[DATE]"
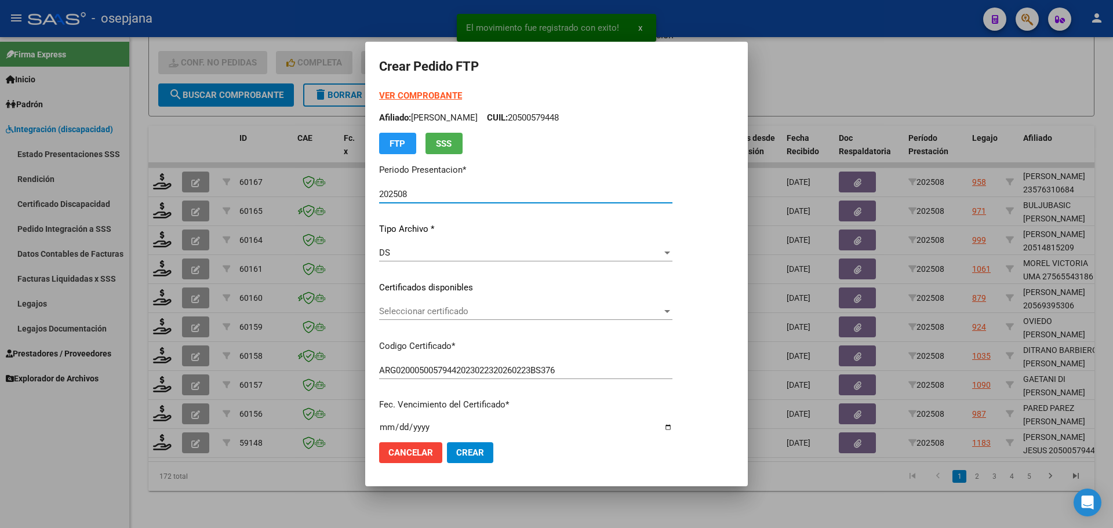
click at [455, 306] on div "Seleccionar certificado Seleccionar certificado" at bounding box center [525, 311] width 293 height 17
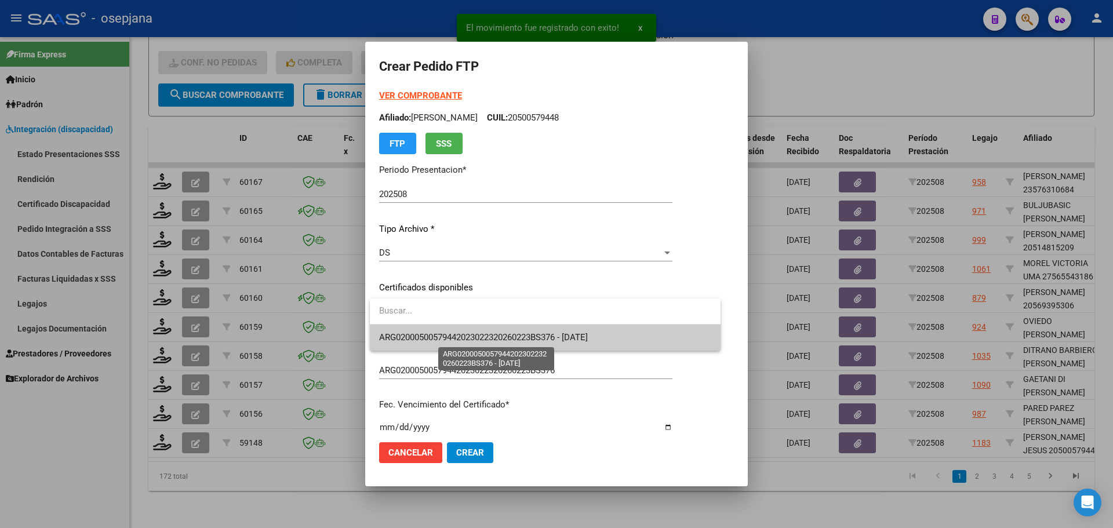
click at [461, 337] on span "ARG02000500579442023022320260223BS376 - [DATE]" at bounding box center [483, 337] width 209 height 10
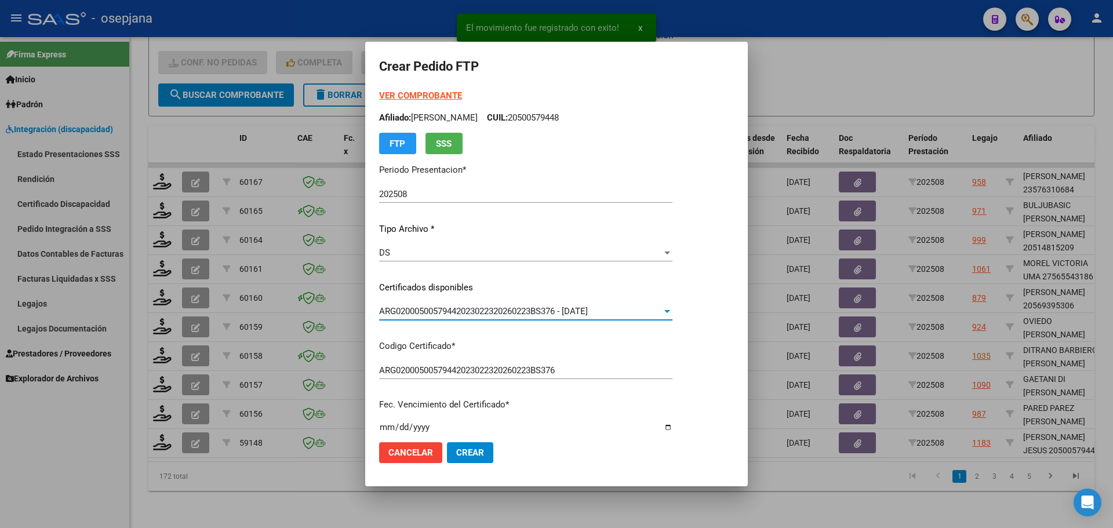
click at [427, 94] on strong "VER COMPROBANTE" at bounding box center [420, 95] width 83 height 10
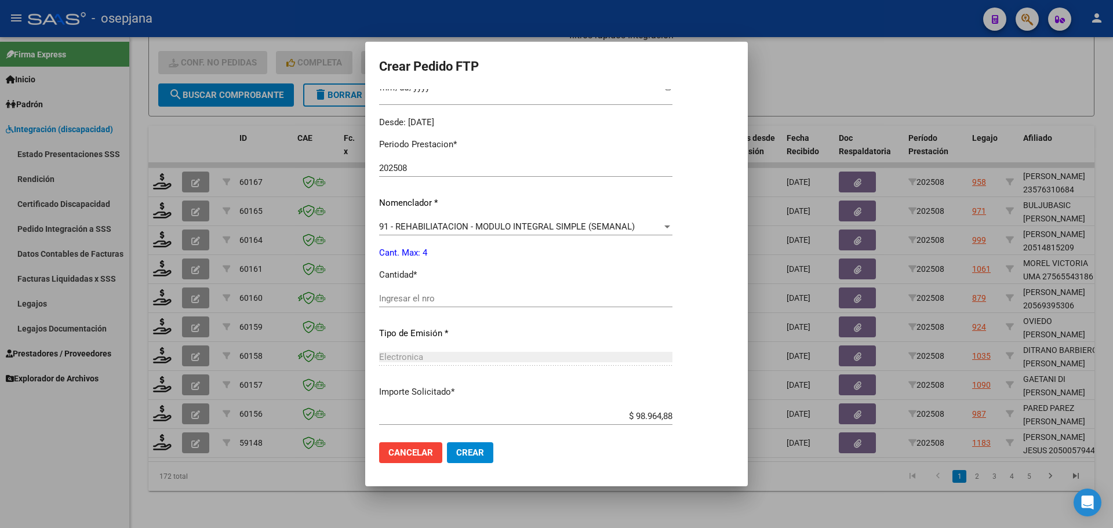
scroll to position [348, 0]
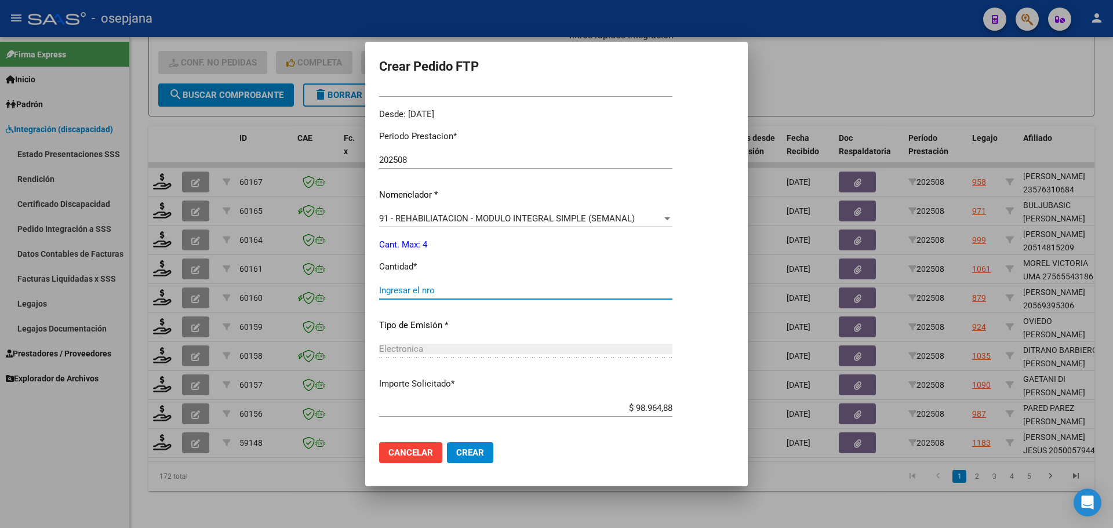
click at [408, 289] on input "Ingresar el nro" at bounding box center [525, 290] width 293 height 10
type input "4"
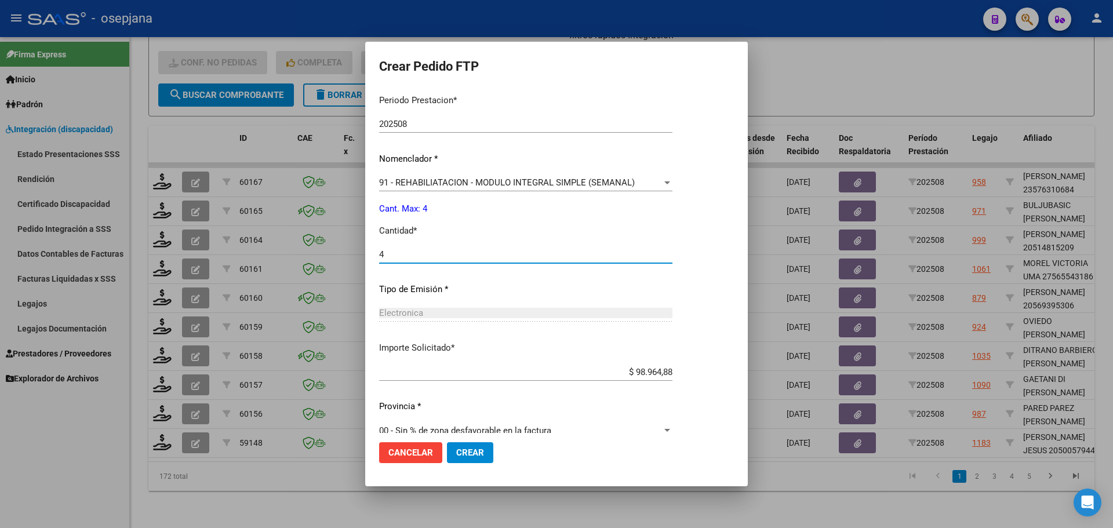
scroll to position [401, 0]
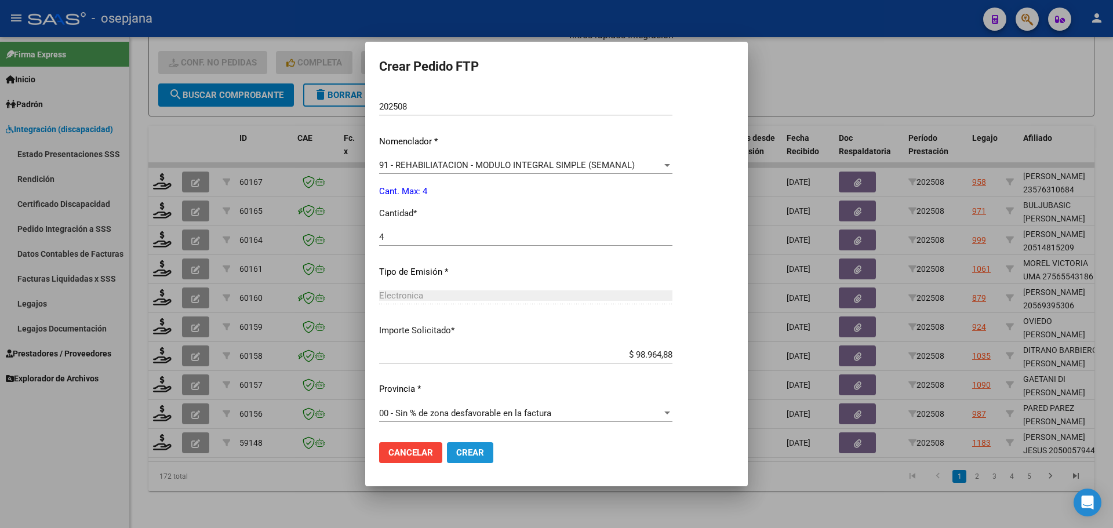
click at [468, 449] on span "Crear" at bounding box center [470, 453] width 28 height 10
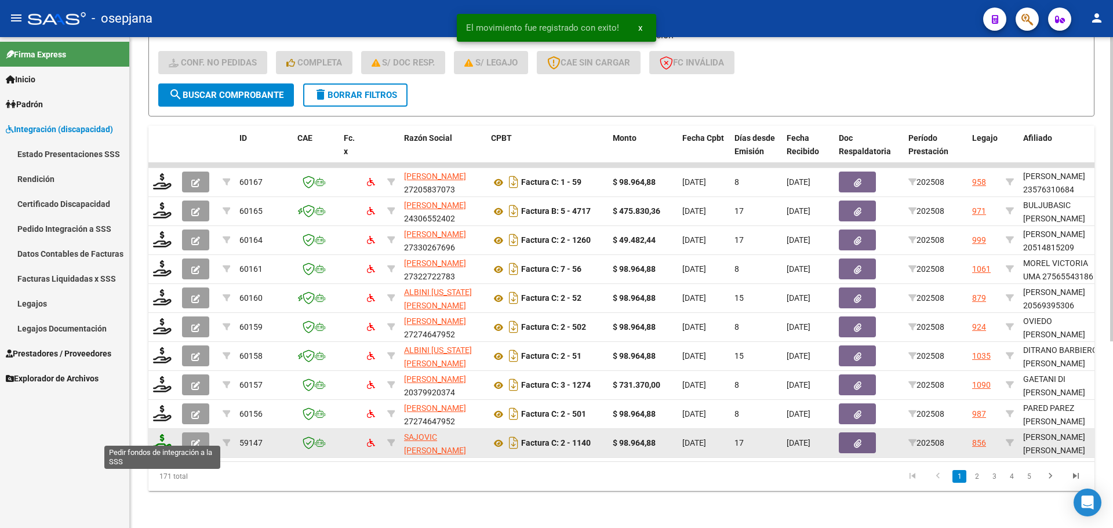
click at [165, 434] on icon at bounding box center [162, 442] width 19 height 16
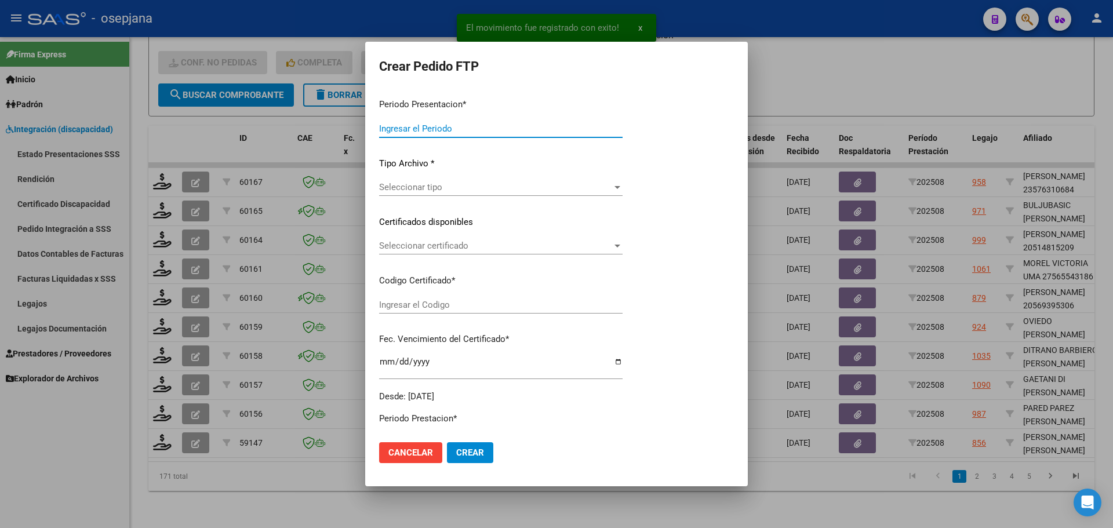
type input "202508"
type input "$ 98.964,88"
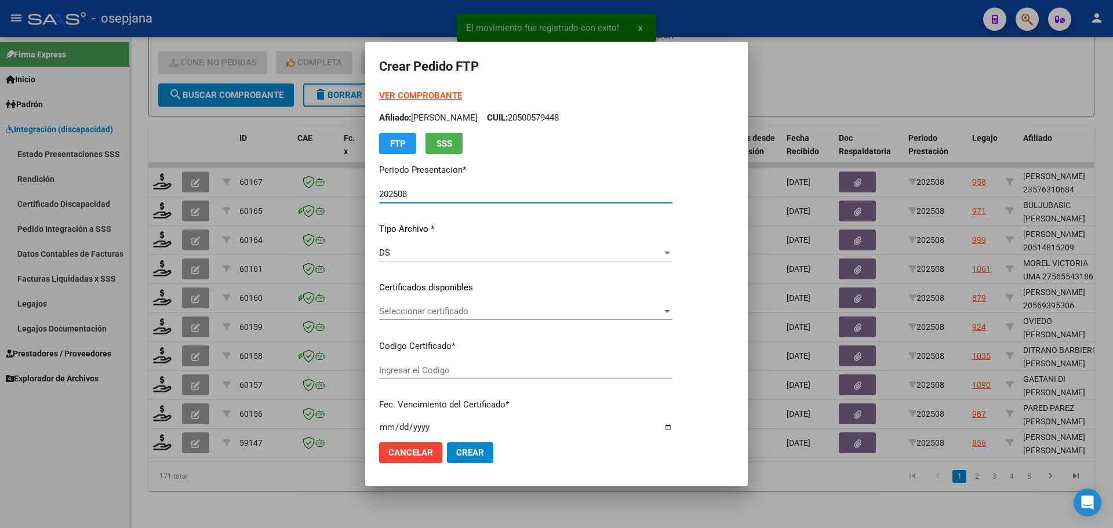
type input "ARG02000563330792022120120251201AND105"
type input "[DATE]"
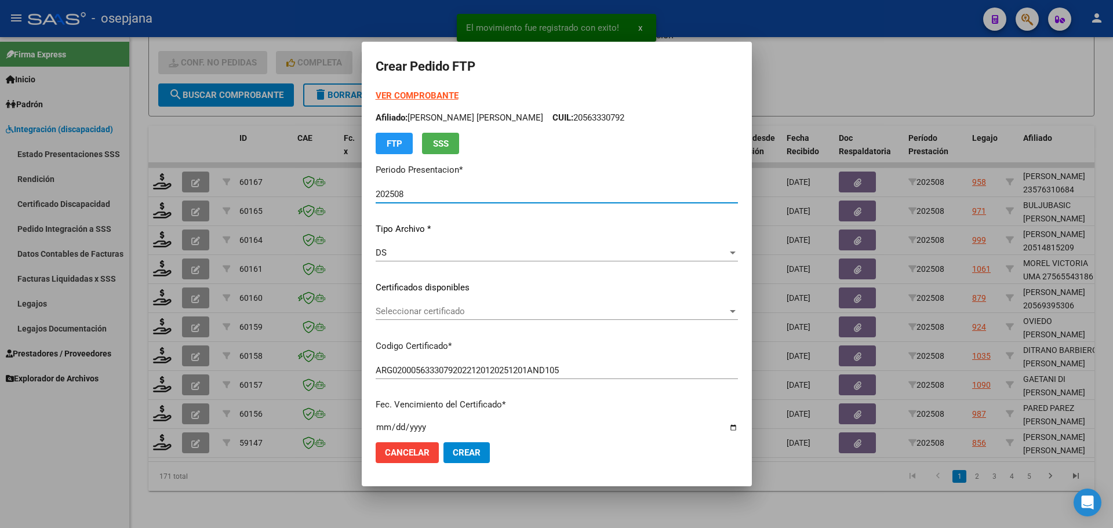
click at [416, 308] on span "Seleccionar certificado" at bounding box center [552, 311] width 352 height 10
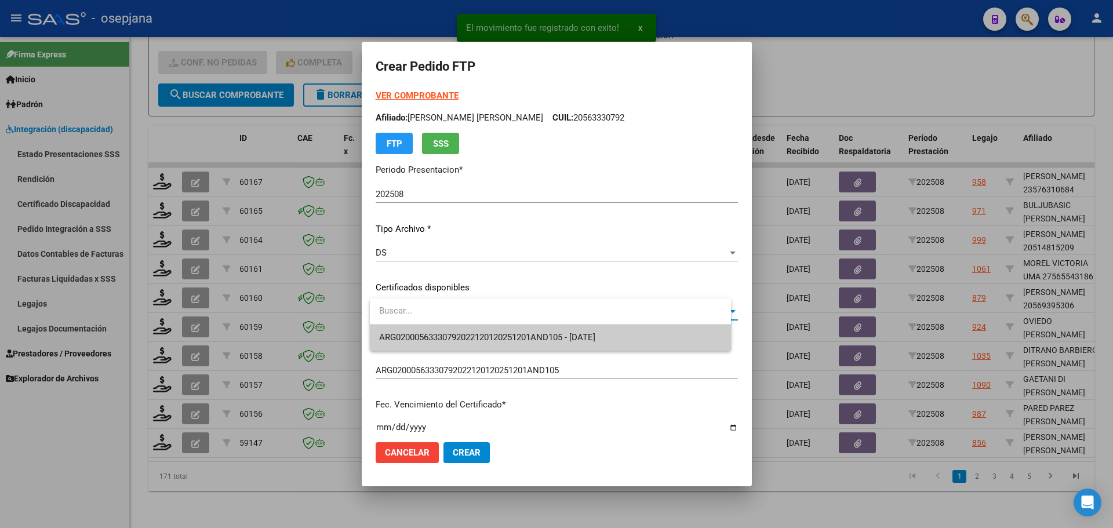
click at [426, 330] on span "ARG02000563330792022120120251201AND105 - [DATE]" at bounding box center [550, 338] width 343 height 26
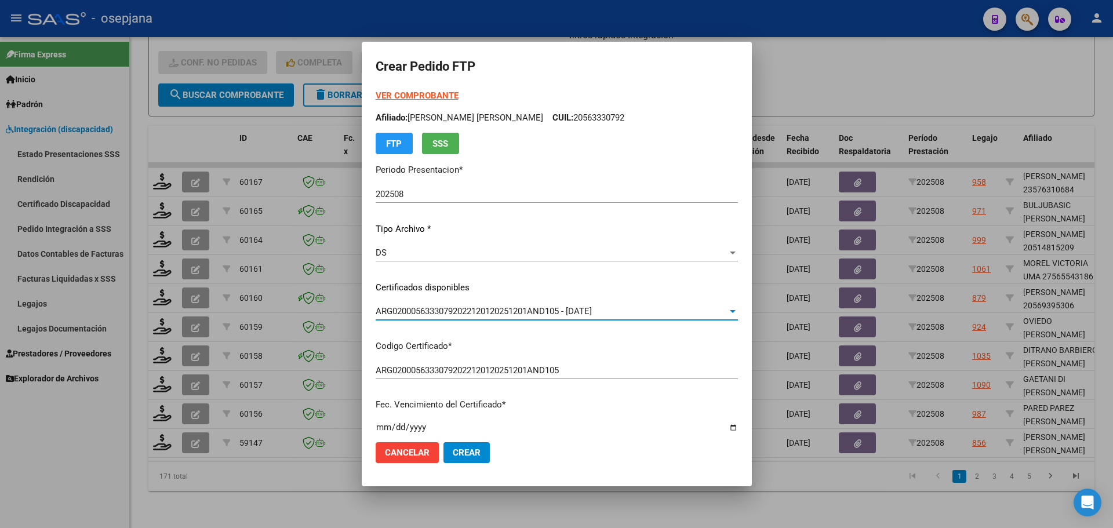
click at [442, 101] on strong "VER COMPROBANTE" at bounding box center [417, 95] width 83 height 10
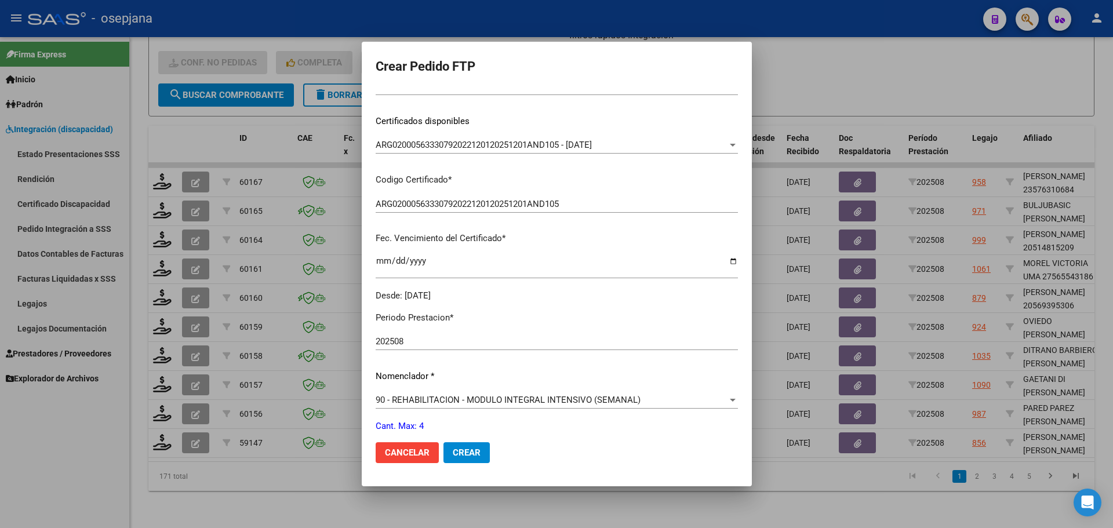
scroll to position [348, 0]
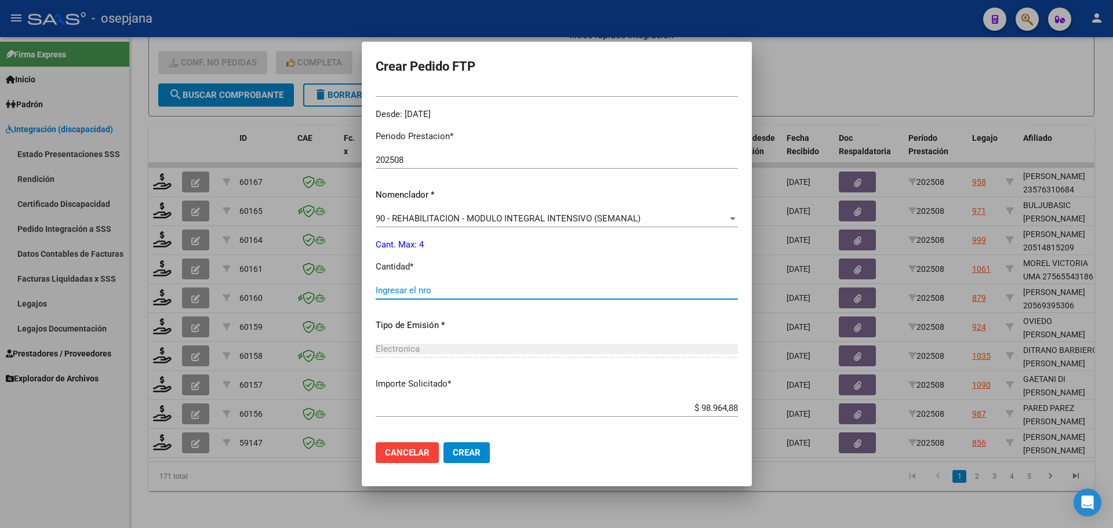
click at [428, 291] on input "Ingresar el nro" at bounding box center [557, 290] width 362 height 10
type input "4"
click at [481, 449] on span "Crear" at bounding box center [467, 453] width 28 height 10
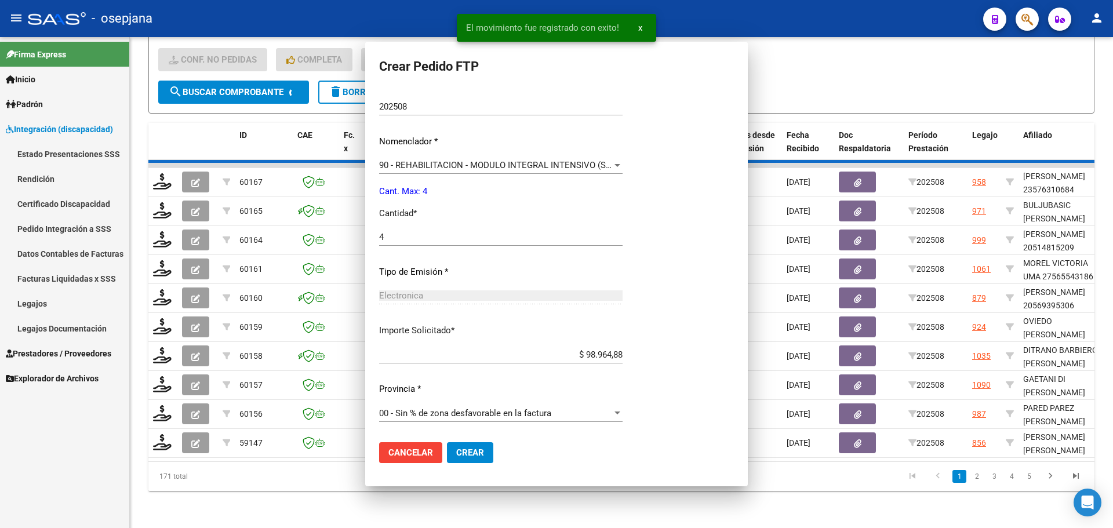
scroll to position [0, 0]
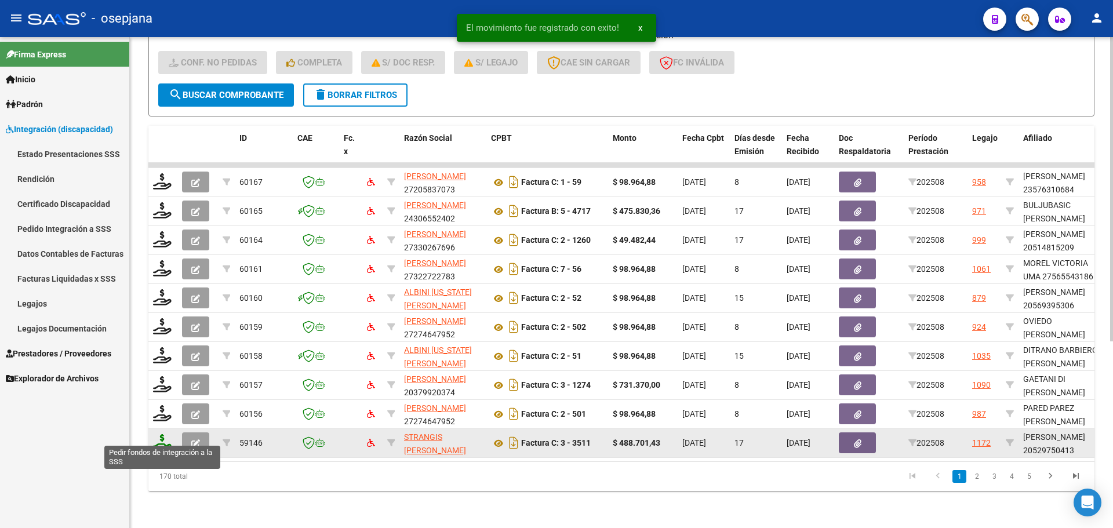
click at [158, 434] on icon at bounding box center [162, 442] width 19 height 16
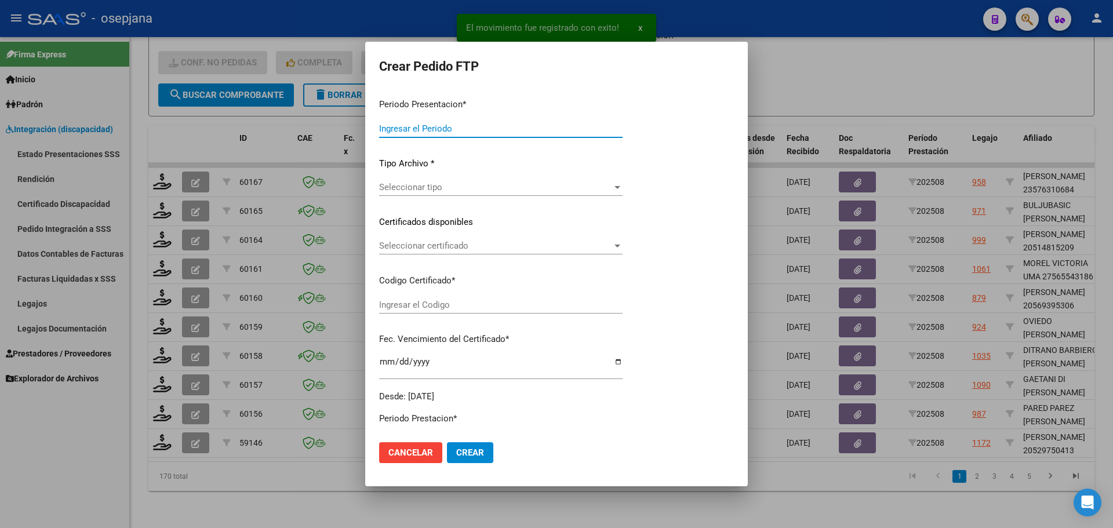
type input "202508"
type input "$ 488.701,43"
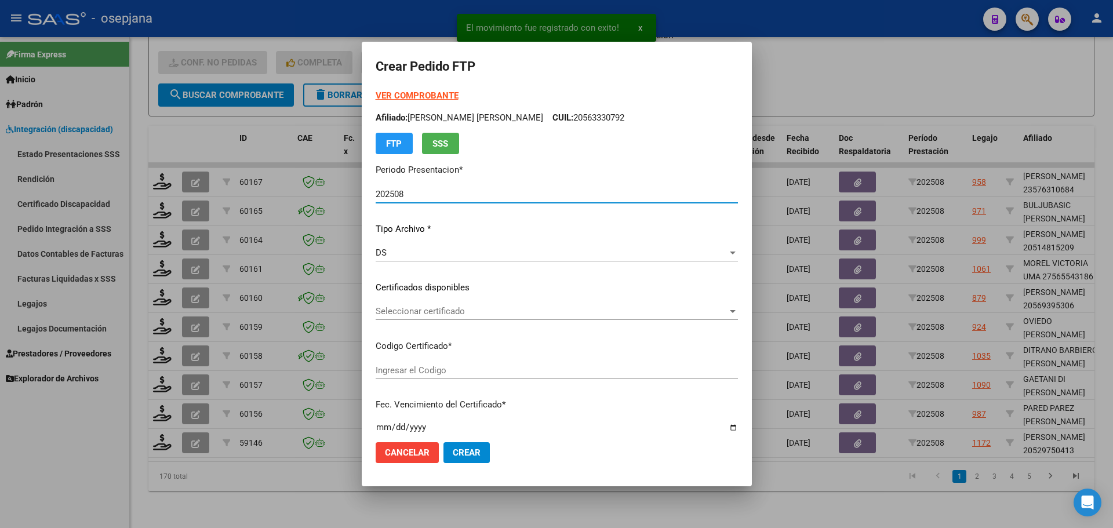
type input "ARG02000529750412021112620251126BSAS342"
type input "[DATE]"
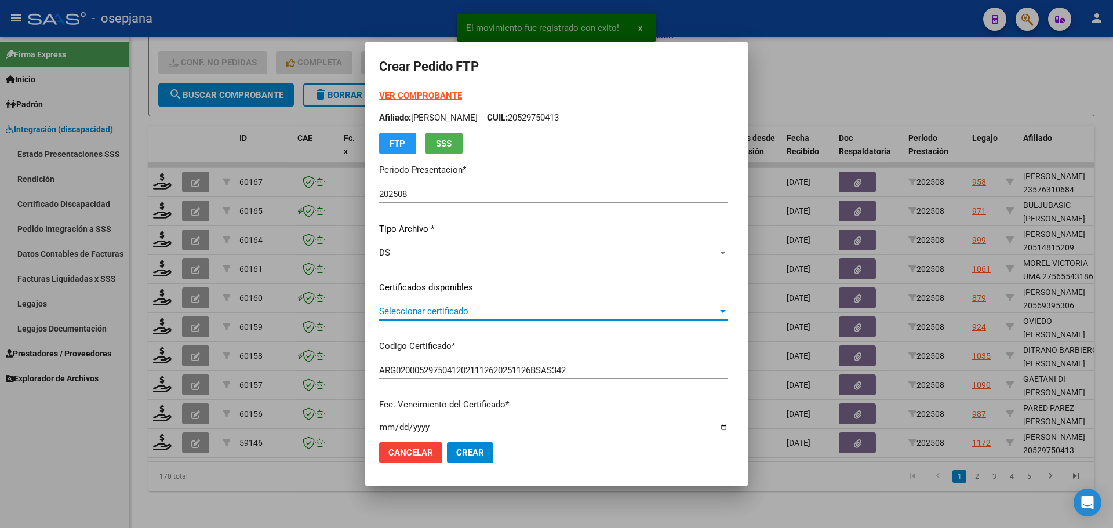
click at [441, 313] on span "Seleccionar certificado" at bounding box center [548, 311] width 339 height 10
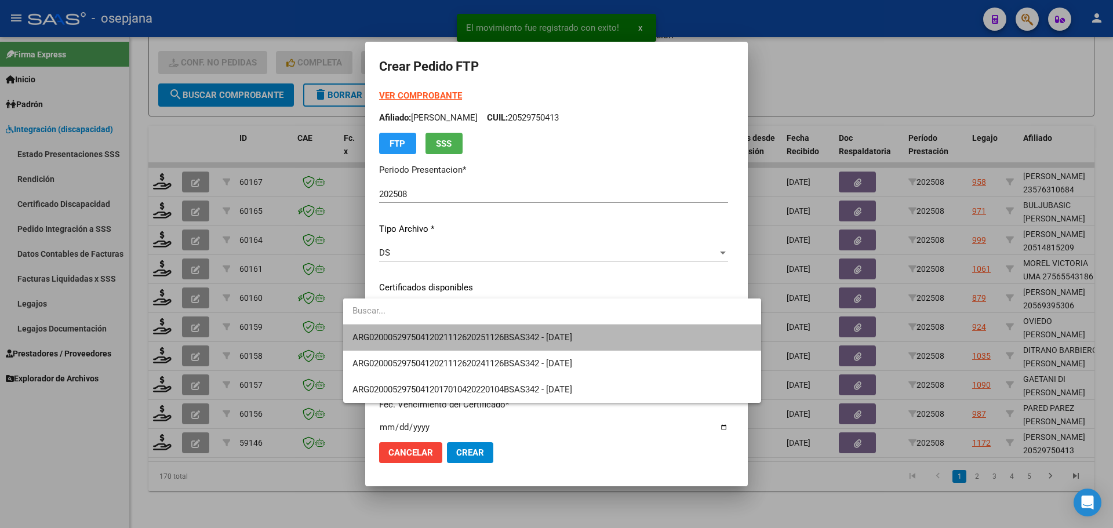
click at [449, 344] on span "ARG02000529750412021112620251126BSAS342 - [DATE]" at bounding box center [551, 338] width 399 height 26
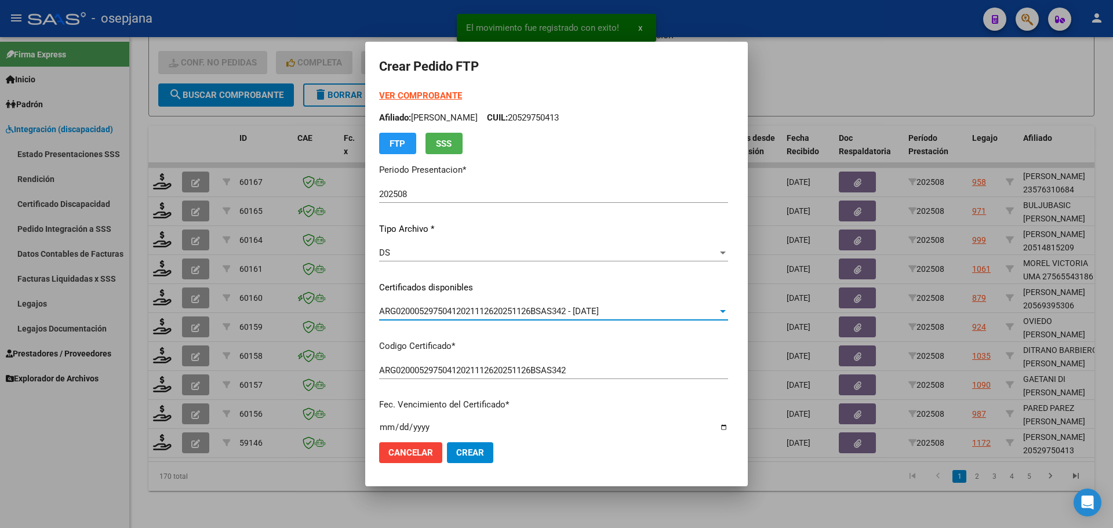
click at [391, 92] on strong "VER COMPROBANTE" at bounding box center [420, 95] width 83 height 10
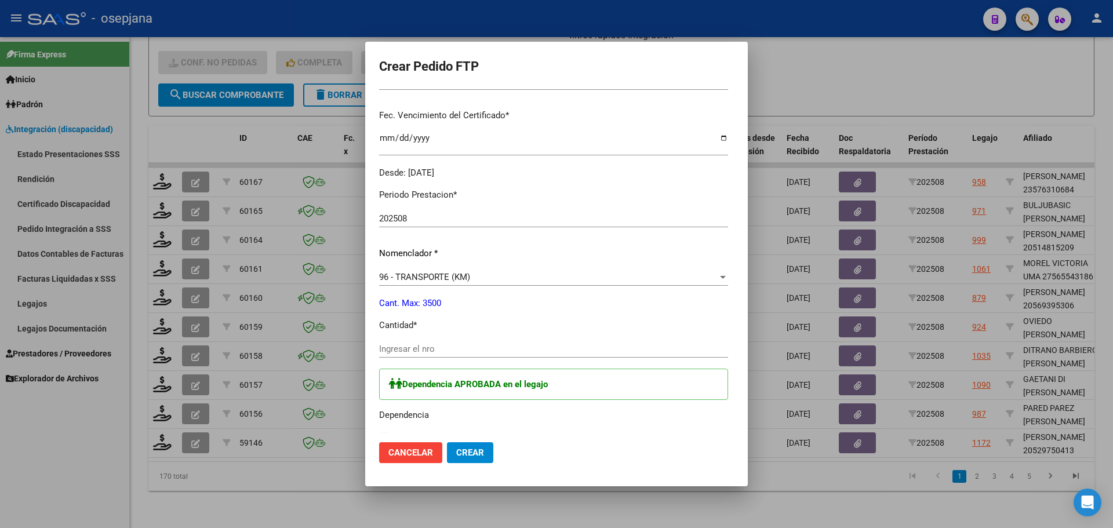
scroll to position [290, 0]
click at [391, 346] on input "Ingresar el nro" at bounding box center [553, 348] width 349 height 10
type input "669"
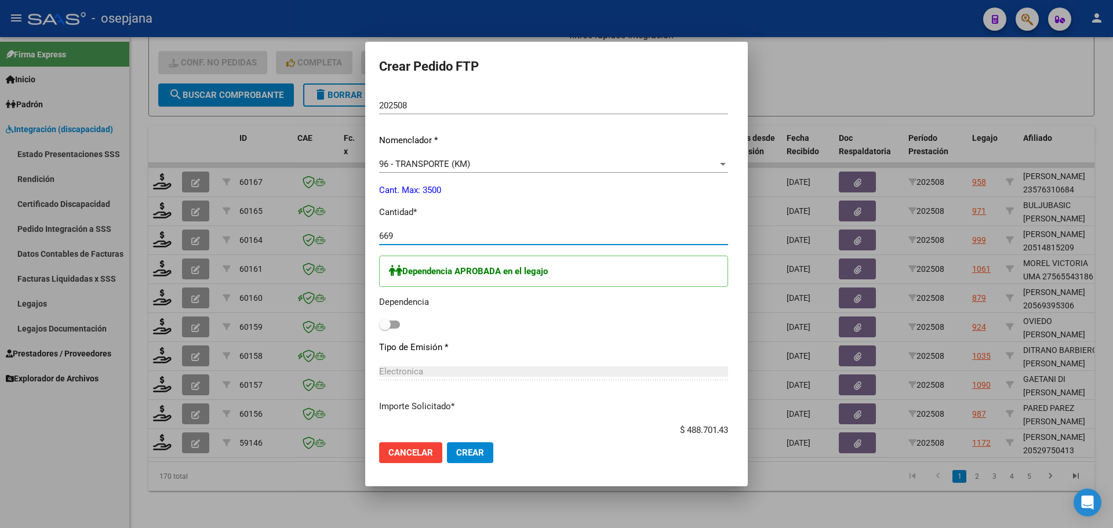
scroll to position [406, 0]
click at [379, 326] on span at bounding box center [385, 321] width 12 height 12
click at [384, 326] on input "checkbox" at bounding box center [384, 325] width 1 height 1
checkbox input "true"
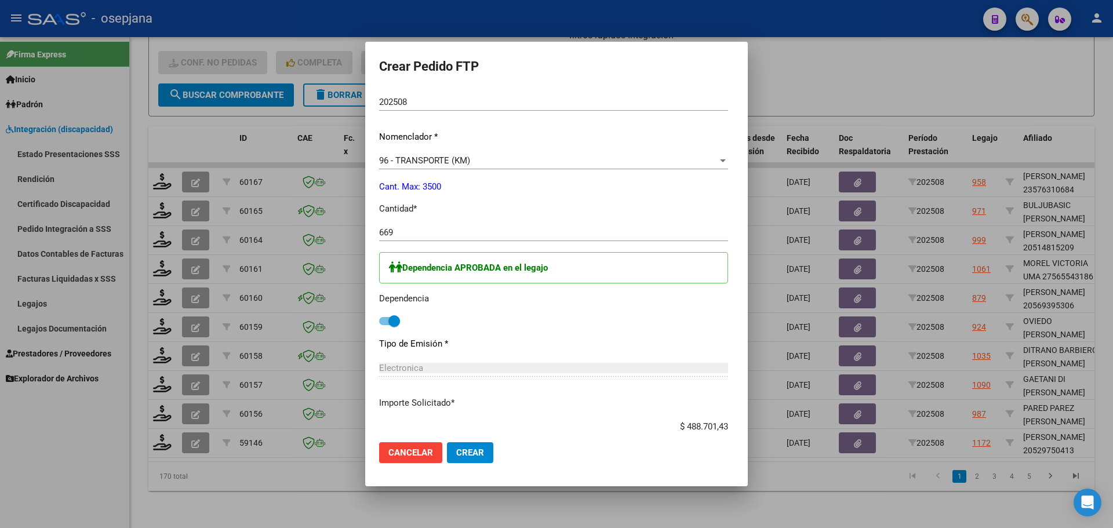
click at [456, 448] on span "Crear" at bounding box center [470, 453] width 28 height 10
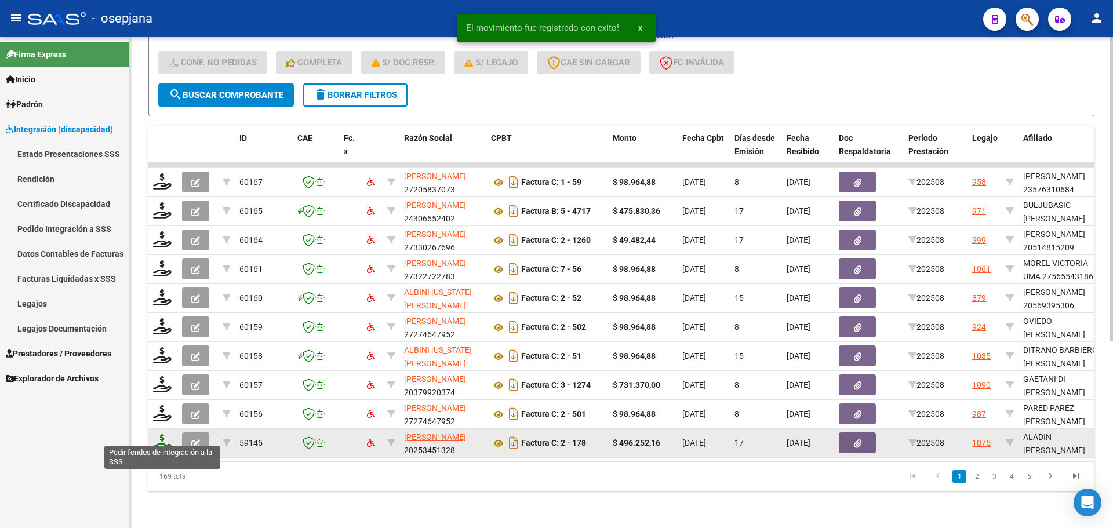
click at [158, 434] on icon at bounding box center [162, 442] width 19 height 16
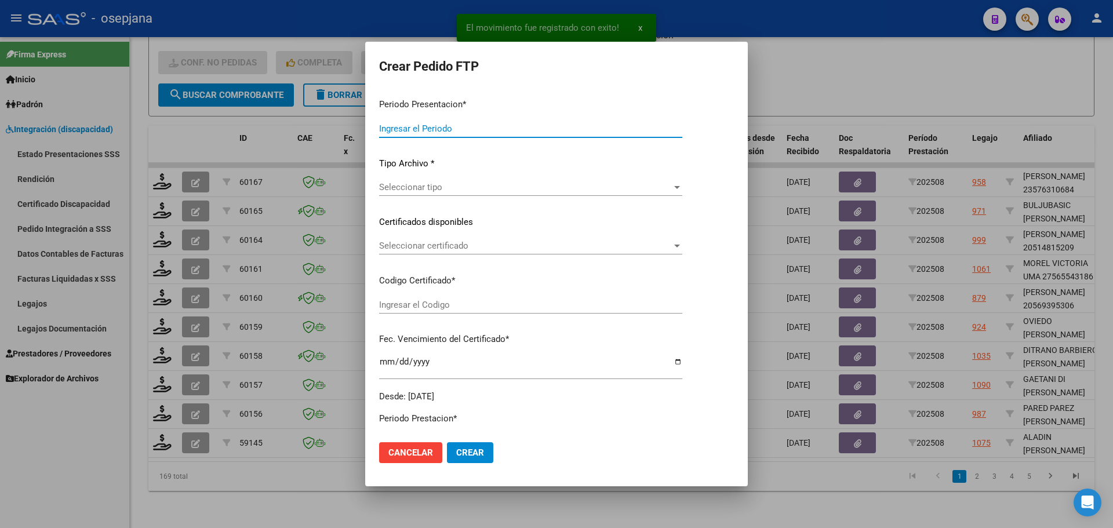
type input "202508"
type input "$ 496.252,16"
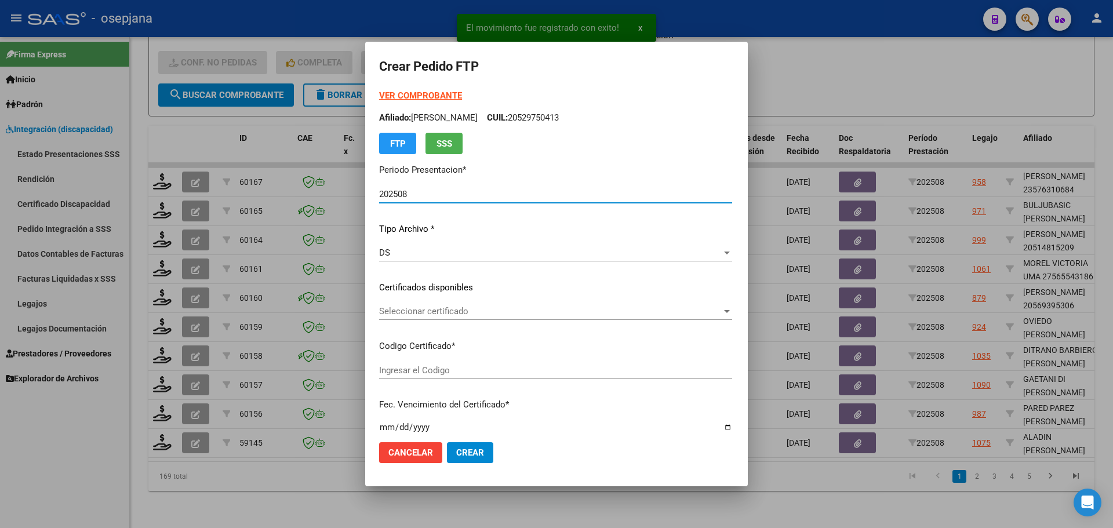
type input "ARG02000485253562019110120251101BS AS448"
type input "[DATE]"
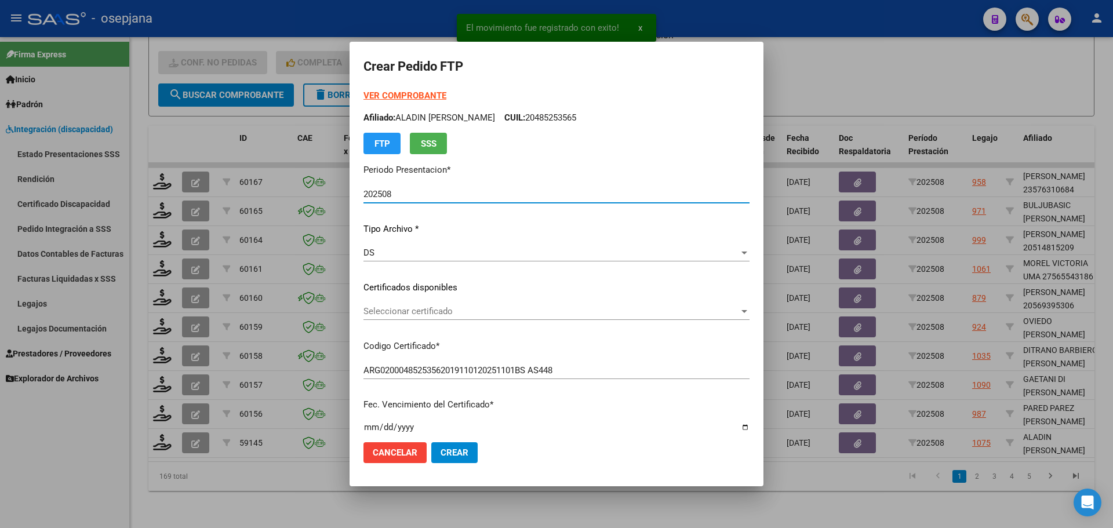
click at [427, 307] on span "Seleccionar certificado" at bounding box center [551, 311] width 376 height 10
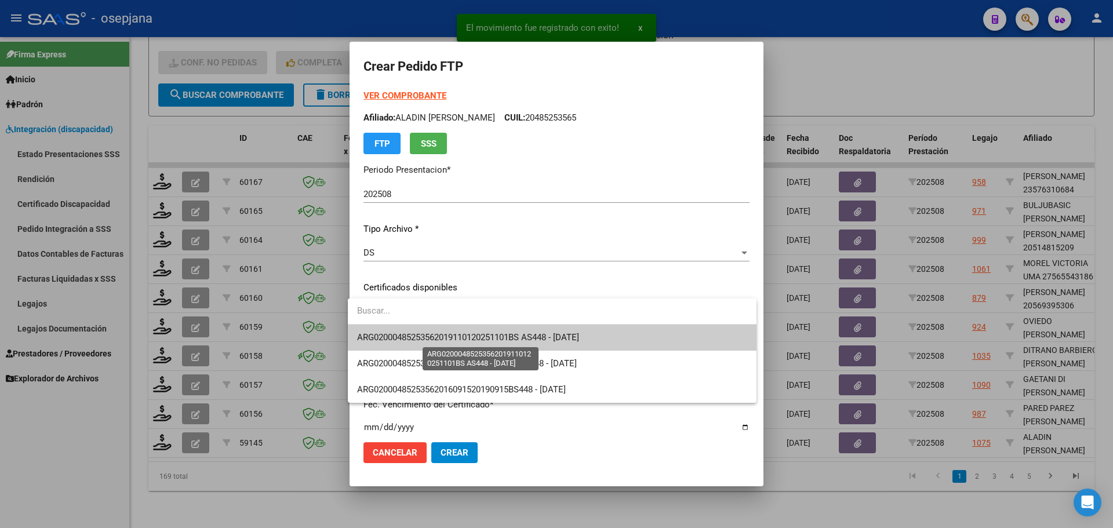
click at [438, 335] on span "ARG02000485253562019110120251101BS AS448 - [DATE]" at bounding box center [468, 337] width 222 height 10
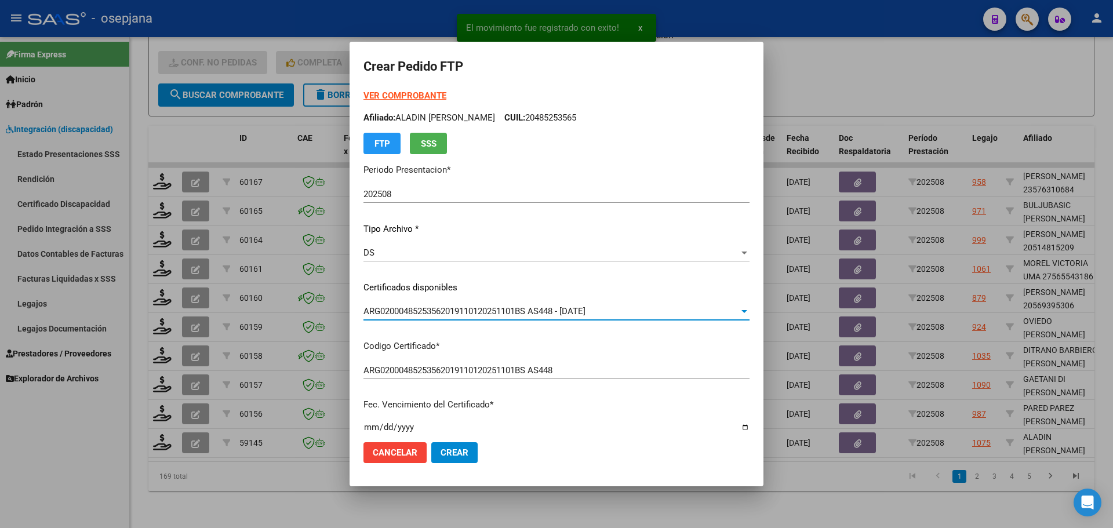
click at [397, 101] on strong "VER COMPROBANTE" at bounding box center [404, 95] width 83 height 10
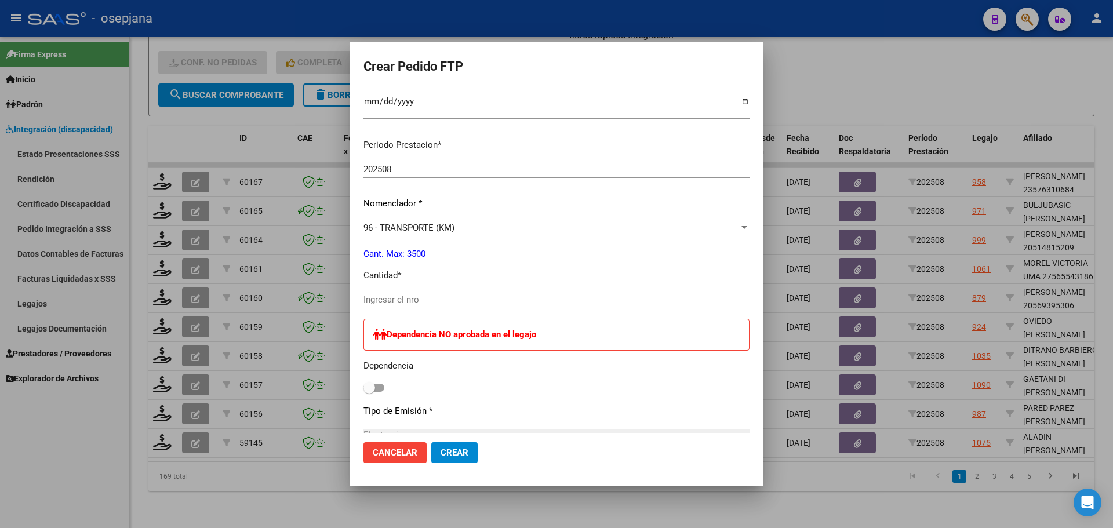
scroll to position [348, 0]
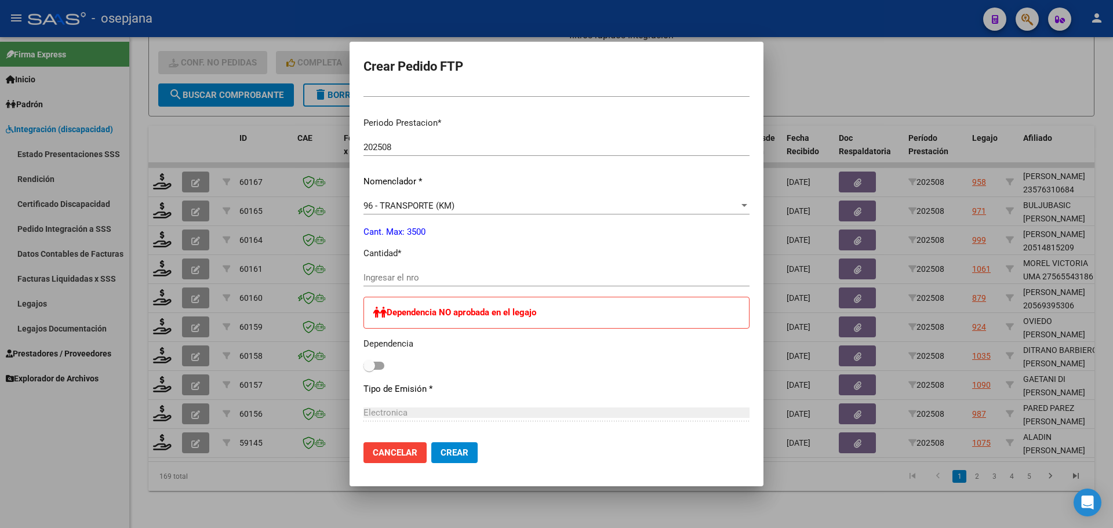
click at [407, 267] on div "Periodo Prestacion * 202508 Ingresar el Periodo Prestacion Nomenclador * 96 - T…" at bounding box center [556, 387] width 386 height 559
click at [407, 277] on input "Ingresar el nro" at bounding box center [556, 277] width 386 height 10
type input "916"
click at [456, 461] on button "Crear" at bounding box center [454, 452] width 46 height 21
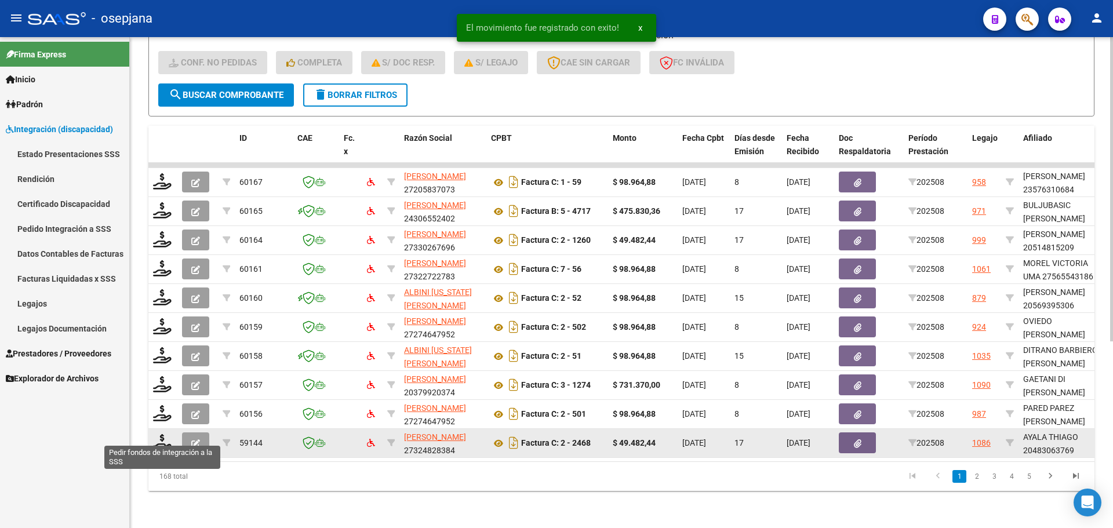
click at [160, 443] on div at bounding box center [163, 443] width 20 height 18
click at [159, 435] on icon at bounding box center [162, 442] width 19 height 16
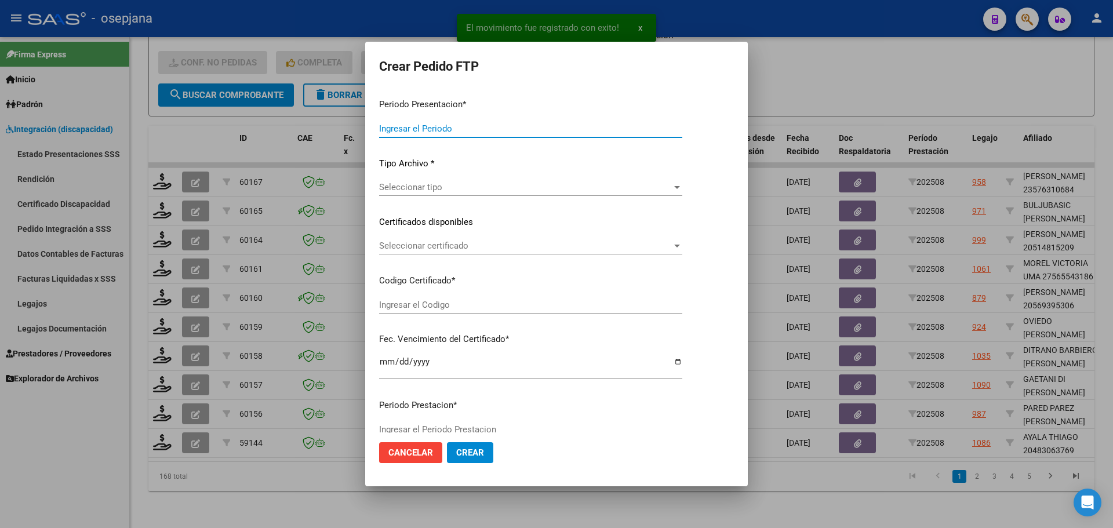
type input "202508"
type input "$ 49.482,44"
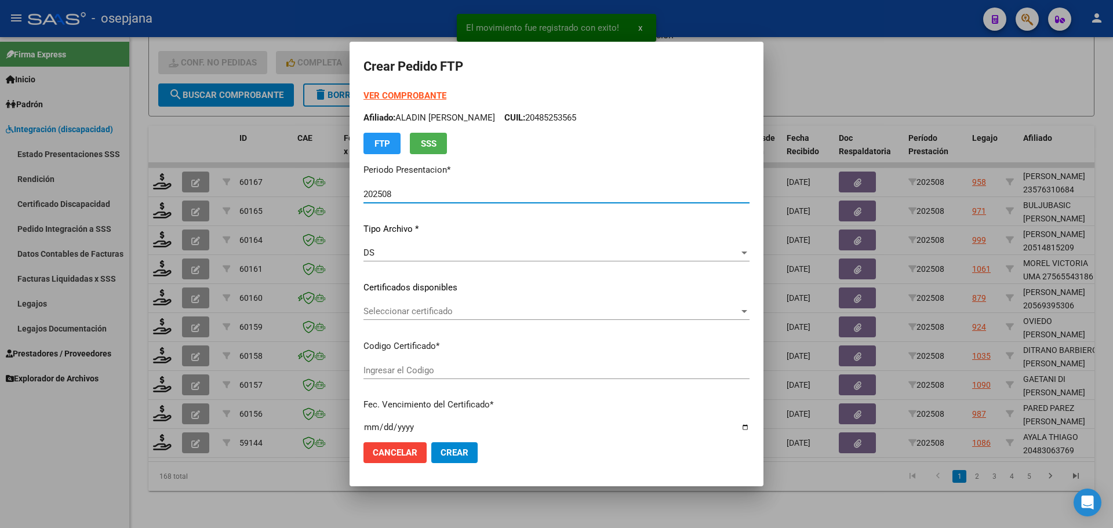
type input "ARG02000483063762017102620251026BSAS516"
type input "[DATE]"
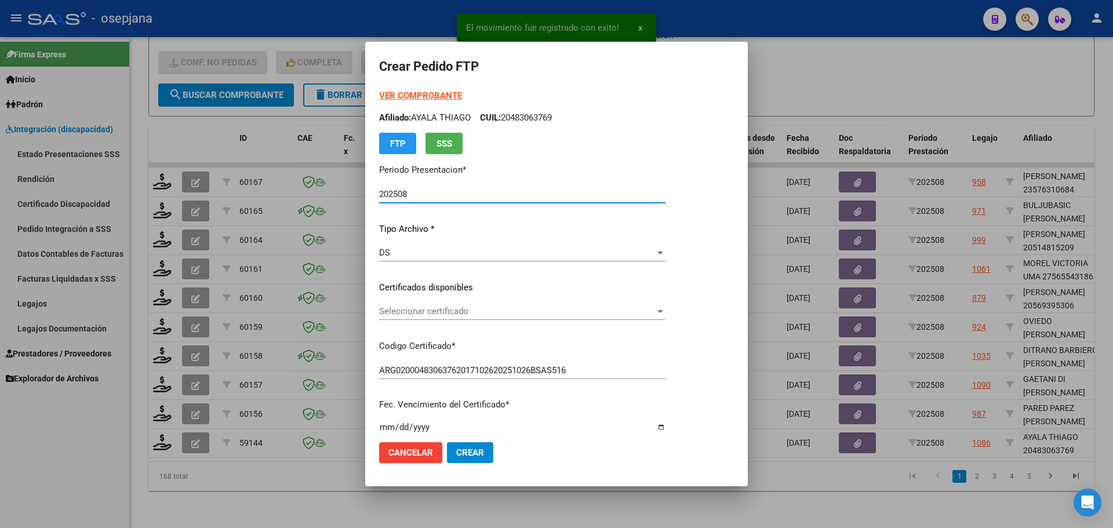
click at [479, 311] on span "Seleccionar certificado" at bounding box center [517, 311] width 276 height 10
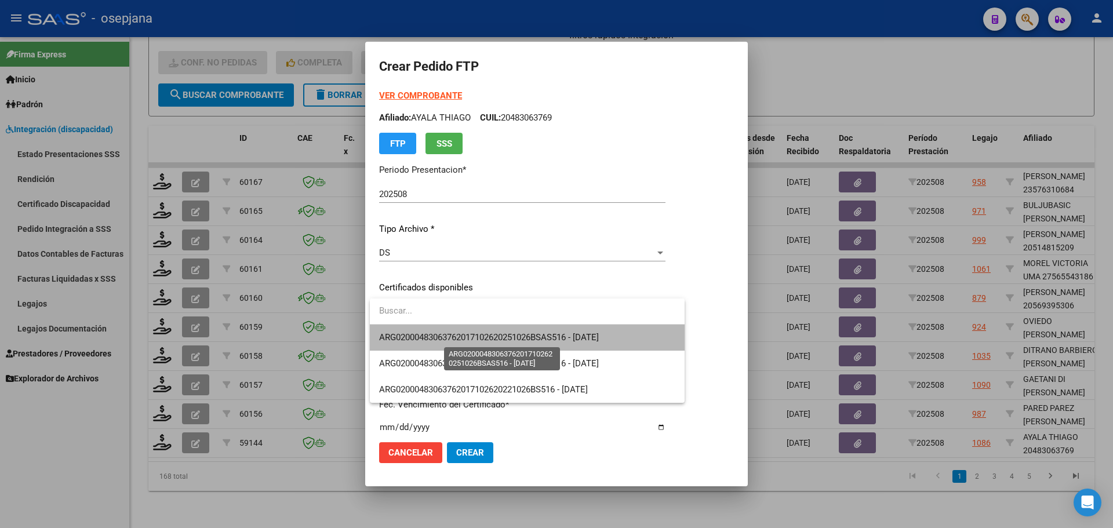
click at [481, 333] on span "ARG02000483063762017102620251026BSAS516 - [DATE]" at bounding box center [489, 337] width 220 height 10
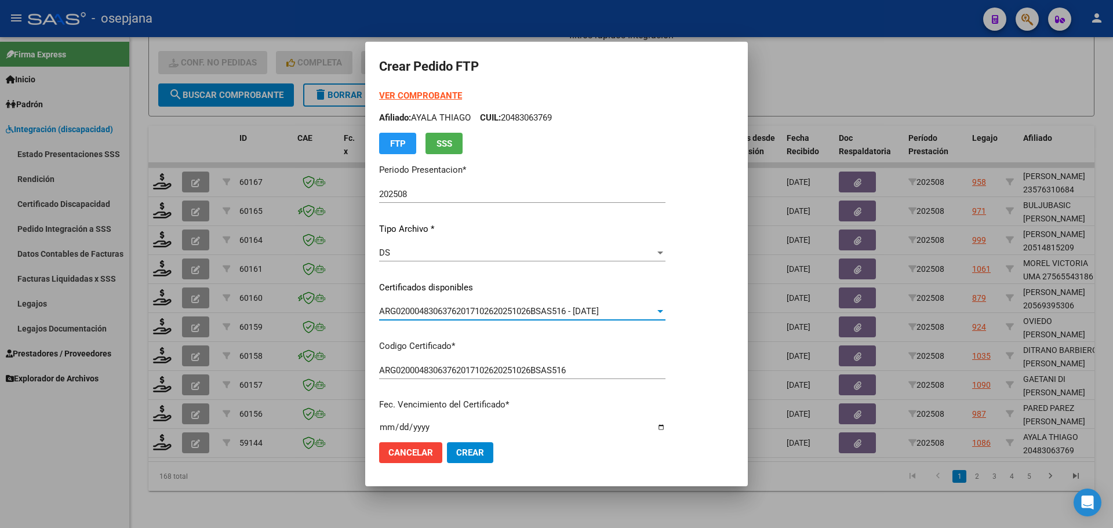
click at [434, 97] on strong "VER COMPROBANTE" at bounding box center [420, 95] width 83 height 10
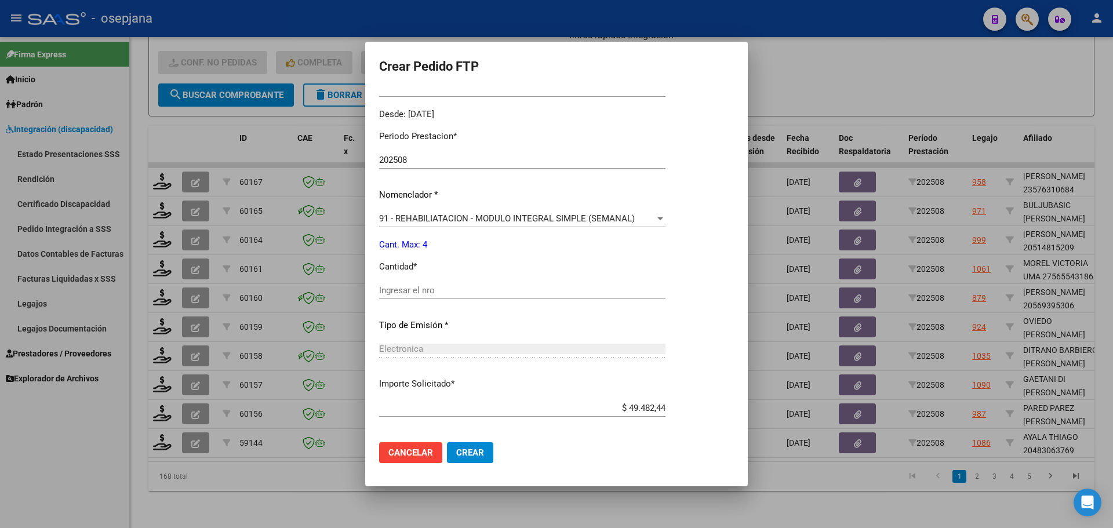
click at [419, 289] on input "Ingresar el nro" at bounding box center [522, 290] width 286 height 10
type input "4"
click at [485, 449] on button "Crear" at bounding box center [470, 452] width 46 height 21
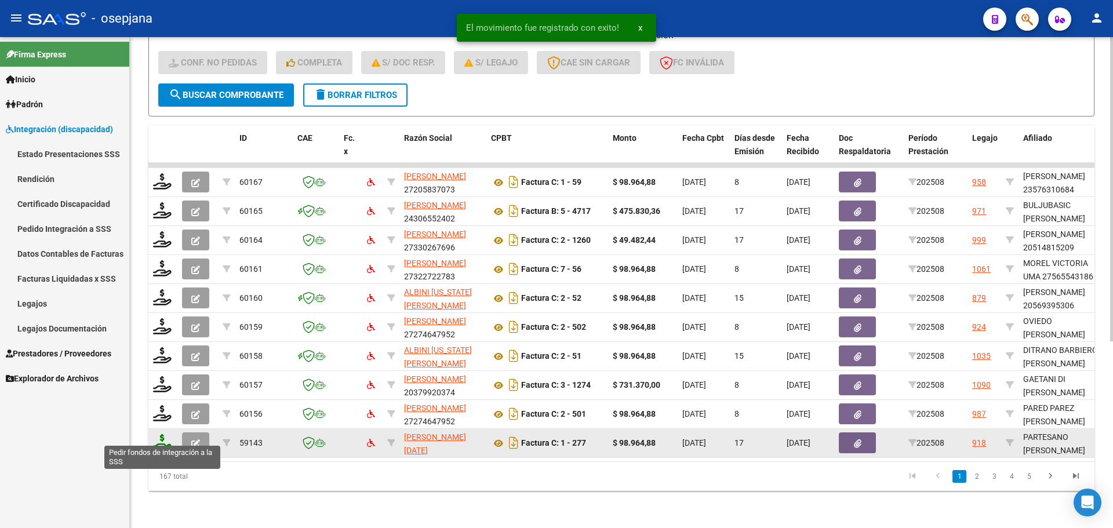
click at [163, 436] on icon at bounding box center [162, 442] width 19 height 16
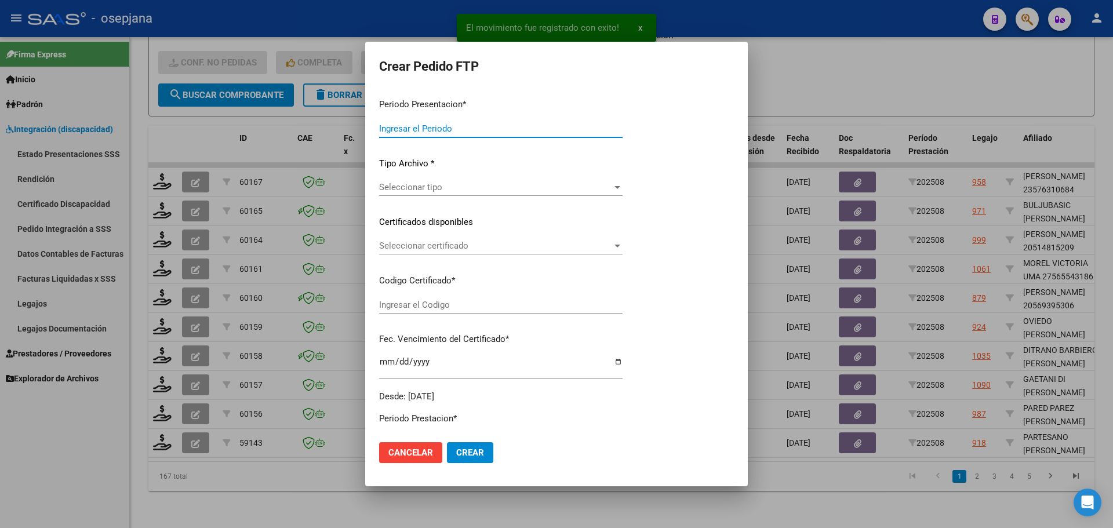
type input "202508"
type input "$ 98.964,88"
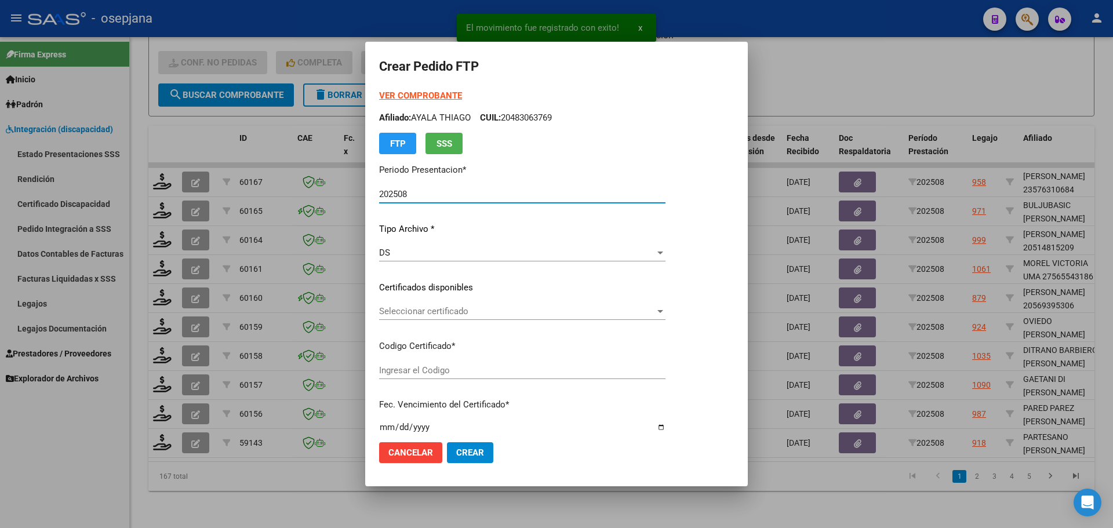
type input "ARG02000561185902024102120261021BSAS313"
type input "[DATE]"
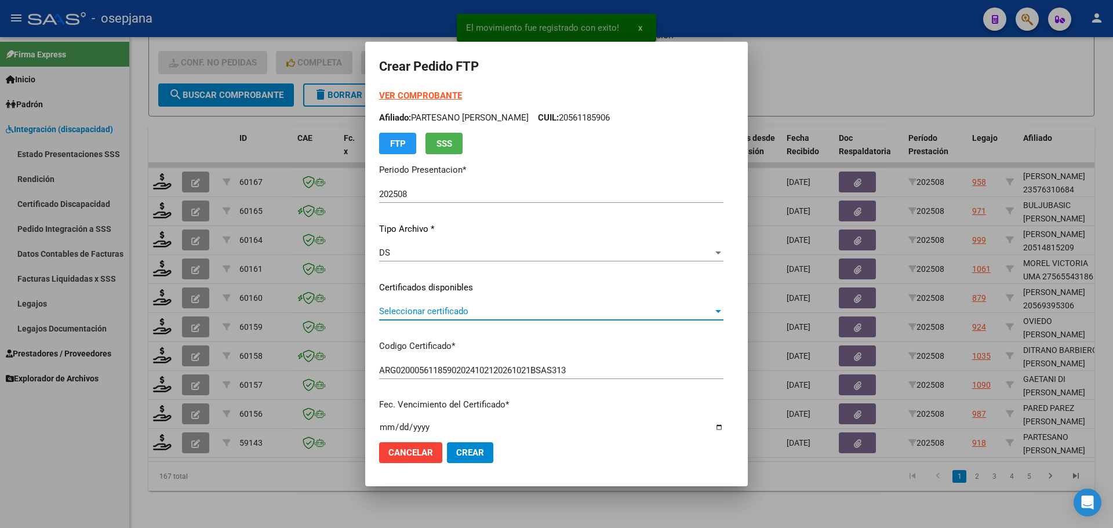
click at [410, 314] on span "Seleccionar certificado" at bounding box center [546, 311] width 334 height 10
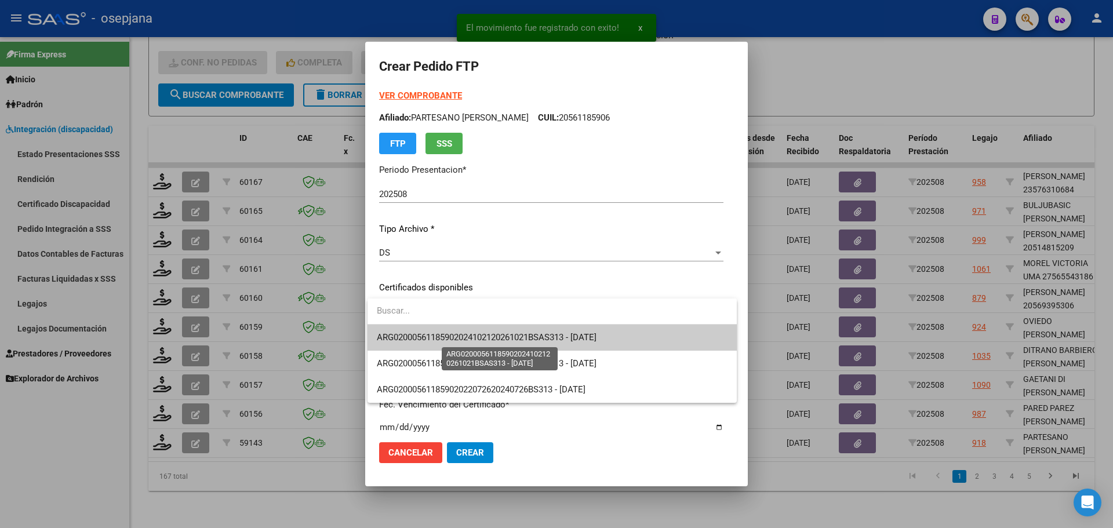
click at [410, 332] on span "ARG02000561185902024102120261021BSAS313 - [DATE]" at bounding box center [487, 337] width 220 height 10
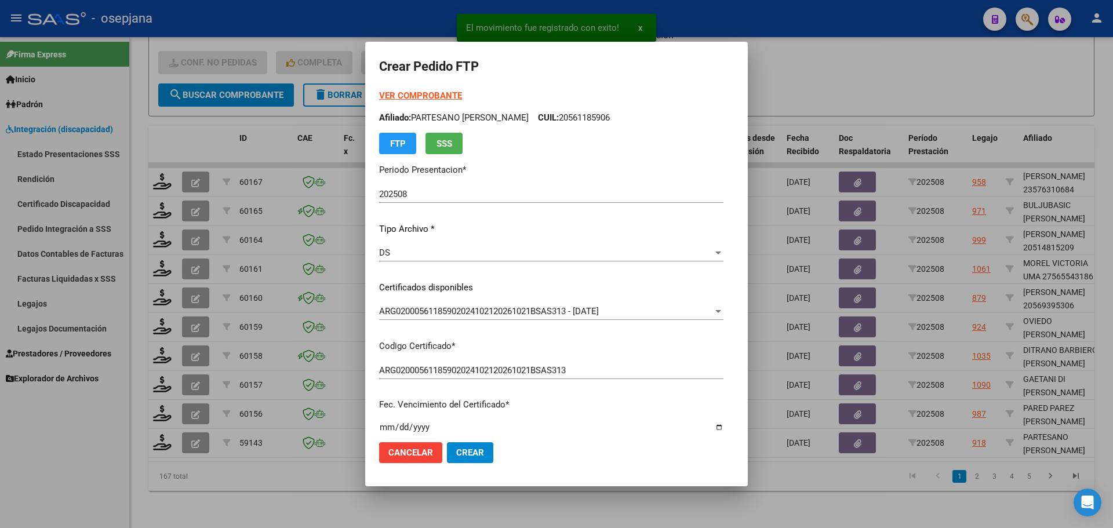
click at [413, 95] on strong "VER COMPROBANTE" at bounding box center [420, 95] width 83 height 10
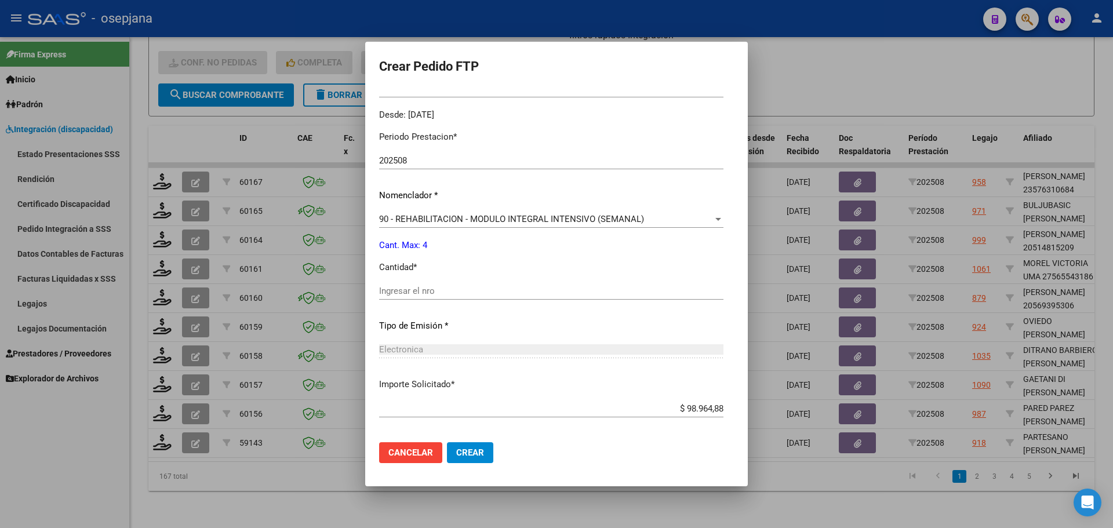
scroll to position [348, 0]
click at [405, 293] on input "Ingresar el nro" at bounding box center [551, 290] width 344 height 10
type input "4"
click at [456, 449] on span "Crear" at bounding box center [470, 453] width 28 height 10
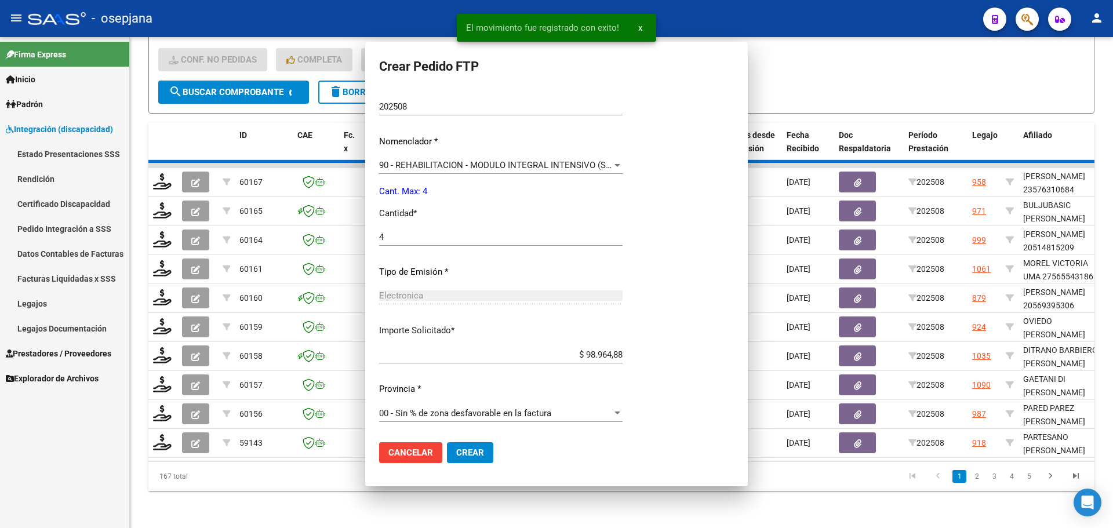
scroll to position [282, 0]
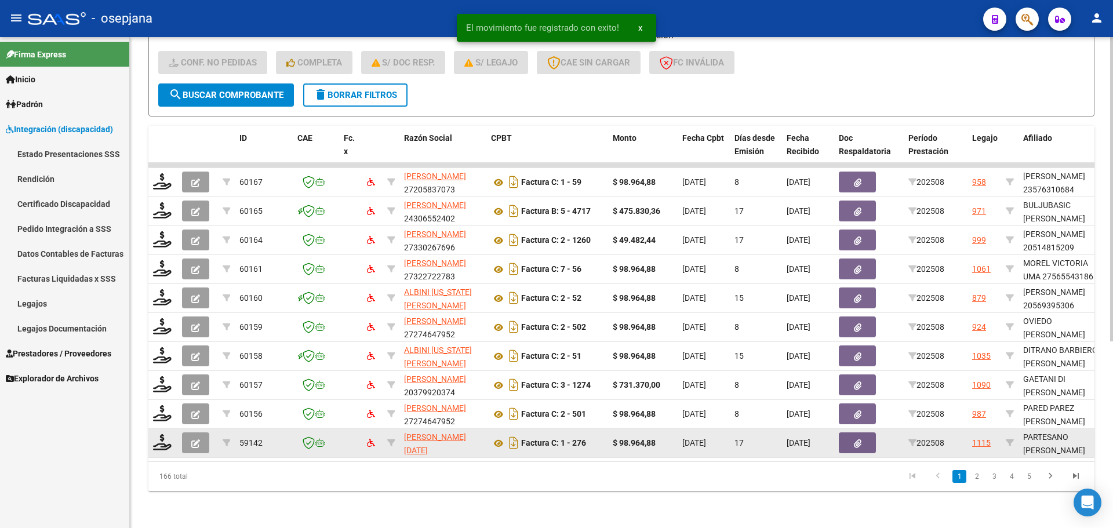
click at [173, 431] on datatable-body-cell at bounding box center [162, 443] width 29 height 28
click at [160, 435] on icon at bounding box center [162, 442] width 19 height 16
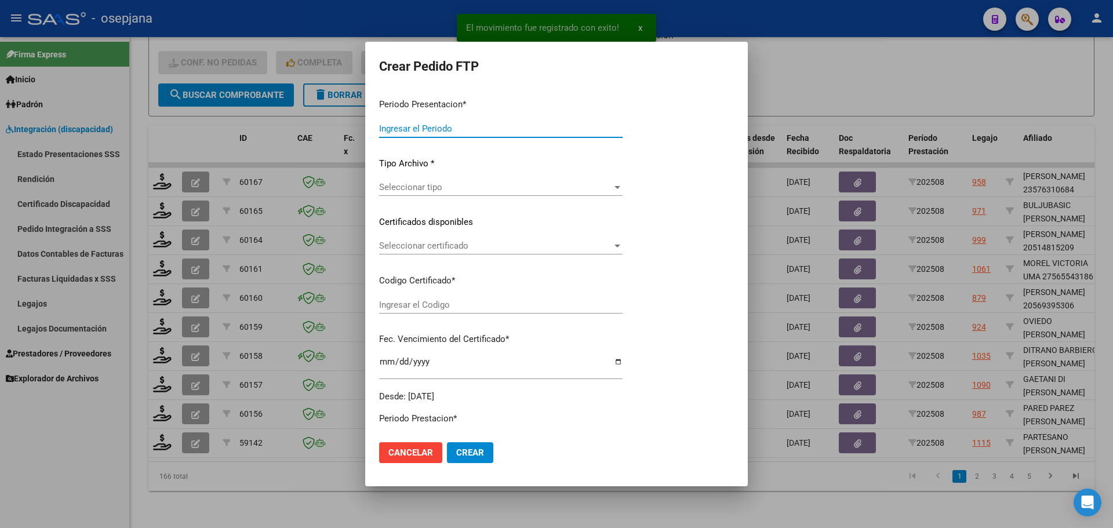
type input "202508"
type input "$ 98.964,88"
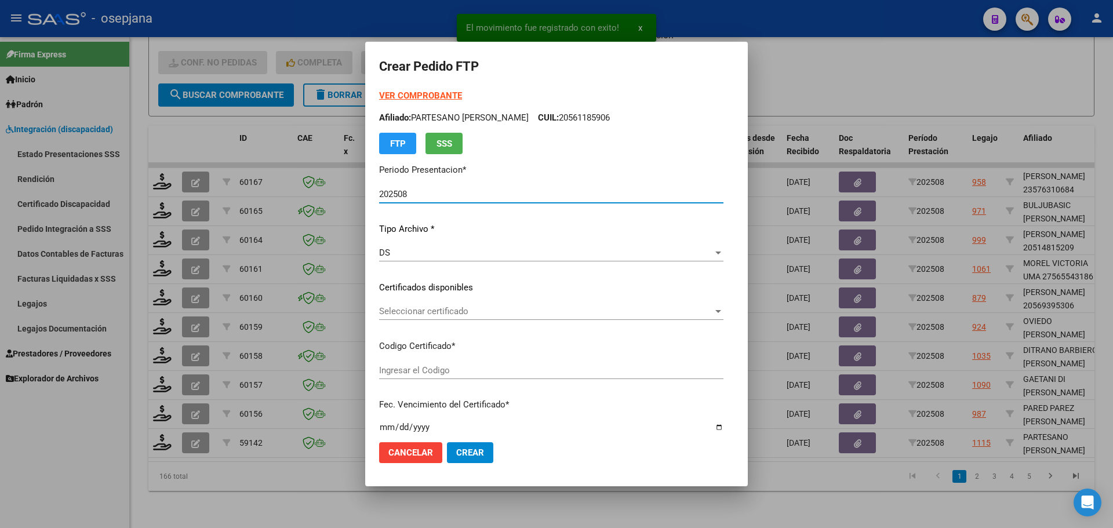
type input "ARG02000582964742024032620270326BSAS313"
type input "[DATE]"
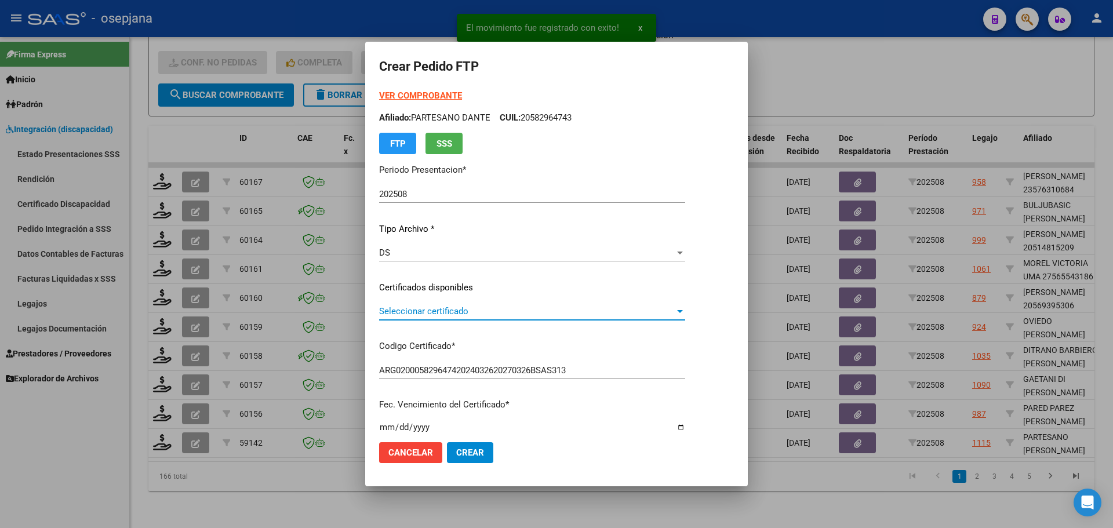
click at [474, 306] on span "Seleccionar certificado" at bounding box center [527, 311] width 296 height 10
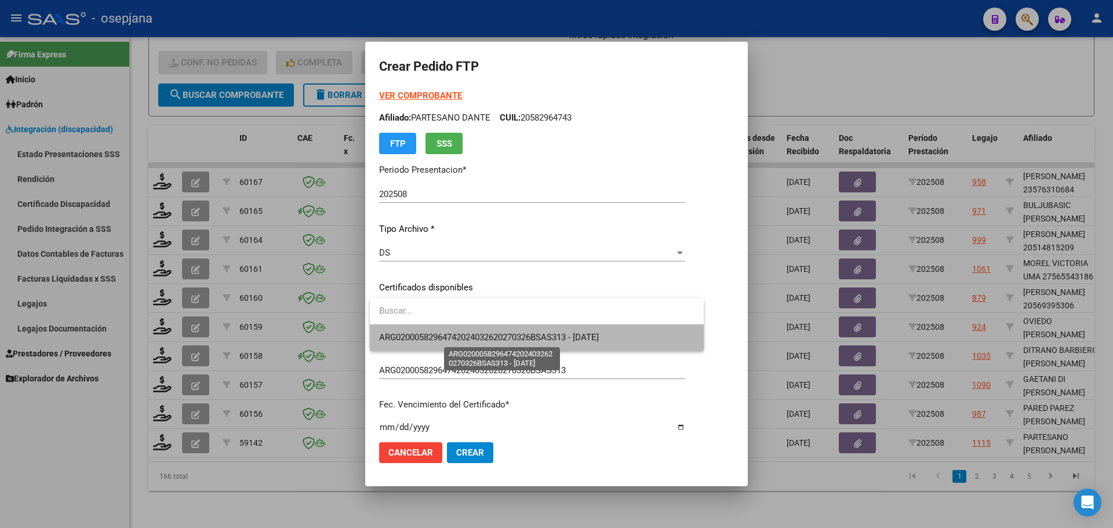
click at [486, 334] on span "ARG02000582964742024032620270326BSAS313 - [DATE]" at bounding box center [489, 337] width 220 height 10
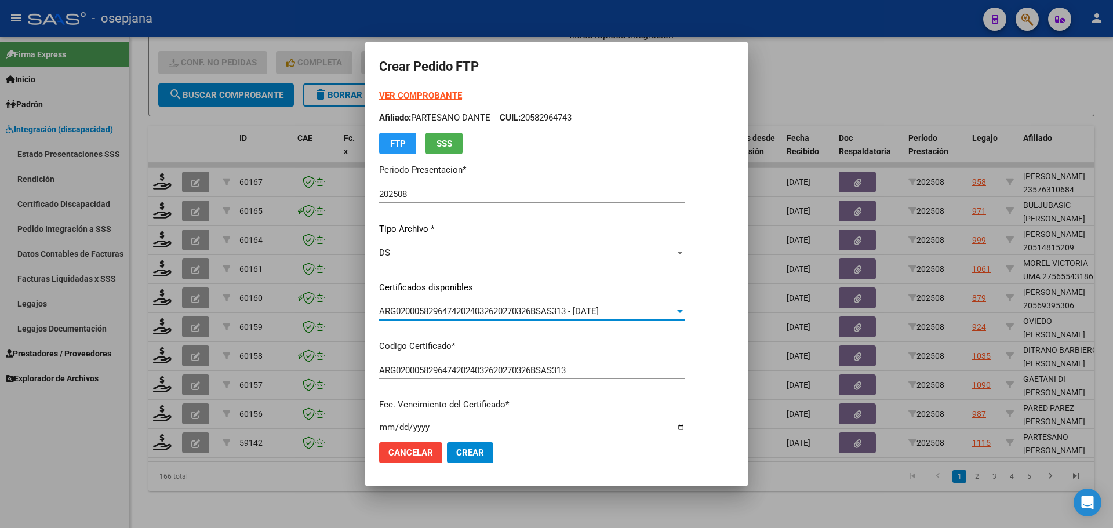
click at [449, 96] on strong "VER COMPROBANTE" at bounding box center [420, 95] width 83 height 10
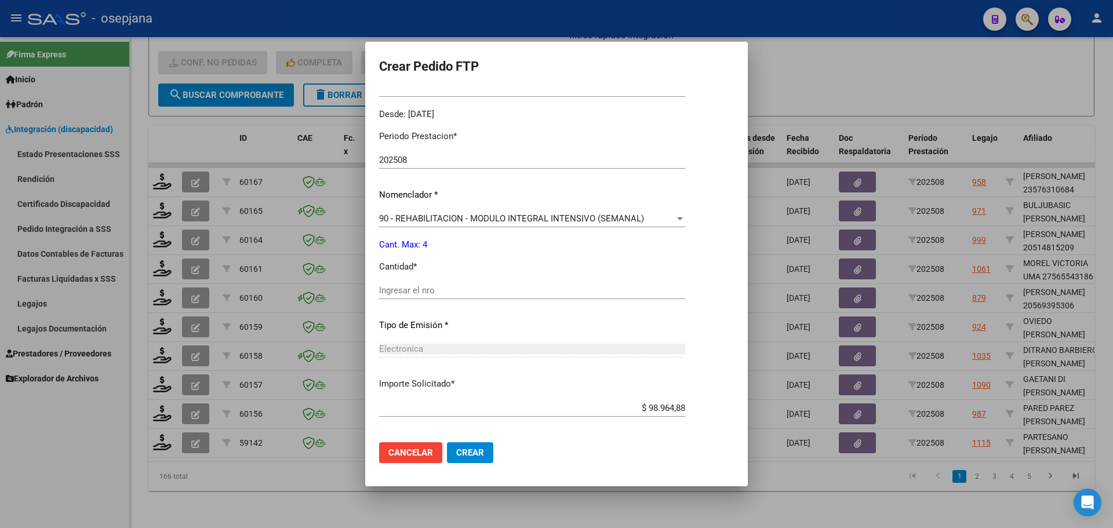
click at [391, 286] on input "Ingresar el nro" at bounding box center [532, 290] width 306 height 10
type input "4"
click at [457, 442] on button "Crear" at bounding box center [470, 452] width 46 height 21
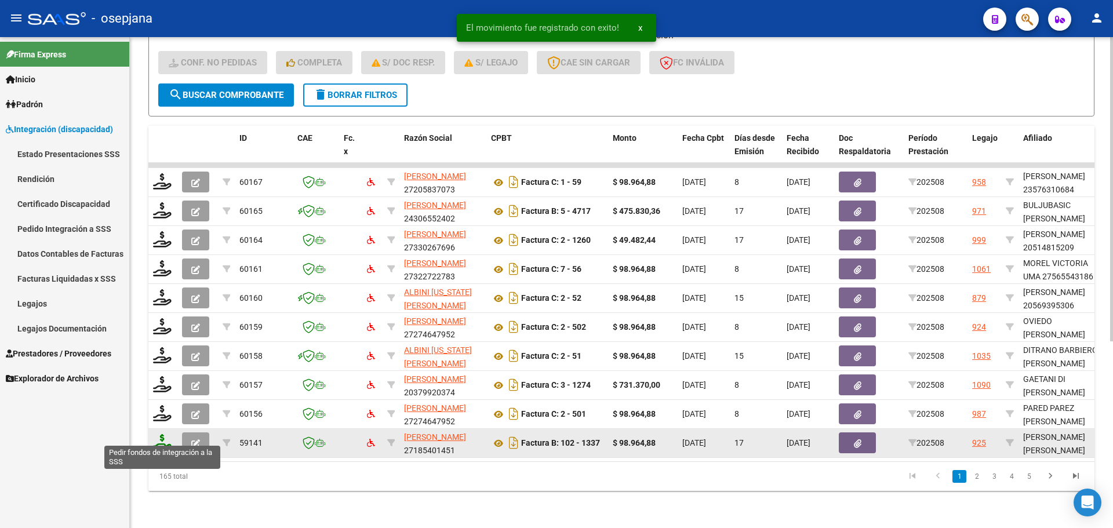
click at [156, 435] on icon at bounding box center [162, 442] width 19 height 16
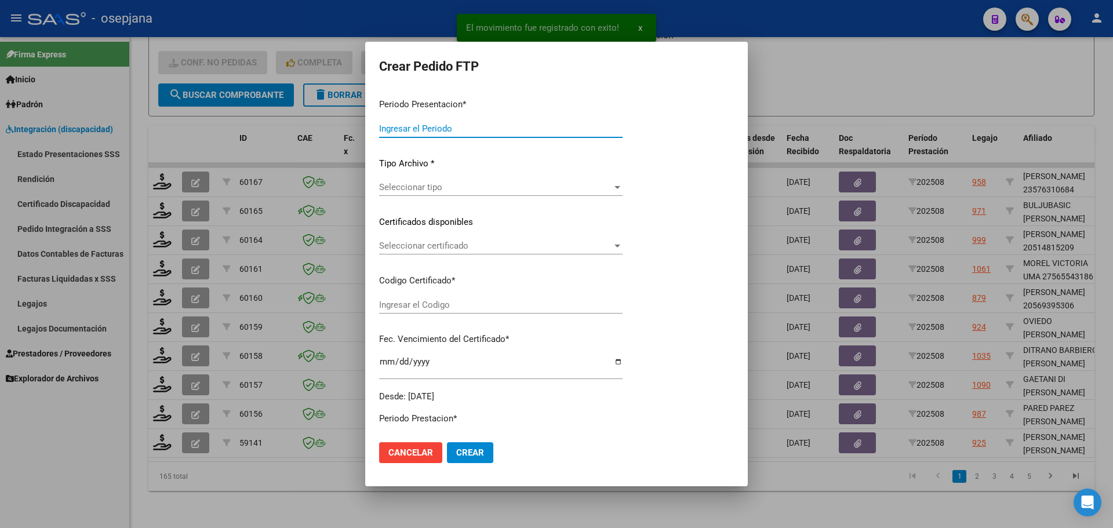
type input "202508"
type input "$ 98.964,88"
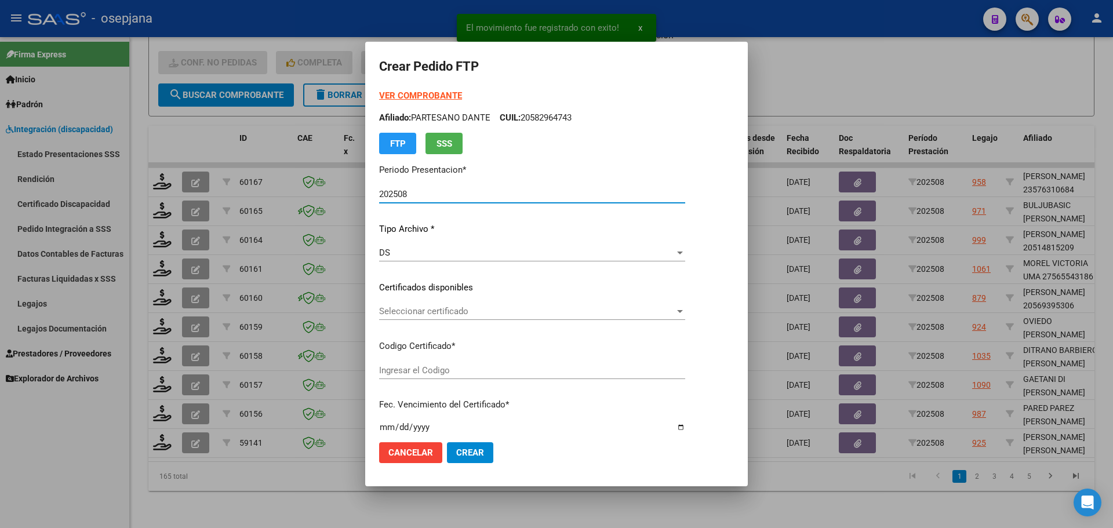
type input "ARG01000570944642025031220300312BSAS313"
type input "[DATE]"
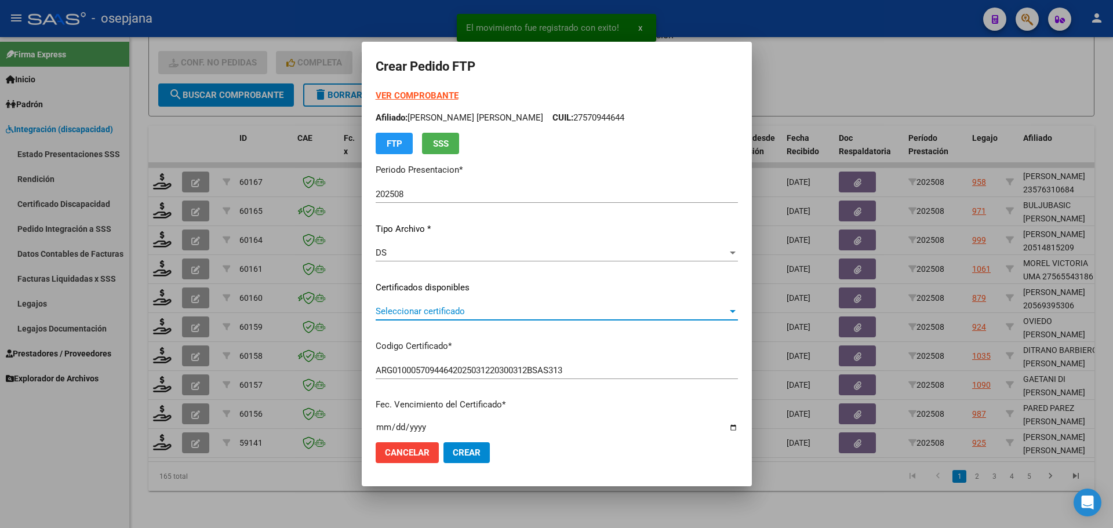
click at [437, 311] on span "Seleccionar certificado" at bounding box center [552, 311] width 352 height 10
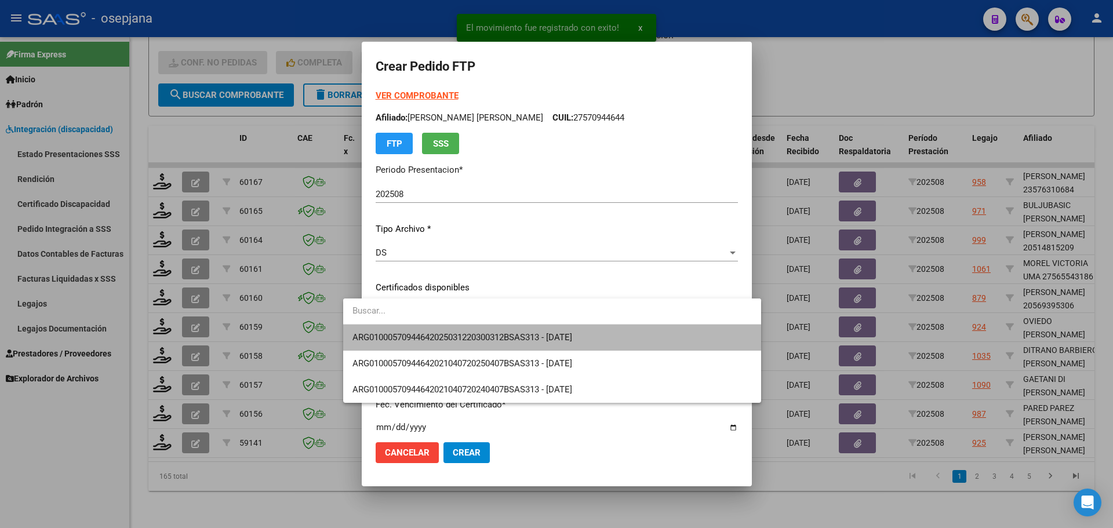
click at [441, 332] on span "ARG01000570944642025031220300312BSAS313 - [DATE]" at bounding box center [551, 338] width 399 height 26
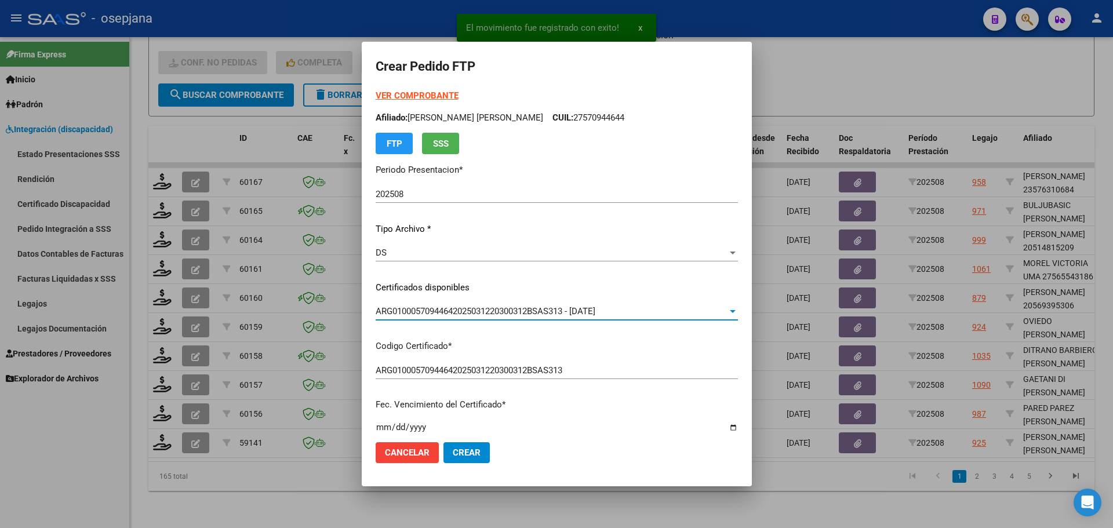
click at [406, 96] on strong "VER COMPROBANTE" at bounding box center [417, 95] width 83 height 10
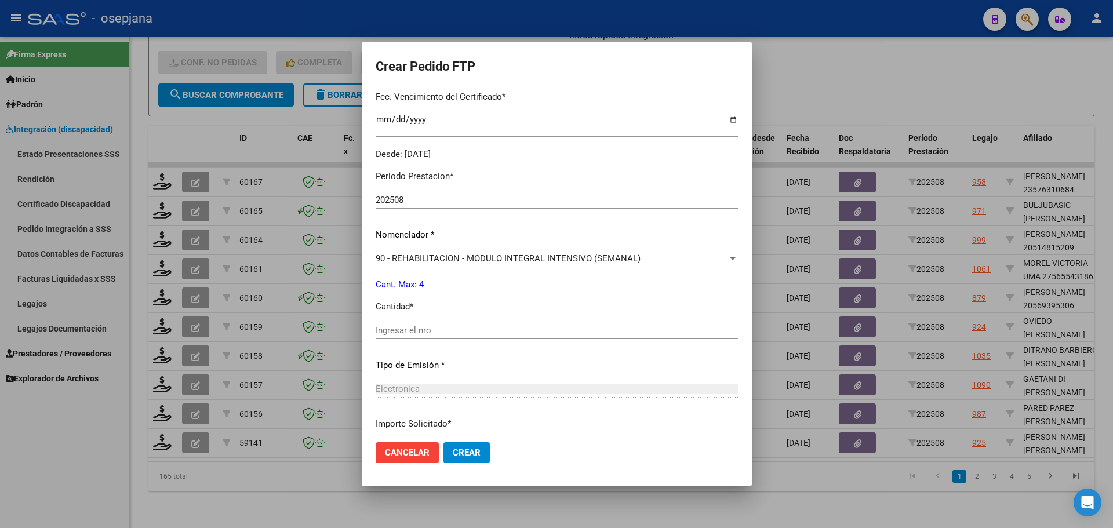
scroll to position [348, 0]
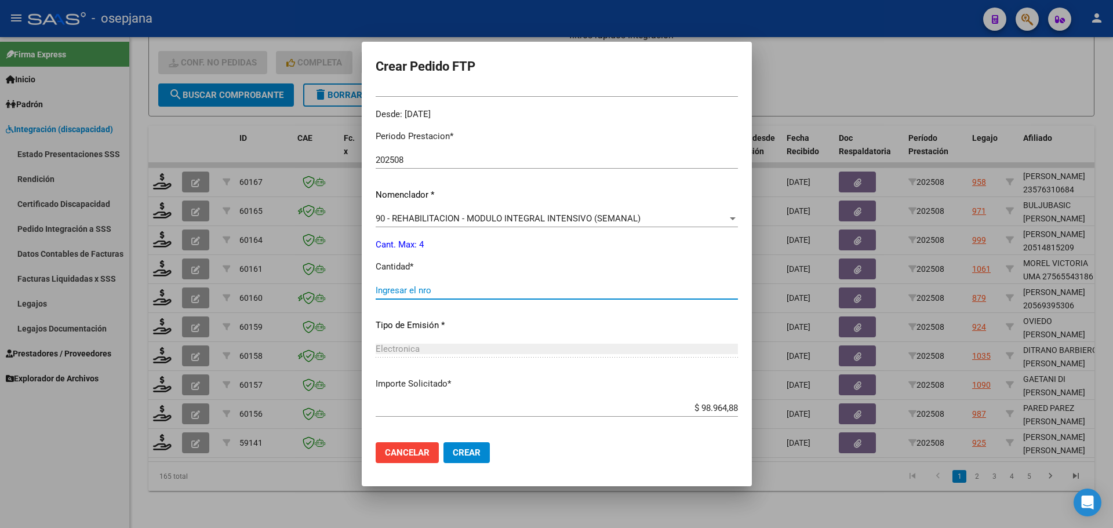
click at [413, 290] on input "Ingresar el nro" at bounding box center [557, 290] width 362 height 10
type input "4"
click at [450, 464] on mat-dialog-actions "Cancelar Crear" at bounding box center [557, 452] width 362 height 39
click at [452, 446] on button "Crear" at bounding box center [466, 452] width 46 height 21
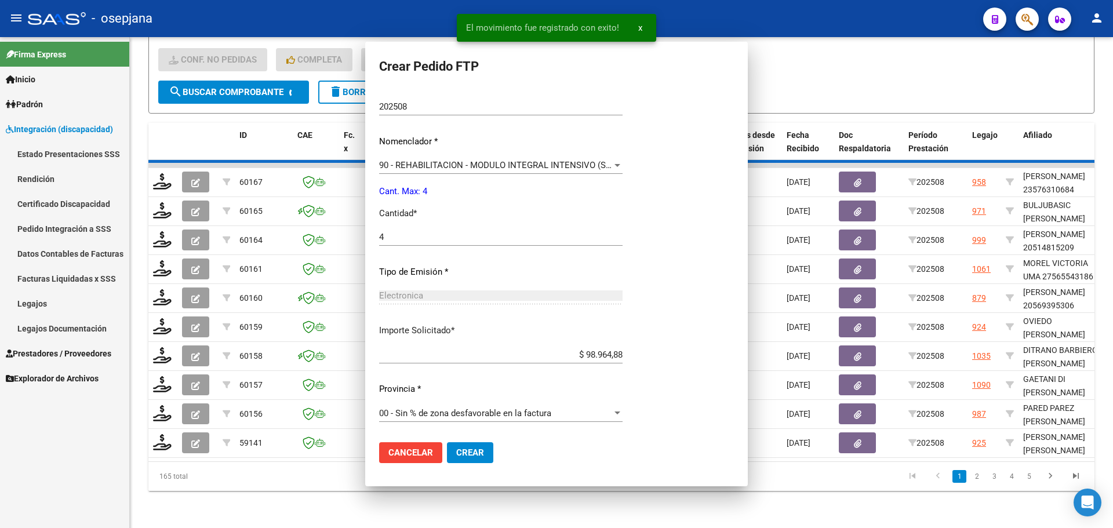
scroll to position [0, 0]
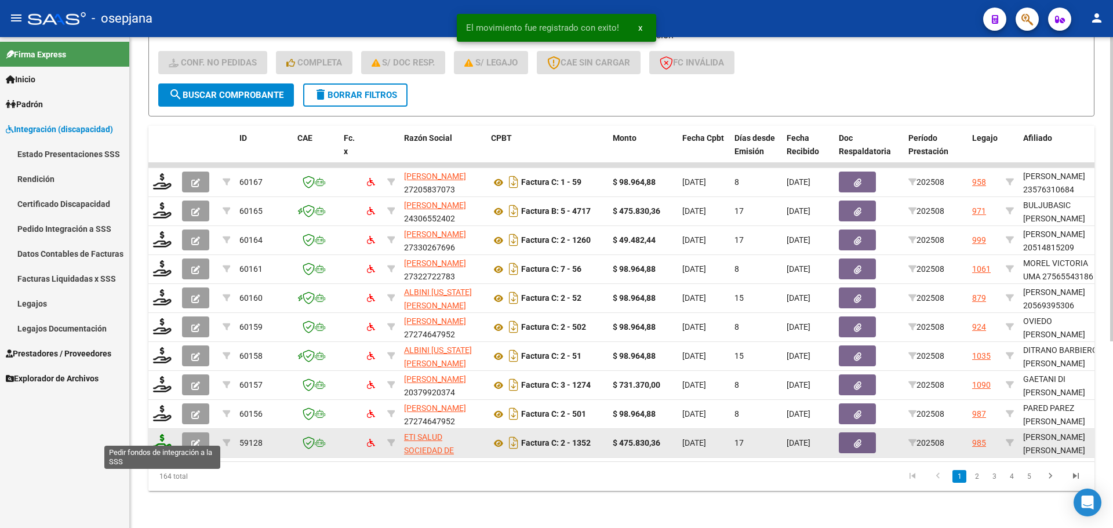
click at [165, 434] on icon at bounding box center [162, 442] width 19 height 16
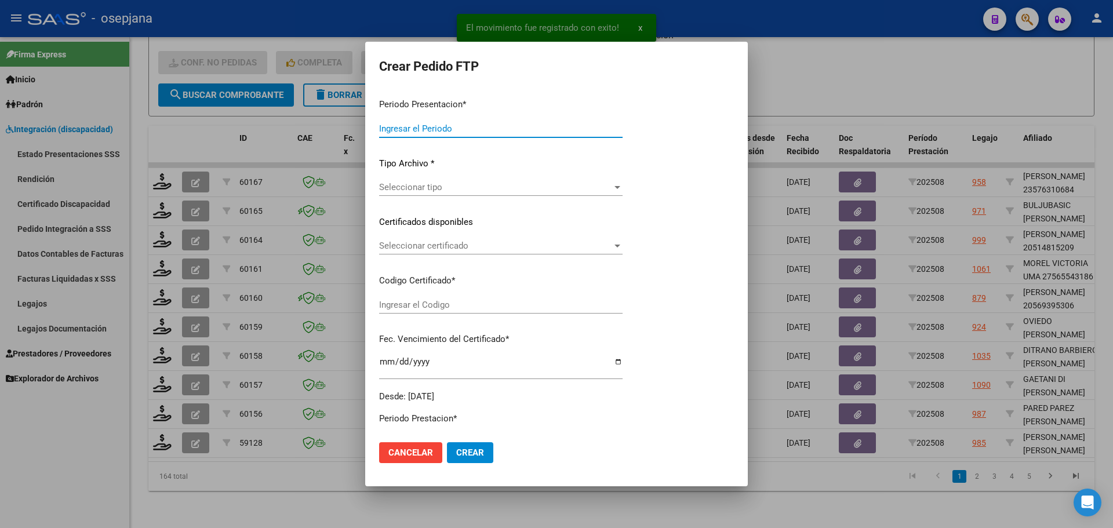
type input "202508"
type input "$ 475.830,36"
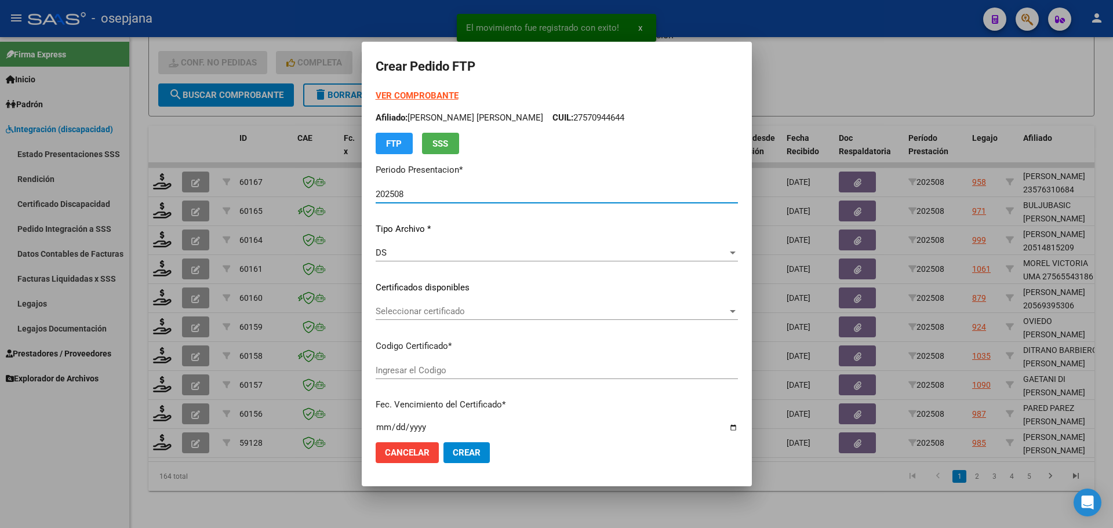
type input "ARG02000567331072022061320270613BSAS376"
type input "[DATE]"
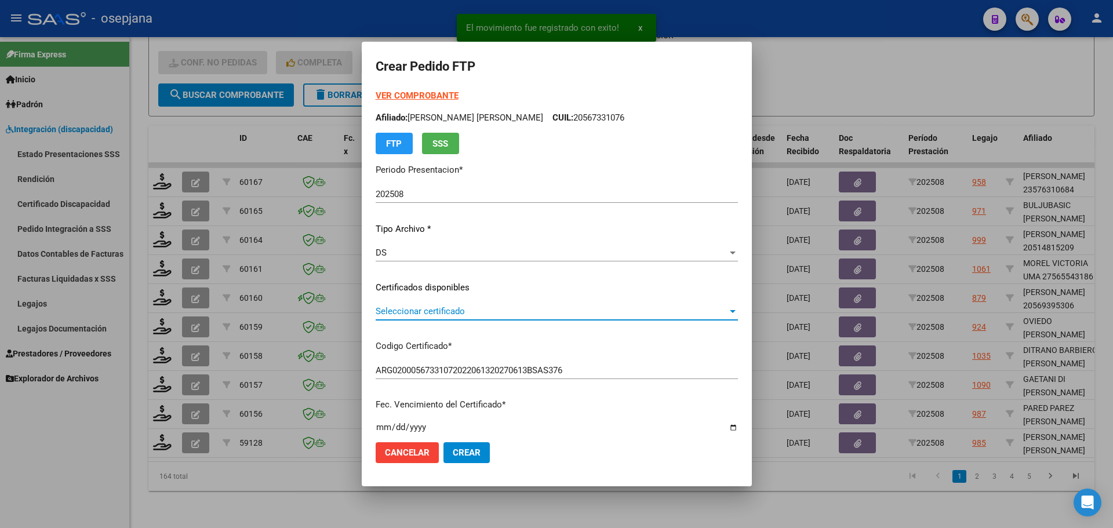
click at [423, 315] on span "Seleccionar certificado" at bounding box center [552, 311] width 352 height 10
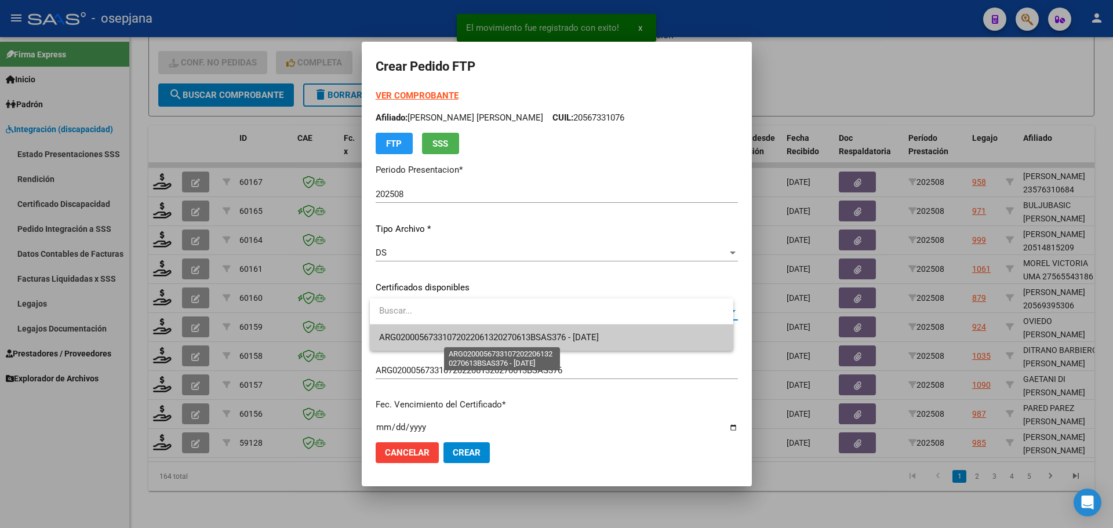
click at [419, 348] on span "ARG02000567331072022061320270613BSAS376 - [DATE]" at bounding box center [551, 338] width 345 height 26
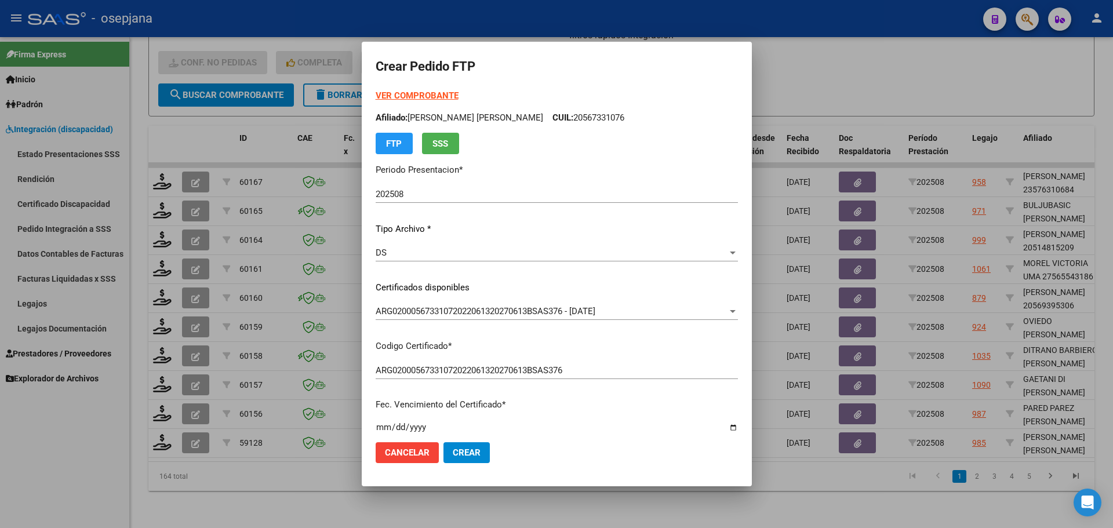
click at [417, 94] on strong "VER COMPROBANTE" at bounding box center [417, 95] width 83 height 10
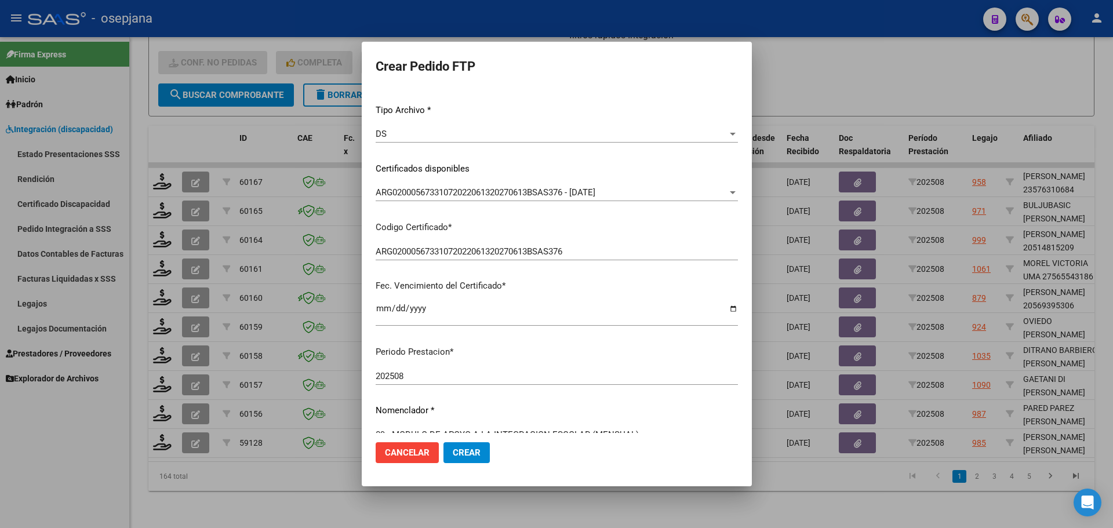
scroll to position [348, 0]
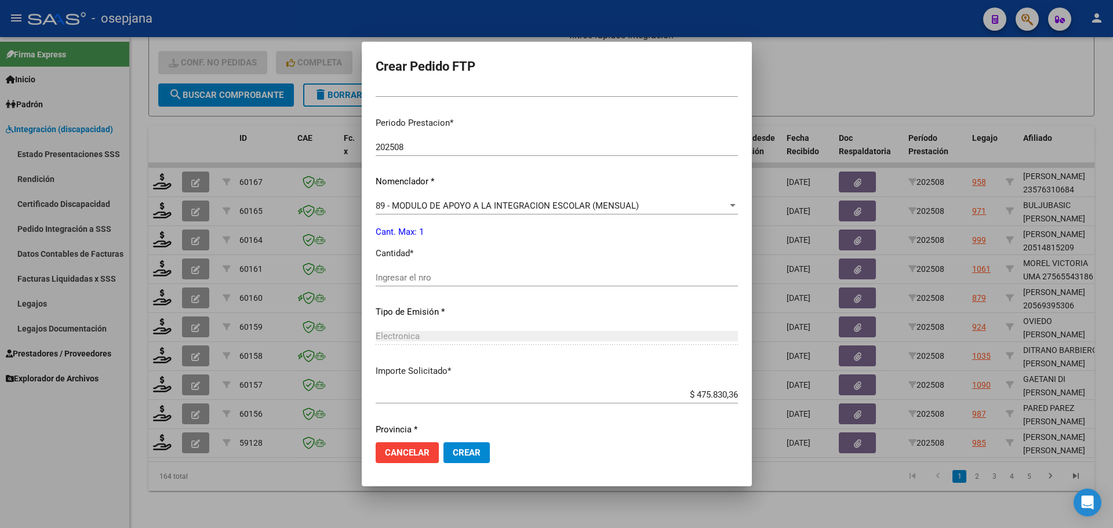
click at [408, 282] on input "Ingresar el nro" at bounding box center [557, 277] width 362 height 10
type input "1"
click at [461, 454] on span "Crear" at bounding box center [467, 453] width 28 height 10
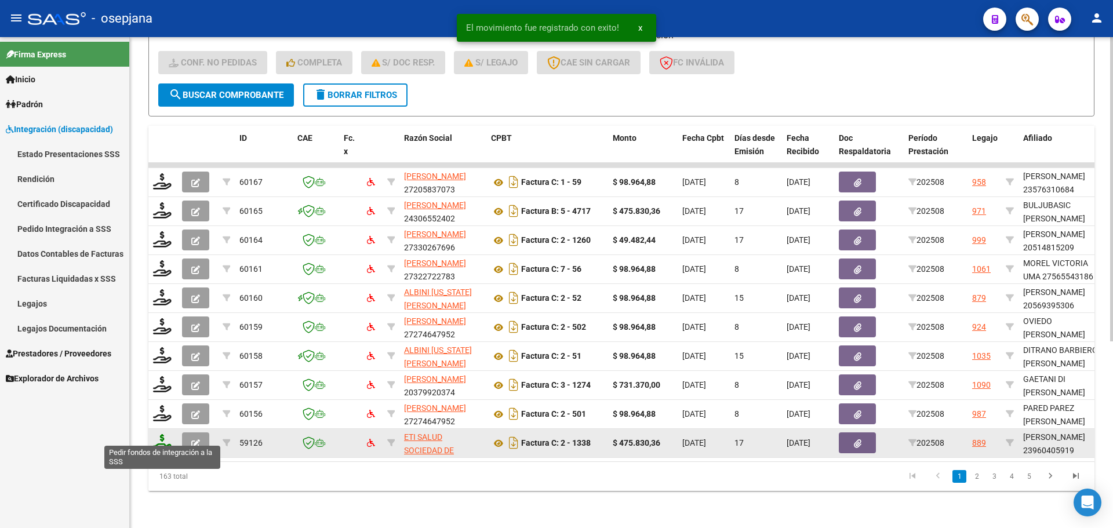
click at [168, 434] on icon at bounding box center [162, 442] width 19 height 16
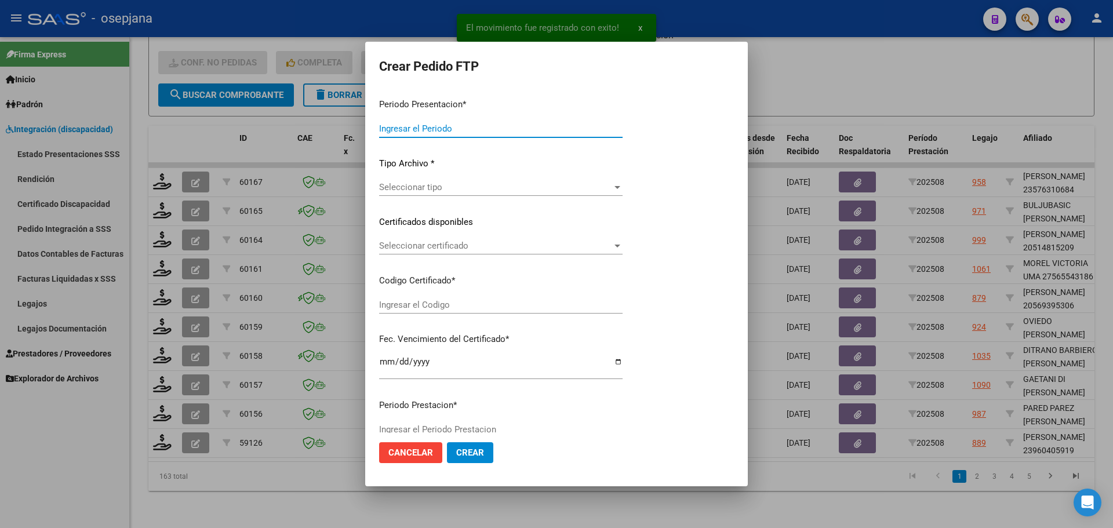
type input "202508"
type input "$ 475.830,36"
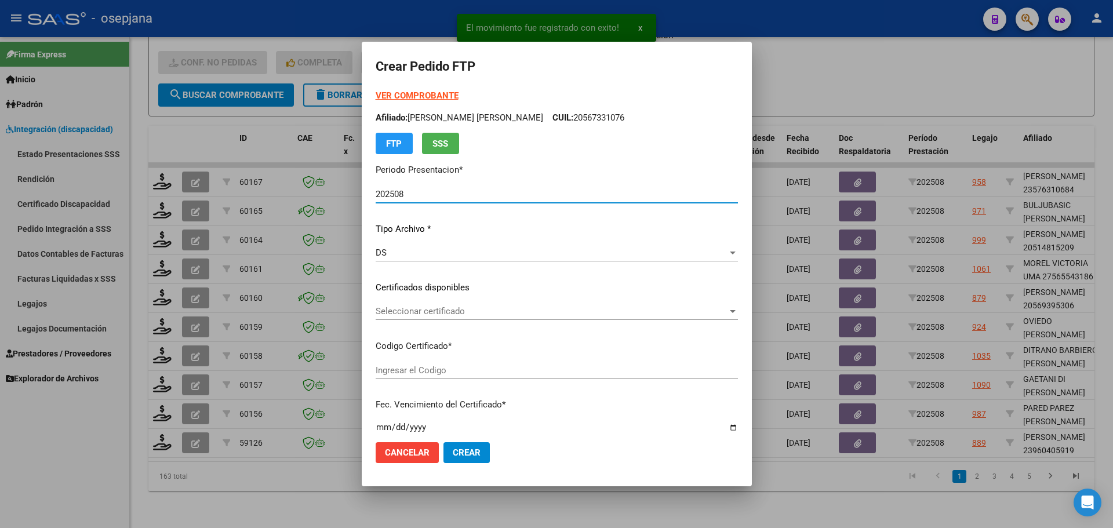
type input "VEN02000960405912024013020290130BUE313"
type input "[DATE]"
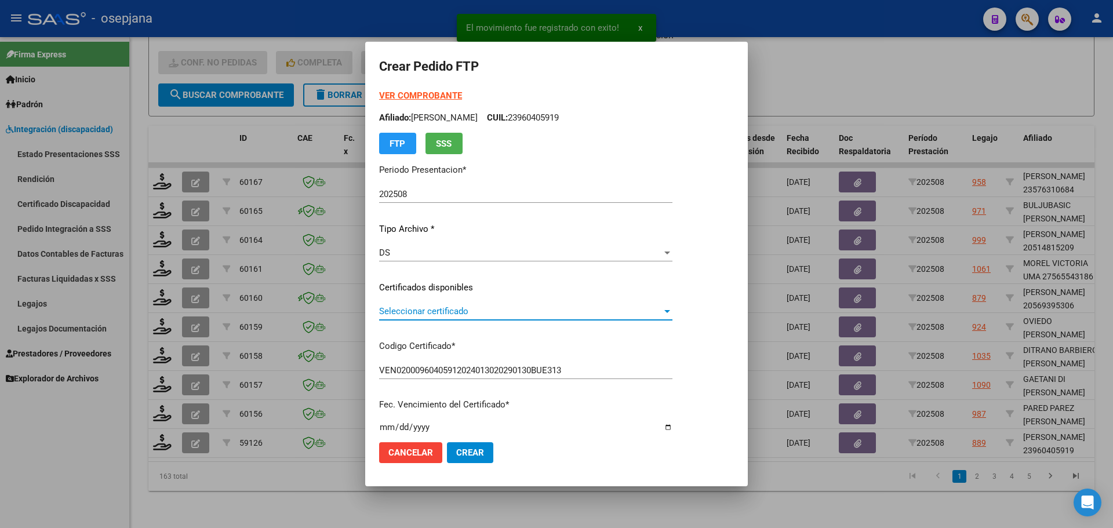
click at [465, 306] on span "Seleccionar certificado" at bounding box center [520, 311] width 283 height 10
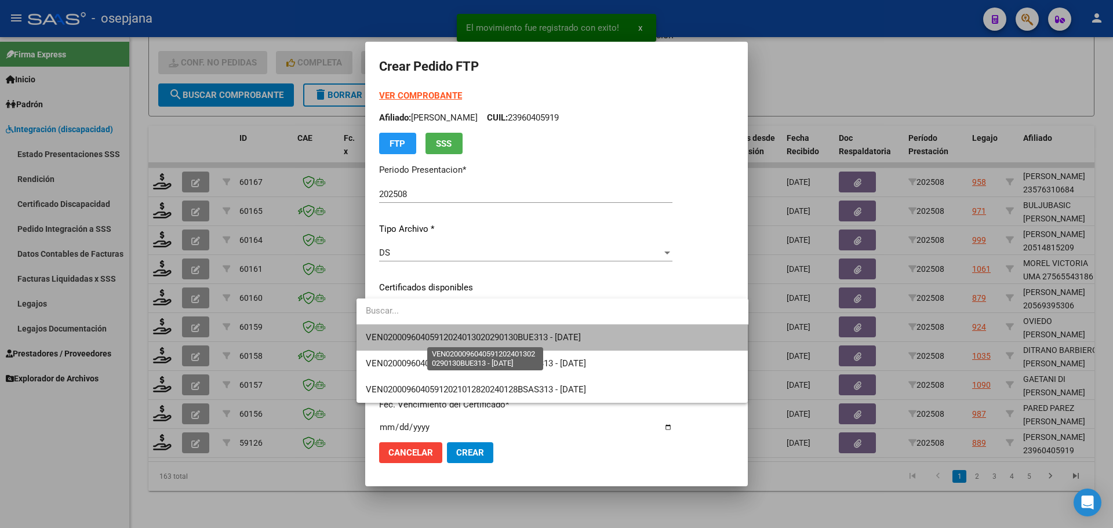
click at [474, 336] on span "VEN02000960405912024013020290130BUE313 - [DATE]" at bounding box center [473, 337] width 215 height 10
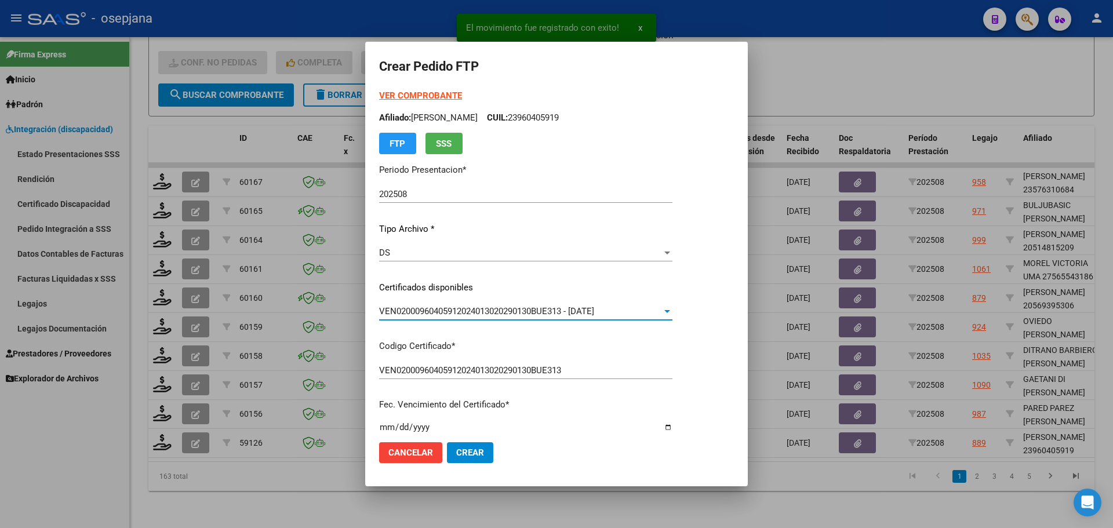
click at [416, 96] on strong "VER COMPROBANTE" at bounding box center [420, 95] width 83 height 10
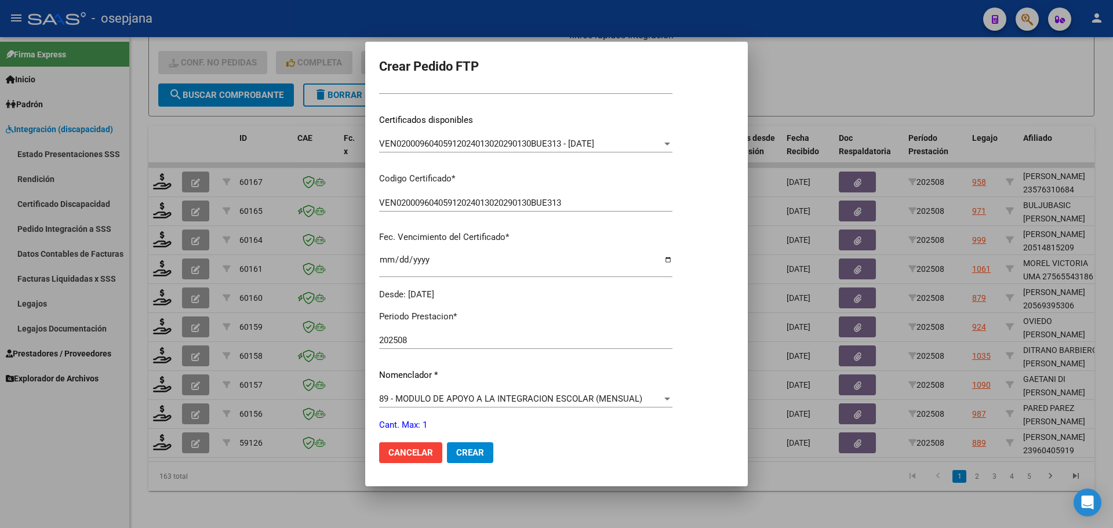
scroll to position [401, 0]
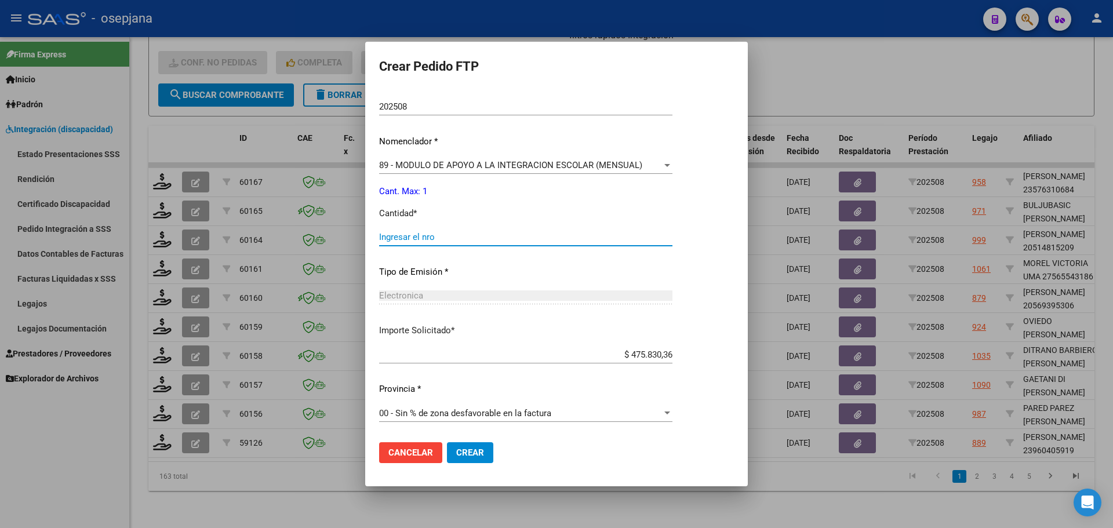
click at [411, 238] on input "Ingresar el nro" at bounding box center [525, 237] width 293 height 10
type input "1"
click at [466, 441] on mat-dialog-actions "Cancelar Crear" at bounding box center [556, 452] width 355 height 39
click at [466, 446] on button "Crear" at bounding box center [470, 452] width 46 height 21
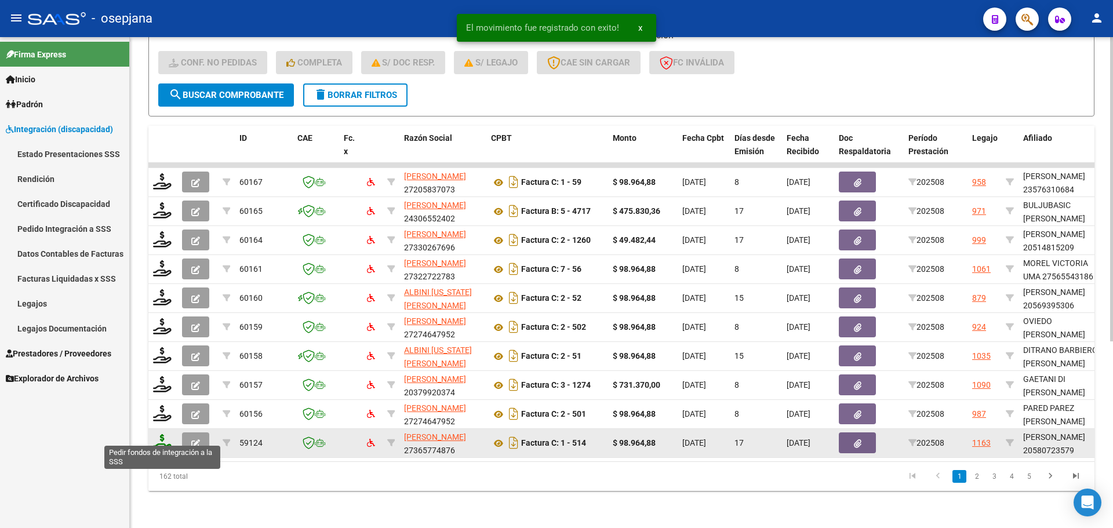
click at [164, 434] on icon at bounding box center [162, 442] width 19 height 16
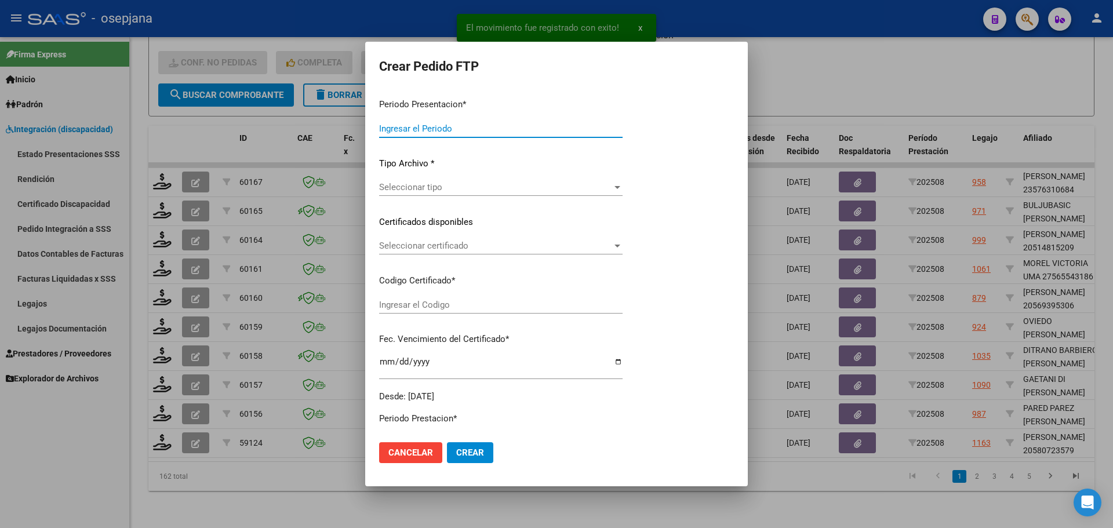
type input "202508"
type input "$ 98.964,88"
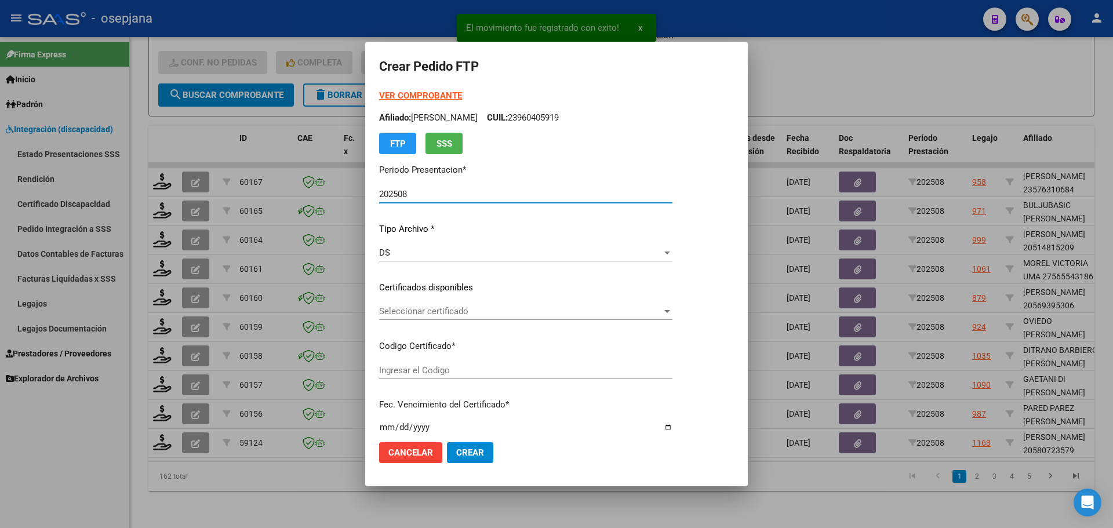
type input "ARG02000580723572023111720281117BS310"
type input "[DATE]"
click at [502, 303] on div "Seleccionar certificado Seleccionar certificado" at bounding box center [525, 311] width 293 height 17
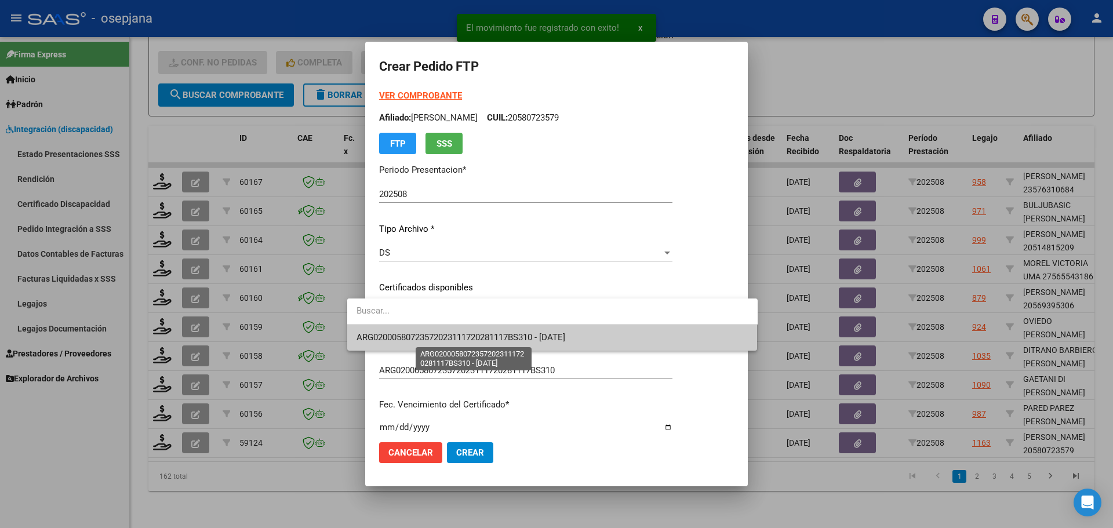
drag, startPoint x: 506, startPoint y: 333, endPoint x: 497, endPoint y: 322, distance: 14.0
click at [506, 333] on span "ARG02000580723572023111720281117BS310 - [DATE]" at bounding box center [461, 337] width 209 height 10
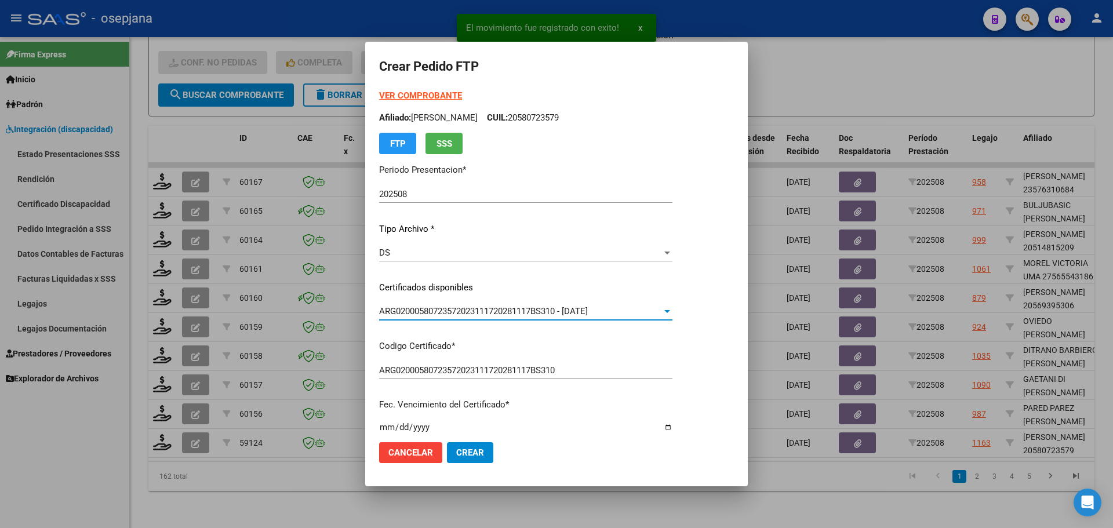
click at [427, 93] on strong "VER COMPROBANTE" at bounding box center [420, 95] width 83 height 10
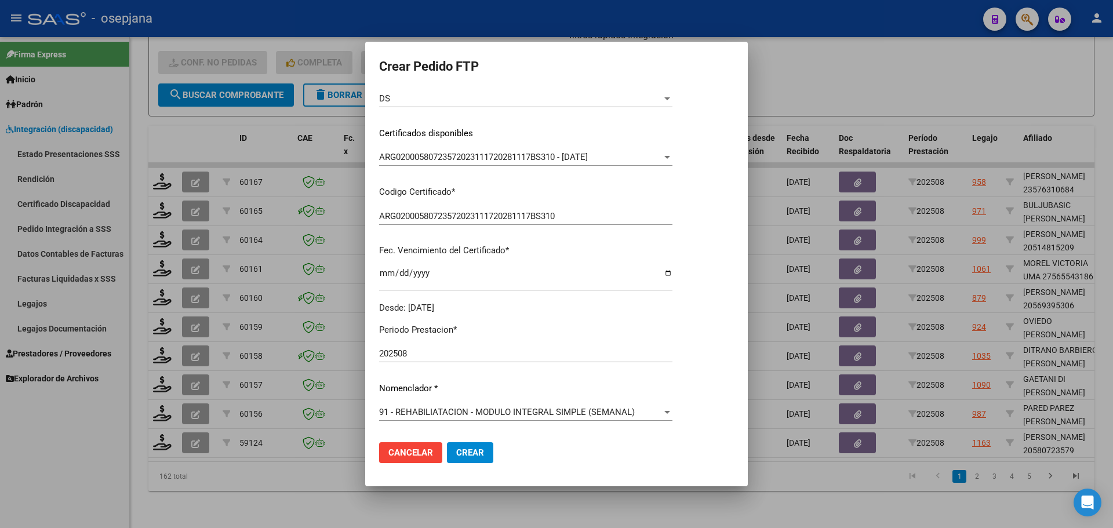
scroll to position [348, 0]
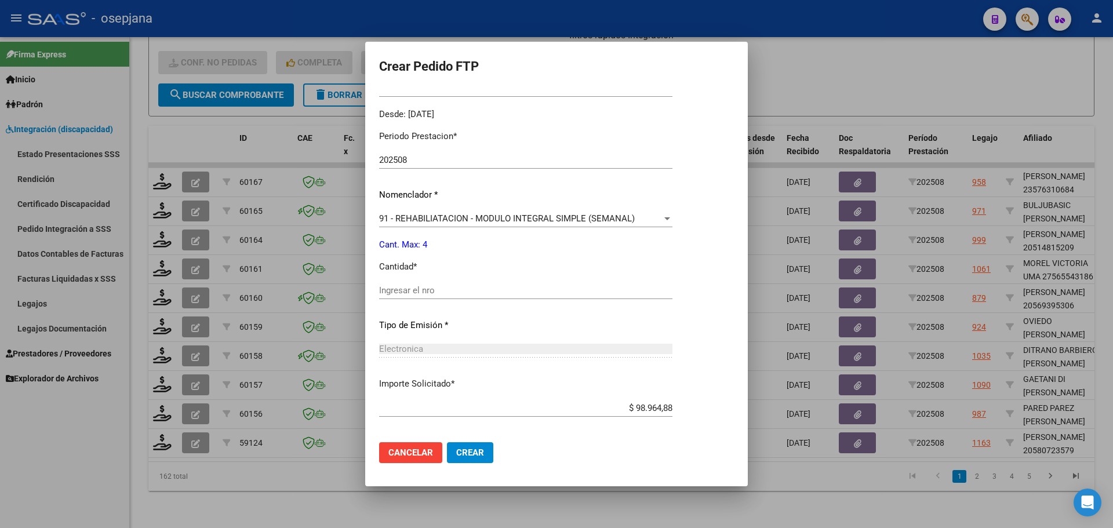
click at [409, 291] on input "Ingresar el nro" at bounding box center [525, 290] width 293 height 10
type input "4"
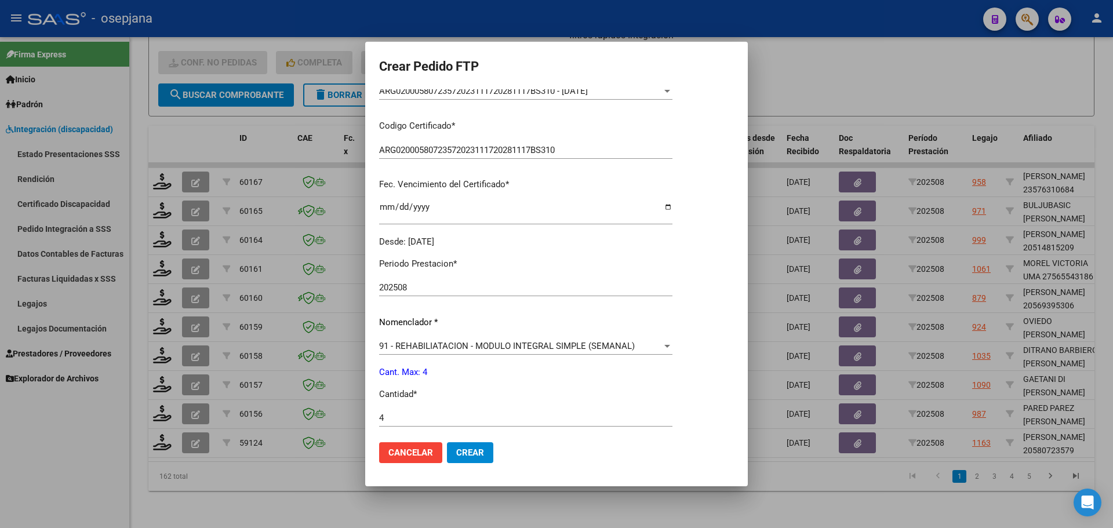
scroll to position [232, 0]
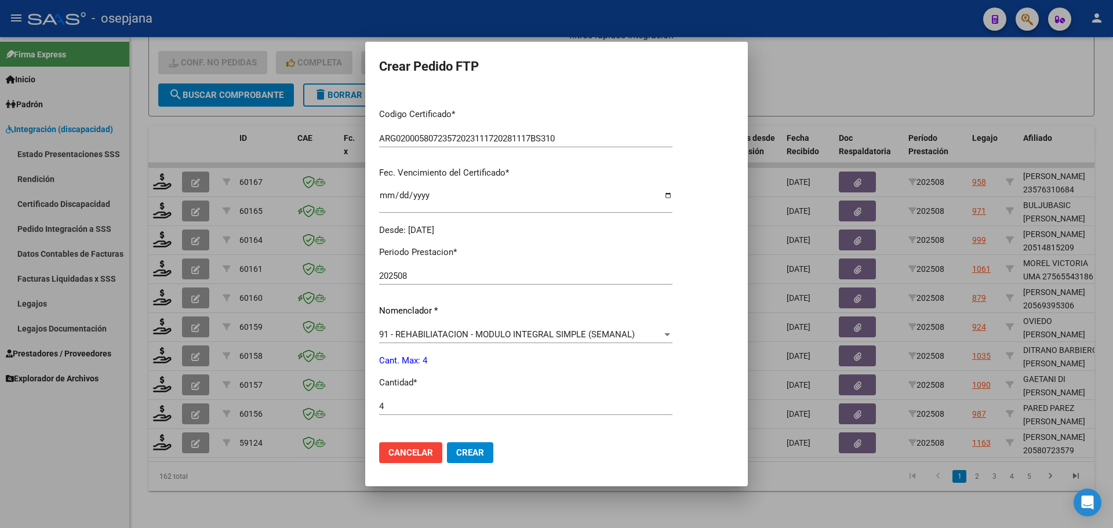
click at [456, 456] on span "Crear" at bounding box center [470, 453] width 28 height 10
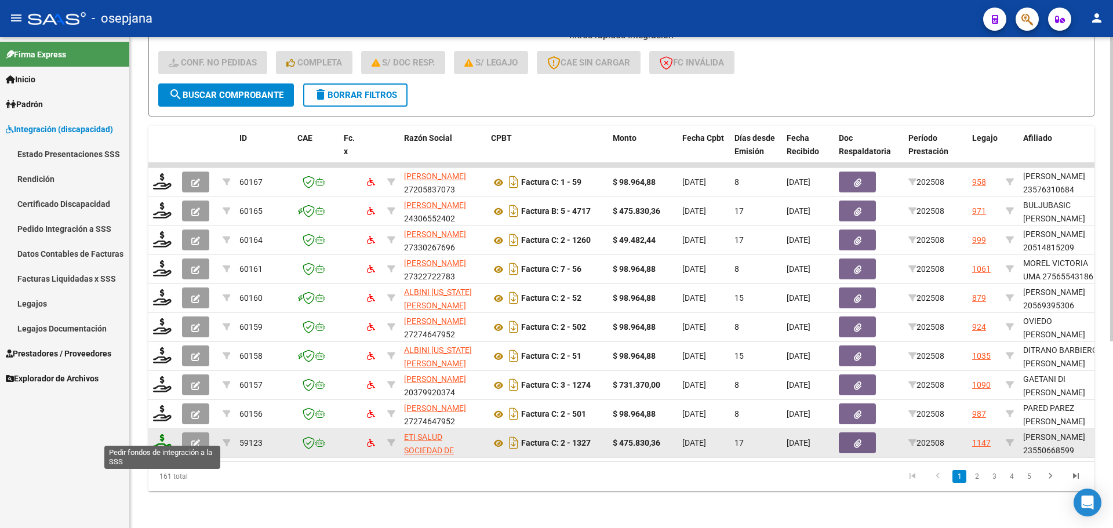
click at [162, 434] on icon at bounding box center [162, 442] width 19 height 16
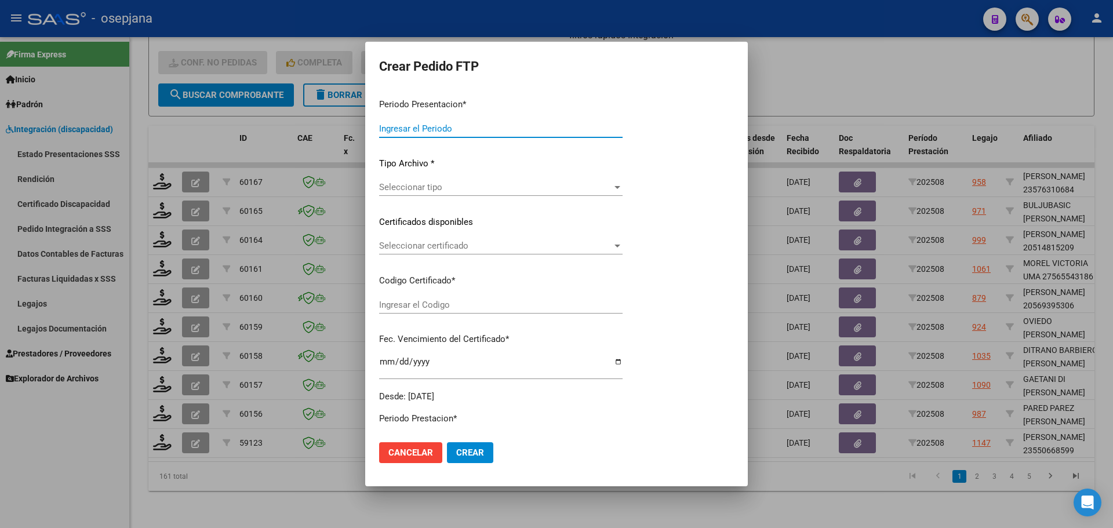
type input "202508"
type input "$ 475.830,36"
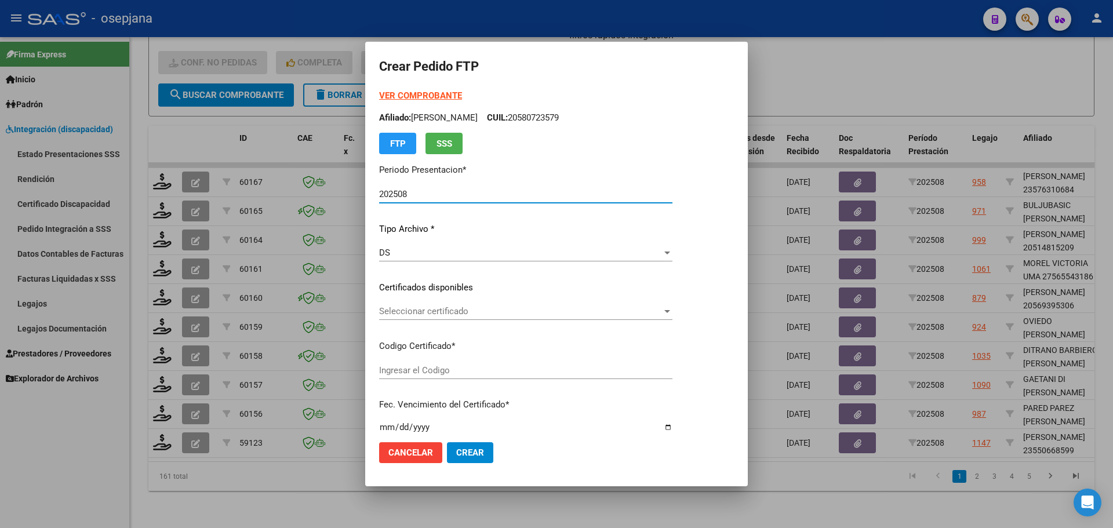
type input "ARG02000550668592025072120300721BUE313"
type input "[DATE]"
click at [479, 306] on div "Seleccionar certificado Seleccionar certificado" at bounding box center [525, 311] width 293 height 17
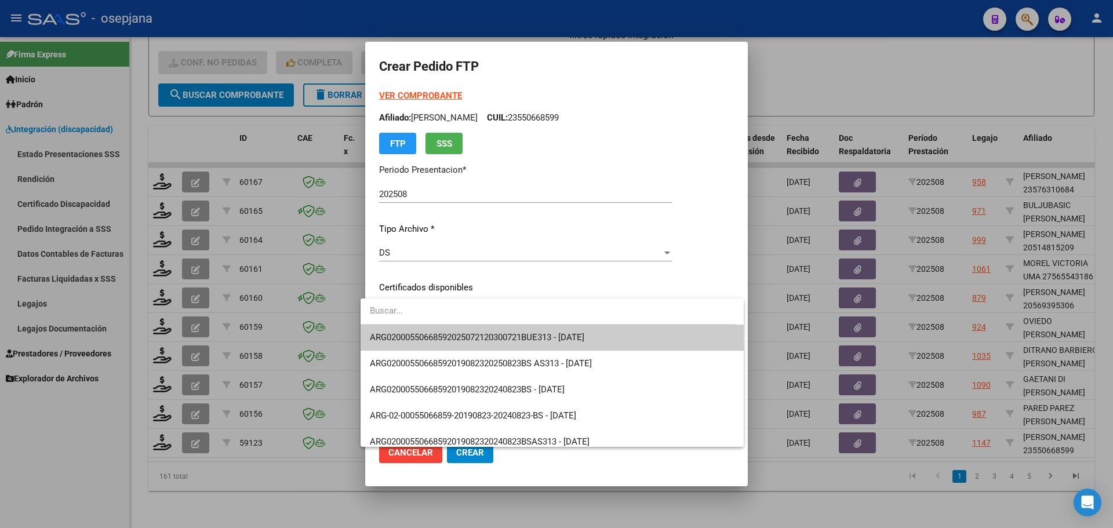
click at [482, 336] on span "ARG02000550668592025072120300721BUE313 - [DATE]" at bounding box center [477, 337] width 214 height 10
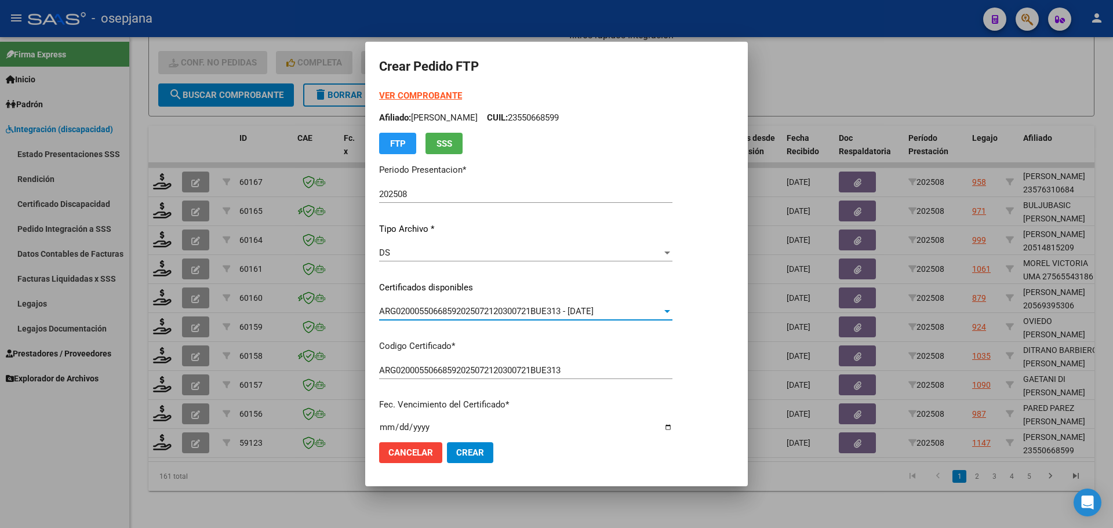
click at [427, 93] on strong "VER COMPROBANTE" at bounding box center [420, 95] width 83 height 10
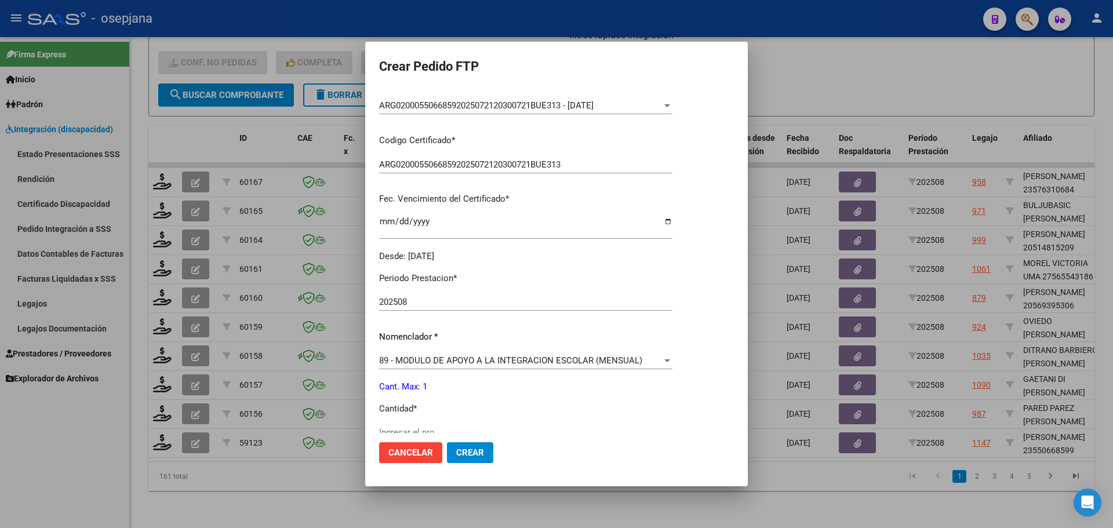
scroll to position [290, 0]
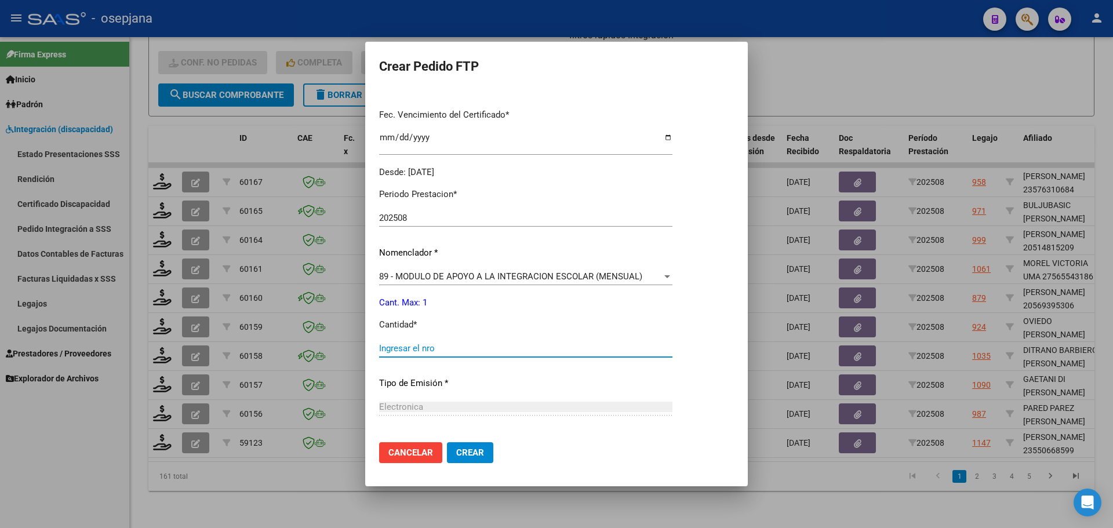
click at [412, 347] on input "Ingresar el nro" at bounding box center [525, 348] width 293 height 10
type input "1"
click at [463, 441] on mat-dialog-actions "Cancelar Crear" at bounding box center [556, 452] width 355 height 39
click at [468, 459] on button "Crear" at bounding box center [470, 452] width 46 height 21
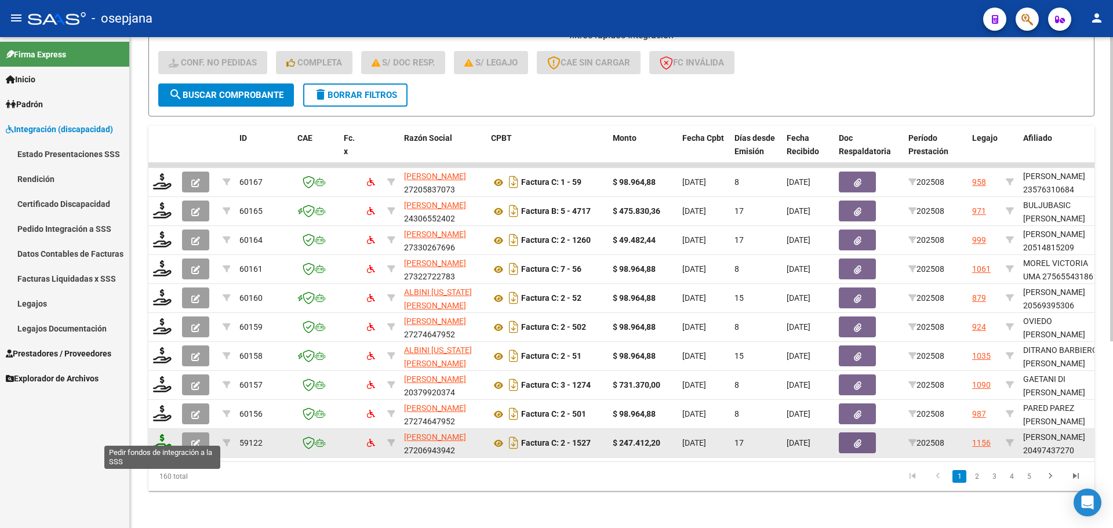
click at [165, 438] on icon at bounding box center [162, 442] width 19 height 16
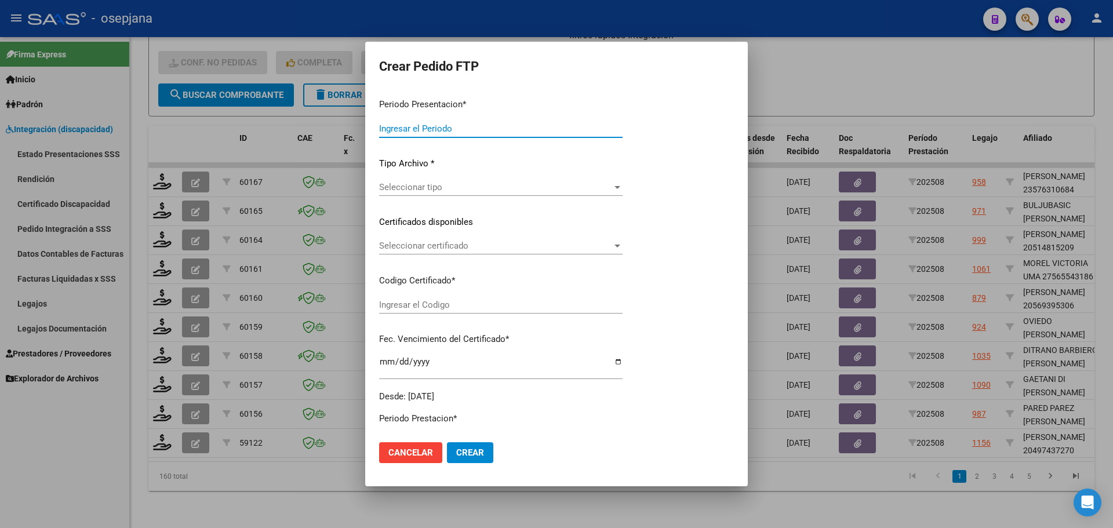
type input "202508"
type input "$ 247.412,20"
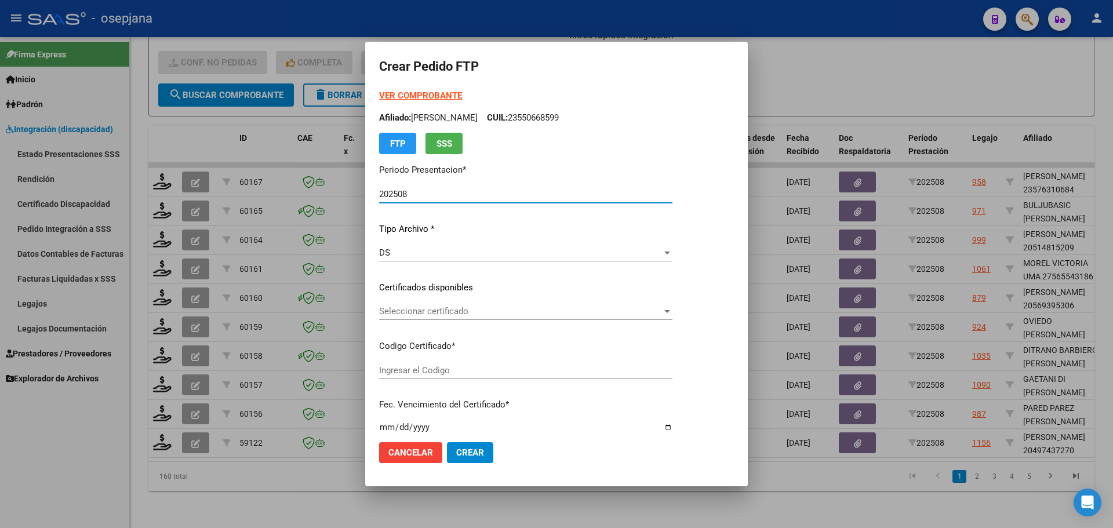
type input "ARG02000497437292019030720230307BSAS313"
type input "[DATE]"
click at [499, 310] on span "Seleccionar certificado" at bounding box center [520, 311] width 283 height 10
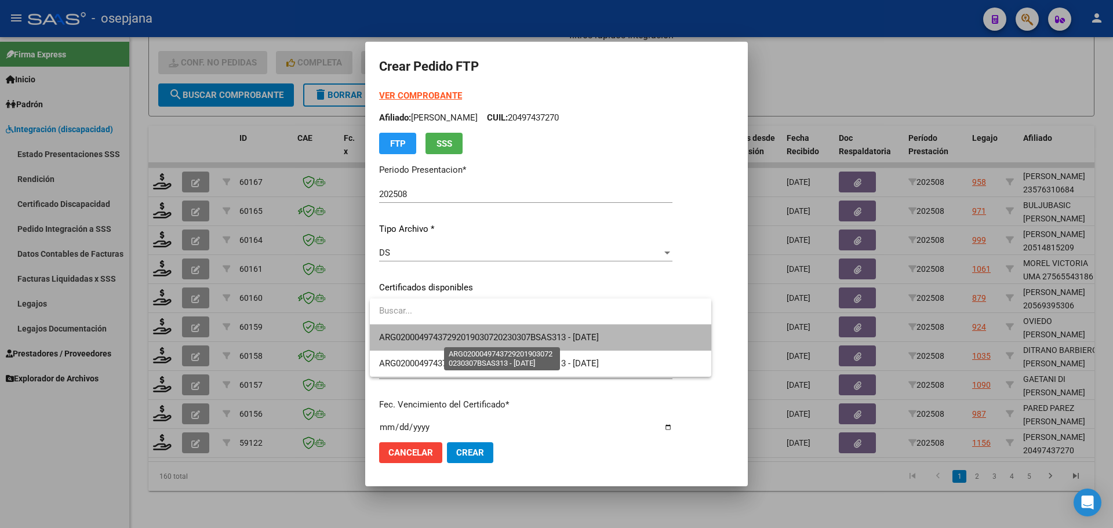
click at [497, 336] on span "ARG02000497437292019030720230307BSAS313 - [DATE]" at bounding box center [489, 337] width 220 height 10
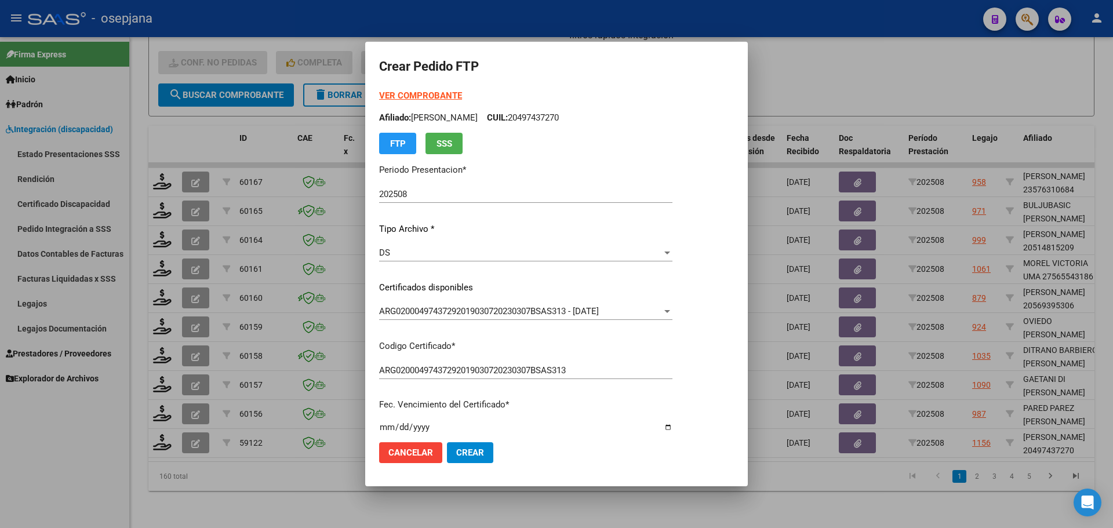
click at [451, 93] on strong "VER COMPROBANTE" at bounding box center [420, 95] width 83 height 10
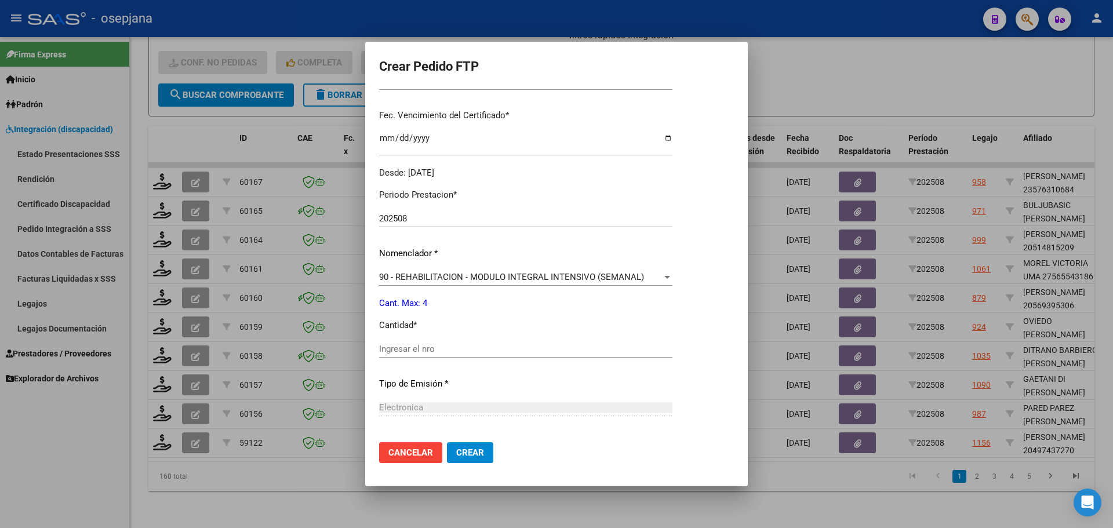
scroll to position [290, 0]
click at [421, 351] on input "Ingresar el nro" at bounding box center [525, 348] width 293 height 10
type input "4"
click at [486, 451] on button "Crear" at bounding box center [470, 452] width 46 height 21
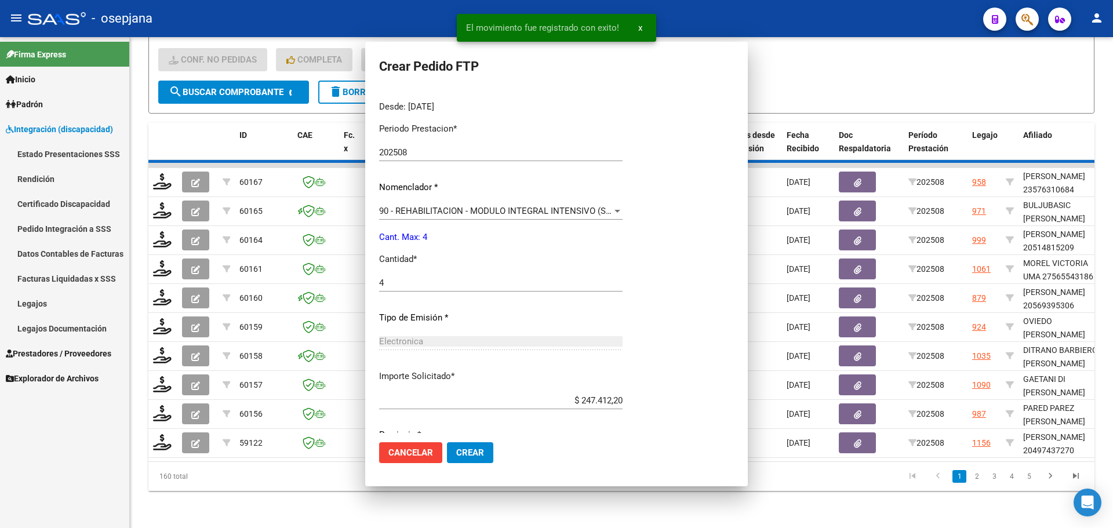
scroll to position [0, 0]
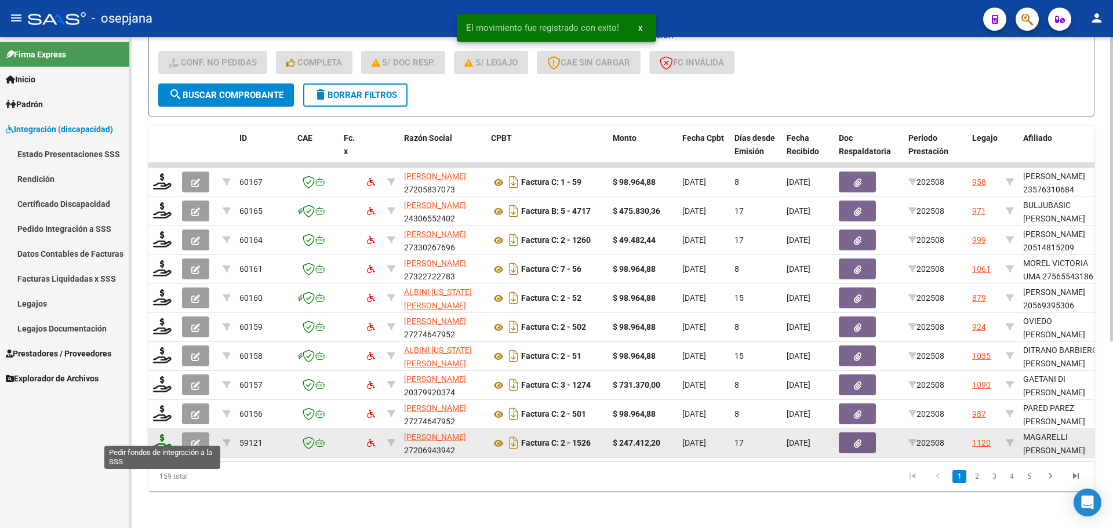
click at [158, 434] on icon at bounding box center [162, 442] width 19 height 16
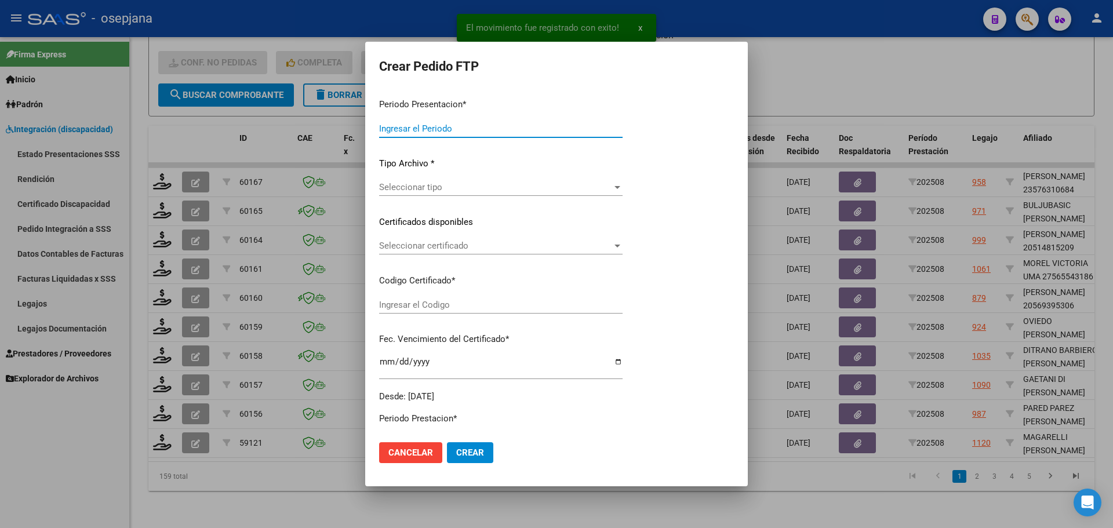
type input "202508"
type input "$ 247.412,20"
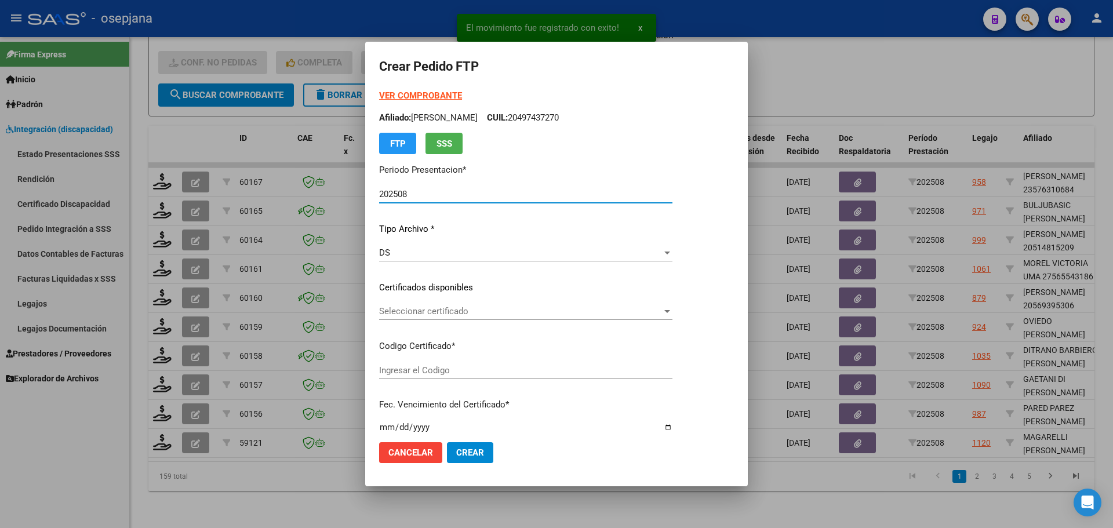
type input "ARG02000497437292023071920280719BS313"
type input "[DATE]"
click at [438, 306] on div "Seleccionar certificado Seleccionar certificado" at bounding box center [525, 311] width 293 height 17
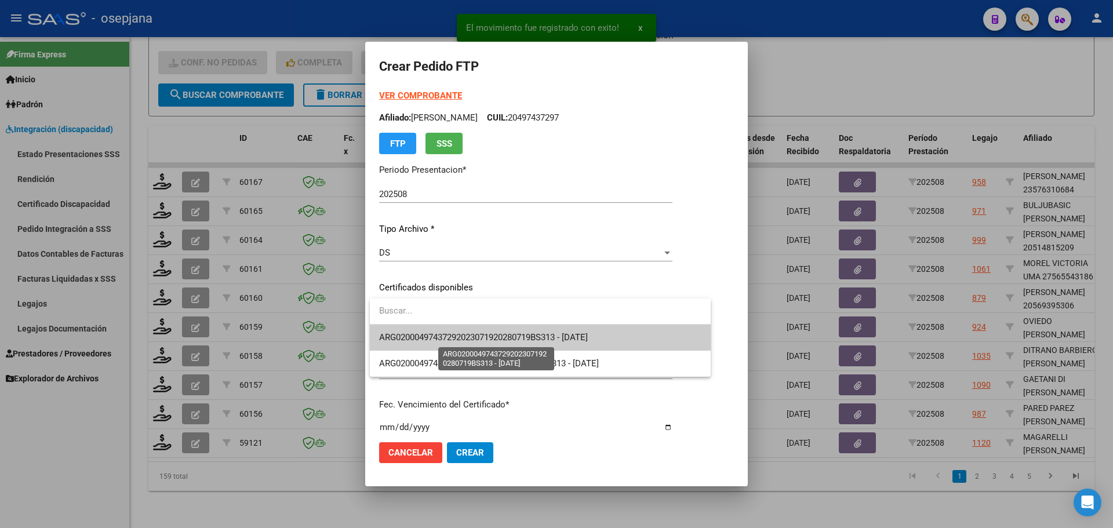
click at [449, 333] on span "ARG02000497437292023071920280719BS313 - [DATE]" at bounding box center [483, 337] width 209 height 10
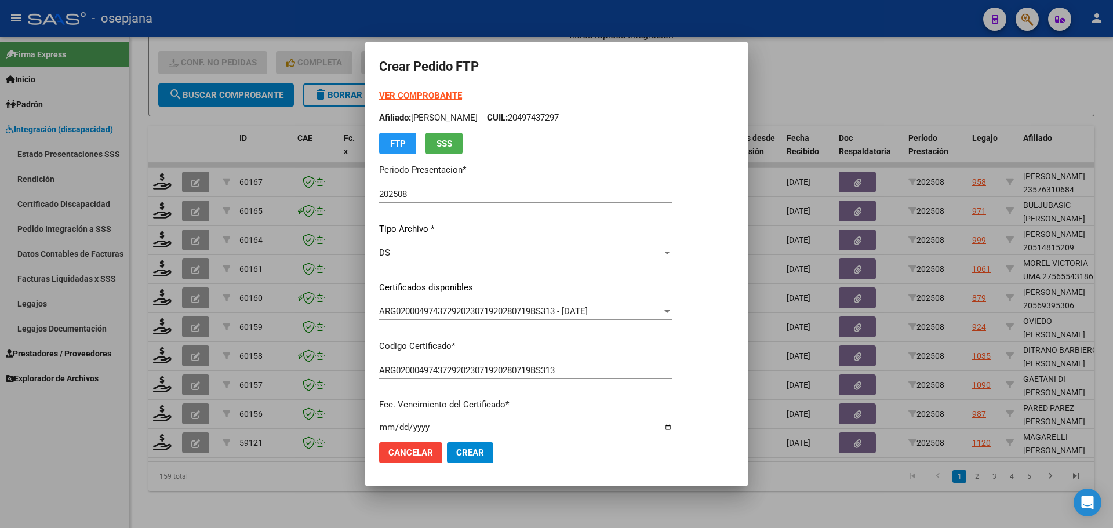
click at [446, 90] on strong "VER COMPROBANTE" at bounding box center [420, 95] width 83 height 10
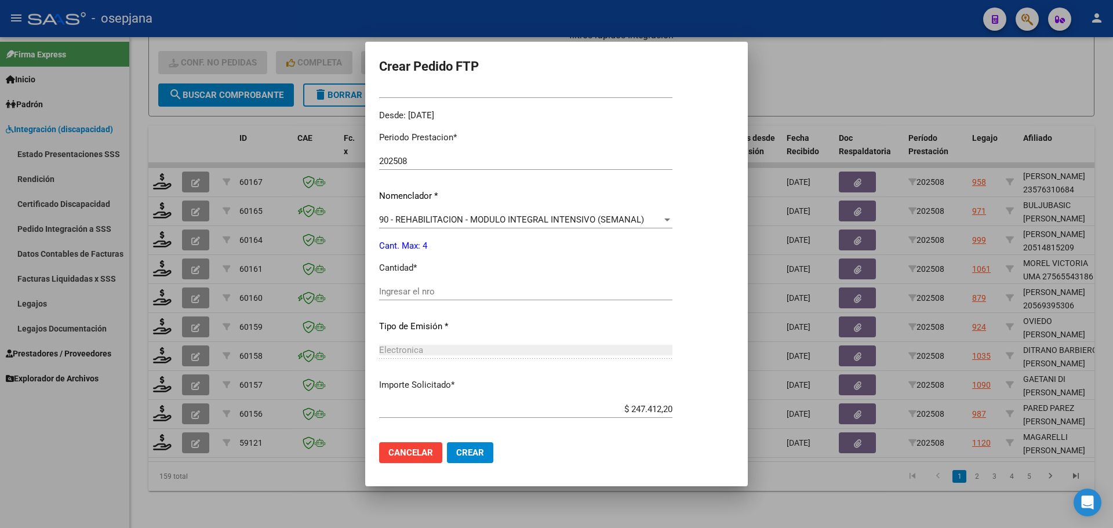
scroll to position [348, 0]
click at [435, 290] on input "Ingresar el nro" at bounding box center [525, 290] width 293 height 10
type input "4"
click at [470, 456] on span "Crear" at bounding box center [470, 453] width 28 height 10
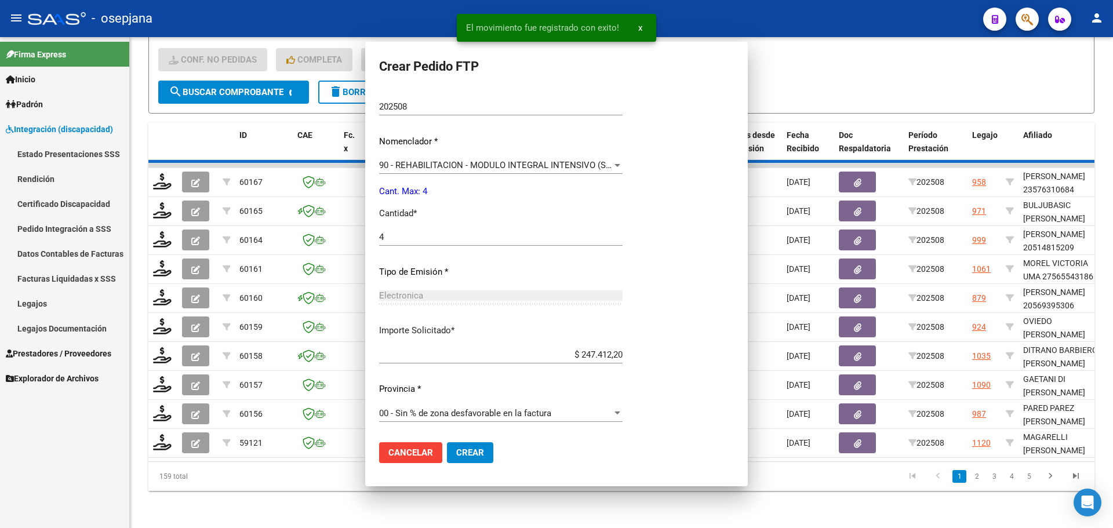
scroll to position [0, 0]
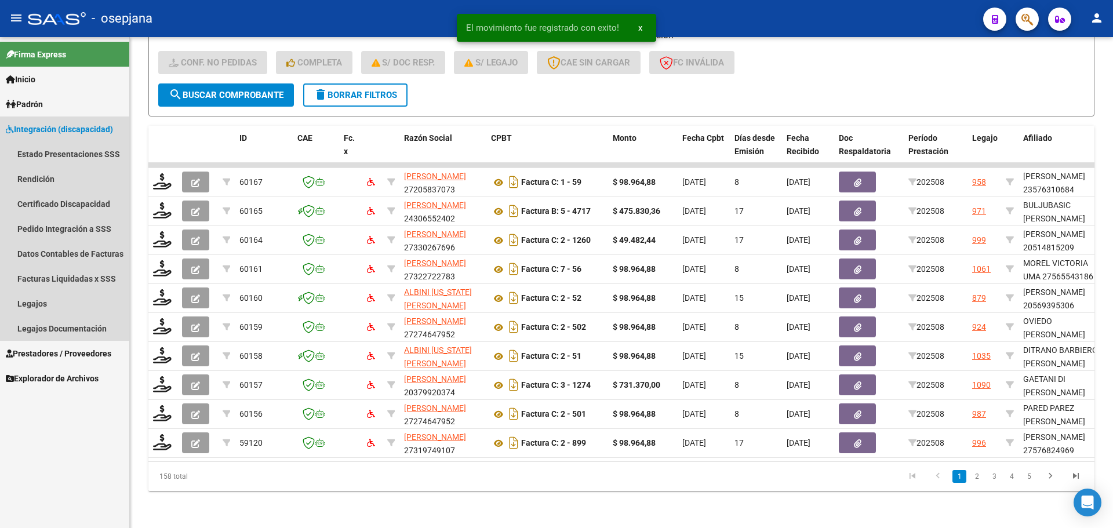
click at [49, 132] on span "Integración (discapacidad)" at bounding box center [59, 129] width 107 height 13
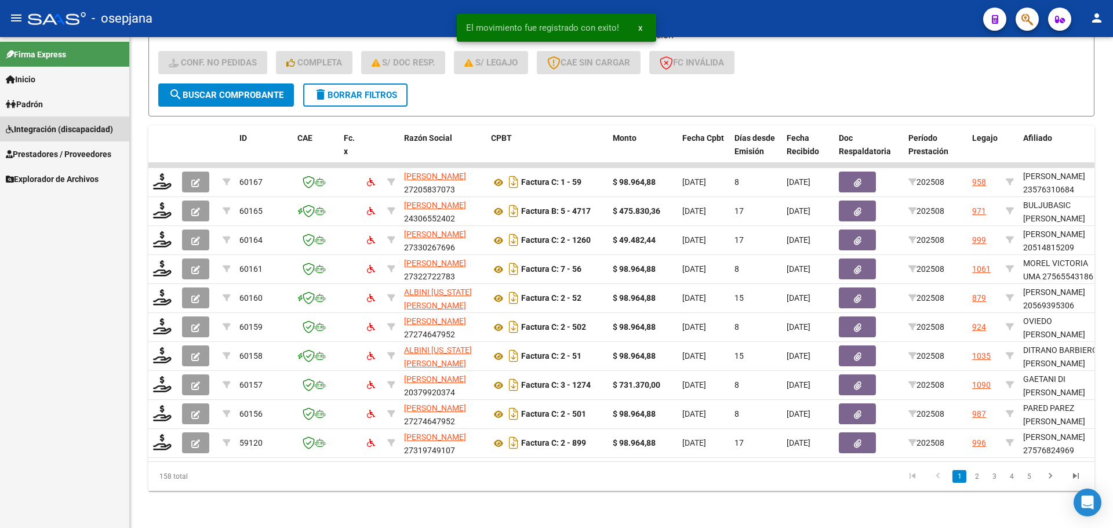
click at [49, 132] on span "Integración (discapacidad)" at bounding box center [59, 129] width 107 height 13
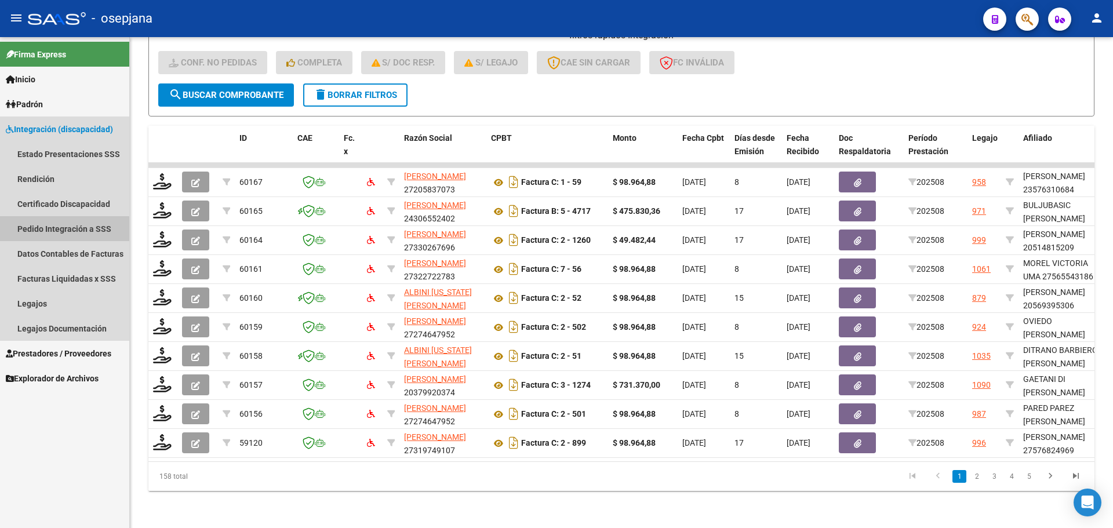
click at [52, 230] on link "Pedido Integración a SSS" at bounding box center [64, 228] width 129 height 25
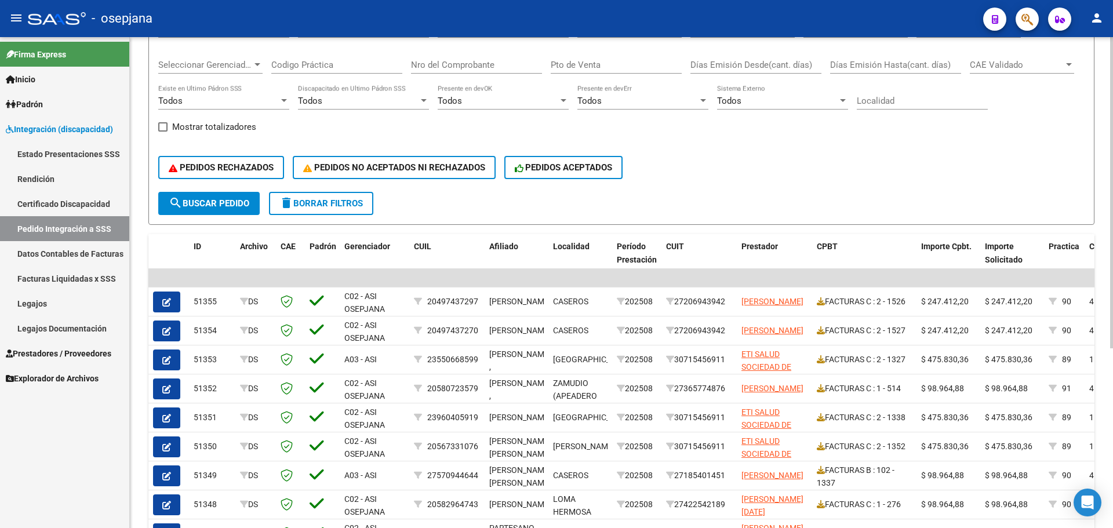
scroll to position [284, 0]
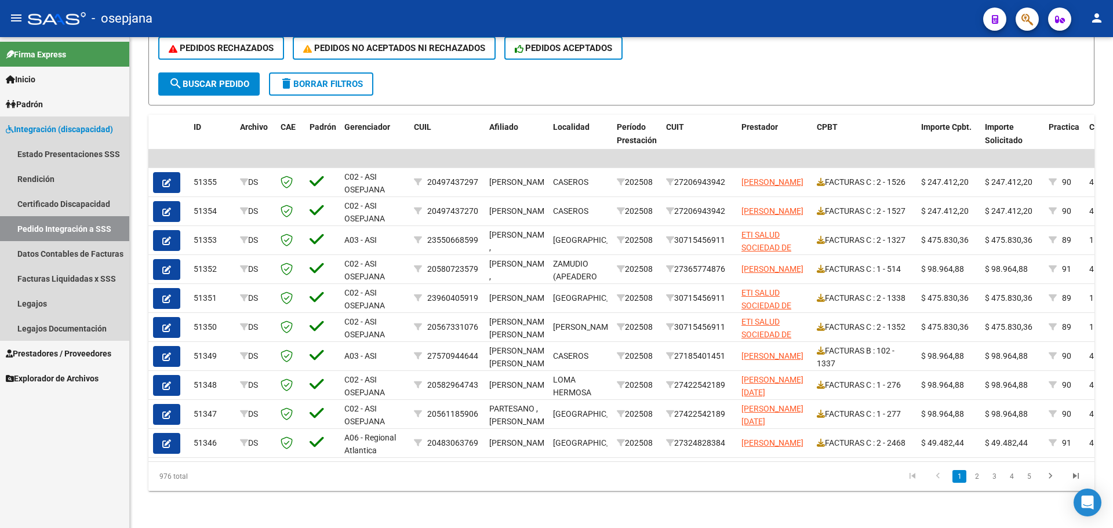
click at [97, 125] on span "Integración (discapacidad)" at bounding box center [59, 129] width 107 height 13
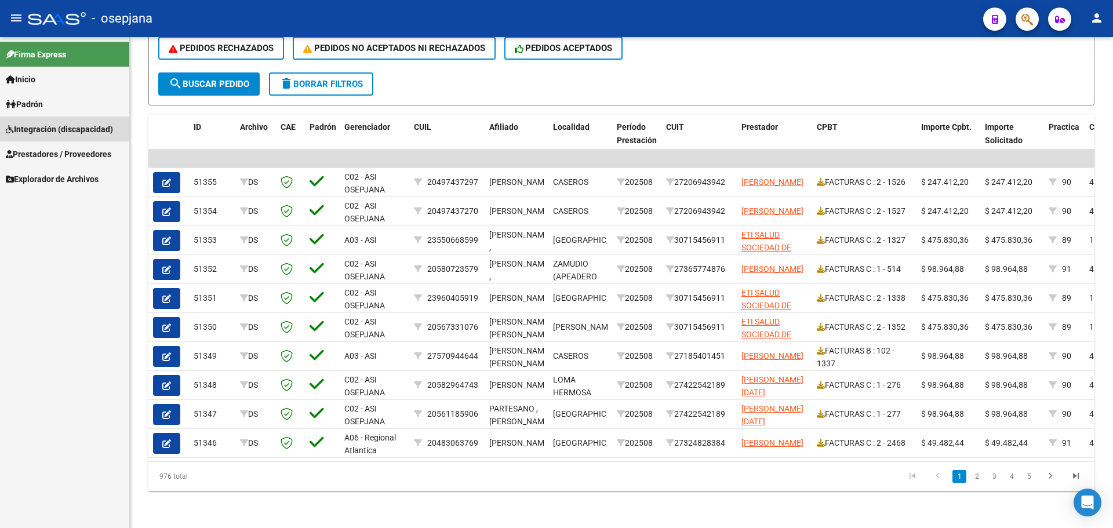
click at [97, 125] on span "Integración (discapacidad)" at bounding box center [59, 129] width 107 height 13
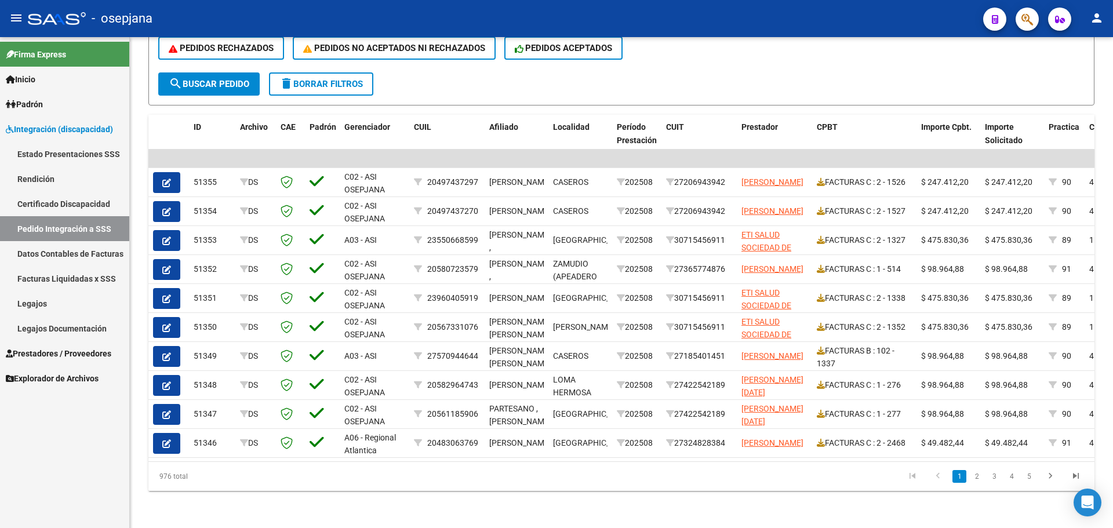
click at [69, 351] on span "Prestadores / Proveedores" at bounding box center [59, 353] width 106 height 13
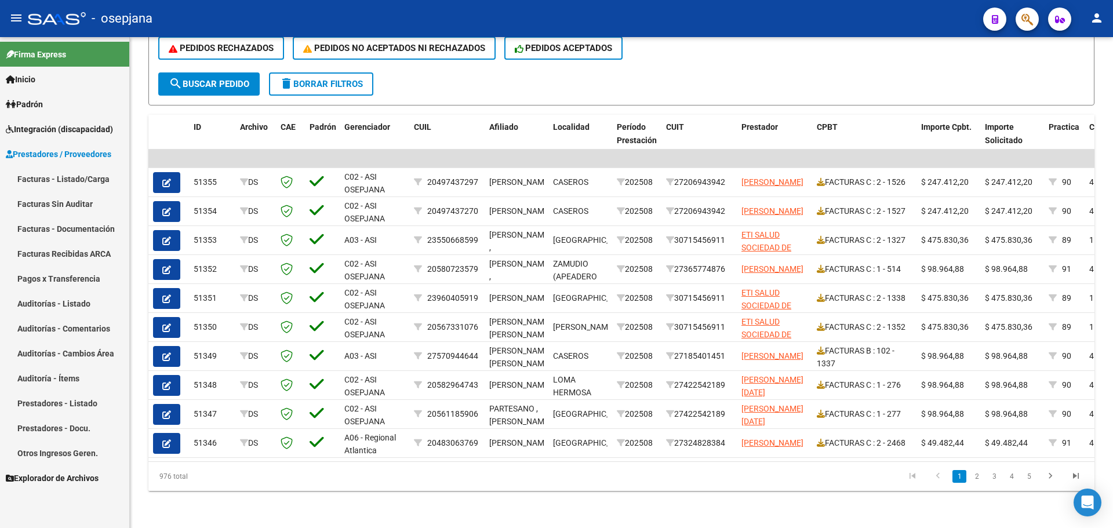
click at [72, 179] on link "Facturas - Listado/Carga" at bounding box center [64, 178] width 129 height 25
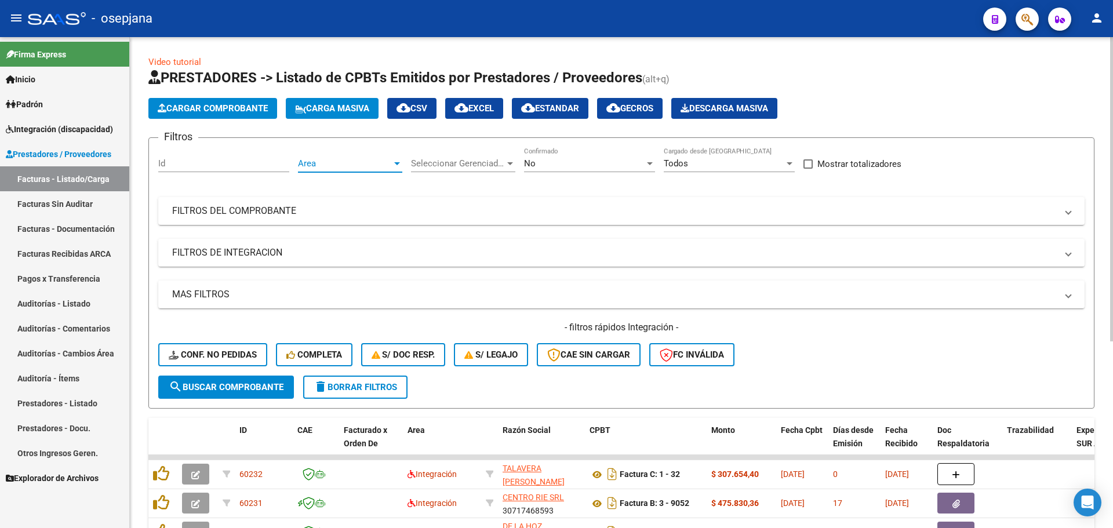
click at [359, 159] on span "Area" at bounding box center [345, 163] width 94 height 10
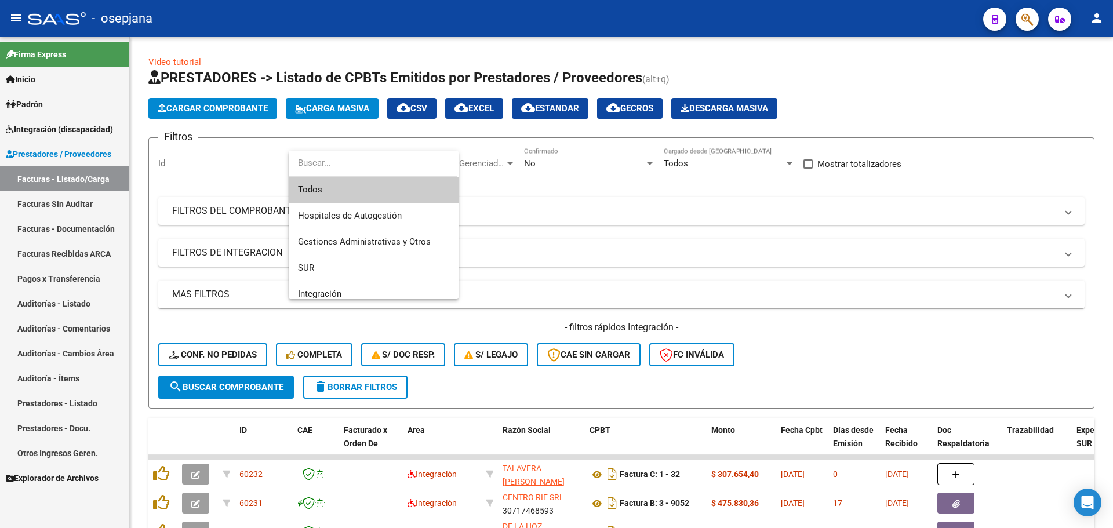
click at [620, 303] on div at bounding box center [556, 264] width 1113 height 528
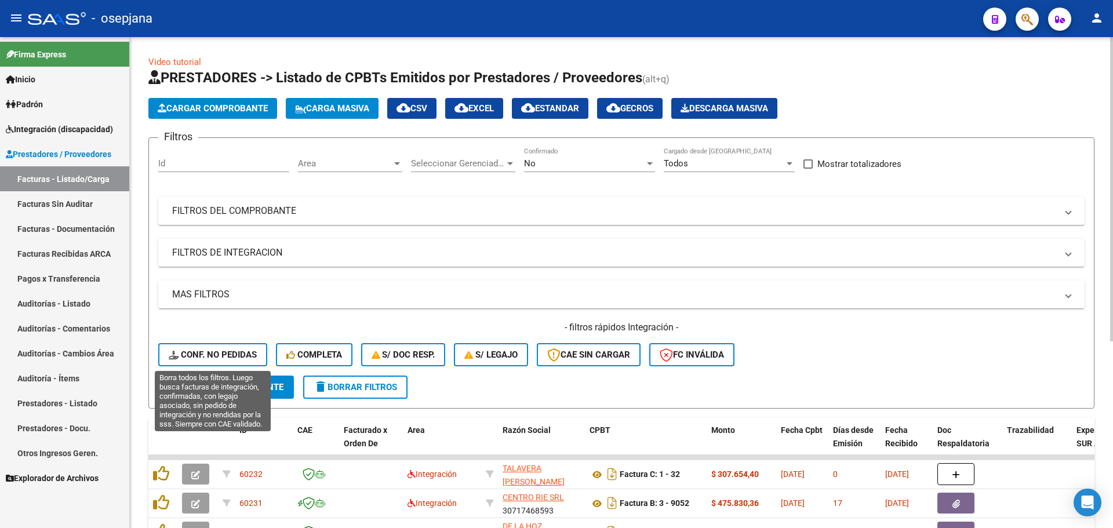
click at [231, 356] on span "Conf. no pedidas" at bounding box center [213, 355] width 88 height 10
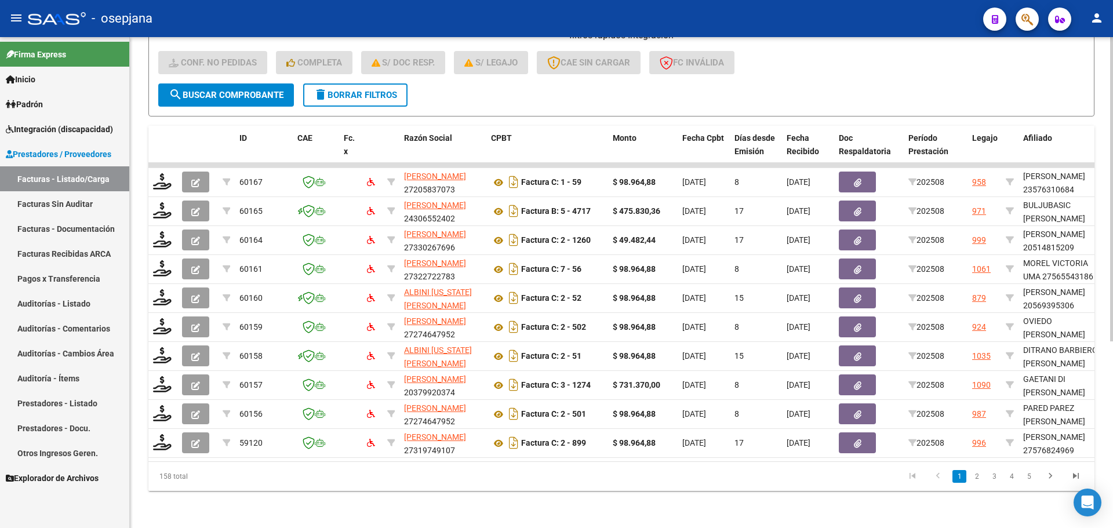
scroll to position [301, 0]
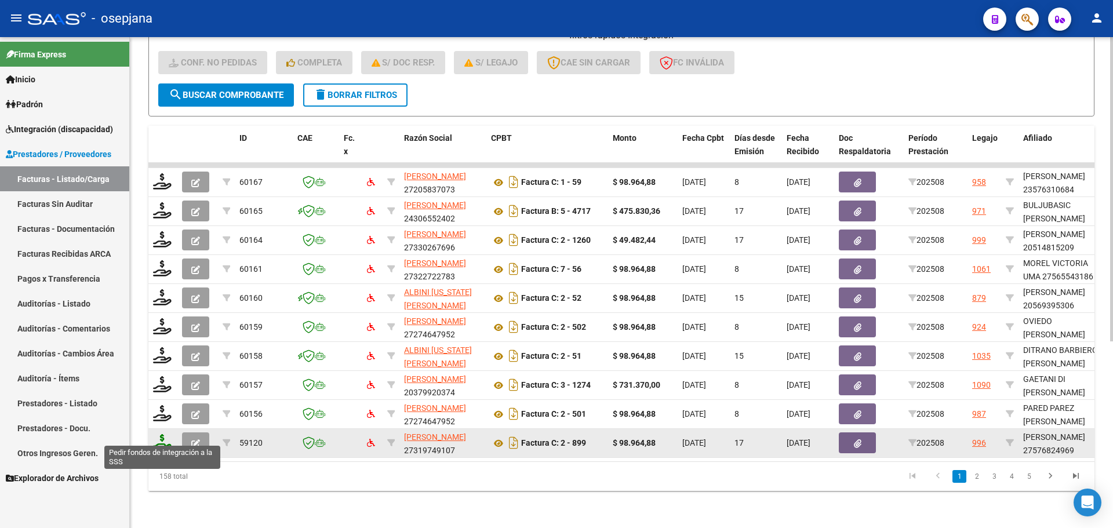
click at [165, 438] on icon at bounding box center [162, 442] width 19 height 16
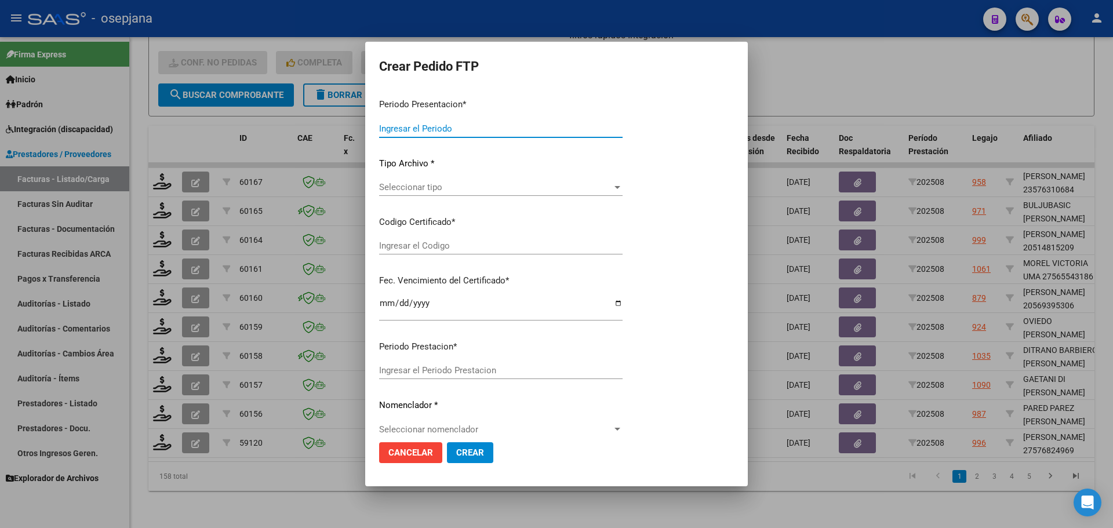
type input "202508"
type input "$ 98.964,88"
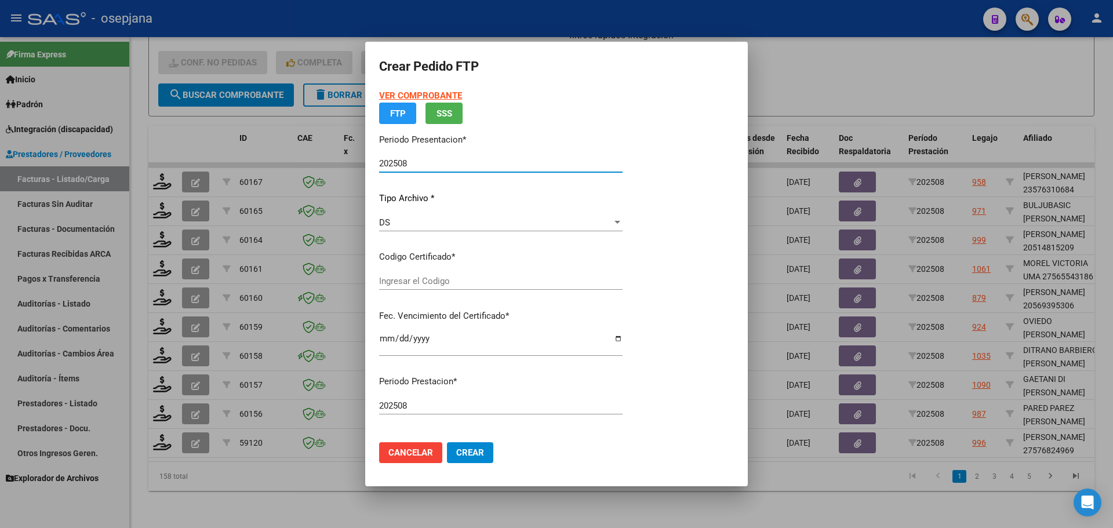
type input "ARG01000576824962023011720280117BSAS359"
type input "[DATE]"
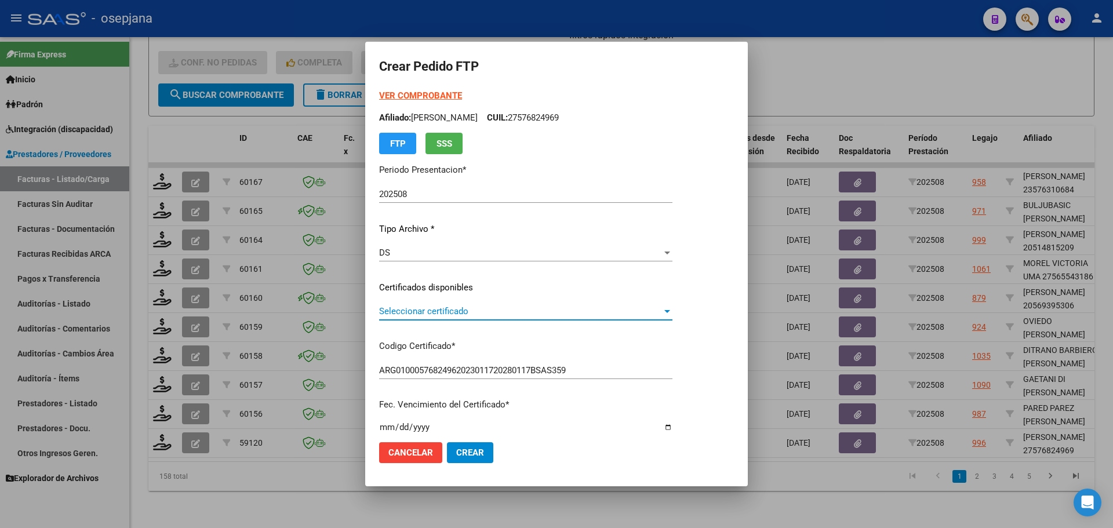
click at [453, 310] on span "Seleccionar certificado" at bounding box center [520, 311] width 283 height 10
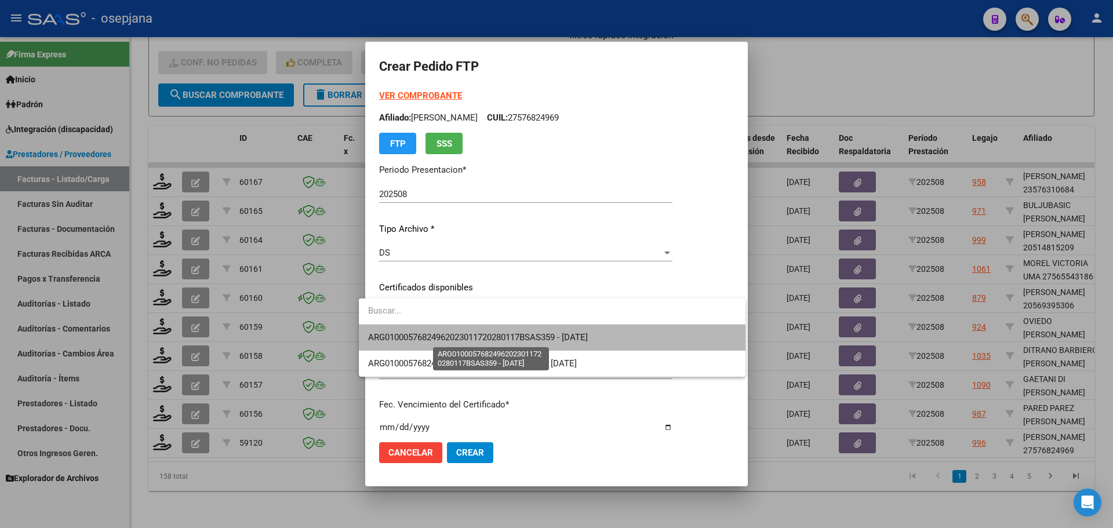
click at [461, 332] on span "ARG01000576824962023011720280117BSAS359 - [DATE]" at bounding box center [478, 337] width 220 height 10
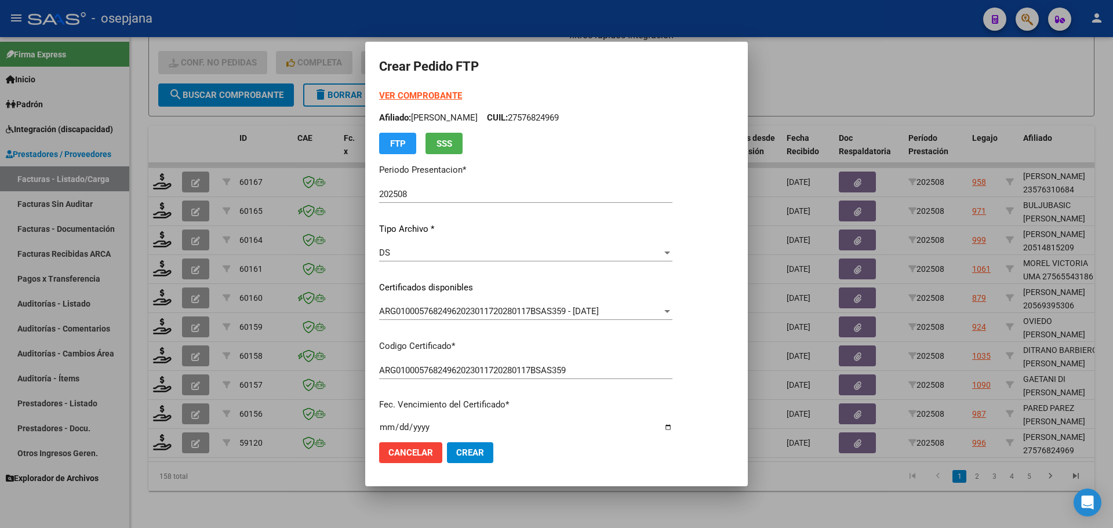
click at [424, 94] on strong "VER COMPROBANTE" at bounding box center [420, 95] width 83 height 10
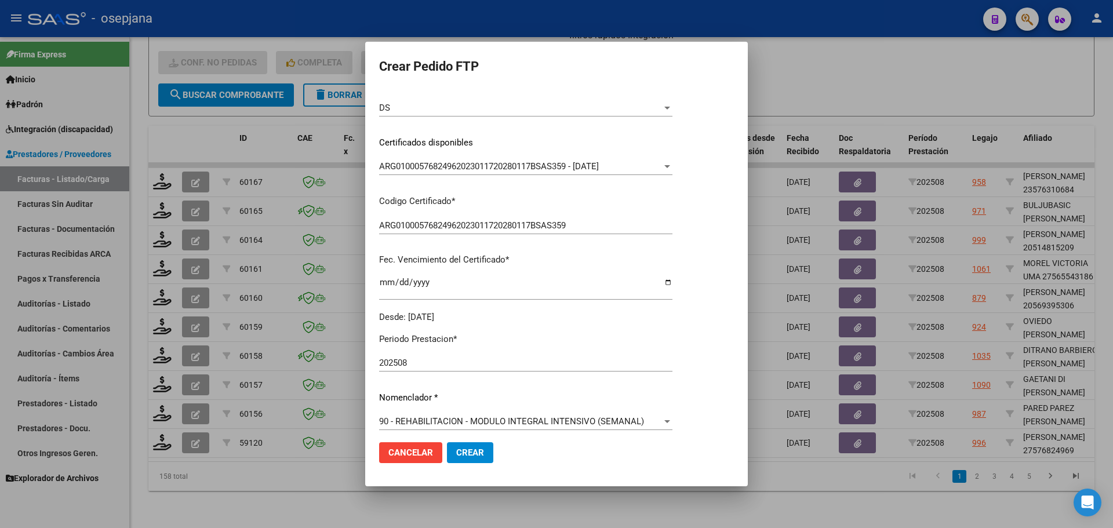
scroll to position [290, 0]
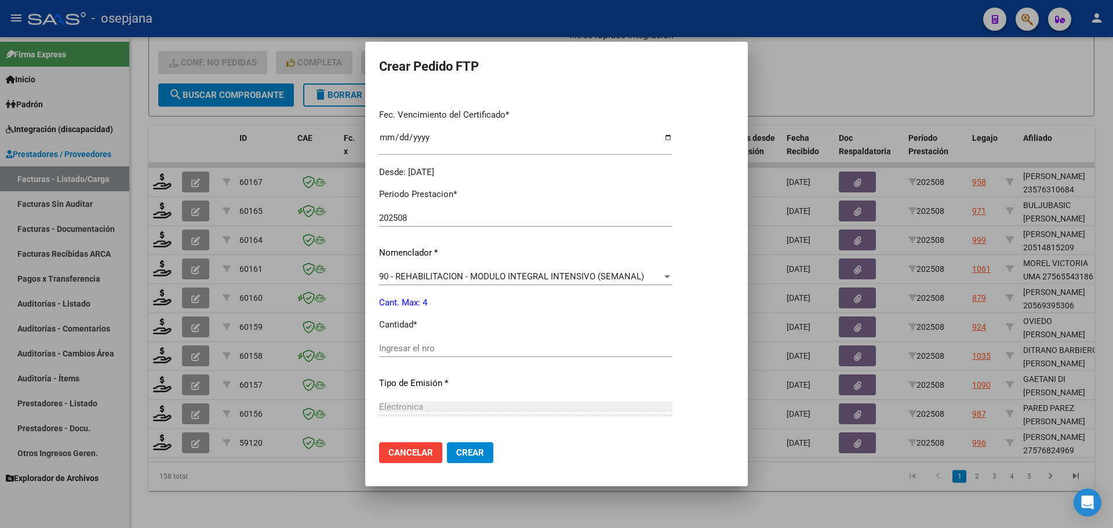
click at [410, 346] on input "Ingresar el nro" at bounding box center [525, 348] width 293 height 10
type input "4"
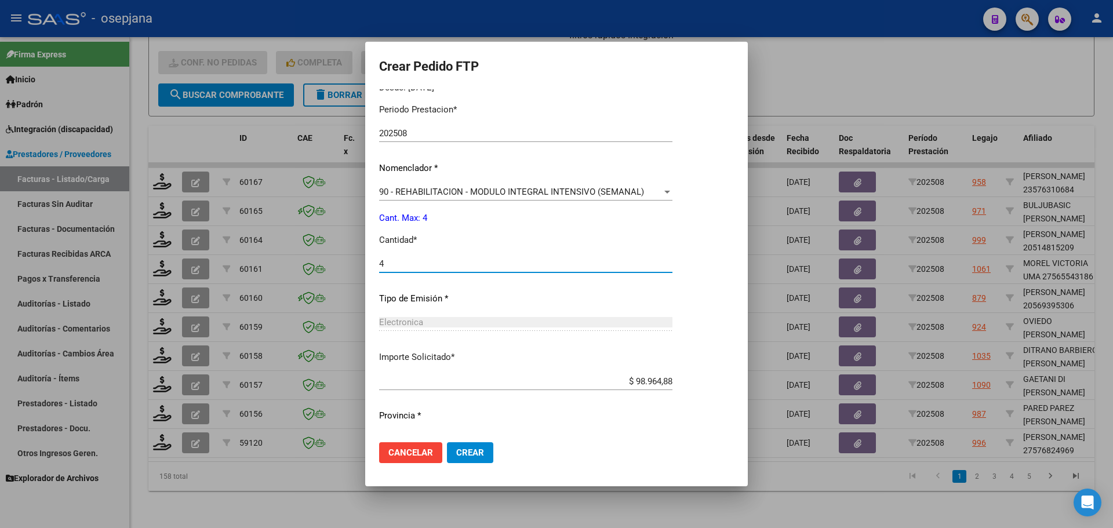
scroll to position [401, 0]
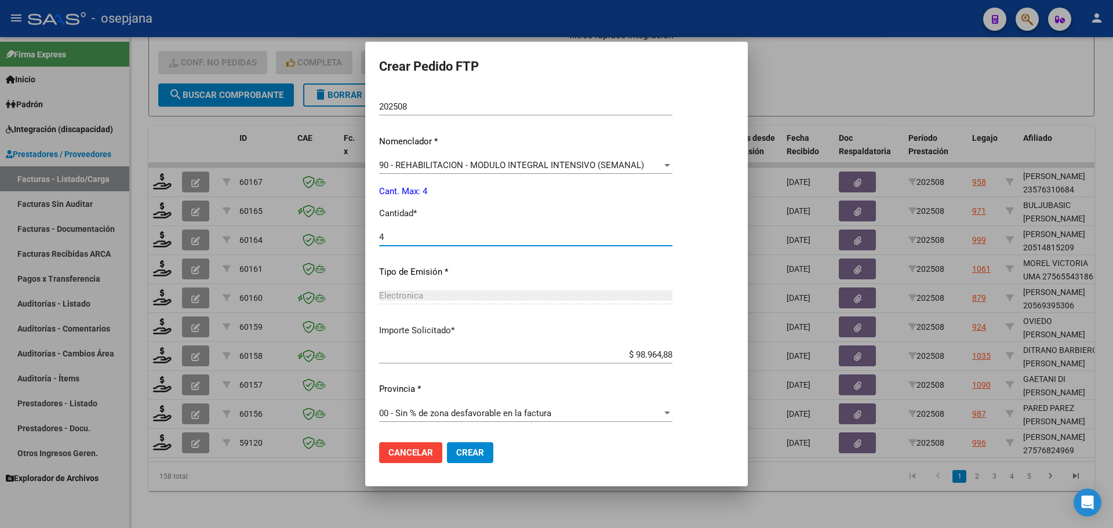
click at [475, 453] on button "Crear" at bounding box center [470, 452] width 46 height 21
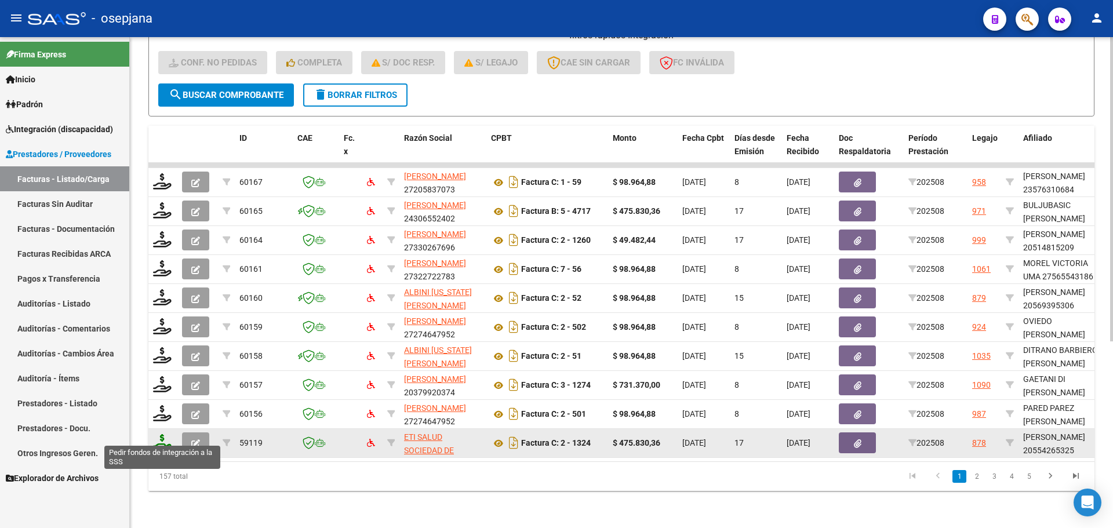
click at [161, 435] on icon at bounding box center [162, 442] width 19 height 16
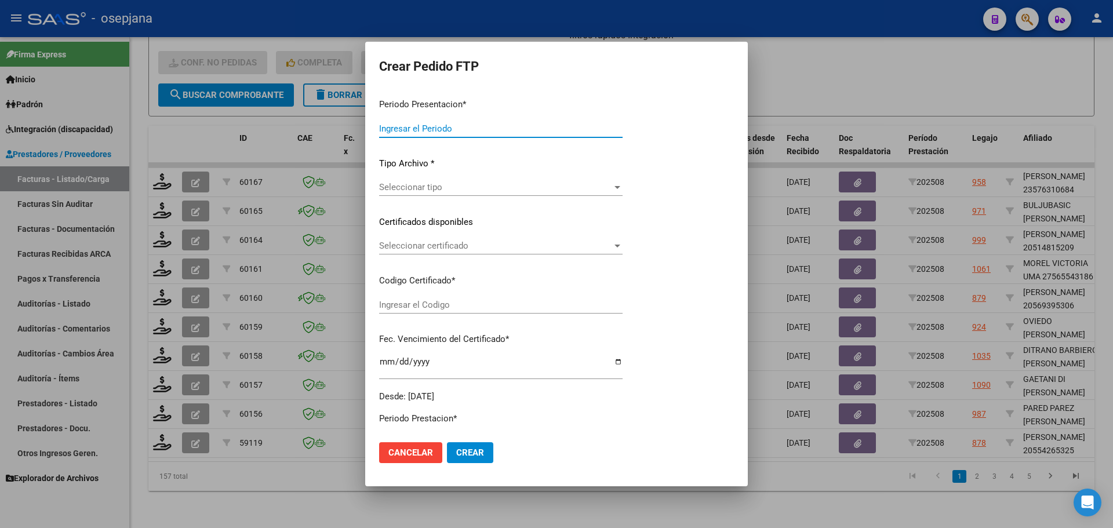
type input "202508"
type input "$ 475.830,36"
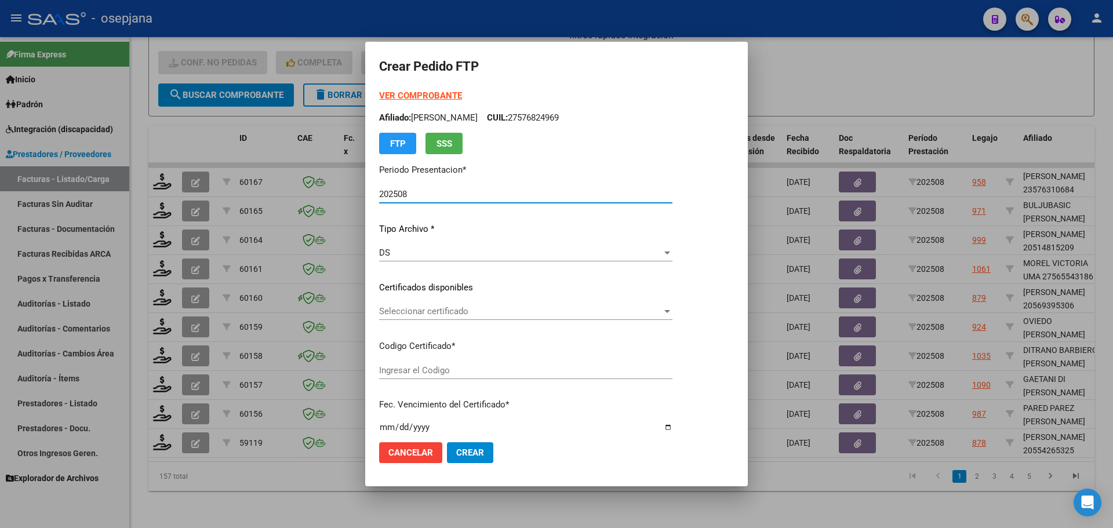
type input "ARG02000554265322024062520270625BSAS313"
type input "[DATE]"
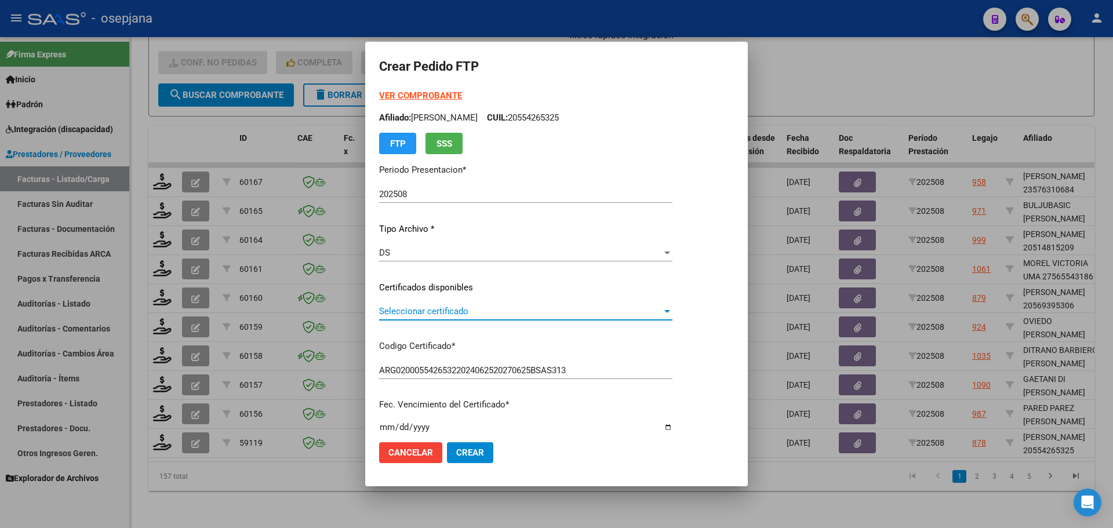
click at [391, 309] on span "Seleccionar certificado" at bounding box center [520, 311] width 283 height 10
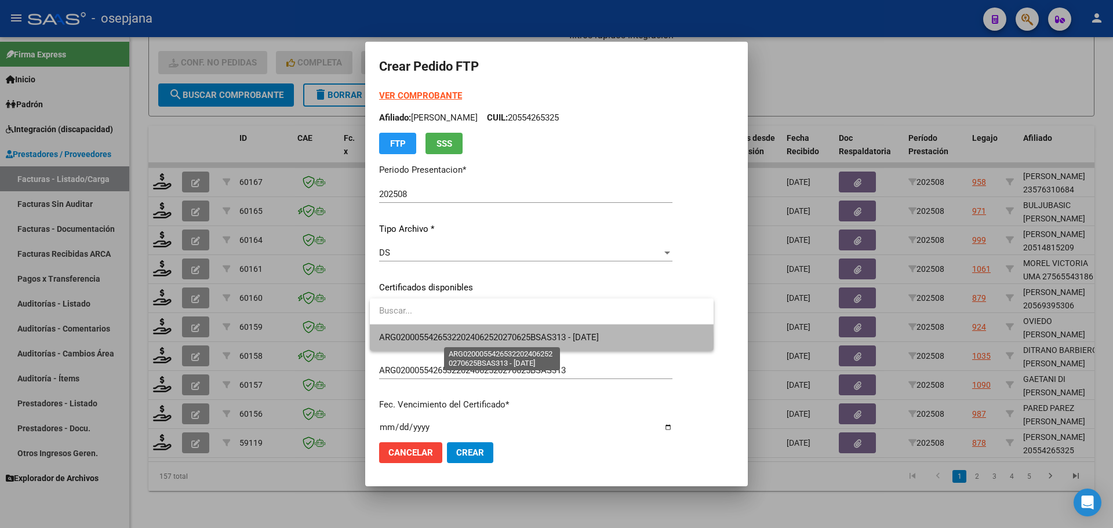
click at [431, 340] on span "ARG02000554265322024062520270625BSAS313 - [DATE]" at bounding box center [489, 337] width 220 height 10
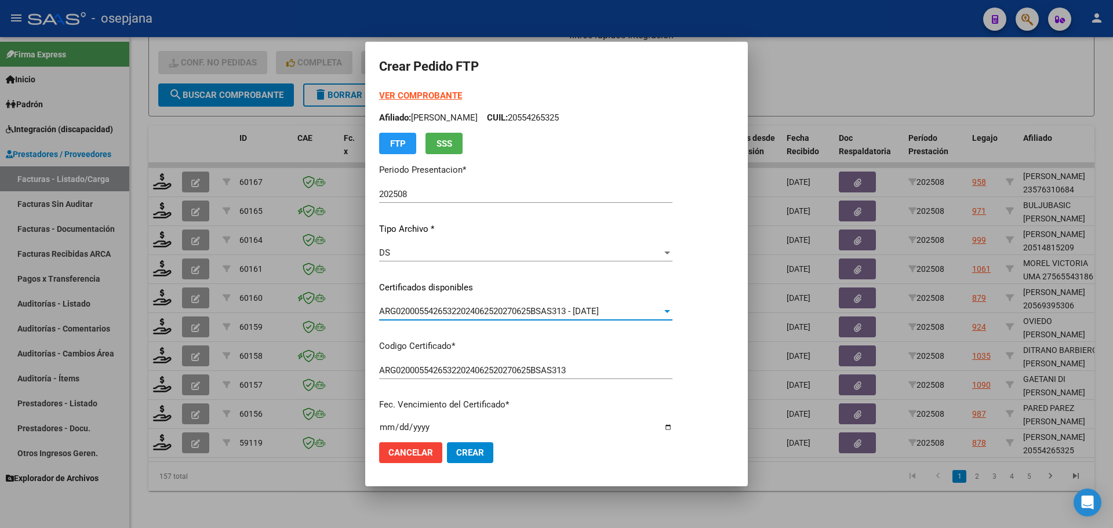
click at [430, 90] on strong "VER COMPROBANTE" at bounding box center [420, 95] width 83 height 10
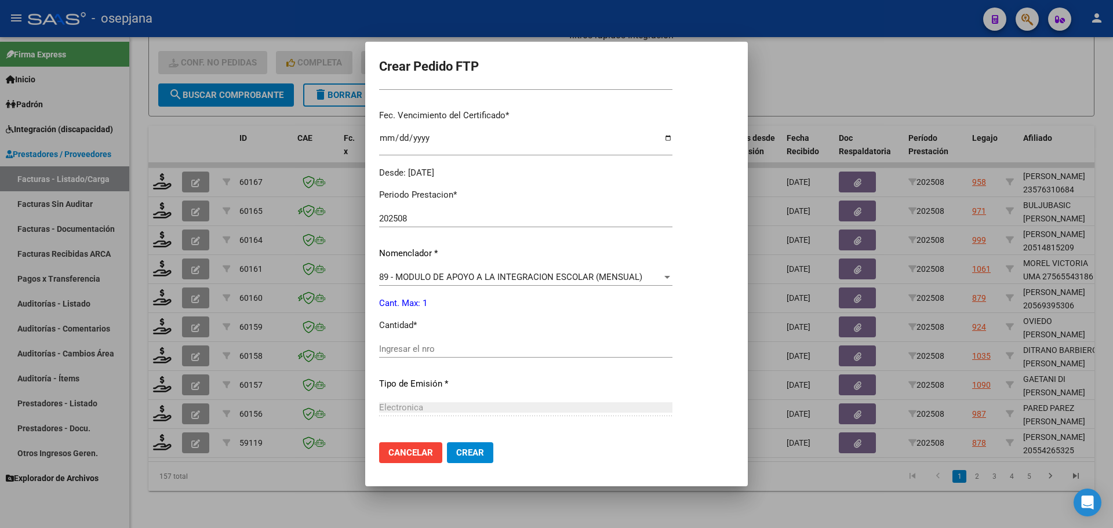
scroll to position [290, 0]
click at [400, 343] on input "Ingresar el nro" at bounding box center [525, 348] width 293 height 10
type input "1"
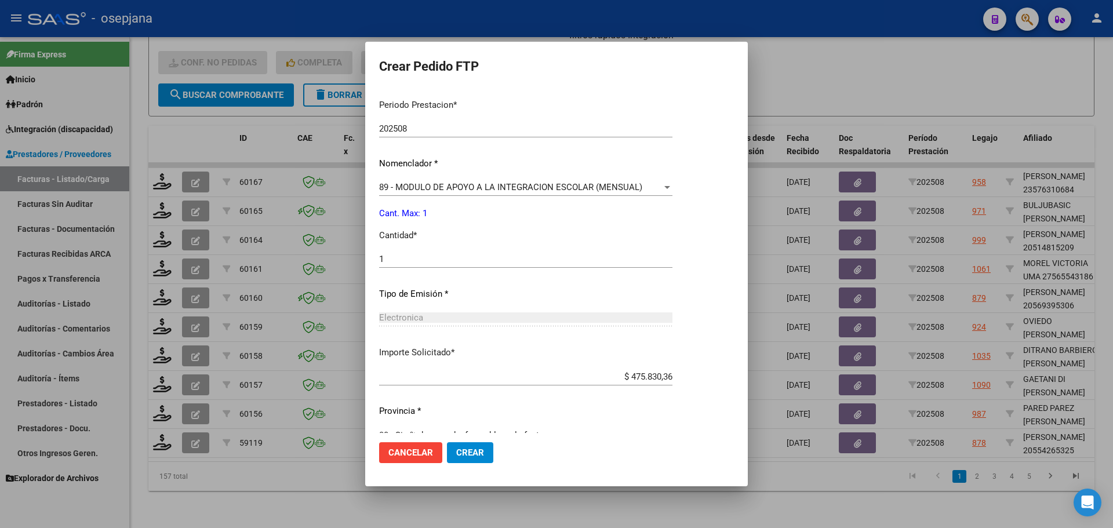
scroll to position [401, 0]
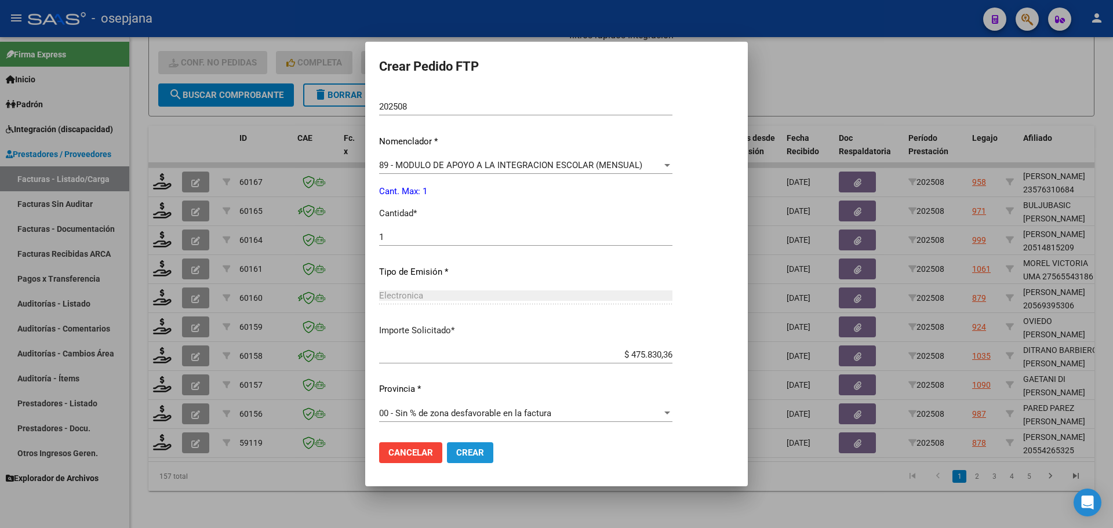
click at [474, 461] on button "Crear" at bounding box center [470, 452] width 46 height 21
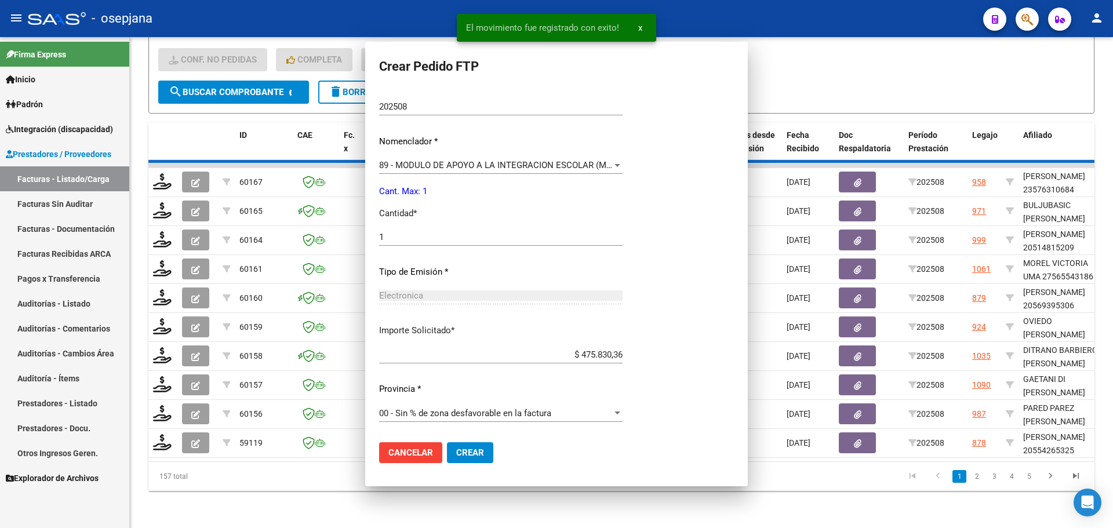
scroll to position [0, 0]
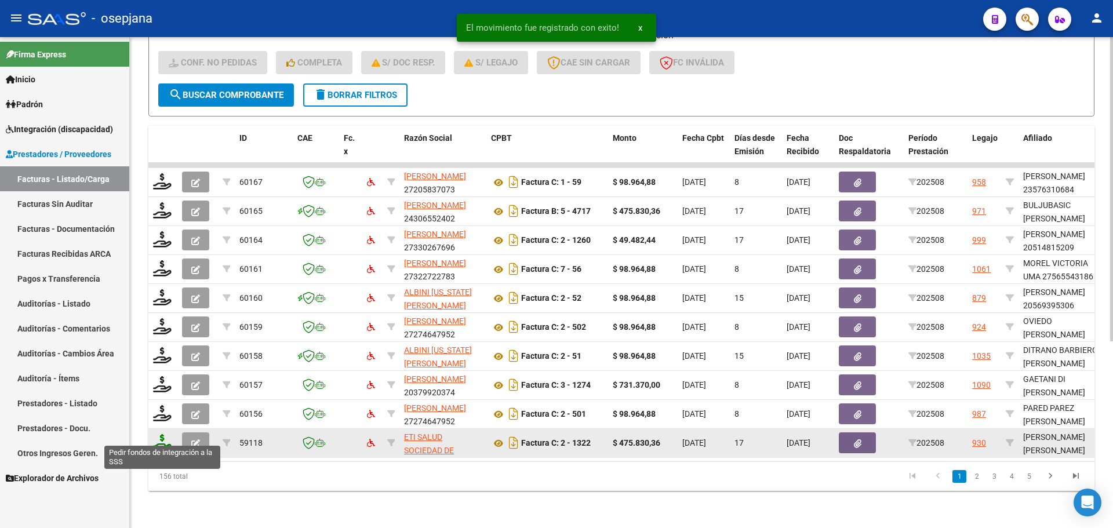
click at [165, 439] on icon at bounding box center [162, 442] width 19 height 16
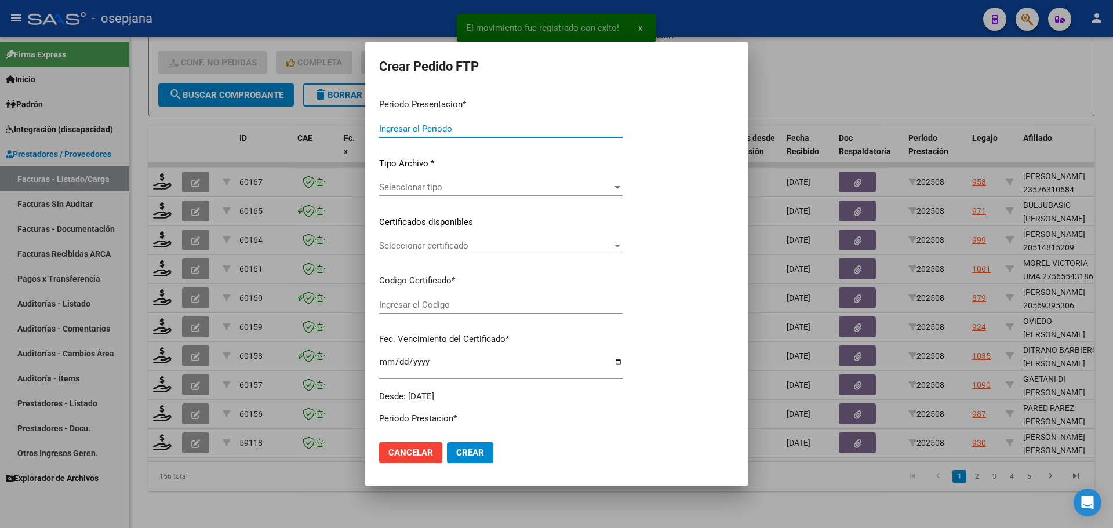
type input "202508"
type input "$ 475.830,36"
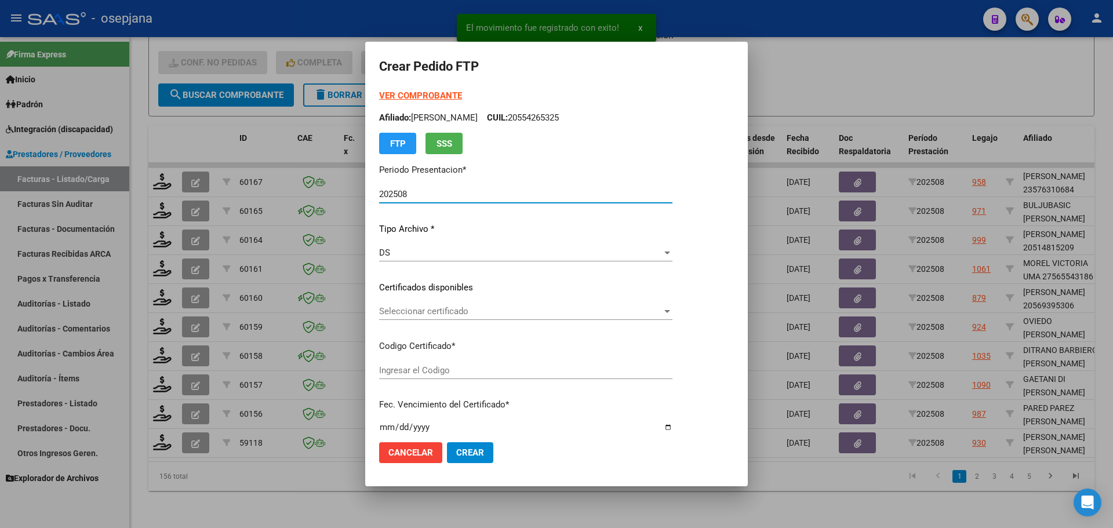
type input "ARG02000557557882025051220300512BSAS313"
type input "[DATE]"
click at [452, 310] on span "Seleccionar certificado" at bounding box center [520, 311] width 283 height 10
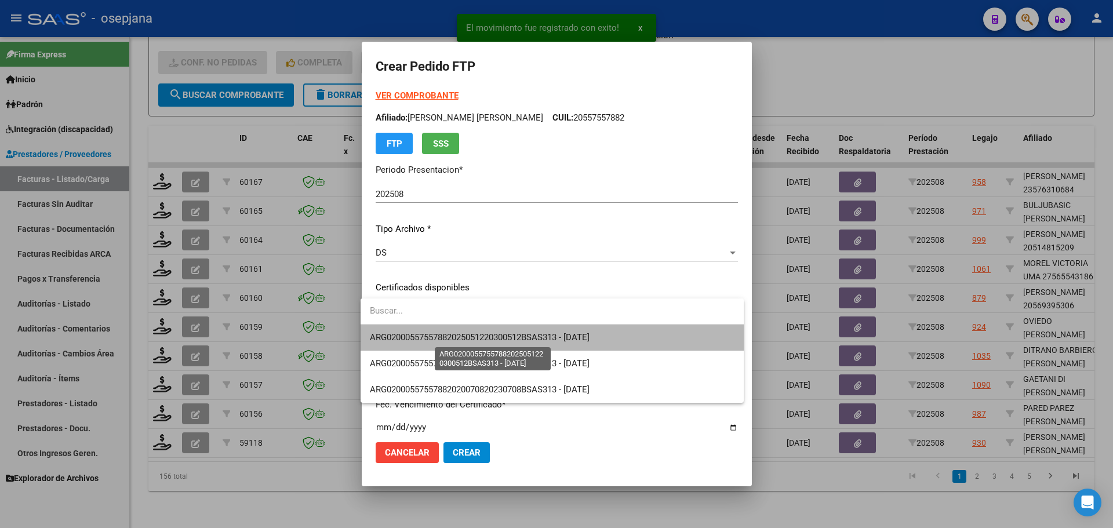
click at [458, 332] on span "ARG02000557557882025051220300512BSAS313 - [DATE]" at bounding box center [480, 337] width 220 height 10
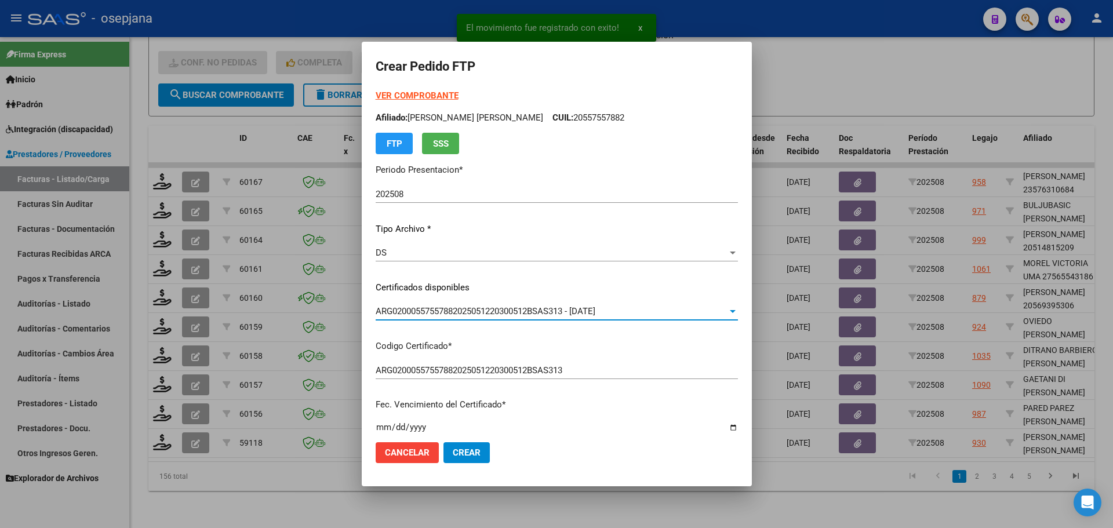
click at [434, 93] on strong "VER COMPROBANTE" at bounding box center [417, 95] width 83 height 10
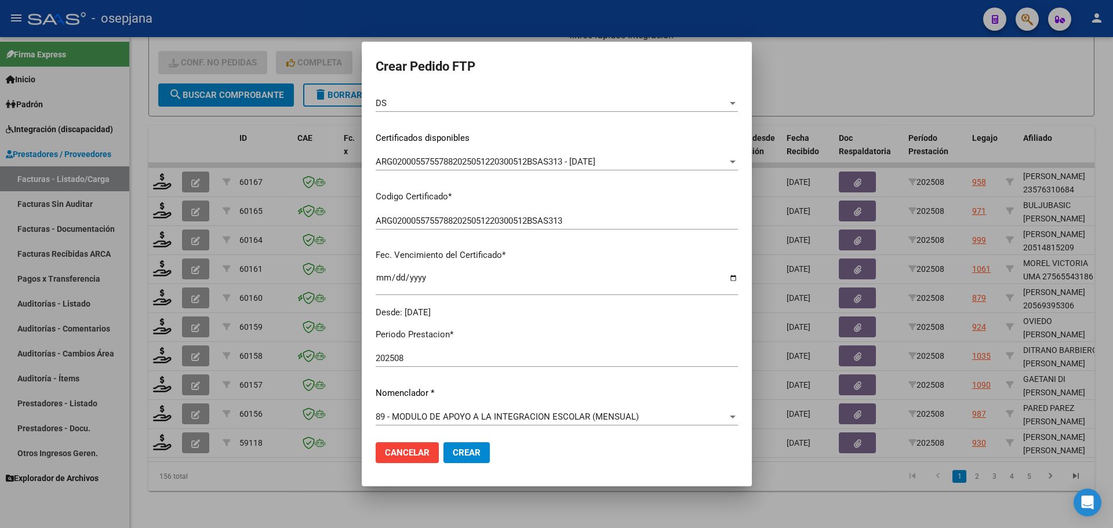
scroll to position [348, 0]
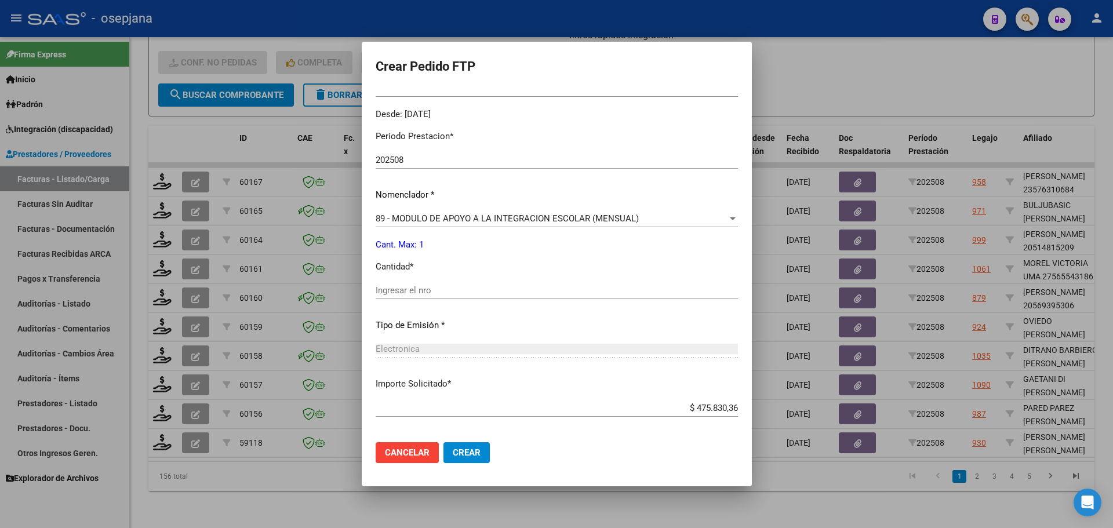
click at [404, 297] on div "Ingresar el nro" at bounding box center [557, 290] width 362 height 17
type input "1"
click at [470, 446] on button "Crear" at bounding box center [466, 452] width 46 height 21
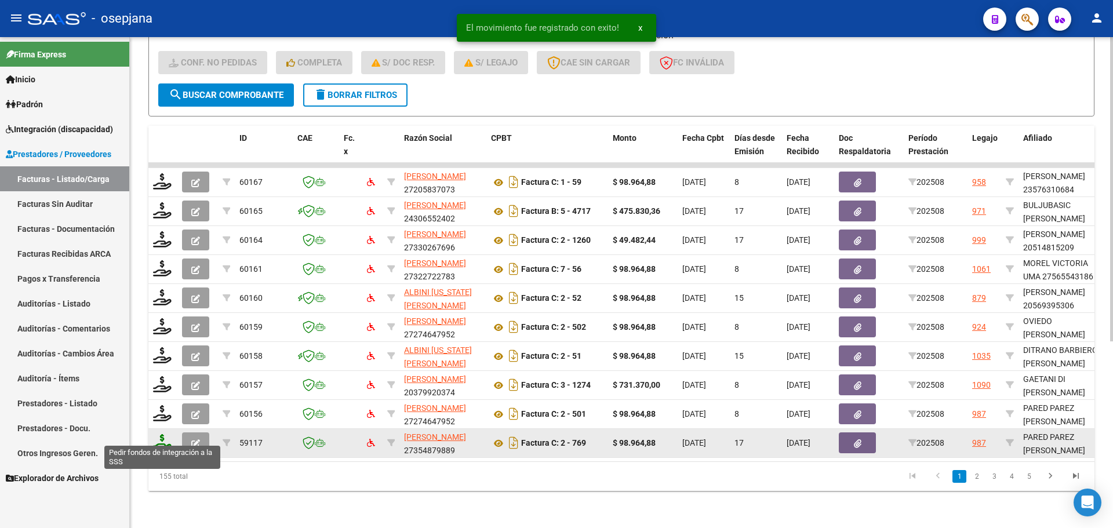
click at [168, 435] on icon at bounding box center [162, 442] width 19 height 16
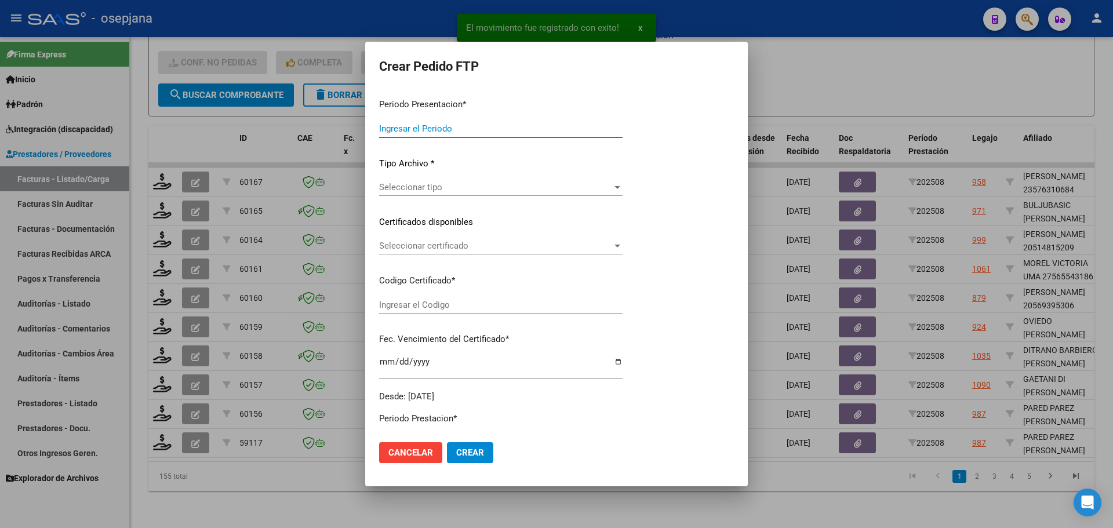
type input "202508"
type input "$ 98.964,88"
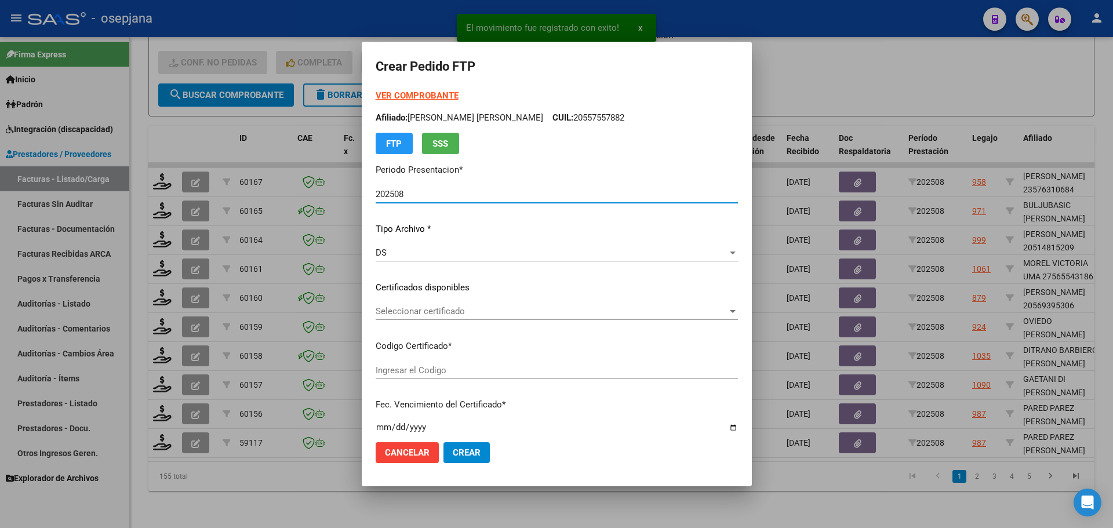
type input "ARG02000583497672022092220250922ANDIS105"
type input "[DATE]"
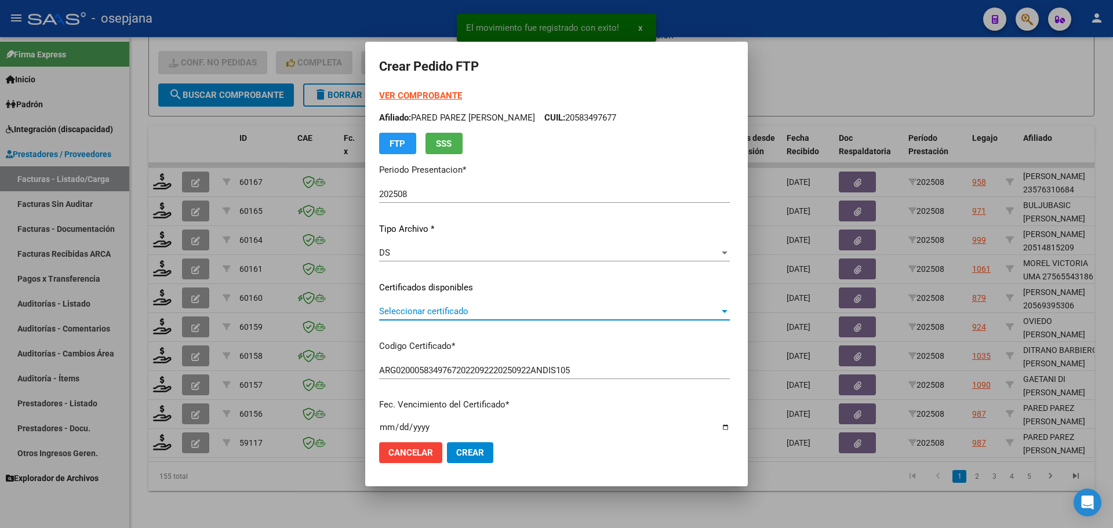
click at [437, 313] on span "Seleccionar certificado" at bounding box center [549, 311] width 340 height 10
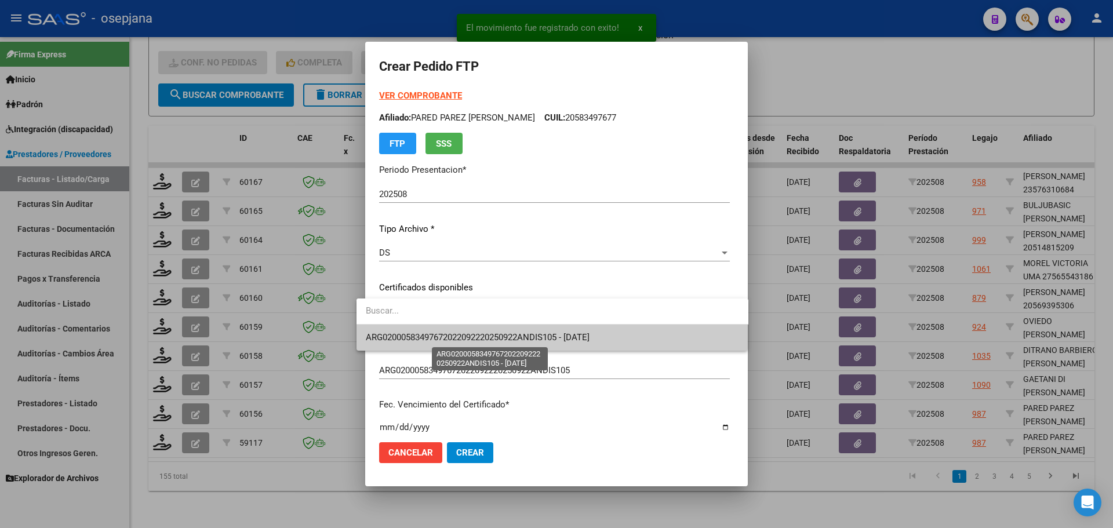
click at [446, 336] on span "ARG02000583497672022092220250922ANDIS105 - [DATE]" at bounding box center [478, 337] width 224 height 10
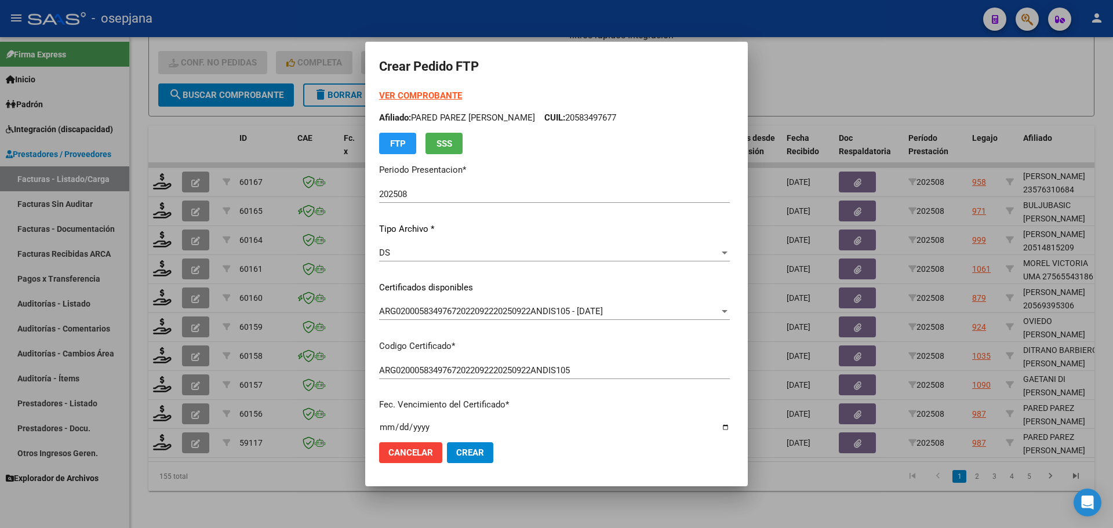
click at [412, 94] on strong "VER COMPROBANTE" at bounding box center [420, 95] width 83 height 10
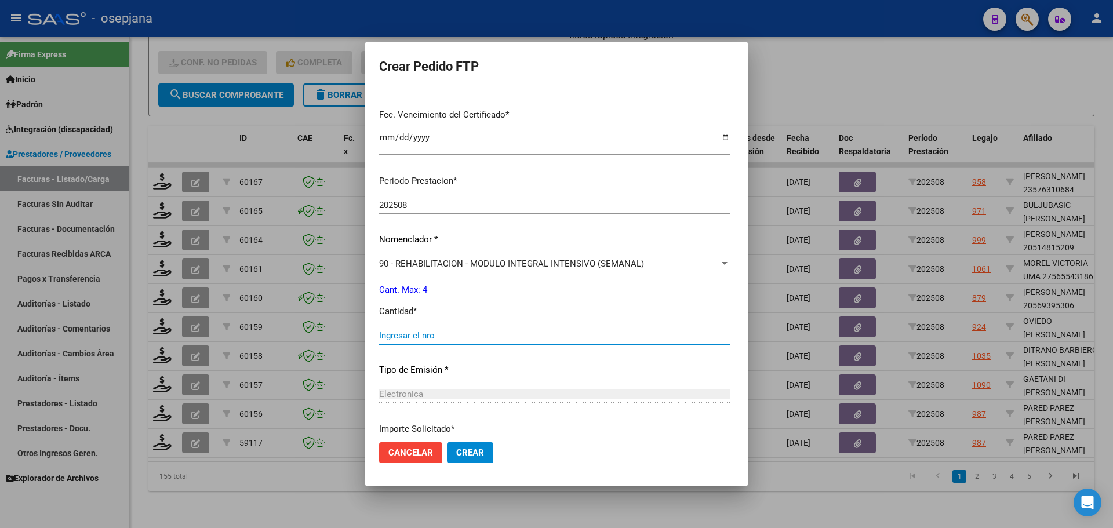
click at [397, 333] on input "Ingresar el nro" at bounding box center [554, 335] width 351 height 10
type input "4"
click at [456, 453] on span "Crear" at bounding box center [470, 453] width 28 height 10
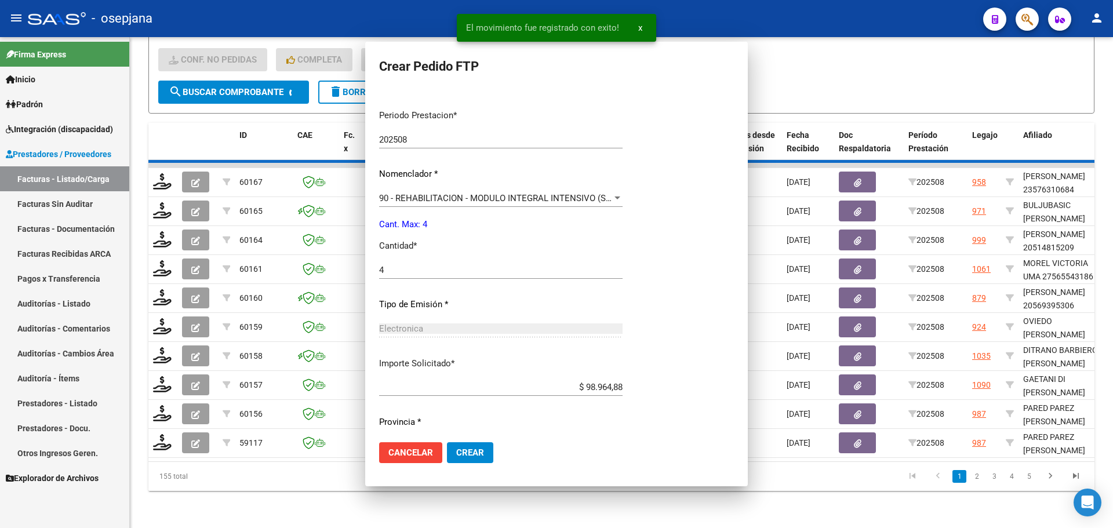
scroll to position [0, 0]
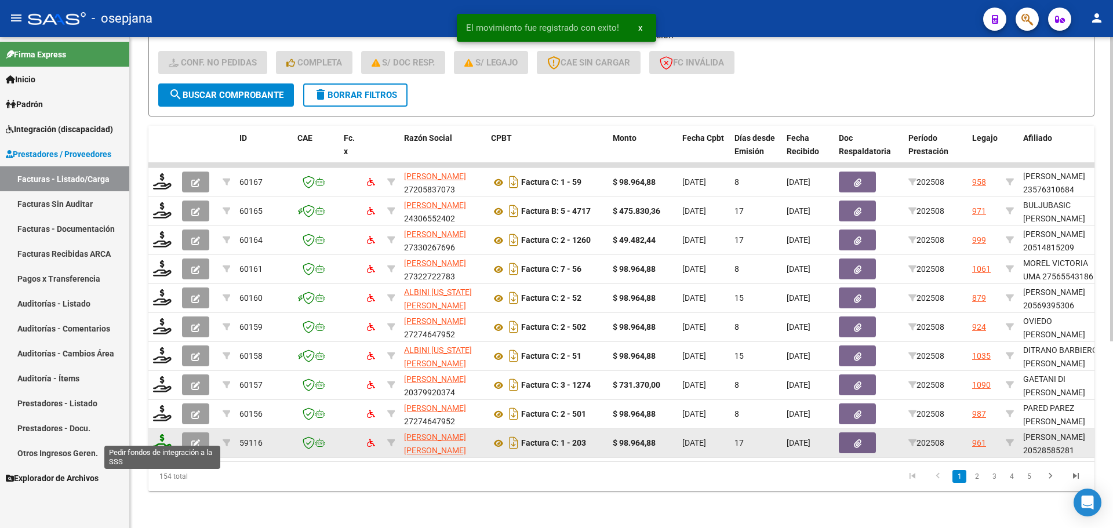
click at [168, 436] on icon at bounding box center [162, 442] width 19 height 16
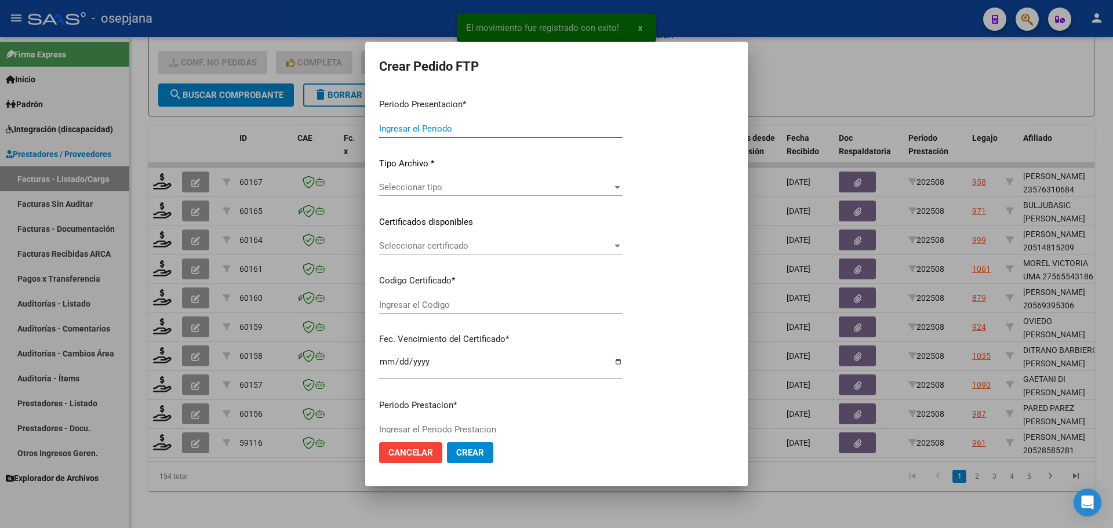
type input "202508"
type input "$ 98.964,88"
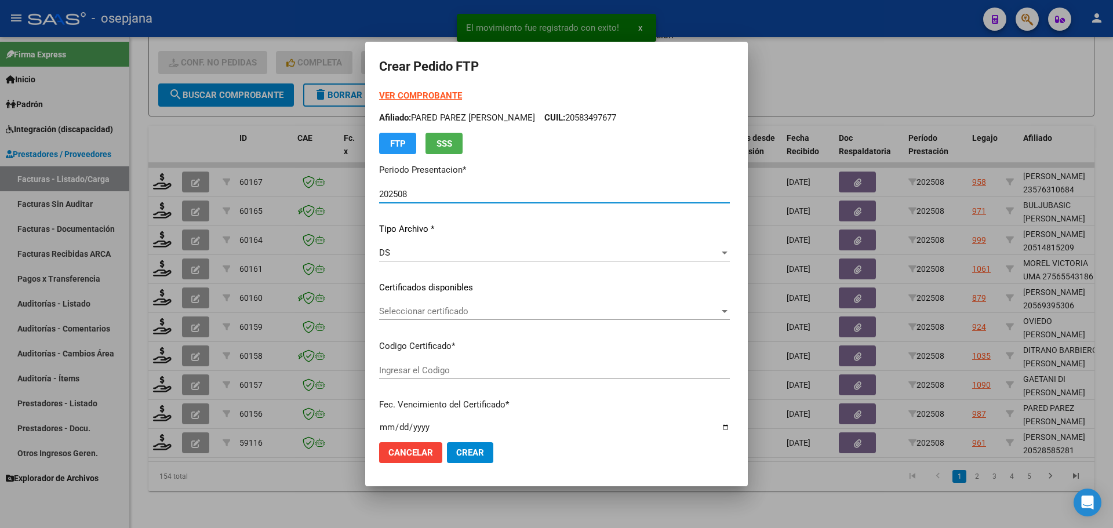
type input "ARG02000528585282024070420290704BSAS415"
type input "[DATE]"
click at [449, 309] on span "Seleccionar certificado" at bounding box center [520, 311] width 283 height 10
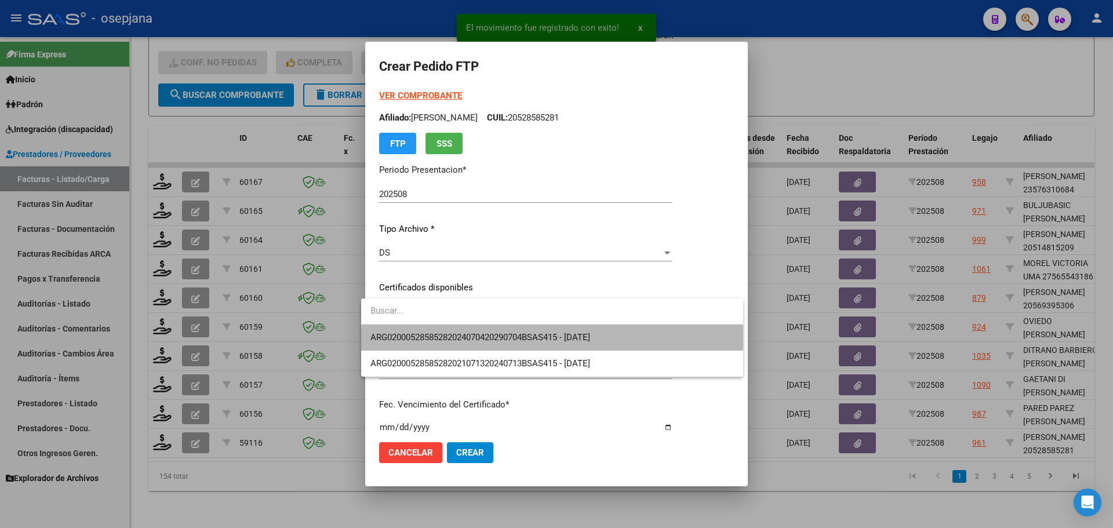
click at [454, 327] on span "ARG02000528585282024070420290704BSAS415 - [DATE]" at bounding box center [551, 338] width 363 height 26
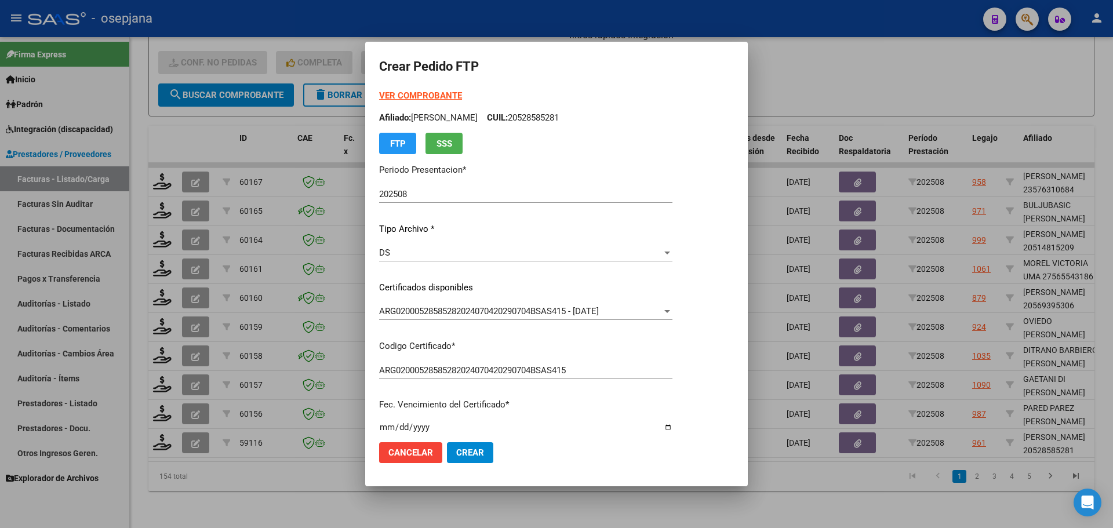
click at [426, 96] on strong "VER COMPROBANTE" at bounding box center [420, 95] width 83 height 10
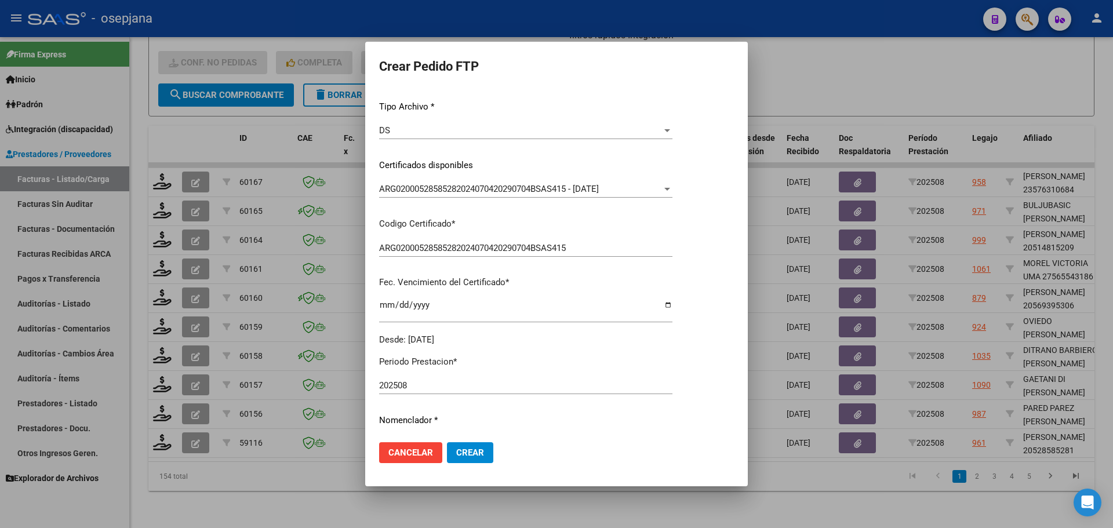
scroll to position [290, 0]
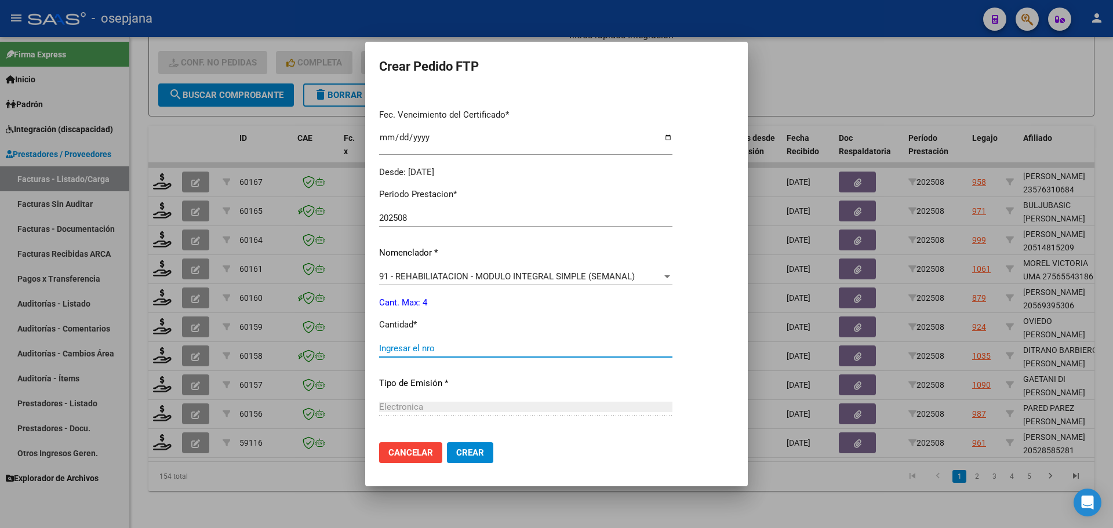
click at [402, 348] on input "Ingresar el nro" at bounding box center [525, 348] width 293 height 10
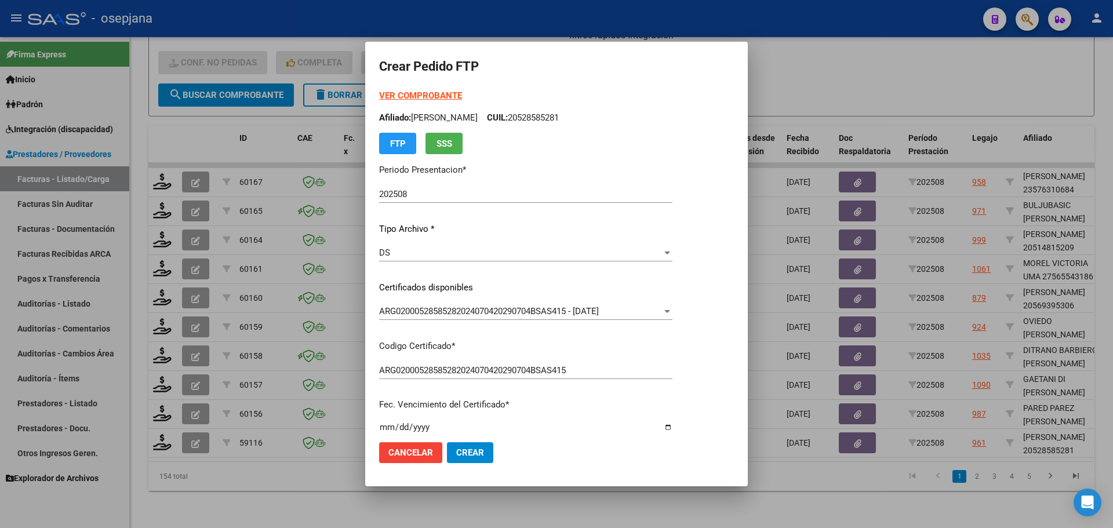
type input "4"
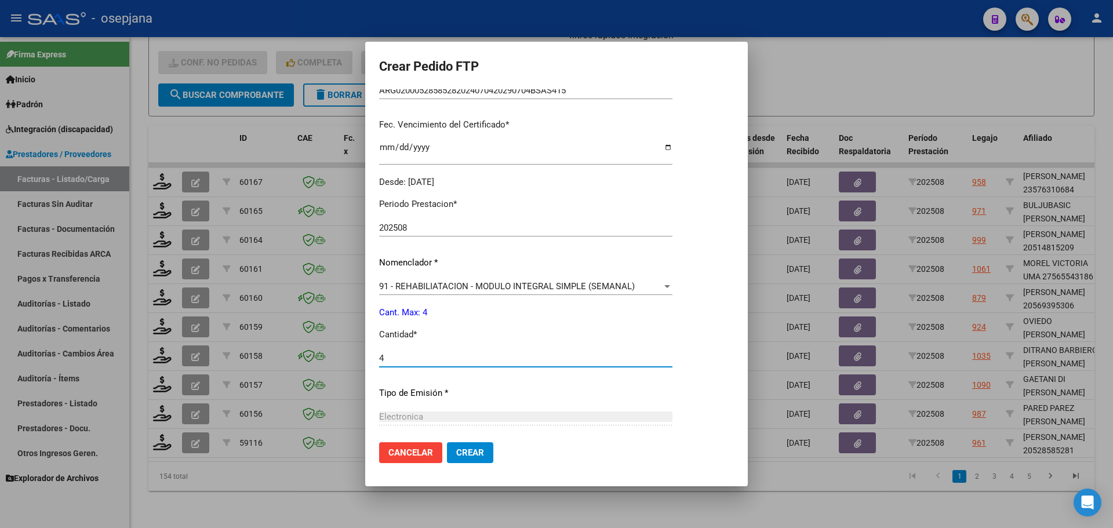
scroll to position [290, 0]
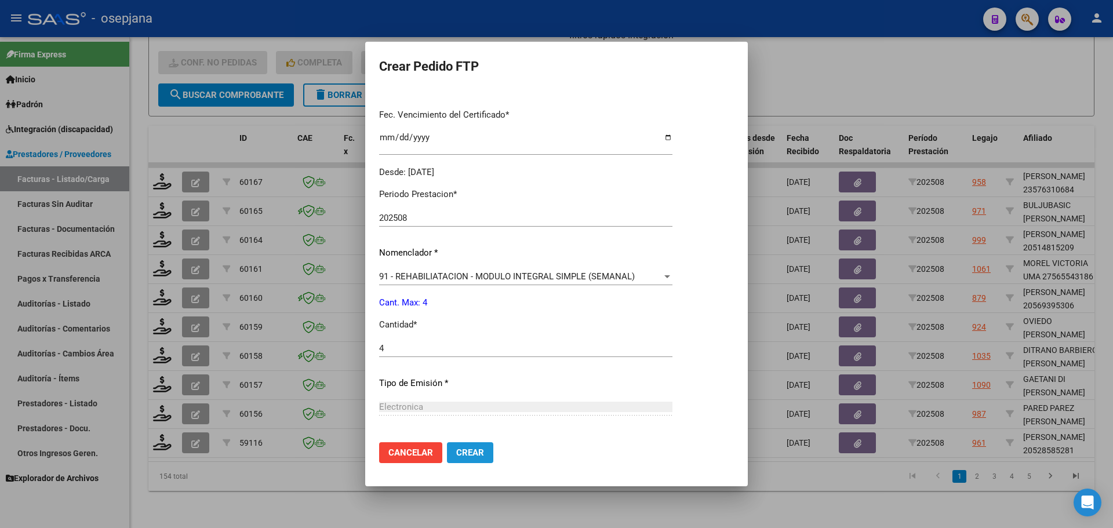
click at [470, 449] on span "Crear" at bounding box center [470, 453] width 28 height 10
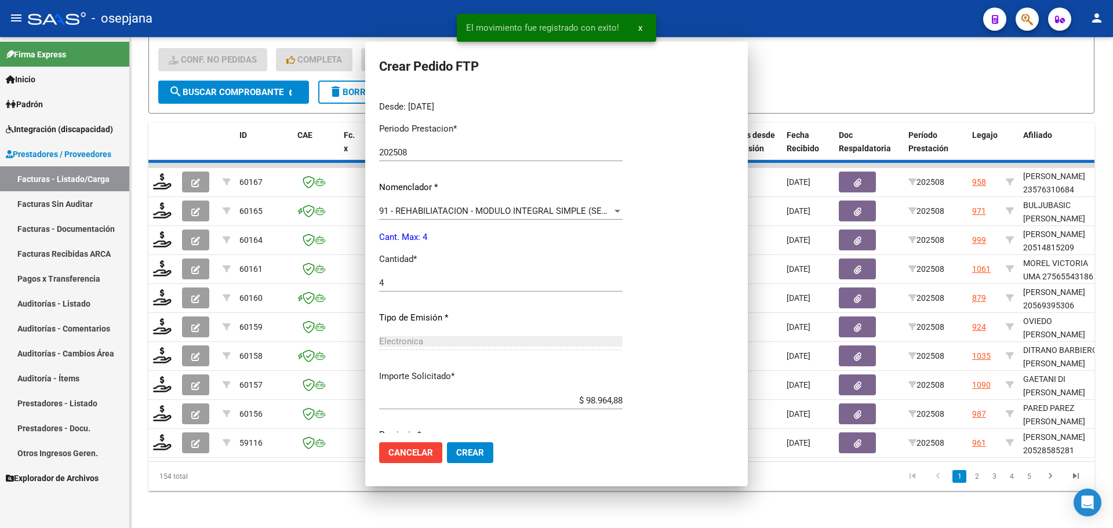
scroll to position [0, 0]
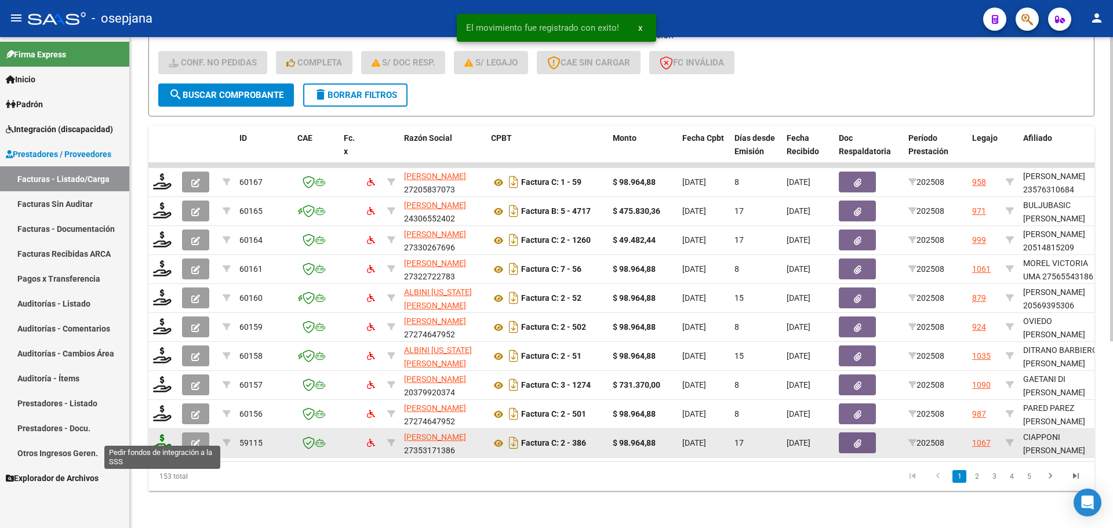
click at [161, 434] on icon at bounding box center [162, 442] width 19 height 16
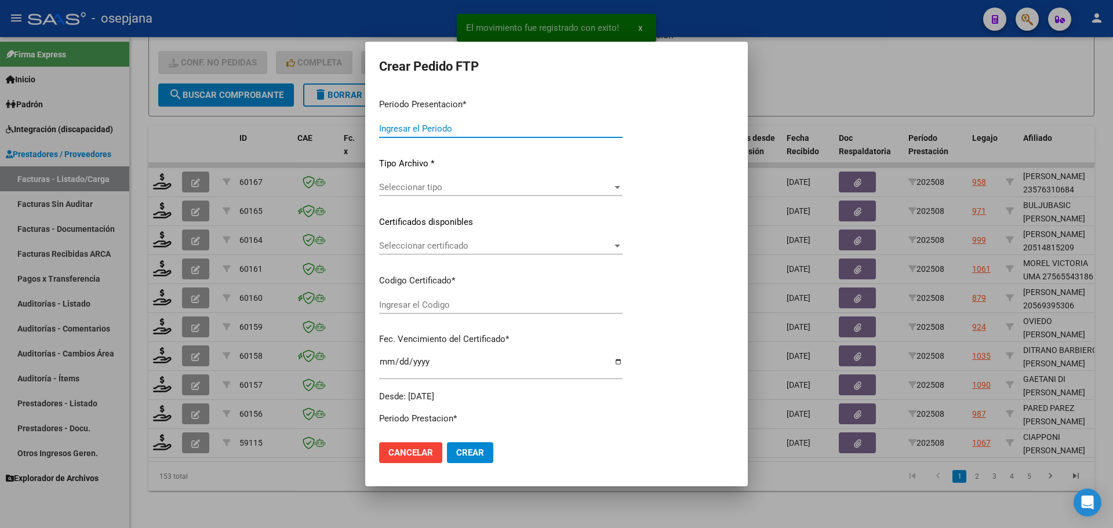
type input "202508"
type input "$ 98.964,88"
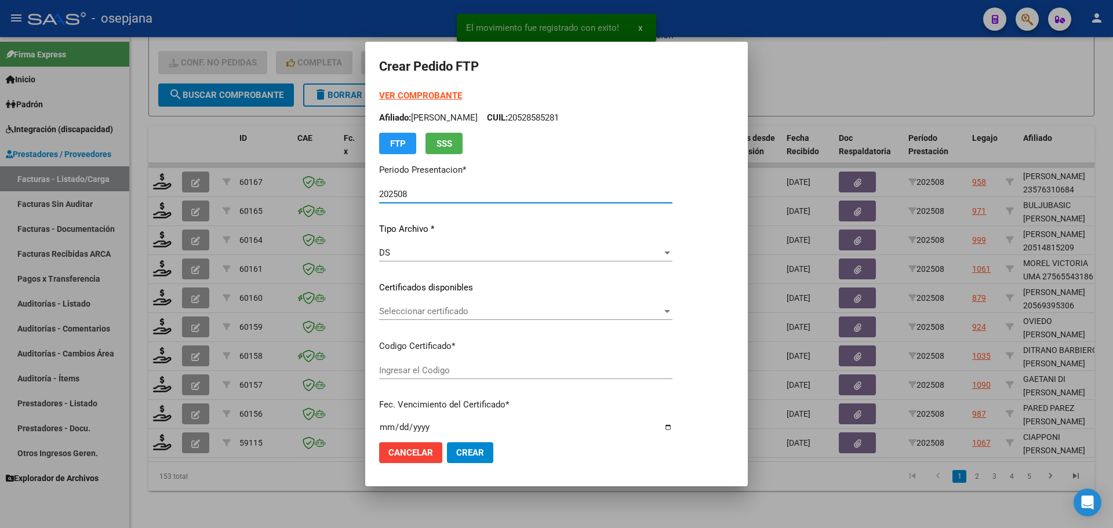
type input "ARG02000552734382022112520271125BSAS436"
type input "[DATE]"
click at [457, 306] on div "Seleccionar certificado Seleccionar certificado" at bounding box center [546, 311] width 334 height 17
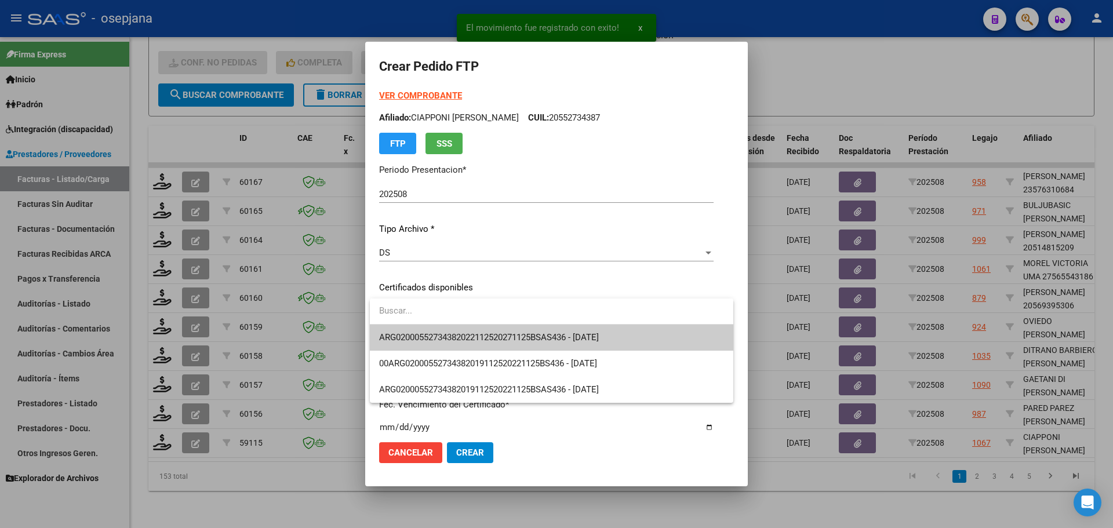
click at [467, 328] on span "ARG02000552734382022112520271125BSAS436 - [DATE]" at bounding box center [551, 338] width 345 height 26
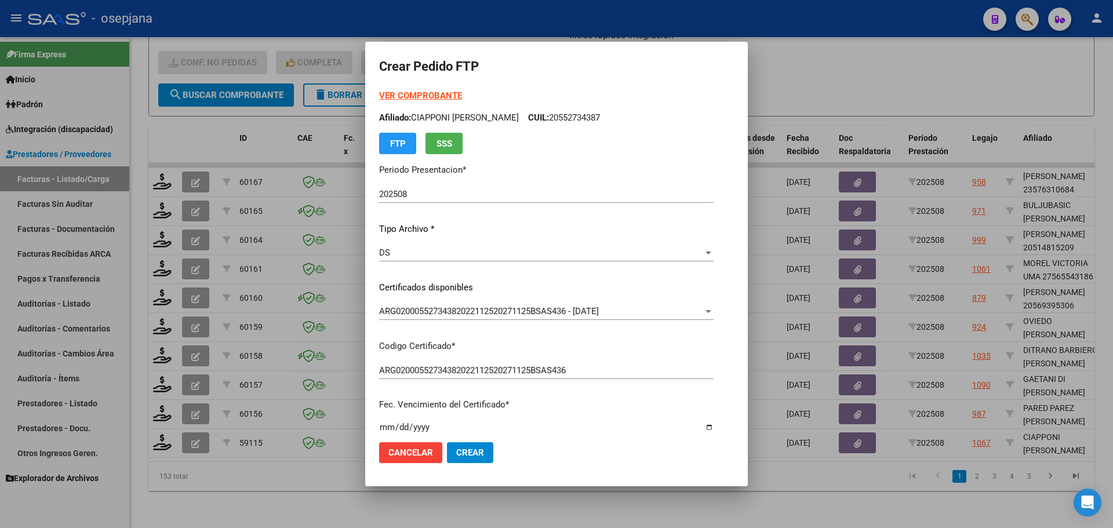
click at [426, 96] on strong "VER COMPROBANTE" at bounding box center [420, 95] width 83 height 10
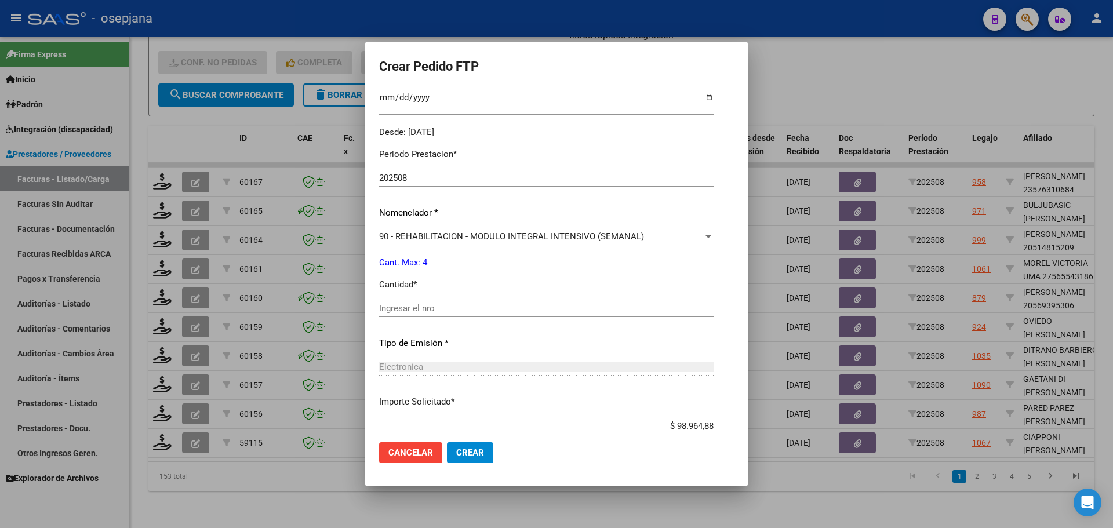
scroll to position [348, 0]
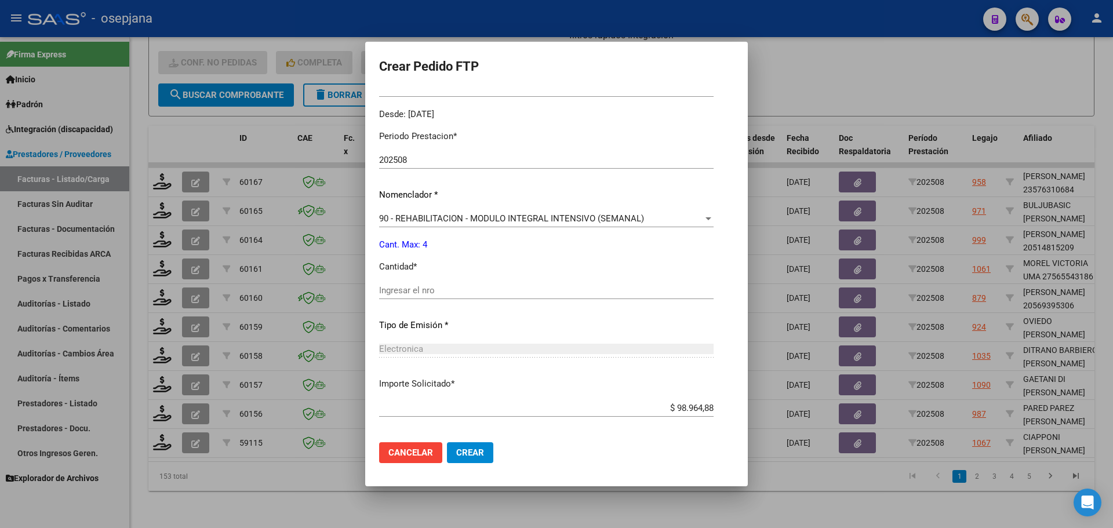
click at [403, 285] on div "Ingresar el nro" at bounding box center [546, 290] width 334 height 17
type input "4"
click at [471, 450] on span "Crear" at bounding box center [470, 453] width 28 height 10
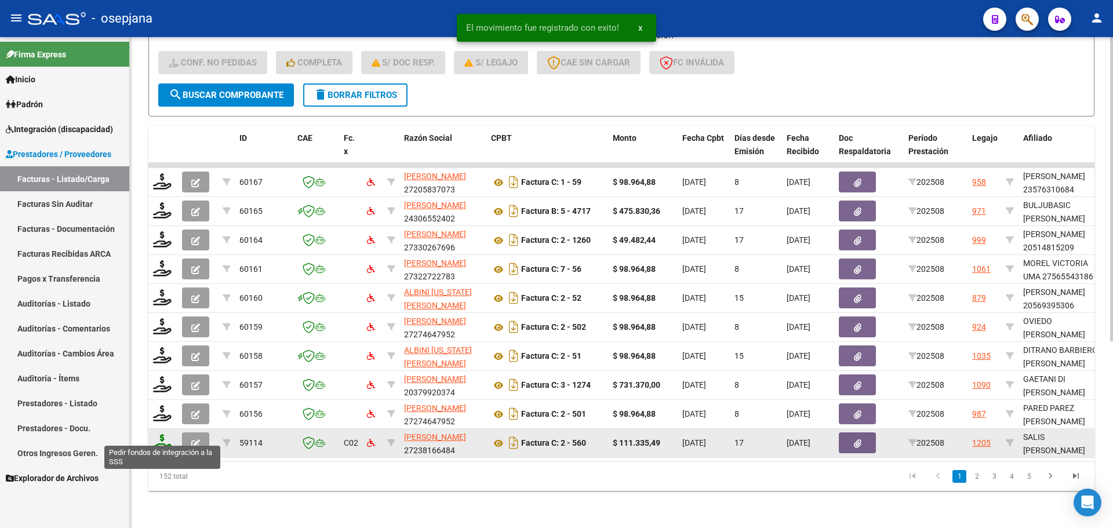
click at [165, 434] on icon at bounding box center [162, 442] width 19 height 16
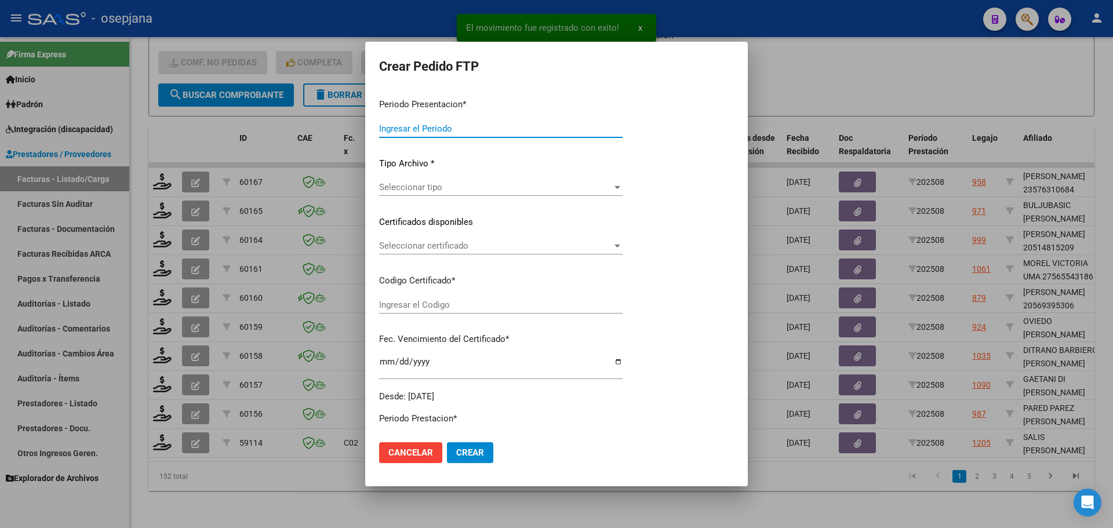
type input "202508"
type input "$ 111.335,49"
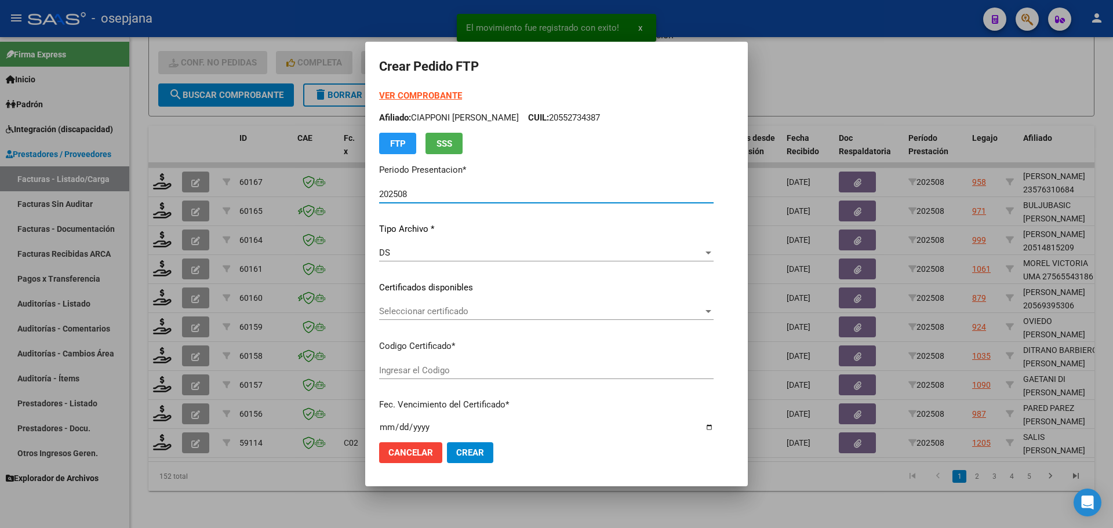
type input "ARG02000578334132022072620270726BSAS436"
type input "[DATE]"
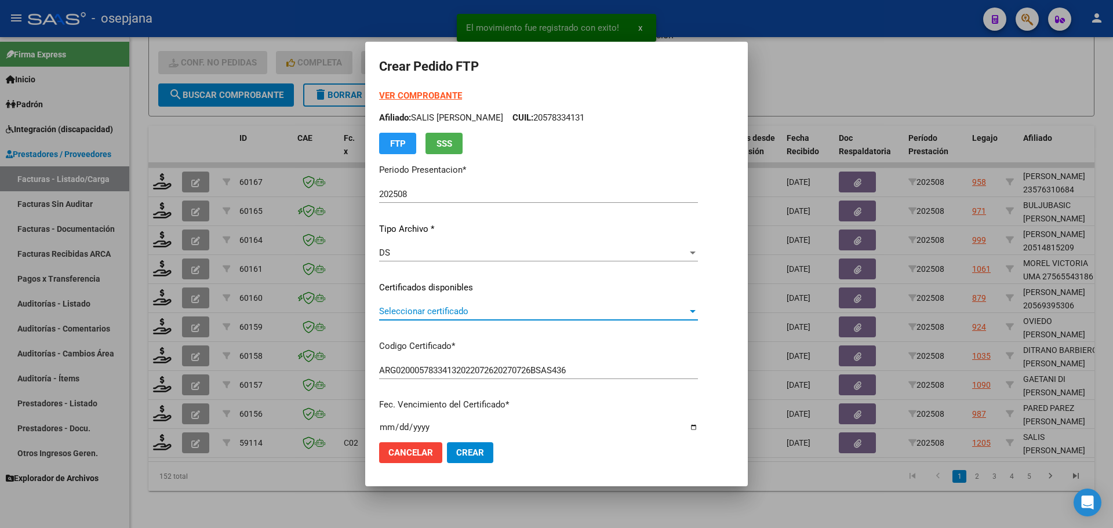
click at [467, 308] on span "Seleccionar certificado" at bounding box center [533, 311] width 308 height 10
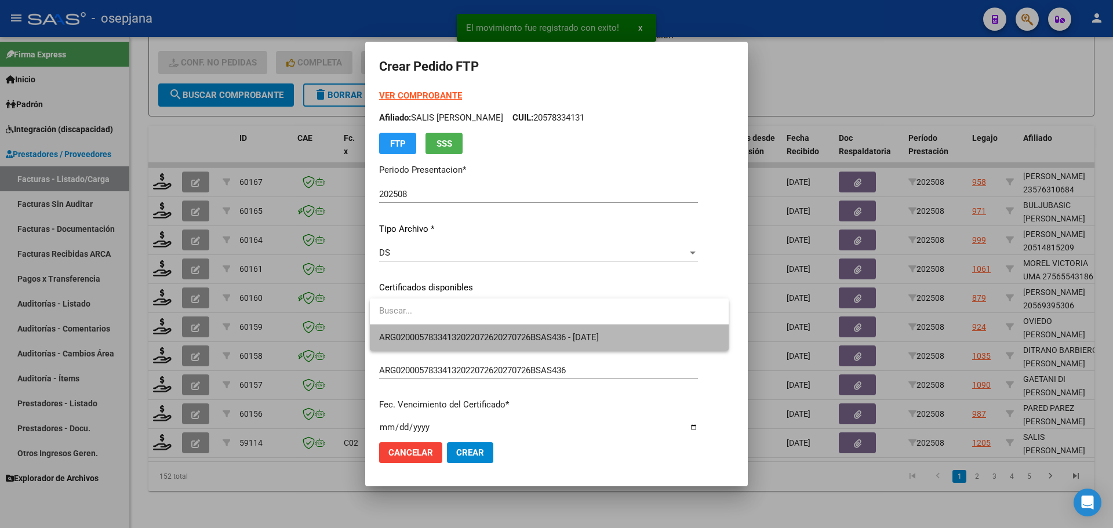
click at [470, 328] on span "ARG02000578334132022072620270726BSAS436 - [DATE]" at bounding box center [549, 338] width 340 height 26
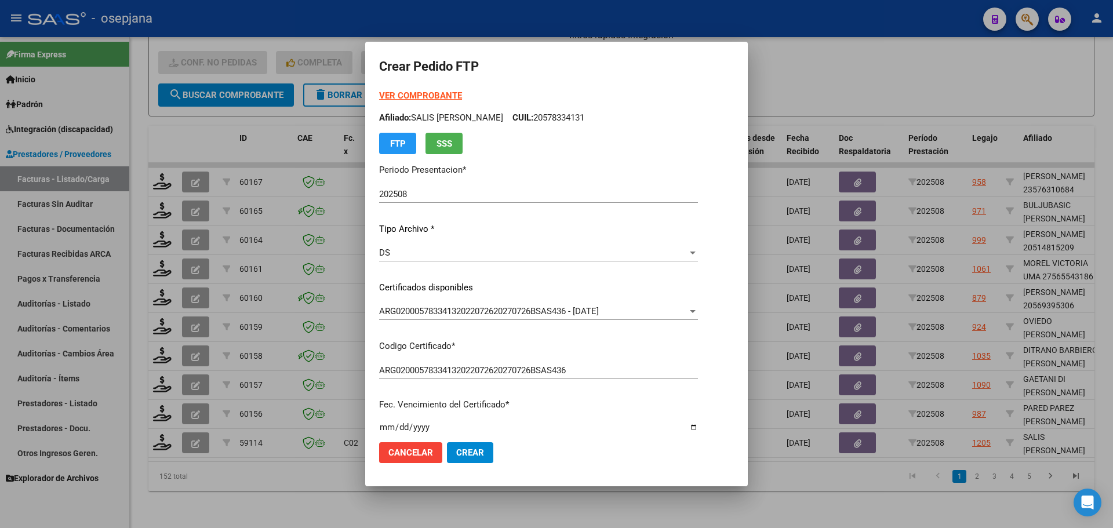
click at [422, 97] on strong "VER COMPROBANTE" at bounding box center [420, 95] width 83 height 10
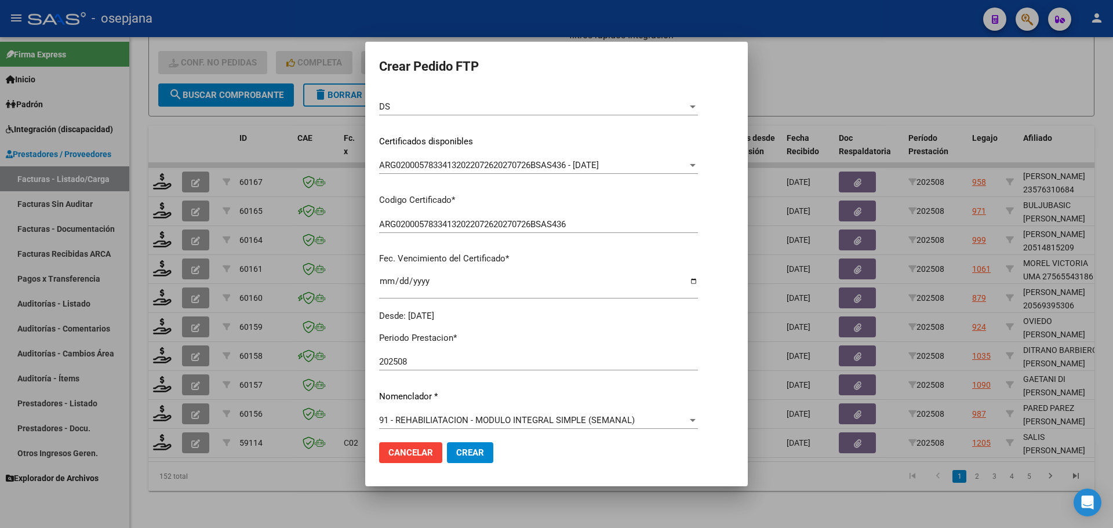
scroll to position [348, 0]
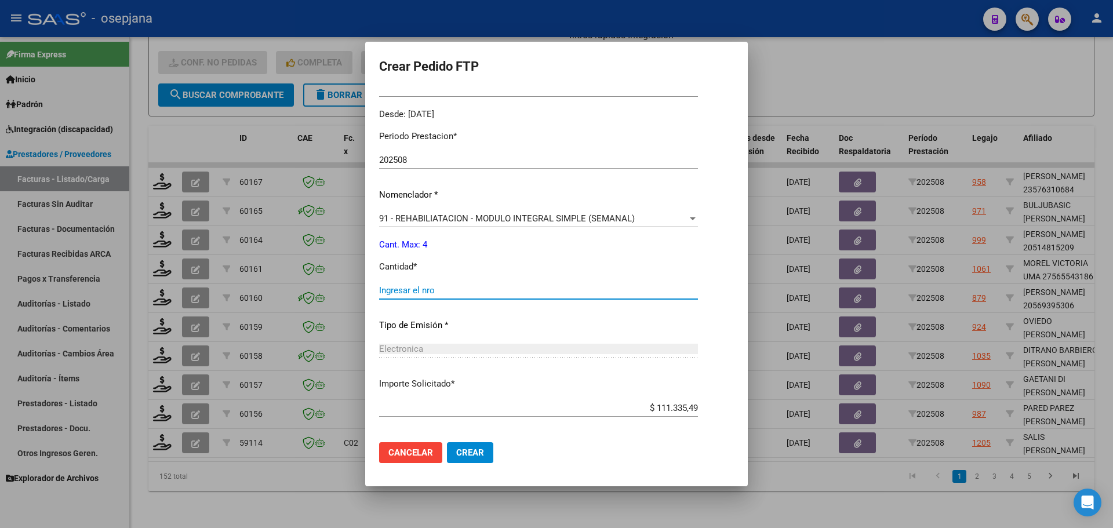
click at [411, 289] on input "Ingresar el nro" at bounding box center [538, 290] width 319 height 10
type input "4"
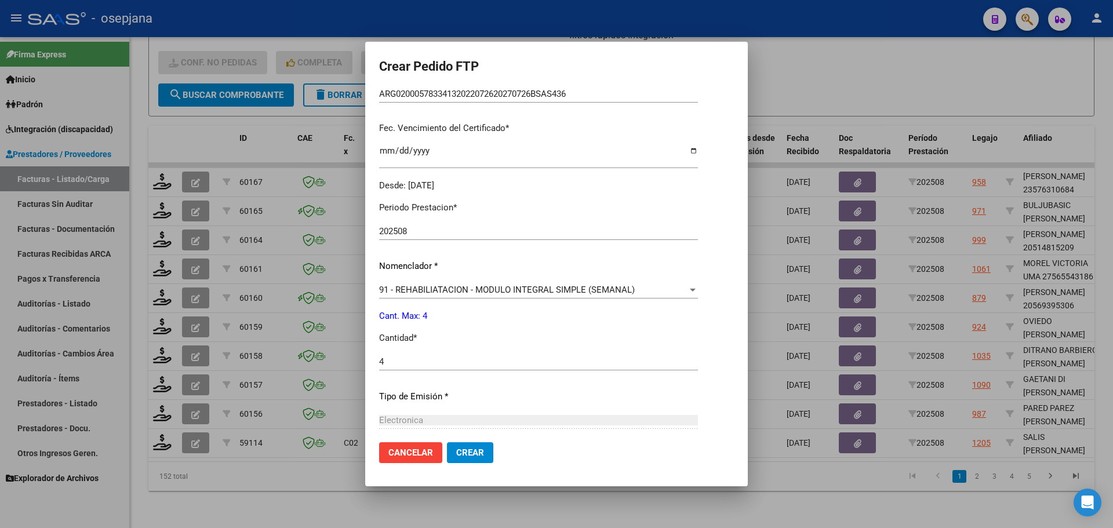
scroll to position [290, 0]
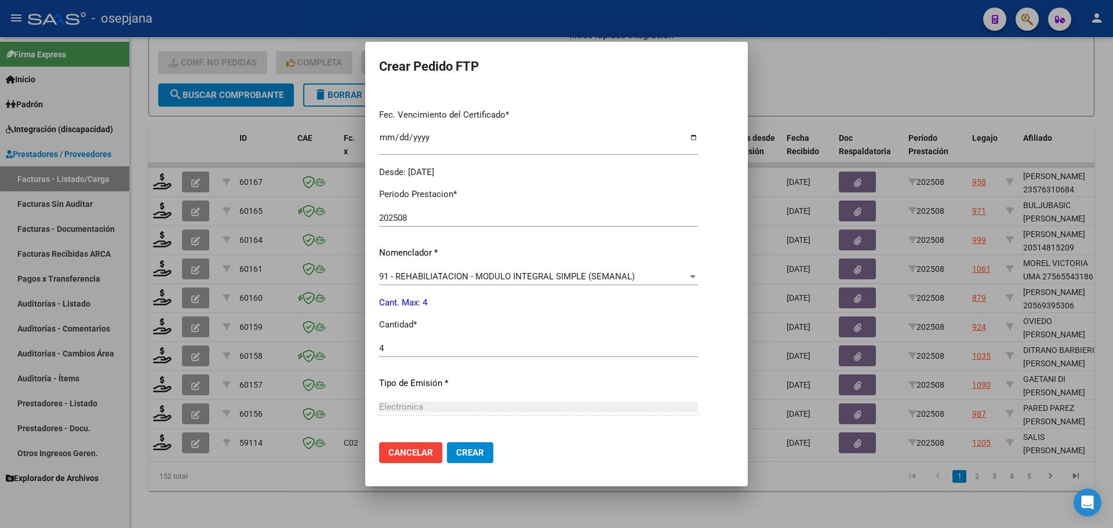
click at [477, 453] on span "Crear" at bounding box center [470, 453] width 28 height 10
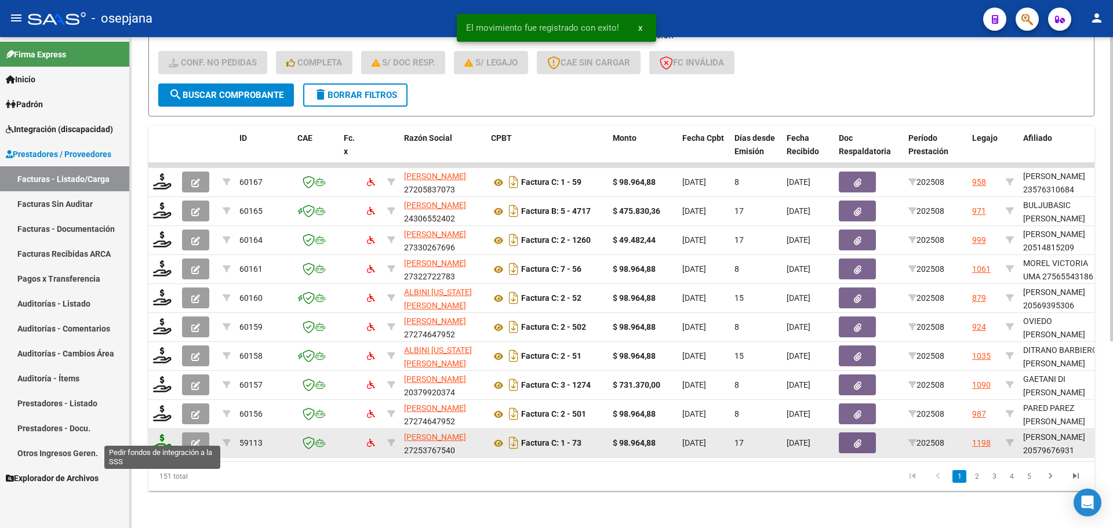
click at [166, 434] on icon at bounding box center [162, 442] width 19 height 16
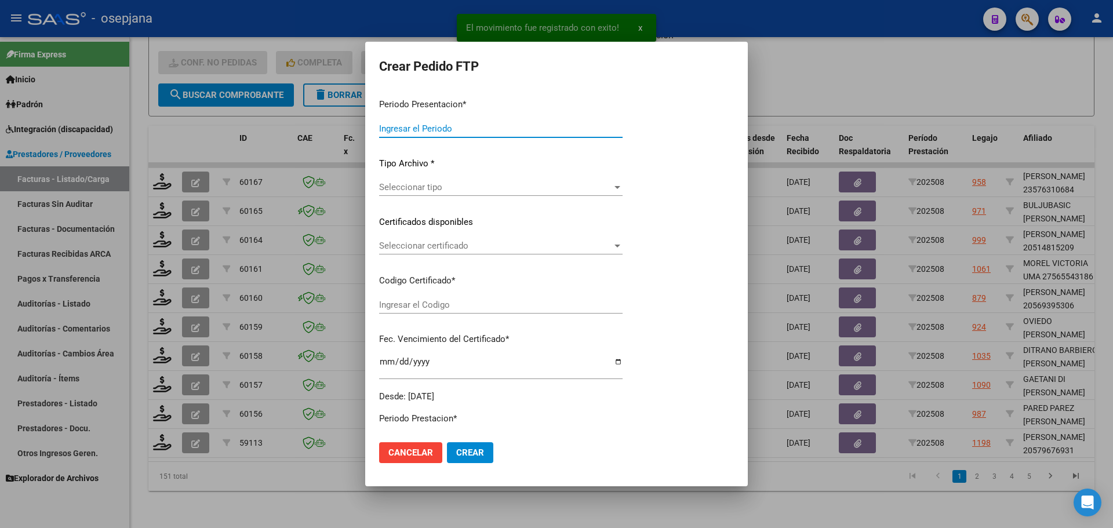
type input "202508"
type input "$ 98.964,88"
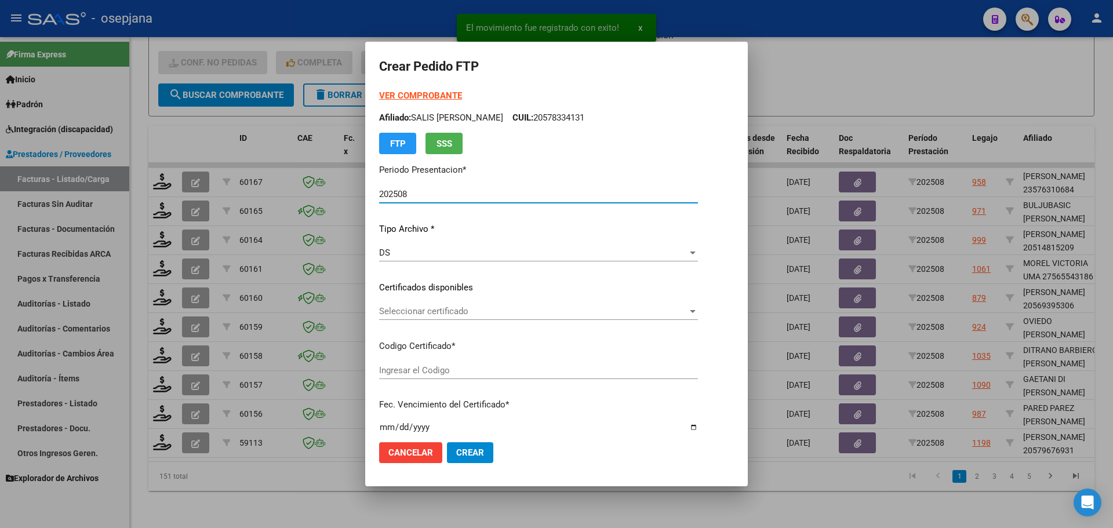
type input "ARG01000579676932025011420300114BSAS313"
type input "[DATE]"
click at [417, 312] on span "Seleccionar certificado" at bounding box center [520, 311] width 283 height 10
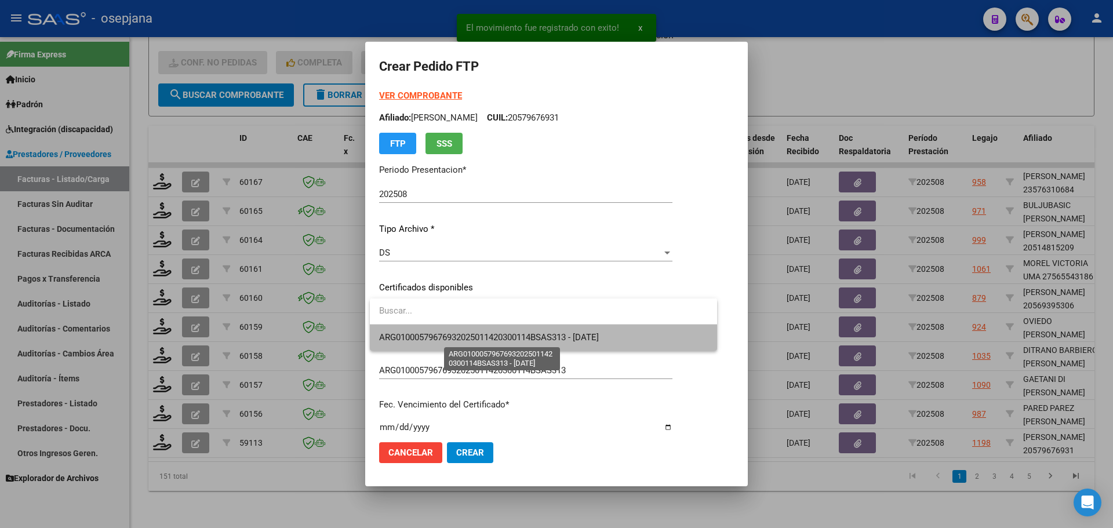
click at [427, 335] on span "ARG01000579676932025011420300114BSAS313 - [DATE]" at bounding box center [489, 337] width 220 height 10
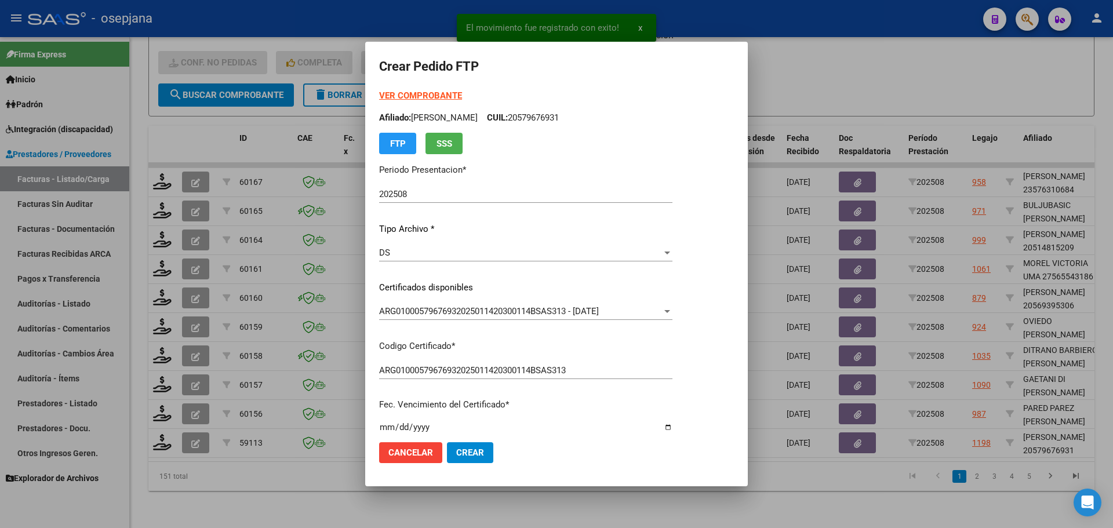
click at [406, 93] on strong "VER COMPROBANTE" at bounding box center [420, 95] width 83 height 10
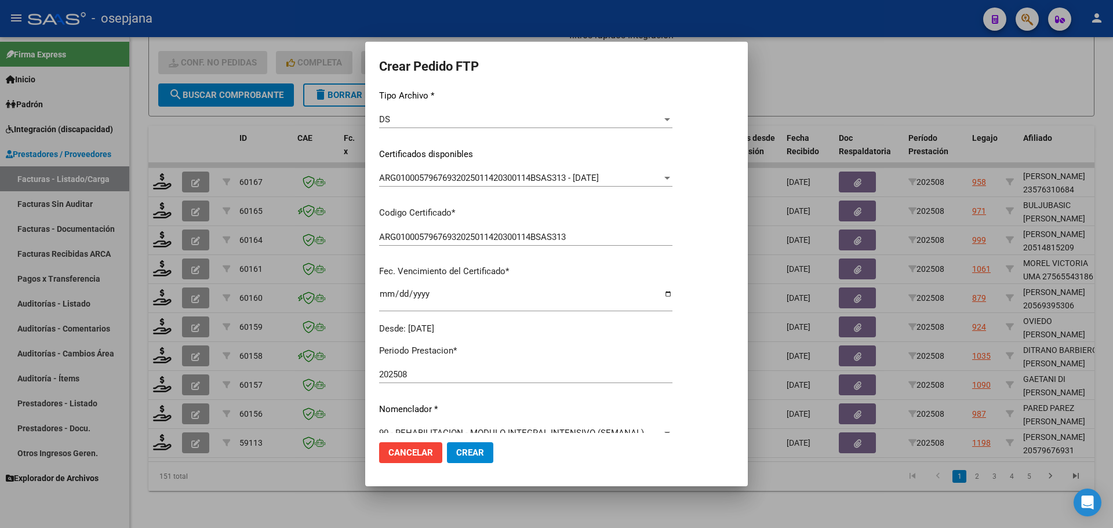
scroll to position [348, 0]
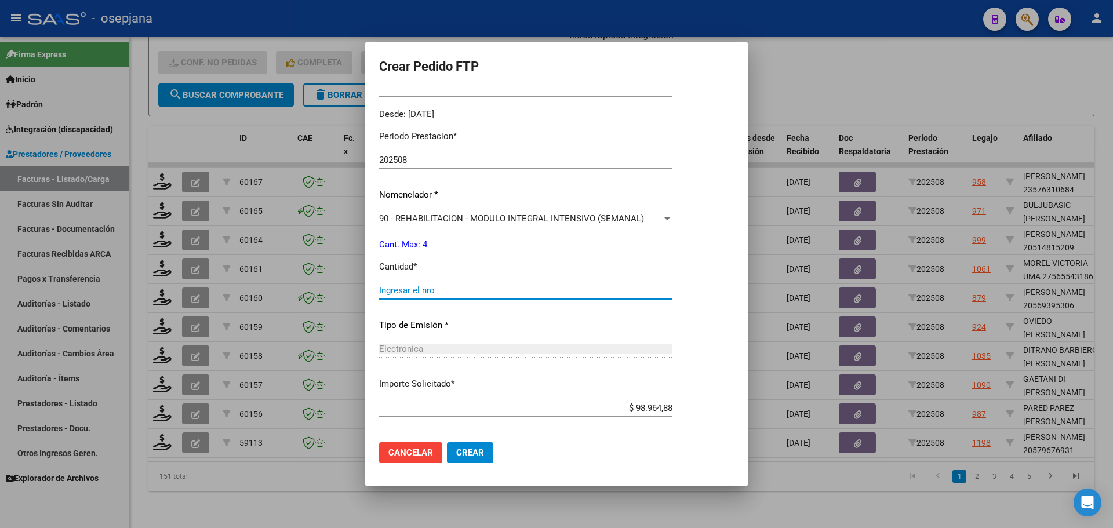
click at [428, 286] on input "Ingresar el nro" at bounding box center [525, 290] width 293 height 10
type input "4"
click at [485, 449] on button "Crear" at bounding box center [470, 452] width 46 height 21
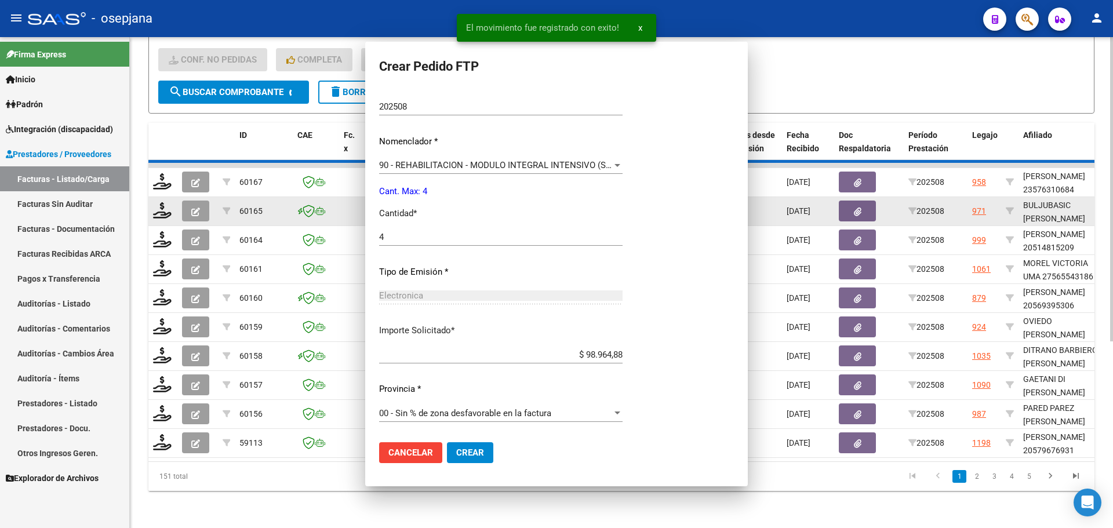
scroll to position [0, 0]
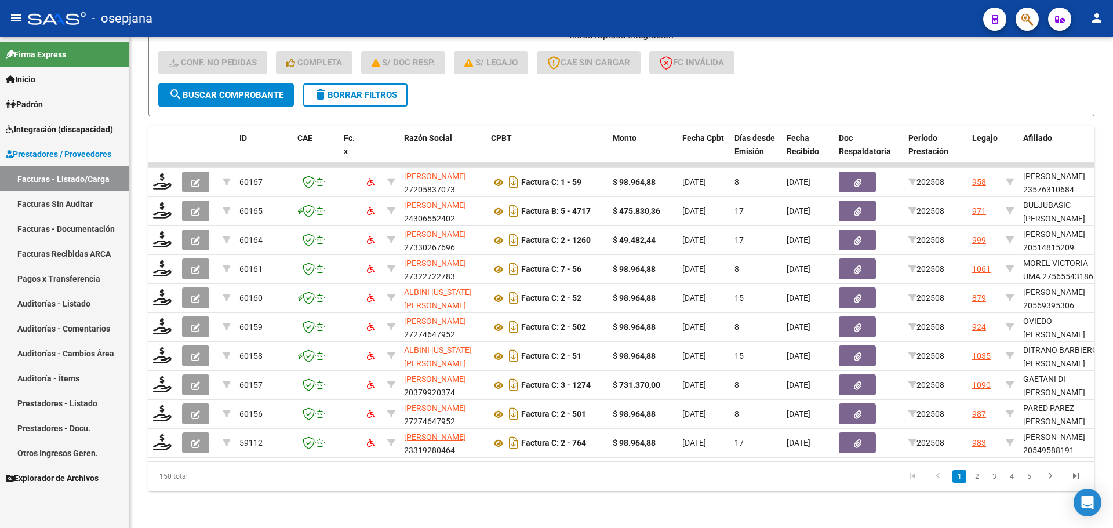
click at [64, 123] on span "Integración (discapacidad)" at bounding box center [59, 129] width 107 height 13
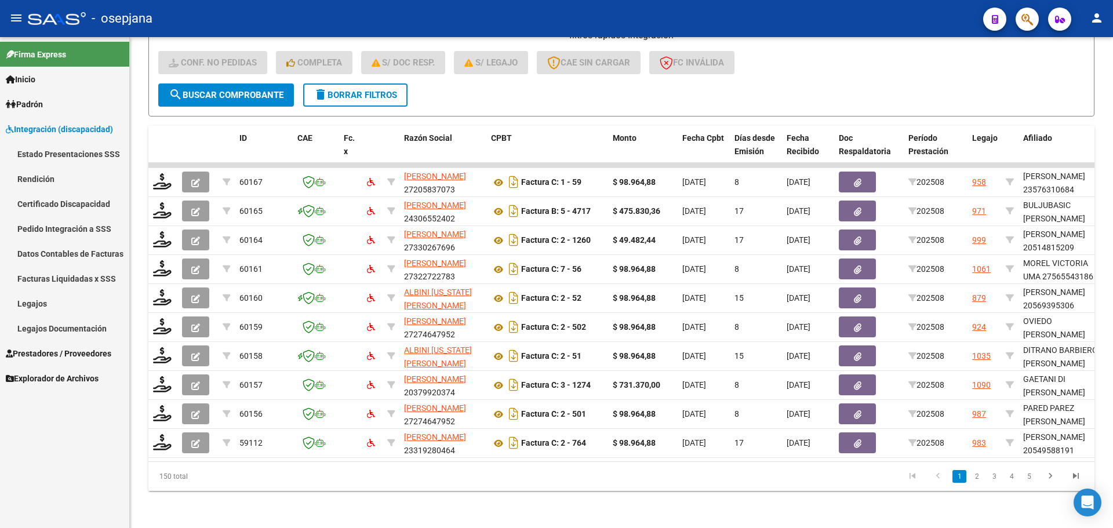
click at [52, 306] on link "Legajos" at bounding box center [64, 303] width 129 height 25
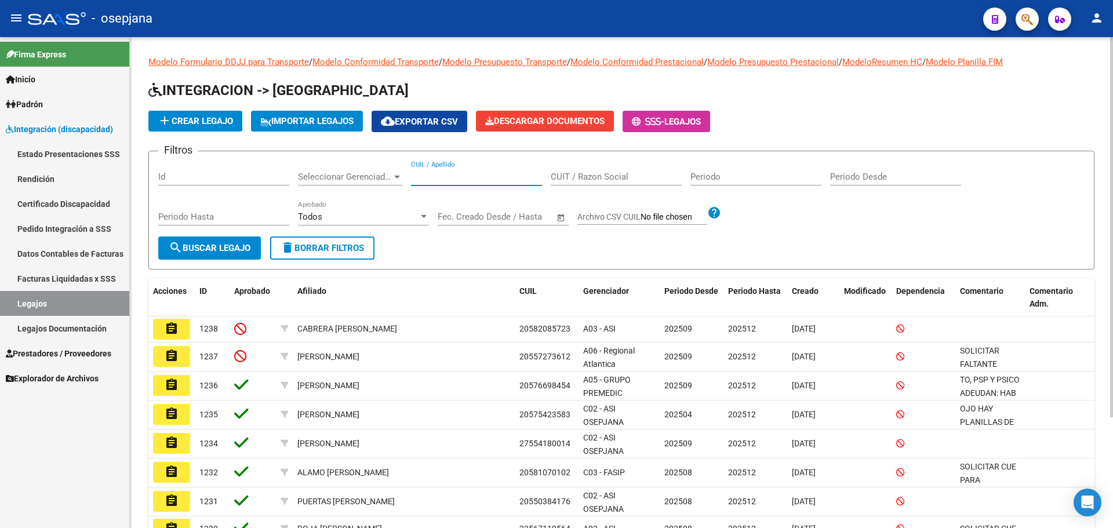
click at [454, 181] on input "CUIL / Apellido" at bounding box center [476, 177] width 131 height 10
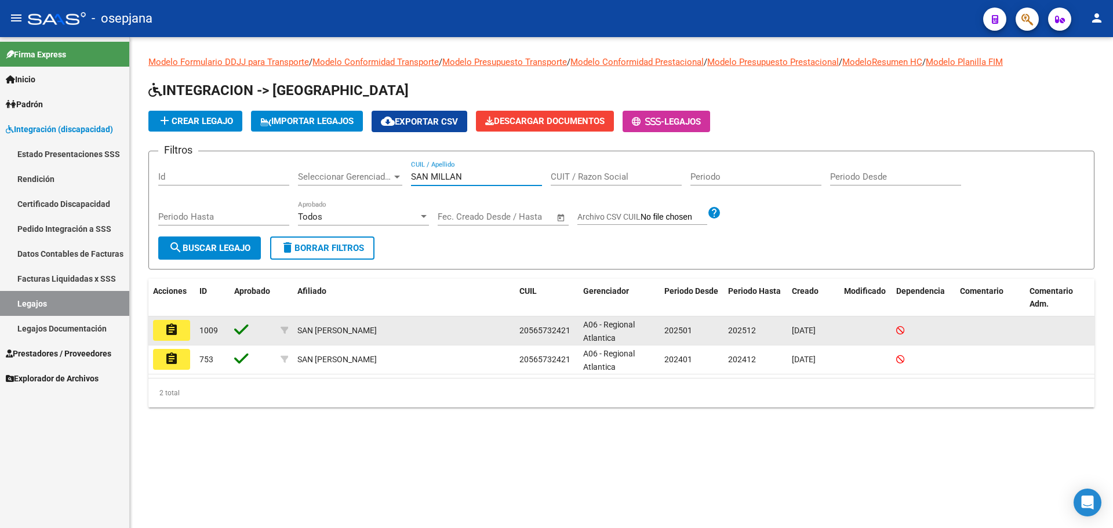
type input "SAN MILLAN"
click at [188, 326] on button "assignment" at bounding box center [171, 330] width 37 height 21
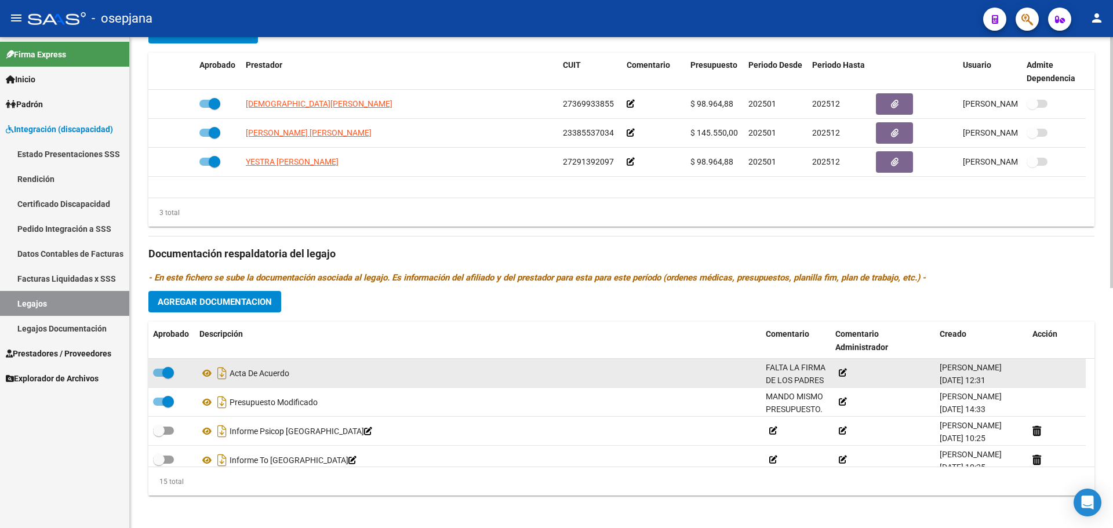
scroll to position [330, 0]
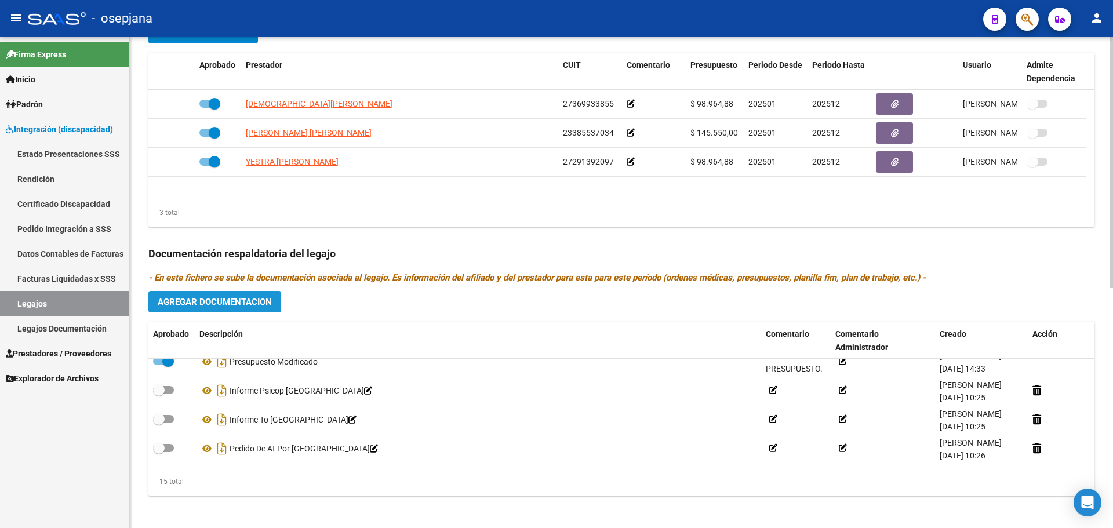
click at [254, 299] on span "Agregar Documentacion" at bounding box center [215, 302] width 114 height 10
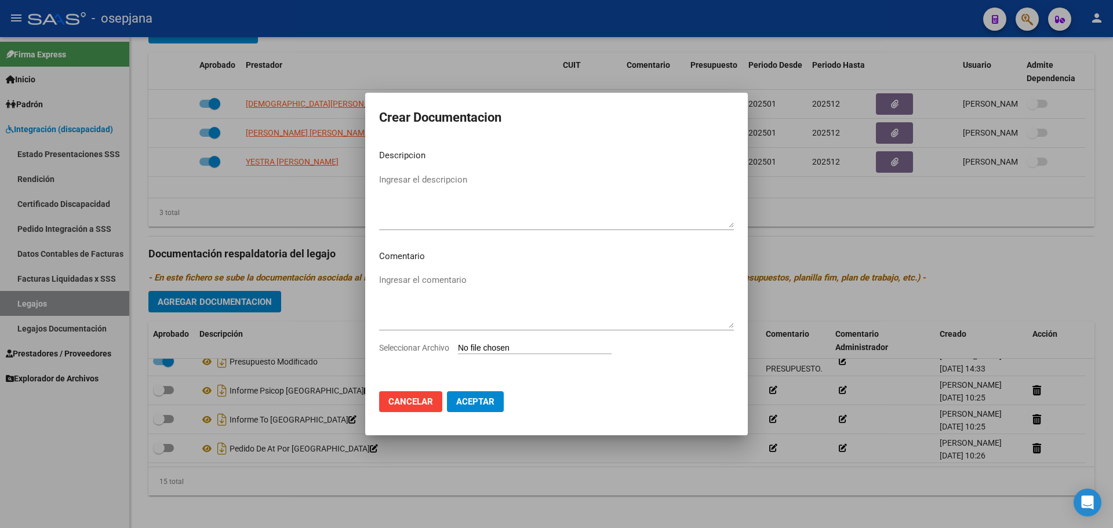
click at [502, 349] on input "Seleccionar Archivo" at bounding box center [535, 348] width 154 height 11
type input "C:\fakepath\INFORME fonoaudiologa SAN MILLAN25.pdf"
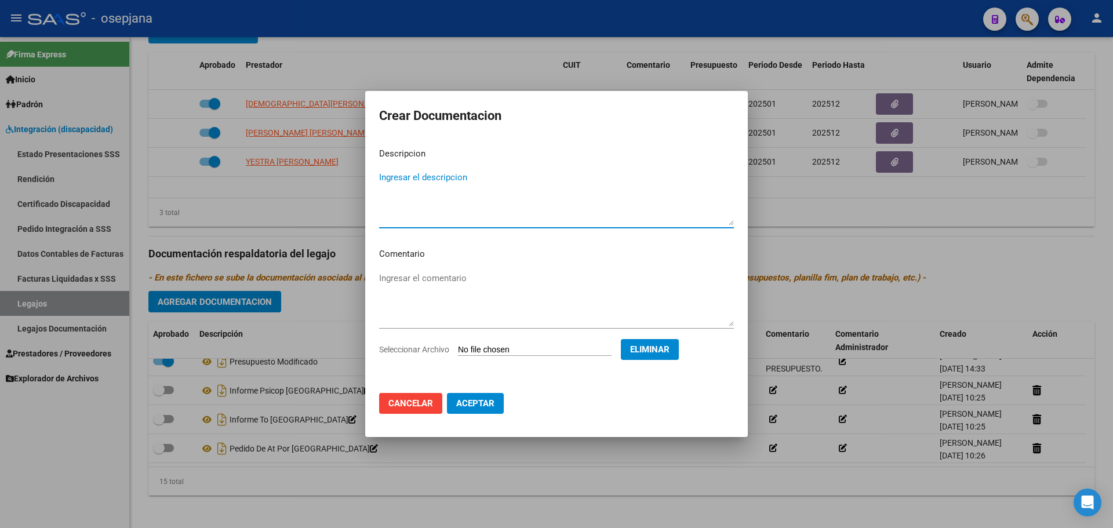
click at [478, 174] on textarea "Ingresar el descripcion" at bounding box center [556, 198] width 355 height 54
type textarea "INFORME FONOAUDIOLOGA [PERSON_NAME]"
click at [493, 401] on span "Aceptar" at bounding box center [475, 403] width 38 height 10
checkbox input "true"
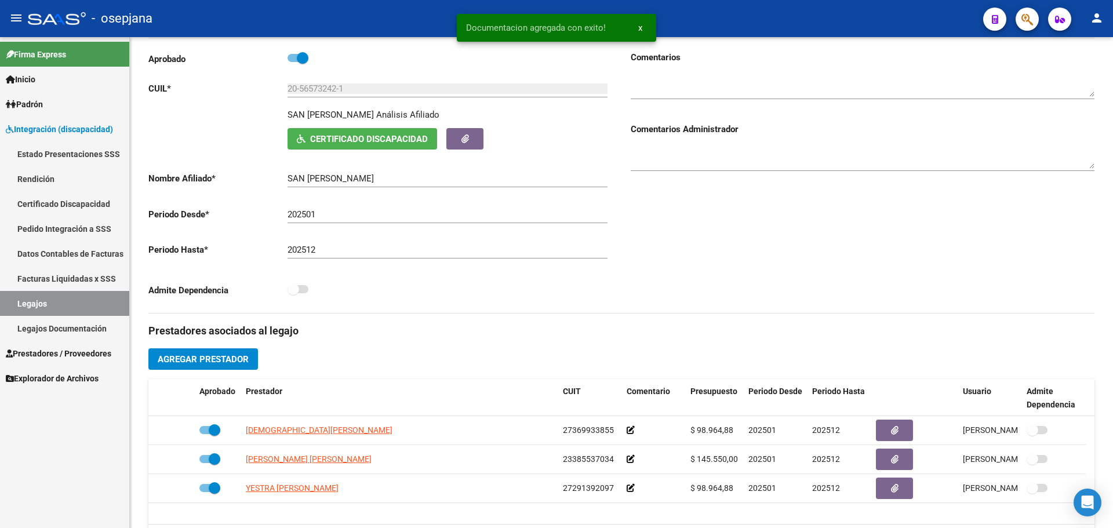
scroll to position [0, 0]
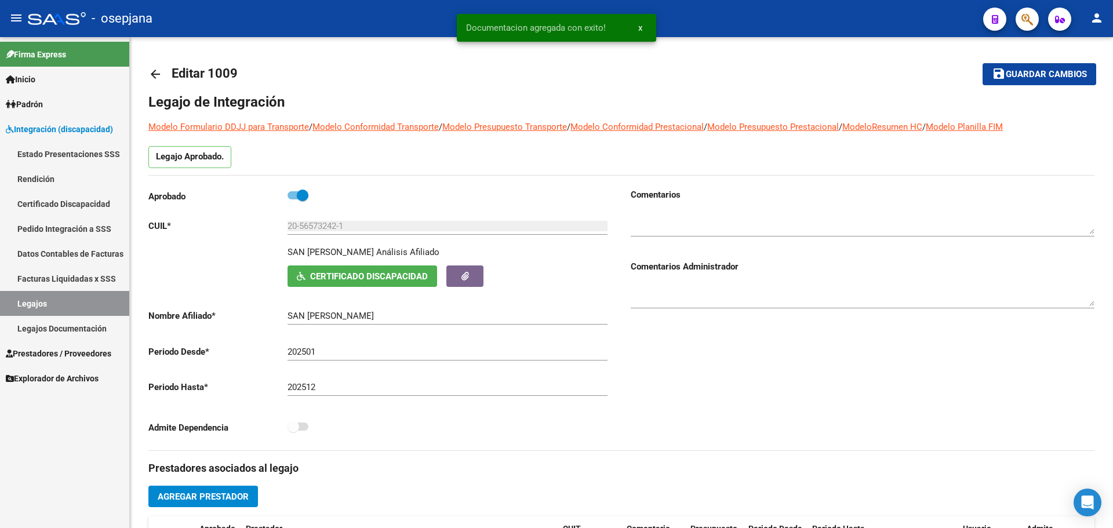
click at [1016, 78] on span "Guardar cambios" at bounding box center [1046, 75] width 81 height 10
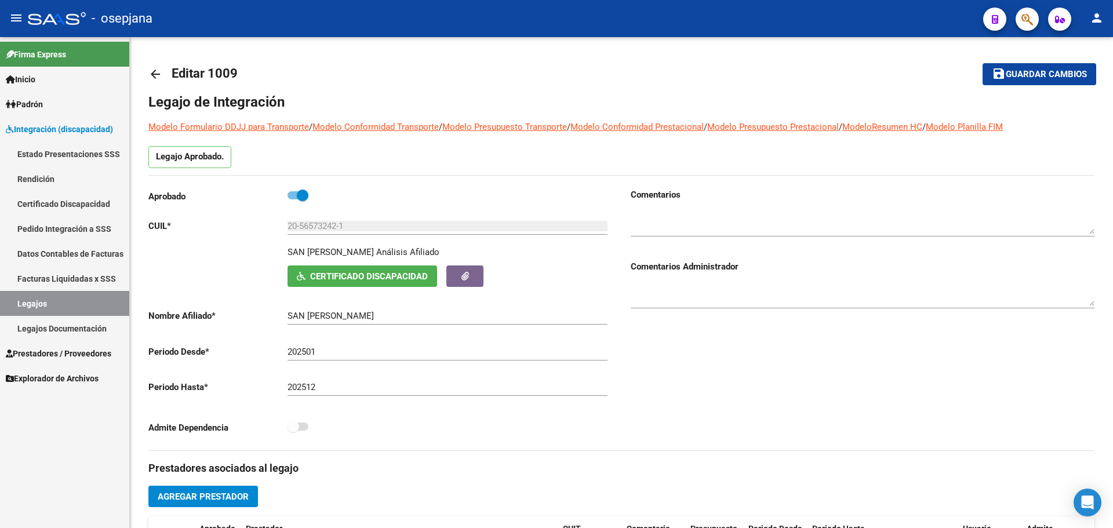
click at [52, 304] on link "Legajos" at bounding box center [64, 303] width 129 height 25
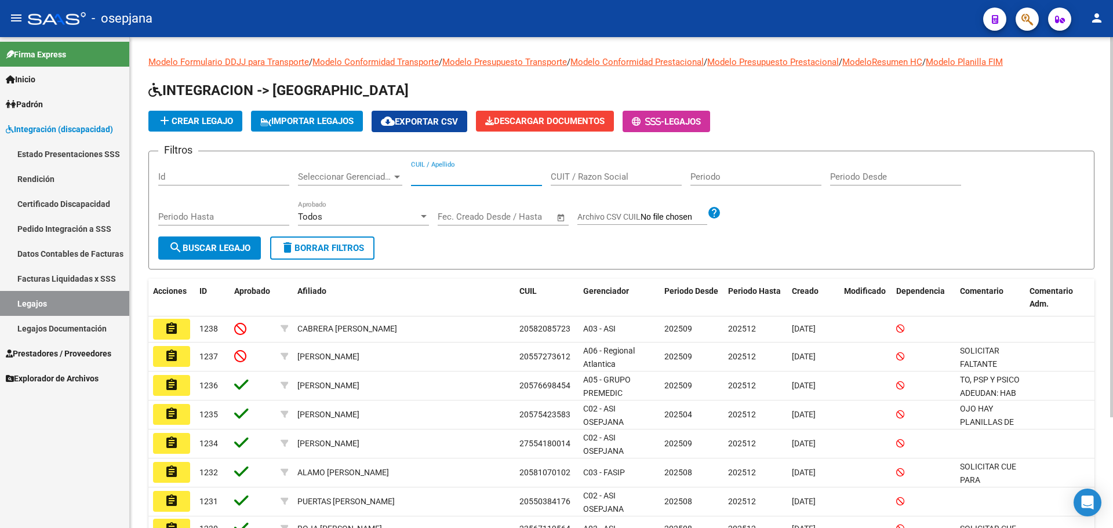
click at [444, 179] on input "CUIL / Apellido" at bounding box center [476, 177] width 131 height 10
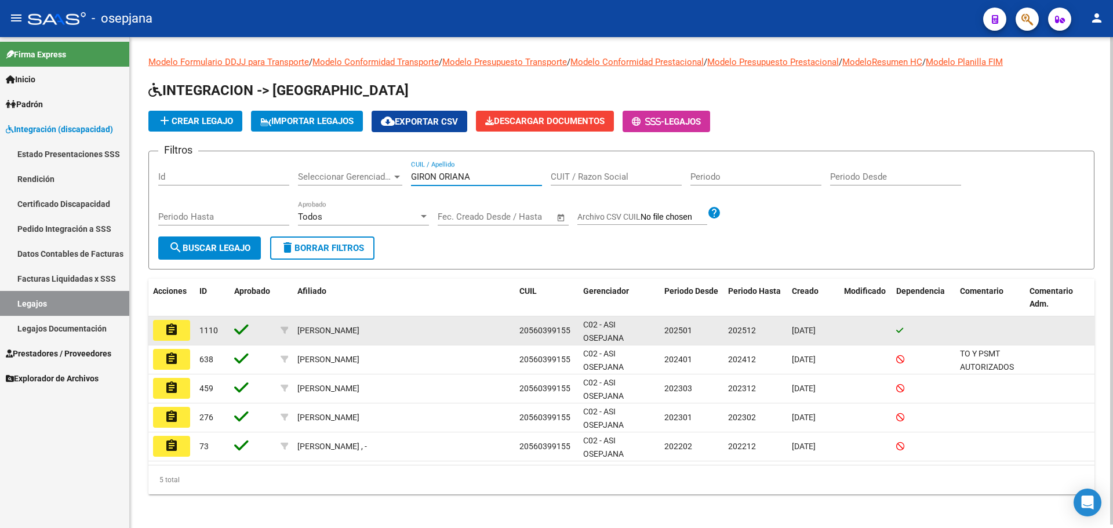
type input "GIRON ORIANA"
click at [177, 329] on mat-icon "assignment" at bounding box center [172, 330] width 14 height 14
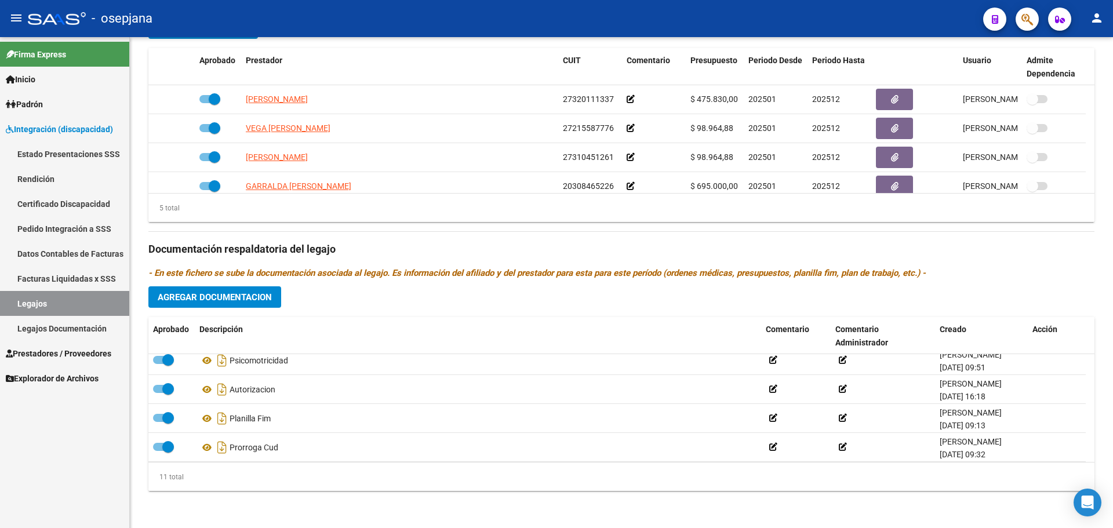
scroll to position [214, 0]
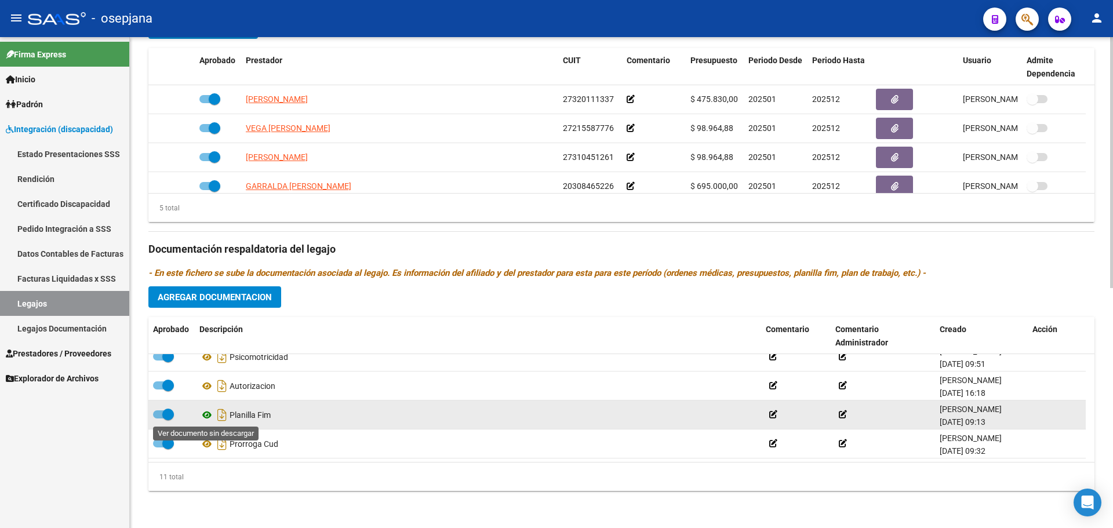
click at [209, 417] on icon at bounding box center [206, 415] width 15 height 14
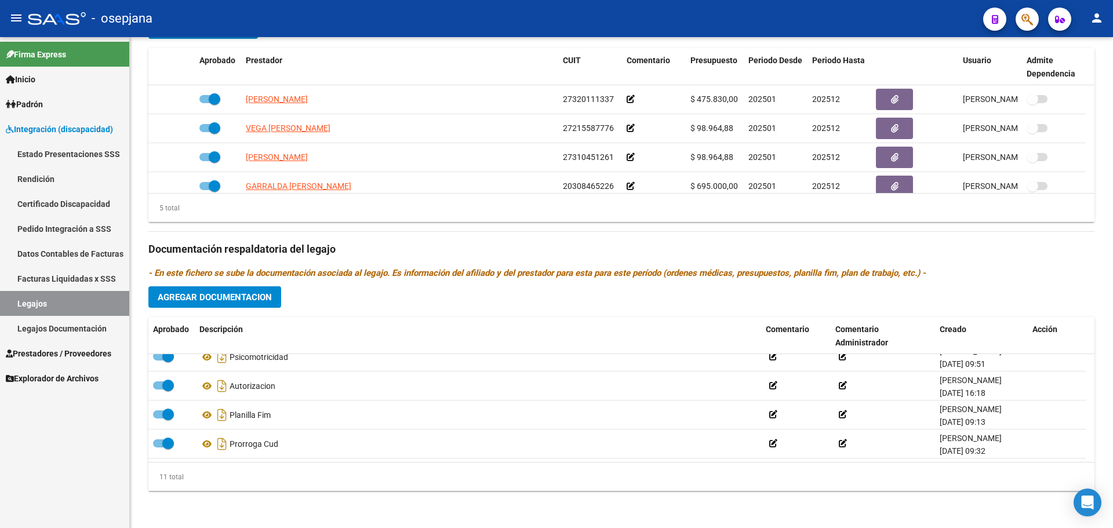
click at [59, 223] on link "Pedido Integración a SSS" at bounding box center [64, 228] width 129 height 25
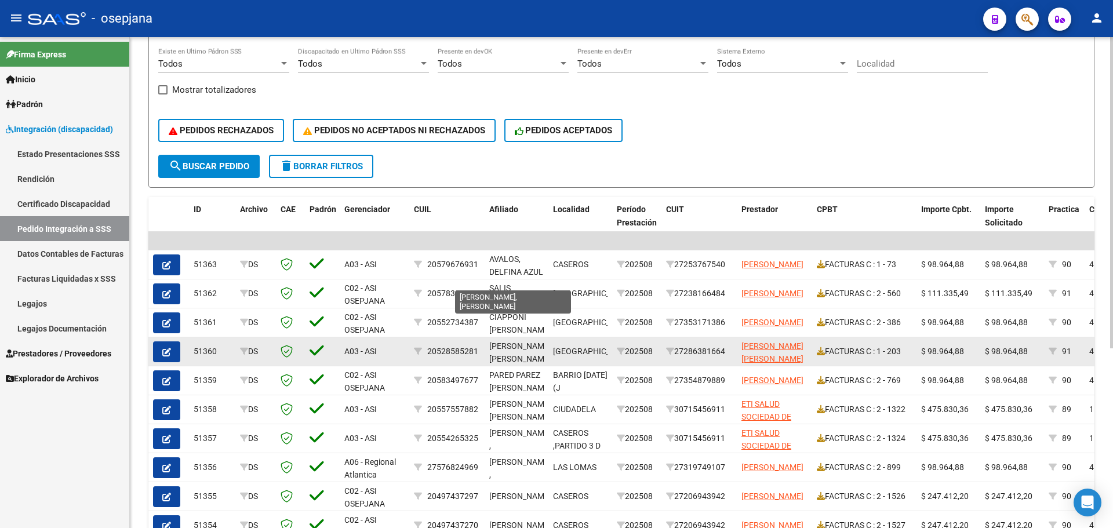
scroll to position [284, 0]
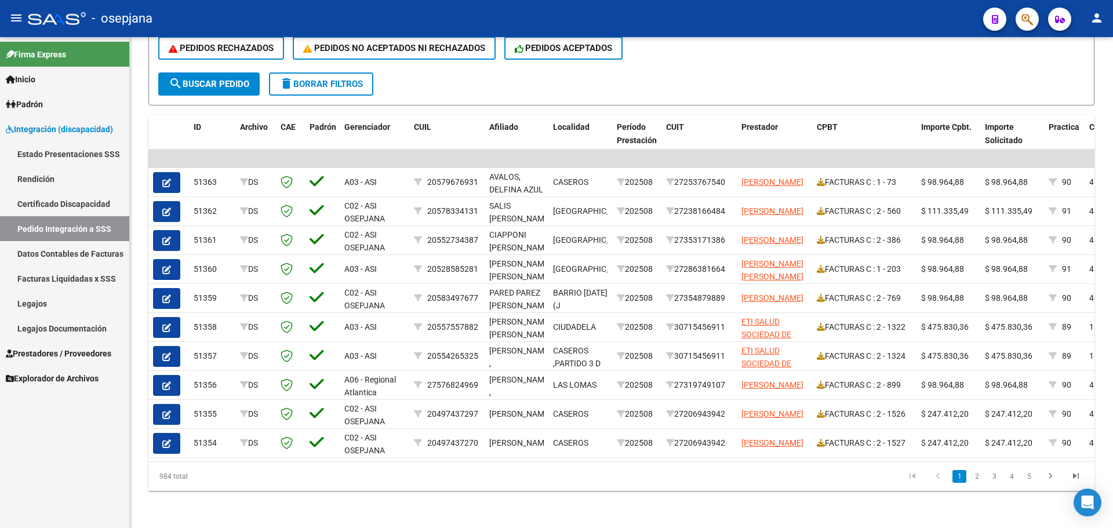
click at [43, 98] on span "Padrón" at bounding box center [24, 104] width 37 height 13
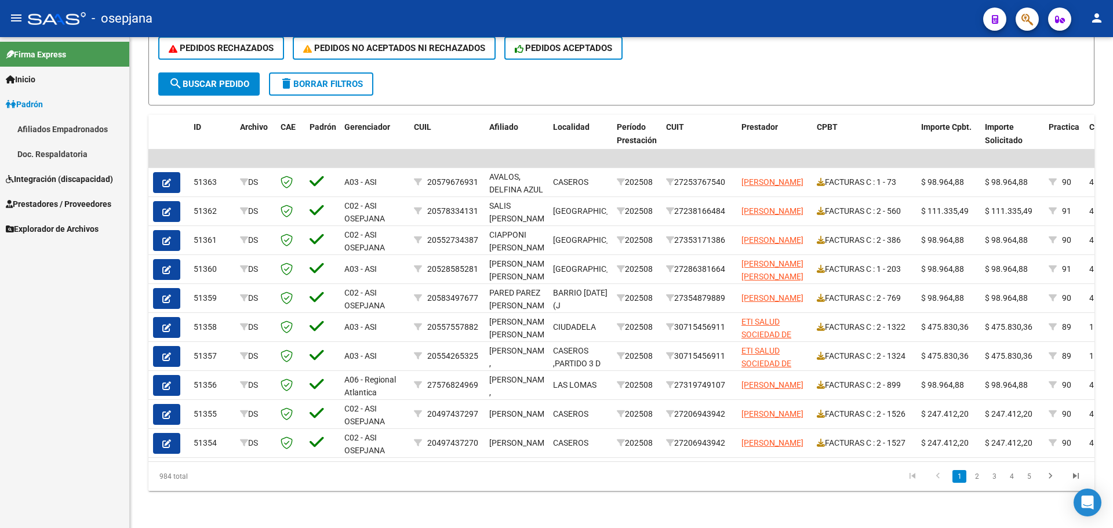
click at [61, 125] on link "Afiliados Empadronados" at bounding box center [64, 129] width 129 height 25
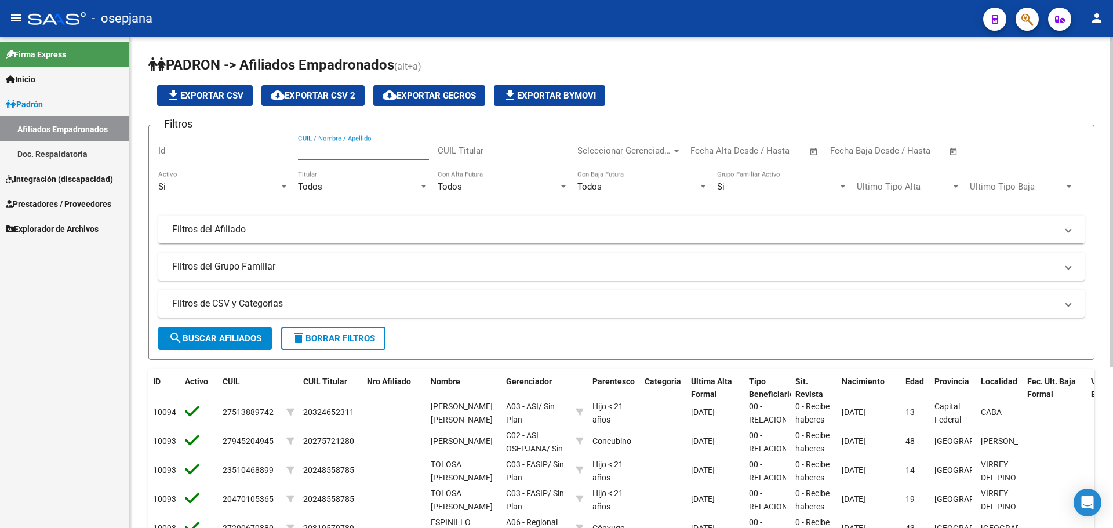
click at [371, 152] on input "CUIL / Nombre / Apellido" at bounding box center [363, 151] width 131 height 10
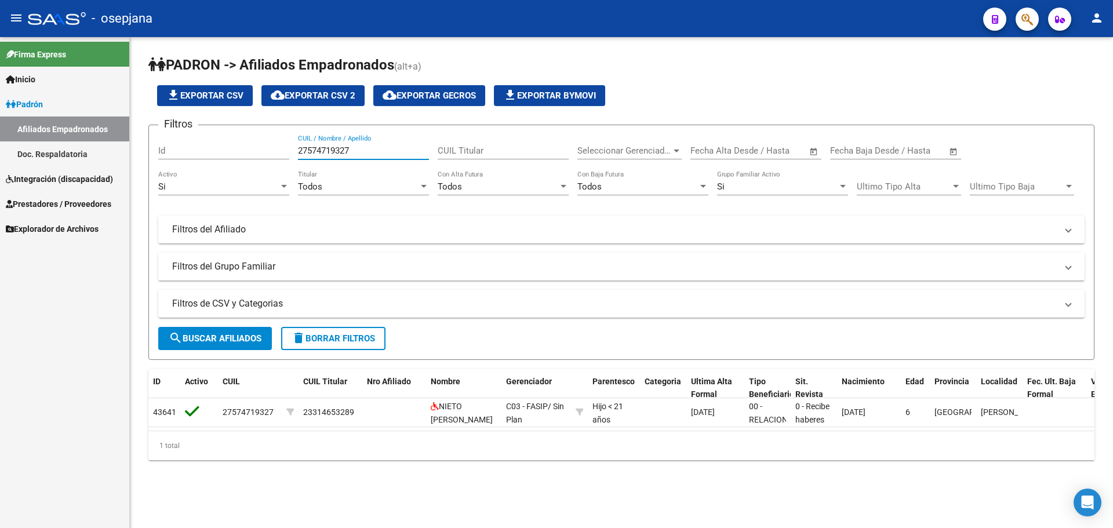
type input "27574719327"
click at [1097, 21] on mat-icon "person" at bounding box center [1097, 18] width 14 height 14
click at [1075, 69] on button "exit_to_app Salir" at bounding box center [1073, 77] width 71 height 28
